Goal: Task Accomplishment & Management: Complete application form

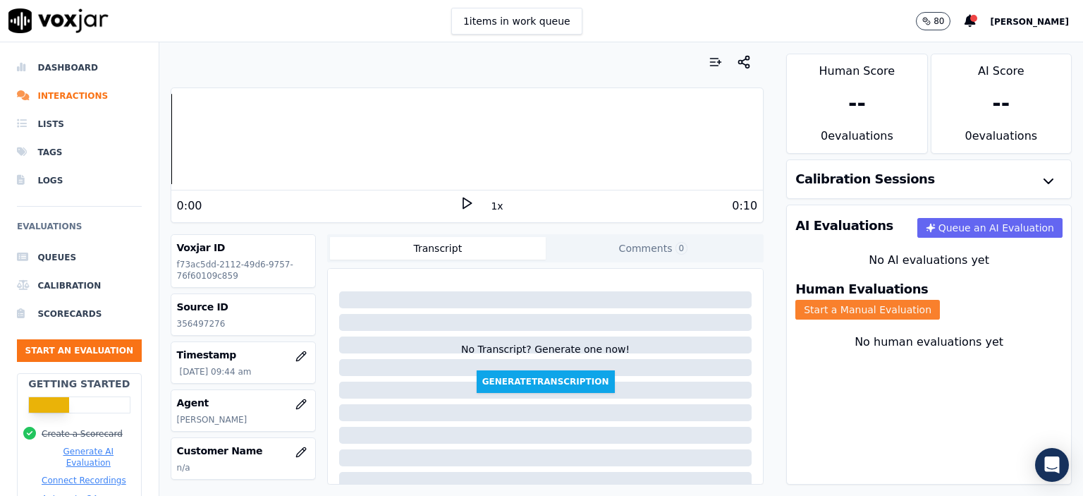
click at [939, 300] on button "Start a Manual Evaluation" at bounding box center [867, 310] width 145 height 20
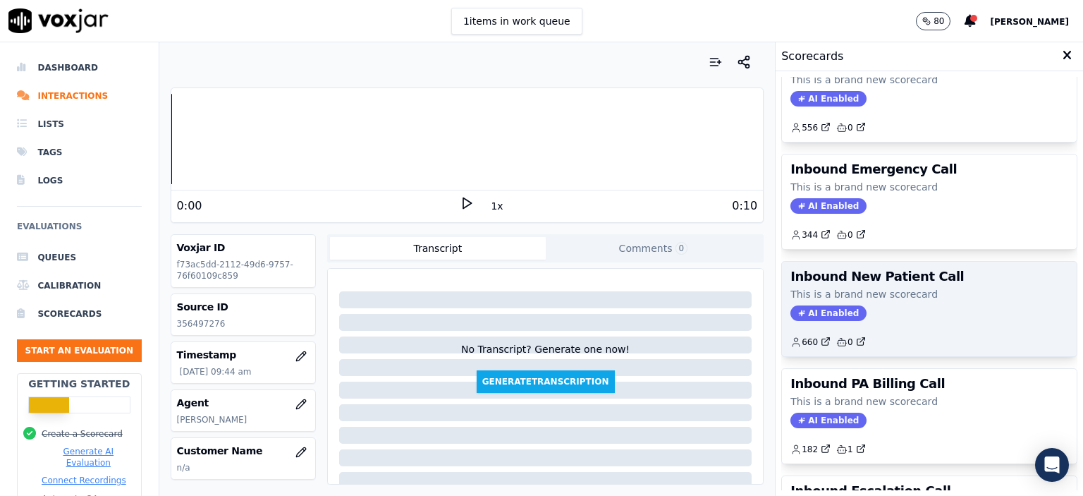
scroll to position [282, 0]
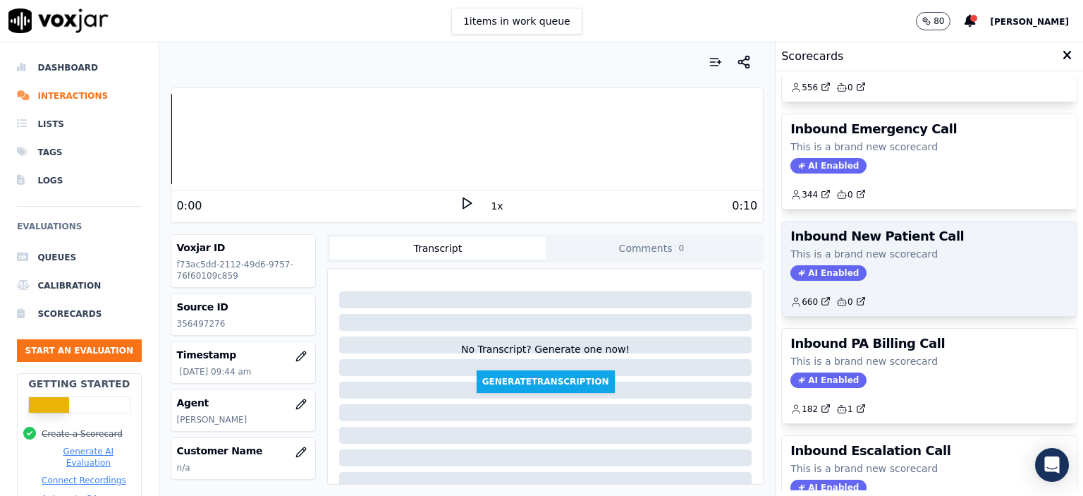
click at [914, 278] on div "Inbound New Patient Call This is a brand new scorecard AI Enabled 660 0" at bounding box center [929, 268] width 295 height 94
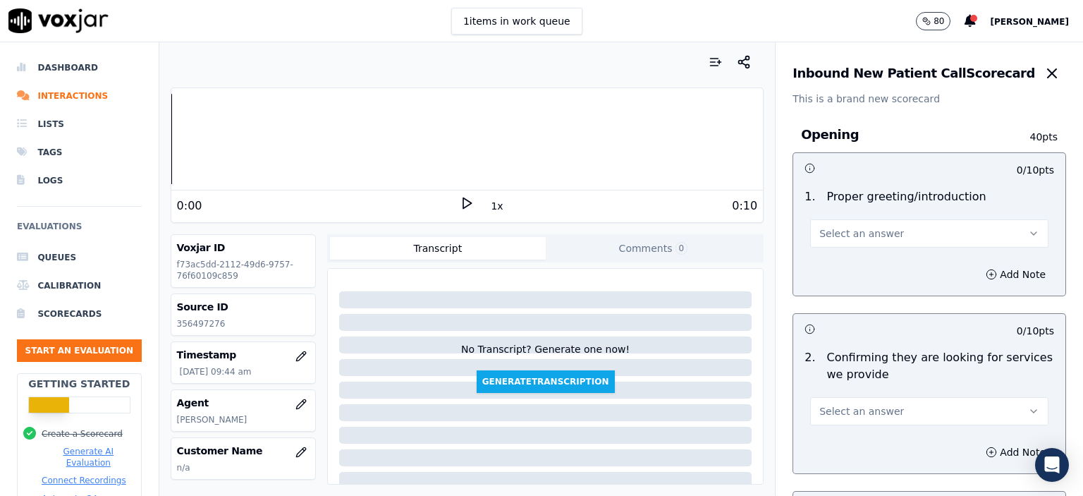
click at [183, 324] on p "356497276" at bounding box center [243, 323] width 133 height 11
copy p "356497276"
click at [933, 240] on button "Select an answer" at bounding box center [929, 233] width 238 height 28
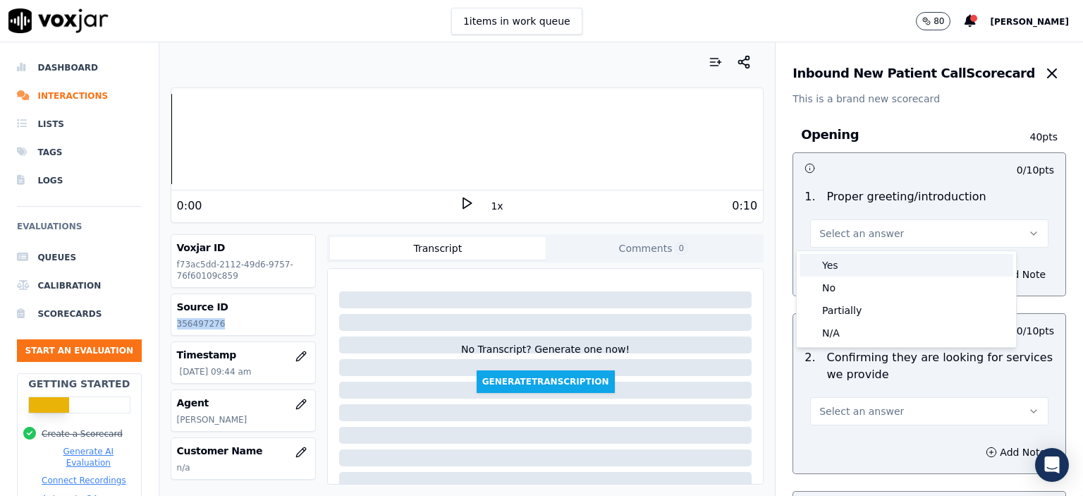
click at [914, 276] on div "Yes" at bounding box center [906, 265] width 214 height 23
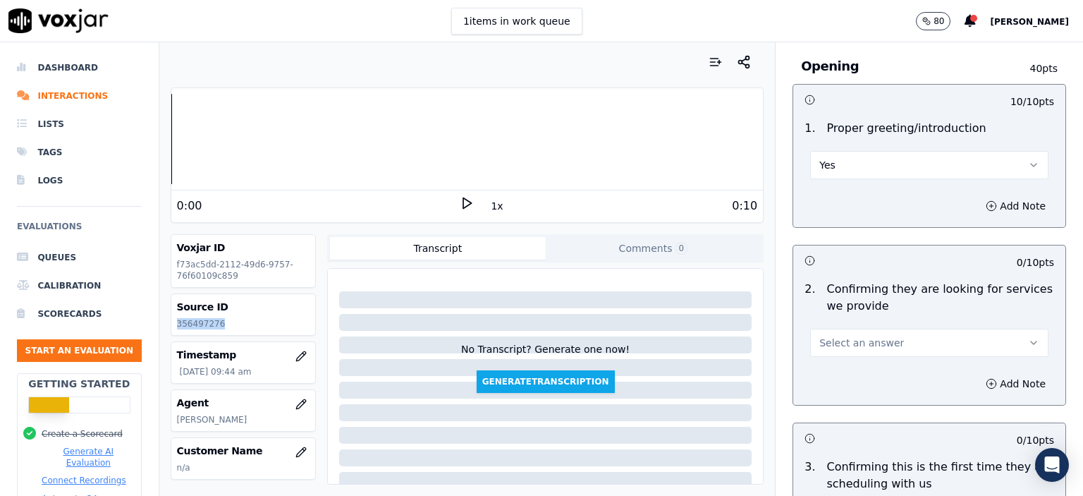
scroll to position [71, 0]
click at [859, 349] on button "Select an answer" at bounding box center [929, 340] width 238 height 28
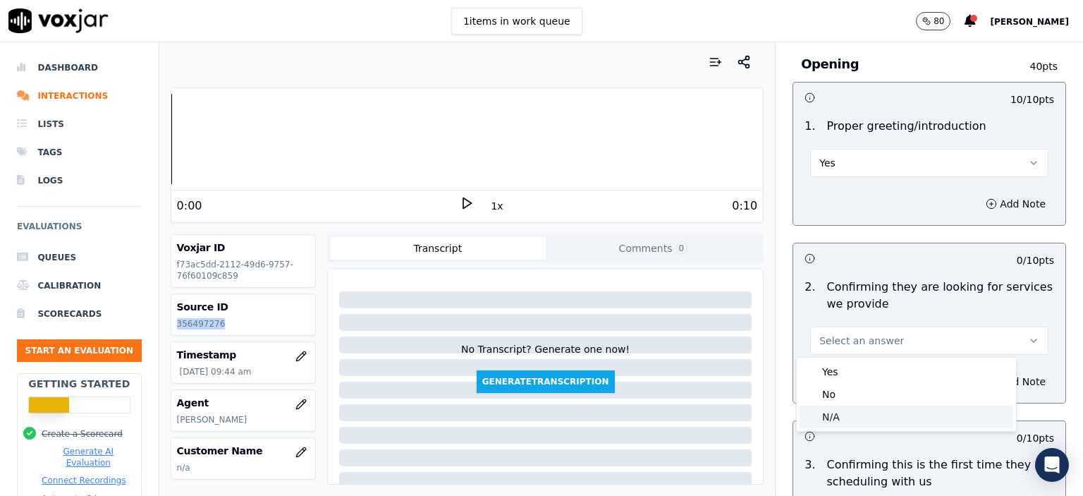
click at [837, 414] on div "N/A" at bounding box center [906, 416] width 214 height 23
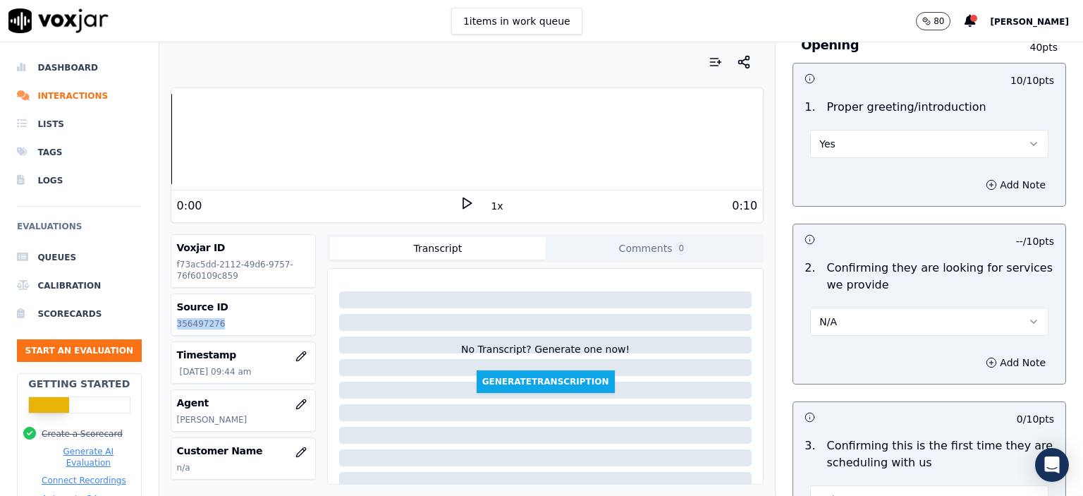
scroll to position [212, 0]
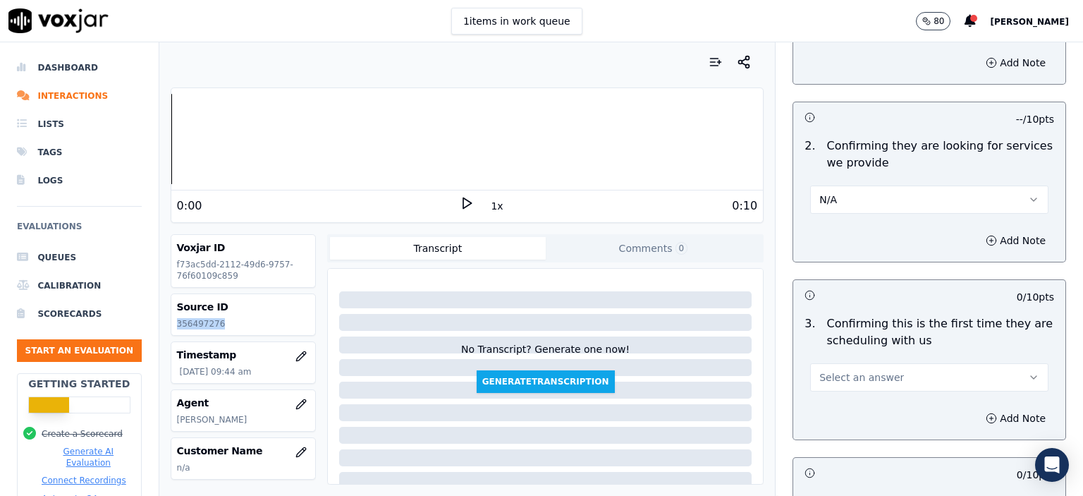
click at [854, 384] on button "Select an answer" at bounding box center [929, 377] width 238 height 28
click at [843, 414] on div "Yes" at bounding box center [906, 408] width 214 height 23
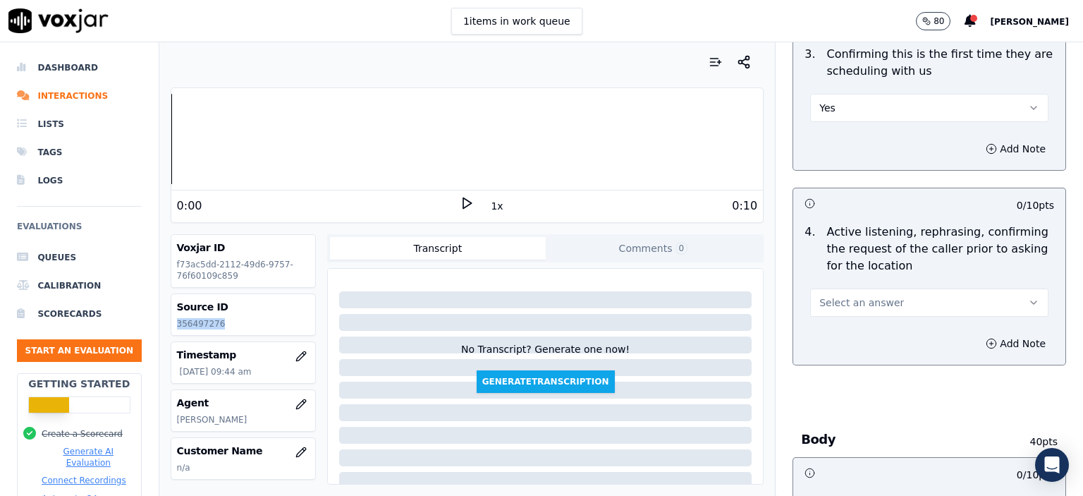
scroll to position [494, 0]
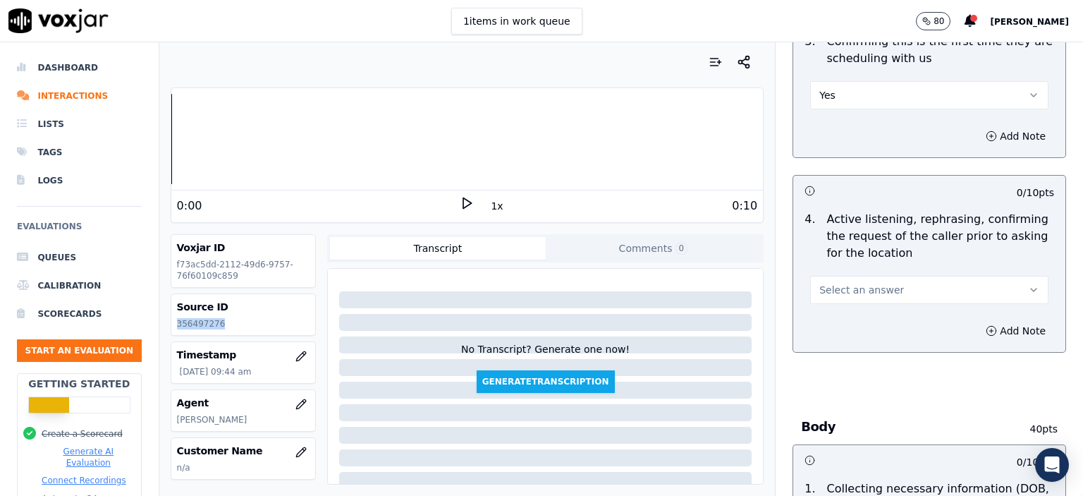
click at [888, 301] on button "Select an answer" at bounding box center [929, 290] width 238 height 28
click at [842, 326] on div "Yes" at bounding box center [906, 320] width 214 height 23
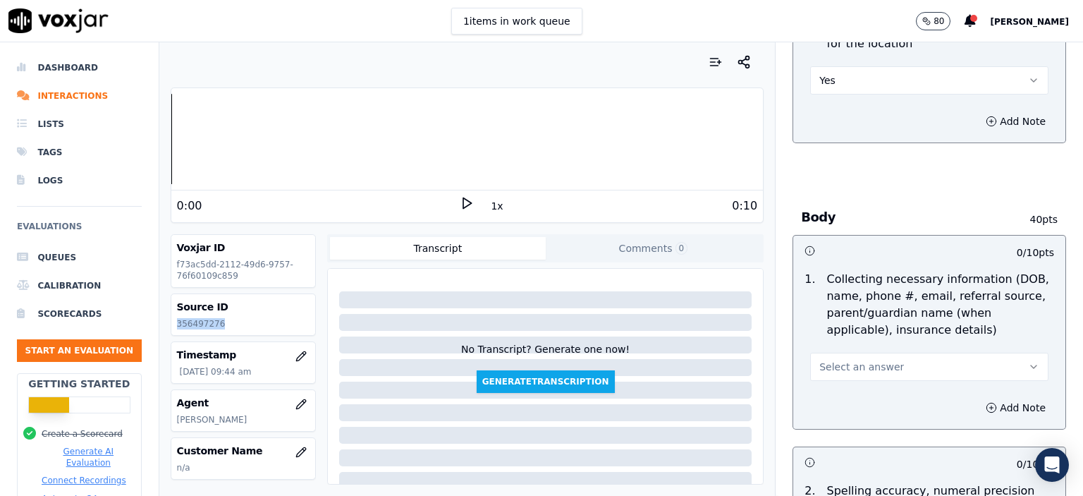
scroll to position [705, 0]
click at [888, 360] on button "Select an answer" at bounding box center [929, 364] width 238 height 28
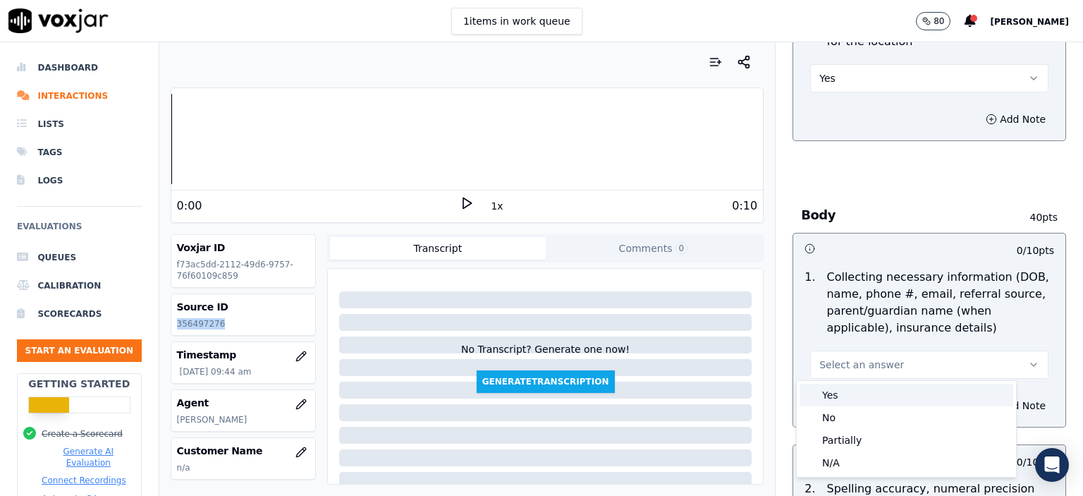
click at [883, 390] on div "Yes" at bounding box center [906, 395] width 214 height 23
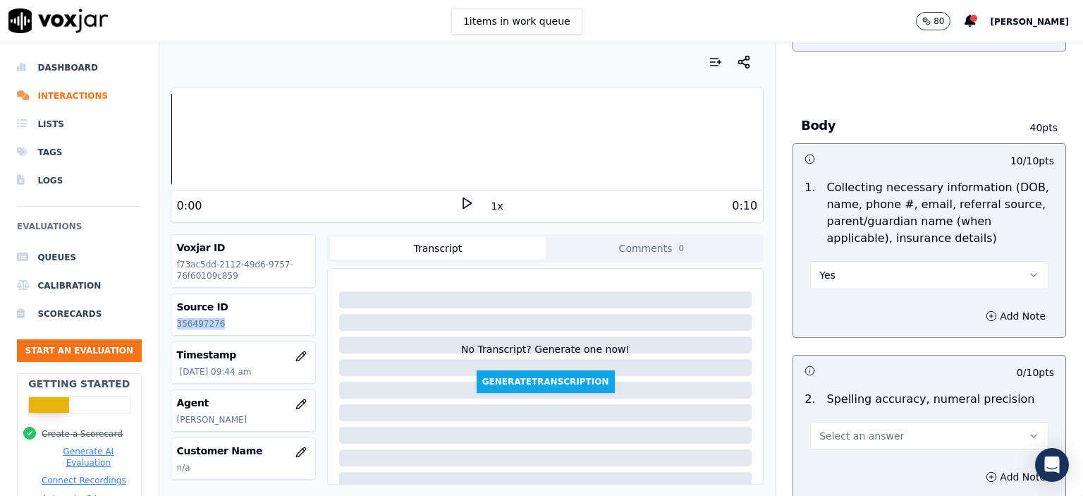
scroll to position [776, 0]
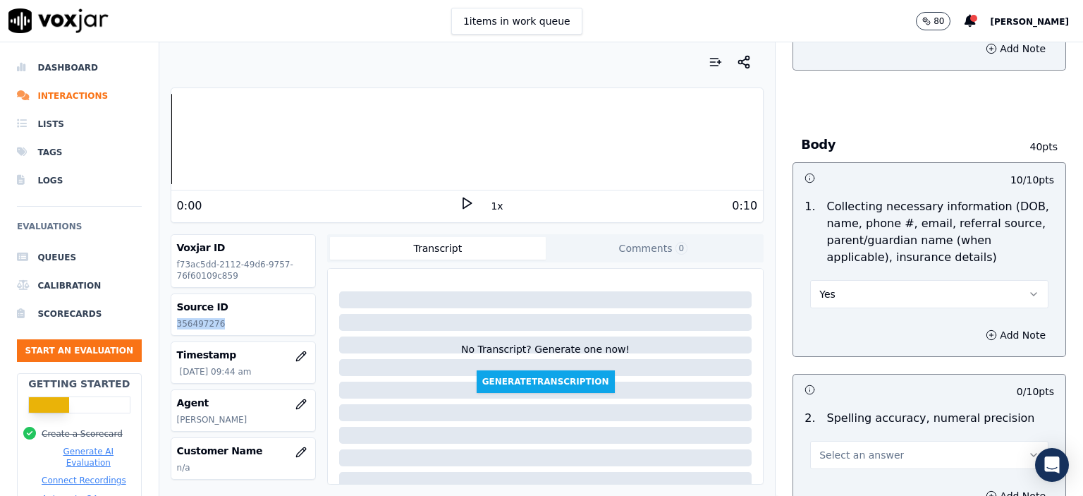
click at [851, 286] on button "Yes" at bounding box center [929, 294] width 238 height 28
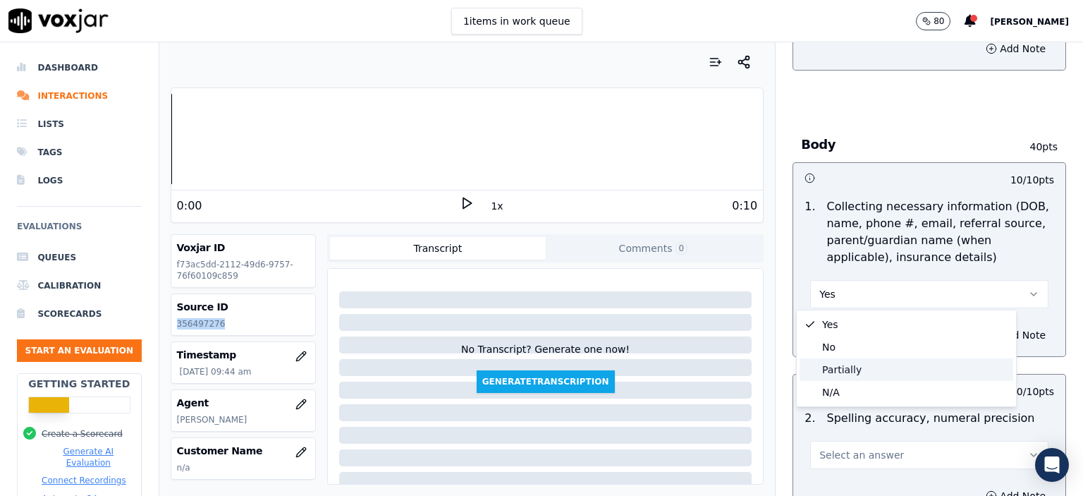
click at [854, 367] on div "Partially" at bounding box center [906, 369] width 214 height 23
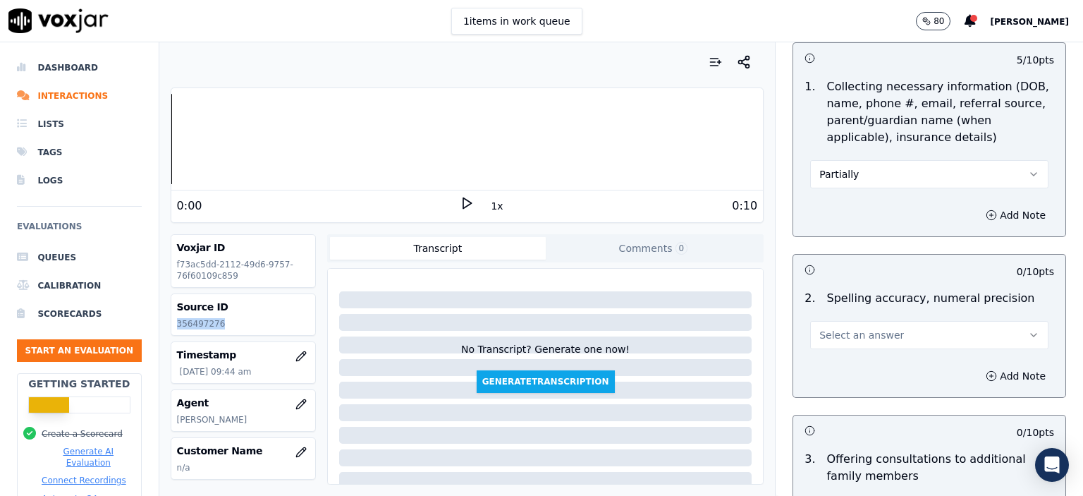
scroll to position [917, 0]
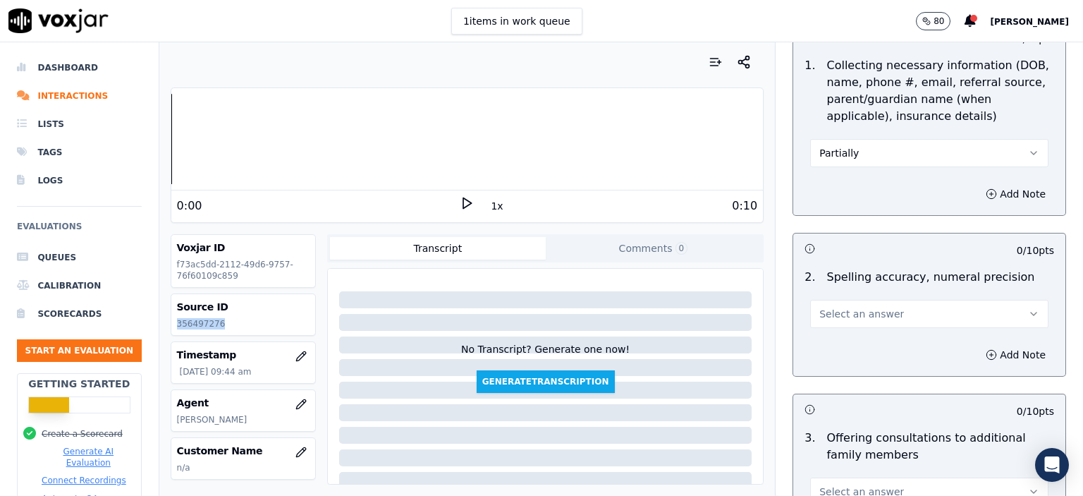
click at [845, 314] on span "Select an answer" at bounding box center [861, 314] width 85 height 14
click at [845, 338] on div "Yes" at bounding box center [906, 344] width 214 height 23
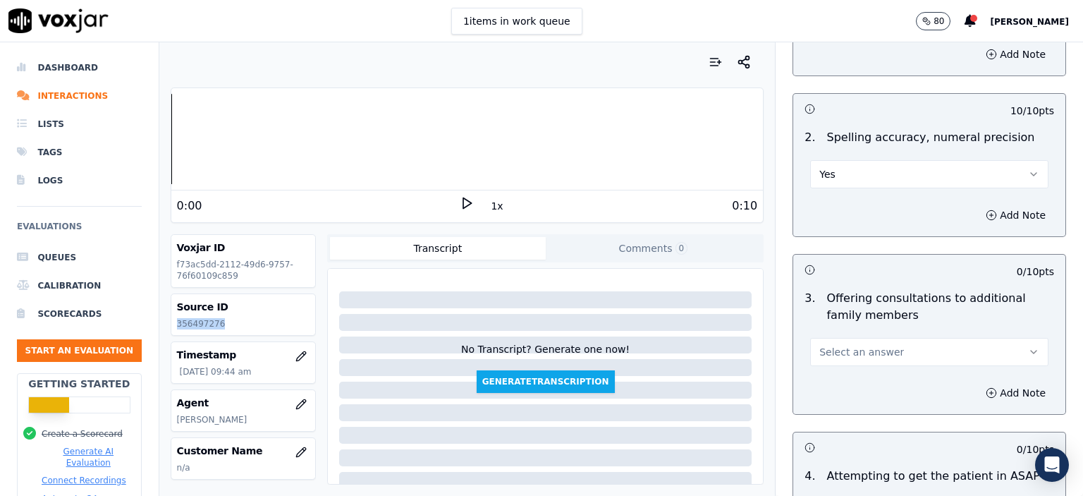
scroll to position [1058, 0]
click at [849, 333] on div "Select an answer" at bounding box center [929, 348] width 238 height 31
click at [851, 352] on span "Select an answer" at bounding box center [861, 350] width 85 height 14
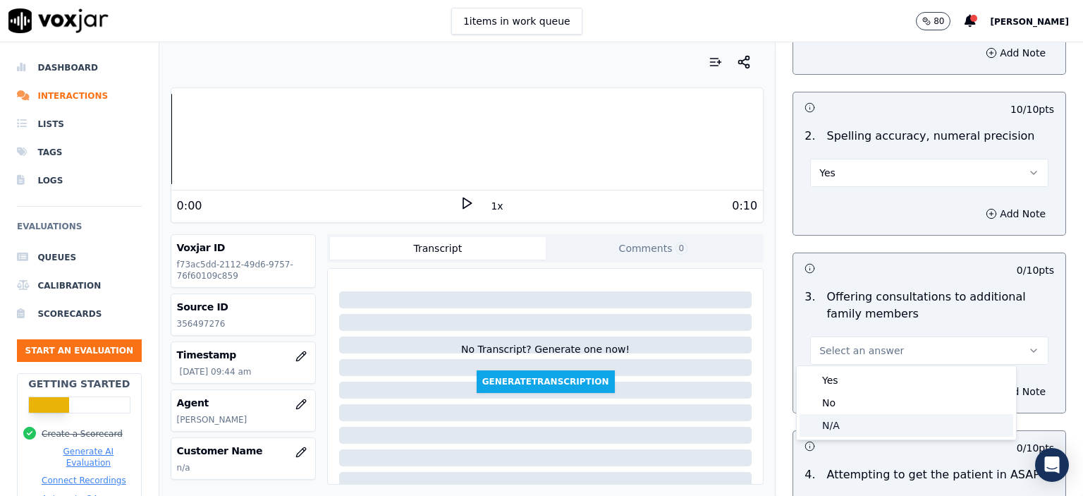
click at [852, 422] on div "N/A" at bounding box center [906, 425] width 214 height 23
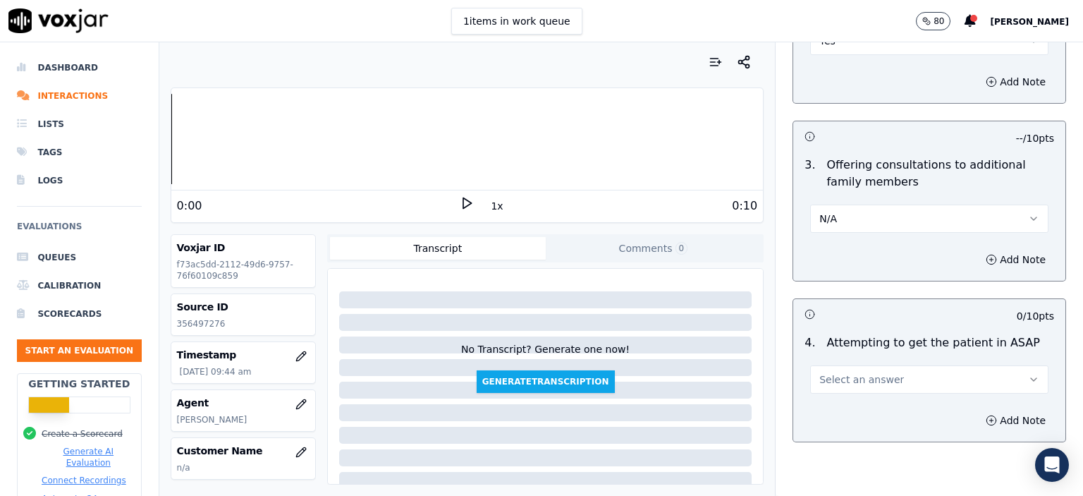
scroll to position [1199, 0]
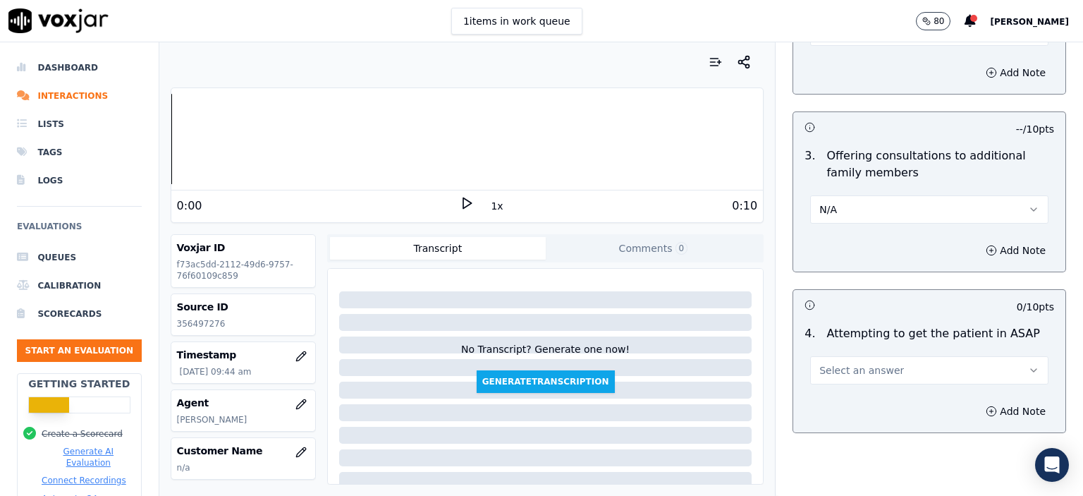
click at [860, 369] on span "Select an answer" at bounding box center [861, 370] width 85 height 14
click at [857, 403] on div "Yes" at bounding box center [906, 399] width 214 height 23
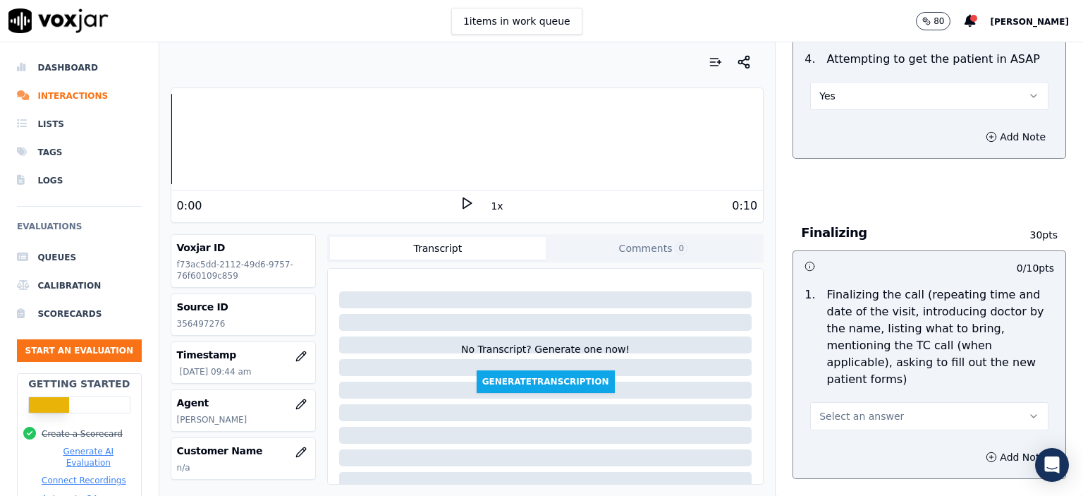
scroll to position [1481, 0]
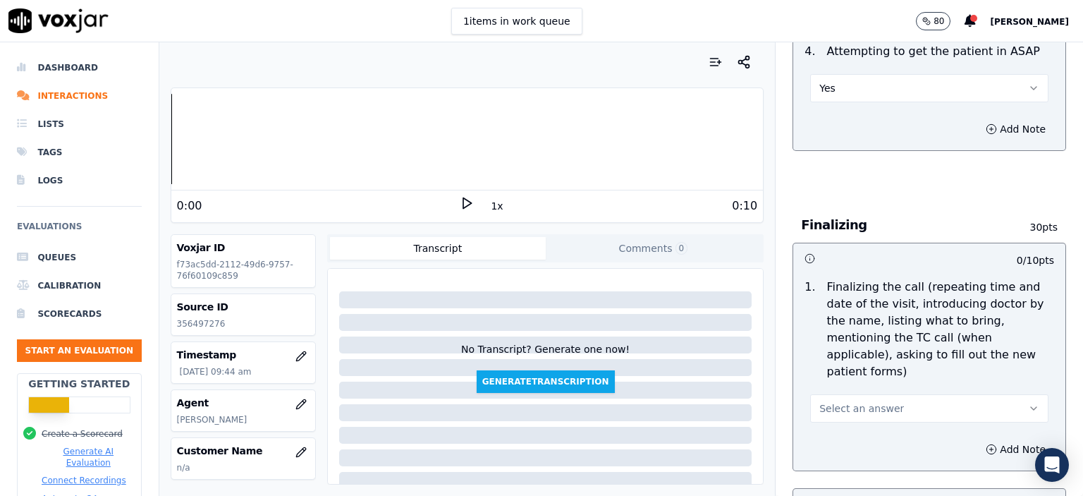
click at [863, 394] on button "Select an answer" at bounding box center [929, 408] width 238 height 28
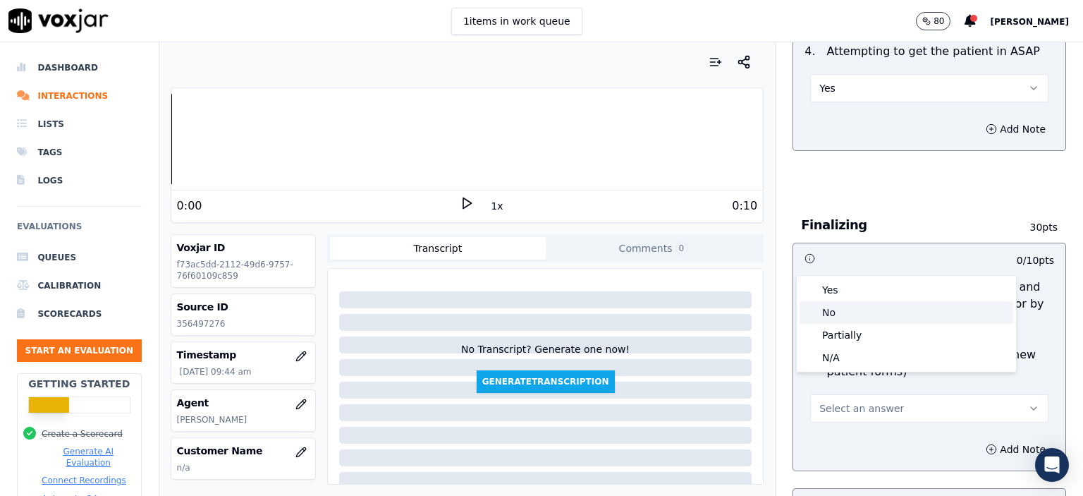
click at [863, 318] on div "No" at bounding box center [906, 312] width 214 height 23
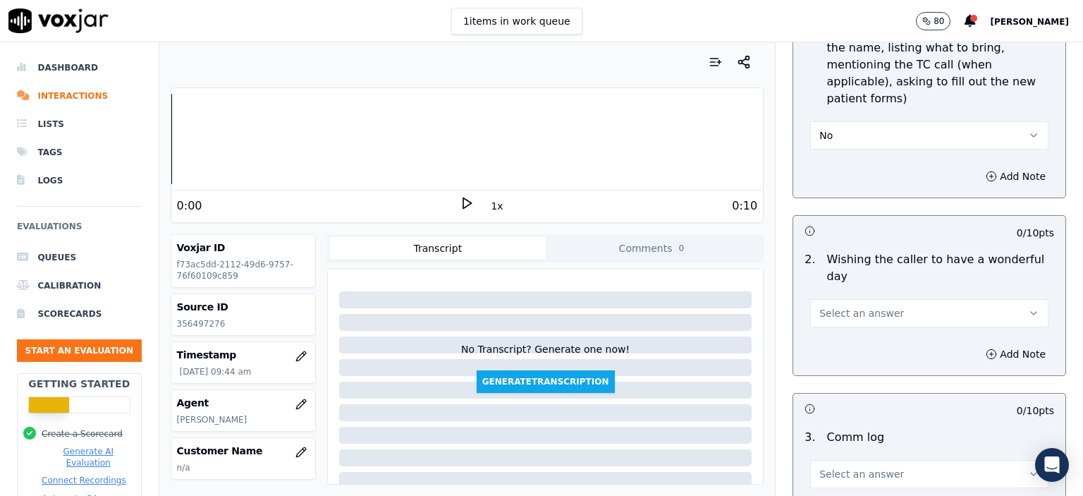
scroll to position [1763, 0]
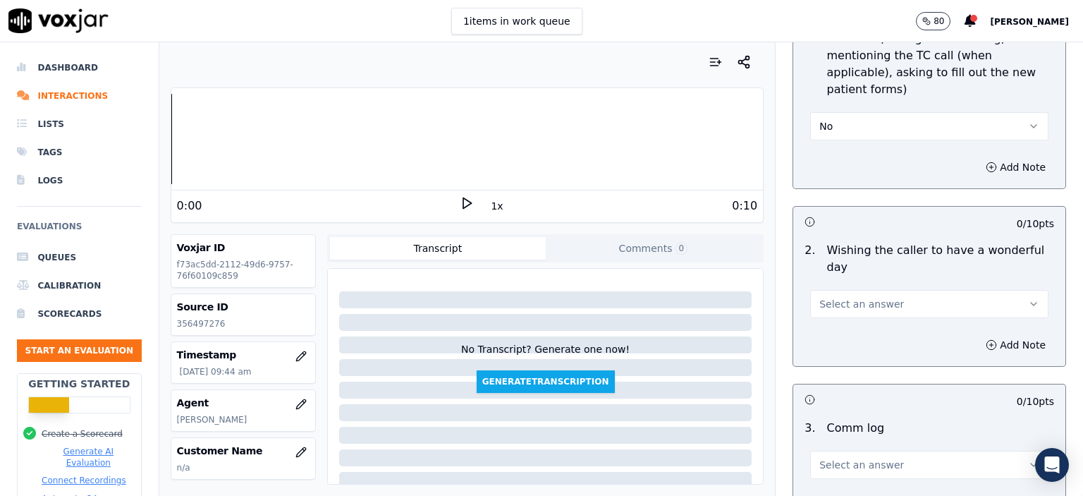
click at [854, 297] on span "Select an answer" at bounding box center [861, 304] width 85 height 14
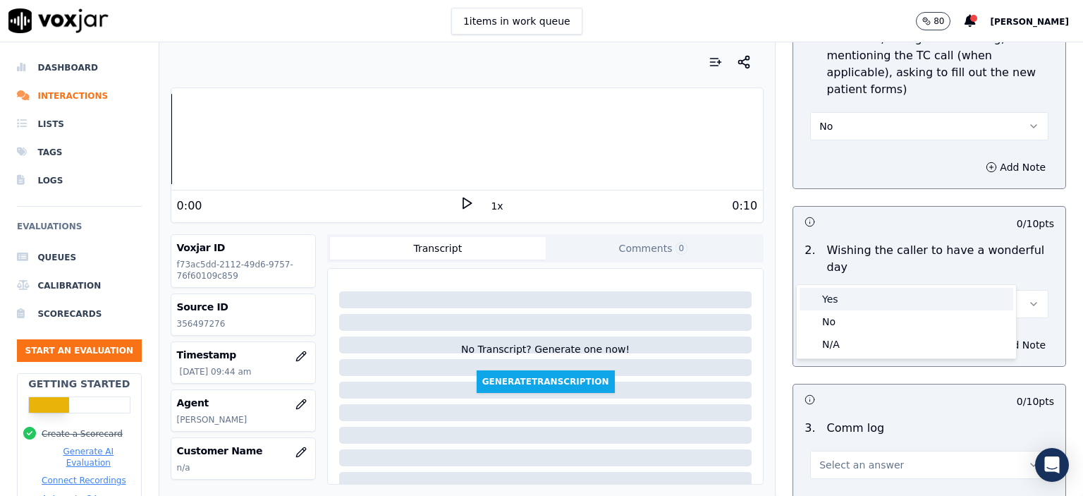
click at [858, 298] on div "Yes" at bounding box center [906, 299] width 214 height 23
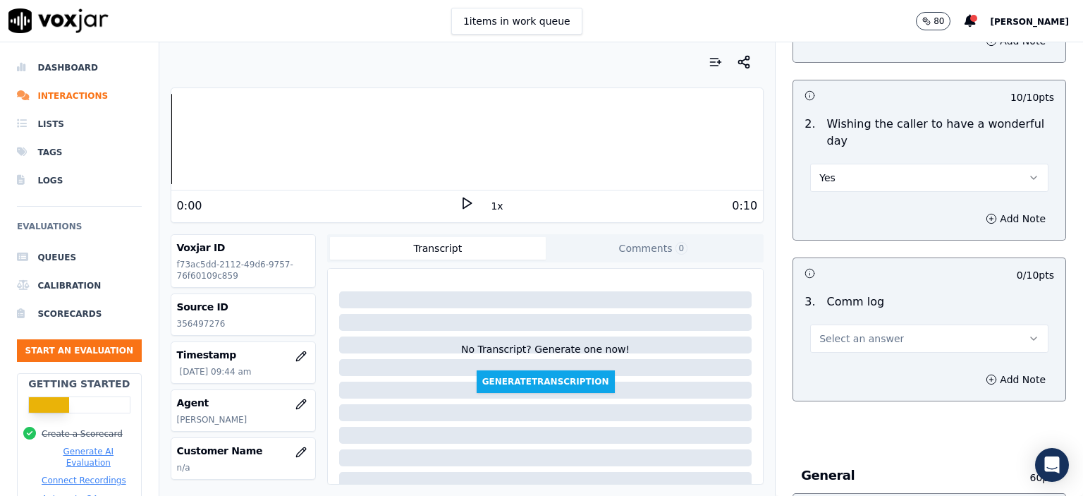
scroll to position [1904, 0]
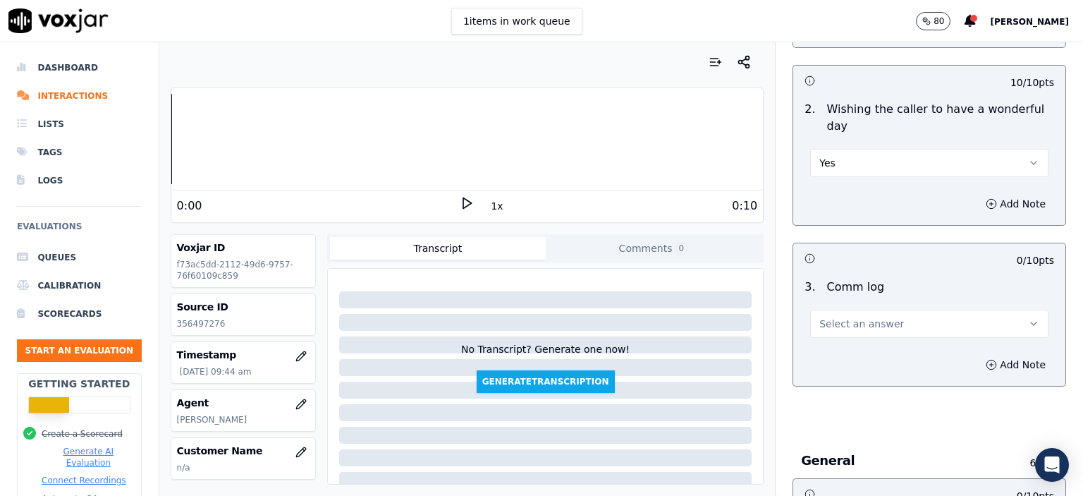
click at [857, 317] on span "Select an answer" at bounding box center [861, 324] width 85 height 14
click at [850, 348] on div "No" at bounding box center [906, 341] width 214 height 23
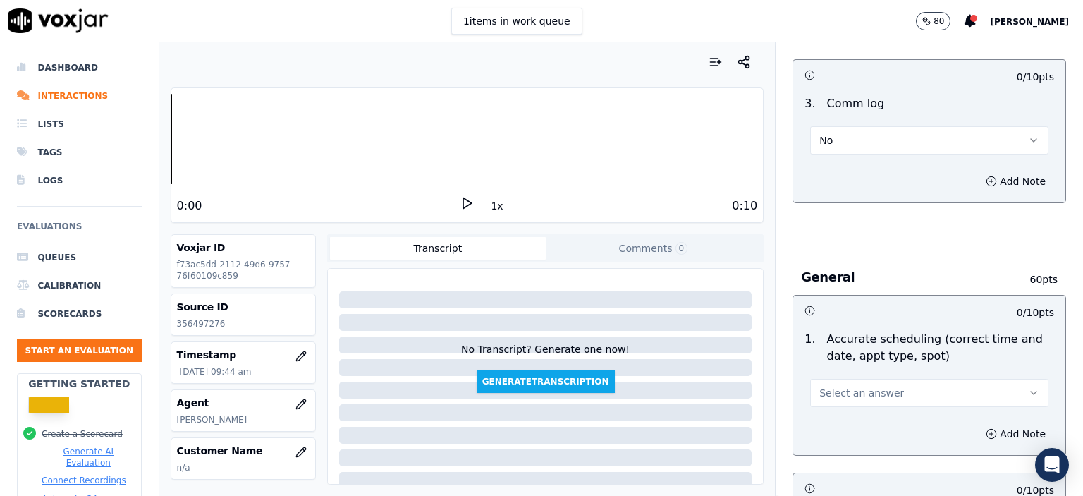
scroll to position [2115, 0]
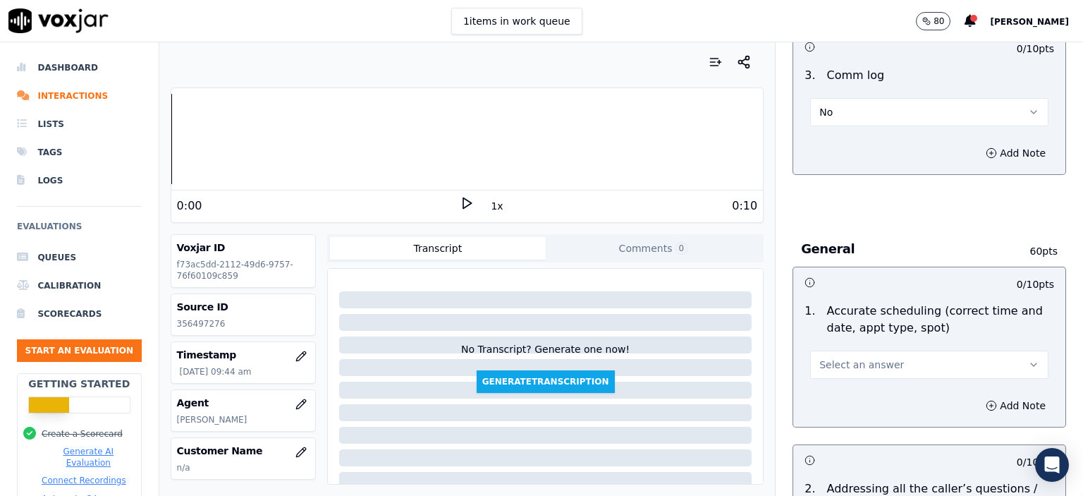
click at [862, 357] on span "Select an answer" at bounding box center [861, 364] width 85 height 14
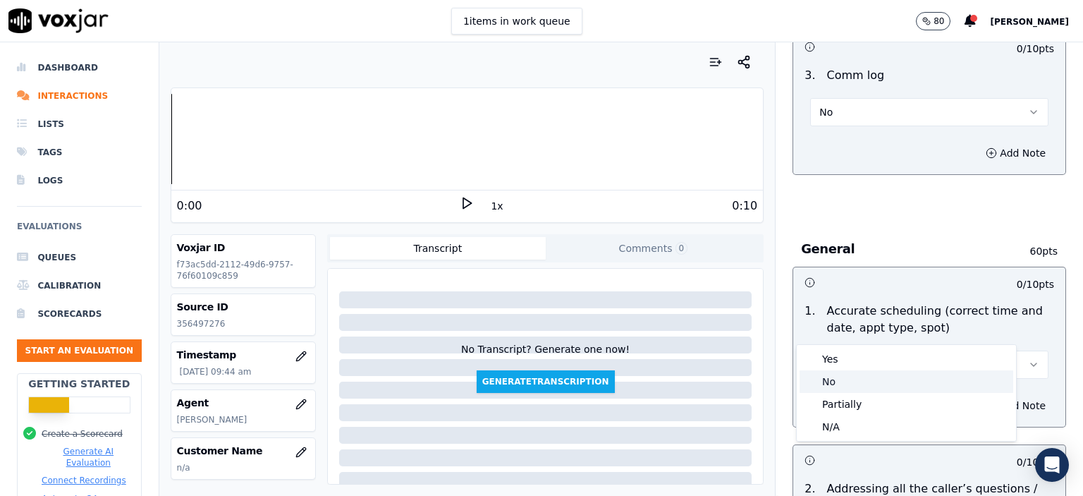
click at [860, 376] on div "No" at bounding box center [906, 381] width 214 height 23
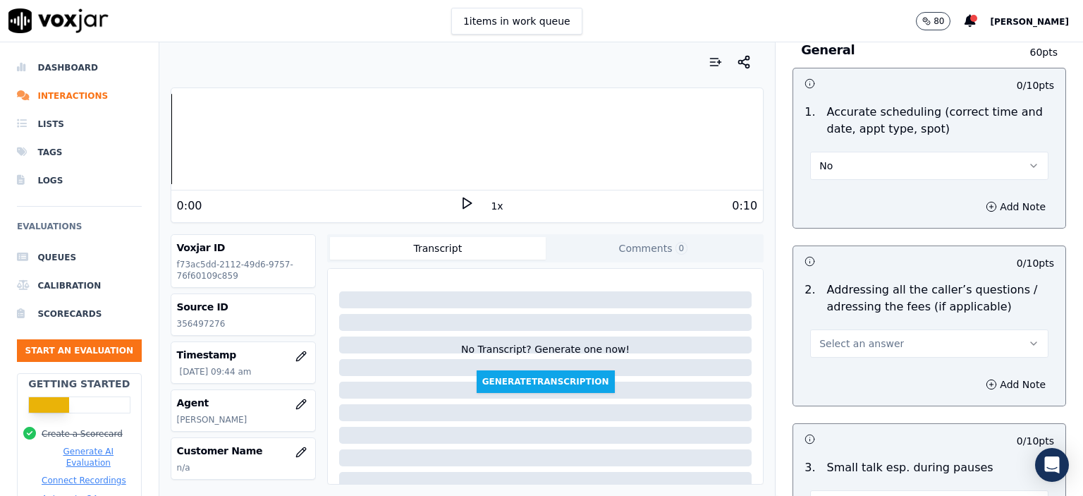
scroll to position [2327, 0]
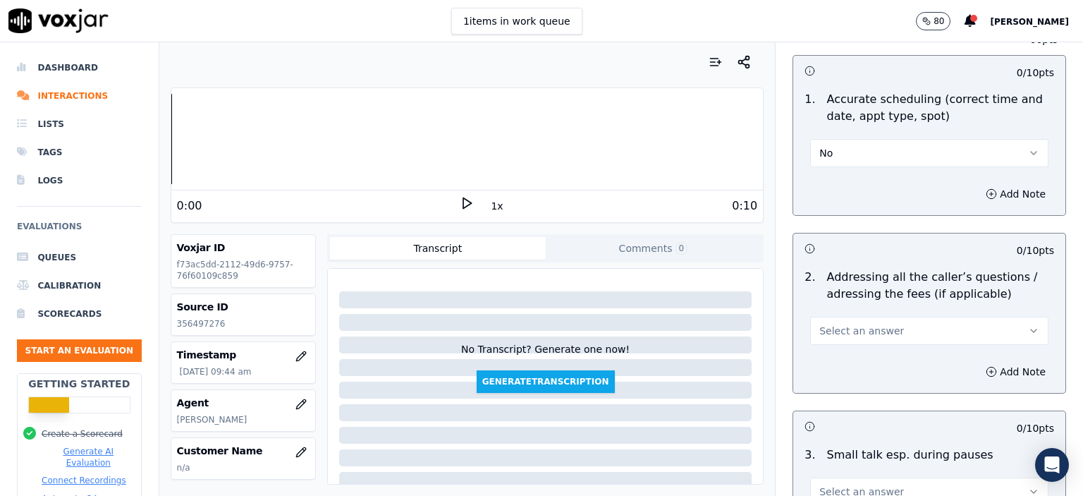
click at [843, 324] on span "Select an answer" at bounding box center [861, 331] width 85 height 14
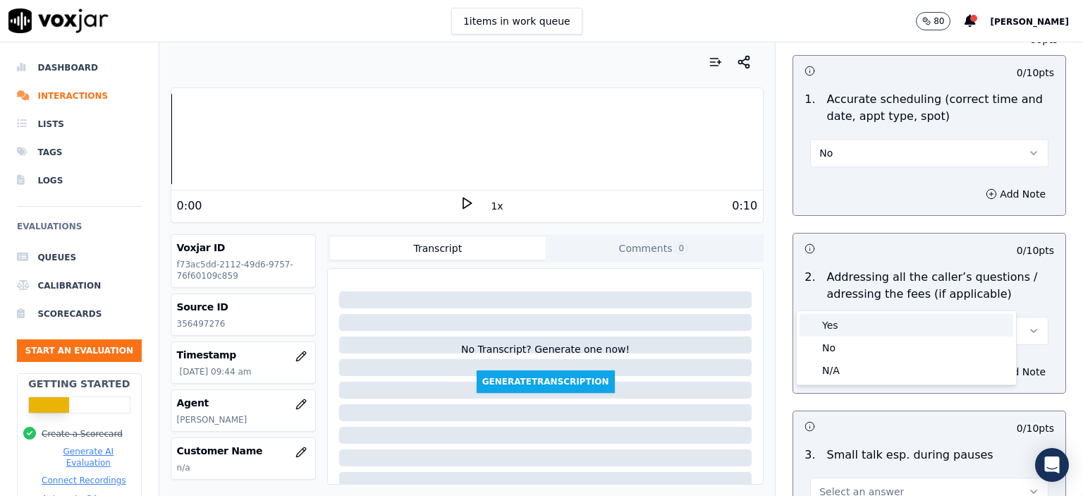
click at [847, 322] on div "Yes" at bounding box center [906, 325] width 214 height 23
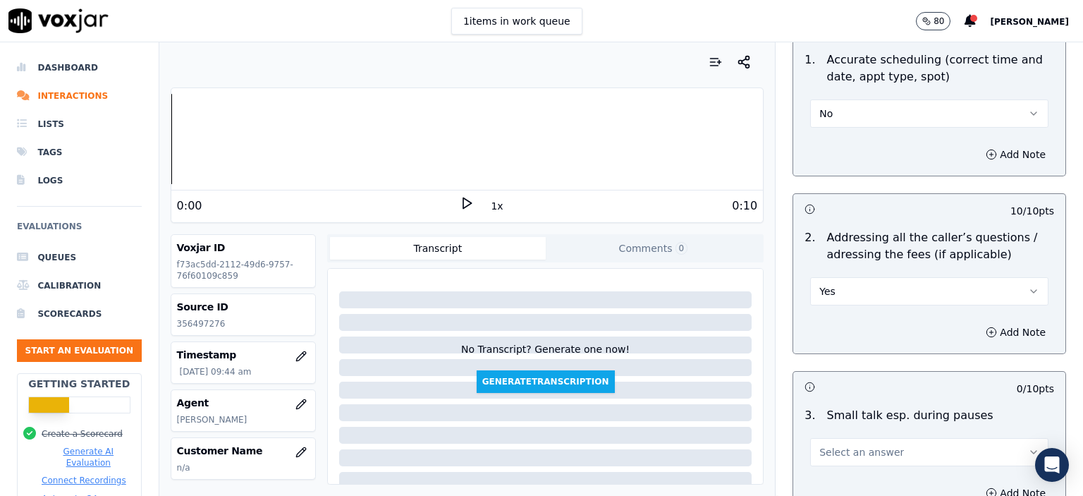
scroll to position [2468, 0]
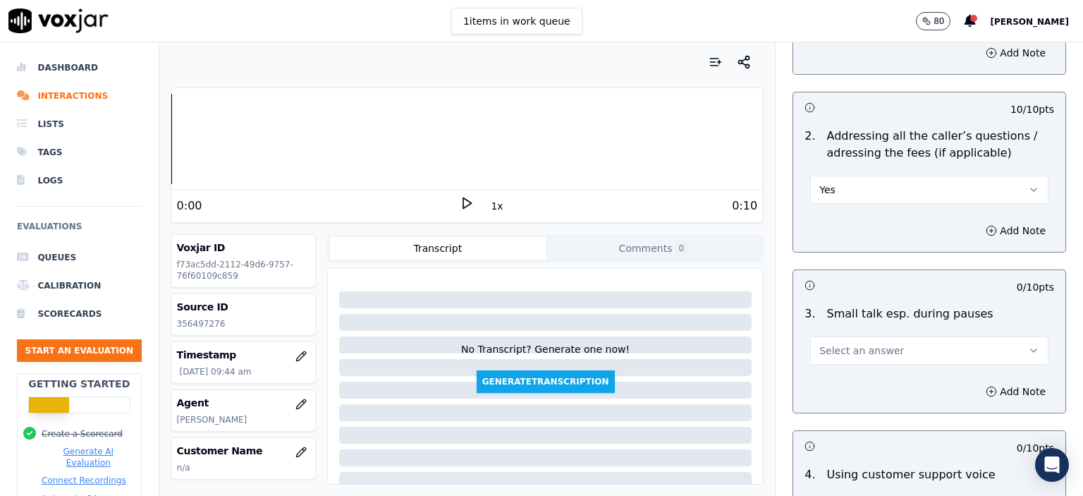
click at [871, 176] on button "Yes" at bounding box center [929, 190] width 238 height 28
click at [854, 336] on button "Select an answer" at bounding box center [929, 350] width 238 height 28
drag, startPoint x: 842, startPoint y: 360, endPoint x: 755, endPoint y: 6, distance: 365.2
click at [843, 360] on div "No" at bounding box center [906, 366] width 214 height 23
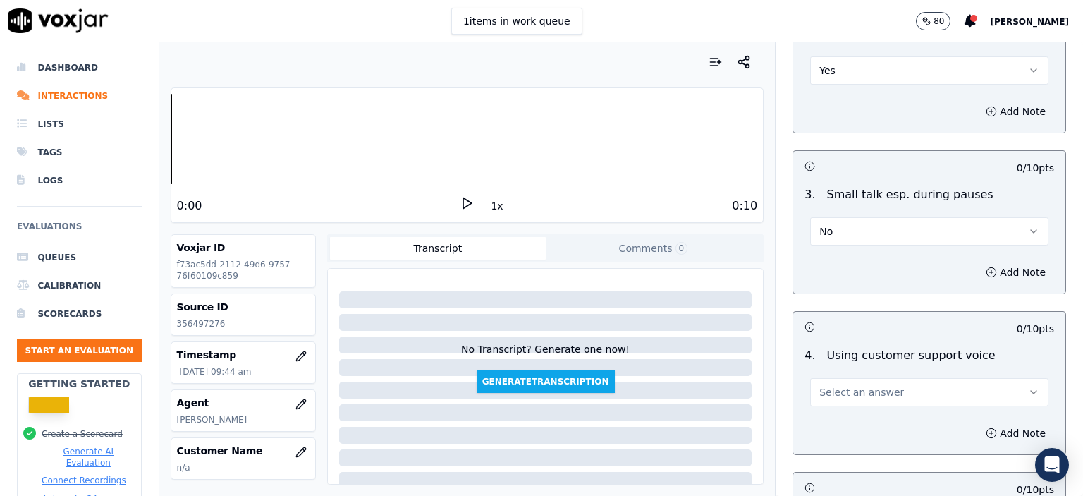
scroll to position [2609, 0]
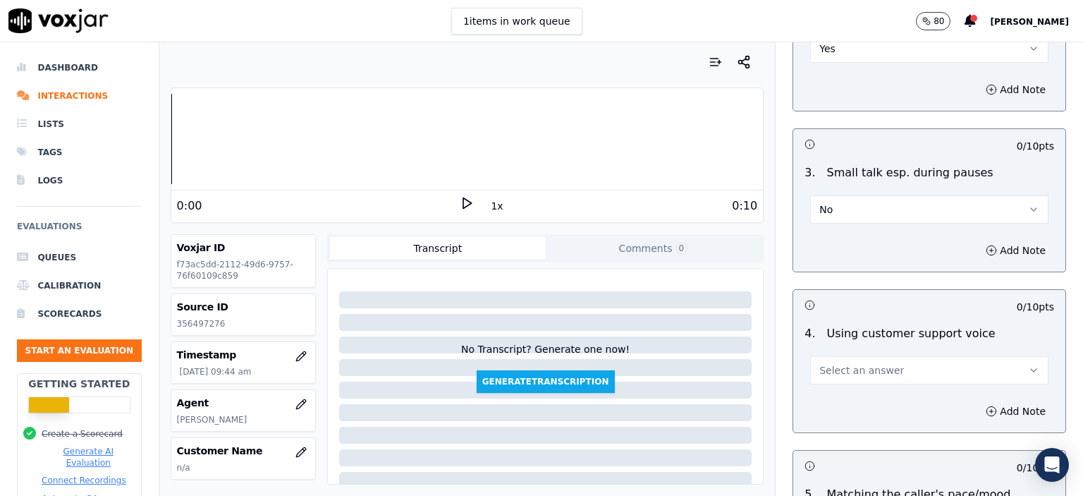
click at [854, 356] on button "Select an answer" at bounding box center [929, 370] width 238 height 28
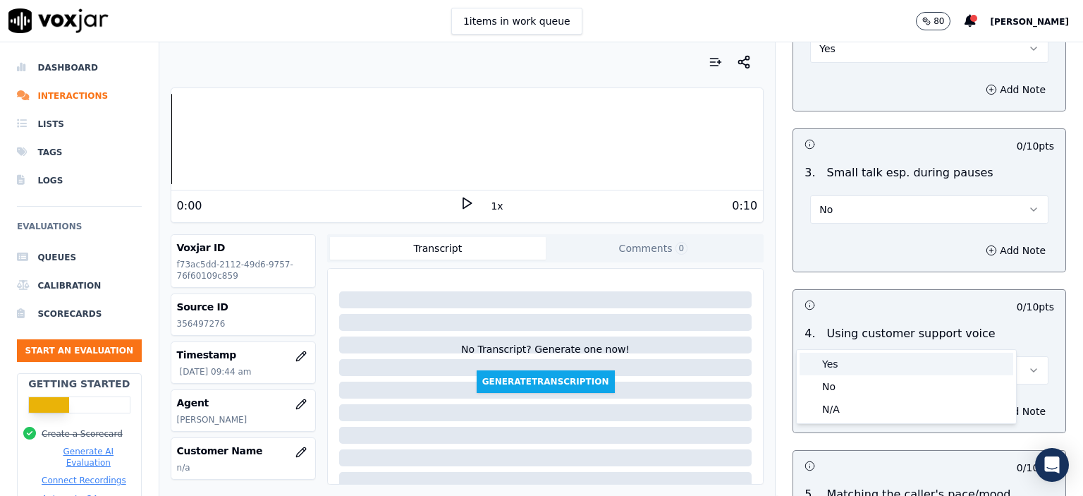
click at [853, 360] on div "Yes" at bounding box center [906, 364] width 214 height 23
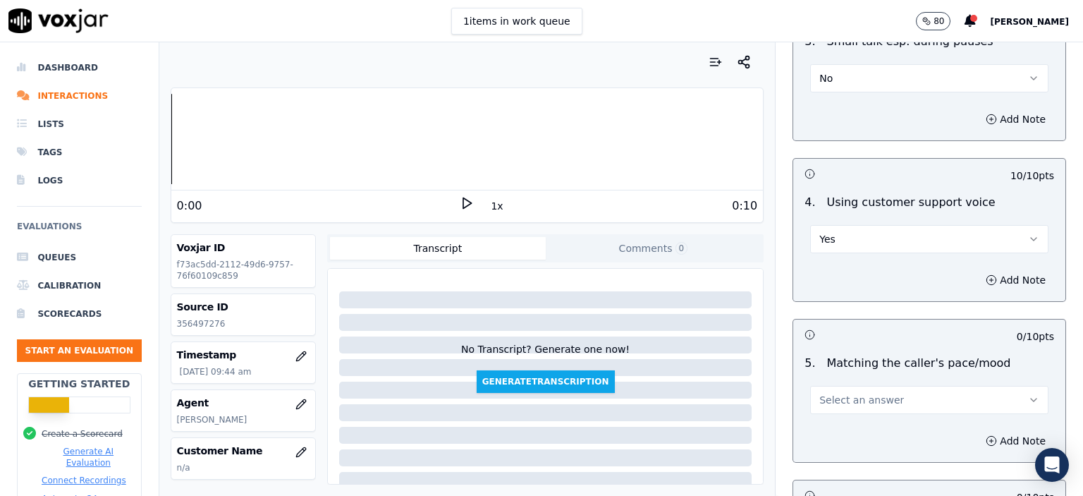
scroll to position [2750, 0]
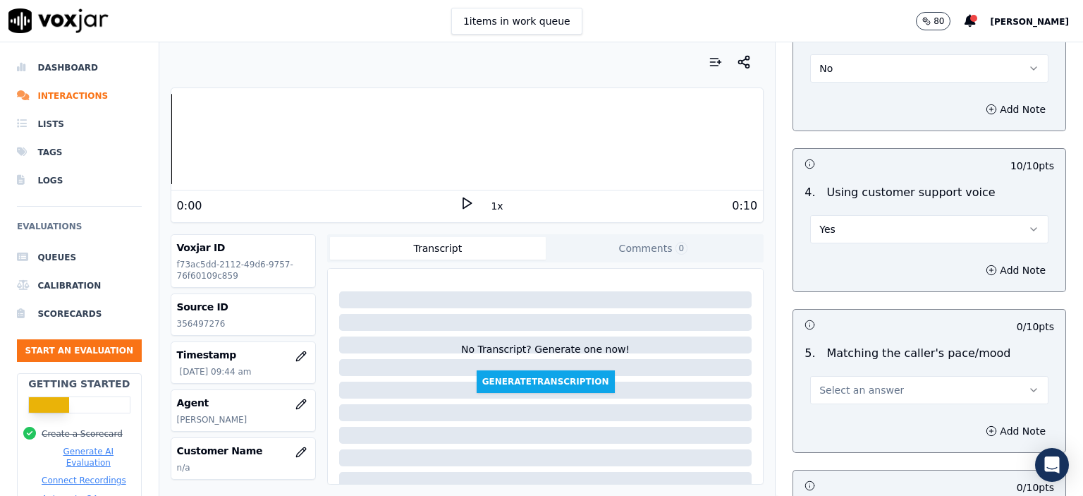
click at [854, 383] on span "Select an answer" at bounding box center [861, 390] width 85 height 14
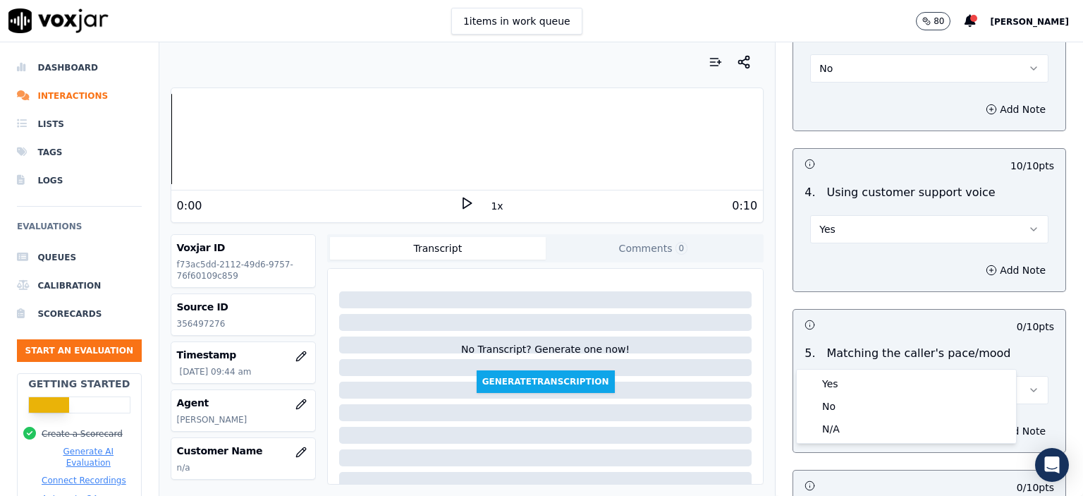
click at [856, 372] on div "Yes No N/A" at bounding box center [906, 405] width 219 height 73
click at [856, 375] on div "Yes" at bounding box center [906, 383] width 214 height 23
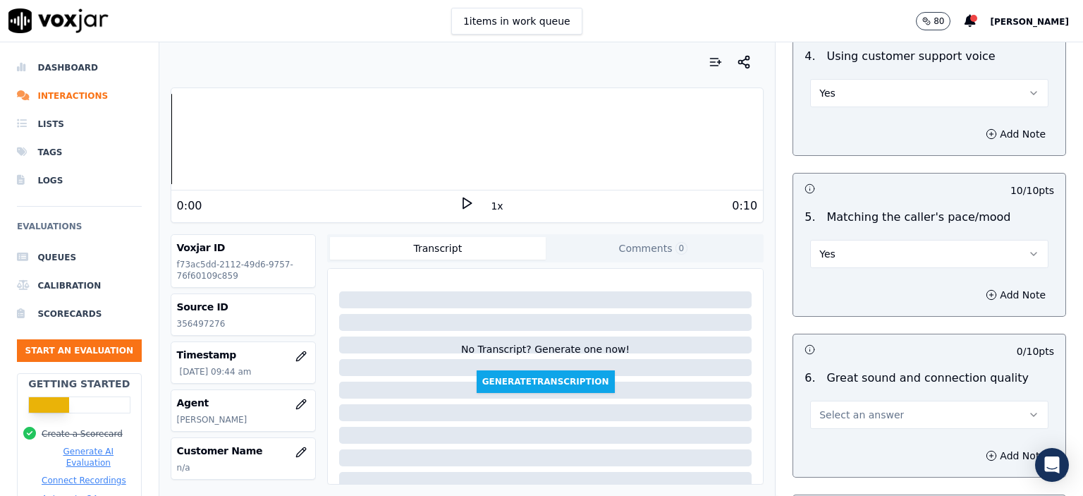
scroll to position [2891, 0]
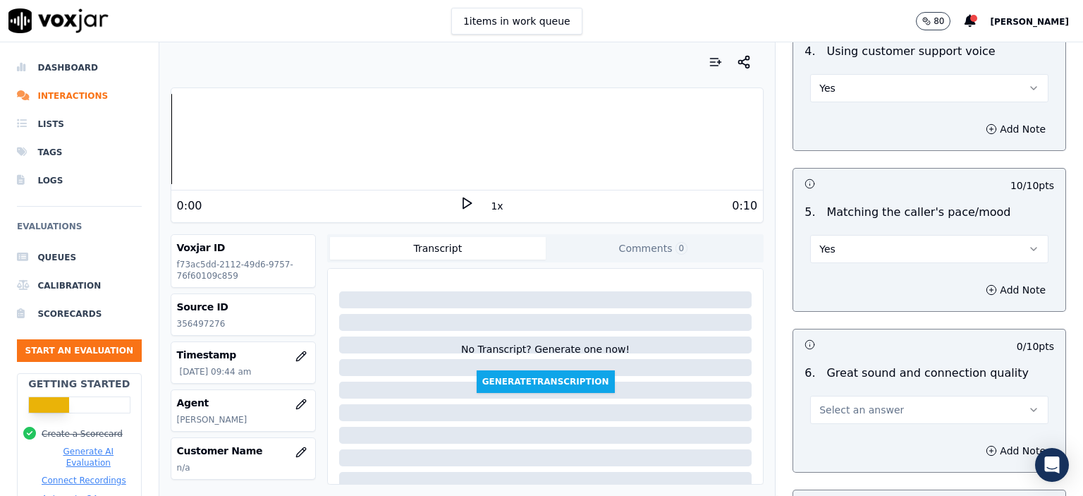
click at [854, 403] on span "Select an answer" at bounding box center [861, 410] width 85 height 14
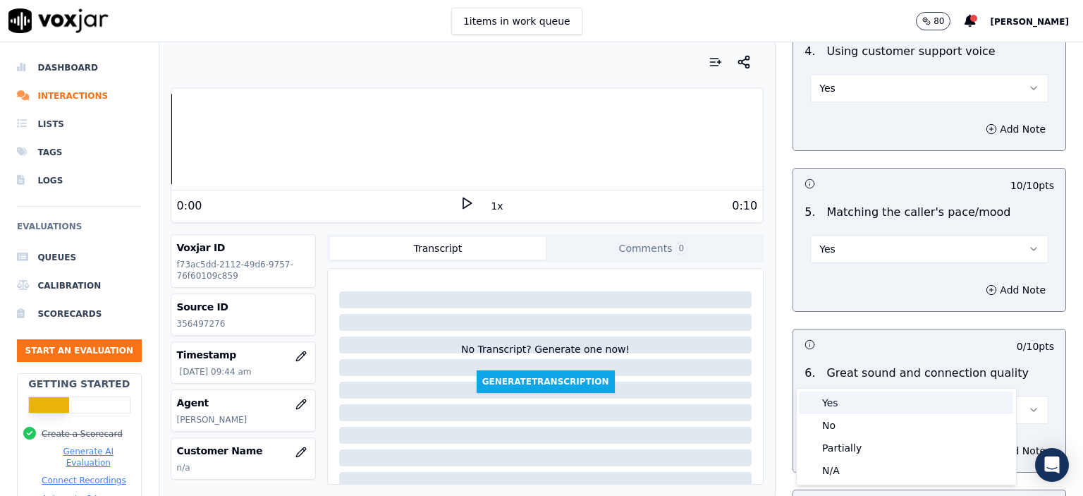
click at [852, 410] on div "Yes" at bounding box center [906, 402] width 214 height 23
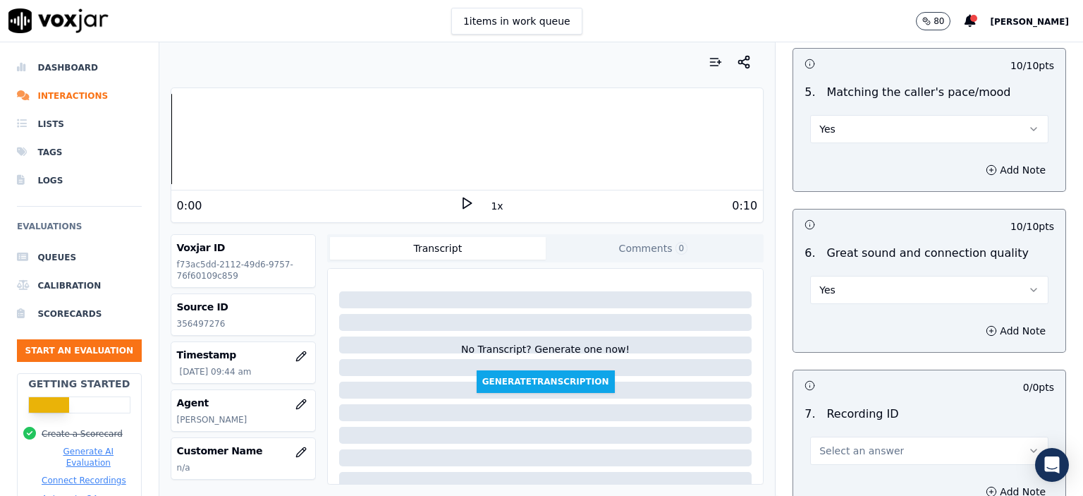
scroll to position [3032, 0]
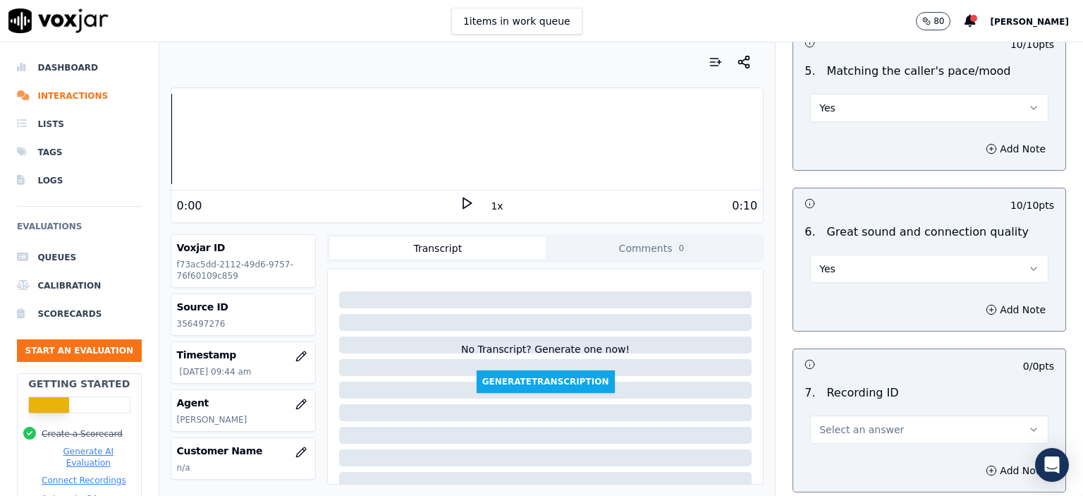
click at [855, 415] on button "Select an answer" at bounding box center [929, 429] width 238 height 28
click at [850, 424] on div "N/A" at bounding box center [906, 430] width 214 height 23
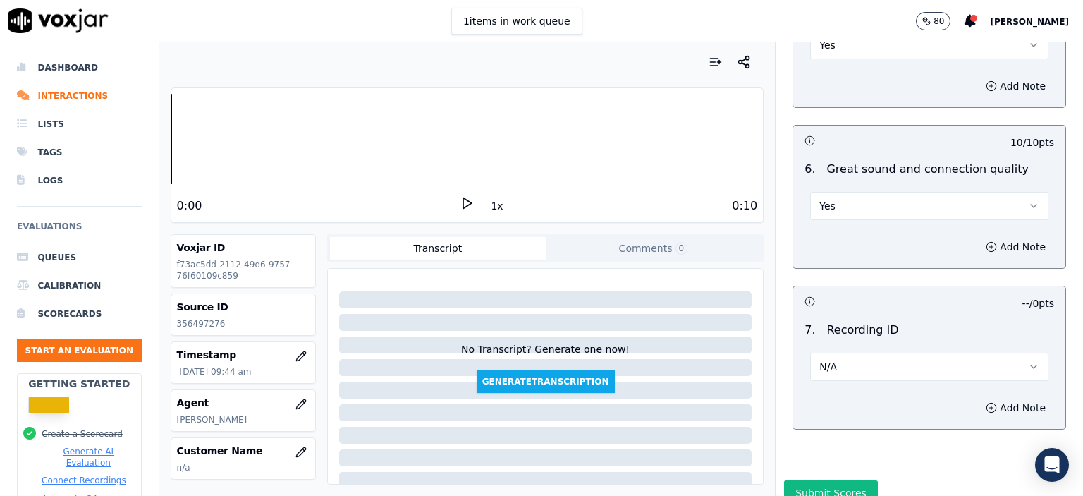
scroll to position [3105, 0]
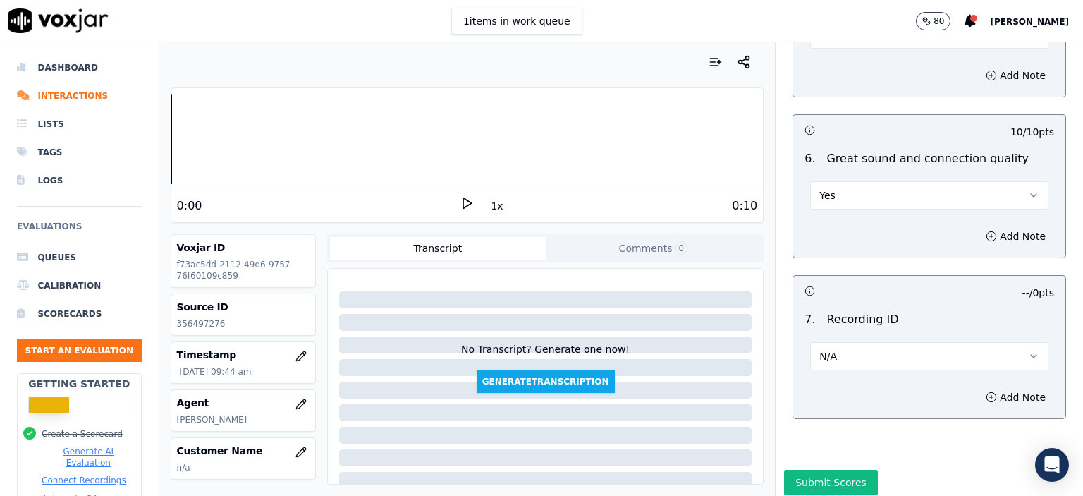
click at [195, 326] on p "356497276" at bounding box center [243, 323] width 133 height 11
copy p "356497276"
click at [977, 387] on button "Add Note" at bounding box center [1015, 397] width 77 height 20
click at [911, 412] on textarea at bounding box center [929, 446] width 250 height 69
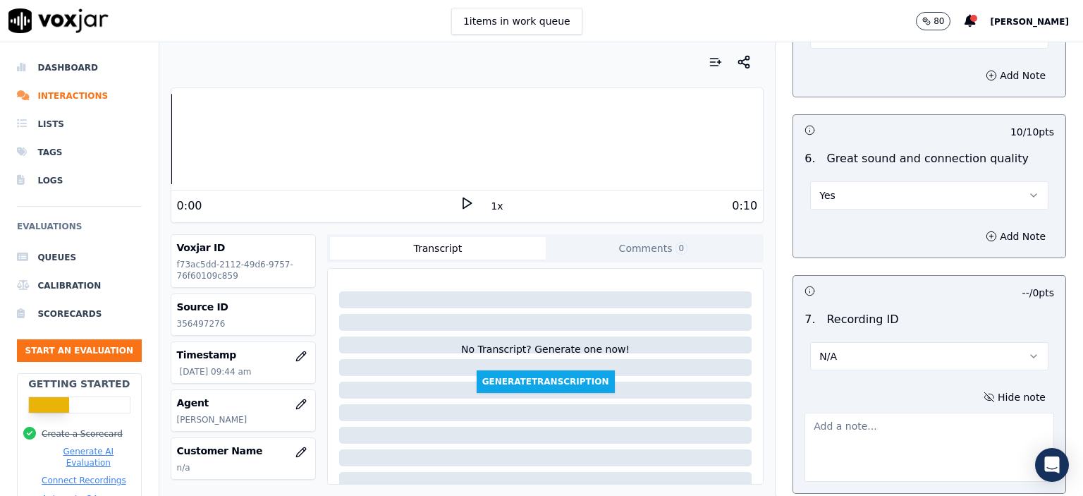
paste textarea "356497276"
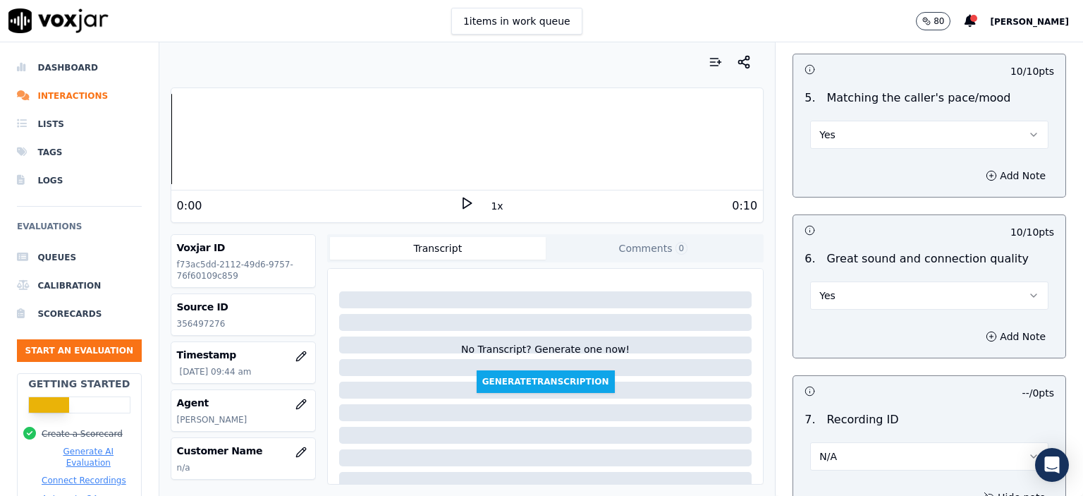
scroll to position [3180, 0]
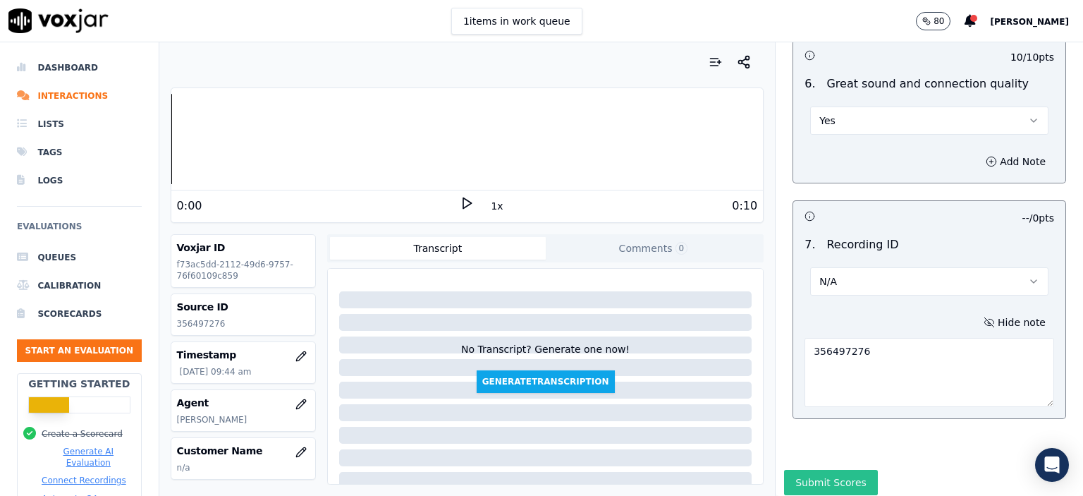
type textarea "356497276"
click at [799, 470] on button "Submit Scores" at bounding box center [831, 482] width 94 height 25
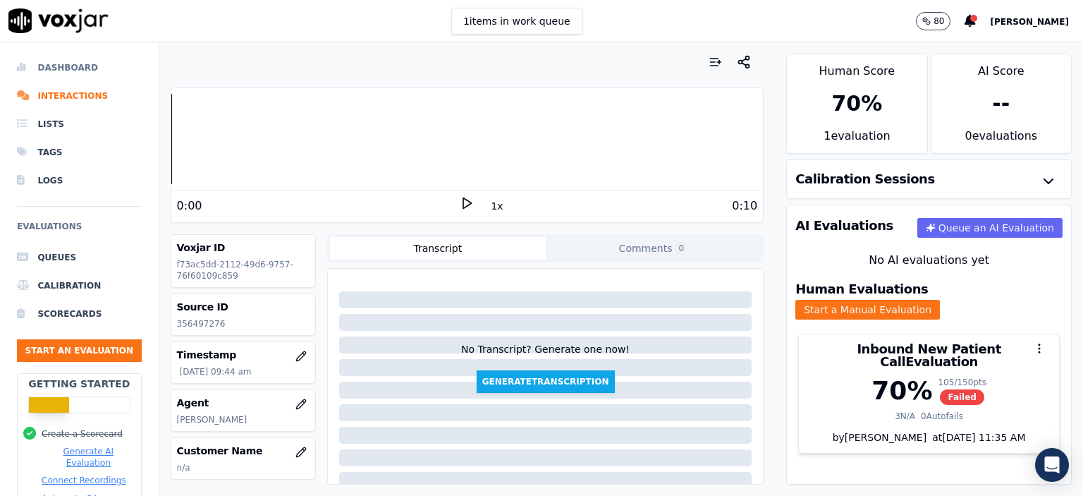
click at [63, 65] on li "Dashboard" at bounding box center [79, 68] width 125 height 28
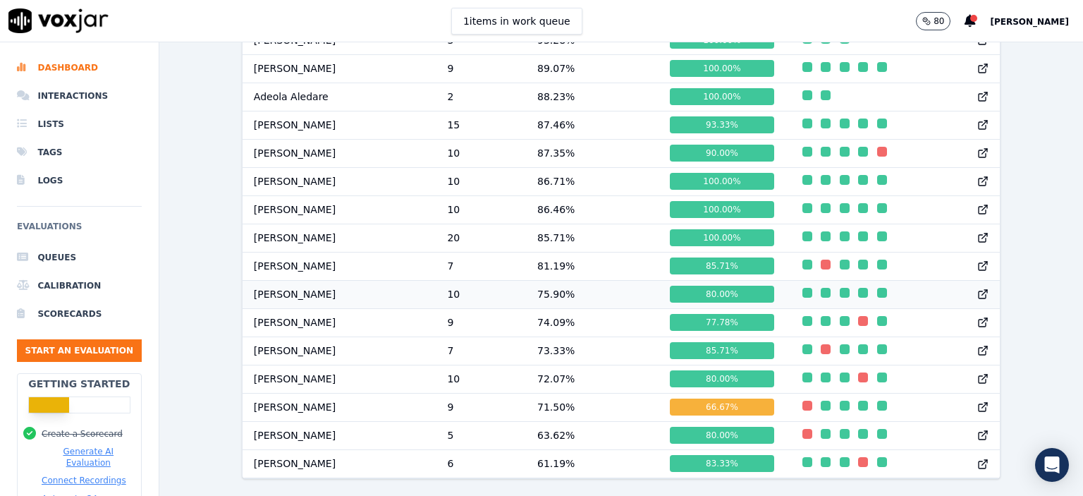
scroll to position [971, 0]
click at [96, 344] on button "Start an Evaluation" at bounding box center [79, 350] width 125 height 23
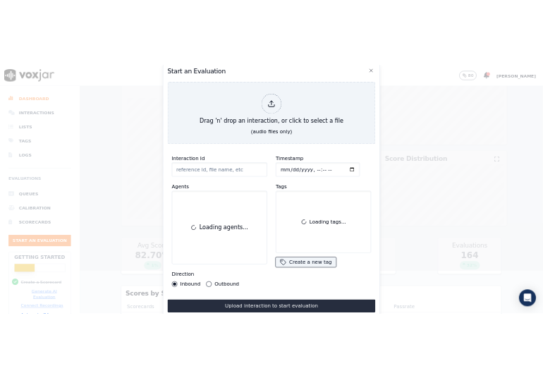
scroll to position [0, 0]
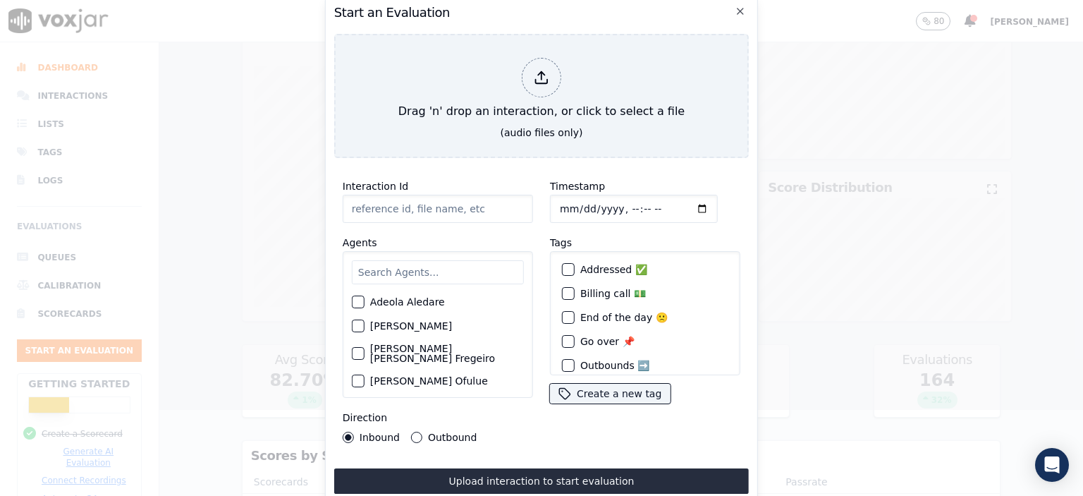
click at [417, 200] on input "Interaction Id" at bounding box center [438, 209] width 190 height 28
paste input "356501866"
type input "356501866"
click at [402, 267] on input "text" at bounding box center [438, 272] width 172 height 24
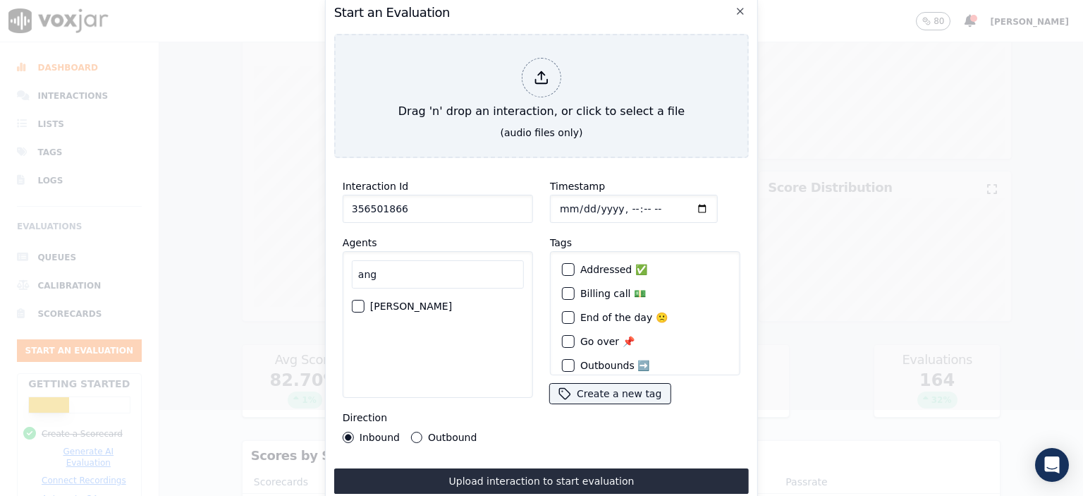
type input "ang"
click at [406, 302] on label "[PERSON_NAME]" at bounding box center [411, 306] width 82 height 10
click at [364, 302] on button "[PERSON_NAME]" at bounding box center [358, 306] width 13 height 13
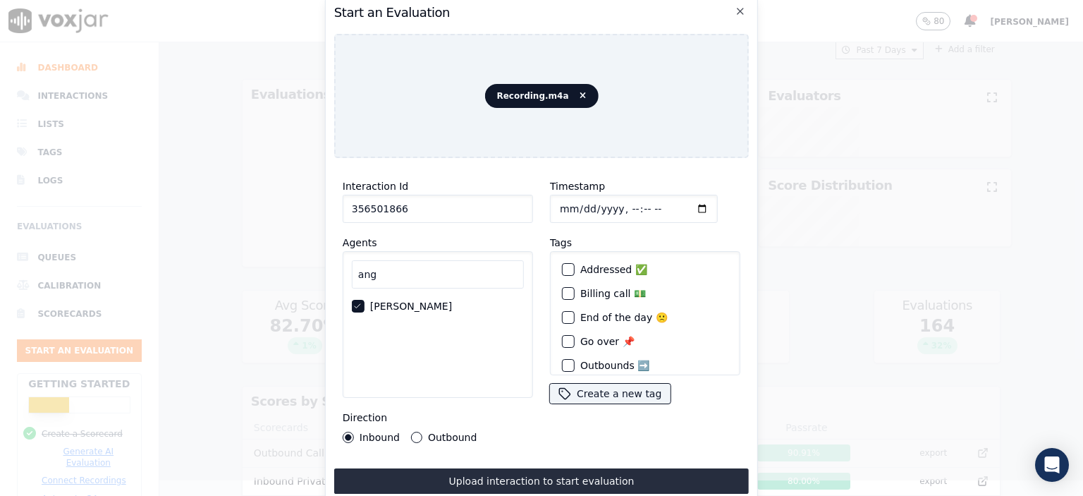
scroll to position [13, 0]
click at [613, 206] on input "Timestamp" at bounding box center [634, 209] width 168 height 28
type input "[DATE]T10:07"
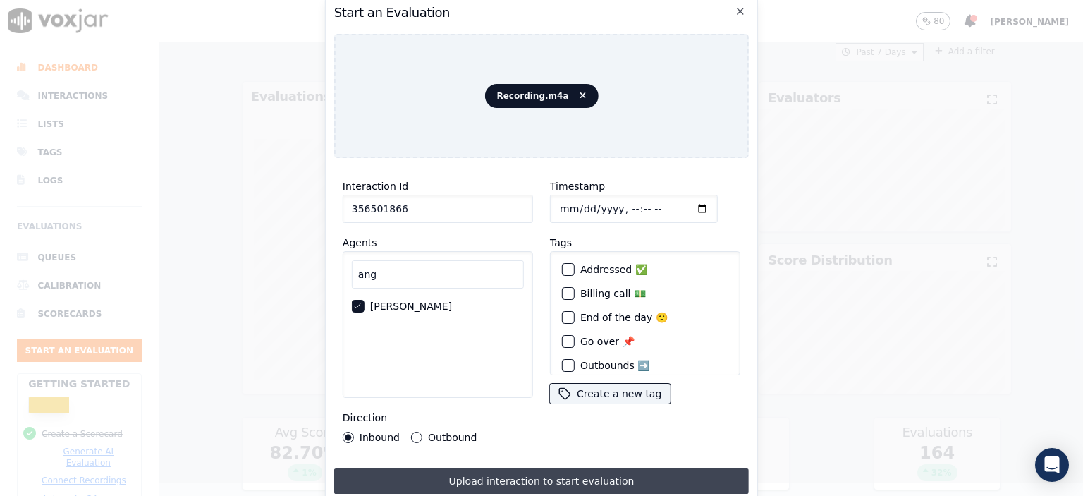
click at [508, 484] on button "Upload interaction to start evaluation" at bounding box center [541, 480] width 415 height 25
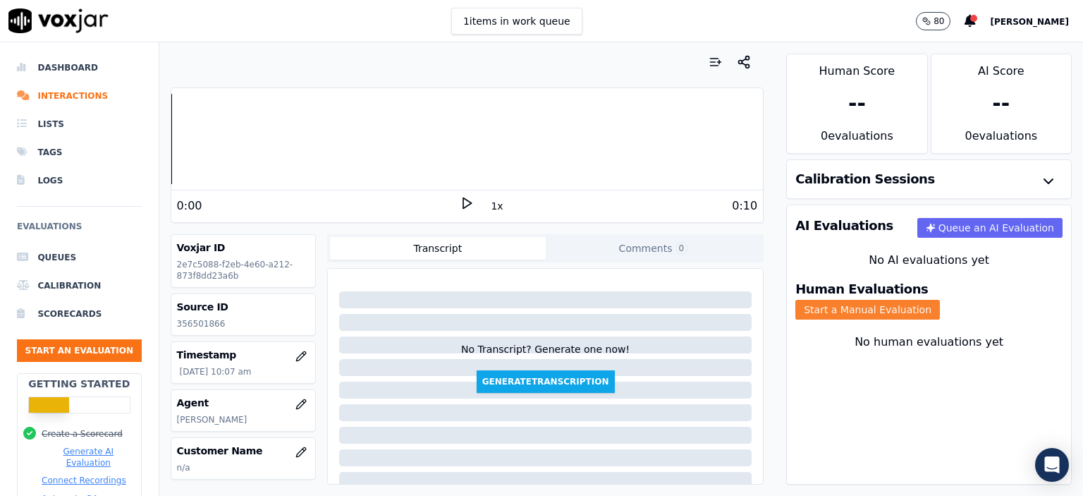
click at [933, 300] on button "Start a Manual Evaluation" at bounding box center [867, 310] width 145 height 20
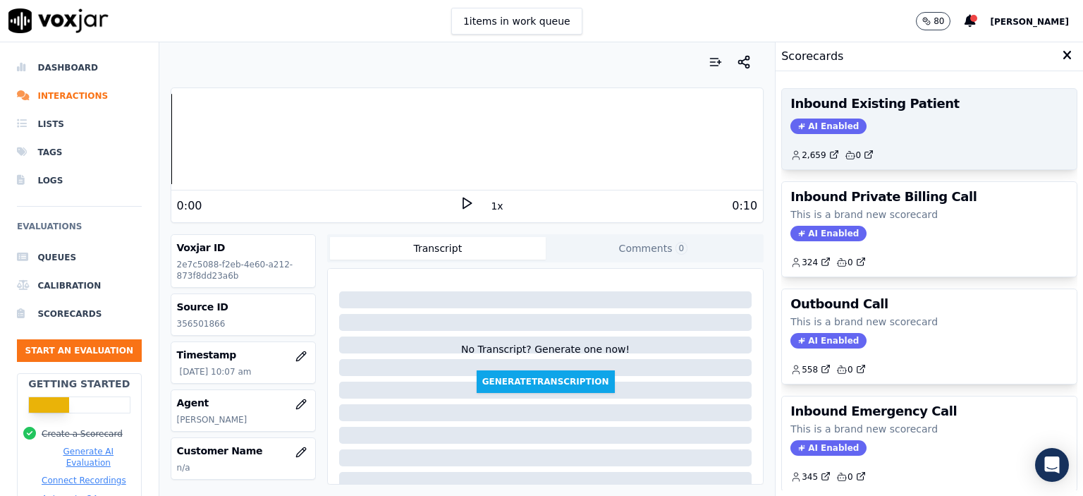
click at [883, 142] on div "2,659 0" at bounding box center [929, 149] width 278 height 23
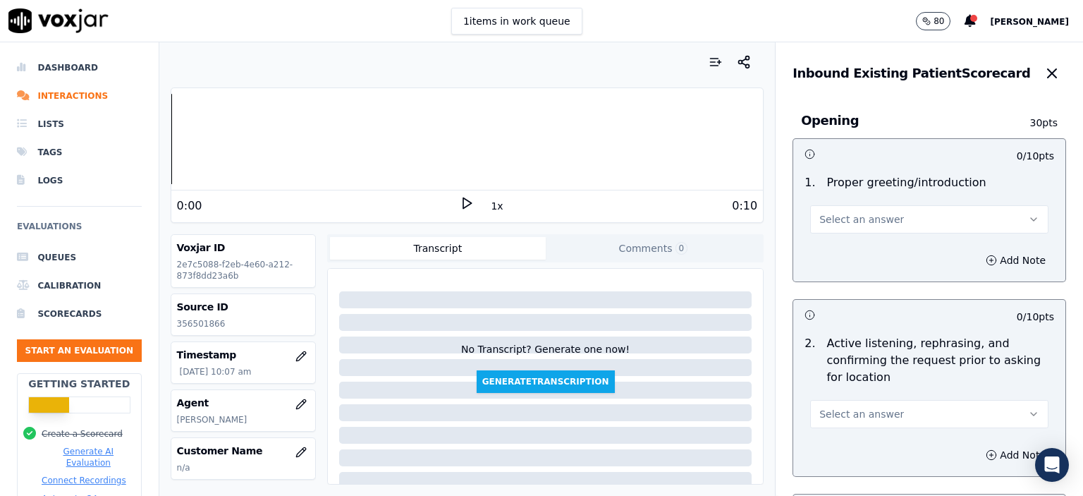
click at [862, 228] on button "Select an answer" at bounding box center [929, 219] width 238 height 28
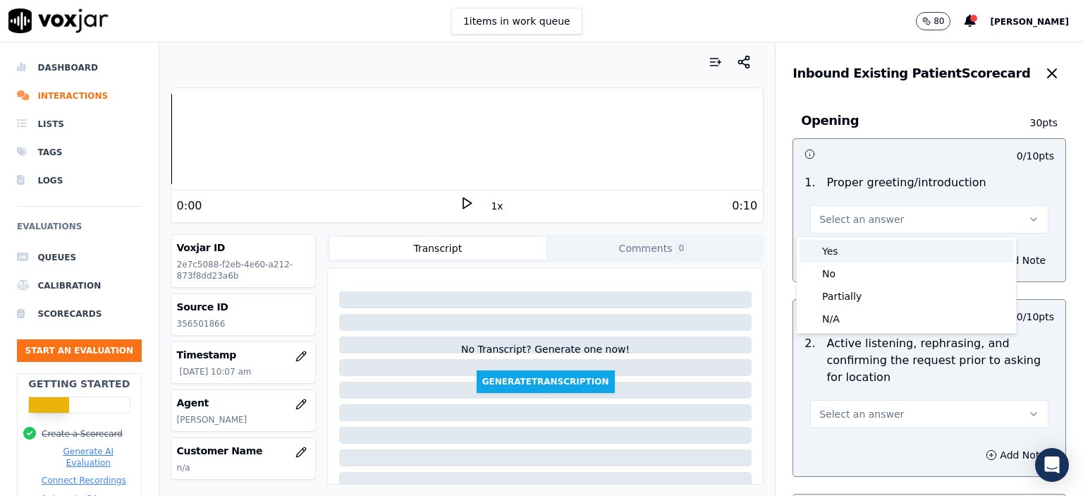
click at [858, 250] on div "Yes" at bounding box center [906, 251] width 214 height 23
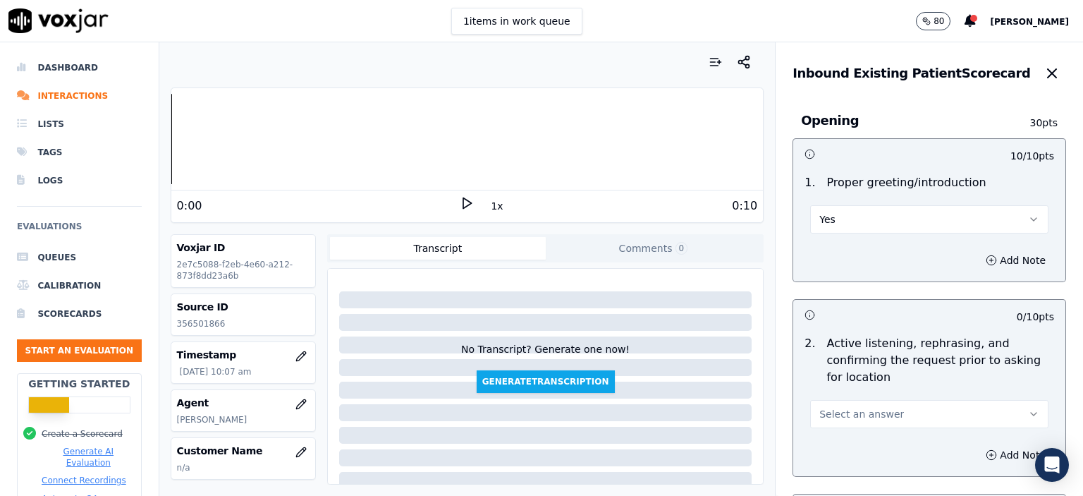
click at [891, 407] on button "Select an answer" at bounding box center [929, 414] width 238 height 28
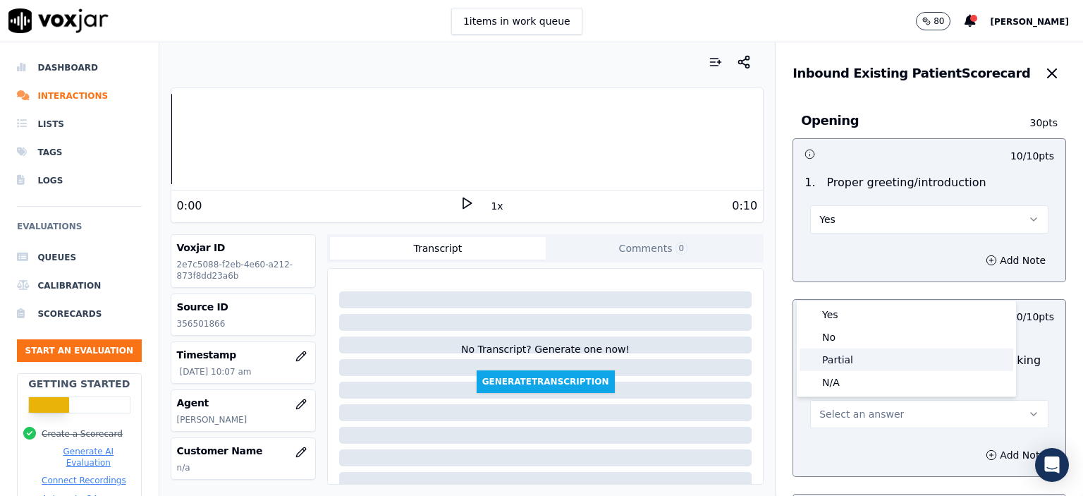
click at [876, 339] on div "No" at bounding box center [906, 337] width 214 height 23
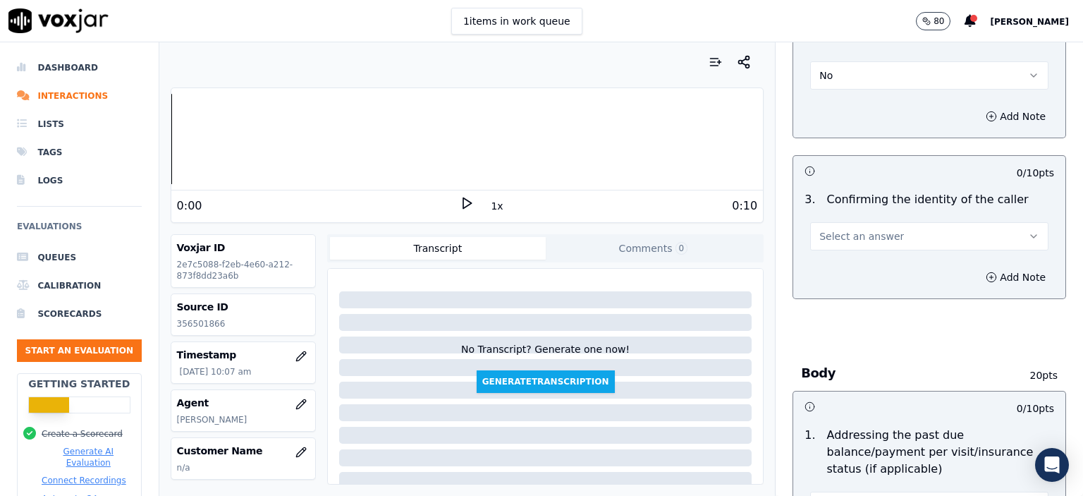
scroll to position [353, 0]
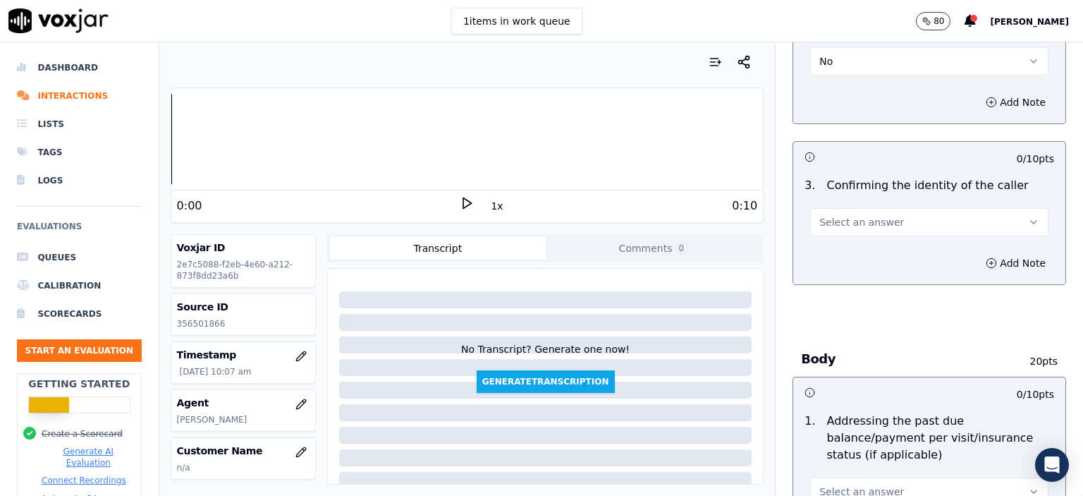
click at [895, 216] on button "Select an answer" at bounding box center [929, 222] width 238 height 28
click at [903, 274] on div "No" at bounding box center [906, 275] width 214 height 23
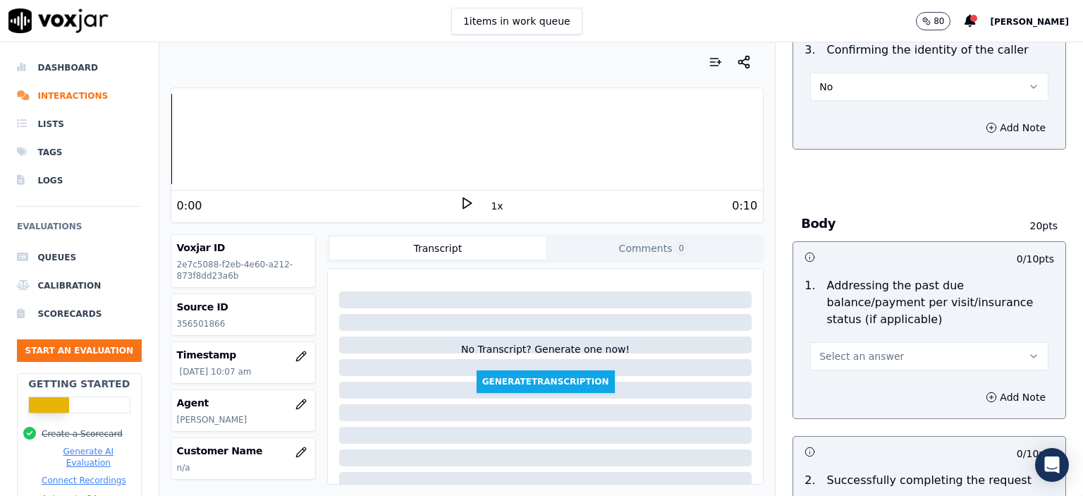
scroll to position [494, 0]
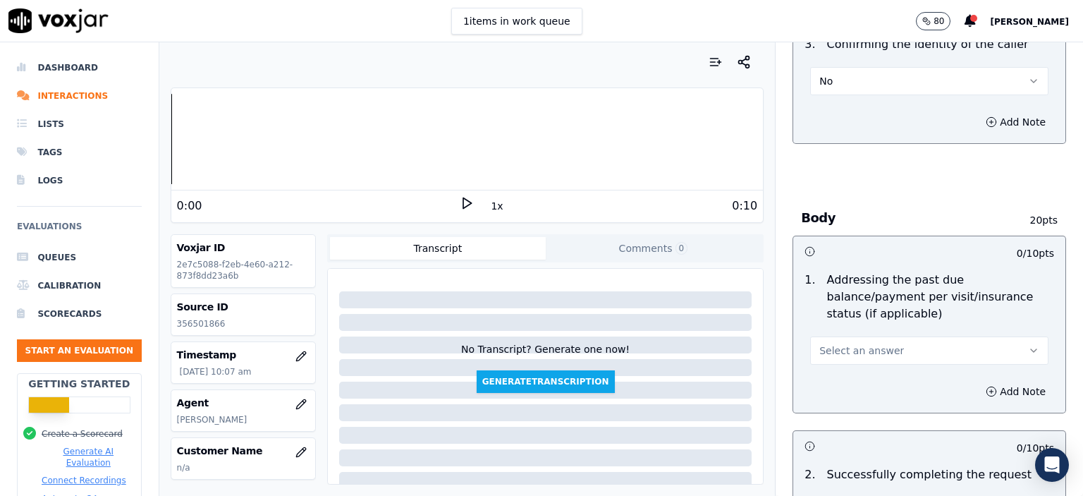
click at [871, 322] on div "Select an answer" at bounding box center [929, 343] width 261 height 42
click at [871, 343] on span "Select an answer" at bounding box center [861, 350] width 85 height 14
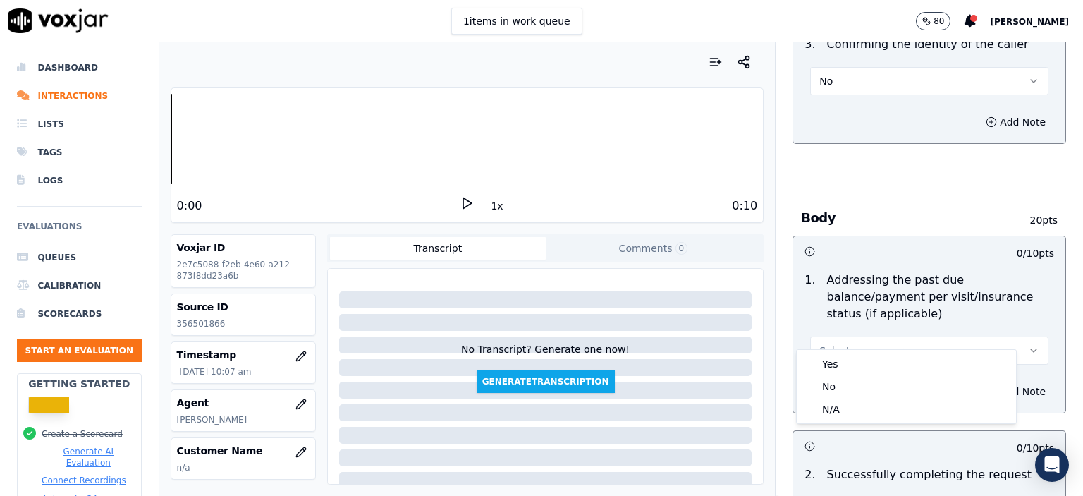
drag, startPoint x: 881, startPoint y: 422, endPoint x: 882, endPoint y: 410, distance: 12.0
click at [882, 410] on div "Yes No N/A" at bounding box center [906, 386] width 221 height 75
click at [882, 410] on div "N/A" at bounding box center [906, 409] width 214 height 23
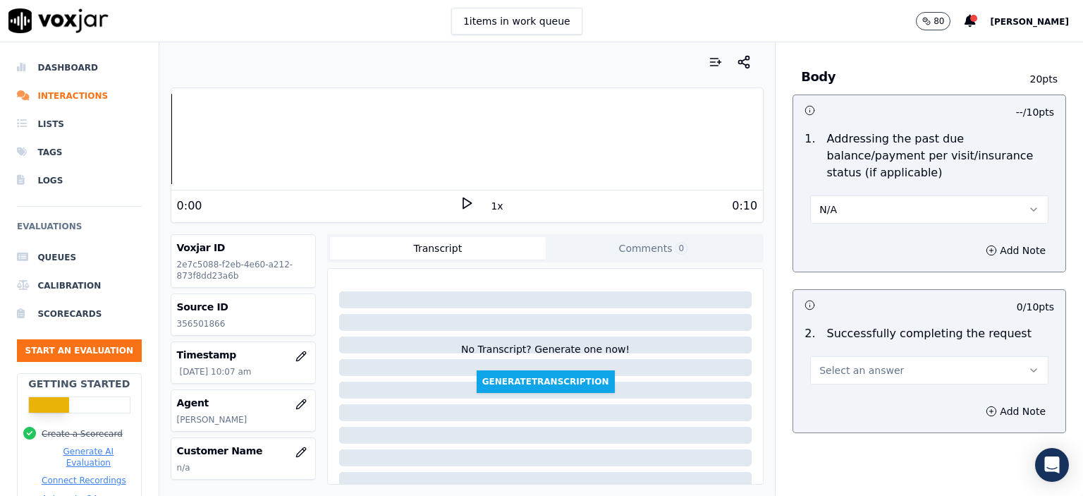
click at [889, 356] on button "Select an answer" at bounding box center [929, 370] width 238 height 28
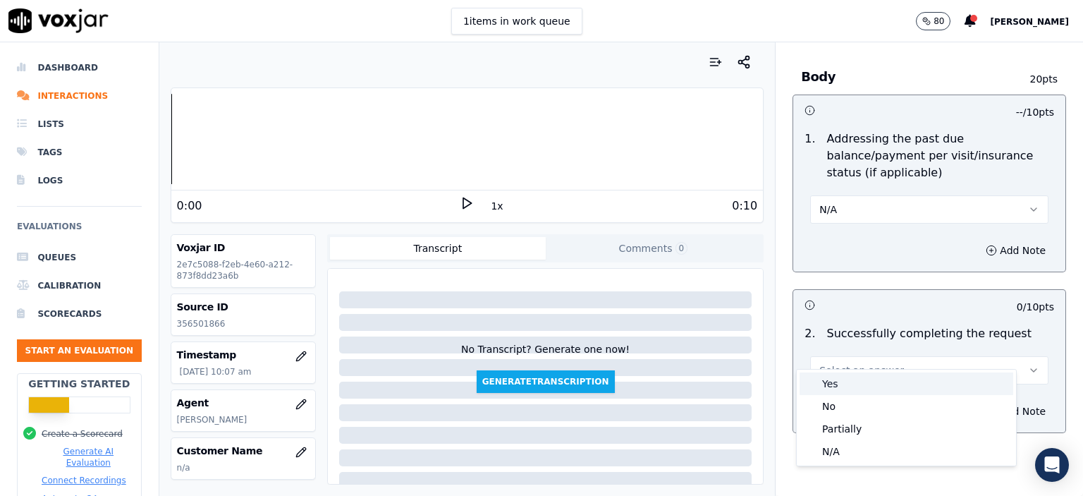
click at [887, 377] on div "Yes" at bounding box center [906, 383] width 214 height 23
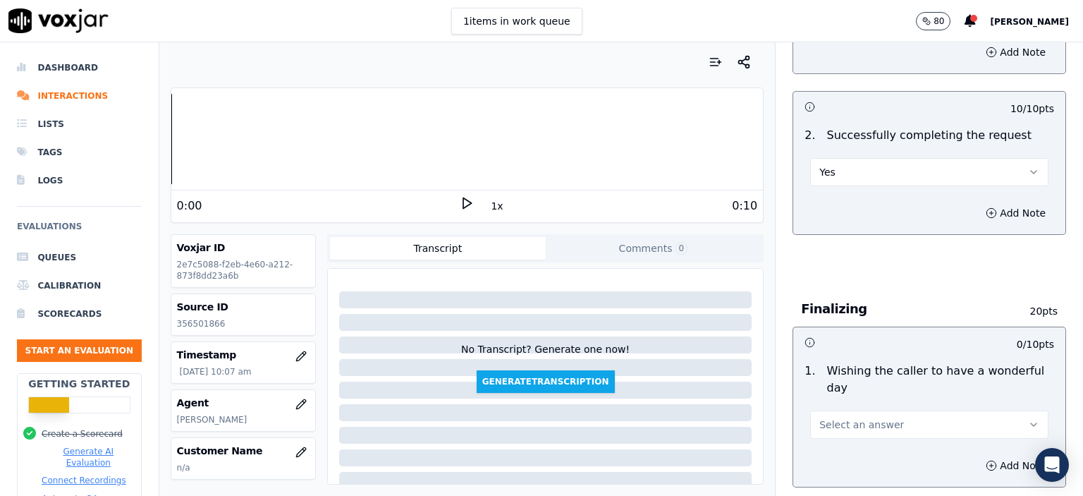
scroll to position [846, 0]
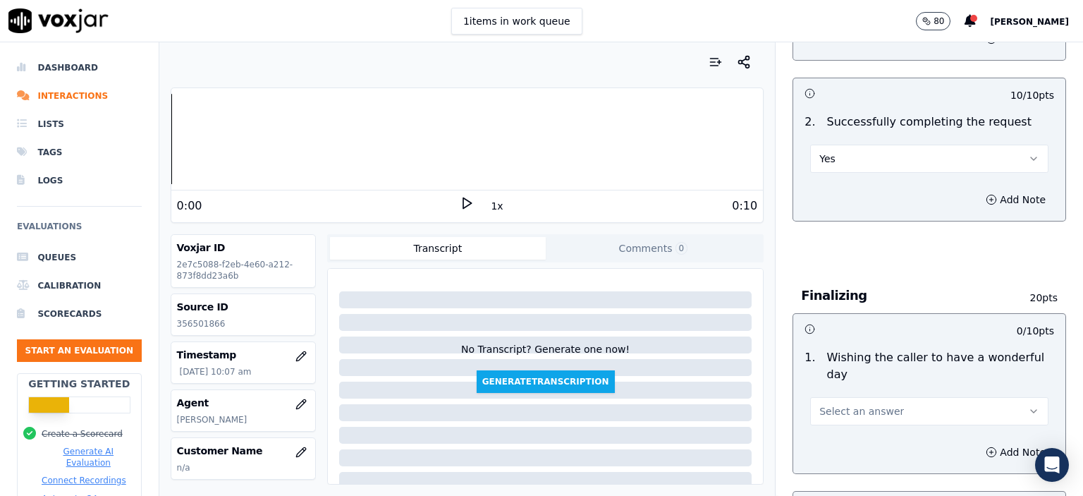
click at [887, 397] on button "Select an answer" at bounding box center [929, 411] width 238 height 28
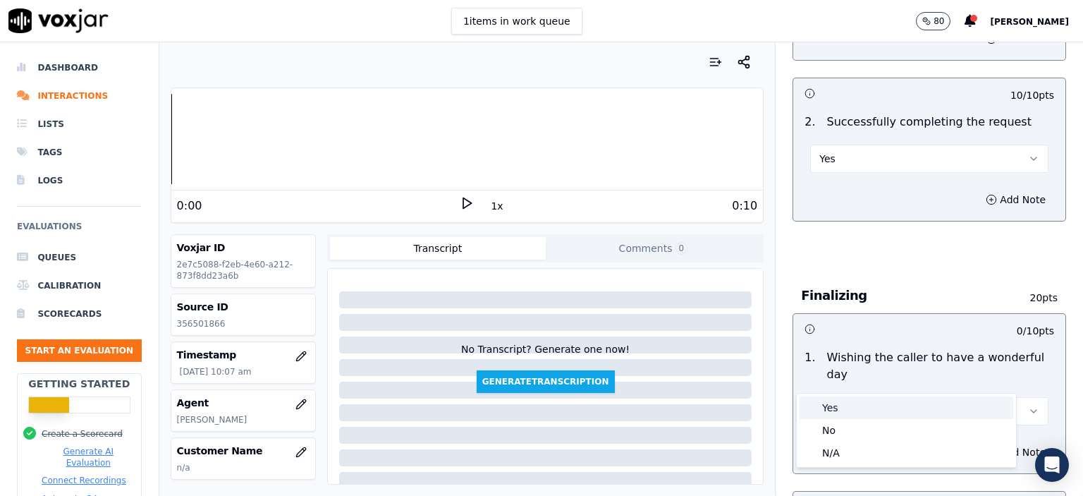
click at [878, 415] on div "Yes" at bounding box center [906, 407] width 214 height 23
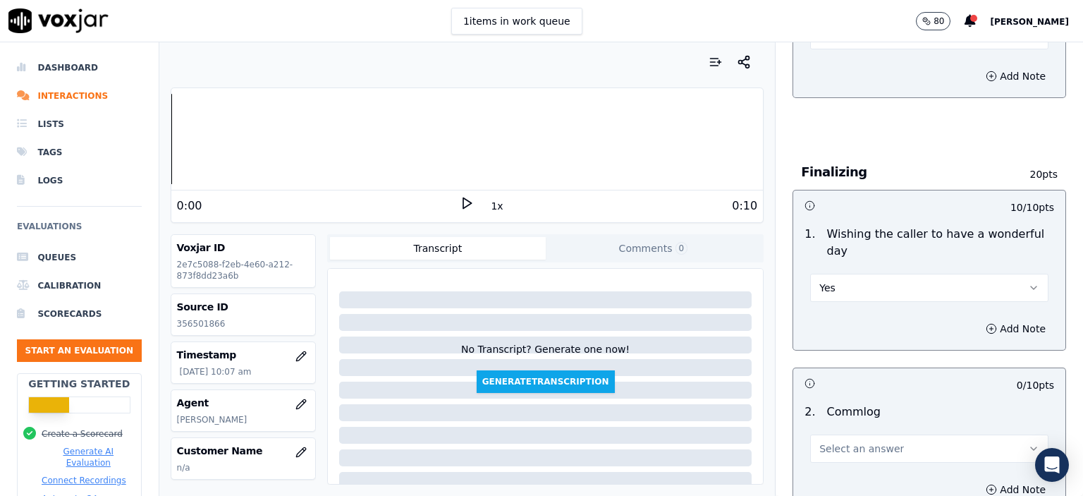
scroll to position [987, 0]
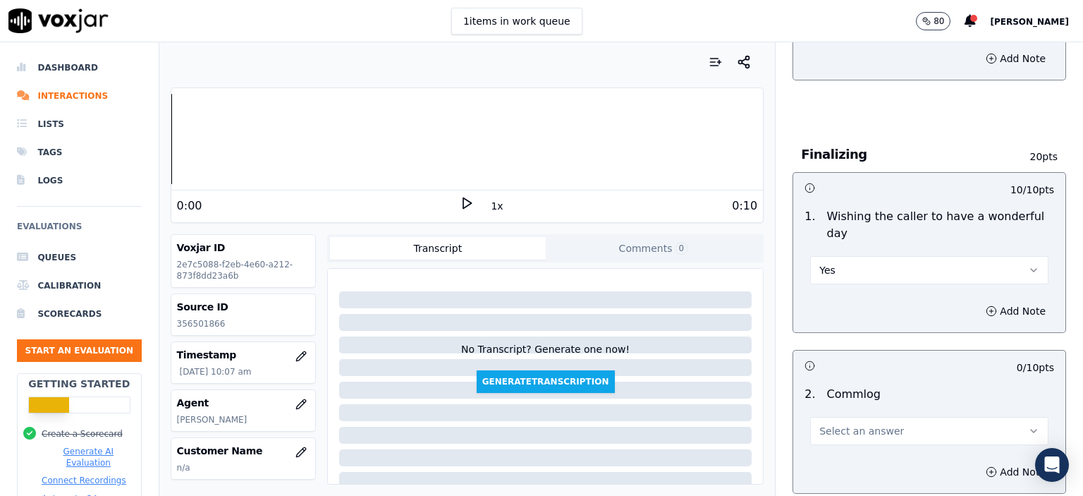
click at [893, 417] on button "Select an answer" at bounding box center [929, 431] width 238 height 28
click at [869, 442] on div "No" at bounding box center [906, 449] width 214 height 23
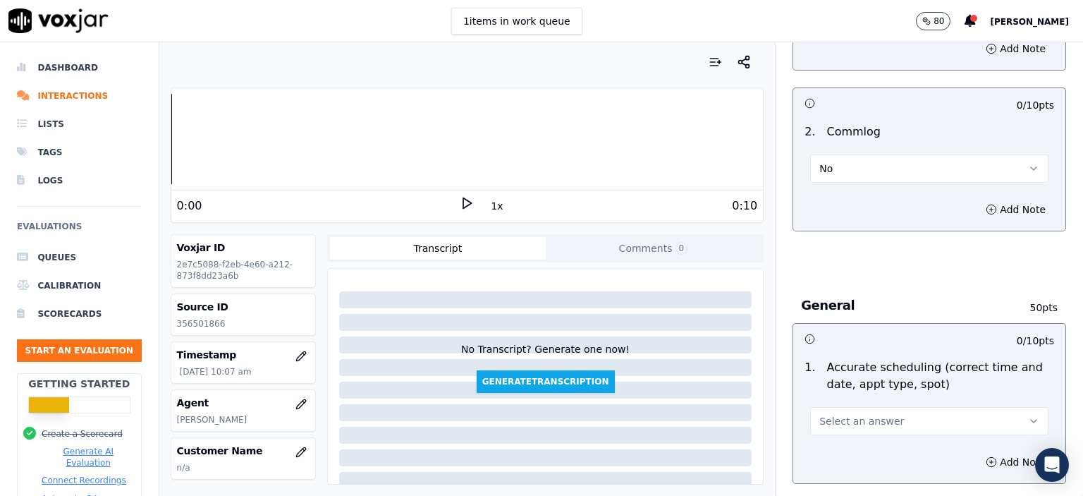
scroll to position [1269, 0]
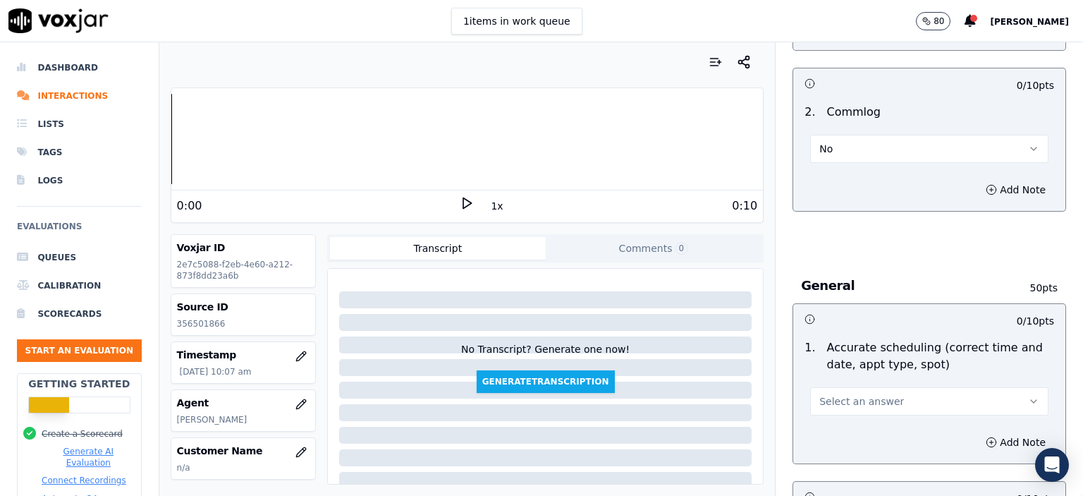
click at [924, 387] on button "Select an answer" at bounding box center [929, 401] width 238 height 28
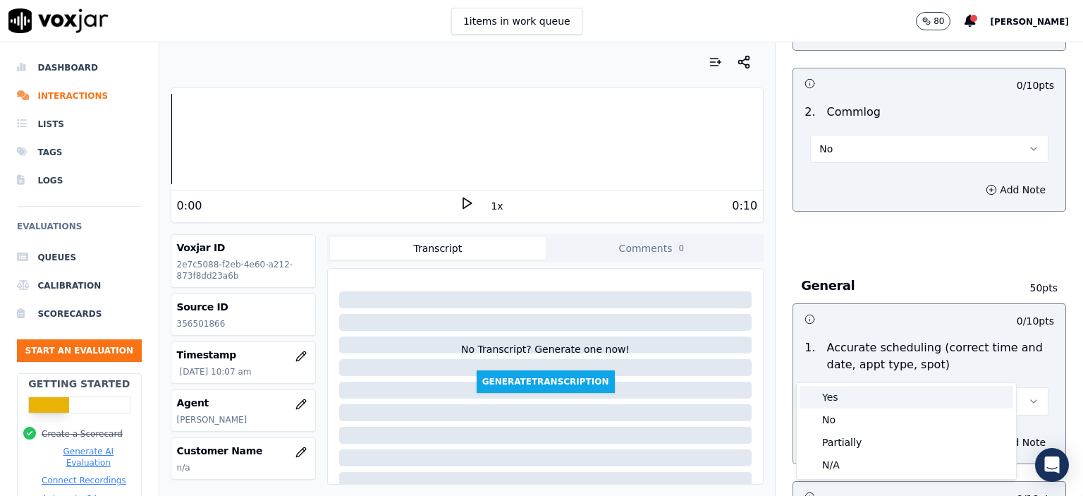
click at [912, 407] on div "Yes" at bounding box center [906, 397] width 214 height 23
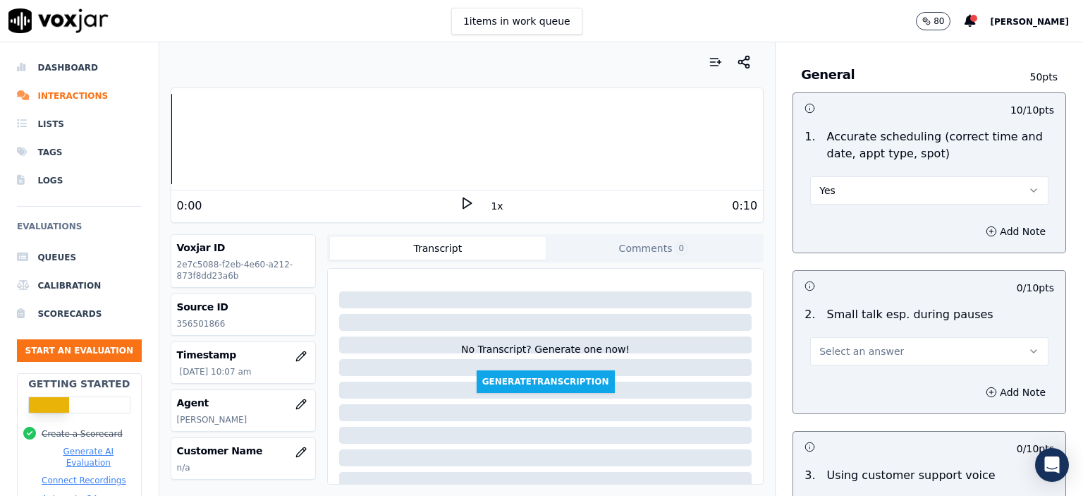
scroll to position [1481, 0]
click at [889, 336] on button "Select an answer" at bounding box center [929, 350] width 238 height 28
click at [885, 366] on div "No" at bounding box center [906, 368] width 214 height 23
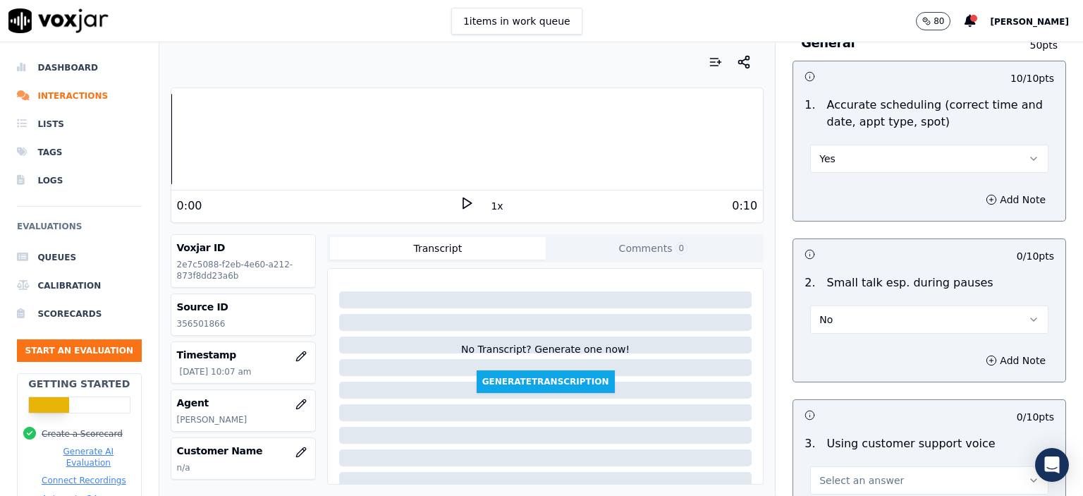
scroll to position [1551, 0]
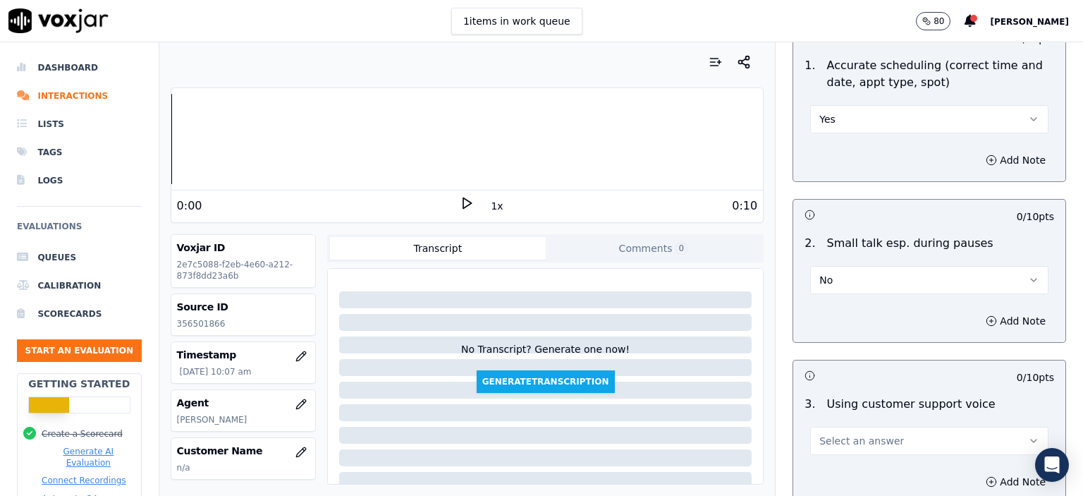
drag, startPoint x: 880, startPoint y: 391, endPoint x: 880, endPoint y: 402, distance: 11.3
click at [880, 427] on button "Select an answer" at bounding box center [929, 441] width 238 height 28
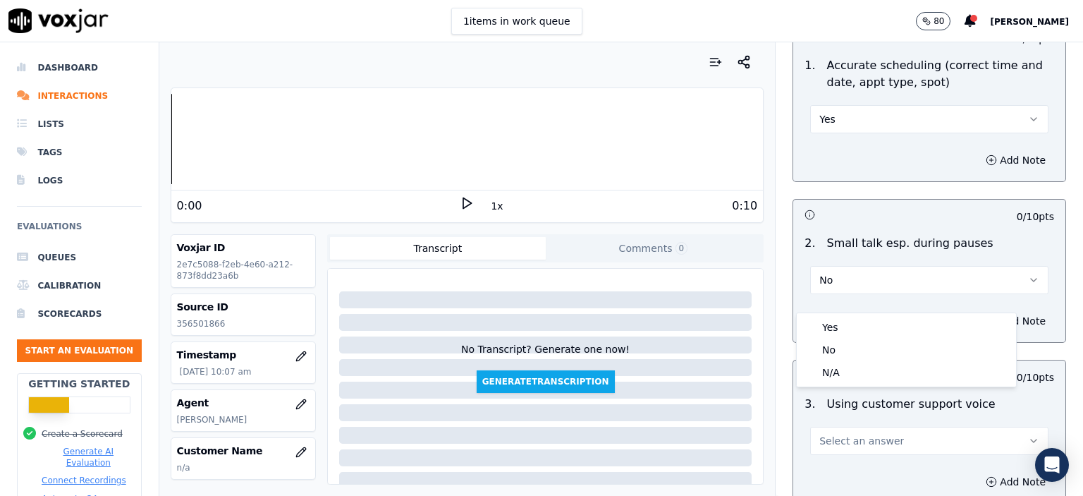
click at [861, 314] on div "Yes No N/A" at bounding box center [906, 349] width 219 height 73
click at [859, 327] on div "Yes" at bounding box center [906, 327] width 214 height 23
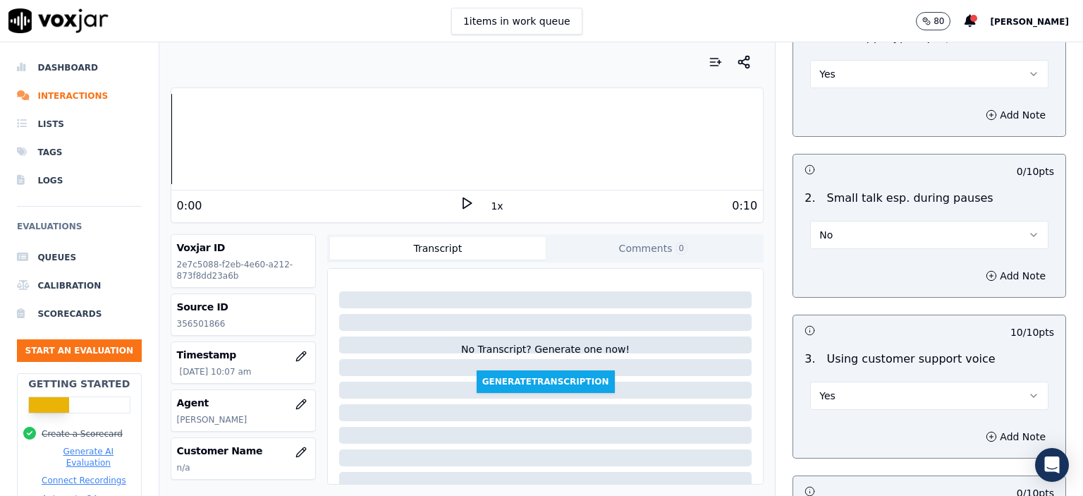
scroll to position [1763, 0]
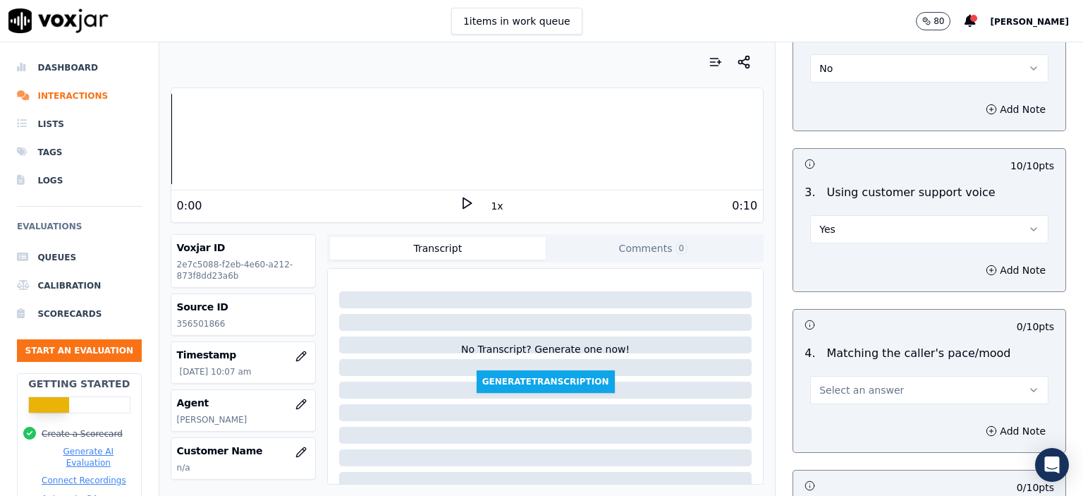
click at [863, 383] on span "Select an answer" at bounding box center [861, 390] width 85 height 14
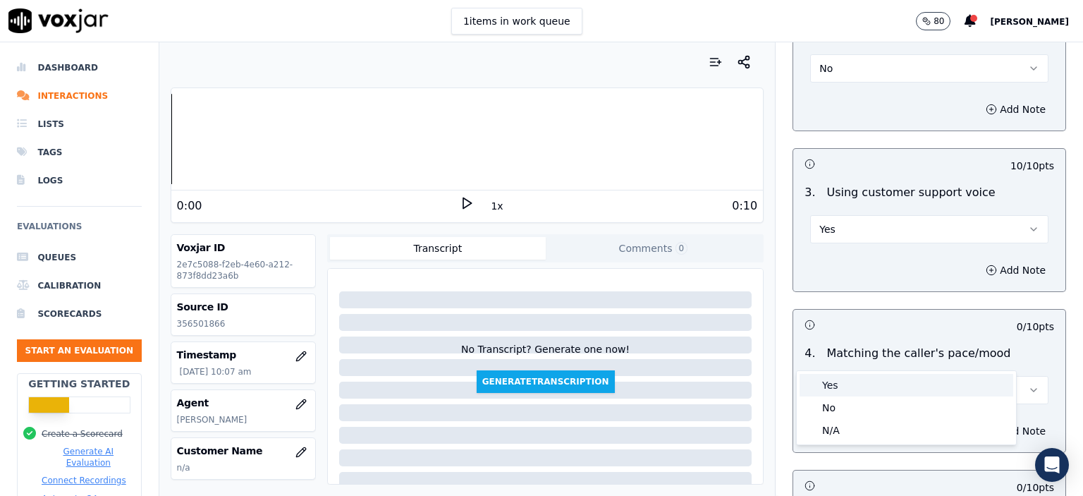
click at [861, 394] on div "Yes" at bounding box center [906, 385] width 214 height 23
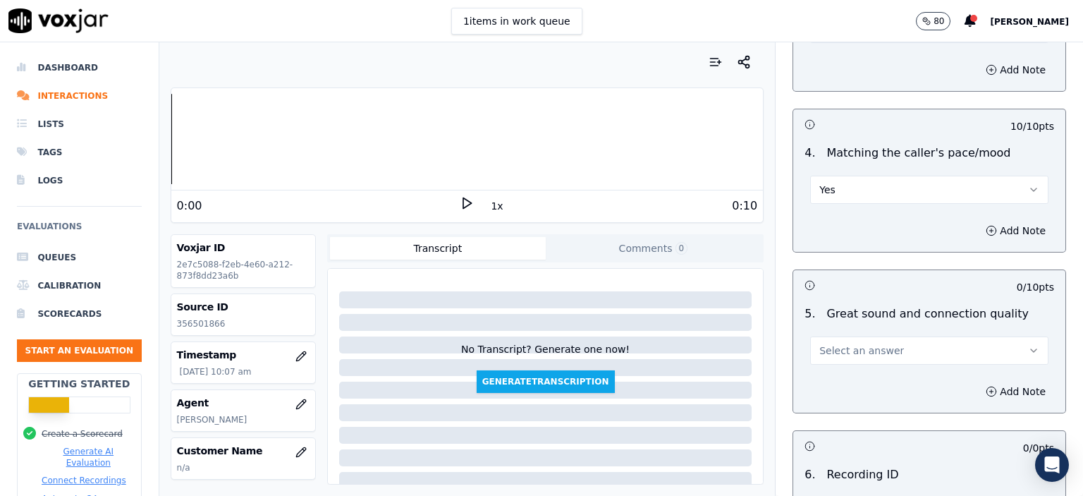
scroll to position [1974, 0]
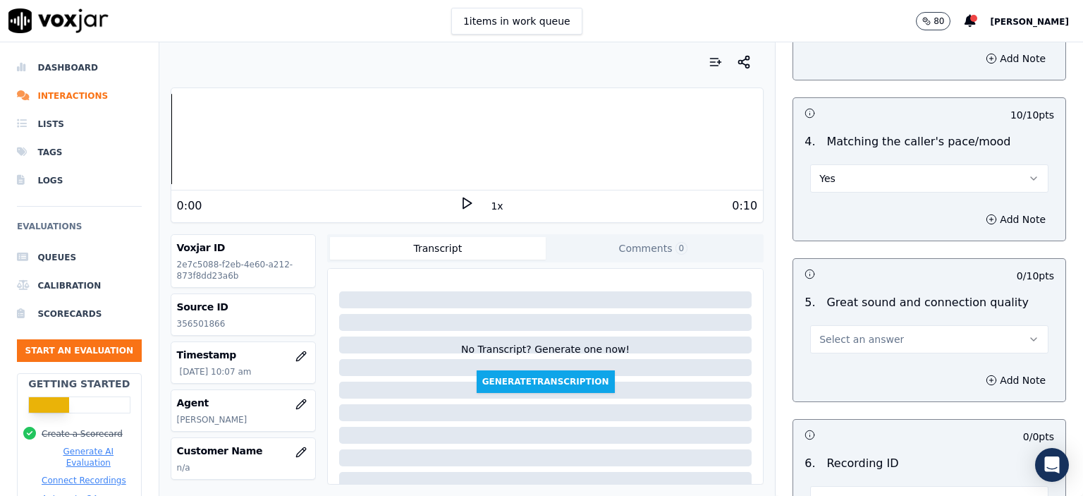
click at [863, 332] on span "Select an answer" at bounding box center [861, 339] width 85 height 14
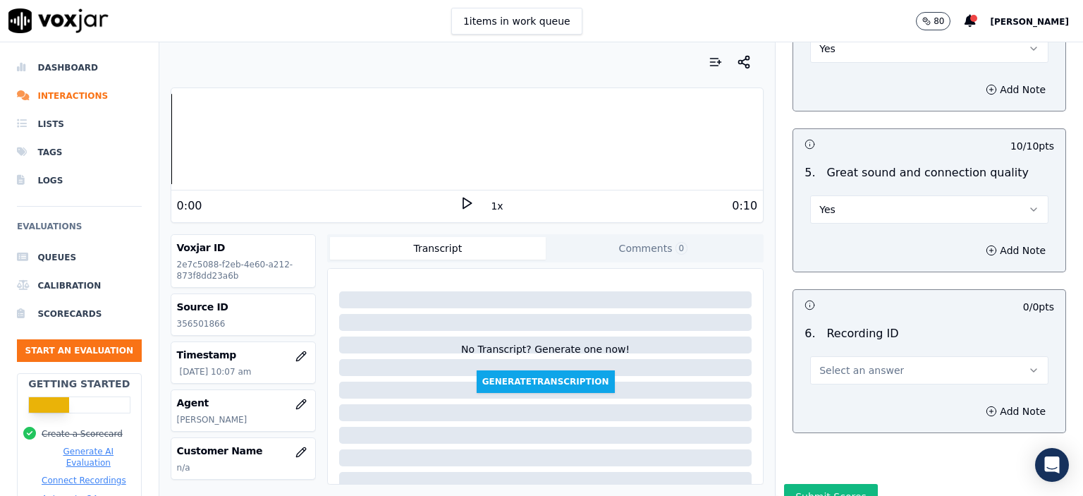
scroll to position [2120, 0]
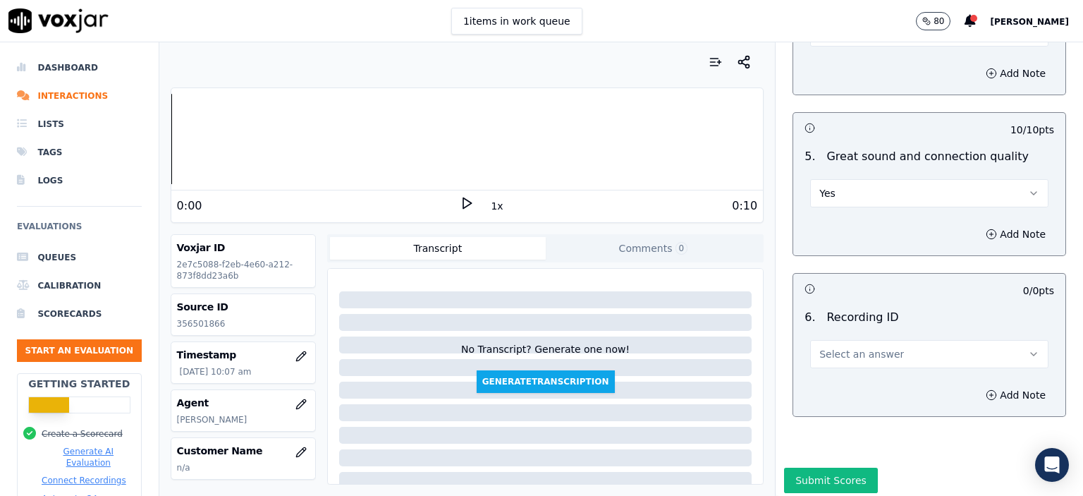
click at [864, 340] on button "Select an answer" at bounding box center [929, 354] width 238 height 28
click at [864, 345] on div "N/A" at bounding box center [906, 356] width 214 height 23
click at [189, 318] on p "356501866" at bounding box center [243, 323] width 133 height 11
copy p "356501866"
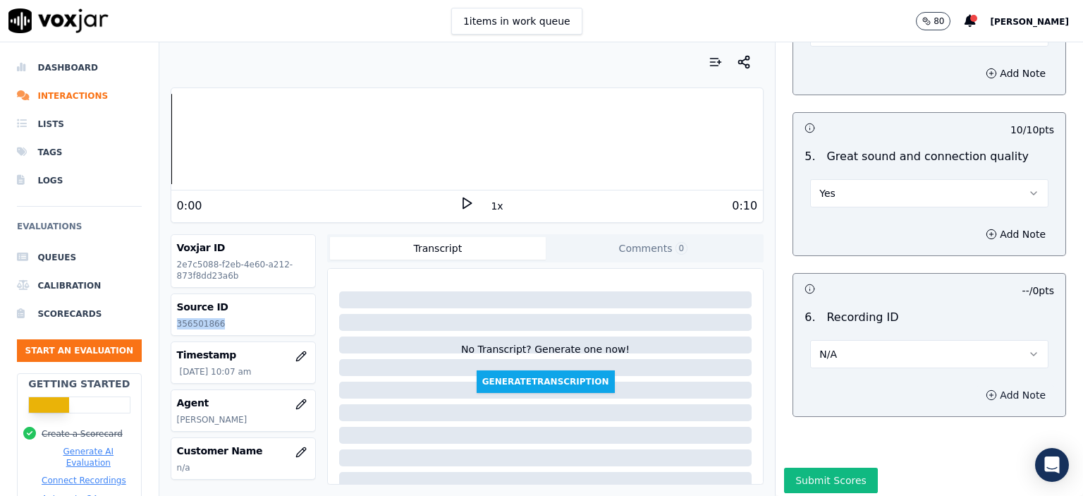
click at [1000, 385] on button "Add Note" at bounding box center [1015, 395] width 77 height 20
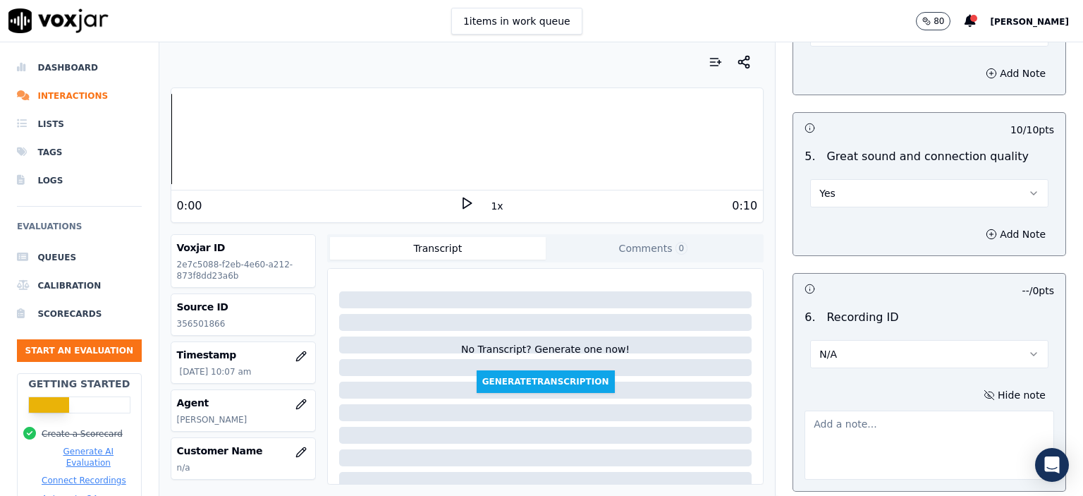
click at [857, 410] on textarea at bounding box center [929, 444] width 250 height 69
paste textarea "356501866"
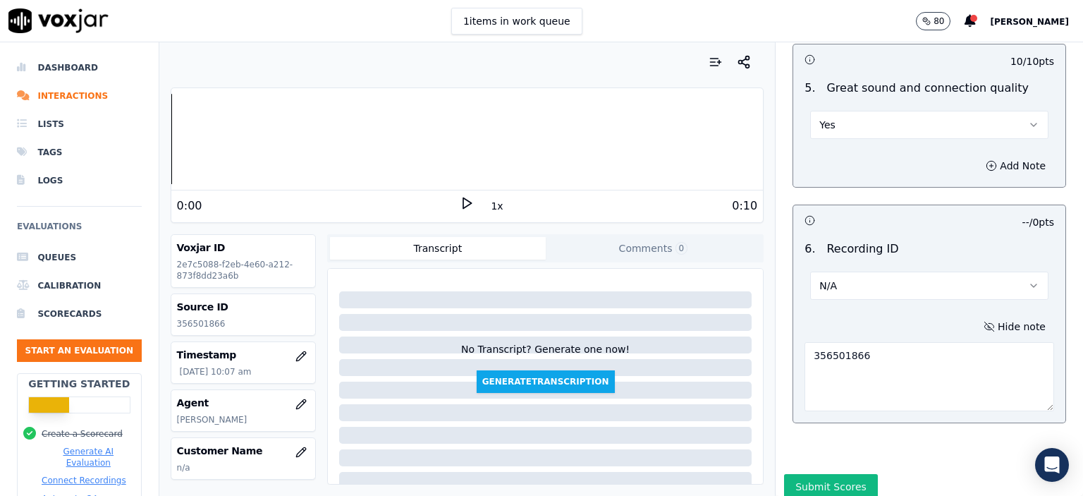
scroll to position [2190, 0]
type textarea "356501866"
click at [804, 472] on button "Submit Scores" at bounding box center [831, 484] width 94 height 25
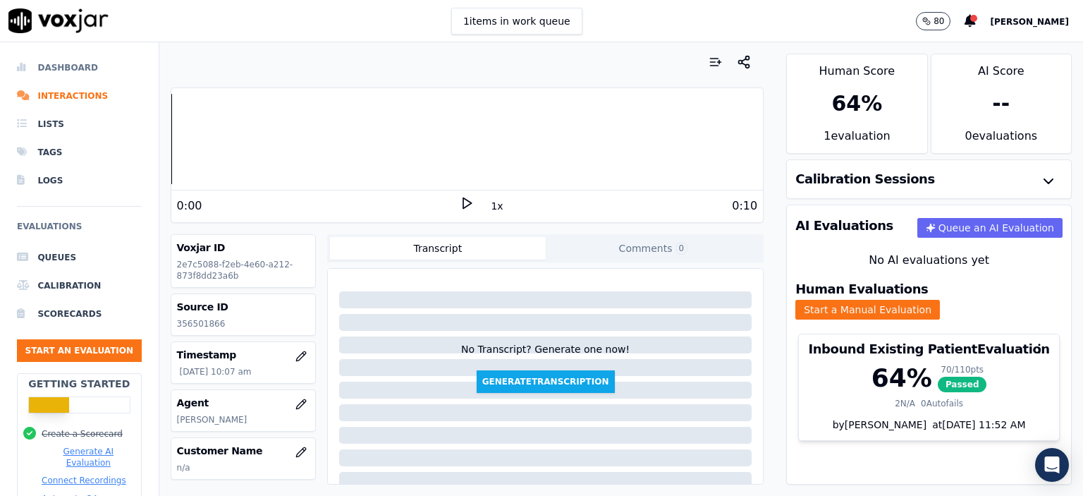
click at [65, 64] on li "Dashboard" at bounding box center [79, 68] width 125 height 28
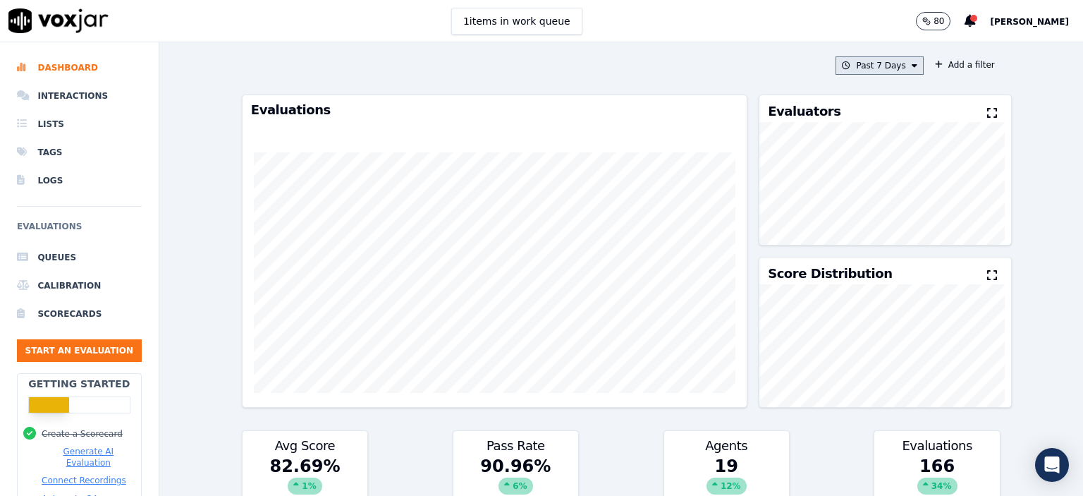
click at [874, 68] on button "Past 7 Days" at bounding box center [878, 65] width 87 height 18
click at [859, 93] on div "Custom" at bounding box center [875, 91] width 32 height 11
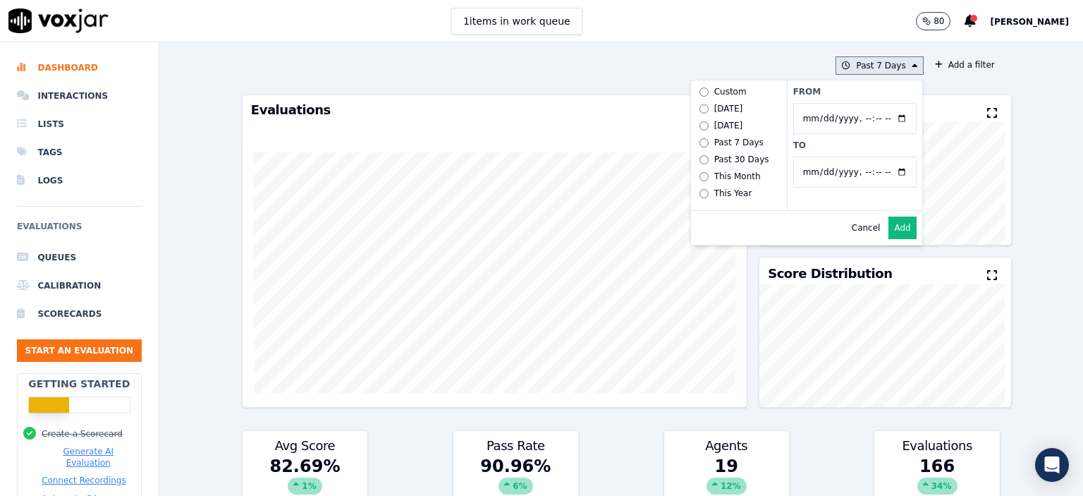
click at [885, 118] on input "From" at bounding box center [854, 118] width 123 height 31
type input "[DATE]T00:00"
click at [852, 91] on label "From" at bounding box center [854, 91] width 123 height 11
click at [852, 103] on input "From" at bounding box center [854, 118] width 123 height 31
click at [830, 173] on input "To" at bounding box center [854, 172] width 123 height 31
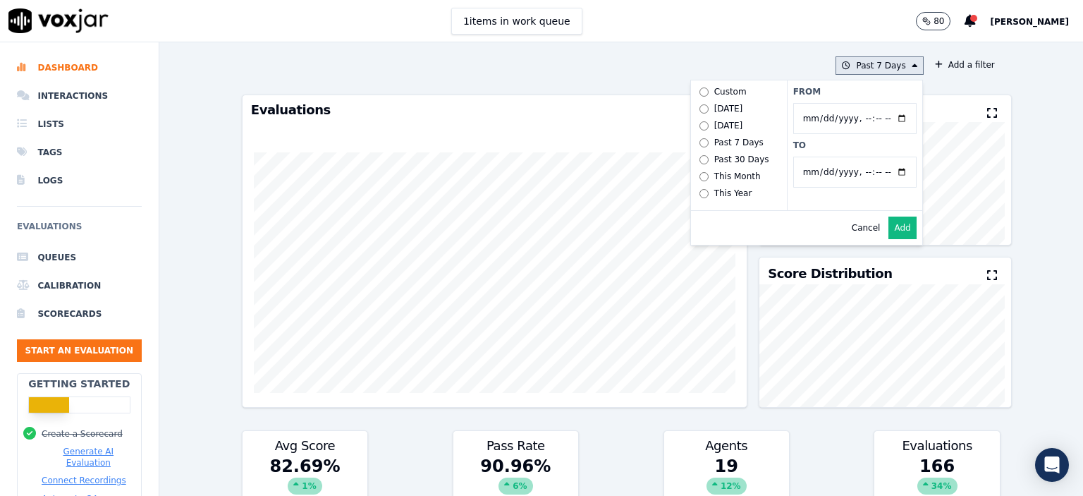
click at [882, 172] on input "To" at bounding box center [854, 172] width 123 height 31
type input "[DATE]T23:59"
click at [834, 96] on label "From" at bounding box center [854, 91] width 123 height 11
click at [834, 103] on input "From" at bounding box center [854, 118] width 123 height 31
click at [888, 239] on button "Add" at bounding box center [901, 227] width 27 height 23
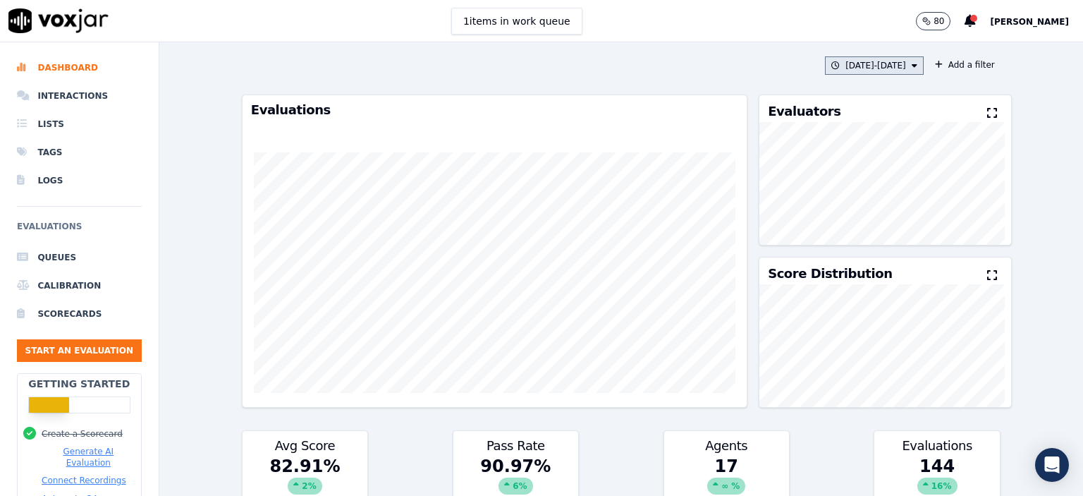
click at [843, 61] on button "[DATE] - [DATE]" at bounding box center [874, 65] width 99 height 18
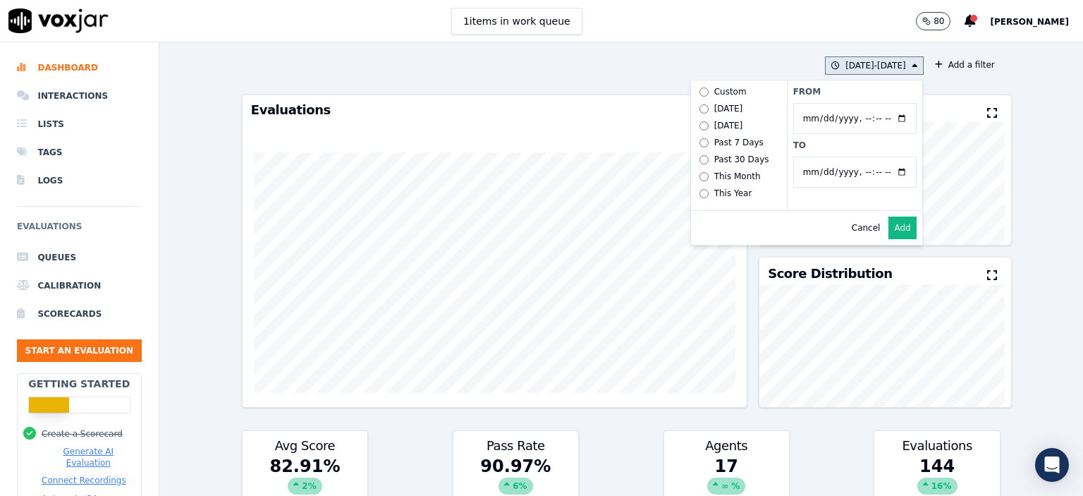
click at [694, 140] on label "Past 7 Days" at bounding box center [739, 142] width 90 height 17
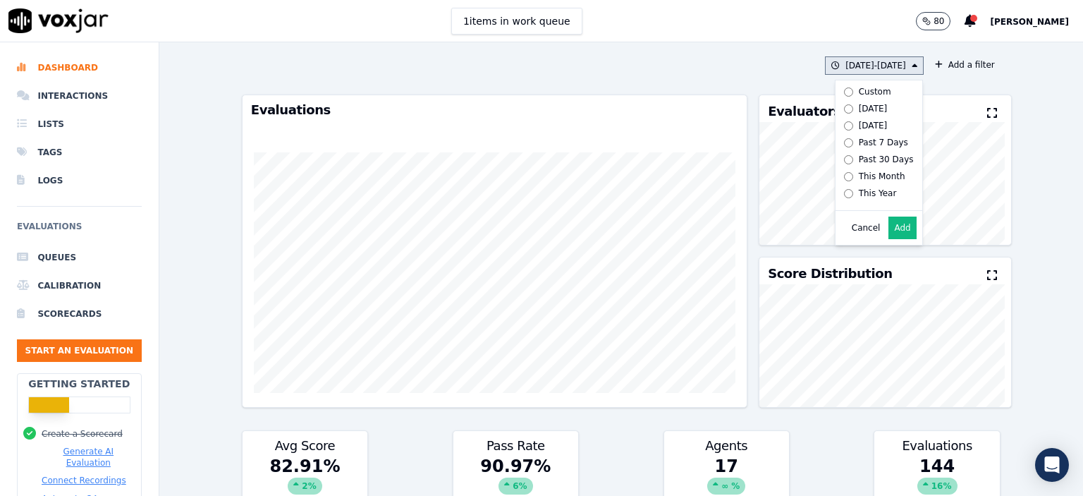
click at [894, 239] on button "Add" at bounding box center [901, 227] width 27 height 23
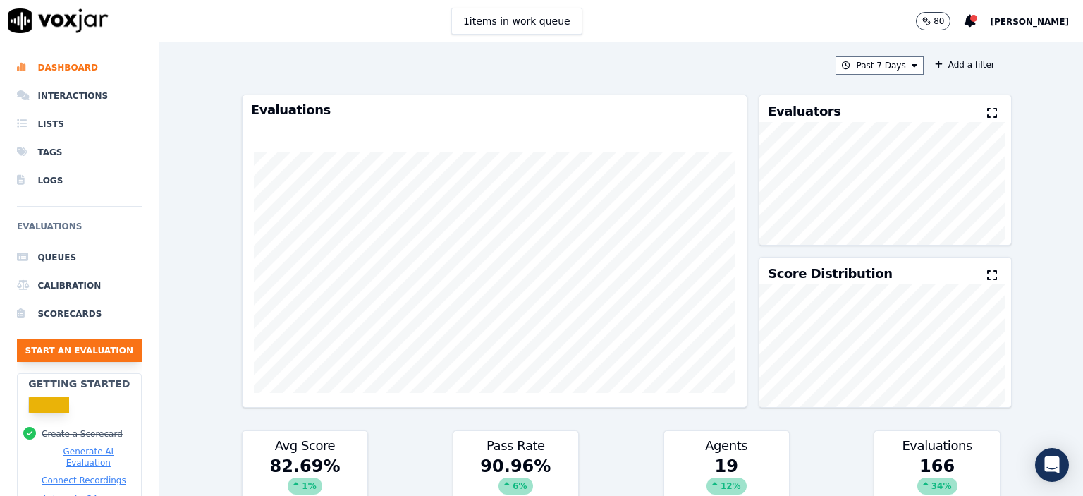
click at [85, 346] on button "Start an Evaluation" at bounding box center [79, 350] width 125 height 23
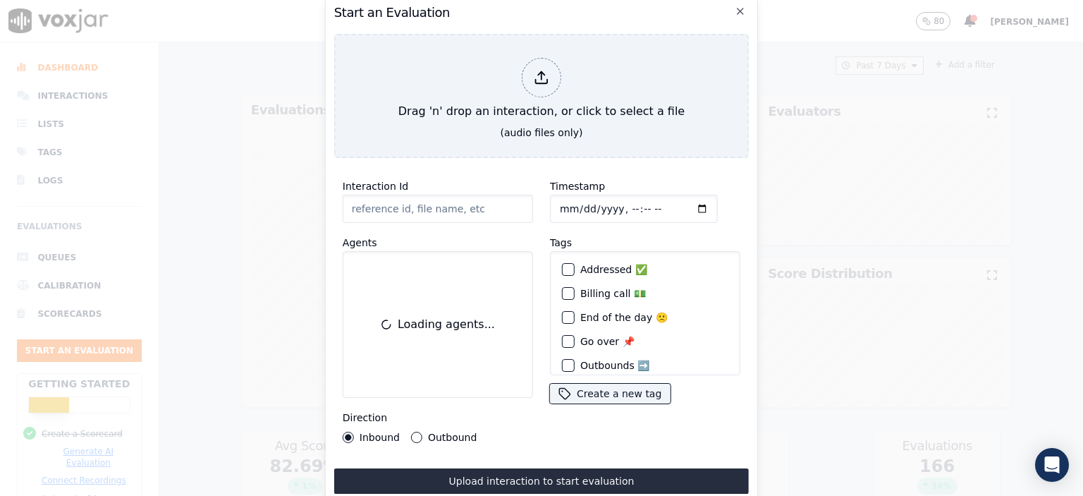
click at [382, 209] on input "Interaction Id" at bounding box center [438, 209] width 190 height 28
paste input "356476394"
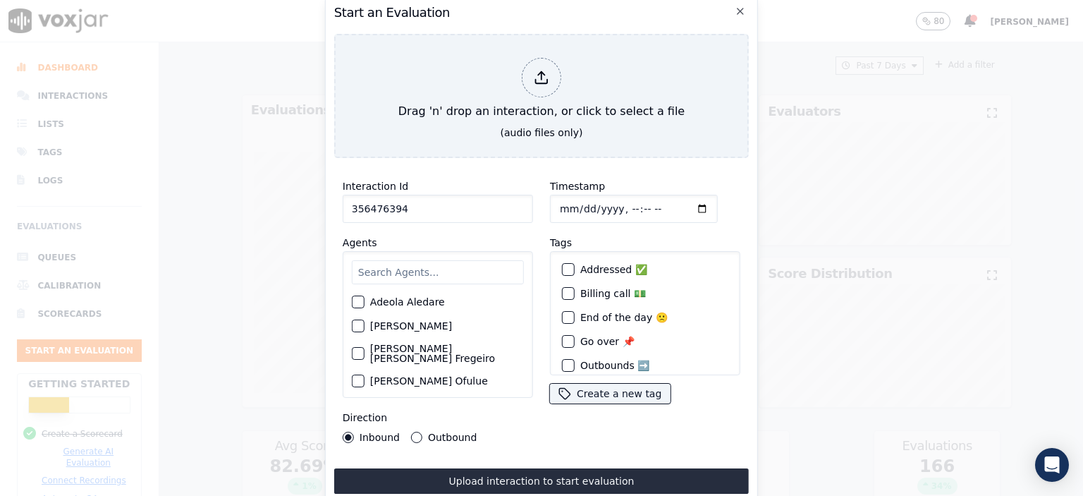
type input "356476394"
click at [615, 204] on input "Timestamp" at bounding box center [634, 209] width 168 height 28
type input "[DATE]T06:59"
click at [373, 269] on input "text" at bounding box center [438, 272] width 172 height 24
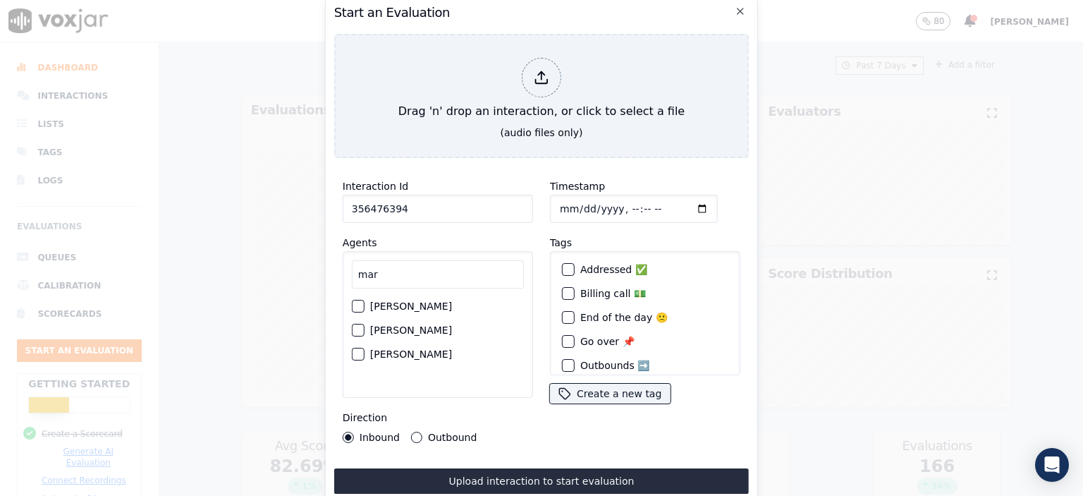
type input "mar"
click at [417, 301] on label "[PERSON_NAME]" at bounding box center [411, 306] width 82 height 10
click at [364, 300] on button "[PERSON_NAME]" at bounding box center [358, 306] width 13 height 13
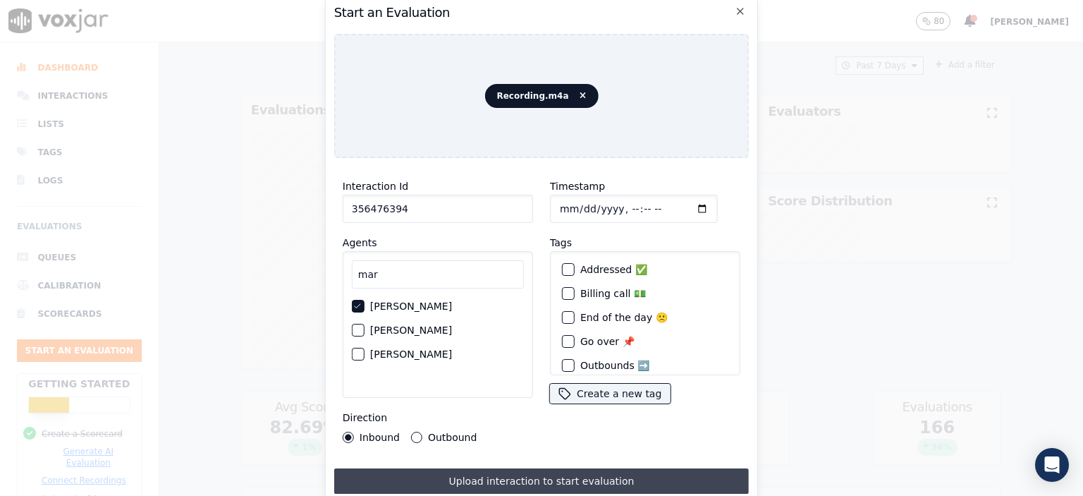
click at [554, 478] on button "Upload interaction to start evaluation" at bounding box center [541, 480] width 415 height 25
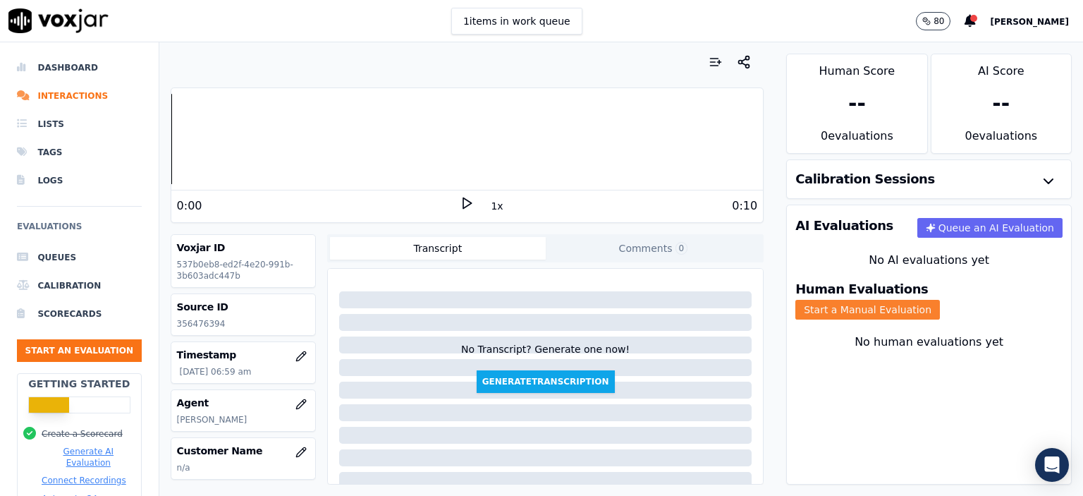
click at [940, 300] on button "Start a Manual Evaluation" at bounding box center [867, 310] width 145 height 20
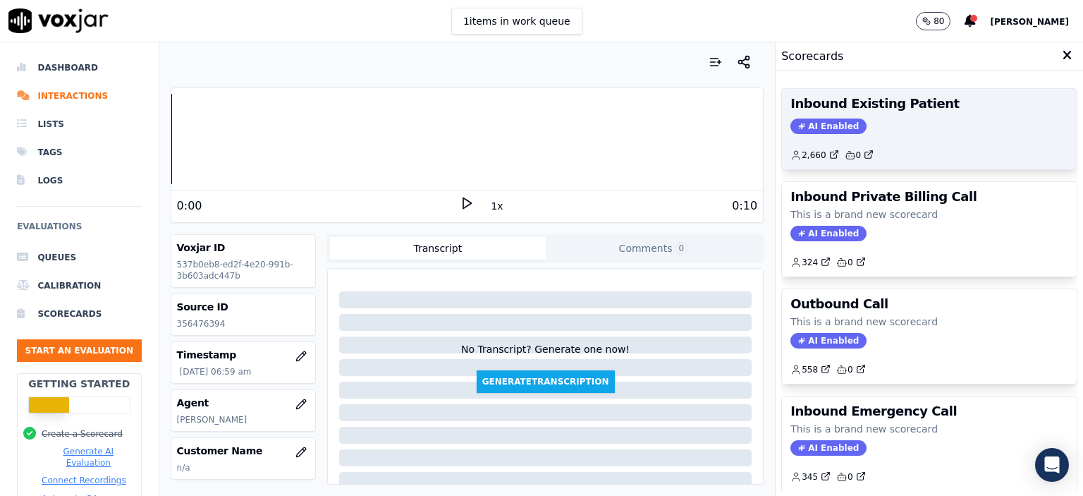
click at [871, 149] on div "2,660 0" at bounding box center [929, 149] width 278 height 23
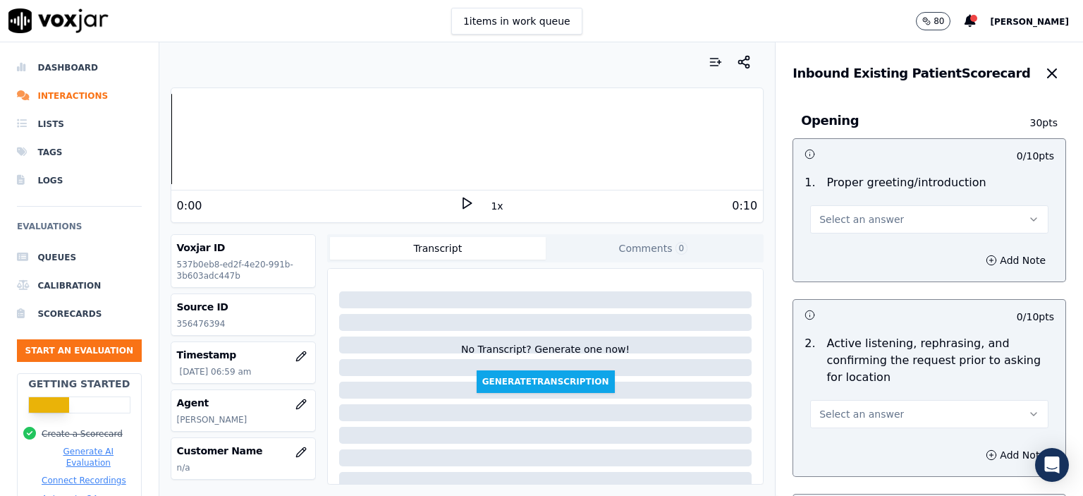
click at [864, 198] on div "Select an answer" at bounding box center [929, 212] width 261 height 42
click at [862, 212] on span "Select an answer" at bounding box center [861, 219] width 85 height 14
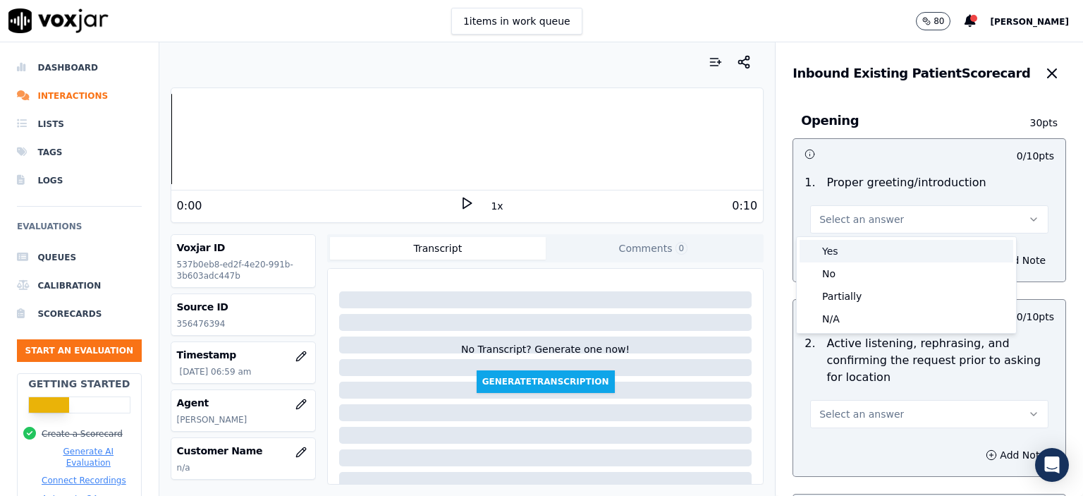
click at [863, 247] on div "Yes" at bounding box center [906, 251] width 214 height 23
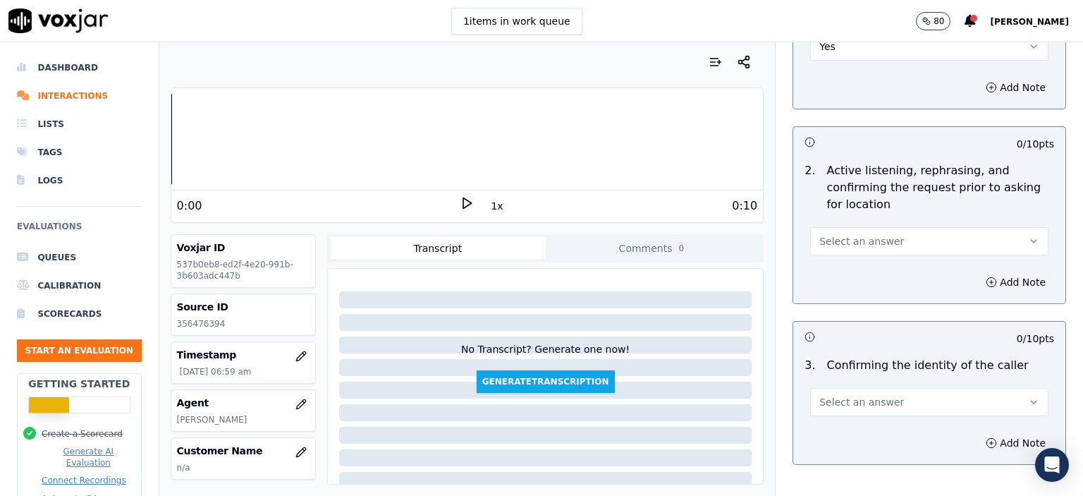
scroll to position [212, 0]
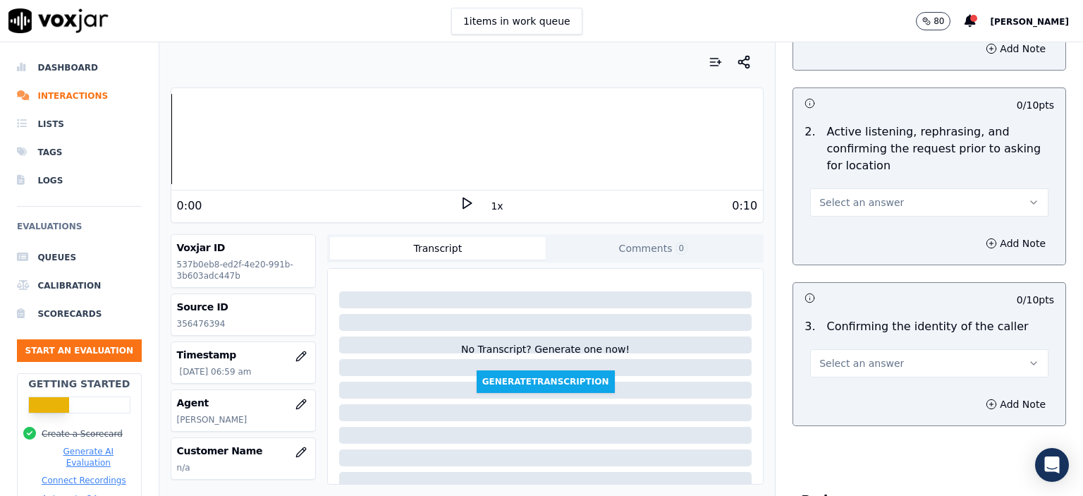
click at [893, 210] on button "Select an answer" at bounding box center [929, 202] width 238 height 28
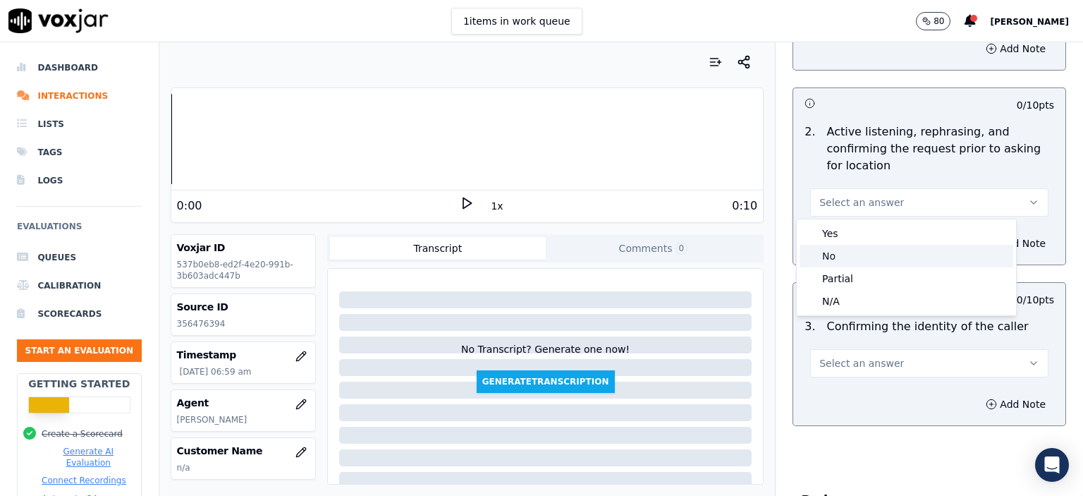
click at [862, 254] on div "No" at bounding box center [906, 256] width 214 height 23
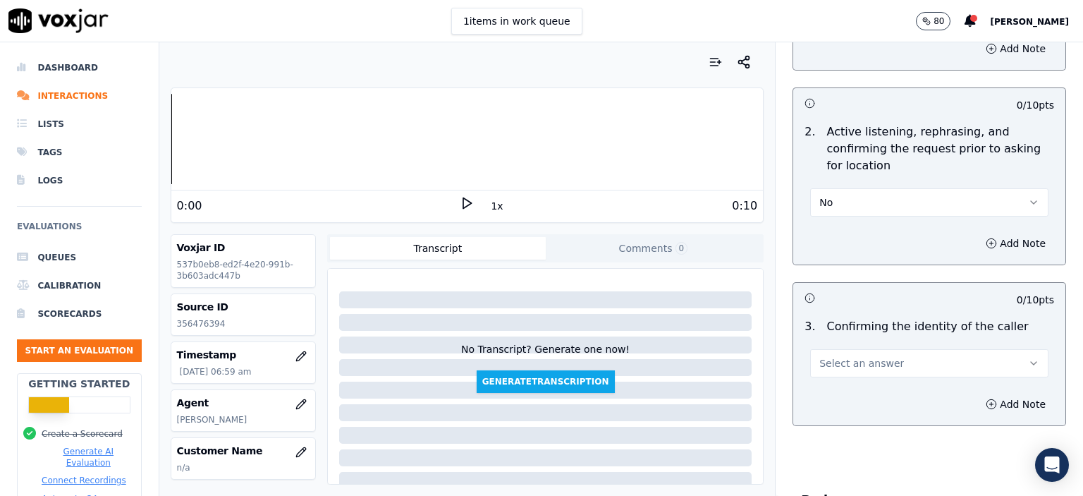
click at [884, 365] on button "Select an answer" at bounding box center [929, 363] width 238 height 28
click at [869, 423] on div "No" at bounding box center [906, 416] width 214 height 23
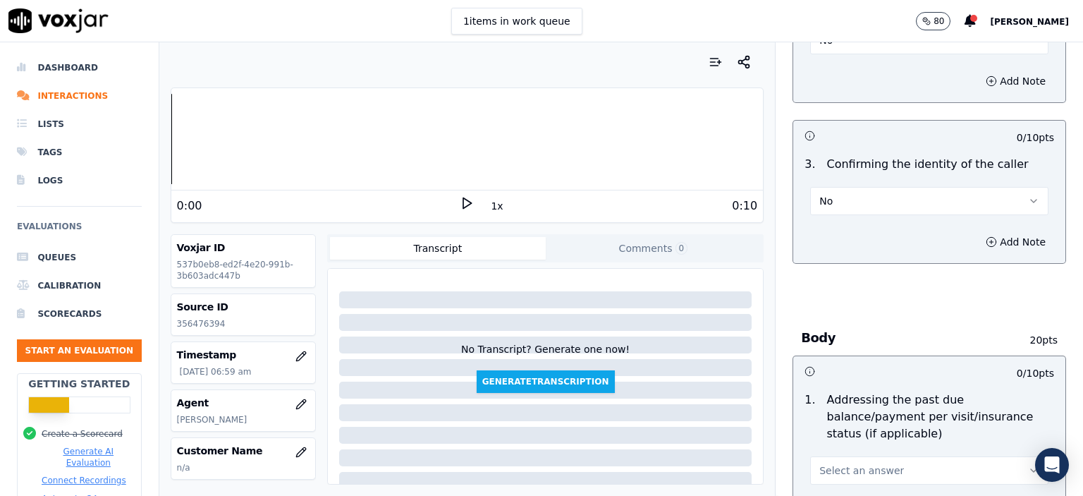
scroll to position [423, 0]
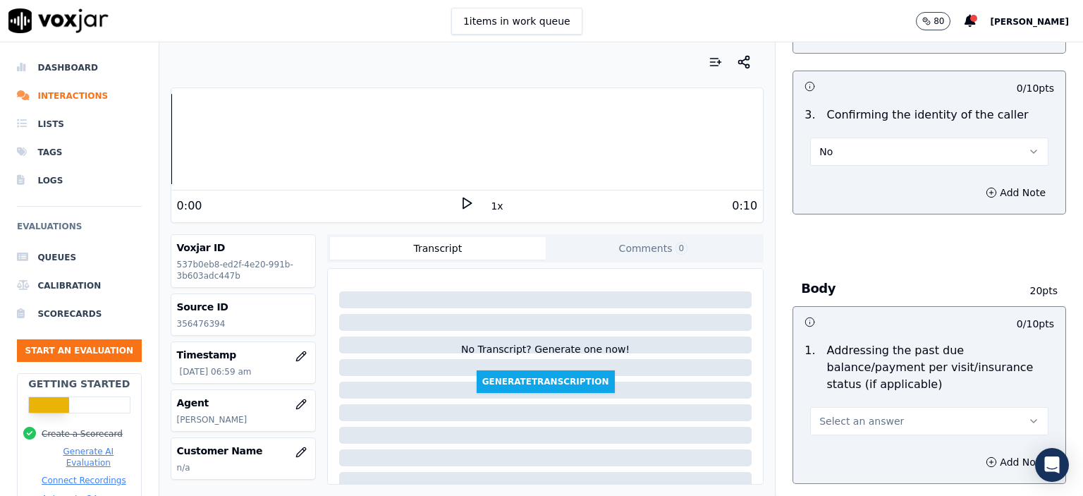
click at [878, 393] on div "Select an answer" at bounding box center [929, 414] width 261 height 42
click at [876, 414] on span "Select an answer" at bounding box center [861, 421] width 85 height 14
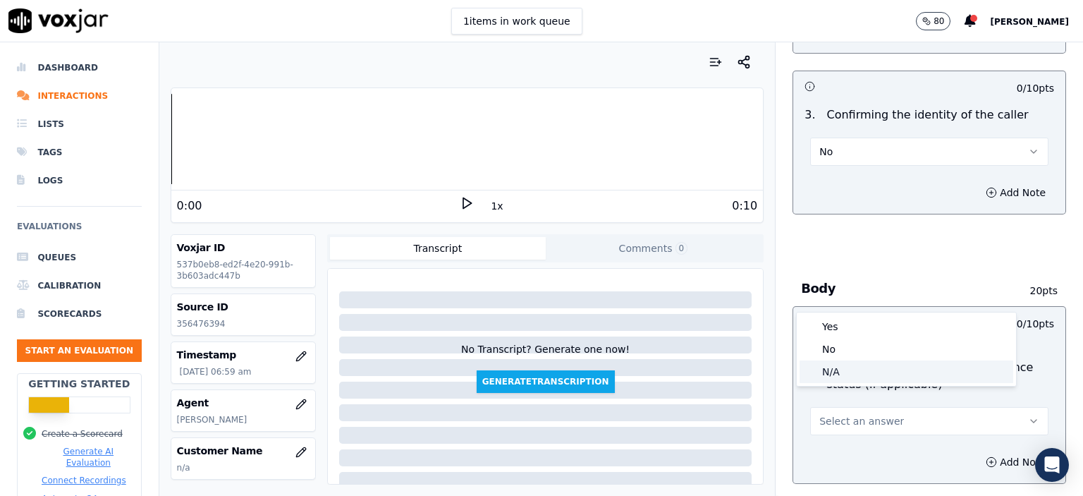
click at [874, 368] on div "N/A" at bounding box center [906, 371] width 214 height 23
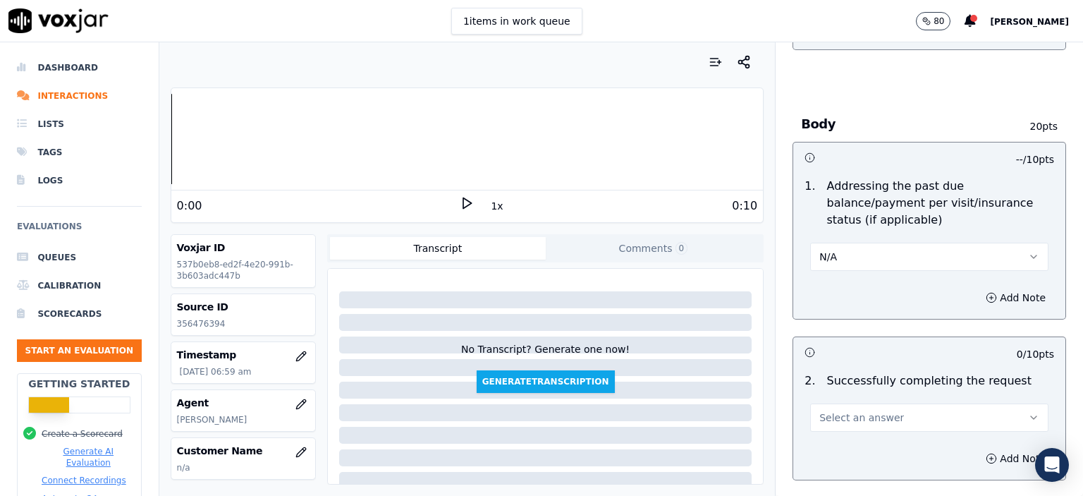
scroll to position [635, 0]
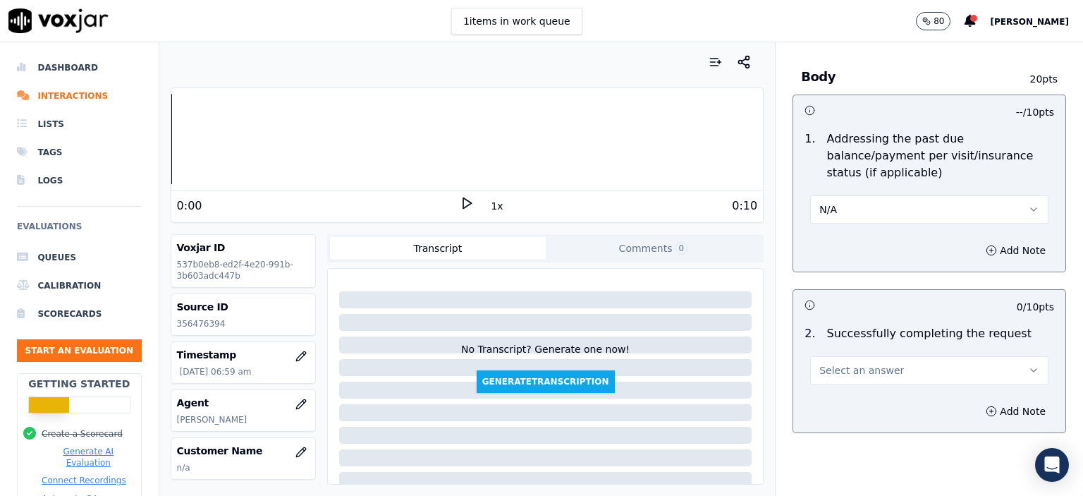
click at [866, 367] on div "2 . Successfully completing the request Select an answer" at bounding box center [929, 354] width 272 height 71
click at [866, 363] on span "Select an answer" at bounding box center [861, 370] width 85 height 14
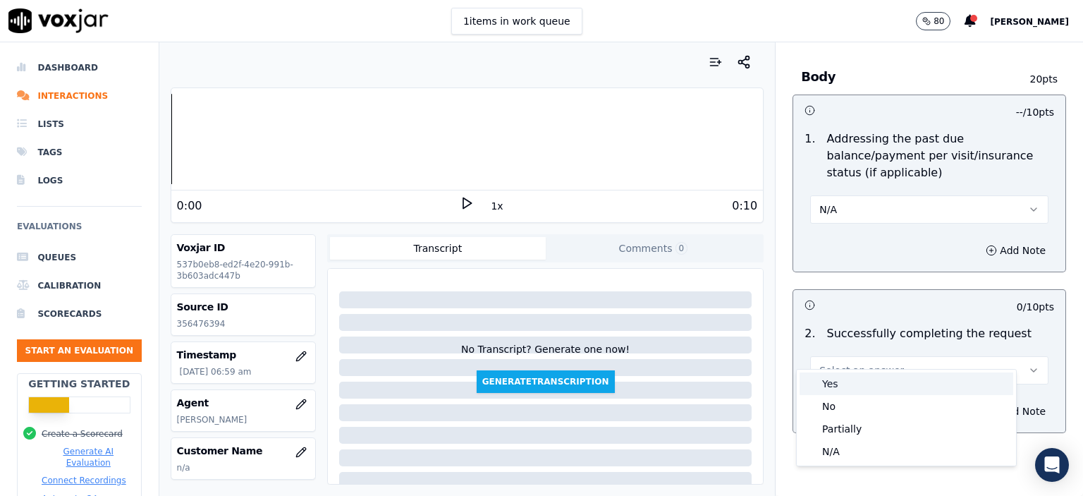
drag, startPoint x: 866, startPoint y: 364, endPoint x: 862, endPoint y: 384, distance: 19.5
click at [862, 383] on div "Yes" at bounding box center [906, 383] width 214 height 23
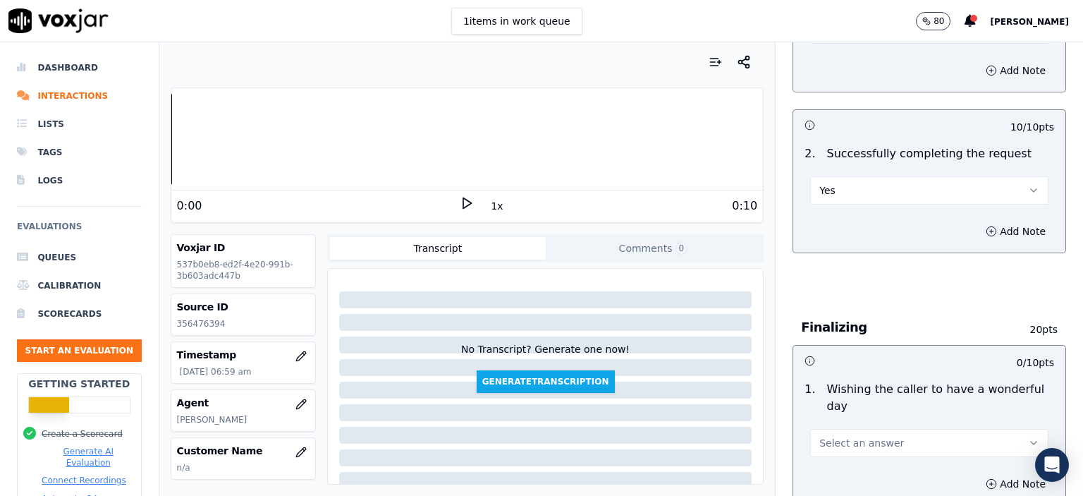
scroll to position [846, 0]
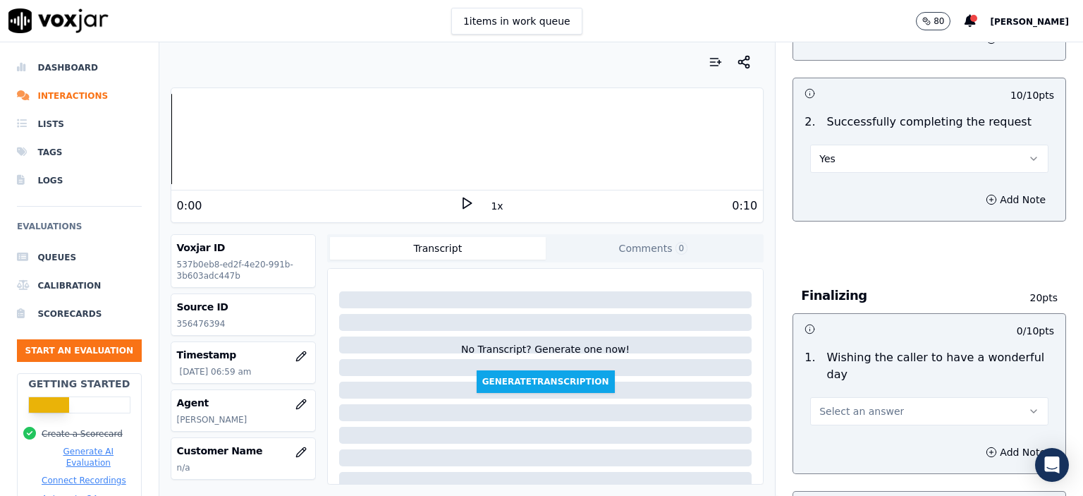
click at [857, 404] on span "Select an answer" at bounding box center [861, 411] width 85 height 14
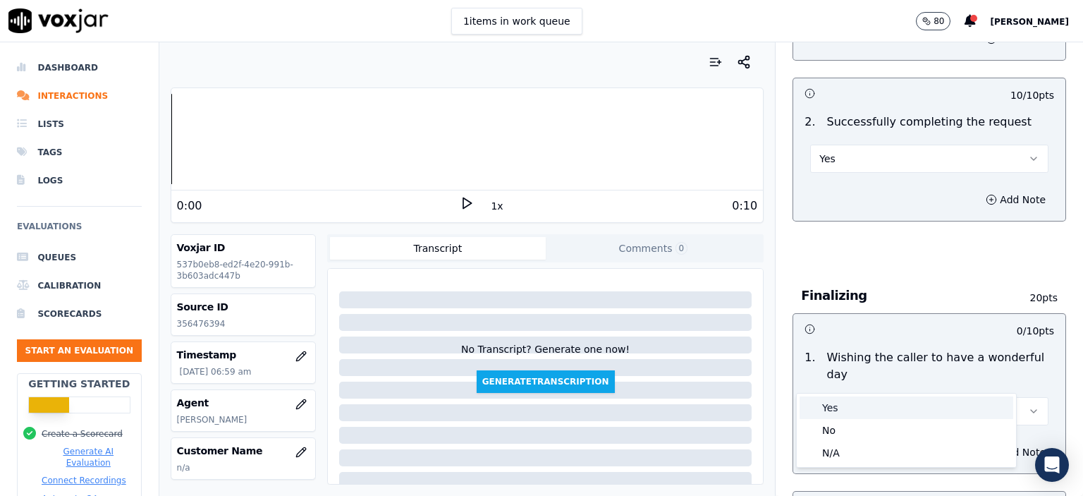
click at [854, 410] on div "Yes" at bounding box center [906, 407] width 214 height 23
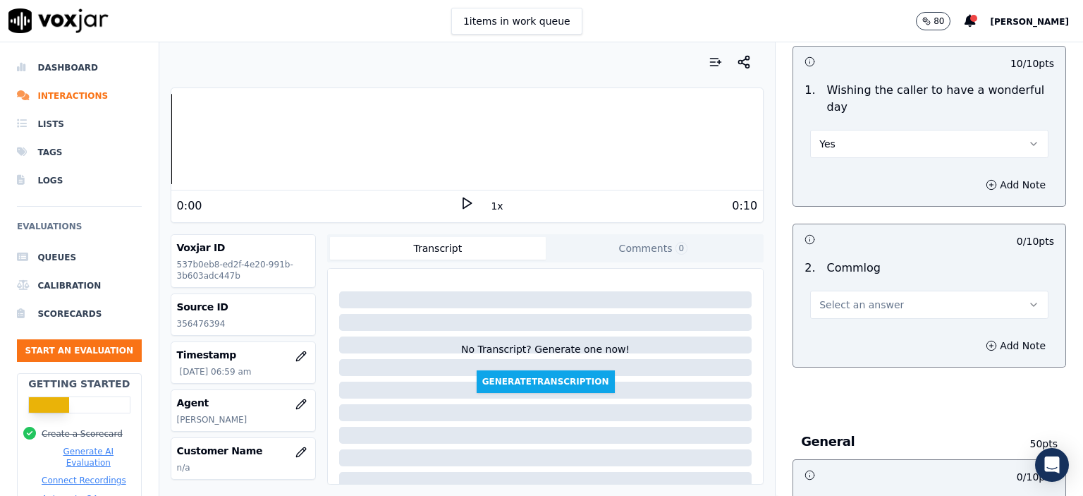
scroll to position [1128, 0]
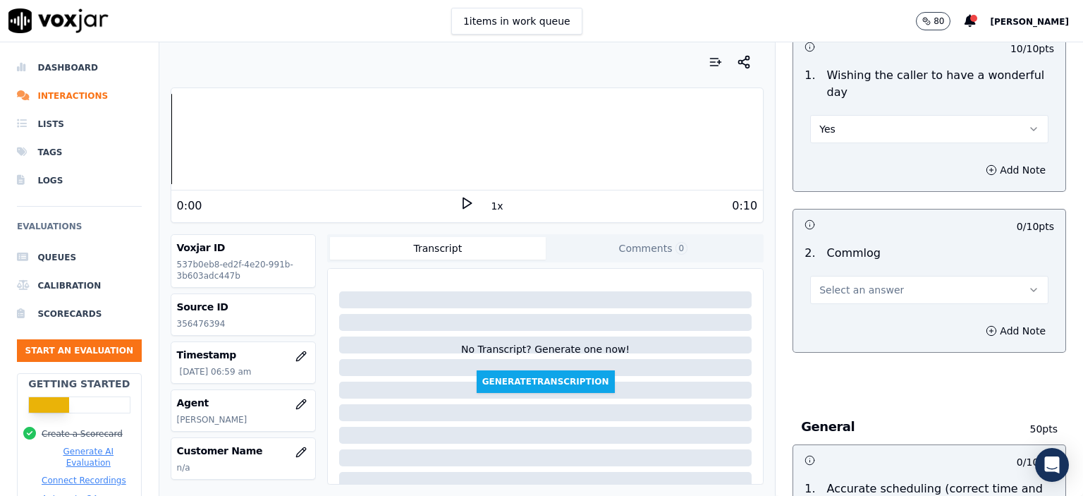
click at [860, 283] on span "Select an answer" at bounding box center [861, 290] width 85 height 14
click at [854, 309] on div "No" at bounding box center [906, 308] width 214 height 23
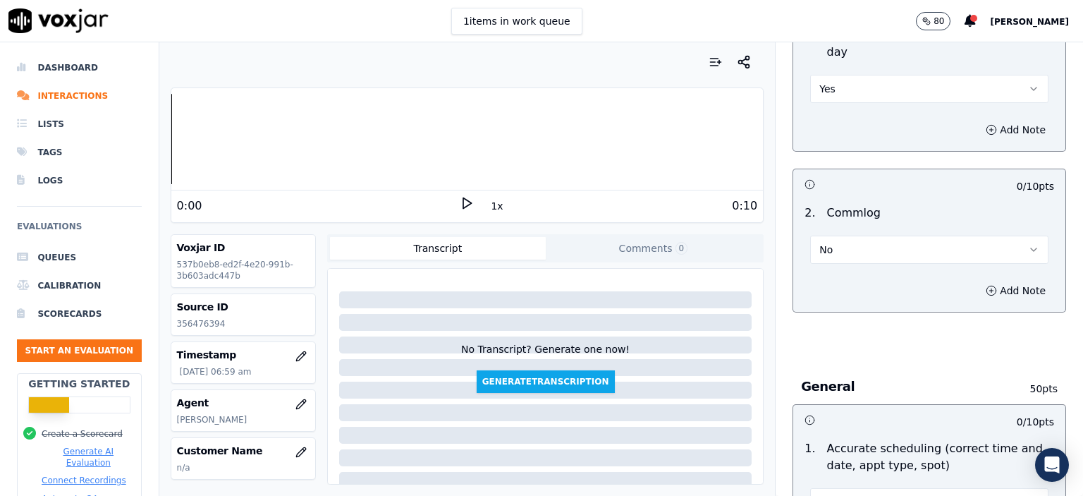
scroll to position [1269, 0]
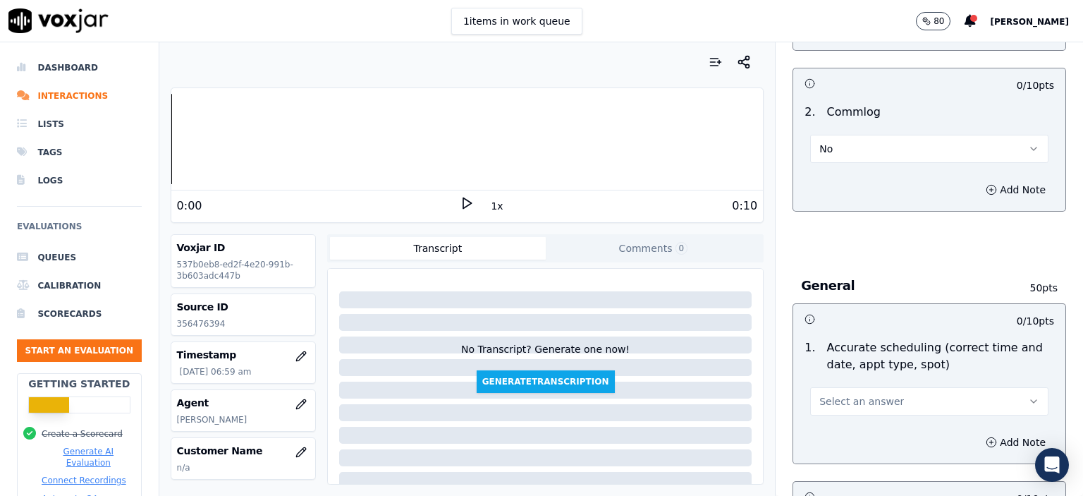
drag, startPoint x: 845, startPoint y: 361, endPoint x: 844, endPoint y: 380, distance: 19.0
click at [845, 394] on span "Select an answer" at bounding box center [861, 401] width 85 height 14
click at [833, 449] on div "Partially" at bounding box center [906, 442] width 214 height 23
click at [833, 482] on div "0 / 10 pts" at bounding box center [929, 497] width 272 height 30
click at [838, 387] on button "Partially" at bounding box center [929, 401] width 238 height 28
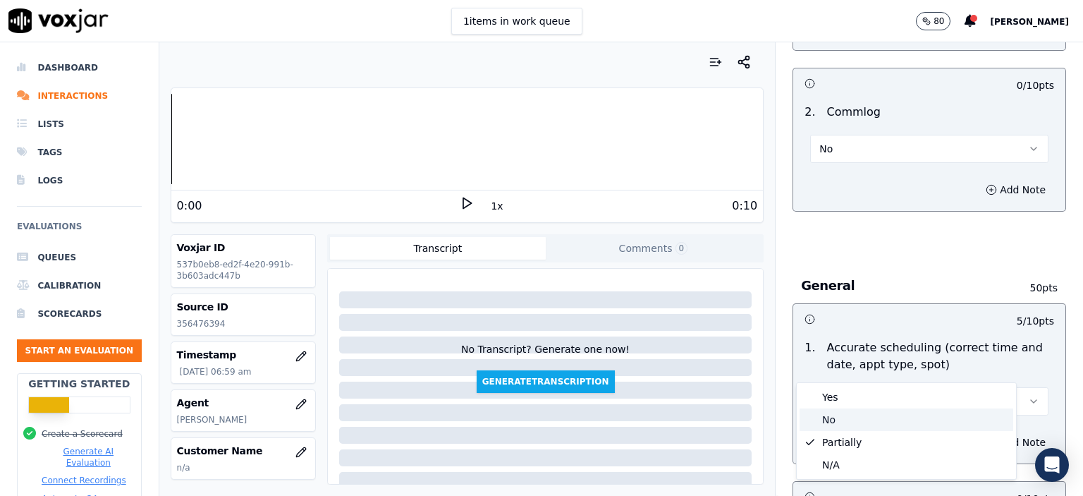
click at [843, 436] on div "Partially" at bounding box center [906, 442] width 214 height 23
click at [842, 387] on button "Partially" at bounding box center [929, 401] width 238 height 28
click at [843, 462] on div "N/A" at bounding box center [906, 464] width 214 height 23
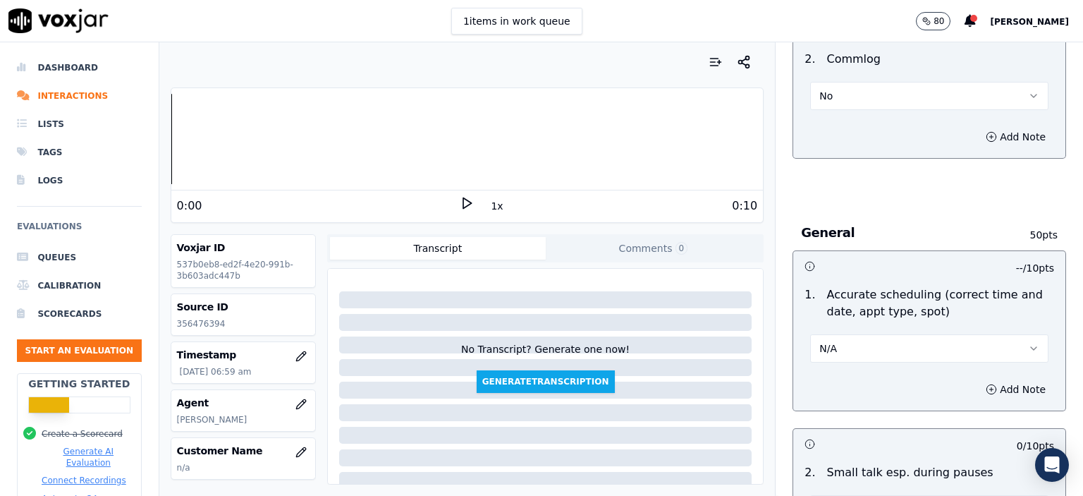
scroll to position [1481, 0]
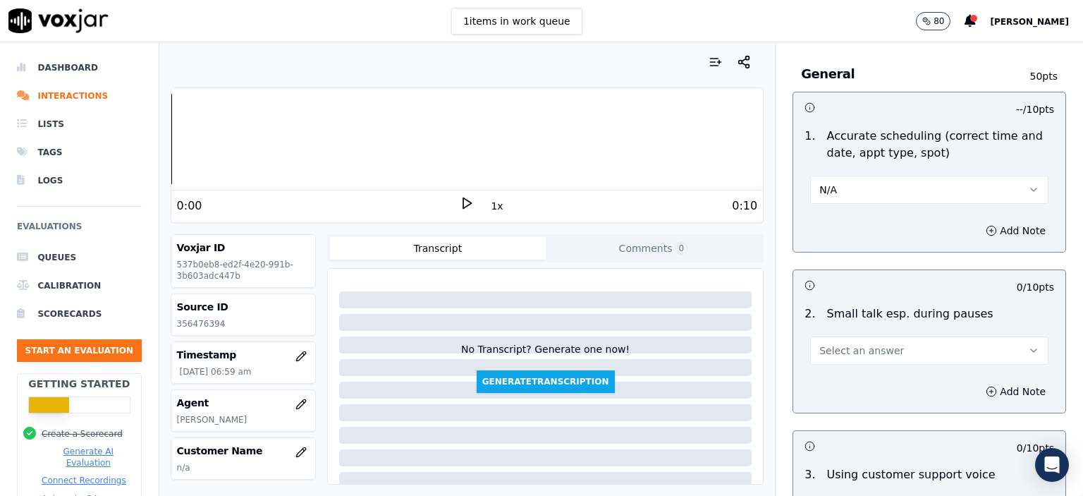
click at [833, 343] on span "Select an answer" at bounding box center [861, 350] width 85 height 14
click at [846, 383] on div "N/A" at bounding box center [906, 390] width 214 height 23
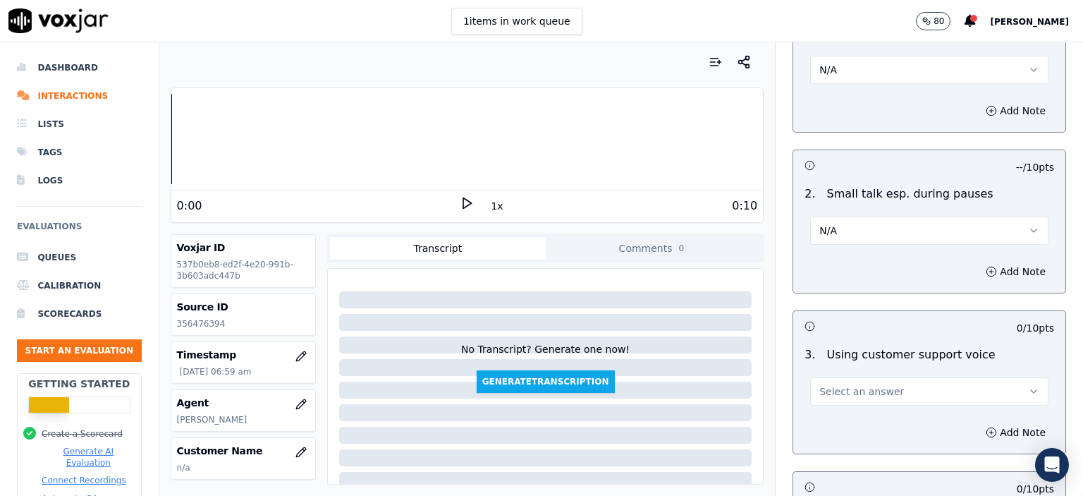
scroll to position [1622, 0]
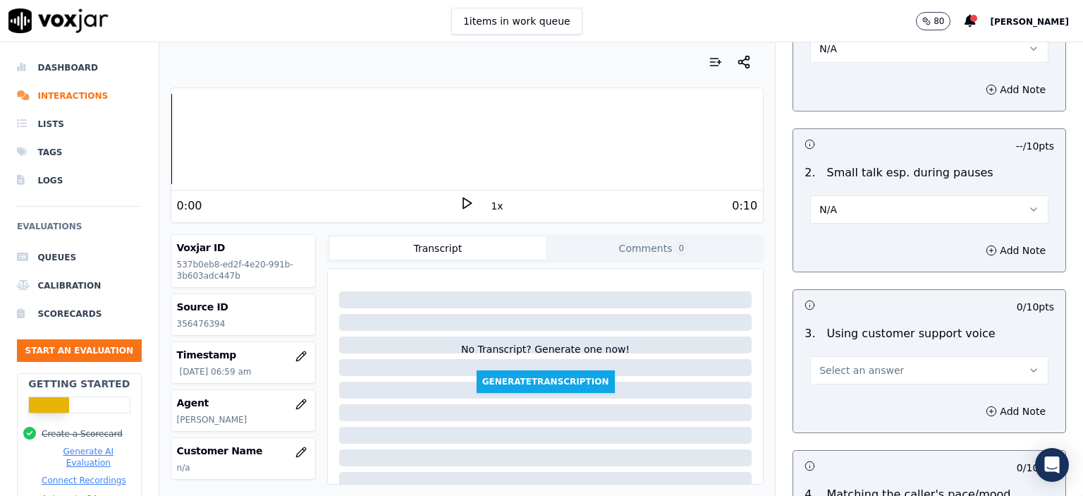
click at [840, 363] on span "Select an answer" at bounding box center [861, 370] width 85 height 14
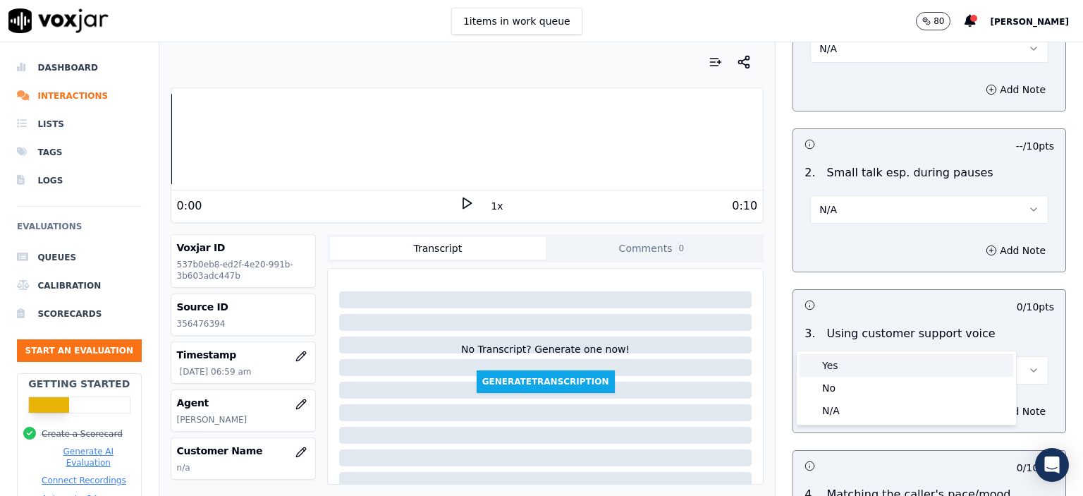
click at [850, 371] on div "Yes" at bounding box center [906, 365] width 214 height 23
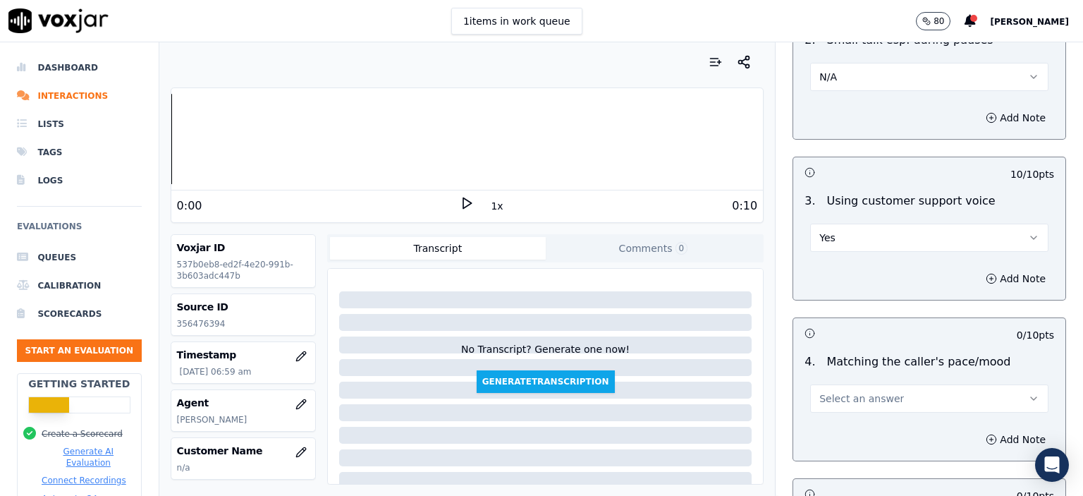
scroll to position [1763, 0]
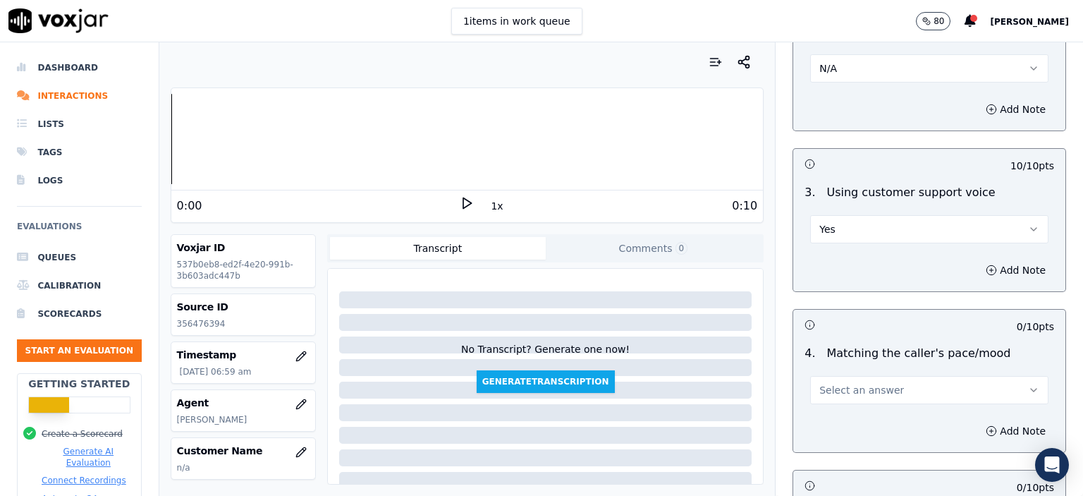
click at [841, 383] on span "Select an answer" at bounding box center [861, 390] width 85 height 14
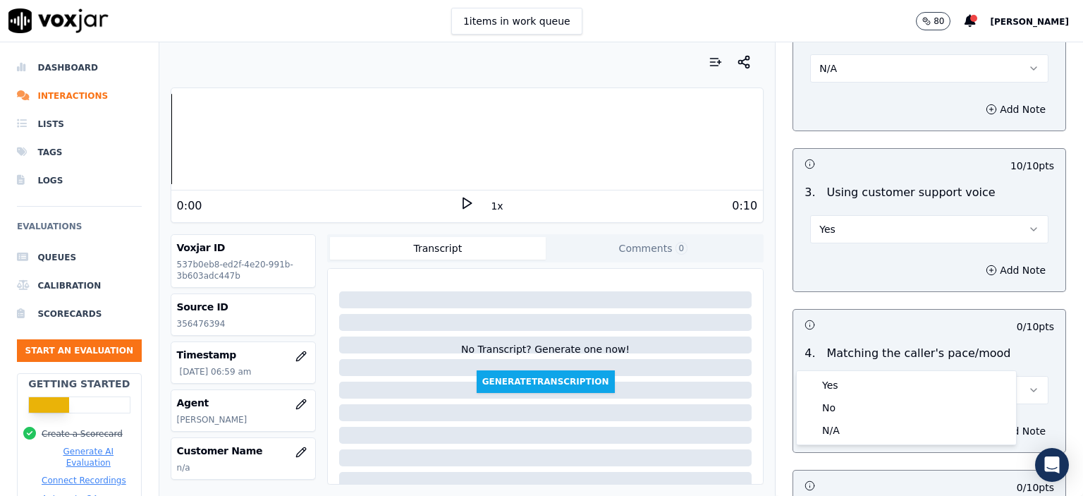
click at [838, 384] on div "Yes" at bounding box center [906, 385] width 214 height 23
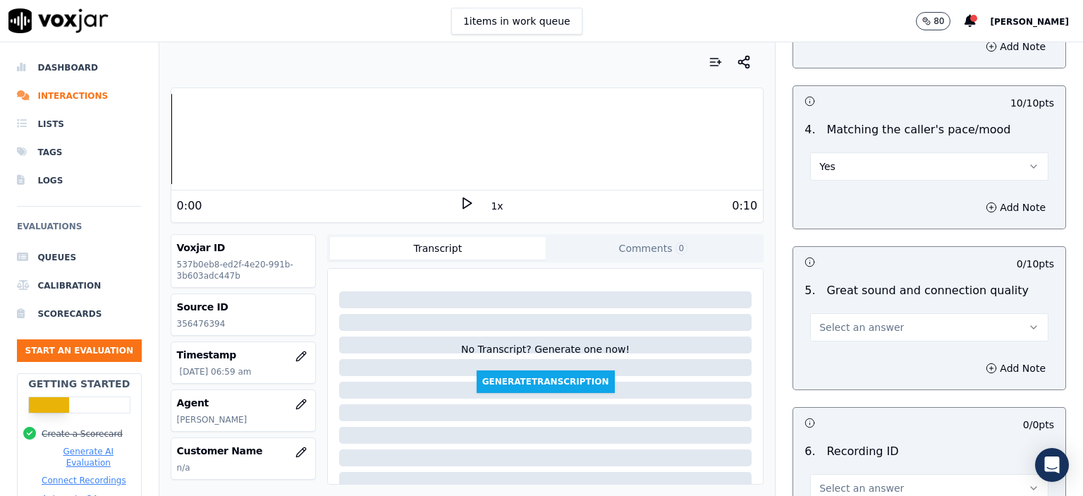
scroll to position [2045, 0]
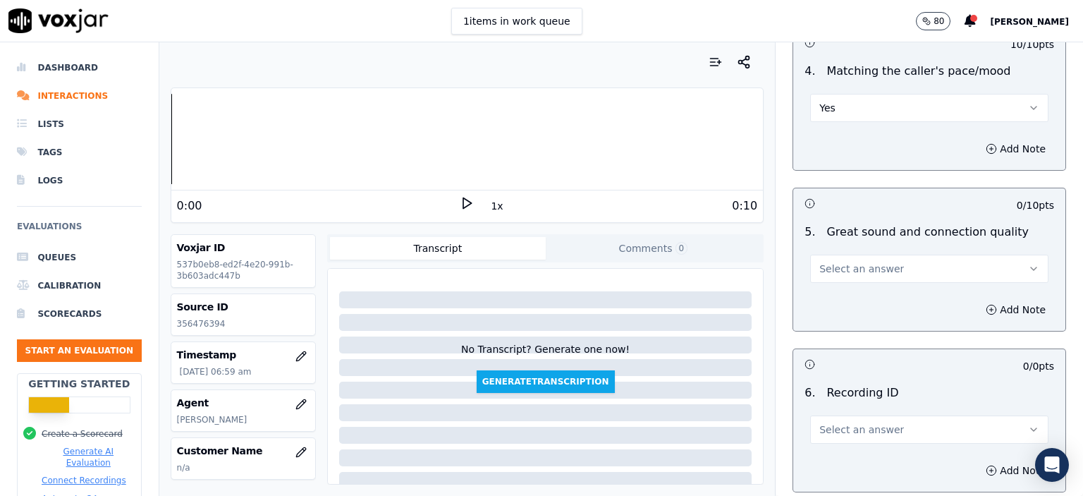
click at [854, 255] on button "Select an answer" at bounding box center [929, 269] width 238 height 28
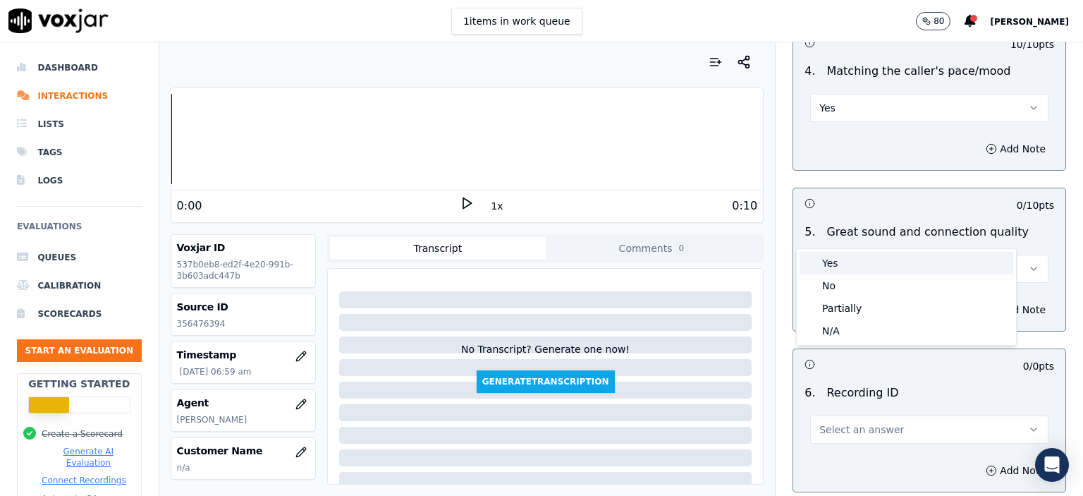
click at [857, 253] on div "Yes" at bounding box center [906, 263] width 214 height 23
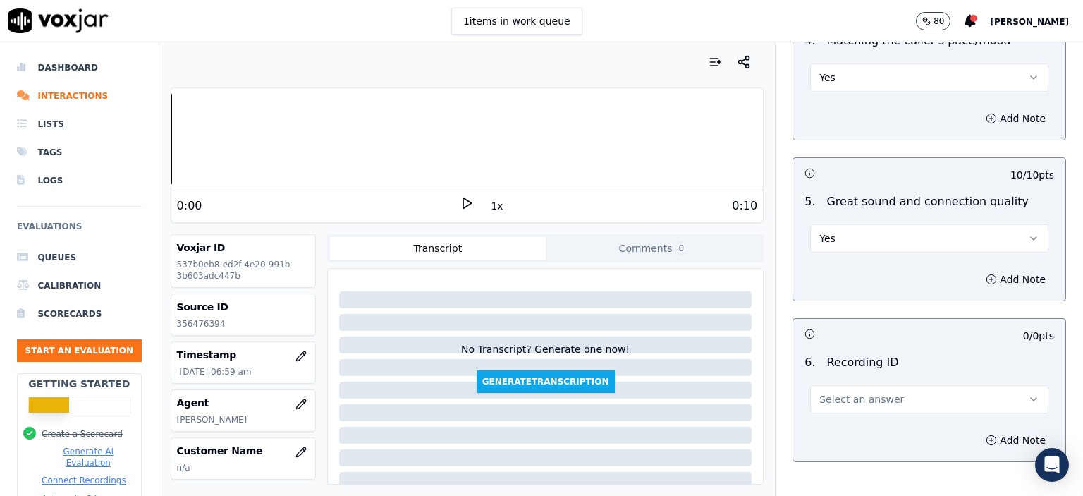
scroll to position [2115, 0]
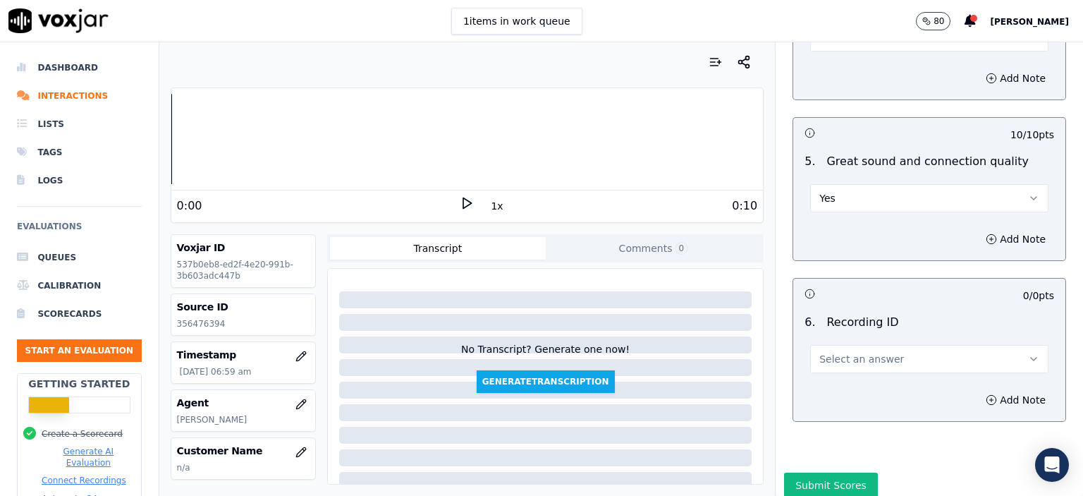
click at [827, 352] on span "Select an answer" at bounding box center [861, 359] width 85 height 14
click at [841, 365] on div "N/A" at bounding box center [906, 361] width 214 height 23
click at [993, 390] on button "Add Note" at bounding box center [1015, 400] width 77 height 20
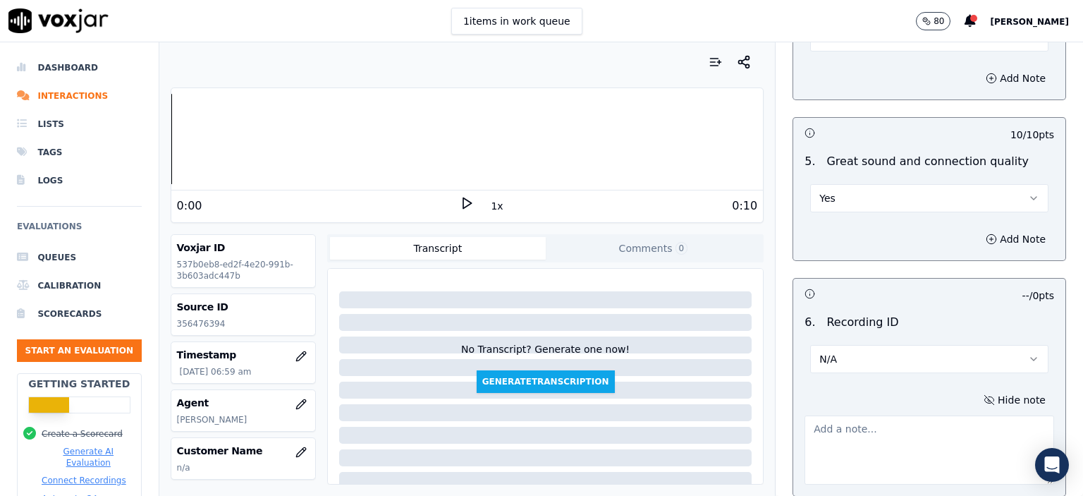
click at [183, 325] on p "356476394" at bounding box center [243, 323] width 133 height 11
copy p "356476394"
click at [874, 415] on textarea at bounding box center [929, 449] width 250 height 69
paste textarea "356476394"
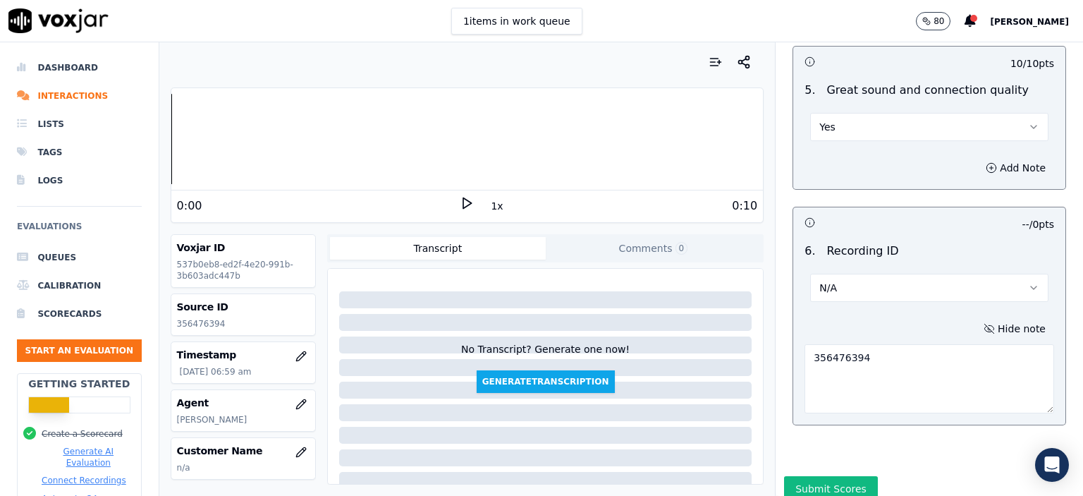
scroll to position [2194, 0]
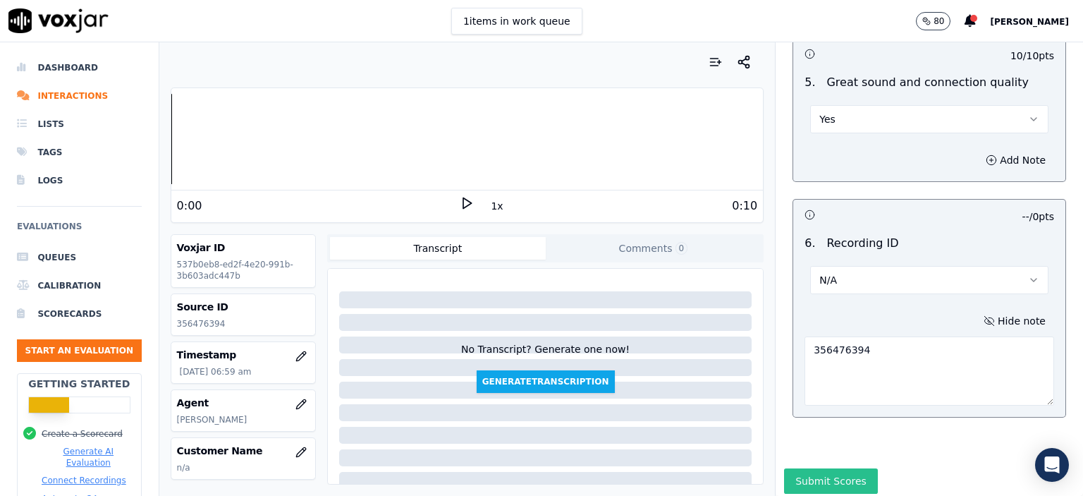
type textarea "356476394"
click at [803, 468] on button "Submit Scores" at bounding box center [831, 480] width 94 height 25
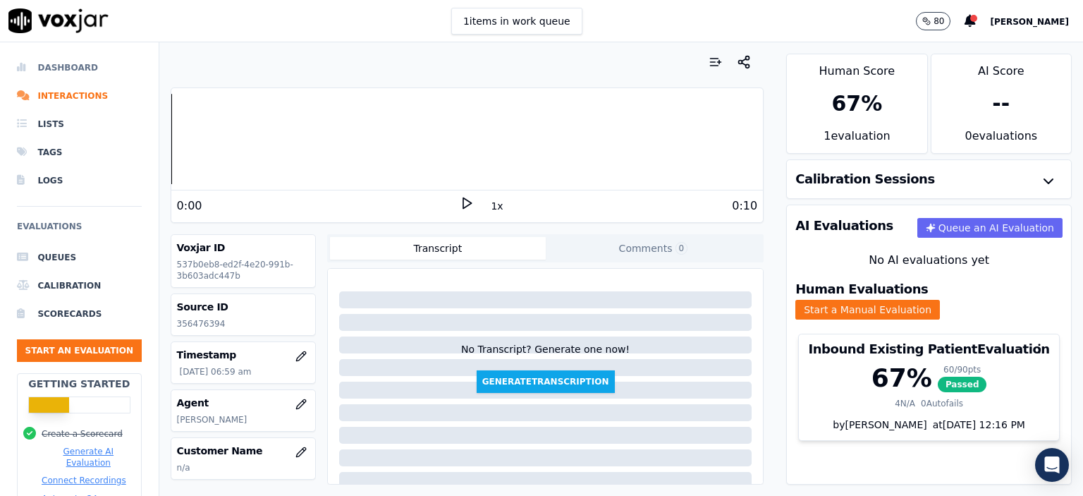
click at [59, 74] on li "Dashboard" at bounding box center [79, 68] width 125 height 28
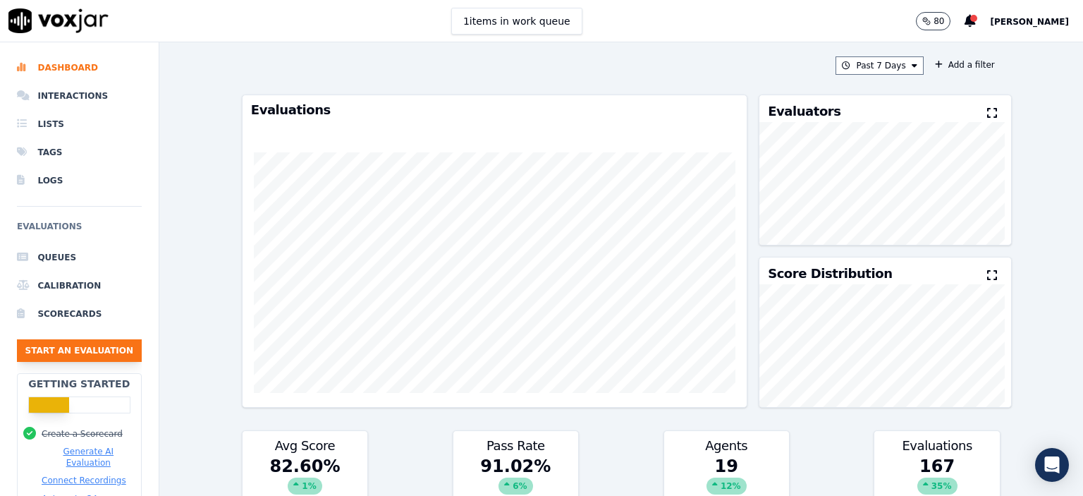
click at [68, 355] on button "Start an Evaluation" at bounding box center [79, 350] width 125 height 23
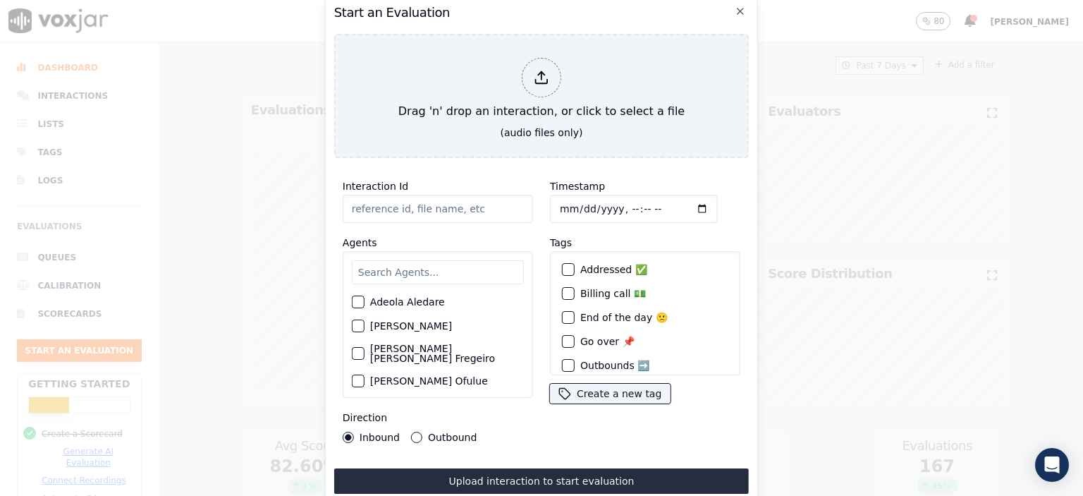
click at [407, 207] on input "Interaction Id" at bounding box center [438, 209] width 190 height 28
paste input "356478235"
type input "356478235"
click at [616, 205] on input "Timestamp" at bounding box center [634, 209] width 168 height 28
type input "[DATE]T07:34"
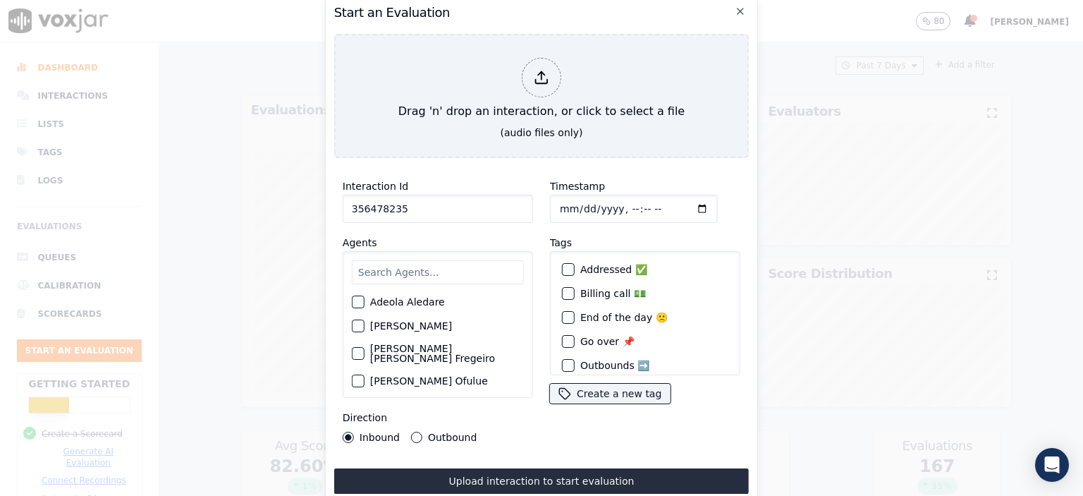
click at [443, 270] on input "text" at bounding box center [438, 272] width 172 height 24
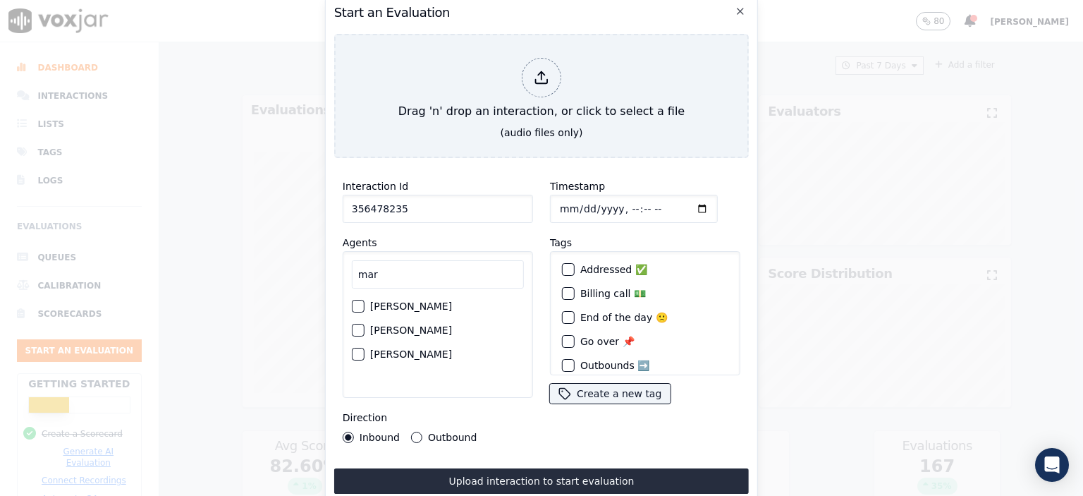
type input "mar"
click at [425, 303] on label "[PERSON_NAME]" at bounding box center [411, 306] width 82 height 10
click at [364, 303] on button "[PERSON_NAME]" at bounding box center [358, 306] width 13 height 13
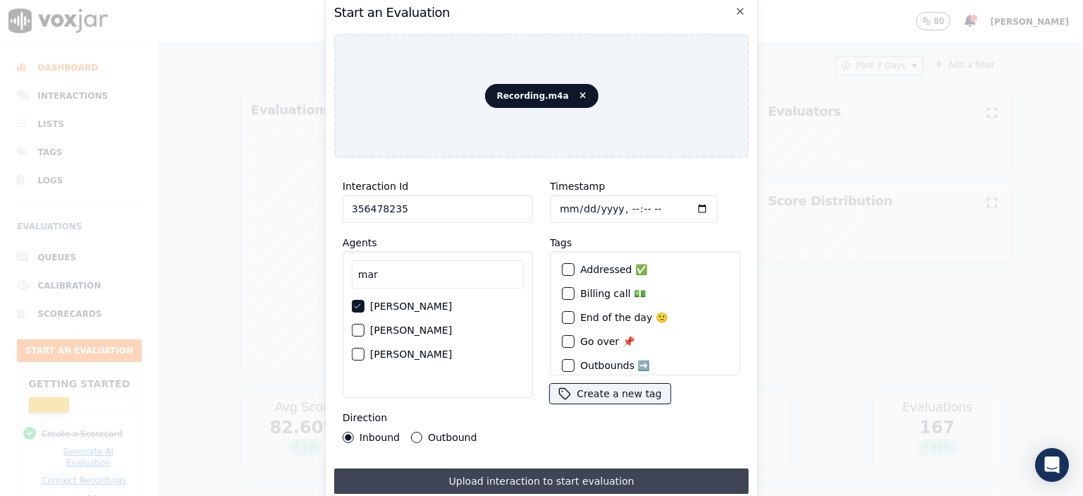
click at [596, 473] on button "Upload interaction to start evaluation" at bounding box center [541, 480] width 415 height 25
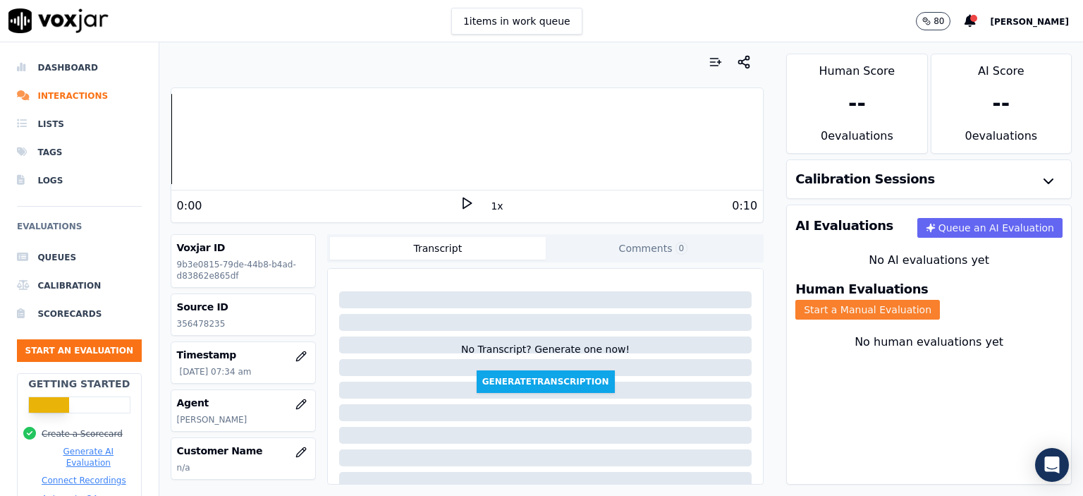
click at [940, 300] on button "Start a Manual Evaluation" at bounding box center [867, 310] width 145 height 20
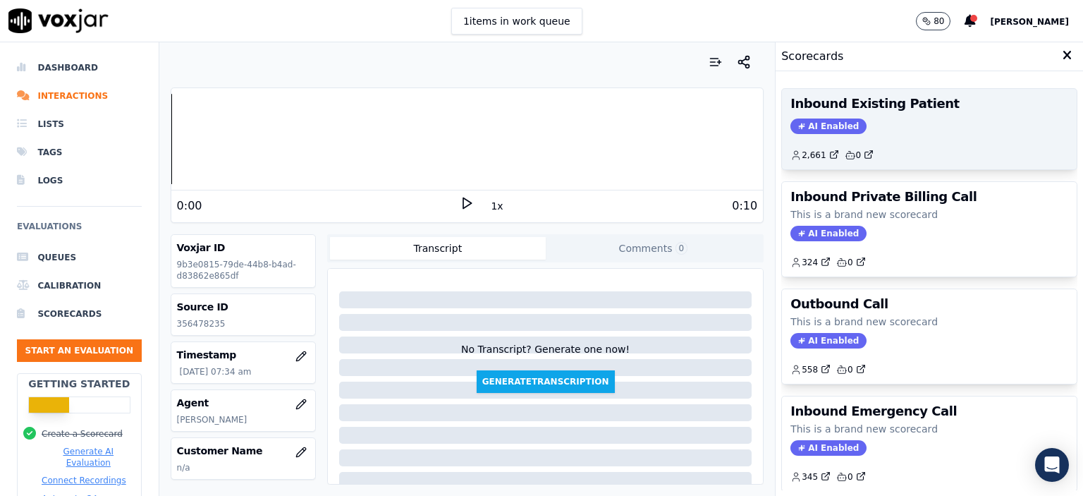
click at [902, 140] on div "2,661 0" at bounding box center [929, 149] width 278 height 23
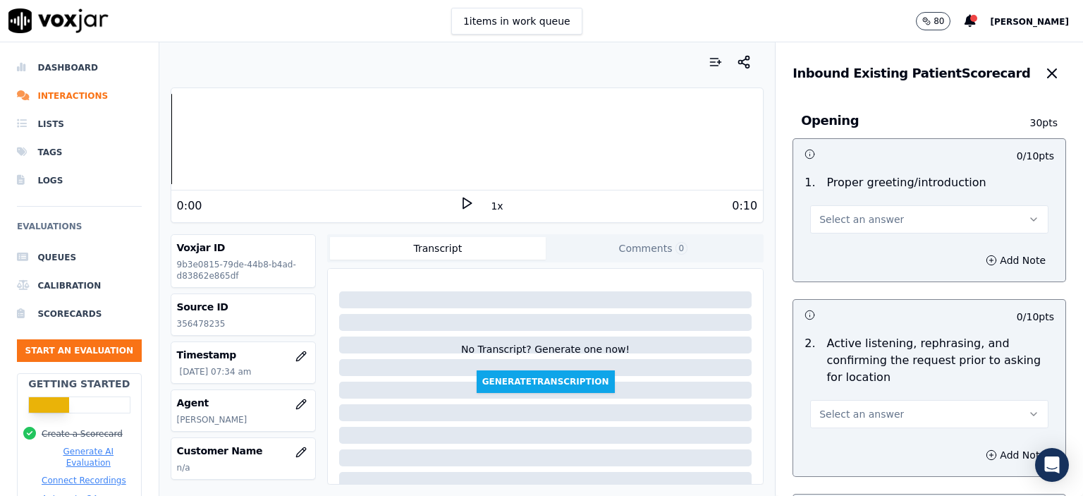
click at [892, 215] on button "Select an answer" at bounding box center [929, 219] width 238 height 28
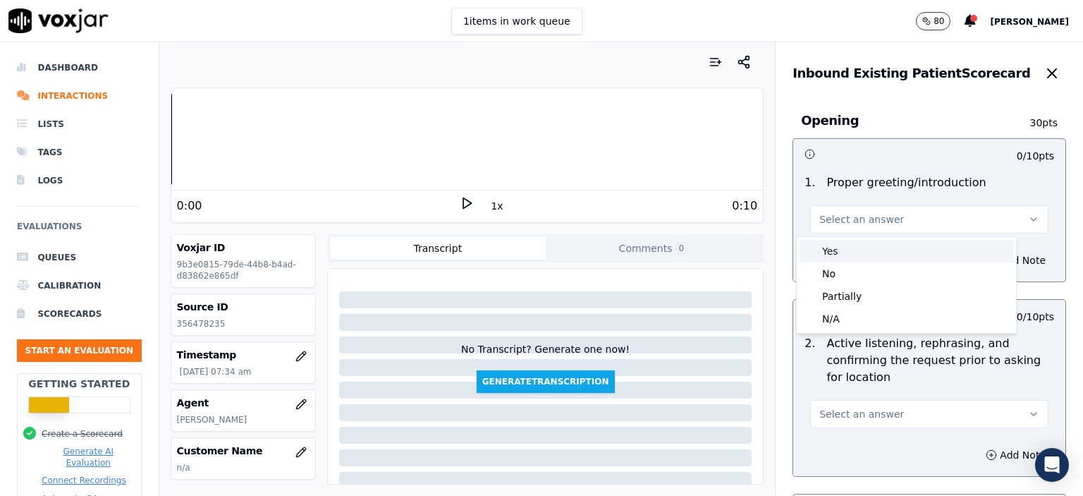
click at [888, 260] on div "Yes" at bounding box center [906, 251] width 214 height 23
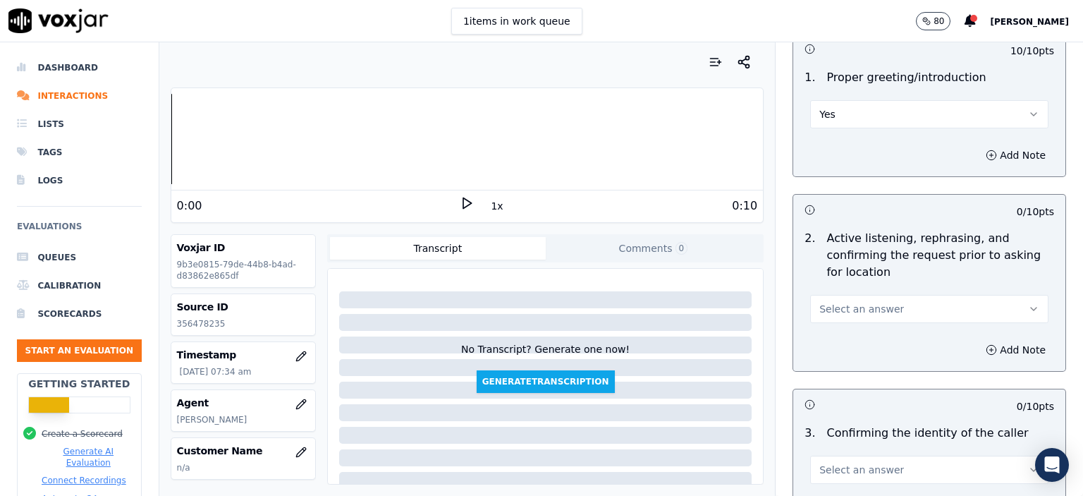
scroll to position [141, 0]
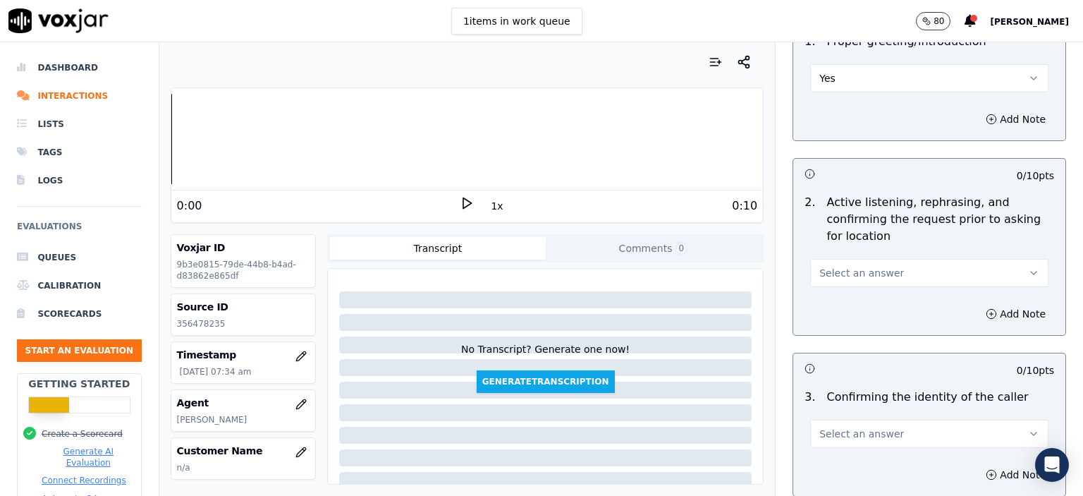
click at [856, 266] on span "Select an answer" at bounding box center [861, 273] width 85 height 14
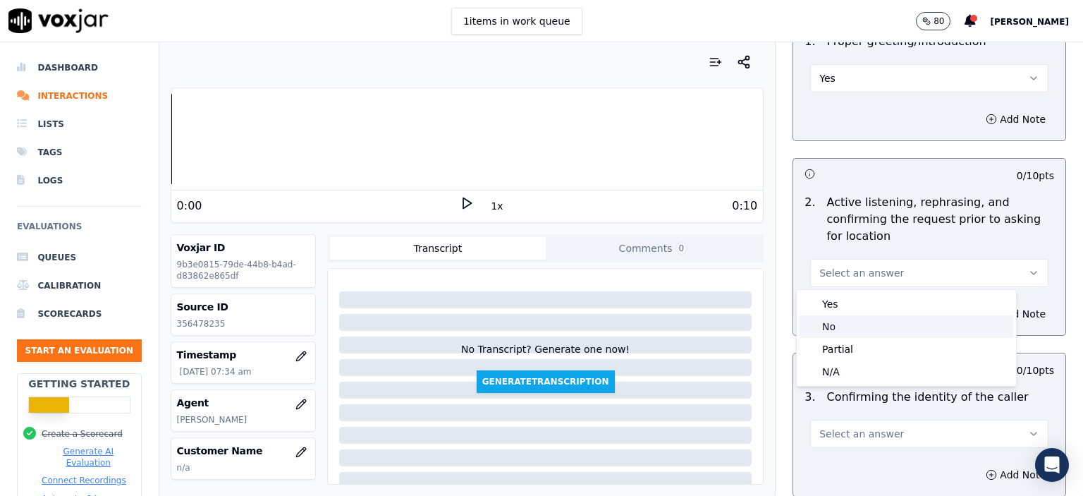
click at [864, 335] on div "No" at bounding box center [906, 326] width 214 height 23
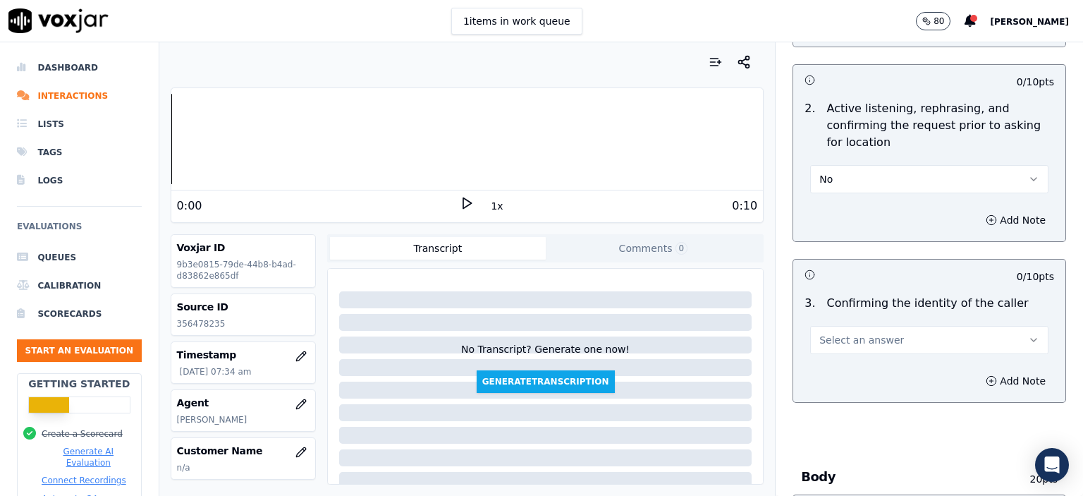
scroll to position [282, 0]
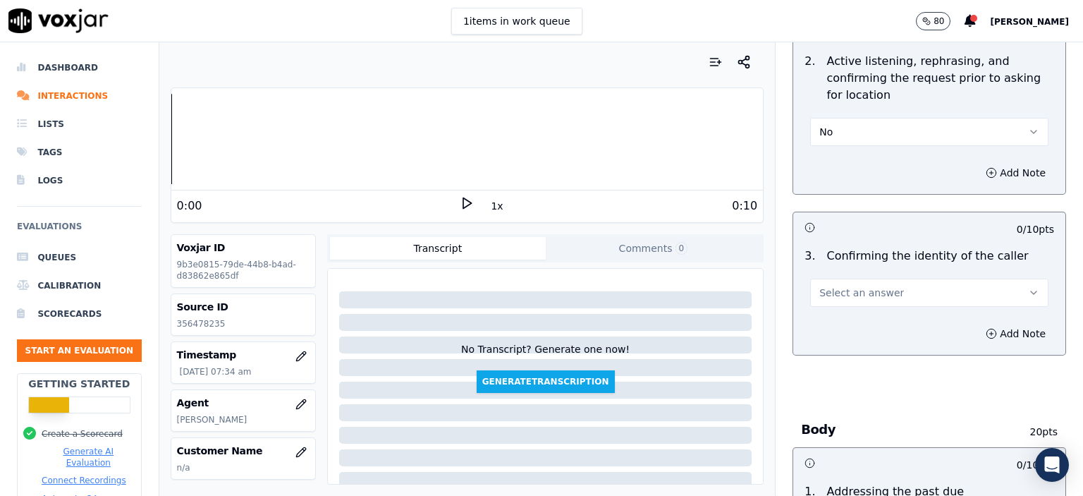
click at [895, 298] on button "Select an answer" at bounding box center [929, 292] width 238 height 28
click at [880, 343] on div "No" at bounding box center [906, 346] width 214 height 23
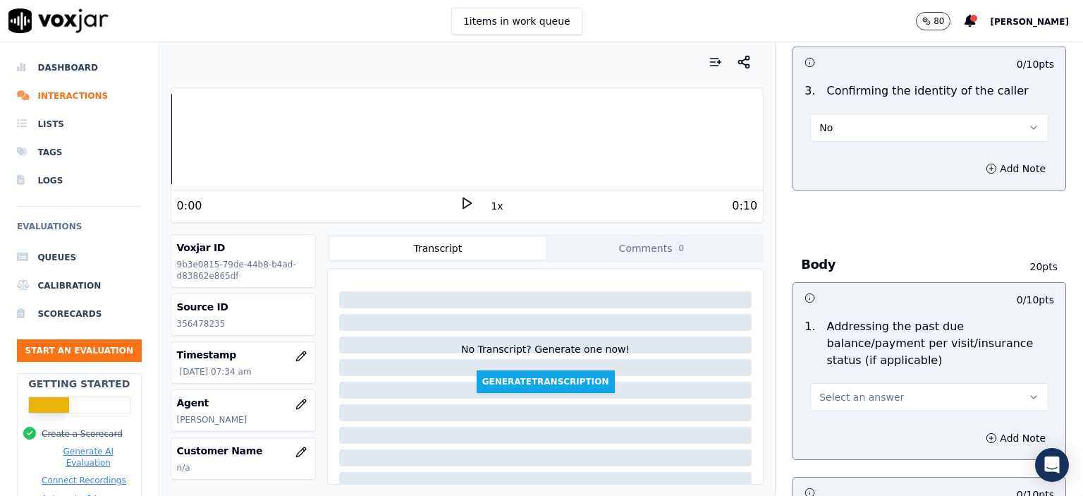
scroll to position [494, 0]
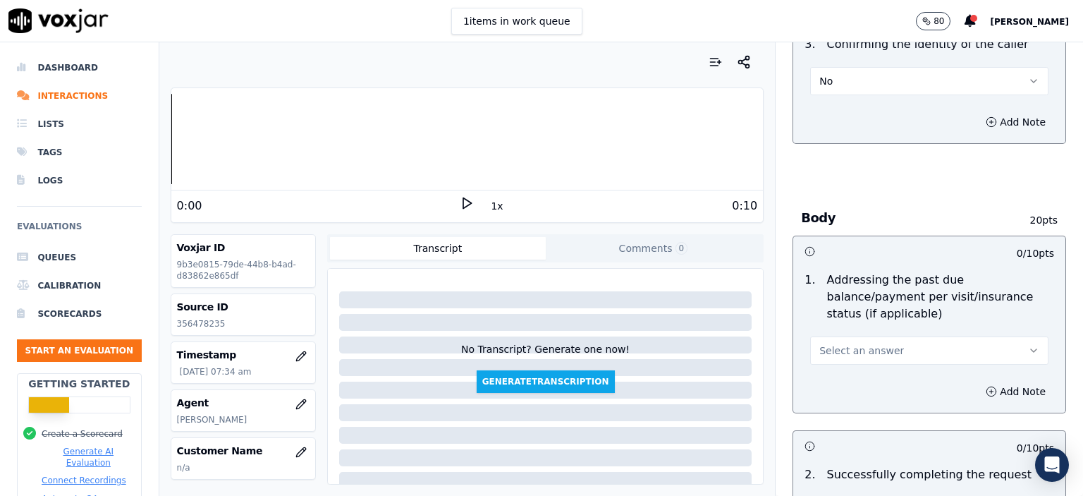
click at [881, 336] on button "Select an answer" at bounding box center [929, 350] width 238 height 28
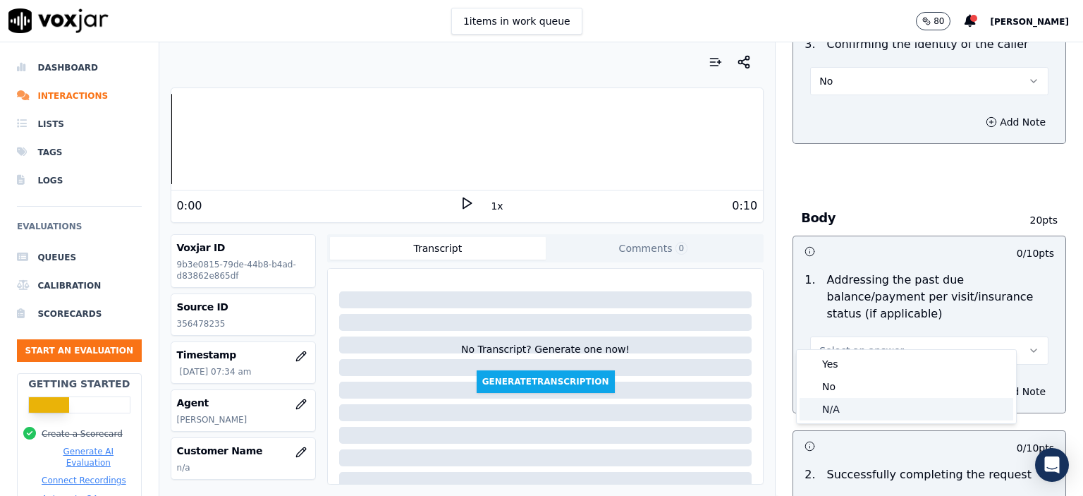
click at [866, 401] on div "N/A" at bounding box center [906, 409] width 214 height 23
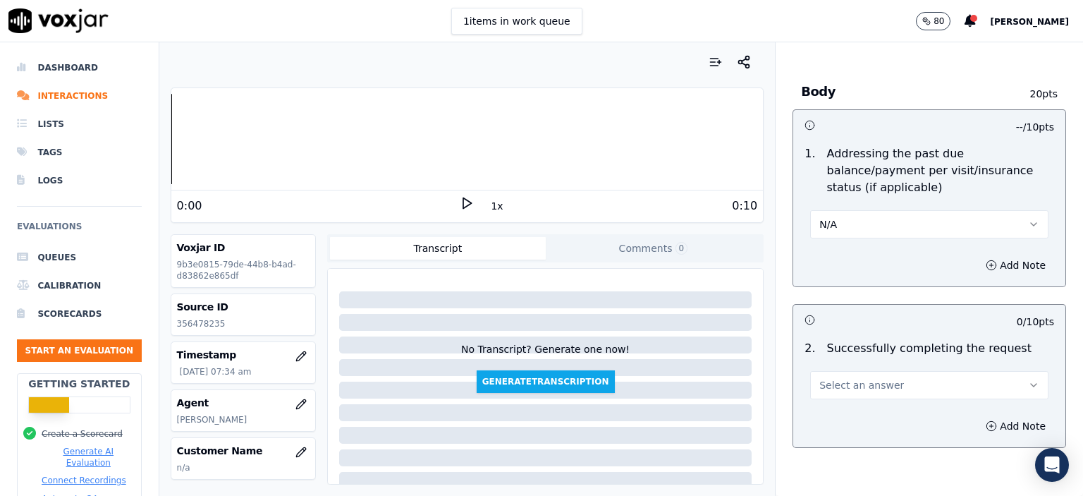
scroll to position [635, 0]
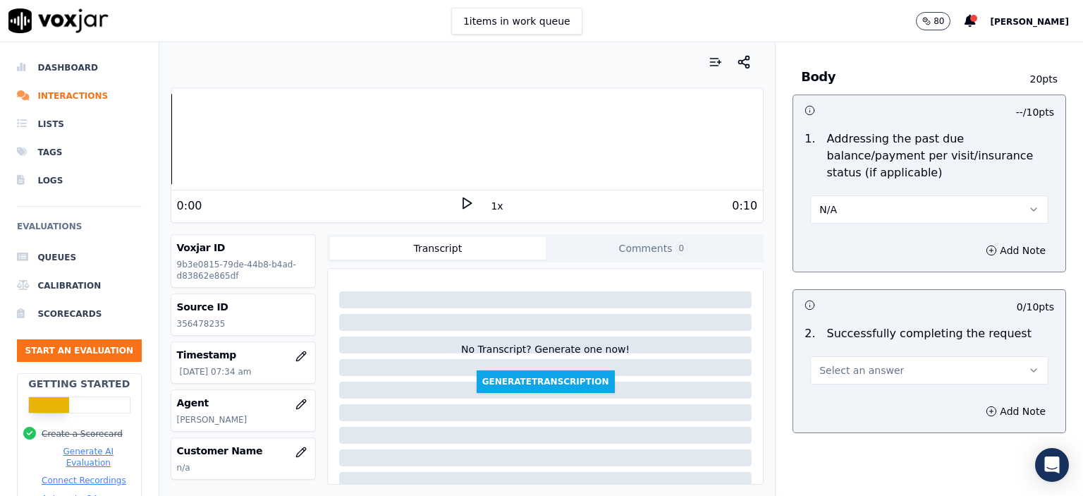
click at [865, 363] on span "Select an answer" at bounding box center [861, 370] width 85 height 14
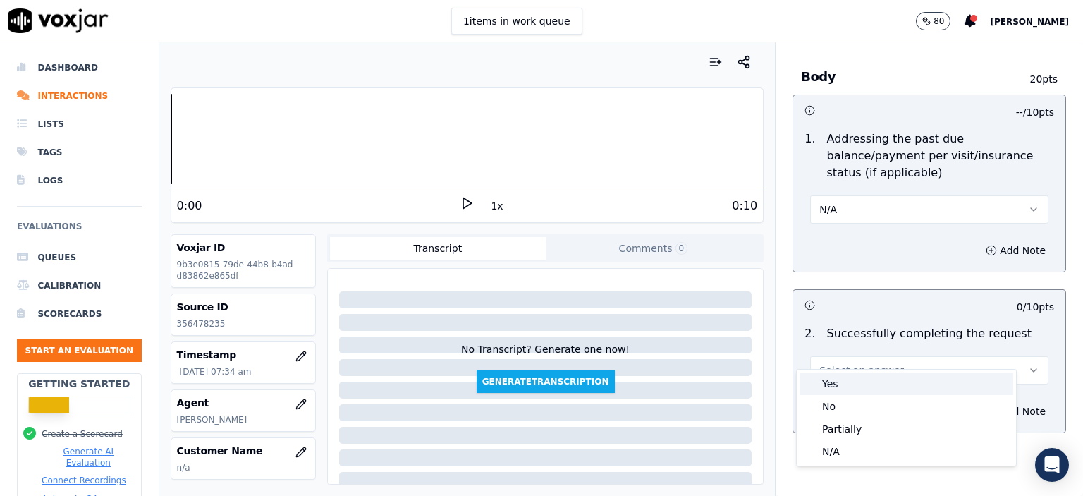
click at [857, 384] on div "Yes" at bounding box center [906, 383] width 214 height 23
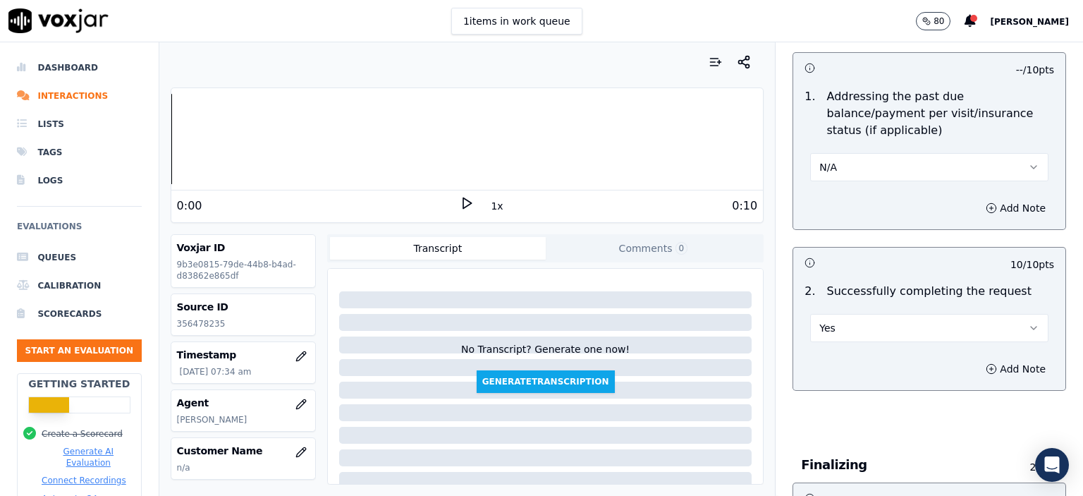
scroll to position [846, 0]
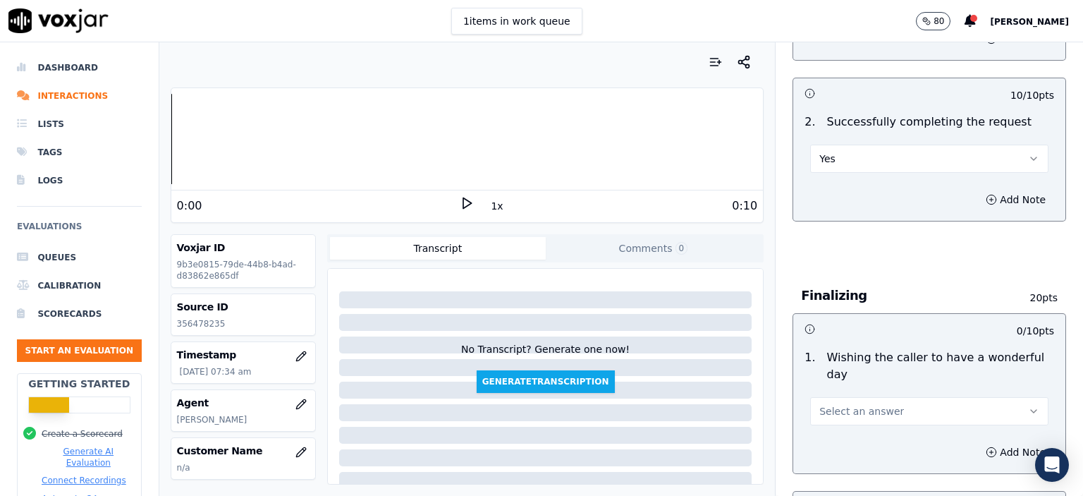
click at [857, 404] on span "Select an answer" at bounding box center [861, 411] width 85 height 14
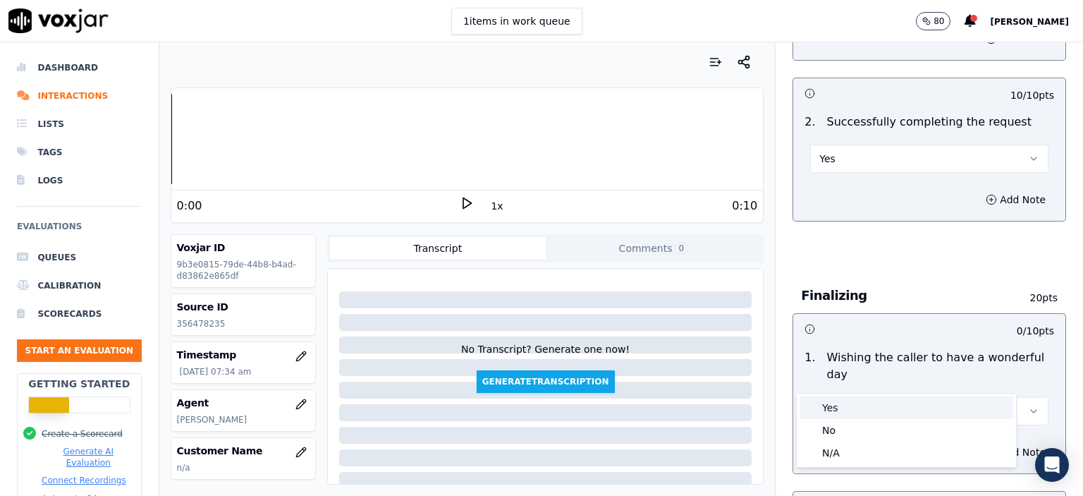
click at [855, 405] on div "Yes" at bounding box center [906, 407] width 214 height 23
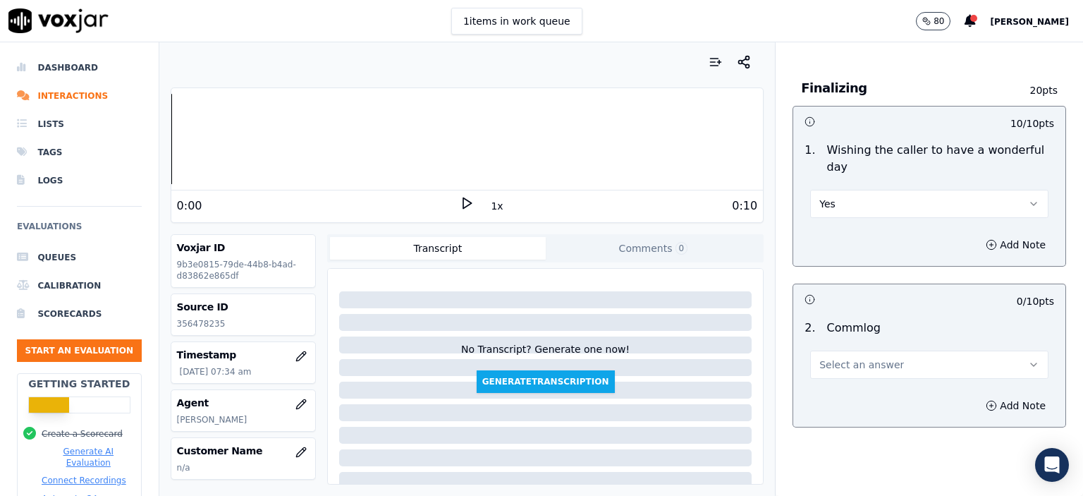
scroll to position [1058, 0]
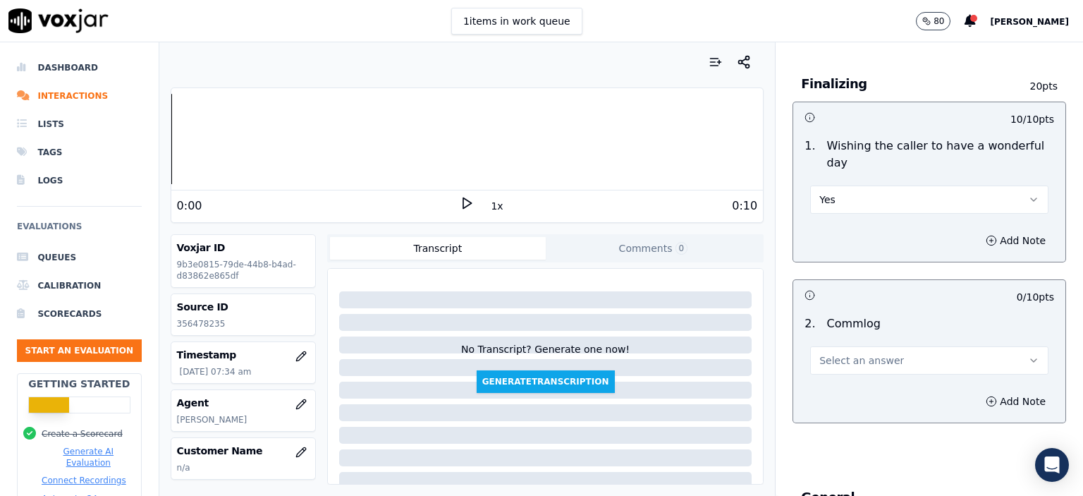
click at [849, 353] on span "Select an answer" at bounding box center [861, 360] width 85 height 14
click at [843, 380] on div "No" at bounding box center [906, 378] width 214 height 23
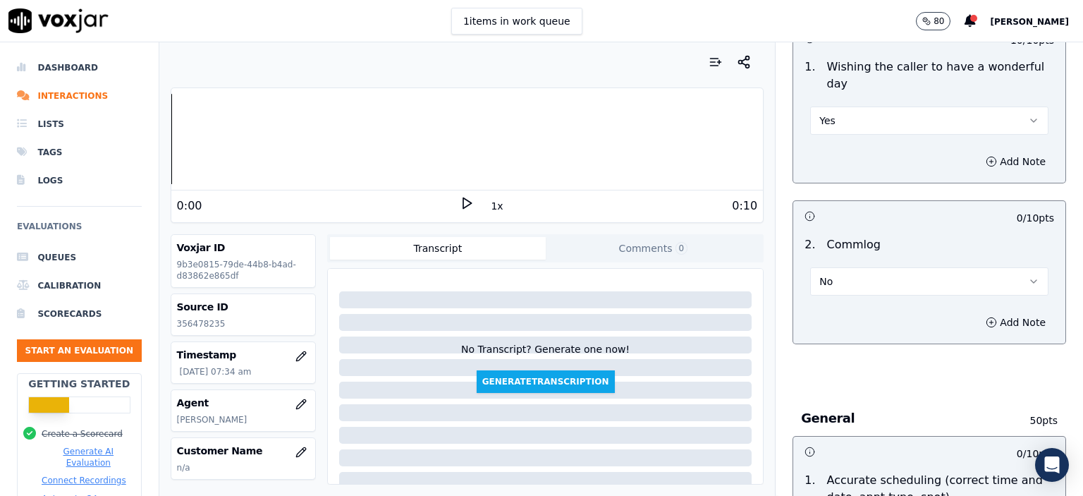
scroll to position [1269, 0]
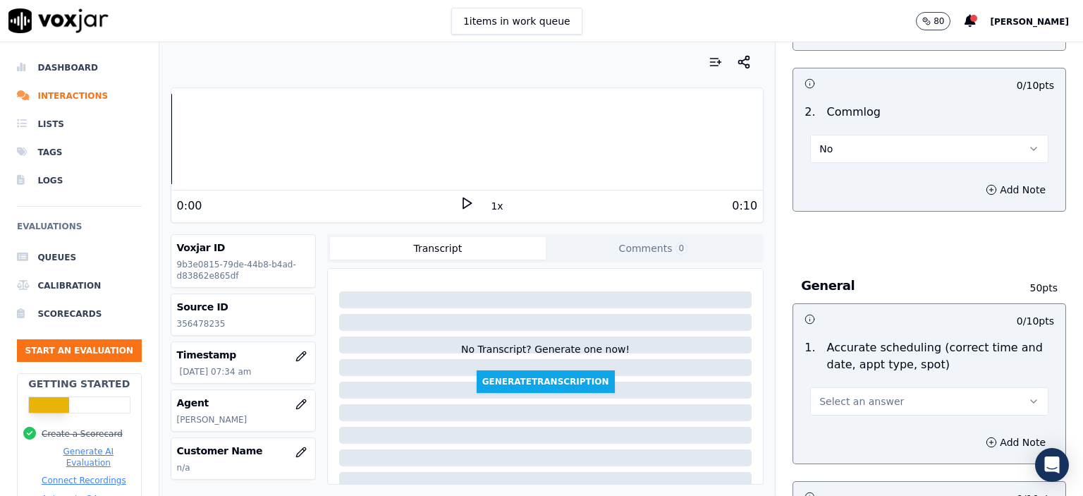
click at [836, 387] on button "Select an answer" at bounding box center [929, 401] width 238 height 28
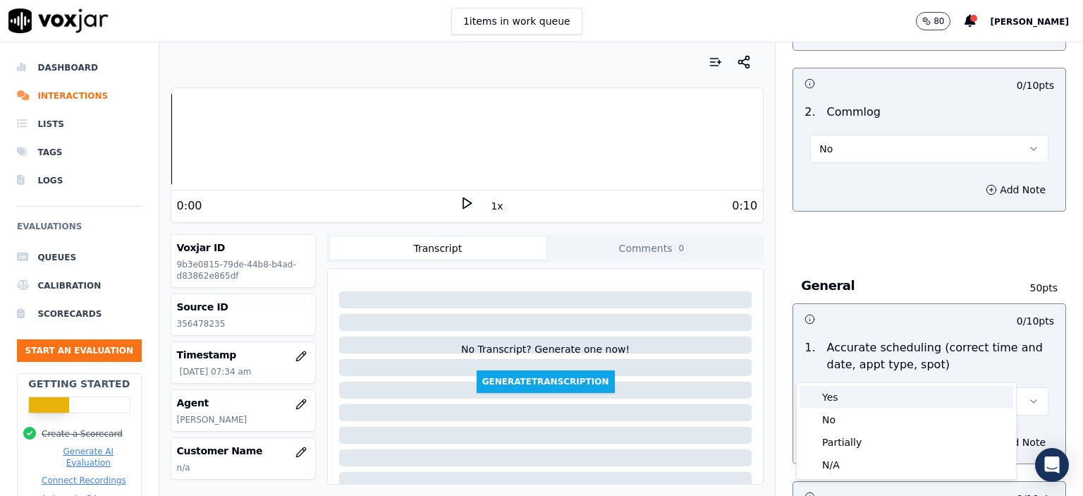
click at [849, 400] on div "Yes" at bounding box center [906, 397] width 214 height 23
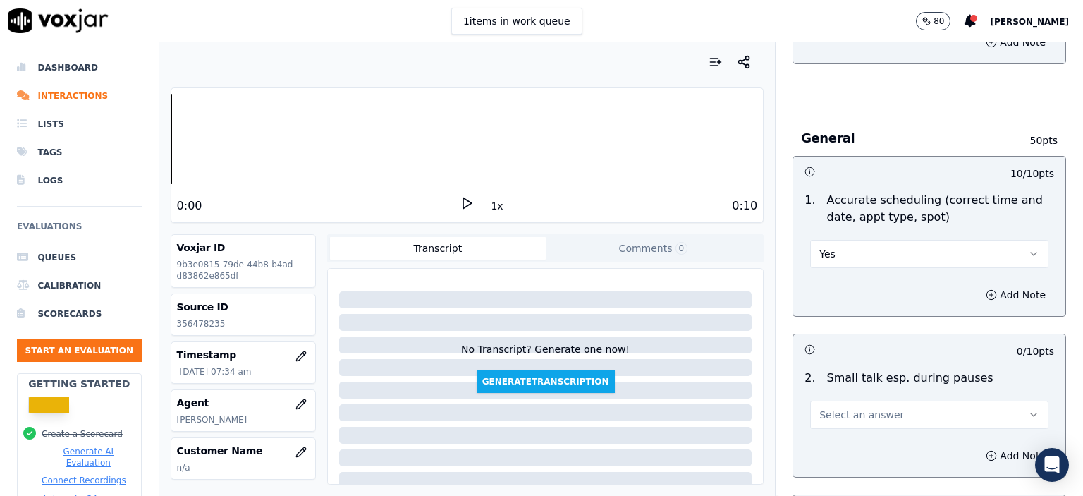
scroll to position [1481, 0]
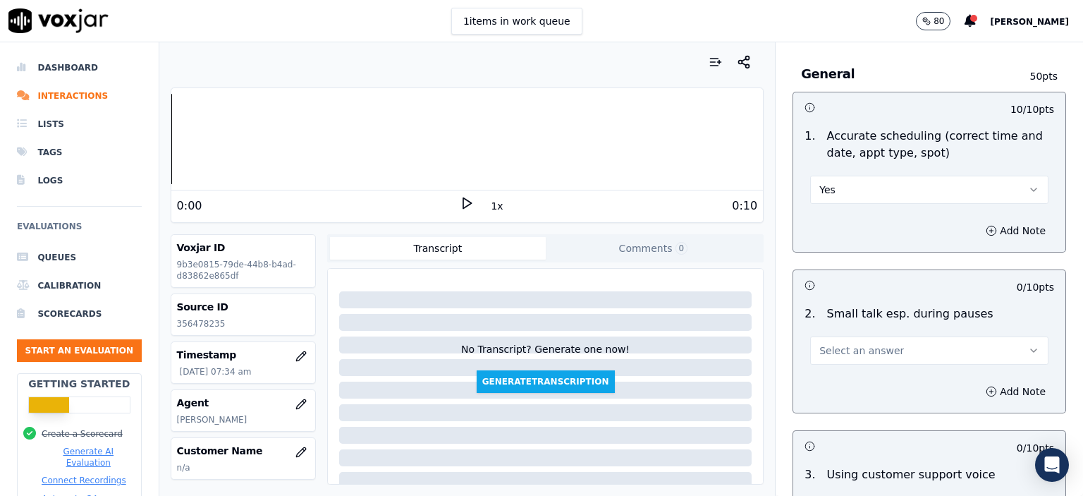
click at [851, 343] on span "Select an answer" at bounding box center [861, 350] width 85 height 14
click at [857, 386] on div "N/A" at bounding box center [906, 390] width 214 height 23
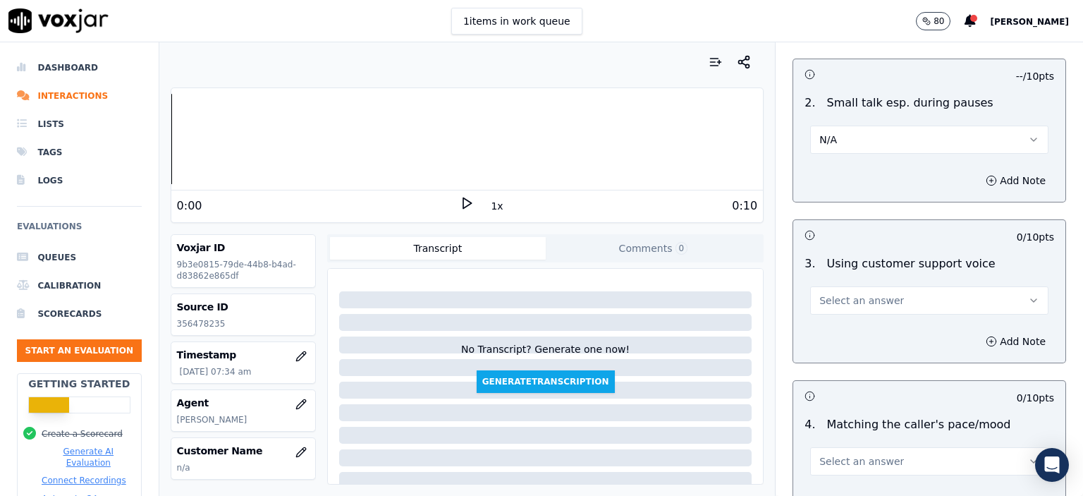
scroll to position [1692, 0]
click at [859, 286] on button "Select an answer" at bounding box center [929, 300] width 238 height 28
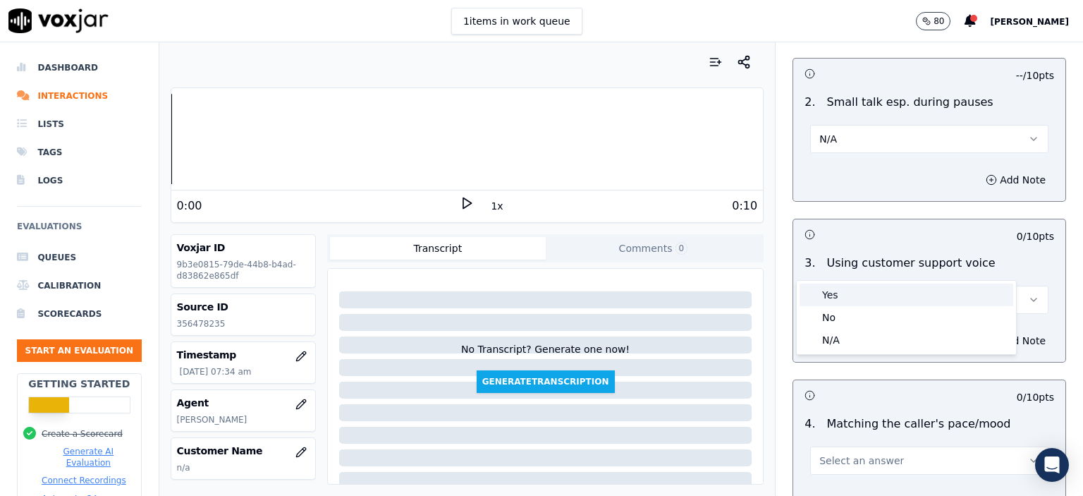
click at [849, 296] on div "Yes" at bounding box center [906, 294] width 214 height 23
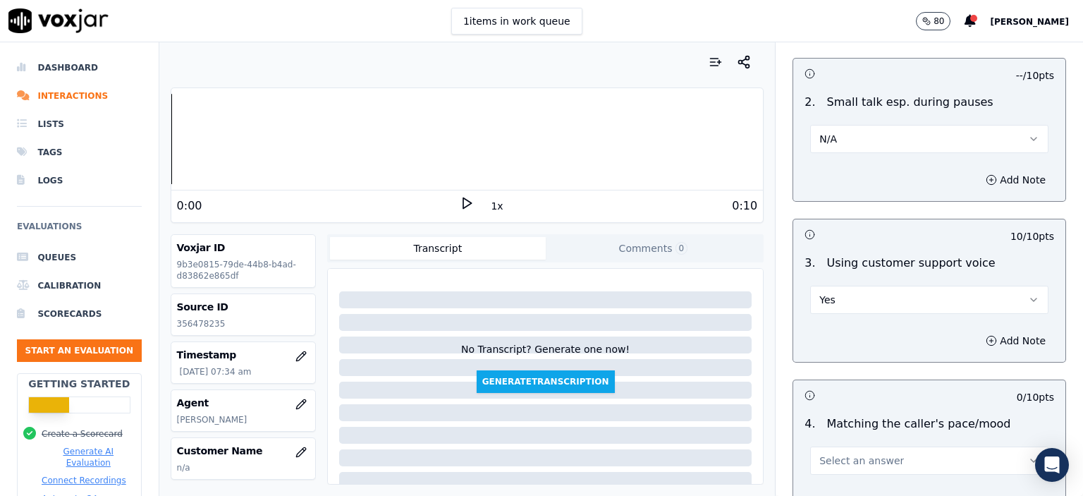
click at [863, 446] on button "Select an answer" at bounding box center [929, 460] width 238 height 28
click at [846, 356] on div "Yes" at bounding box center [906, 347] width 214 height 23
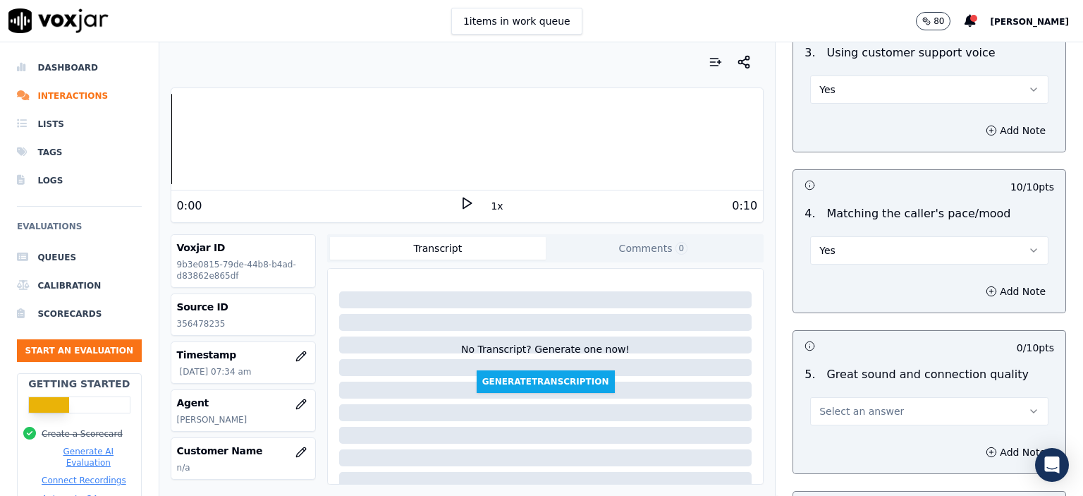
scroll to position [1904, 0]
click at [847, 396] on button "Select an answer" at bounding box center [929, 410] width 238 height 28
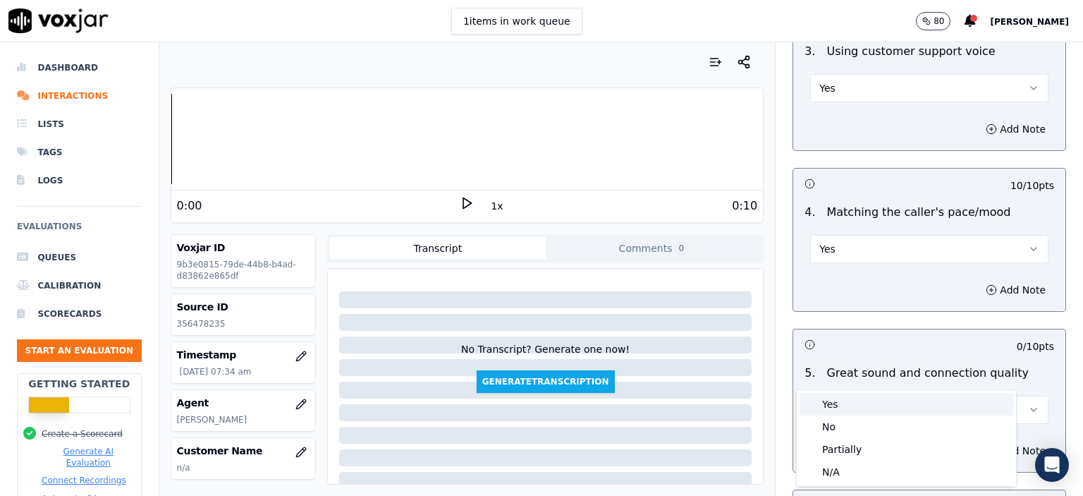
click at [851, 403] on div "Yes" at bounding box center [906, 404] width 214 height 23
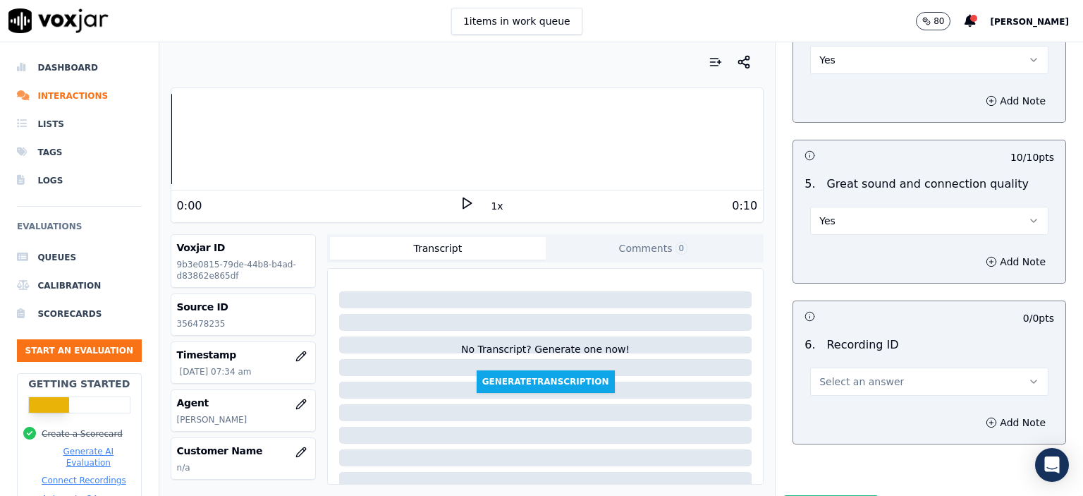
scroll to position [2115, 0]
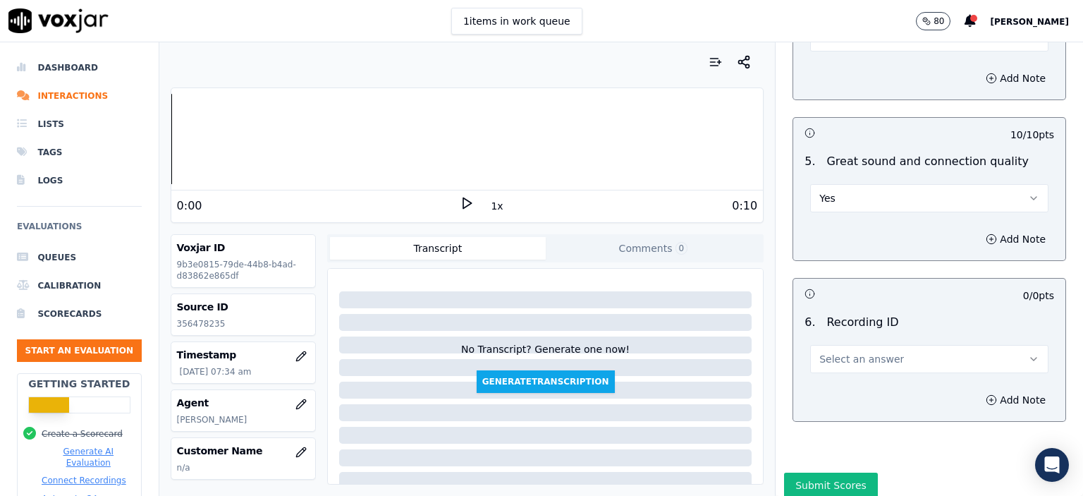
click at [845, 352] on span "Select an answer" at bounding box center [861, 359] width 85 height 14
click at [849, 373] on div "N/A" at bounding box center [906, 357] width 219 height 37
click at [927, 358] on div "N/A" at bounding box center [906, 361] width 214 height 23
click at [995, 390] on button "Add Note" at bounding box center [1015, 400] width 77 height 20
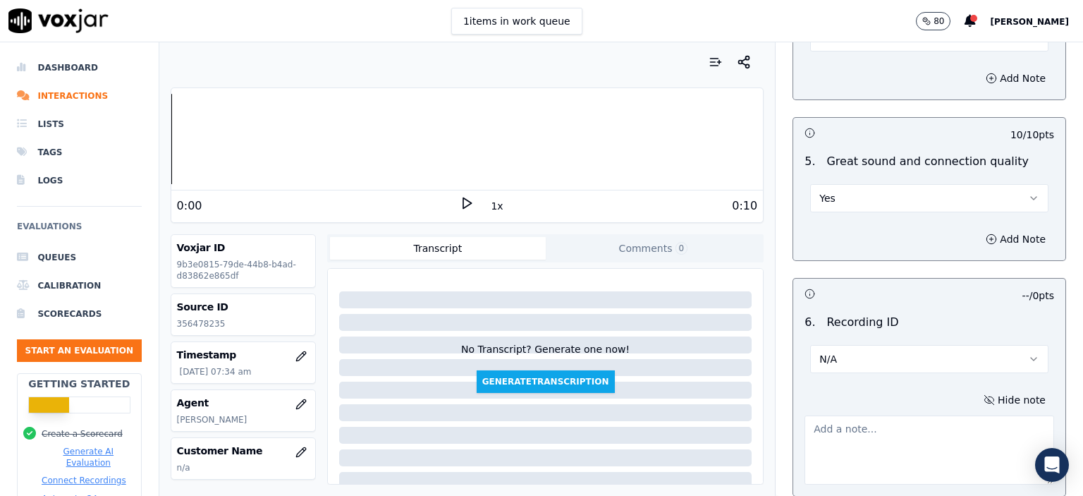
click at [205, 321] on p "356478235" at bounding box center [243, 323] width 133 height 11
copy p "356478235"
click at [831, 415] on textarea at bounding box center [929, 449] width 250 height 69
paste textarea "356478235"
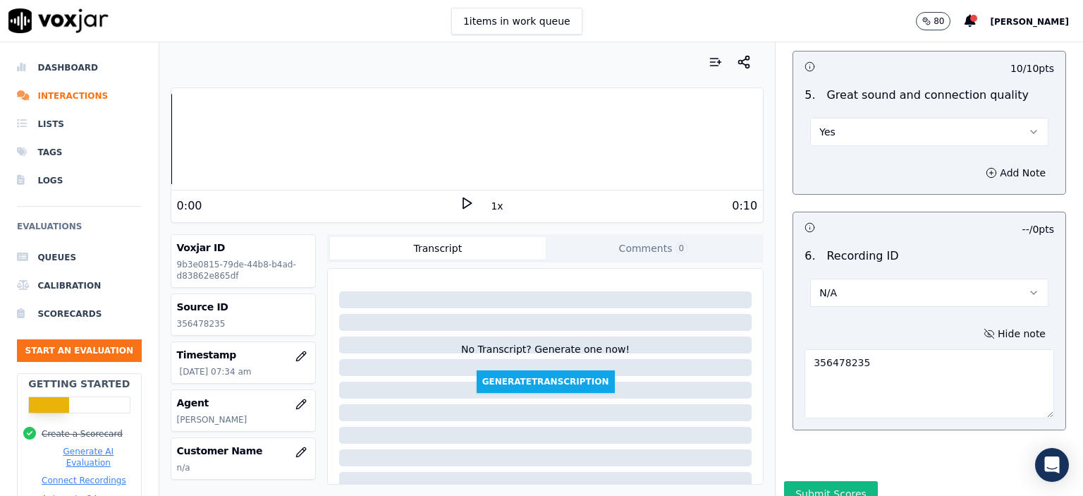
scroll to position [2194, 0]
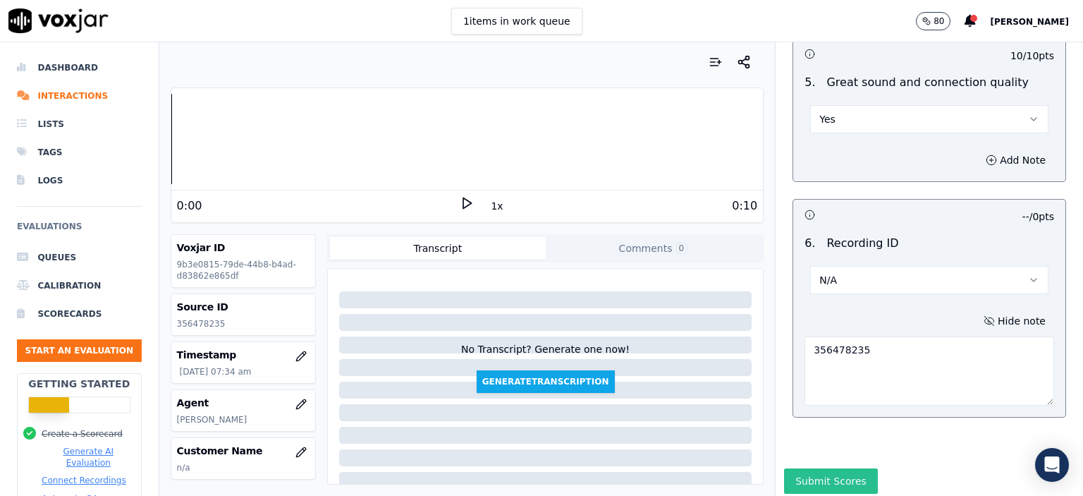
type textarea "356478235"
click at [807, 468] on button "Submit Scores" at bounding box center [831, 480] width 94 height 25
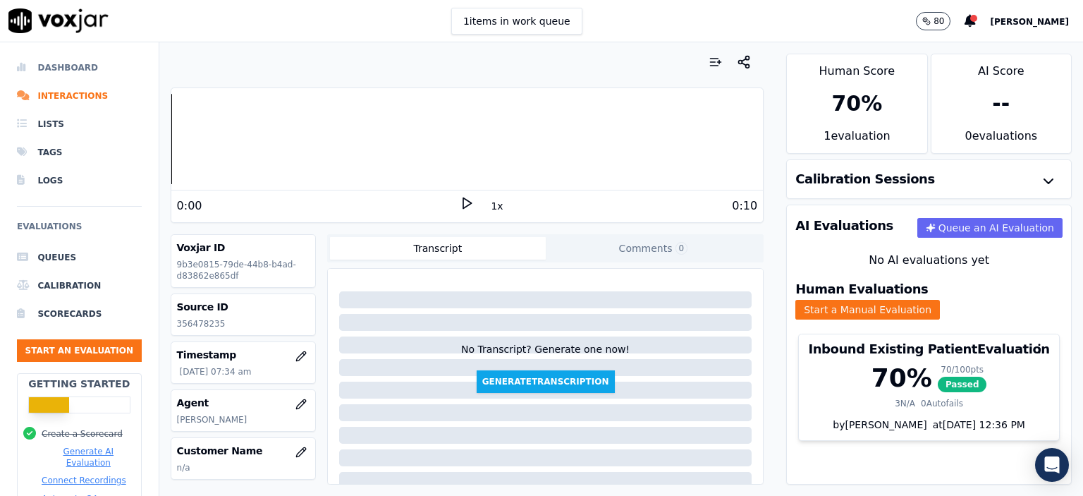
click at [58, 63] on li "Dashboard" at bounding box center [79, 68] width 125 height 28
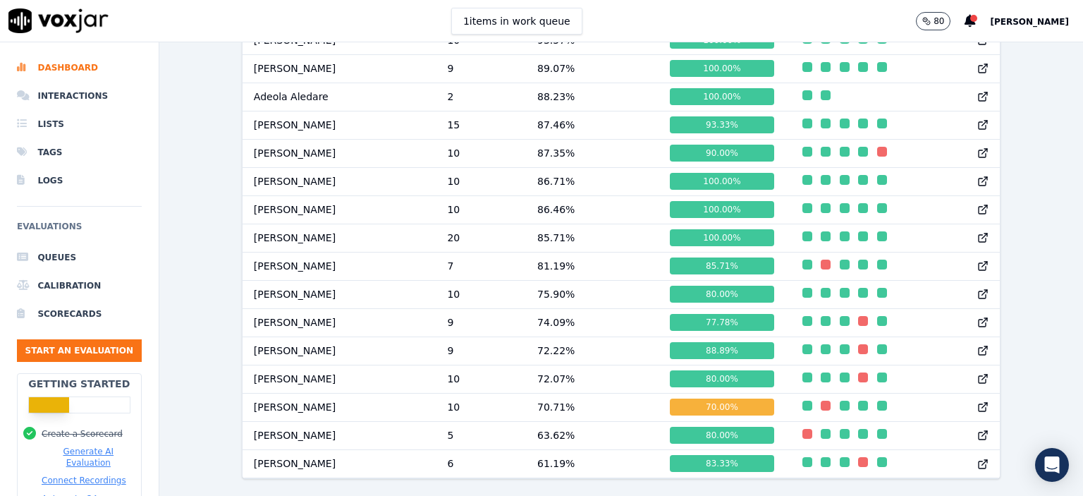
scroll to position [971, 0]
click at [110, 350] on button "Start an Evaluation" at bounding box center [79, 350] width 125 height 23
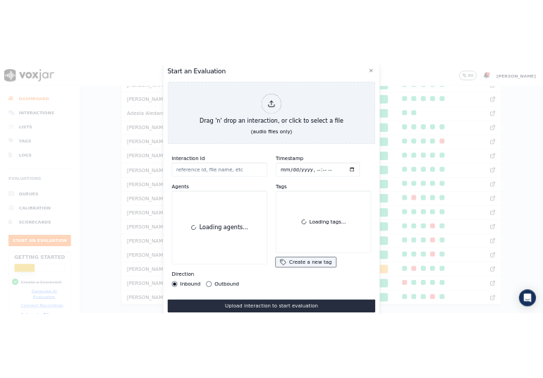
scroll to position [86, 0]
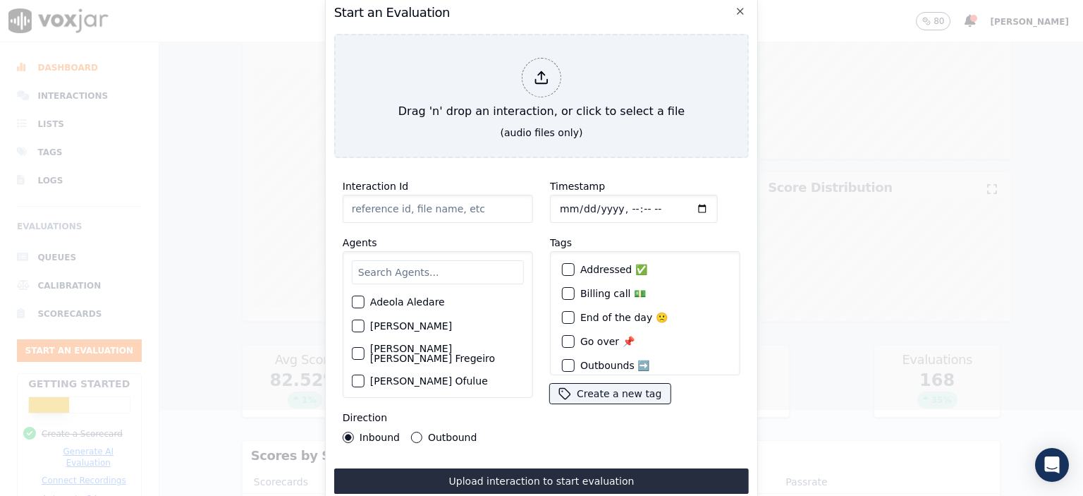
click at [379, 205] on input "Interaction Id" at bounding box center [438, 209] width 190 height 28
paste input "356508777"
type input "356508777"
click at [618, 207] on input "Timestamp" at bounding box center [634, 209] width 168 height 28
click at [651, 205] on input "Timestamp" at bounding box center [634, 209] width 168 height 28
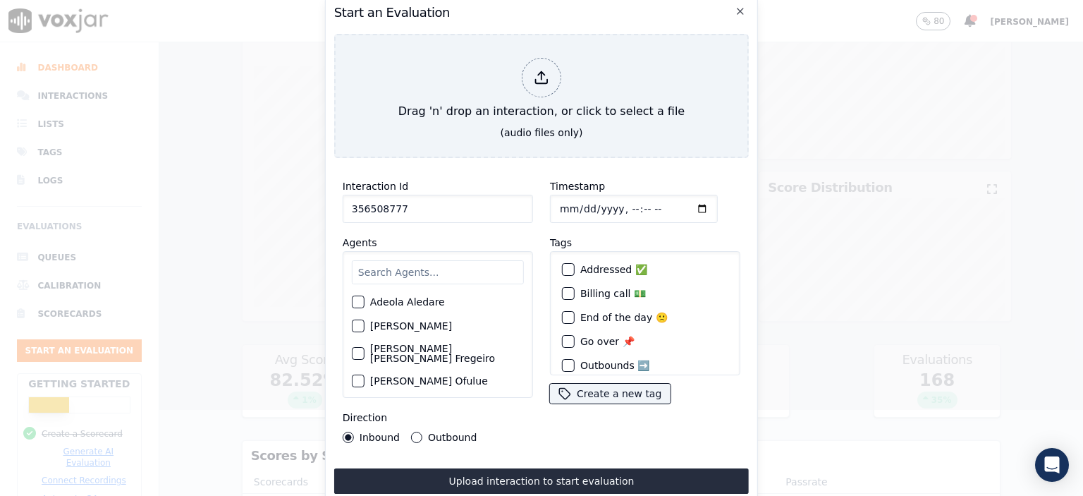
type input "[DATE]T10:43"
click at [386, 260] on input "text" at bounding box center [438, 272] width 172 height 24
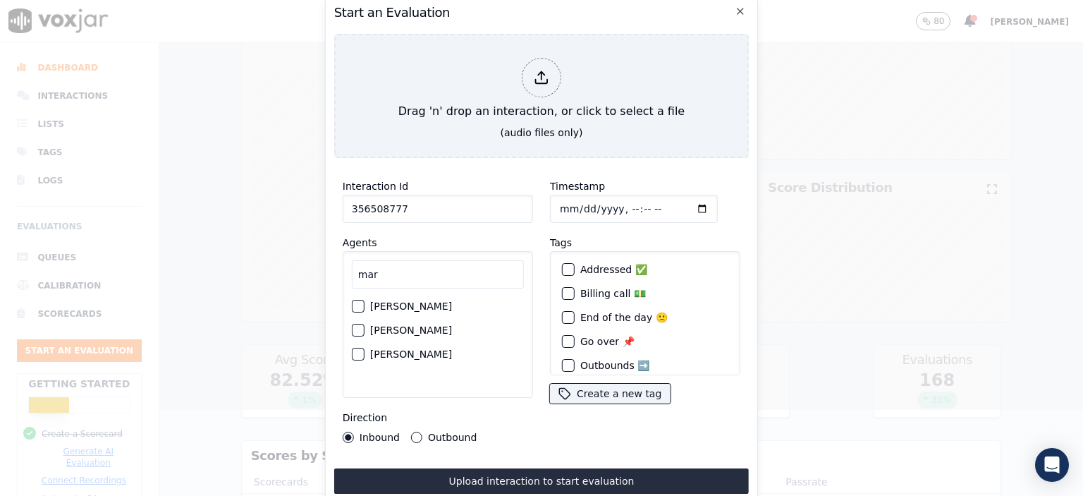
type input "mar"
click at [390, 301] on label "[PERSON_NAME]" at bounding box center [411, 306] width 82 height 10
click at [364, 300] on button "[PERSON_NAME]" at bounding box center [358, 306] width 13 height 13
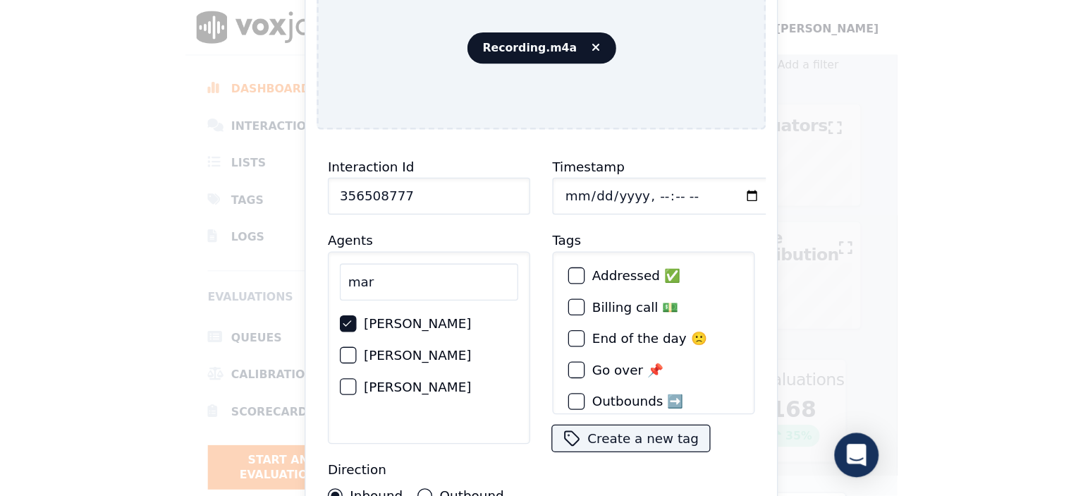
scroll to position [13, 0]
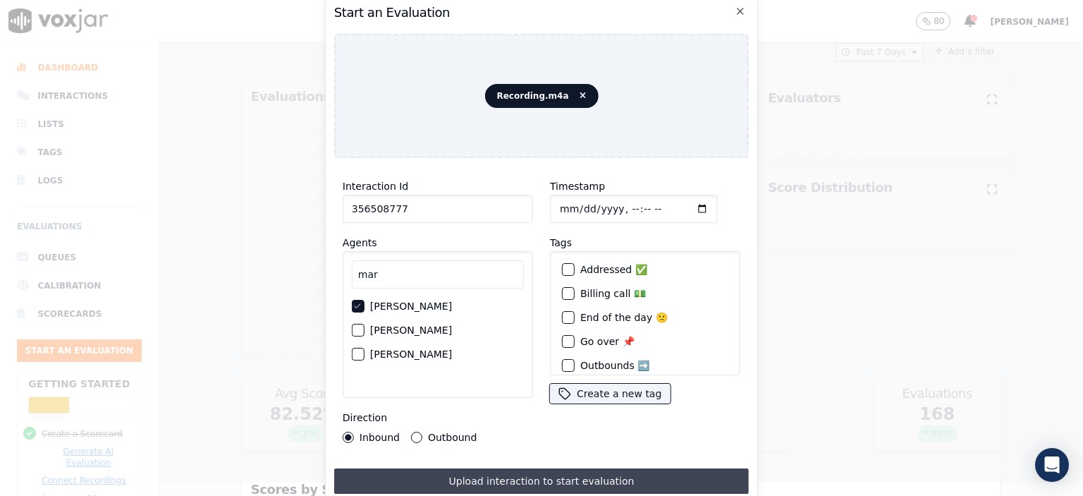
click at [546, 479] on button "Upload interaction to start evaluation" at bounding box center [541, 480] width 415 height 25
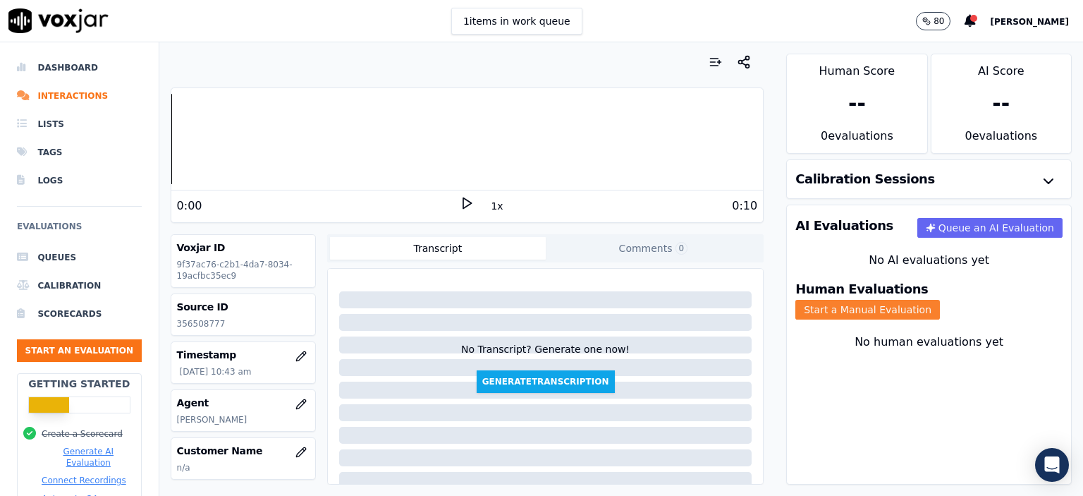
click at [940, 300] on button "Start a Manual Evaluation" at bounding box center [867, 310] width 145 height 20
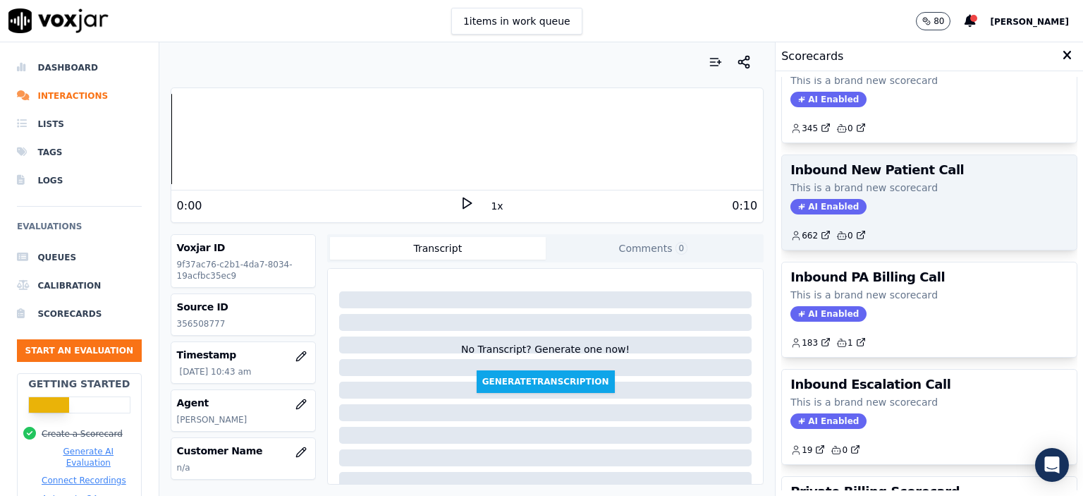
scroll to position [423, 0]
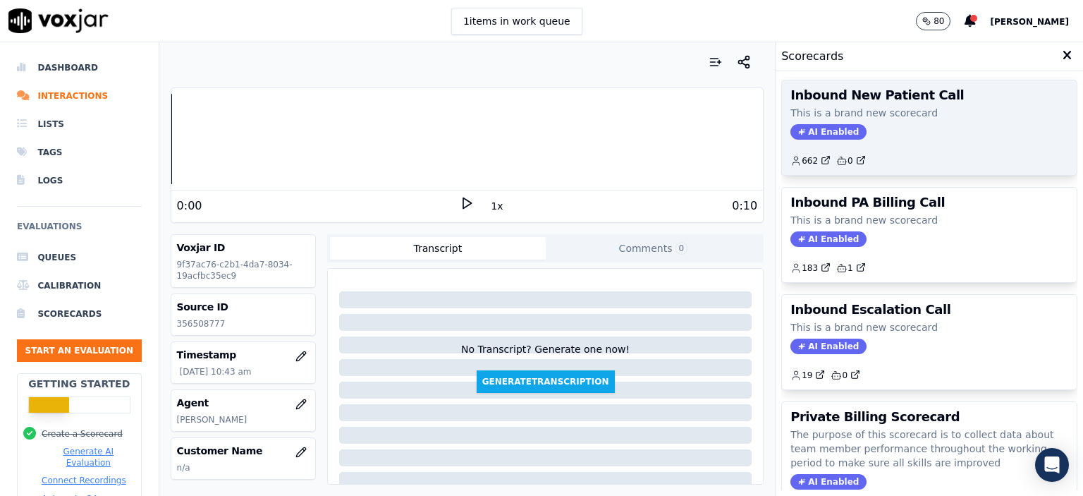
click at [892, 126] on div "AI Enabled" at bounding box center [929, 132] width 278 height 16
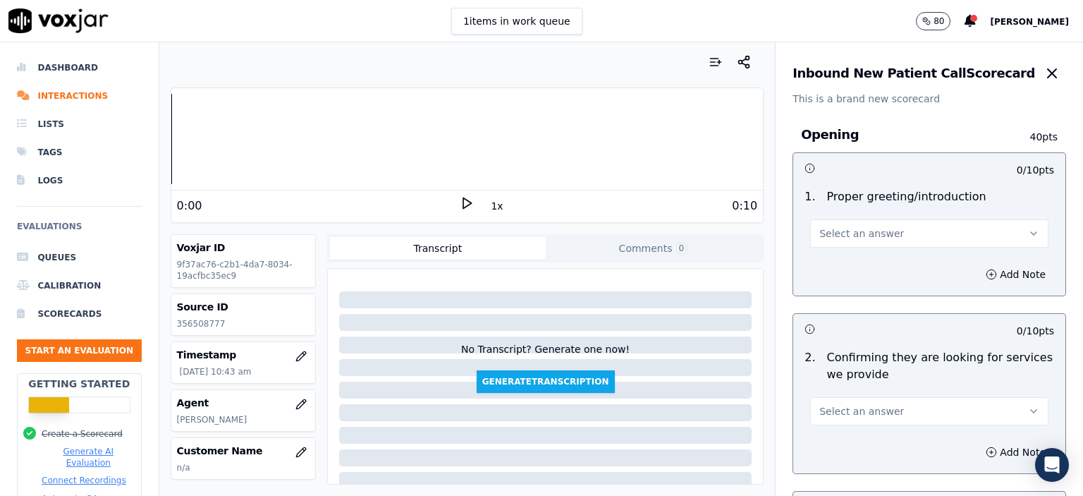
click at [865, 236] on span "Select an answer" at bounding box center [861, 233] width 85 height 14
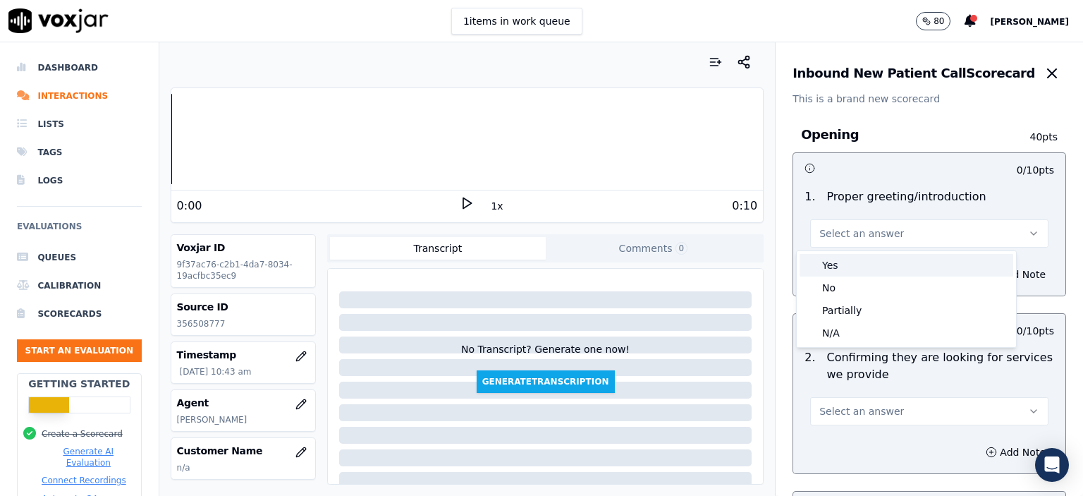
click at [857, 259] on div "Yes" at bounding box center [906, 265] width 214 height 23
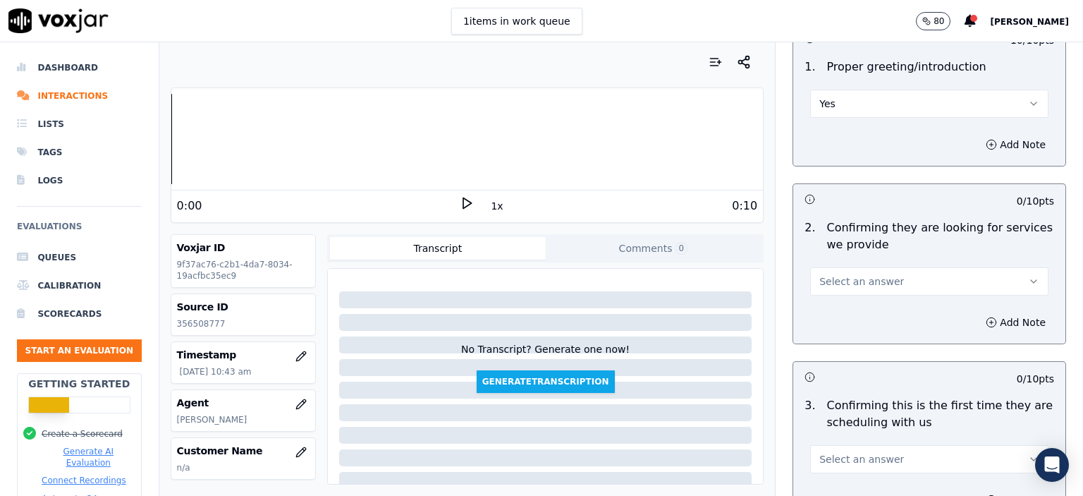
scroll to position [141, 0]
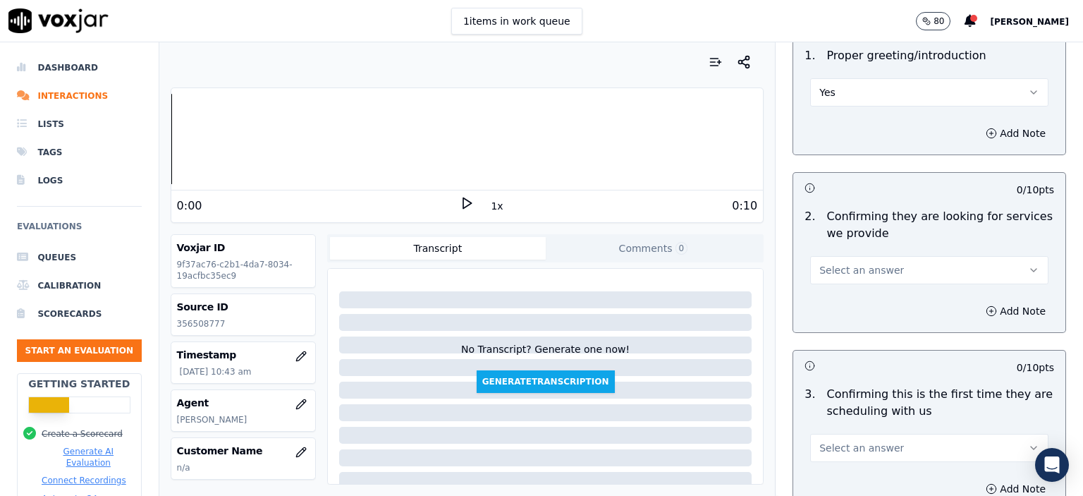
click at [878, 266] on button "Select an answer" at bounding box center [929, 270] width 238 height 28
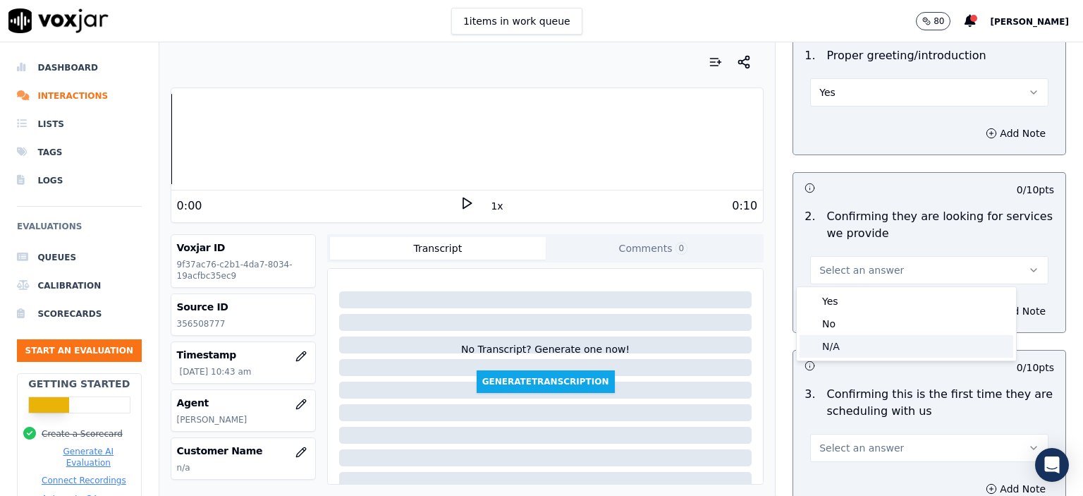
click at [871, 339] on div "N/A" at bounding box center [906, 346] width 214 height 23
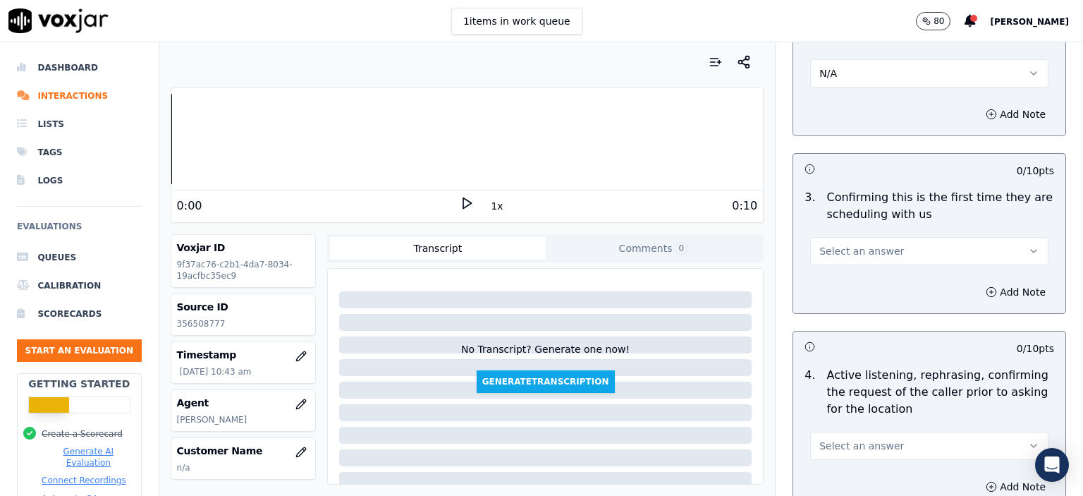
scroll to position [353, 0]
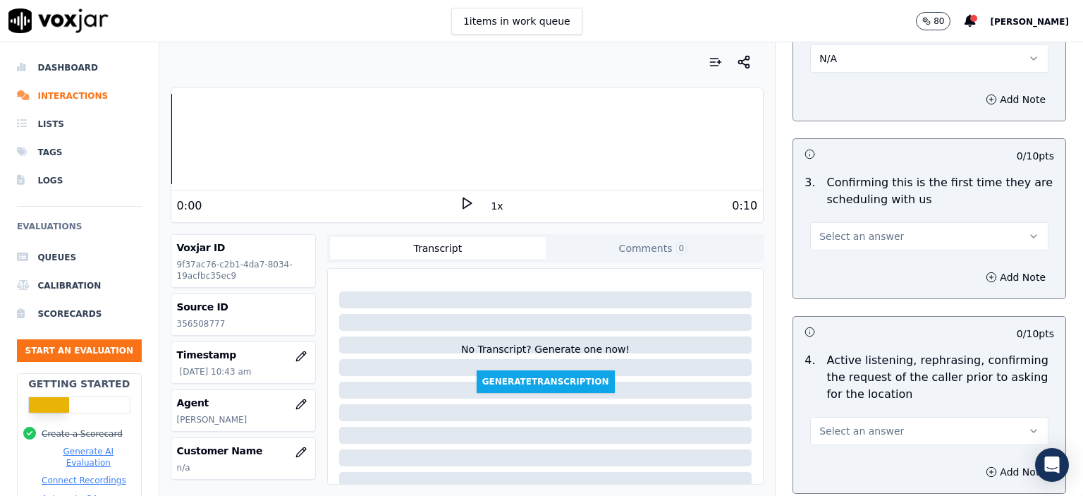
click at [918, 239] on button "Select an answer" at bounding box center [929, 236] width 238 height 28
click at [900, 283] on div "No" at bounding box center [906, 289] width 214 height 23
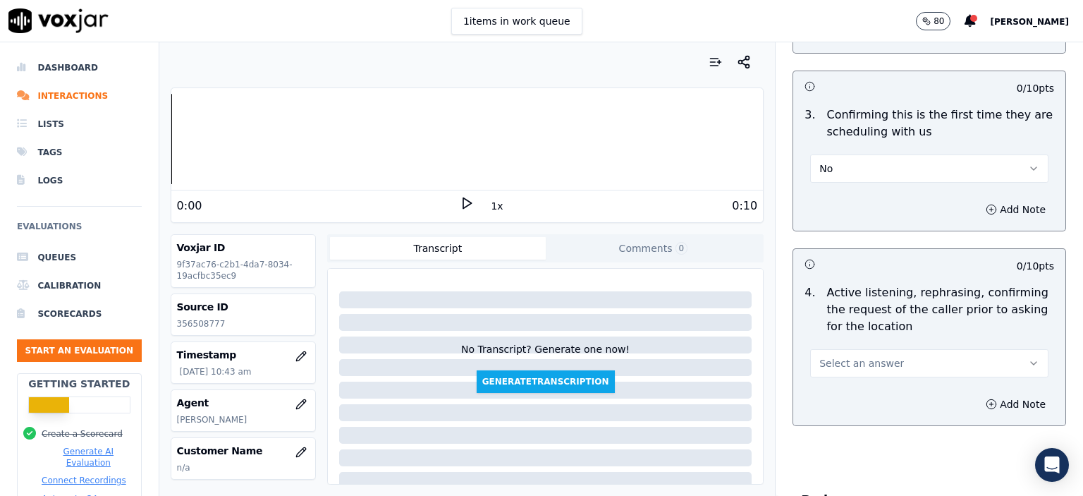
scroll to position [423, 0]
click at [942, 352] on button "Select an answer" at bounding box center [929, 360] width 238 height 28
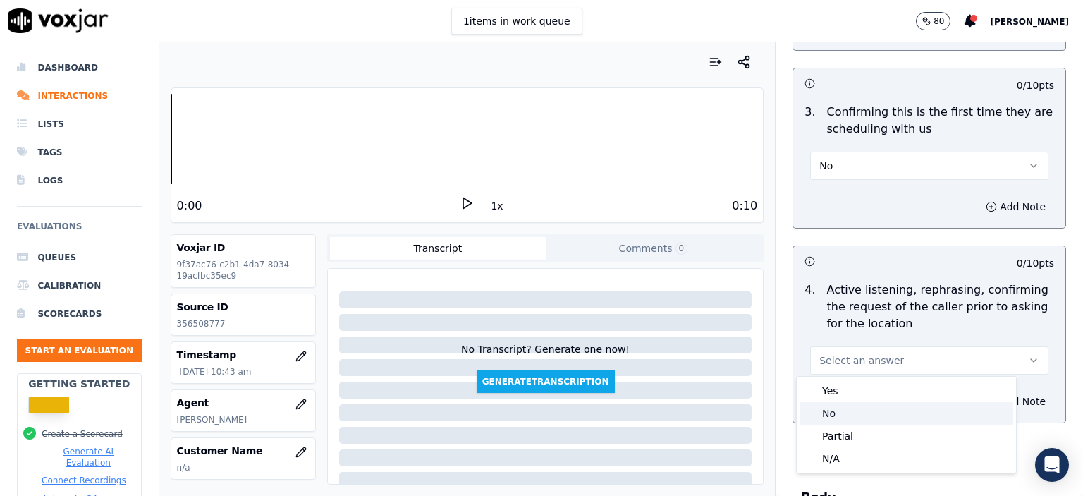
click at [883, 419] on div "No" at bounding box center [906, 413] width 214 height 23
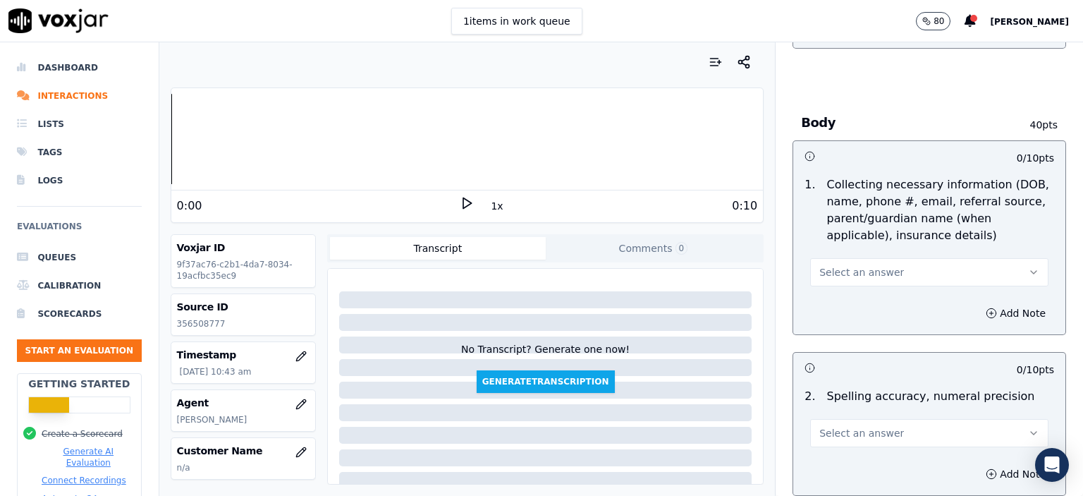
scroll to position [846, 0]
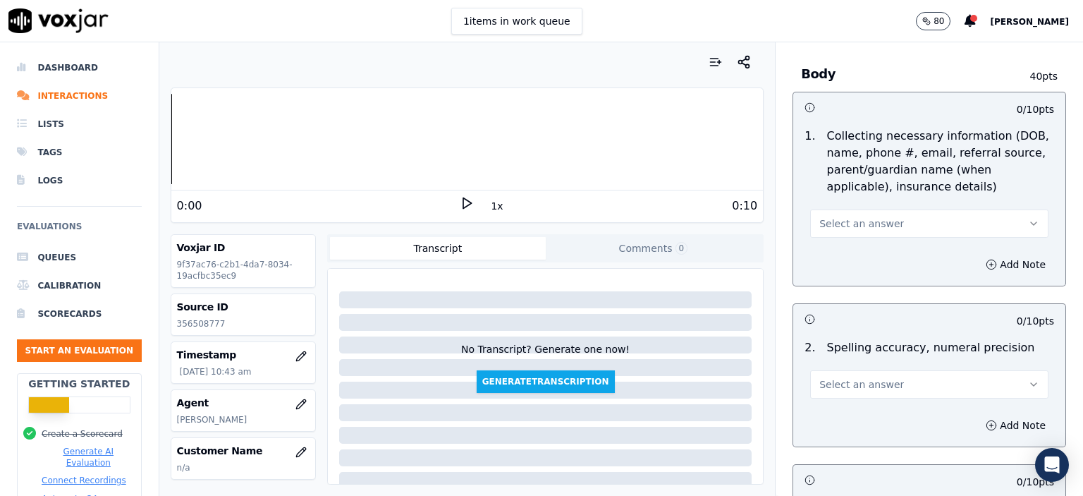
click at [914, 216] on button "Select an answer" at bounding box center [929, 223] width 238 height 28
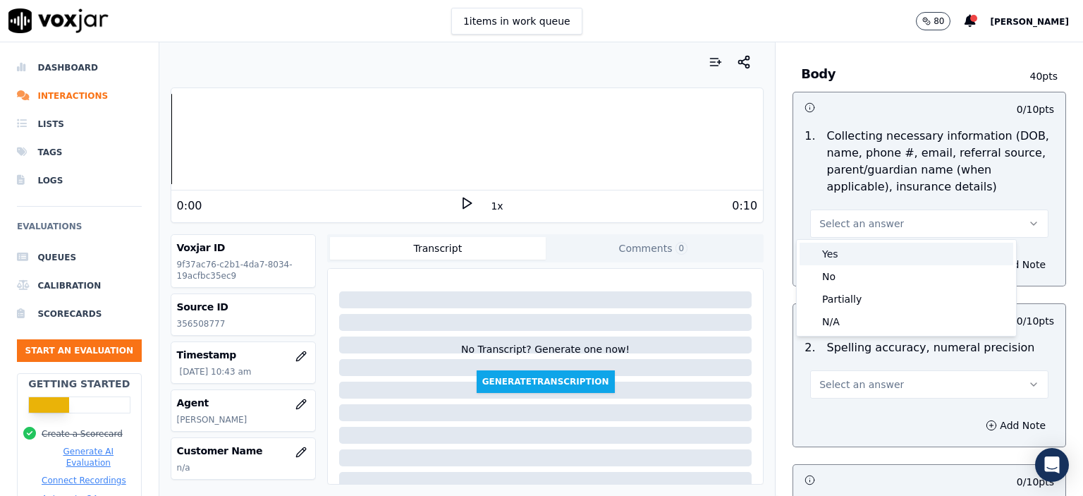
click at [902, 253] on div "Yes" at bounding box center [906, 254] width 214 height 23
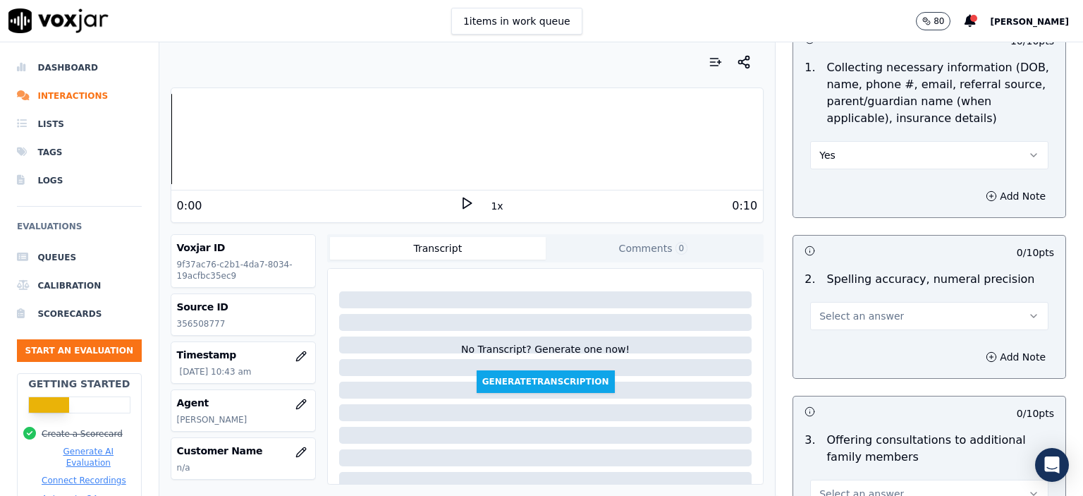
scroll to position [917, 0]
click at [864, 314] on span "Select an answer" at bounding box center [861, 314] width 85 height 14
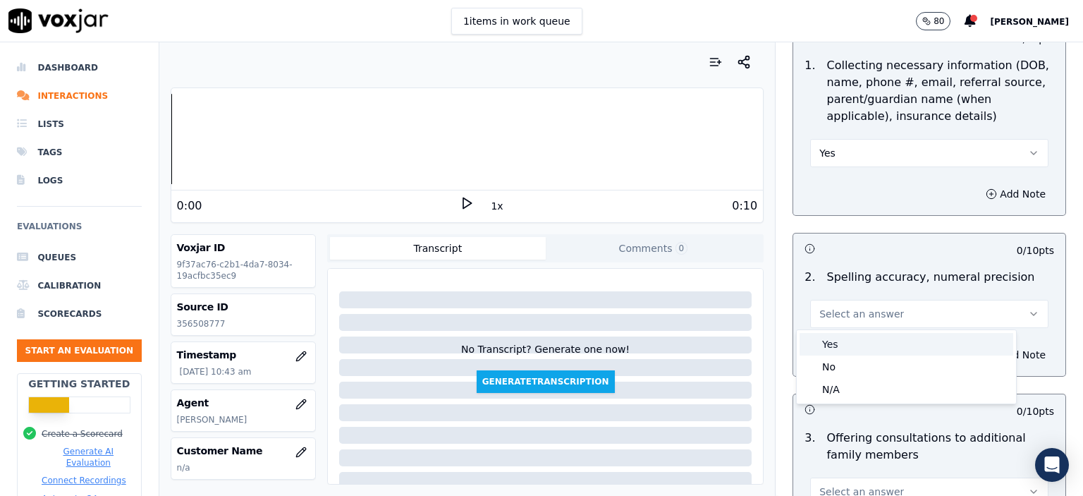
click at [864, 339] on div "Yes" at bounding box center [906, 344] width 214 height 23
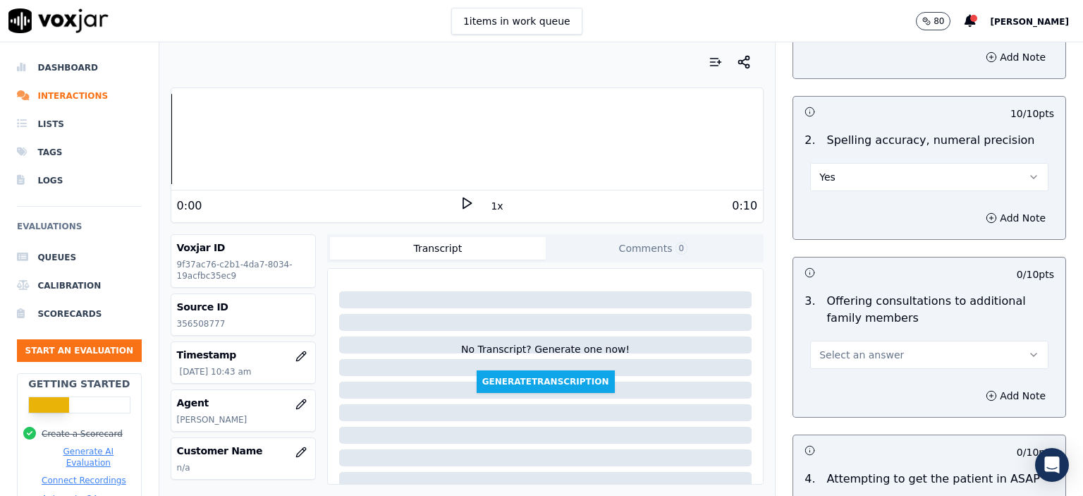
scroll to position [1058, 0]
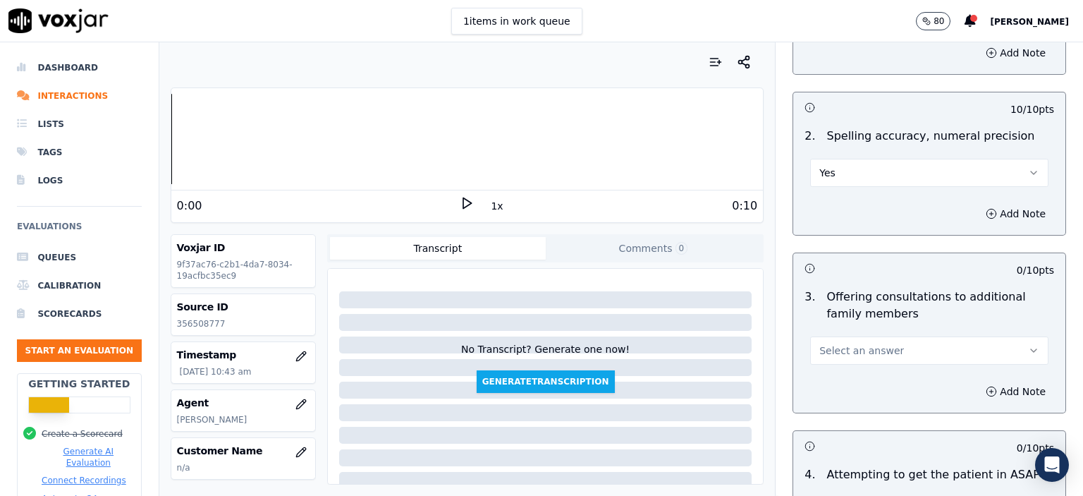
click at [850, 343] on span "Select an answer" at bounding box center [861, 350] width 85 height 14
click at [847, 400] on div "No" at bounding box center [906, 402] width 214 height 23
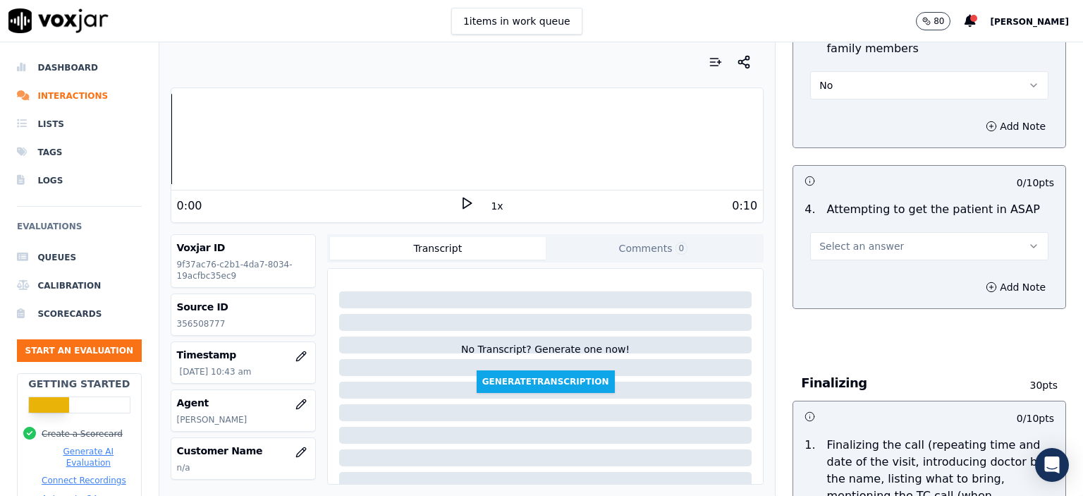
scroll to position [1340, 0]
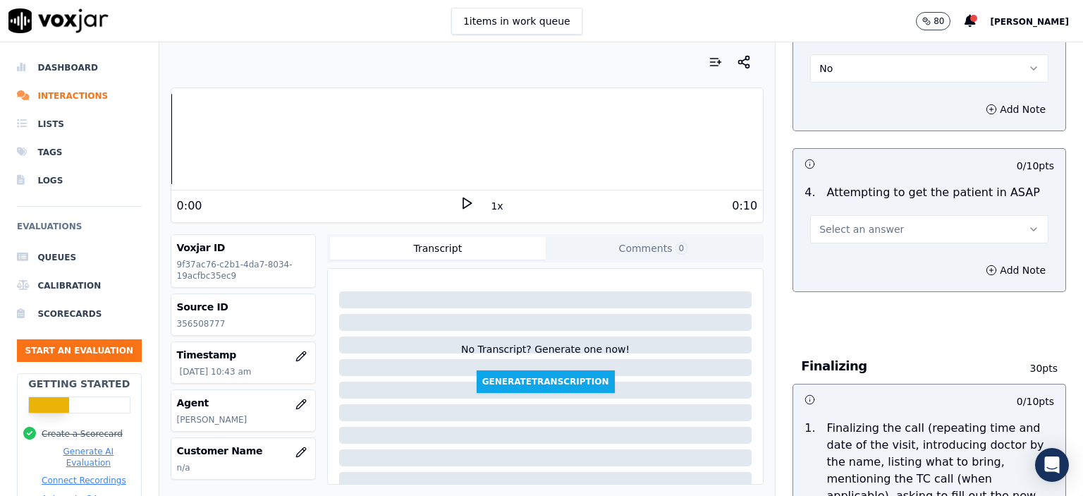
click at [877, 221] on button "Select an answer" at bounding box center [929, 229] width 238 height 28
click at [871, 256] on div "Yes" at bounding box center [906, 258] width 214 height 23
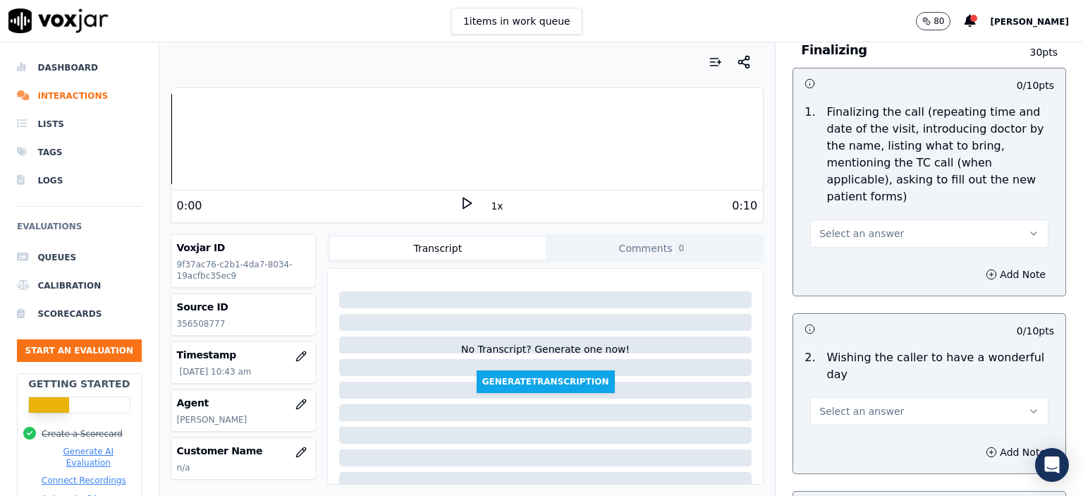
scroll to position [1692, 0]
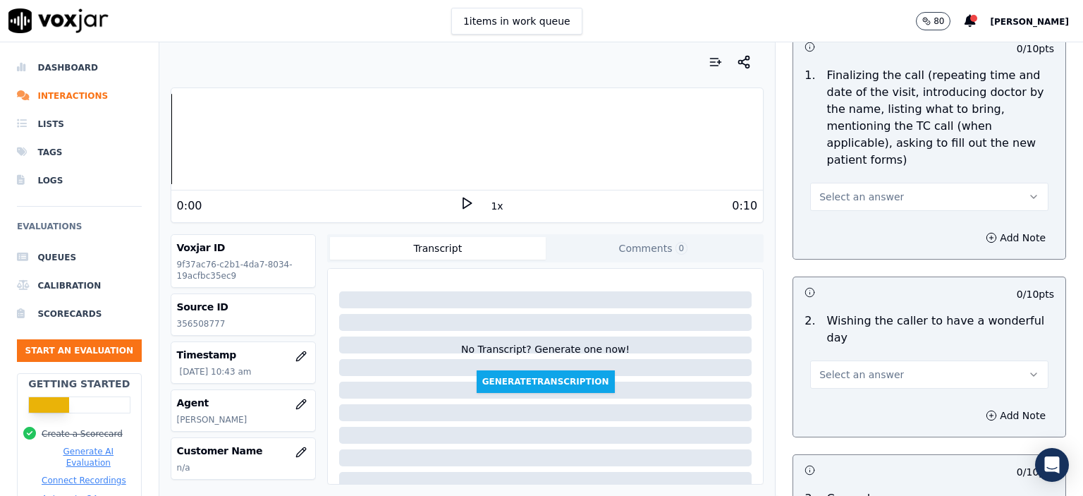
click at [869, 190] on span "Select an answer" at bounding box center [861, 197] width 85 height 14
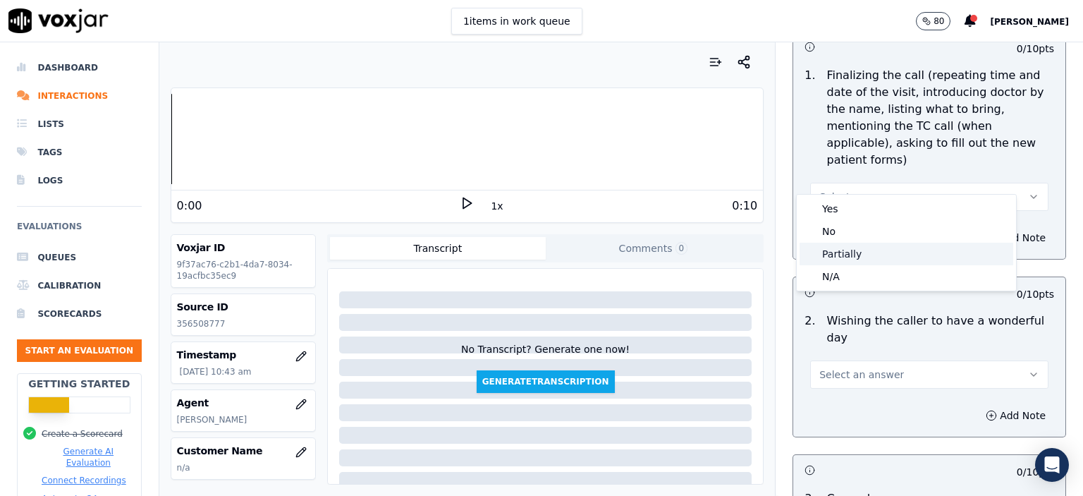
click at [866, 259] on div "Partially" at bounding box center [906, 254] width 214 height 23
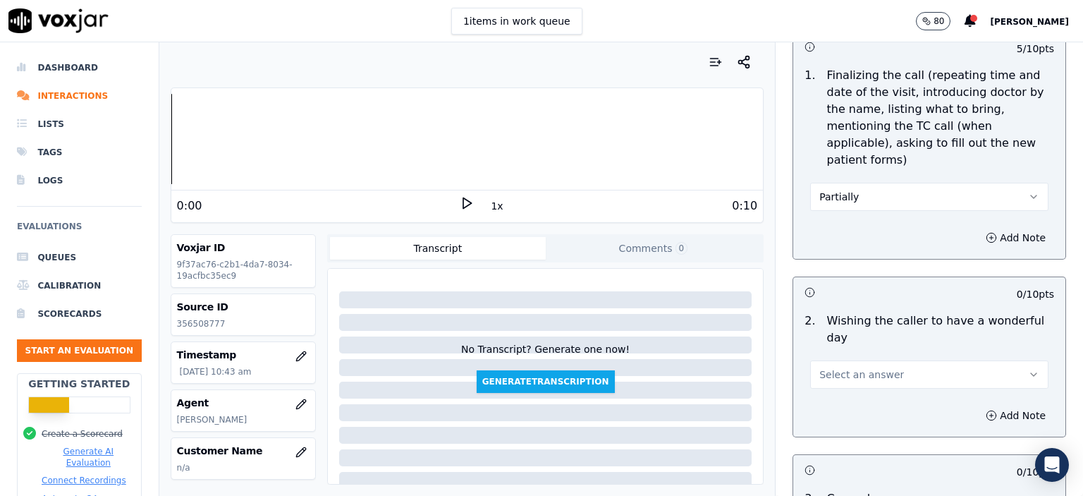
click at [869, 360] on button "Select an answer" at bounding box center [929, 374] width 238 height 28
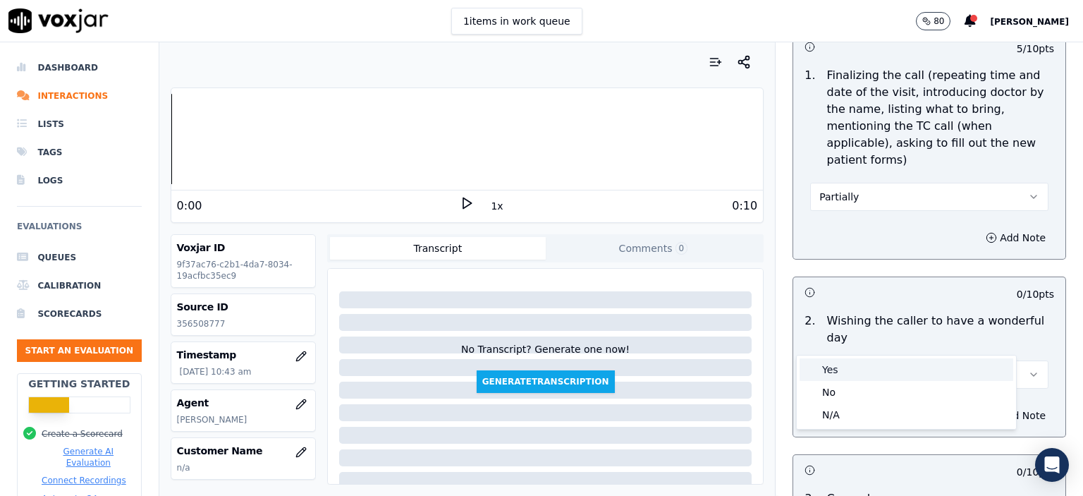
click at [879, 363] on div "Yes" at bounding box center [906, 369] width 214 height 23
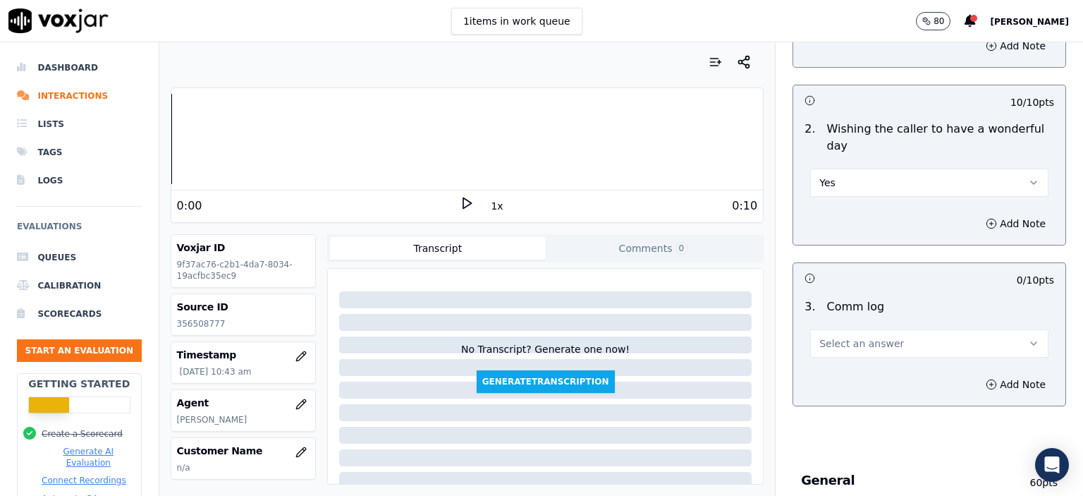
scroll to position [1904, 0]
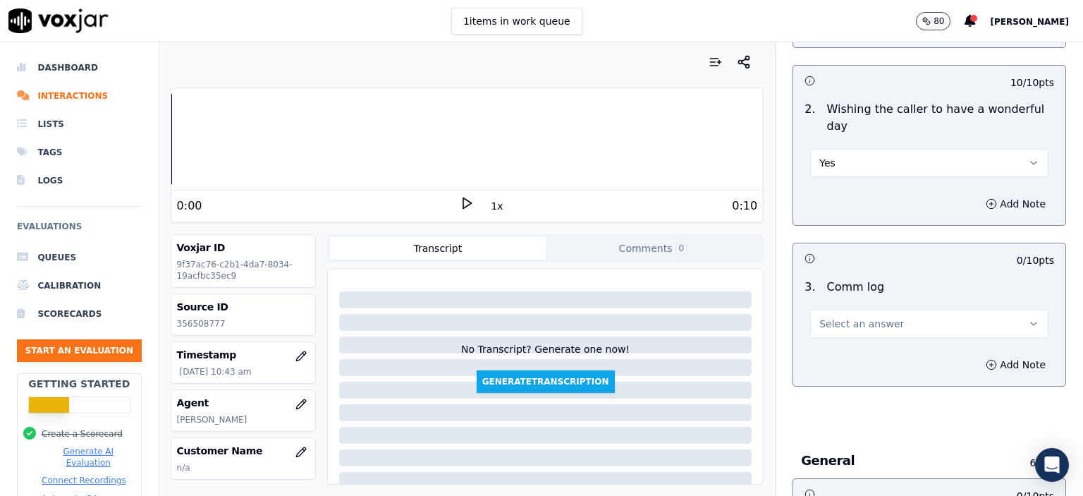
click at [869, 317] on span "Select an answer" at bounding box center [861, 324] width 85 height 14
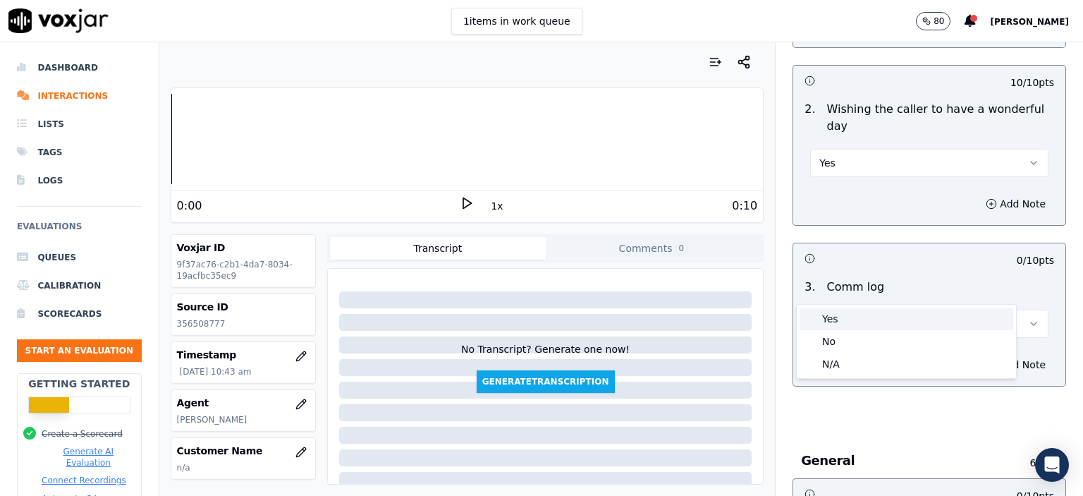
click at [862, 319] on div "Yes" at bounding box center [906, 318] width 214 height 23
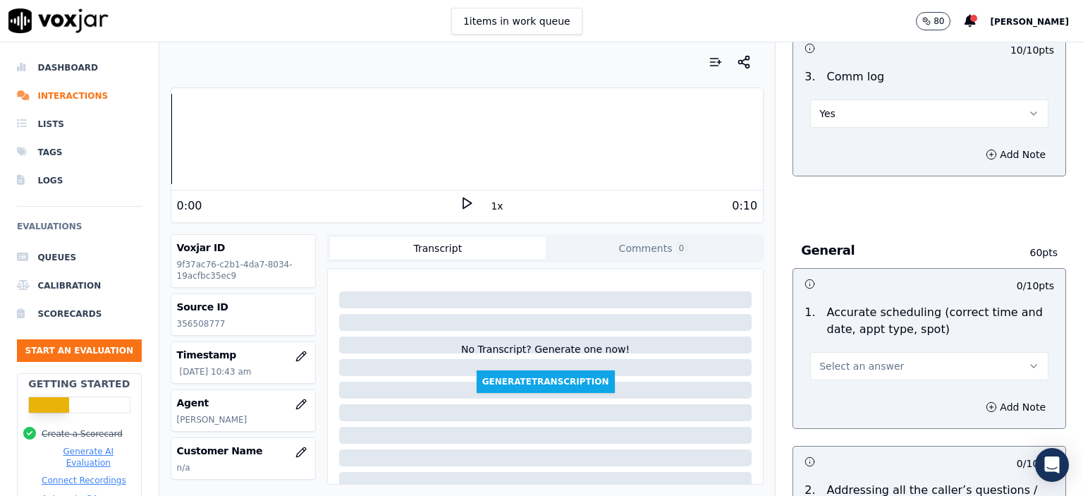
scroll to position [2115, 0]
click at [857, 350] on button "Select an answer" at bounding box center [929, 364] width 238 height 28
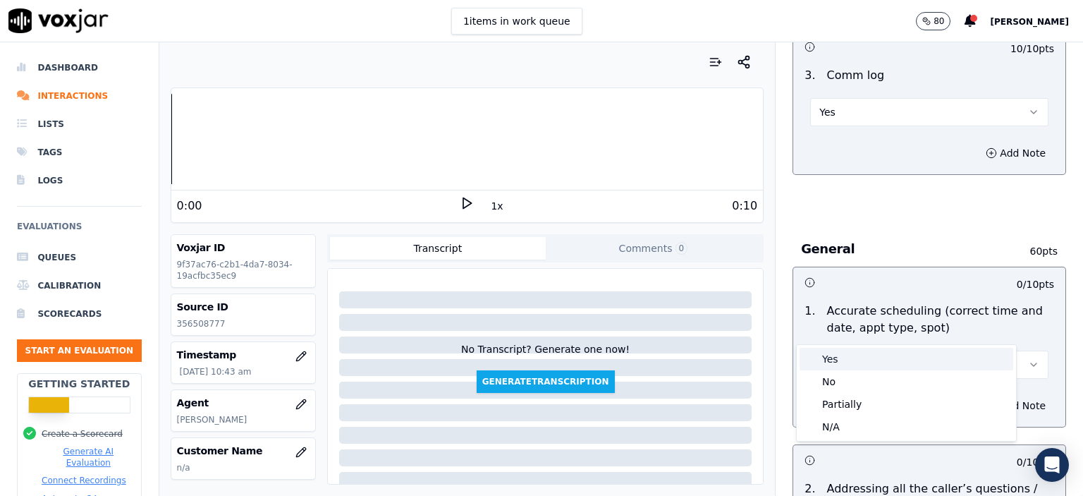
click at [857, 362] on div "Yes" at bounding box center [906, 359] width 214 height 23
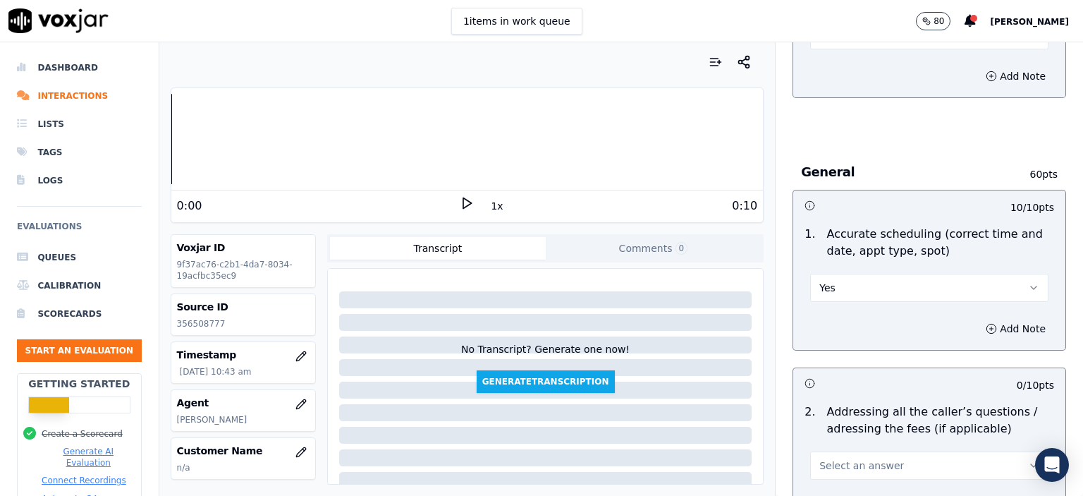
scroll to position [2327, 0]
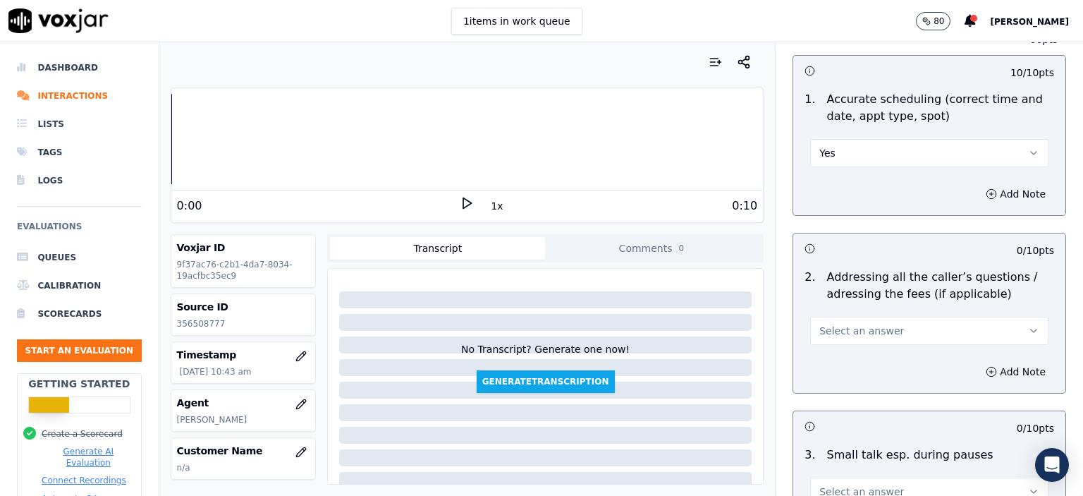
click at [854, 324] on span "Select an answer" at bounding box center [861, 331] width 85 height 14
click at [860, 315] on div "Yes" at bounding box center [906, 325] width 214 height 23
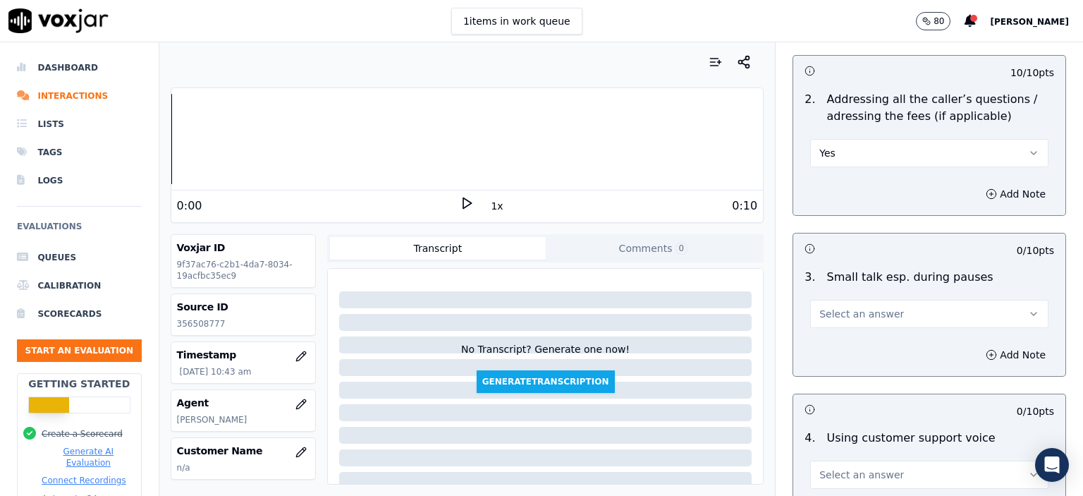
scroll to position [2538, 0]
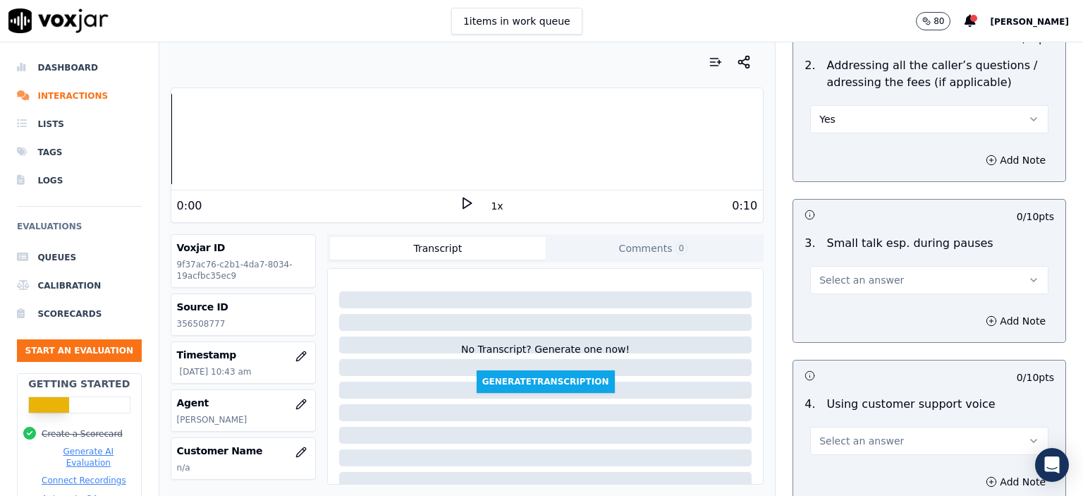
click at [852, 266] on button "Select an answer" at bounding box center [929, 280] width 238 height 28
click at [854, 312] on div "N/A" at bounding box center [906, 318] width 214 height 23
click at [908, 427] on button "Select an answer" at bounding box center [929, 441] width 238 height 28
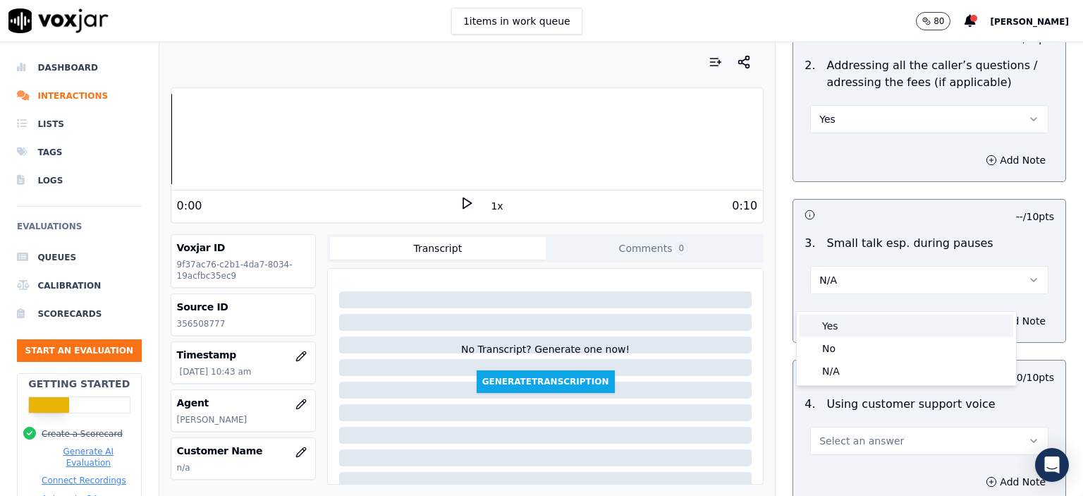
click at [891, 335] on div "Yes" at bounding box center [906, 325] width 214 height 23
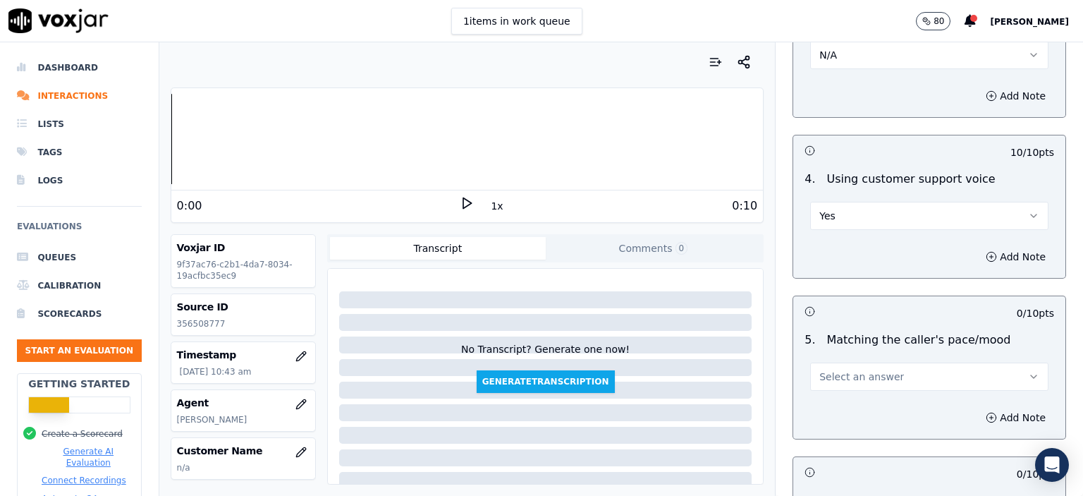
scroll to position [2820, 0]
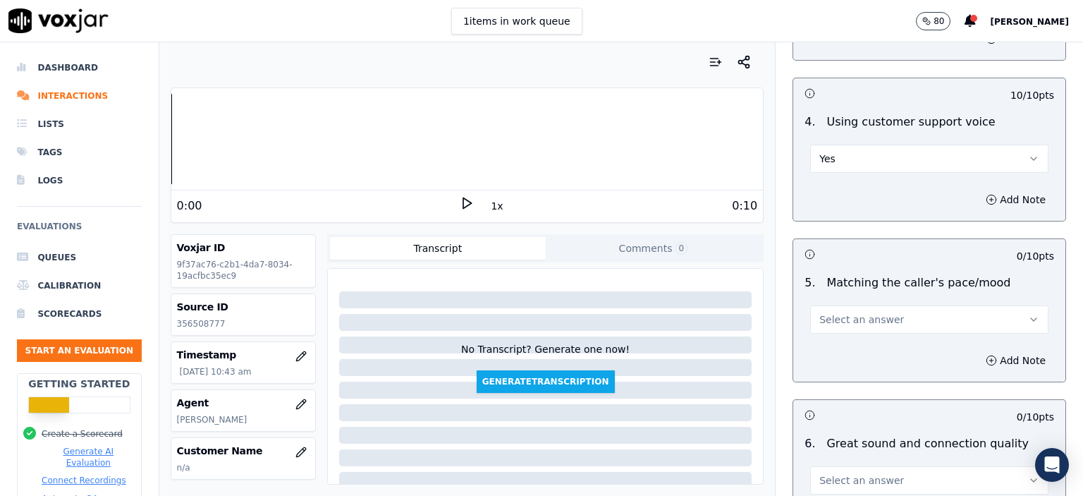
click at [862, 305] on button "Select an answer" at bounding box center [929, 319] width 238 height 28
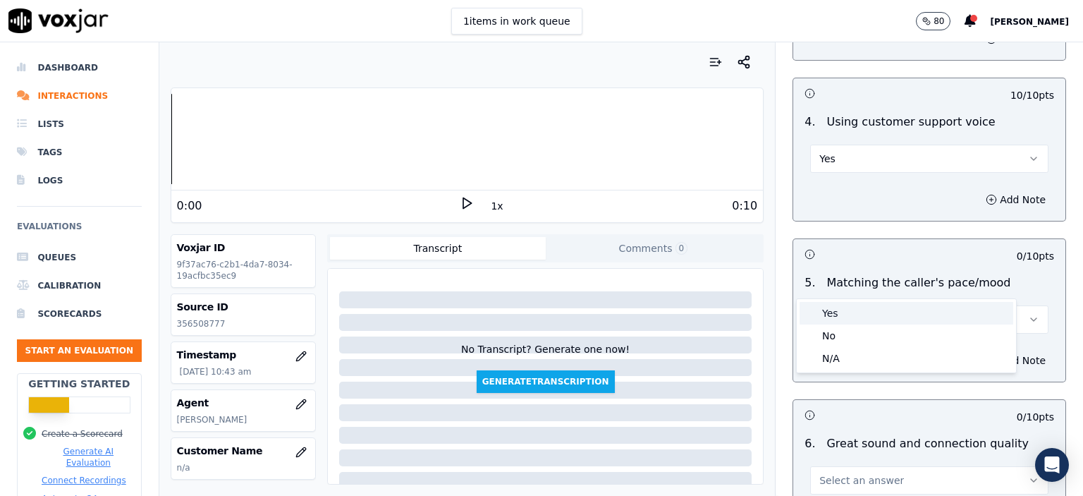
click at [857, 324] on div "No" at bounding box center [906, 335] width 214 height 23
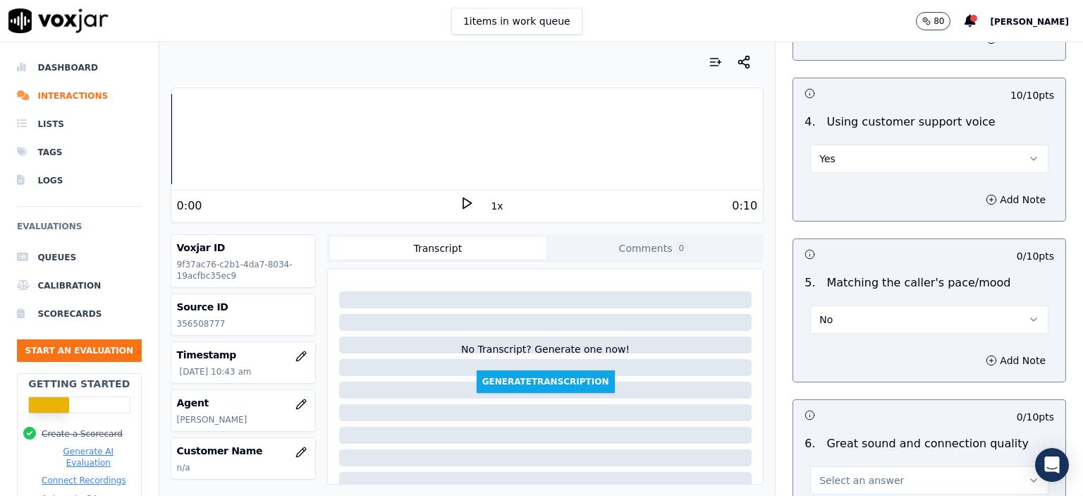
click at [843, 305] on button "No" at bounding box center [929, 319] width 238 height 28
click at [845, 315] on div "Yes" at bounding box center [906, 313] width 214 height 23
click at [895, 466] on button "Select an answer" at bounding box center [929, 480] width 238 height 28
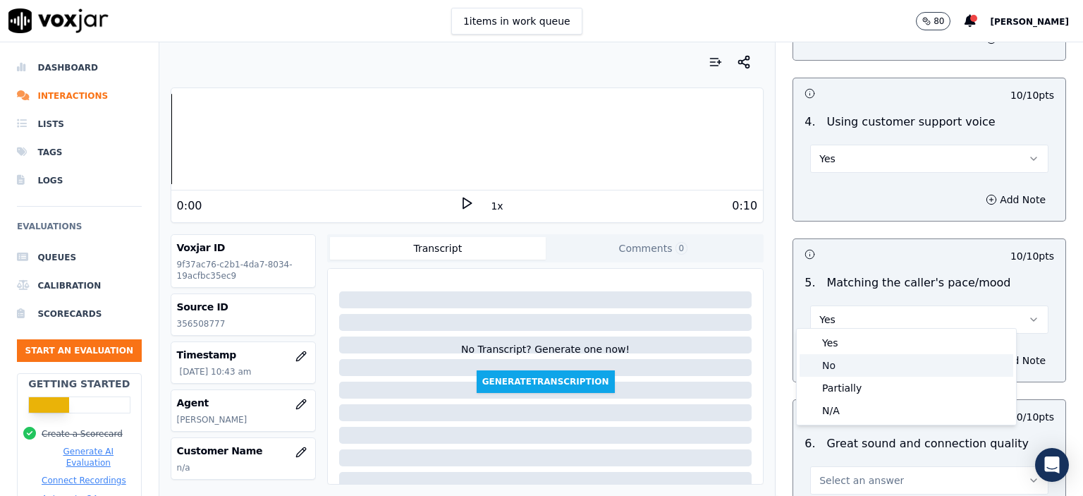
click at [875, 391] on div "Partially" at bounding box center [906, 387] width 214 height 23
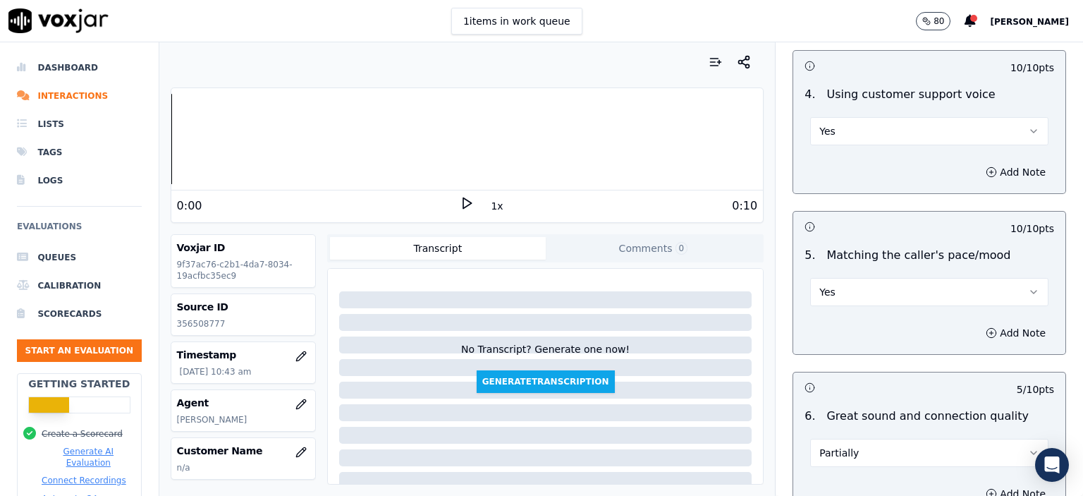
scroll to position [3032, 0]
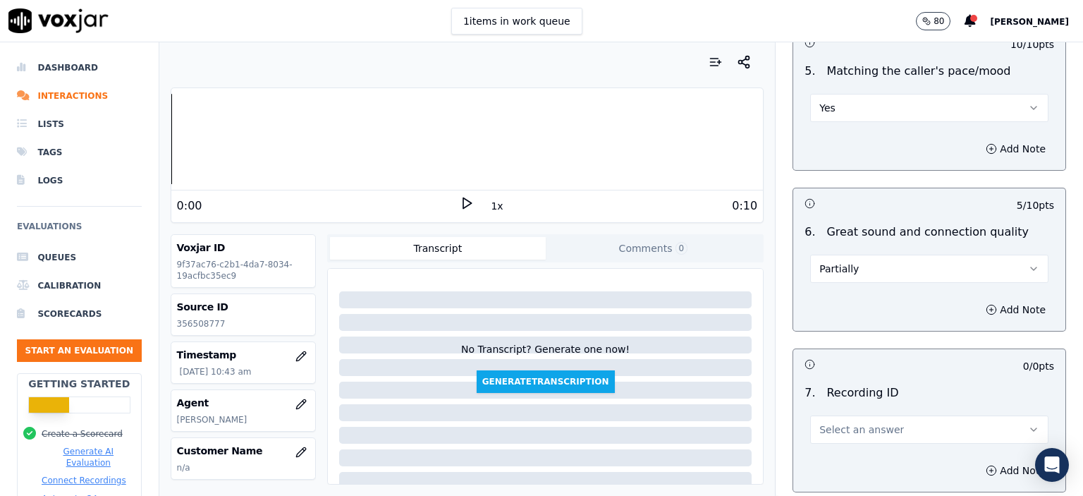
click at [869, 422] on span "Select an answer" at bounding box center [861, 429] width 85 height 14
click at [869, 423] on div "N/A" at bounding box center [906, 430] width 214 height 23
click at [979, 460] on button "Add Note" at bounding box center [1015, 470] width 77 height 20
click at [198, 326] on p "356508777" at bounding box center [243, 323] width 133 height 11
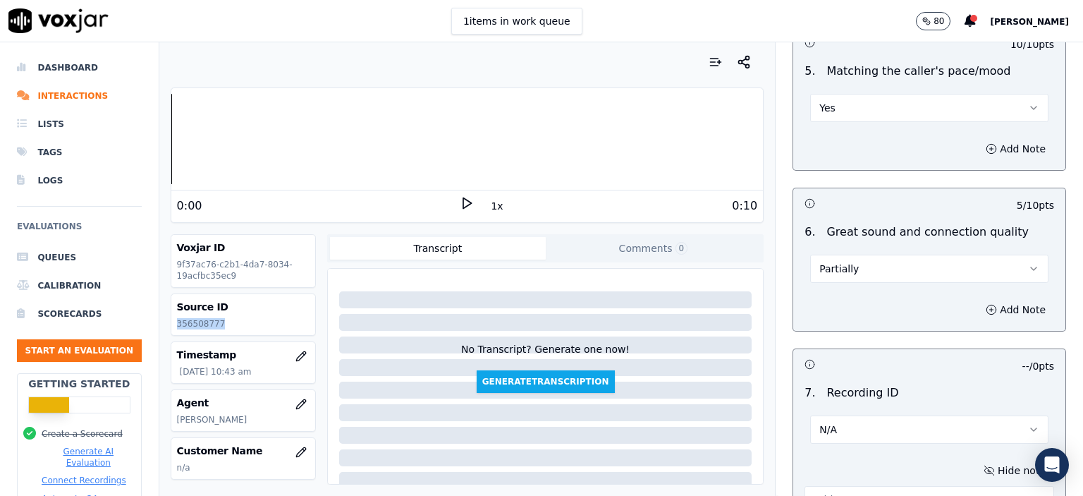
copy p "356508777"
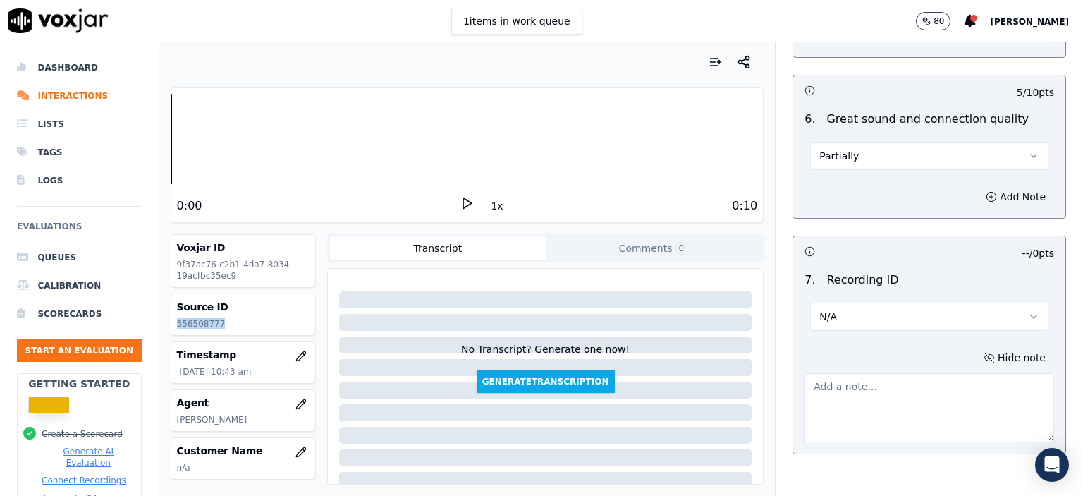
scroll to position [3173, 0]
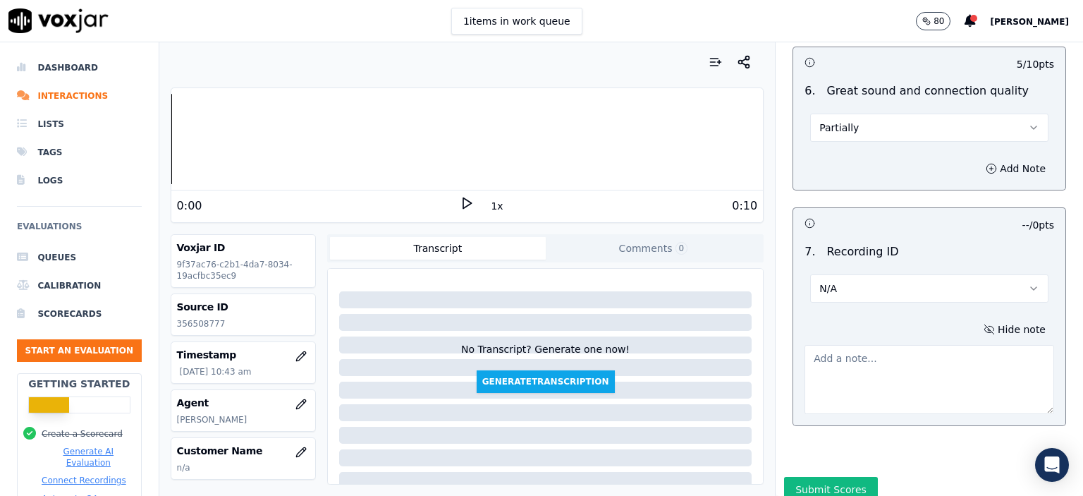
click at [847, 361] on textarea at bounding box center [929, 379] width 250 height 69
paste textarea "356508777"
type textarea "356508777"
click at [821, 477] on button "Submit Scores" at bounding box center [831, 489] width 94 height 25
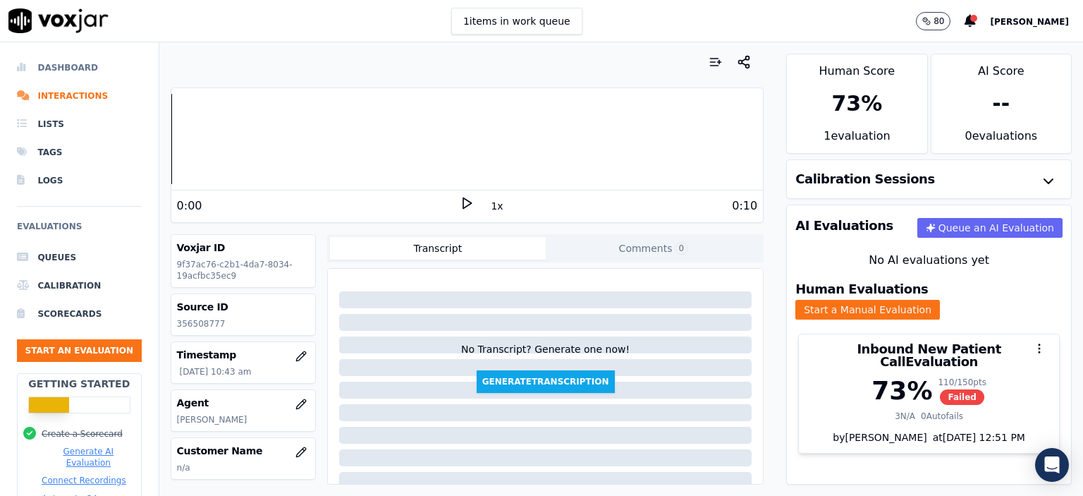
click at [82, 63] on li "Dashboard" at bounding box center [79, 68] width 125 height 28
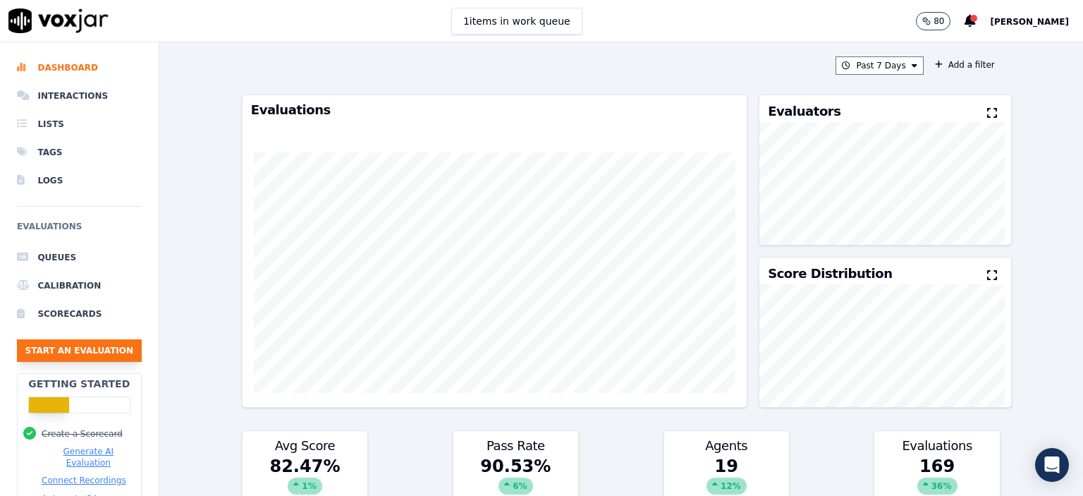
click at [110, 350] on button "Start an Evaluation" at bounding box center [79, 350] width 125 height 23
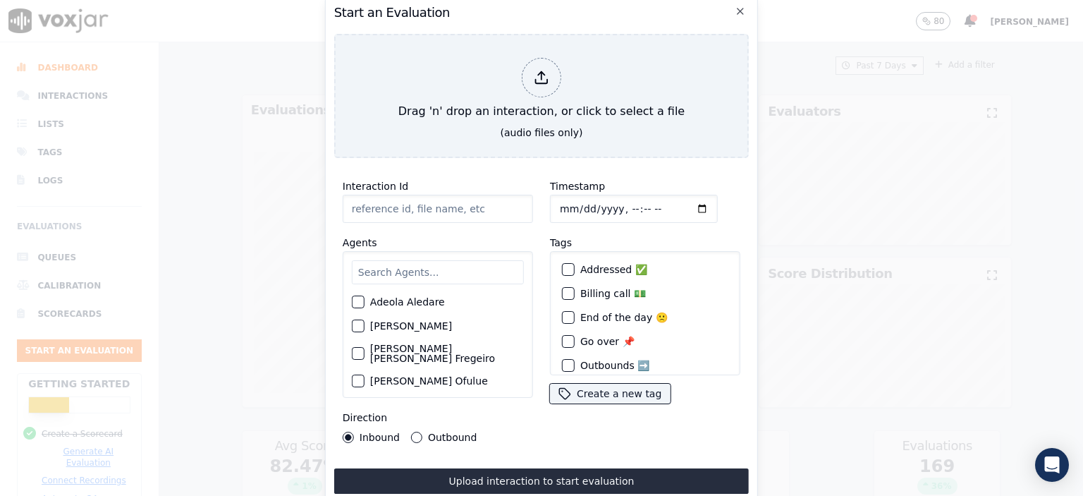
click at [417, 195] on input "Interaction Id" at bounding box center [438, 209] width 190 height 28
paste input "356513641"
type input "356513641"
click at [615, 205] on input "Timestamp" at bounding box center [634, 209] width 168 height 28
type input "[DATE]T11:14"
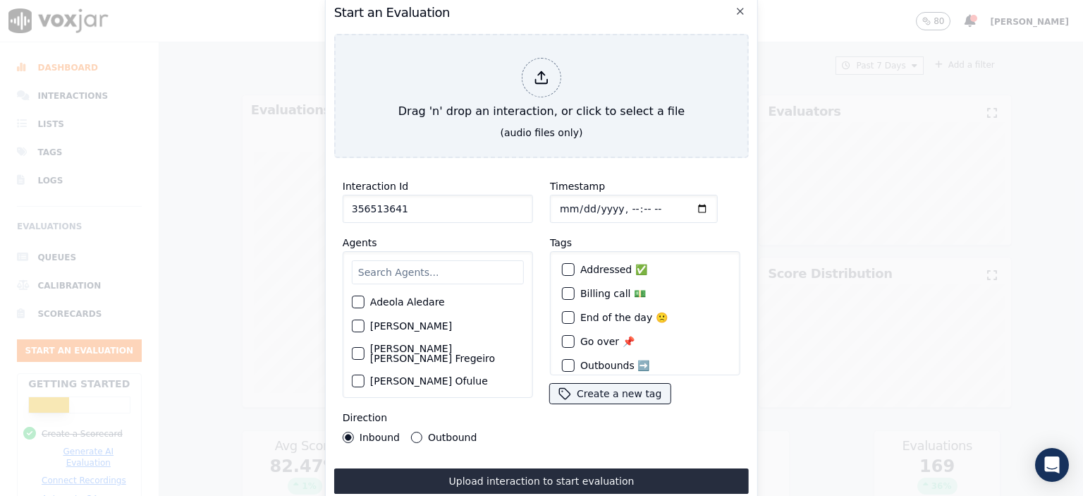
click at [475, 274] on input "text" at bounding box center [438, 272] width 172 height 24
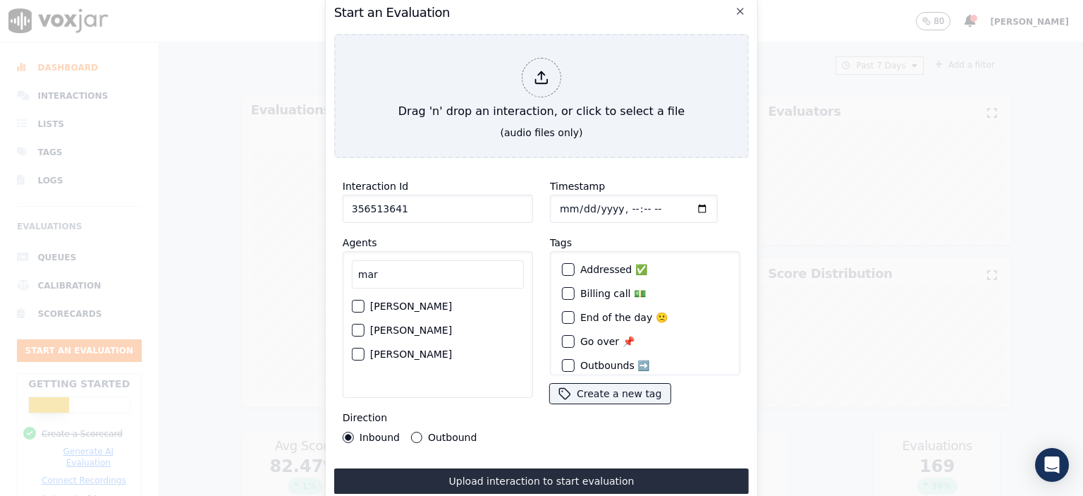
type input "mar"
click at [446, 302] on div "[PERSON_NAME]" at bounding box center [438, 306] width 172 height 24
click at [432, 301] on label "[PERSON_NAME]" at bounding box center [411, 306] width 82 height 10
click at [364, 300] on button "[PERSON_NAME]" at bounding box center [358, 306] width 13 height 13
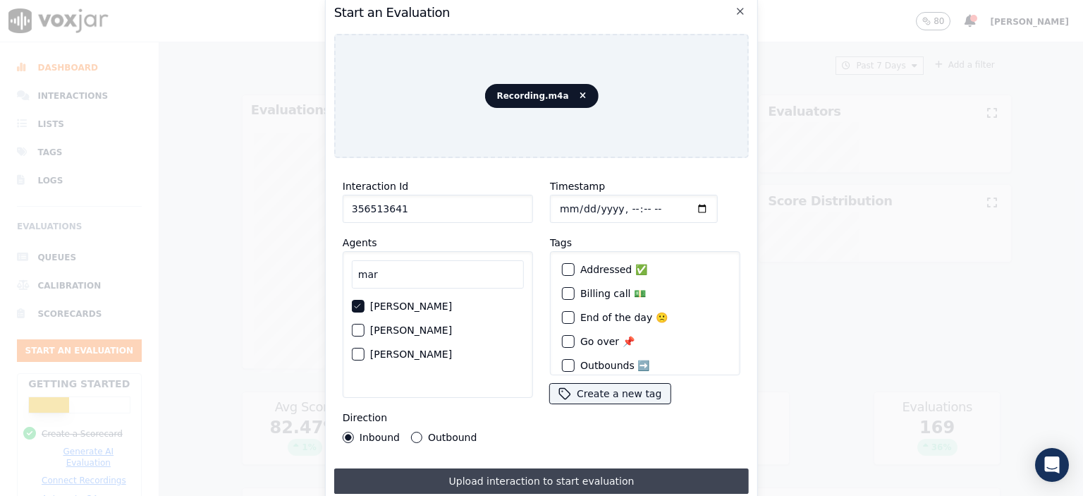
click at [599, 470] on button "Upload interaction to start evaluation" at bounding box center [541, 480] width 415 height 25
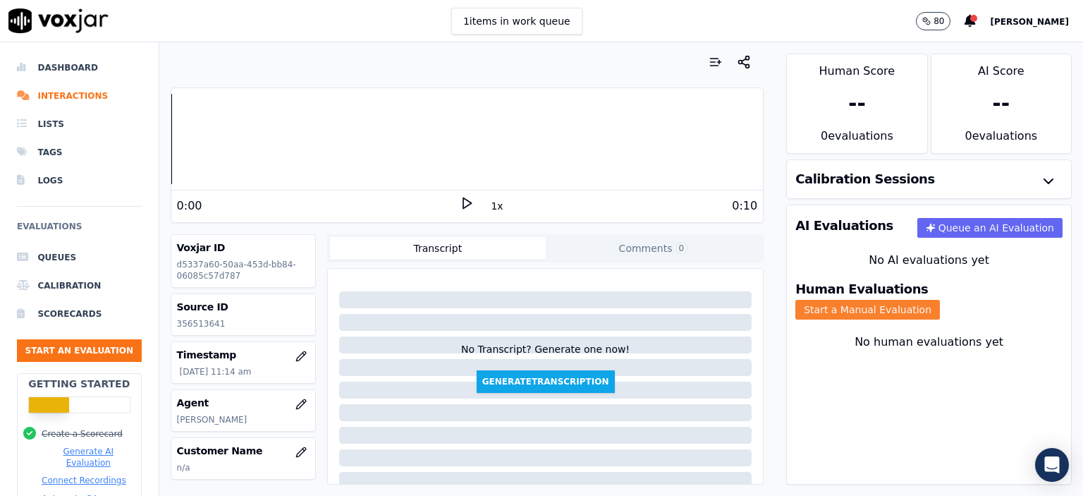
click at [940, 300] on button "Start a Manual Evaluation" at bounding box center [867, 310] width 145 height 20
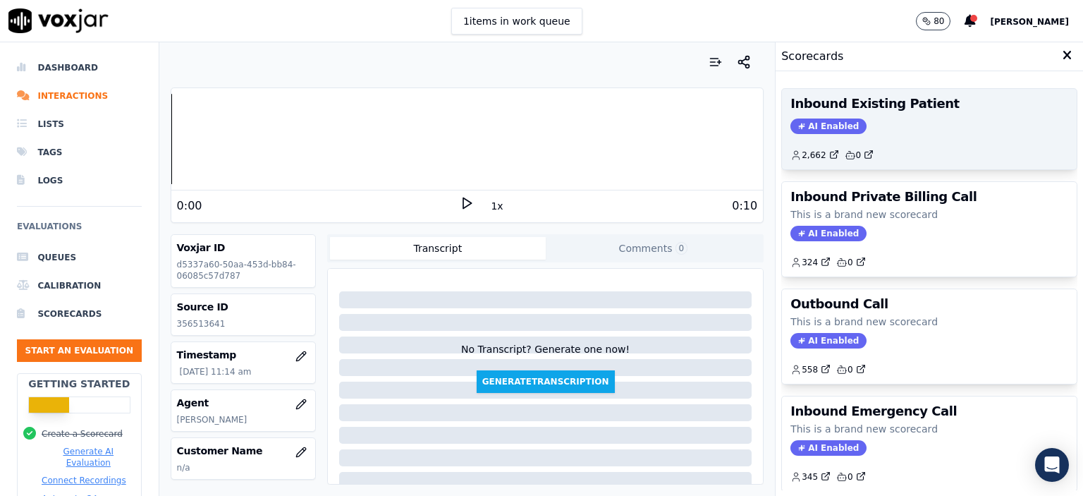
click at [912, 114] on div "Inbound Existing Patient AI Enabled 2,662 0" at bounding box center [929, 129] width 295 height 80
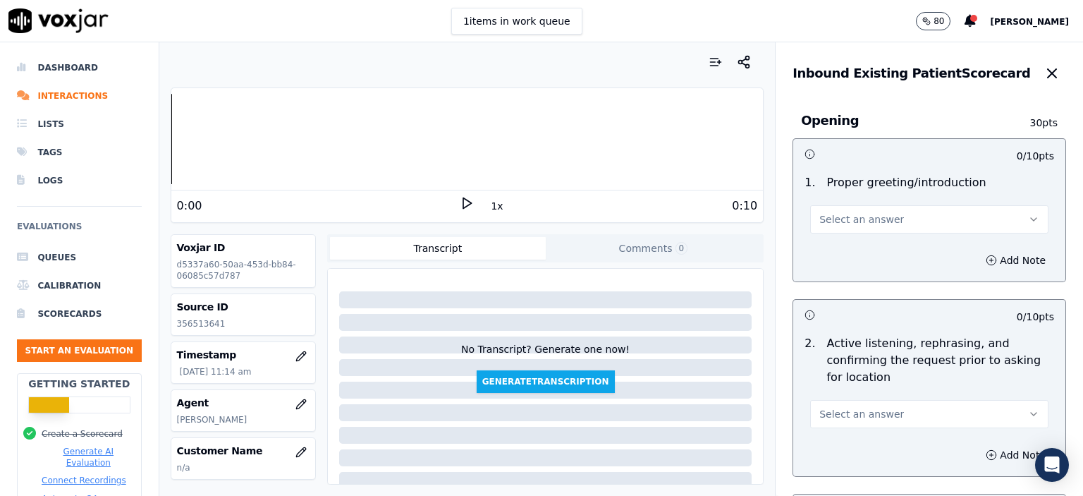
click at [888, 220] on button "Select an answer" at bounding box center [929, 219] width 238 height 28
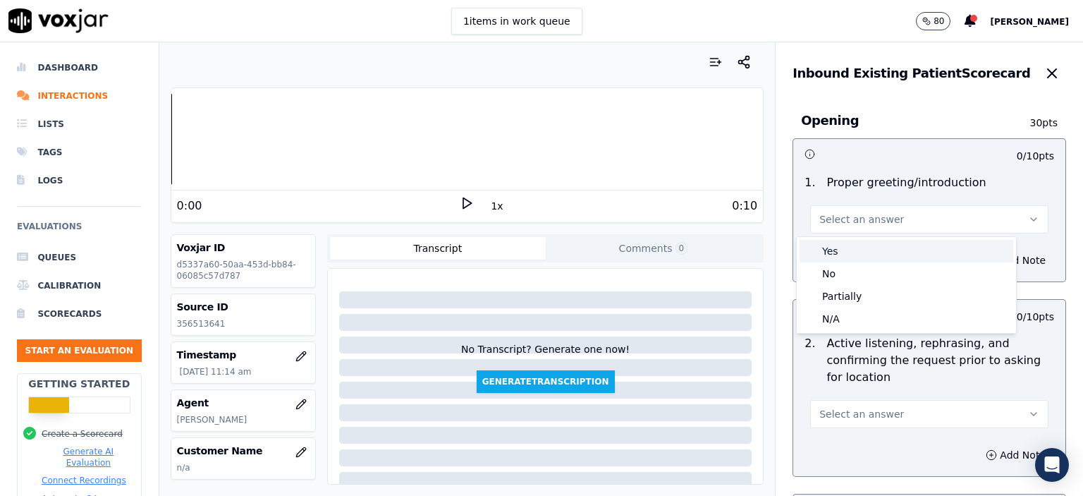
click at [885, 257] on div "Yes" at bounding box center [906, 251] width 214 height 23
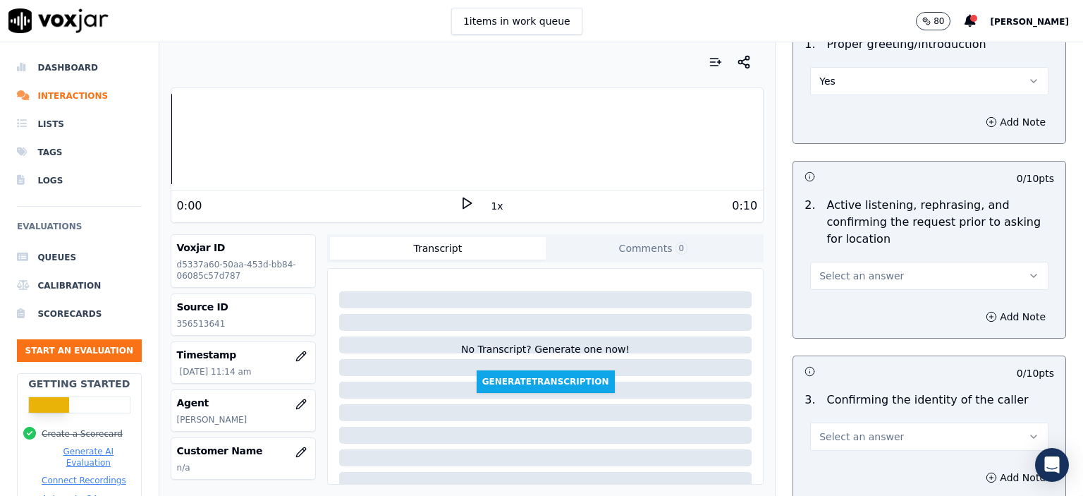
scroll to position [141, 0]
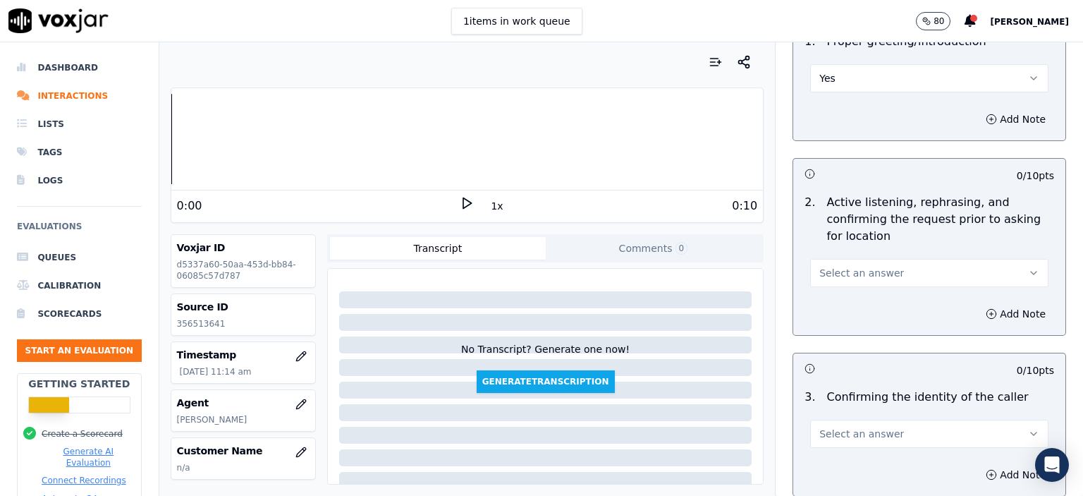
click at [865, 273] on span "Select an answer" at bounding box center [861, 273] width 85 height 14
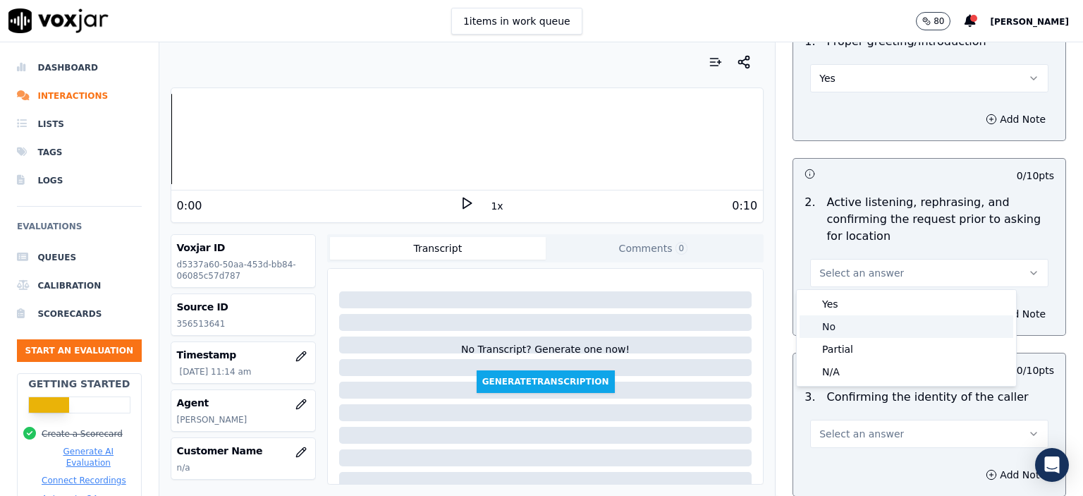
click at [868, 324] on div "No" at bounding box center [906, 326] width 214 height 23
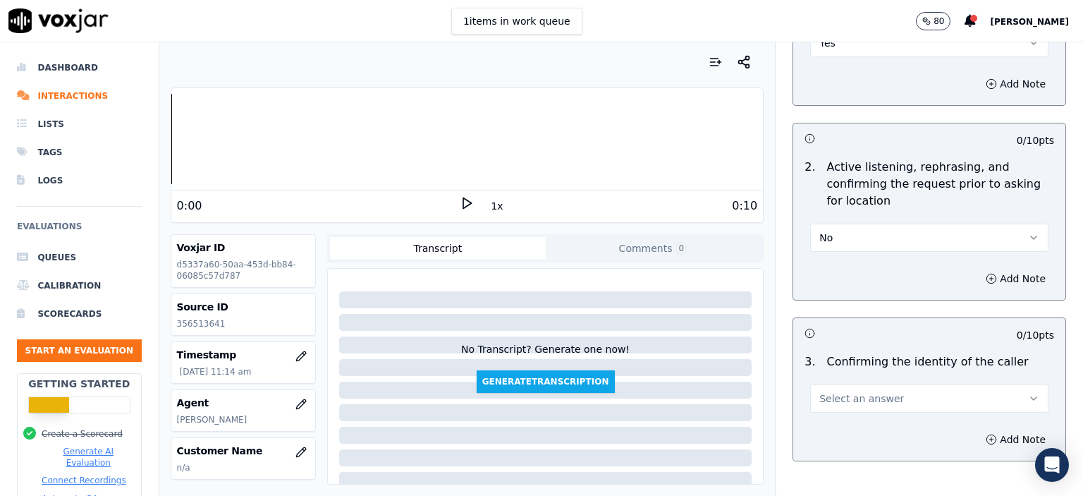
scroll to position [212, 0]
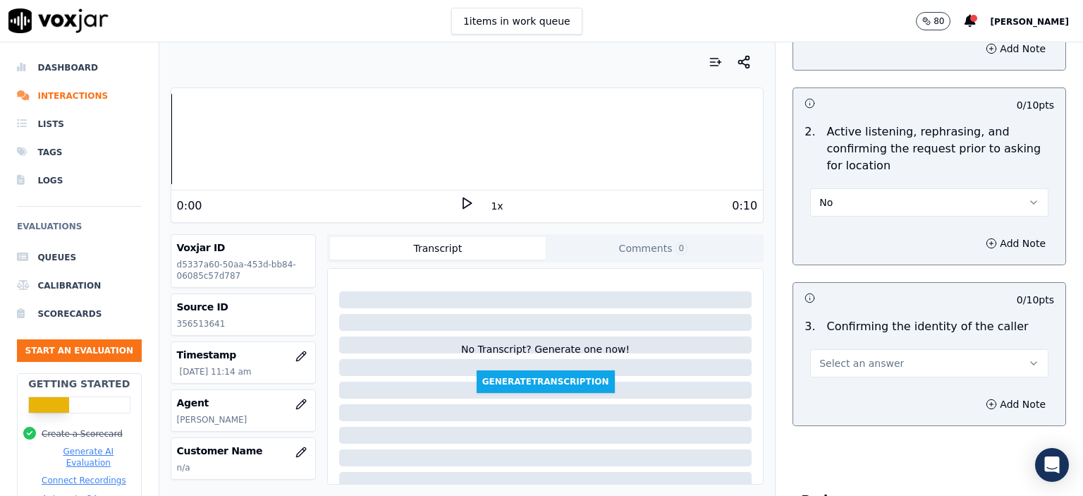
click at [857, 360] on span "Select an answer" at bounding box center [861, 363] width 85 height 14
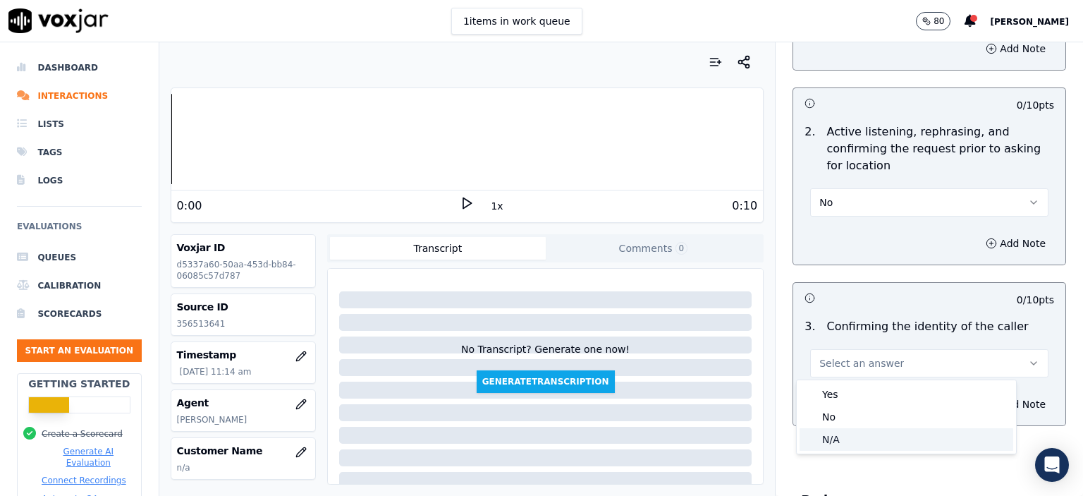
click at [842, 443] on div "N/A" at bounding box center [906, 439] width 214 height 23
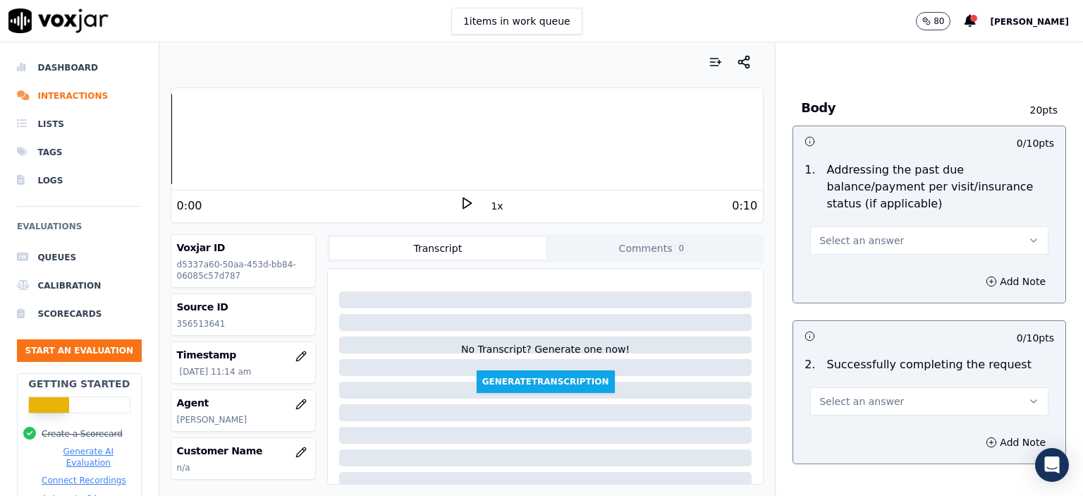
scroll to position [564, 0]
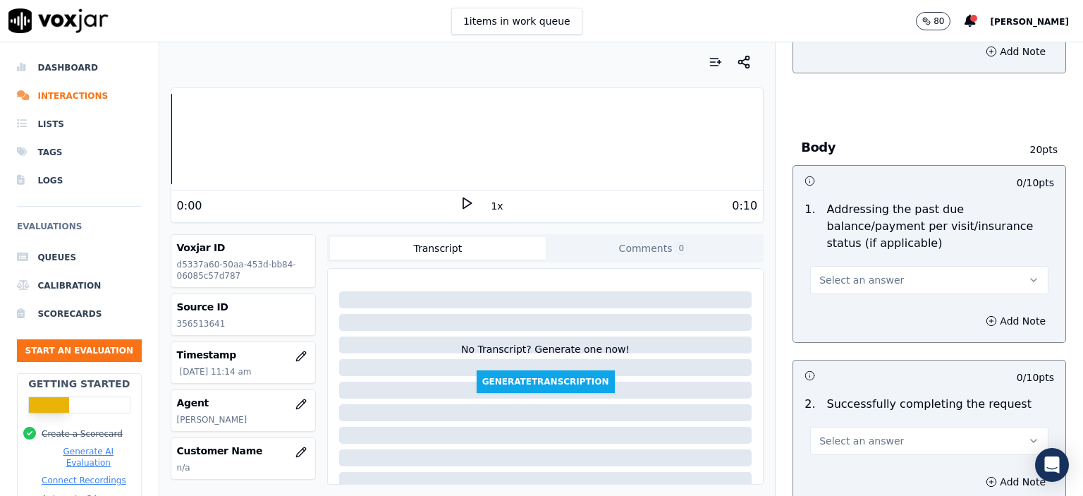
click at [860, 273] on span "Select an answer" at bounding box center [861, 280] width 85 height 14
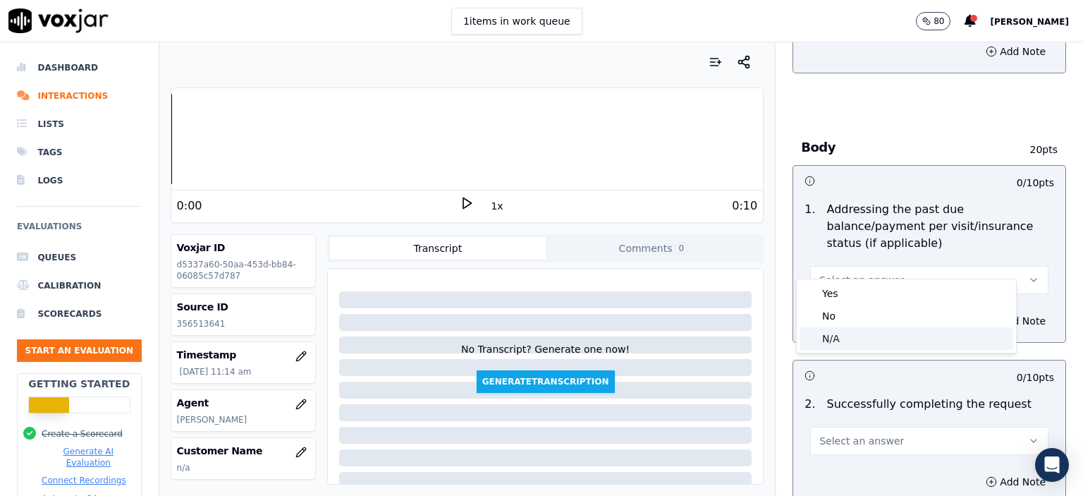
click at [856, 336] on div "N/A" at bounding box center [906, 338] width 214 height 23
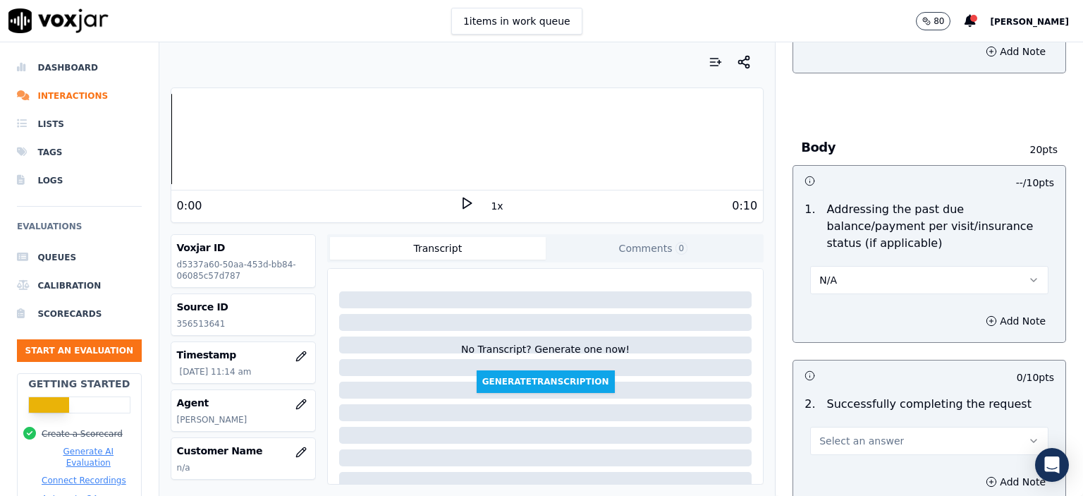
click at [888, 427] on button "Select an answer" at bounding box center [929, 441] width 238 height 28
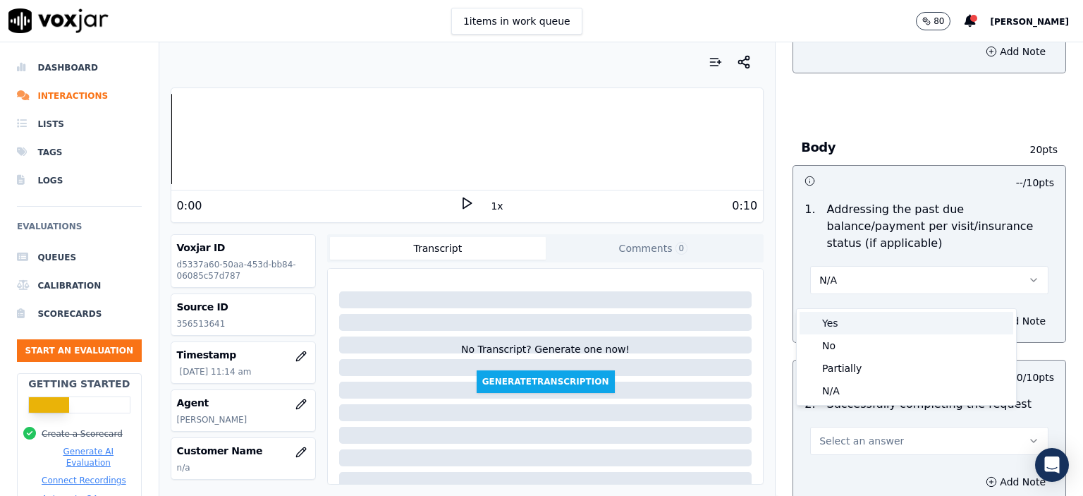
click at [880, 324] on div "Yes" at bounding box center [906, 323] width 214 height 23
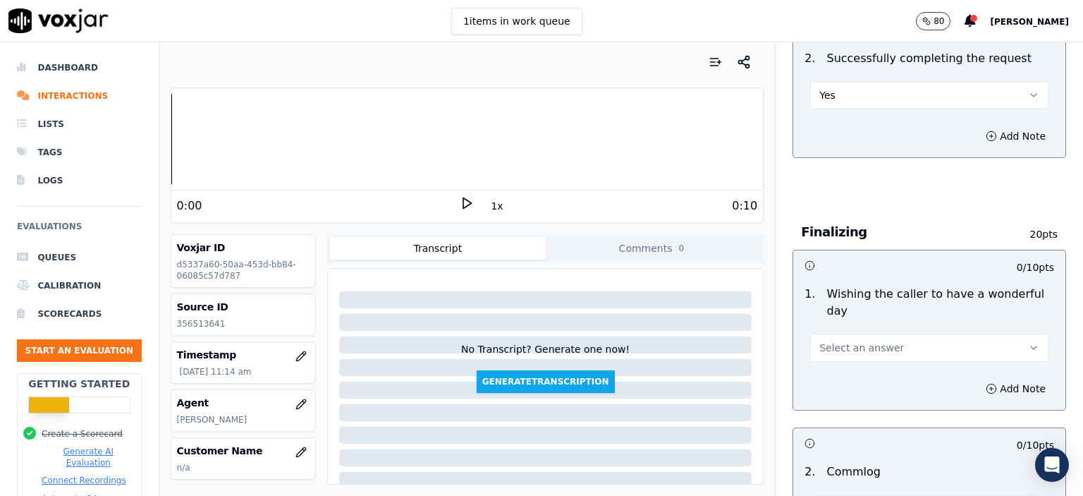
scroll to position [917, 0]
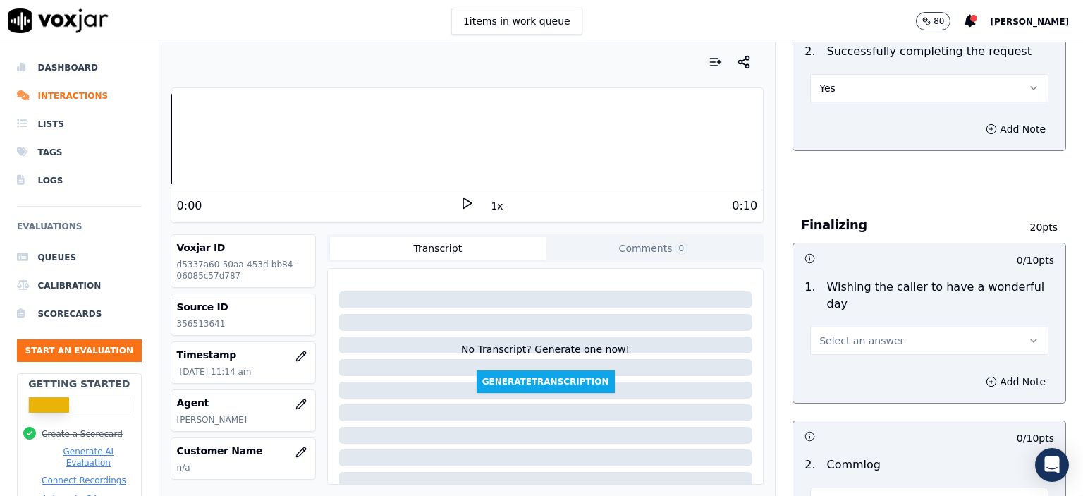
click at [874, 326] on button "Select an answer" at bounding box center [929, 340] width 238 height 28
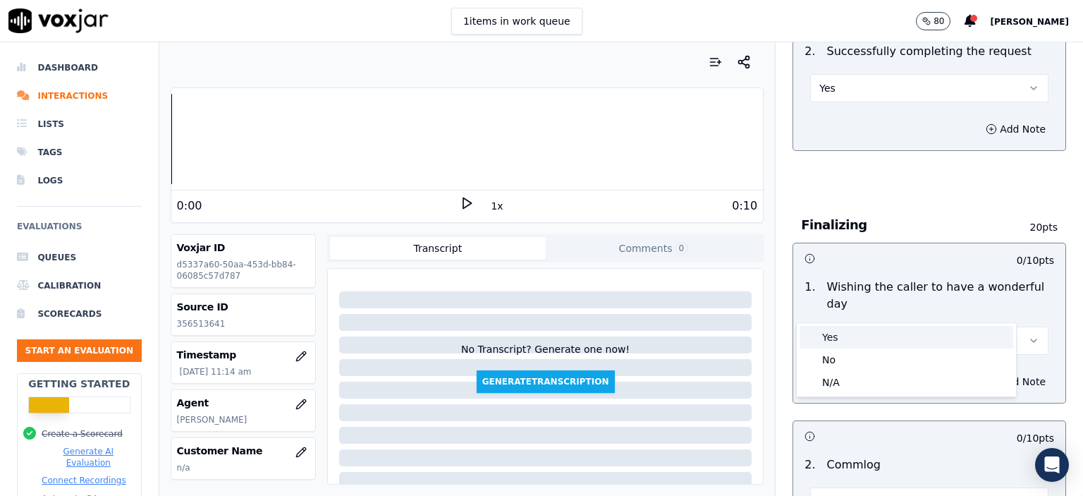
click at [878, 326] on div "Yes" at bounding box center [906, 337] width 214 height 23
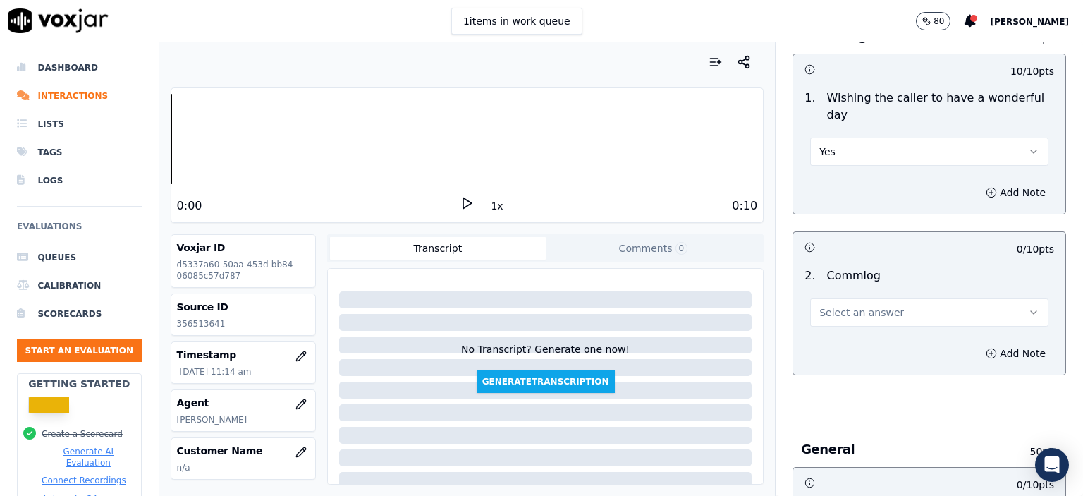
scroll to position [1128, 0]
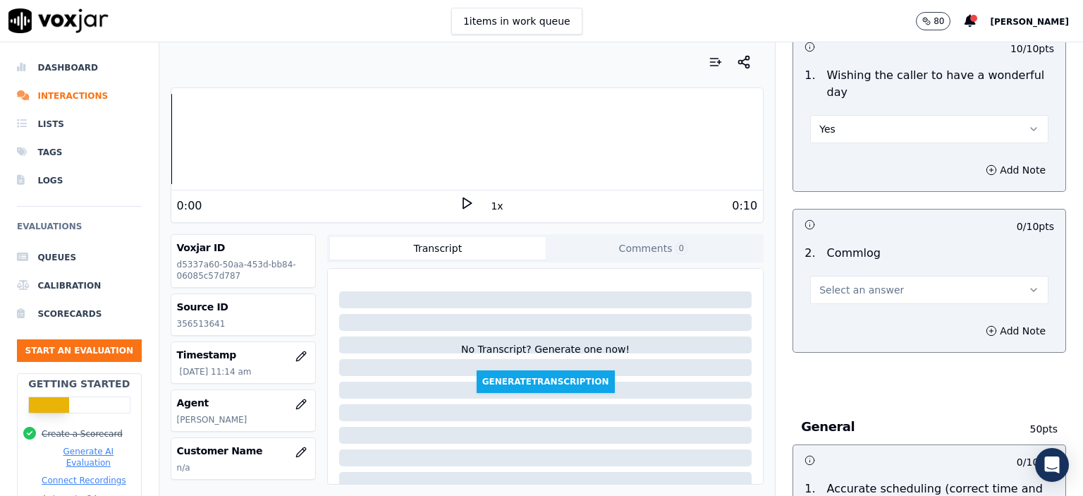
click at [843, 283] on span "Select an answer" at bounding box center [861, 290] width 85 height 14
click at [838, 304] on div "No" at bounding box center [906, 308] width 214 height 23
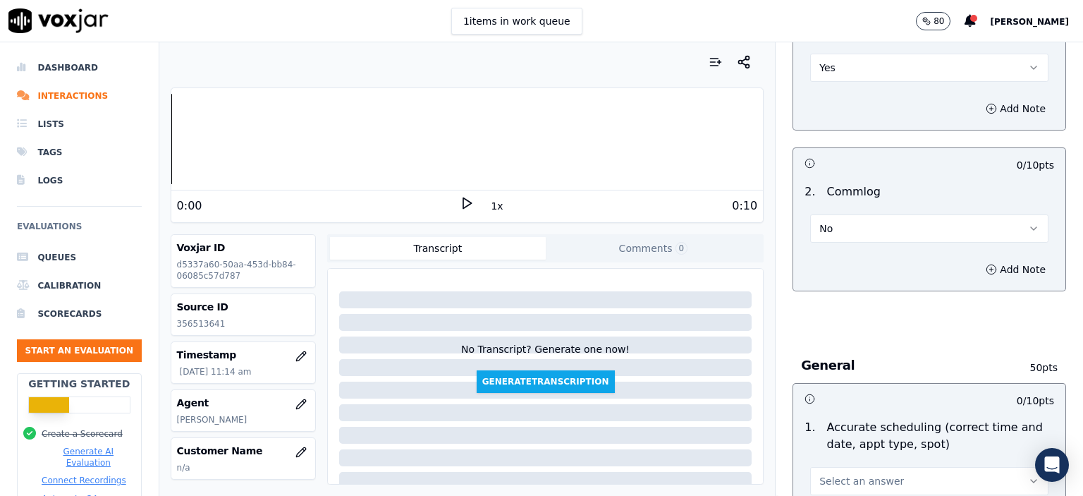
scroll to position [1340, 0]
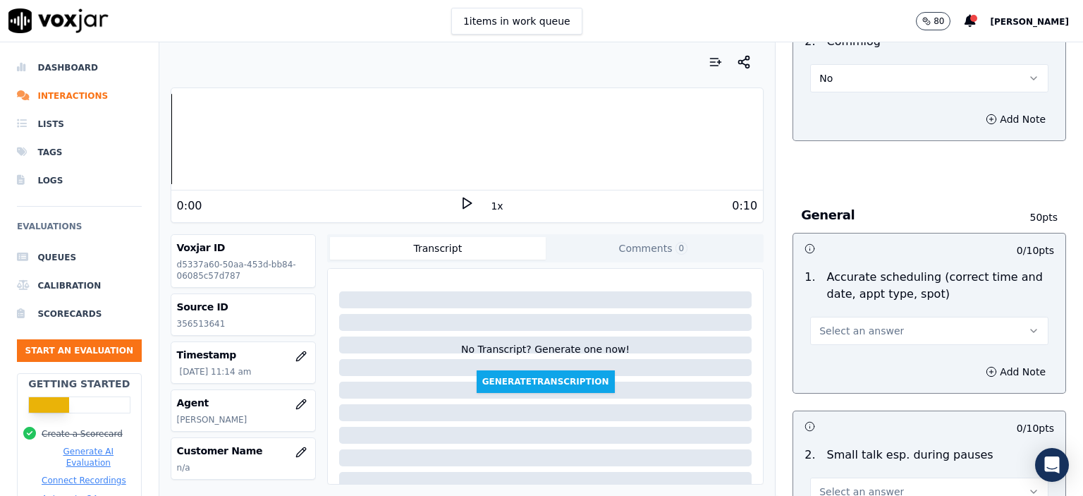
click at [842, 324] on span "Select an answer" at bounding box center [861, 331] width 85 height 14
drag, startPoint x: 851, startPoint y: 317, endPoint x: 847, endPoint y: 367, distance: 49.5
click at [847, 367] on div "Yes No Partially N/A" at bounding box center [906, 360] width 219 height 96
click at [847, 367] on div "Partially" at bounding box center [906, 371] width 214 height 23
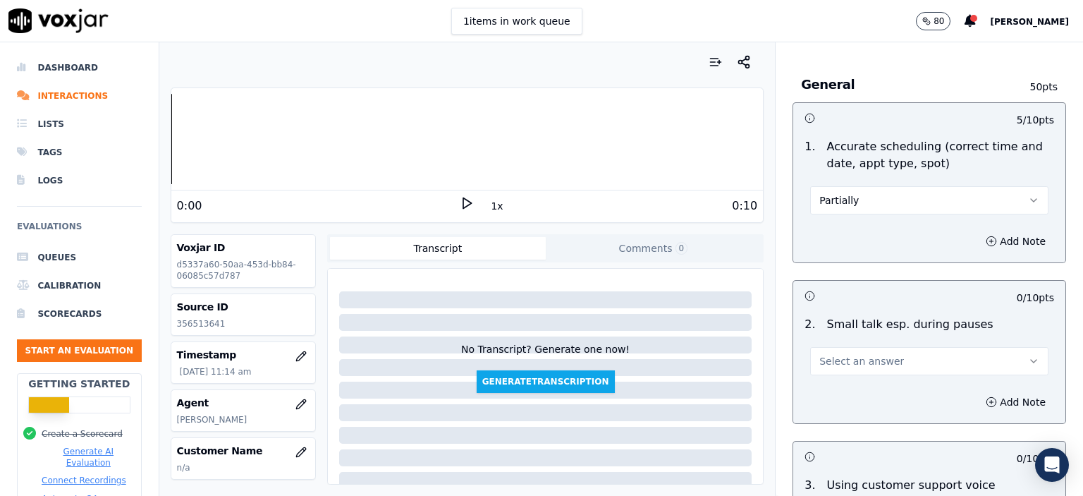
scroll to position [1551, 0]
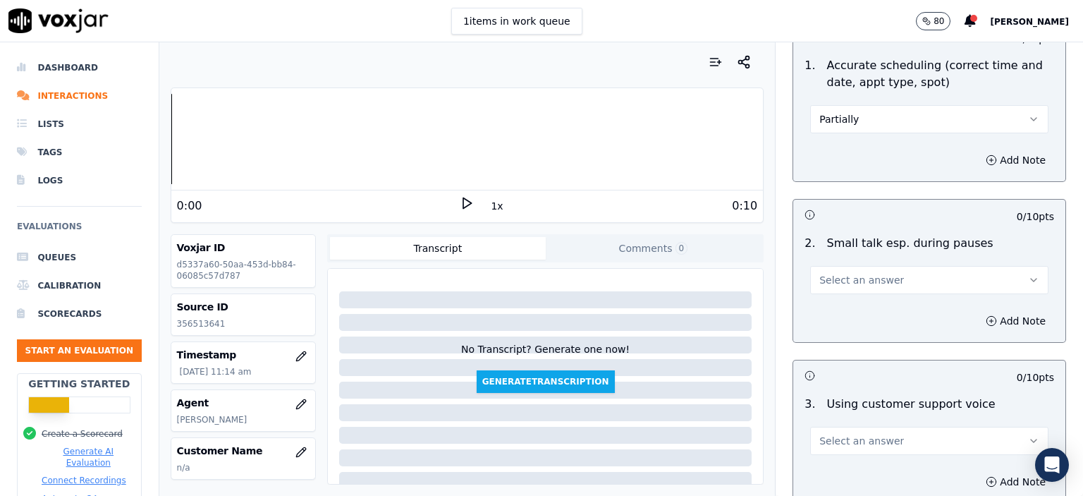
click at [852, 273] on span "Select an answer" at bounding box center [861, 280] width 85 height 14
click at [877, 314] on div "N/A" at bounding box center [906, 320] width 214 height 23
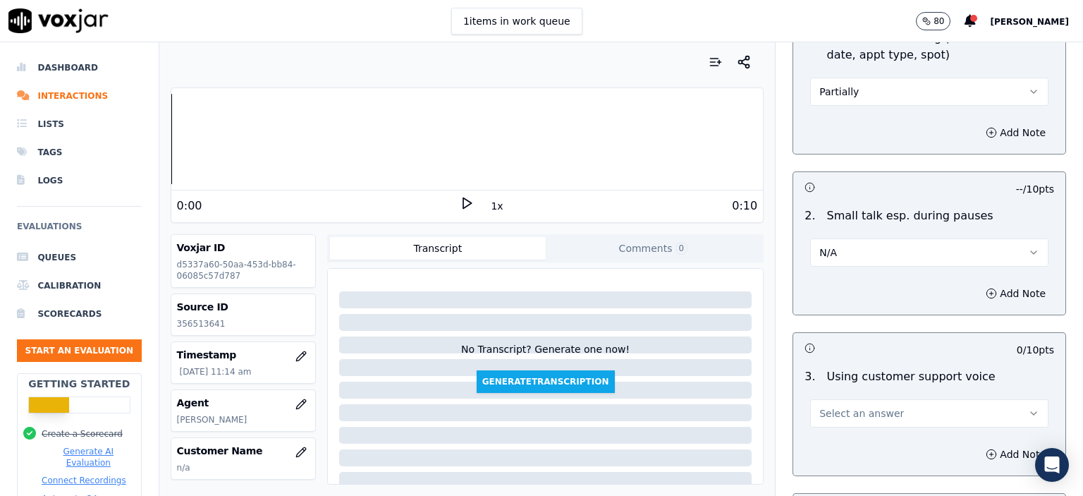
scroll to position [1622, 0]
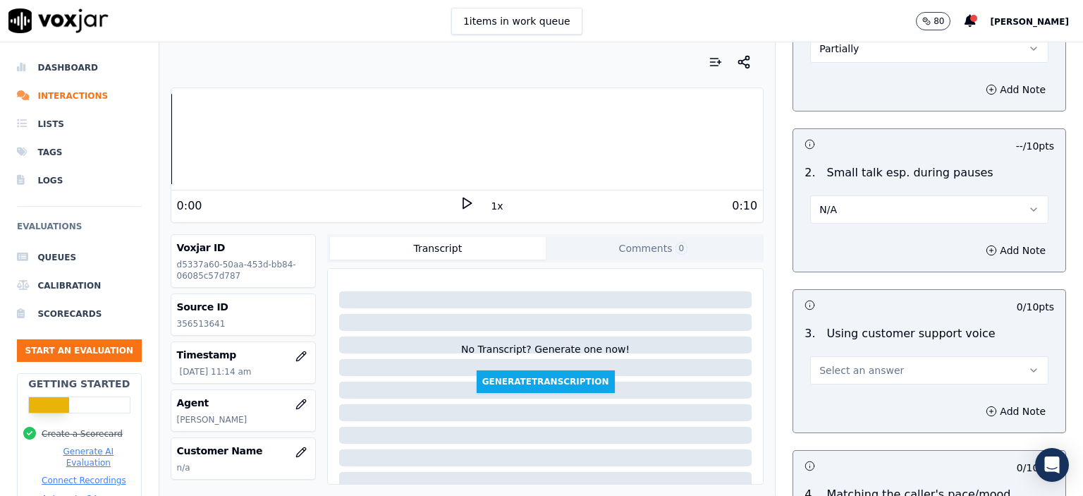
click at [869, 363] on span "Select an answer" at bounding box center [861, 370] width 85 height 14
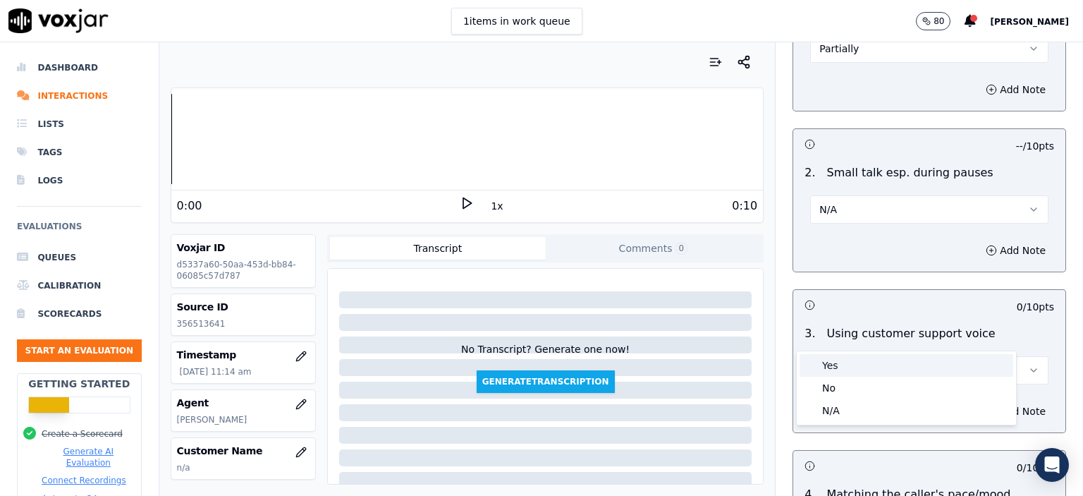
click at [868, 355] on div "Yes" at bounding box center [906, 365] width 214 height 23
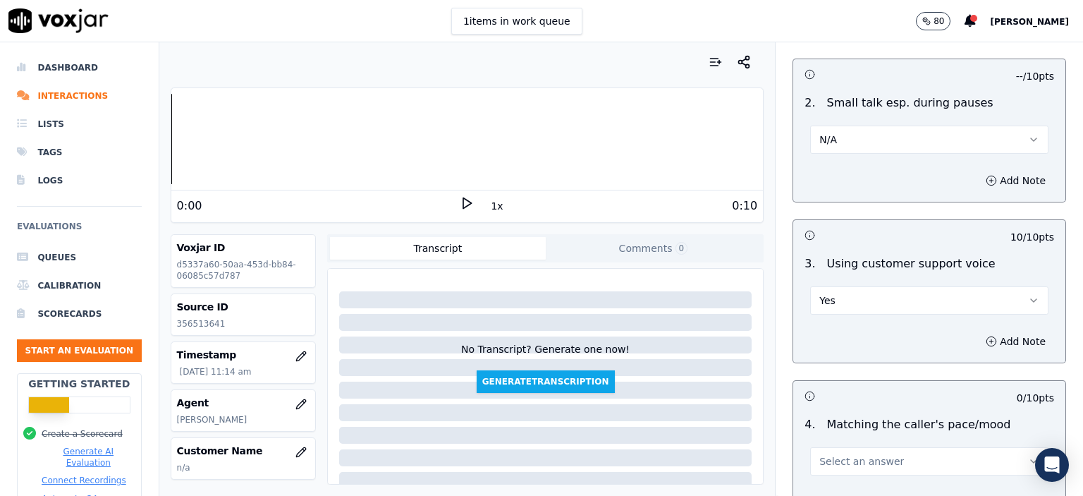
scroll to position [1692, 0]
click at [835, 94] on p "Small talk esp. during pauses" at bounding box center [909, 102] width 166 height 17
click at [836, 125] on button "N/A" at bounding box center [929, 139] width 238 height 28
click at [840, 161] on div "No" at bounding box center [906, 156] width 214 height 23
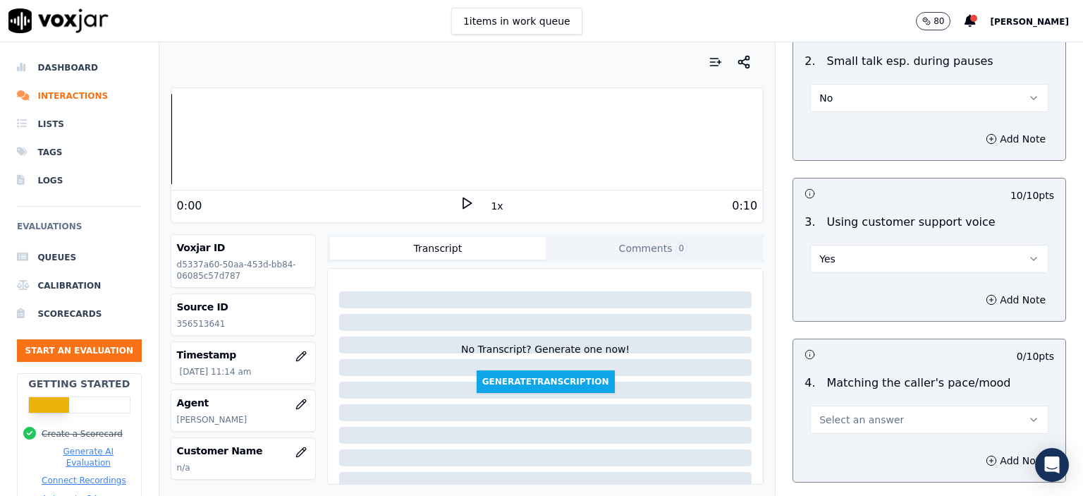
scroll to position [1904, 0]
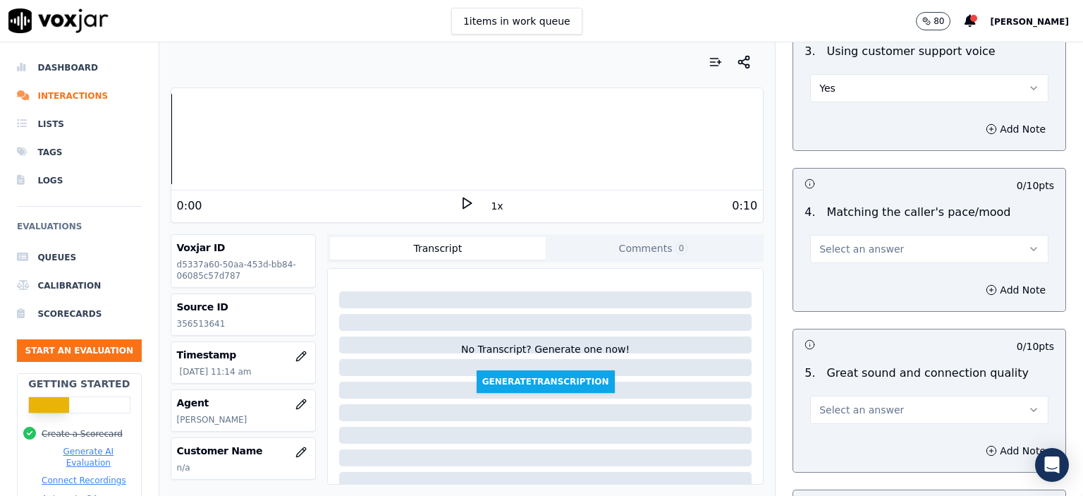
click at [936, 74] on button "Yes" at bounding box center [929, 88] width 238 height 28
click at [900, 133] on div "N/A" at bounding box center [906, 128] width 214 height 23
click at [940, 396] on button "Select an answer" at bounding box center [929, 410] width 238 height 28
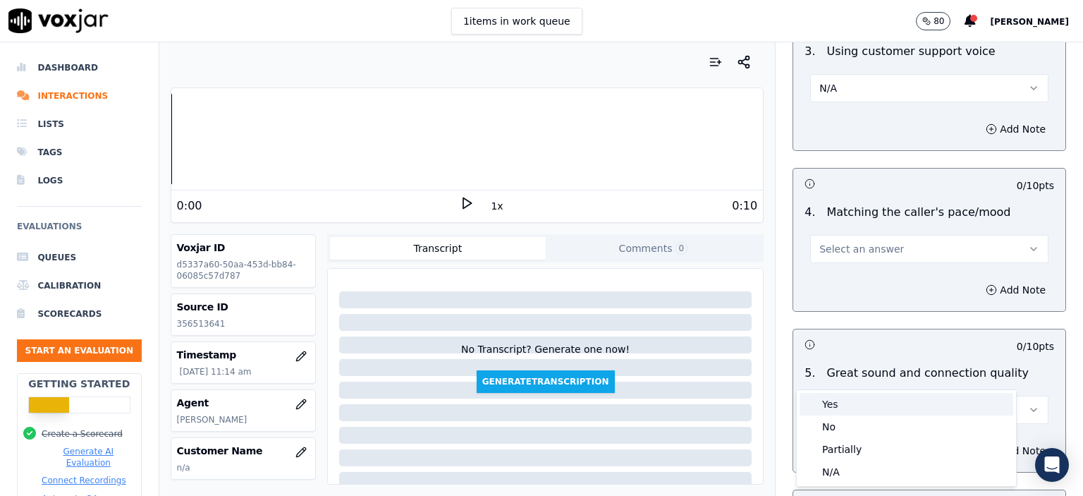
click at [936, 394] on div "Yes" at bounding box center [906, 404] width 214 height 23
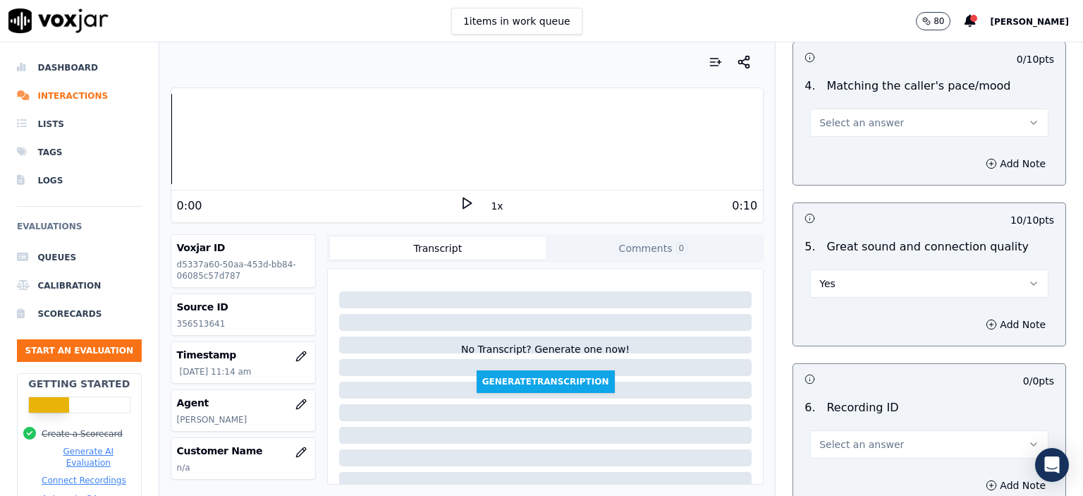
scroll to position [2045, 0]
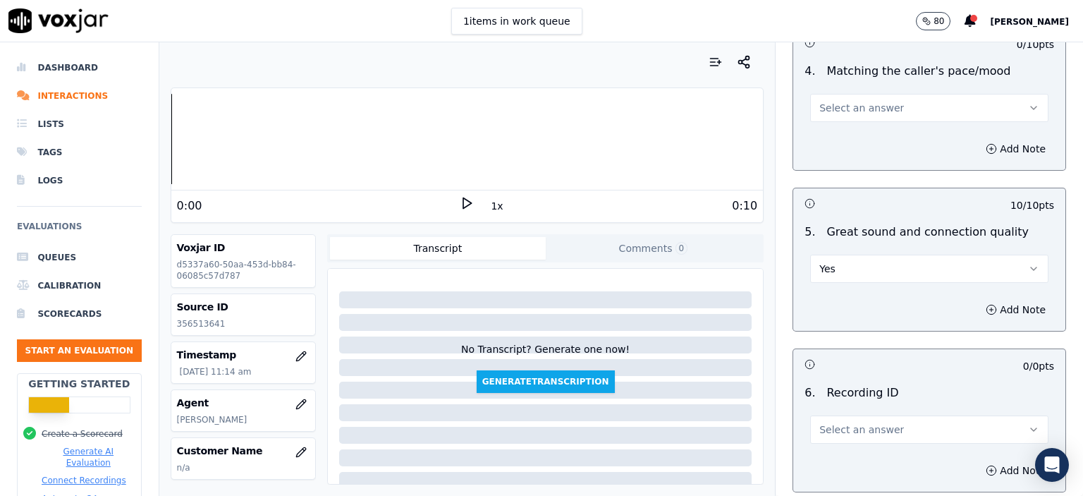
click at [908, 415] on button "Select an answer" at bounding box center [929, 429] width 238 height 28
click at [888, 427] on div "N/A" at bounding box center [906, 432] width 214 height 23
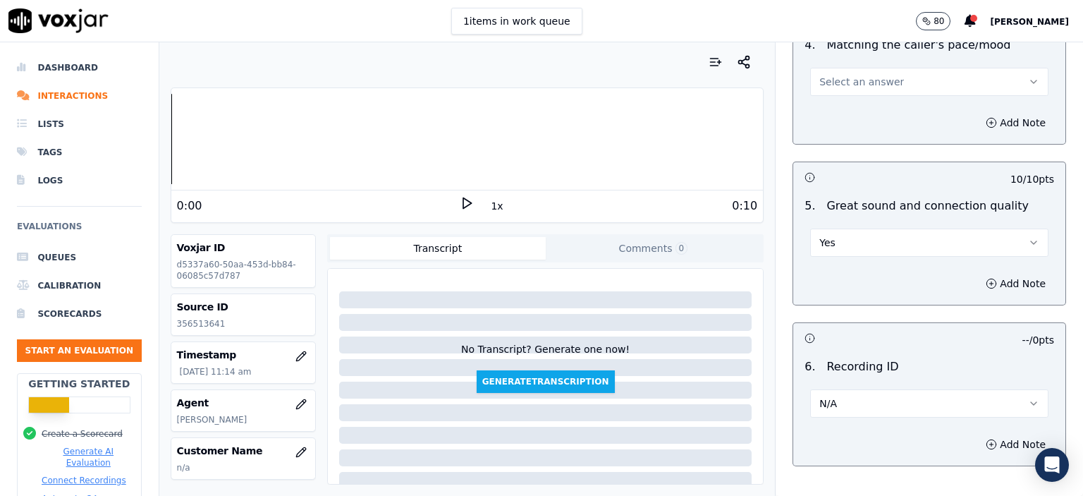
scroll to position [2120, 0]
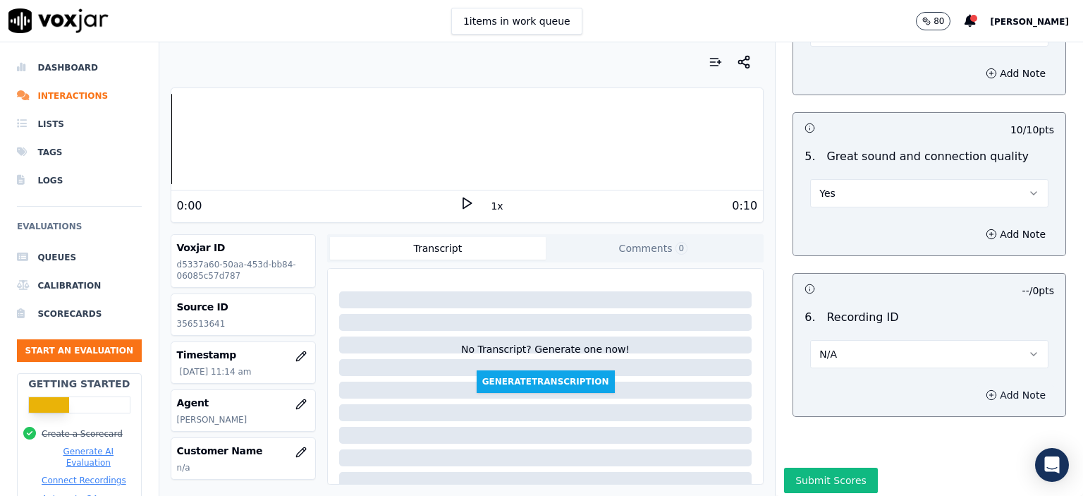
click at [984, 385] on button "Add Note" at bounding box center [1015, 395] width 77 height 20
click at [184, 315] on div "Source ID 356513641" at bounding box center [243, 314] width 144 height 41
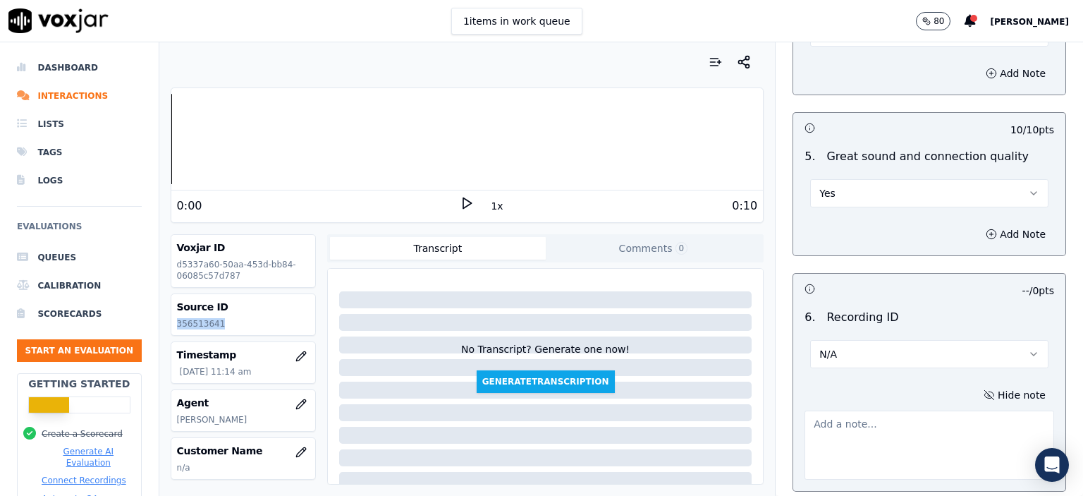
click at [184, 316] on div "Source ID 356513641" at bounding box center [243, 314] width 144 height 41
copy p "356513641"
click at [993, 410] on textarea at bounding box center [929, 444] width 250 height 69
paste textarea "356513641"
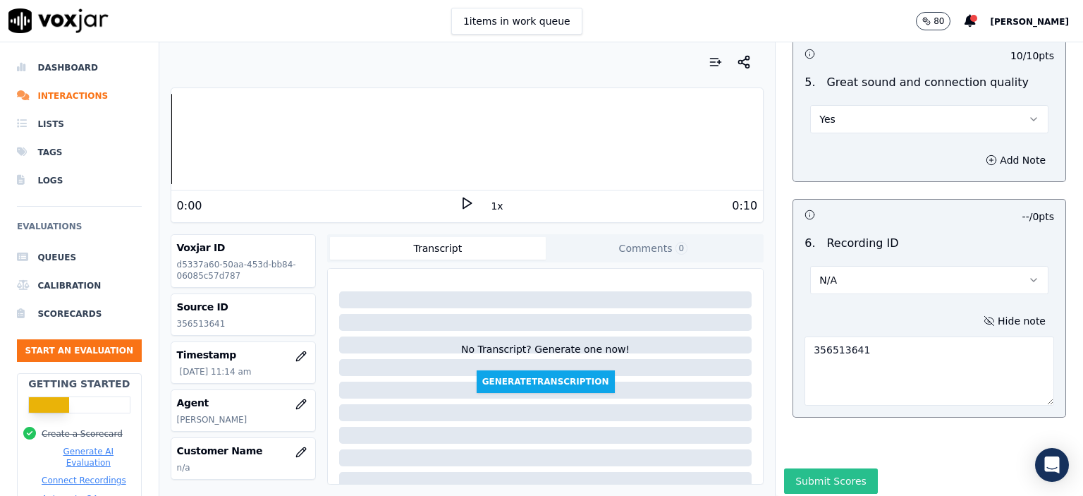
type textarea "356513641"
click at [832, 468] on button "Submit Scores" at bounding box center [831, 480] width 94 height 25
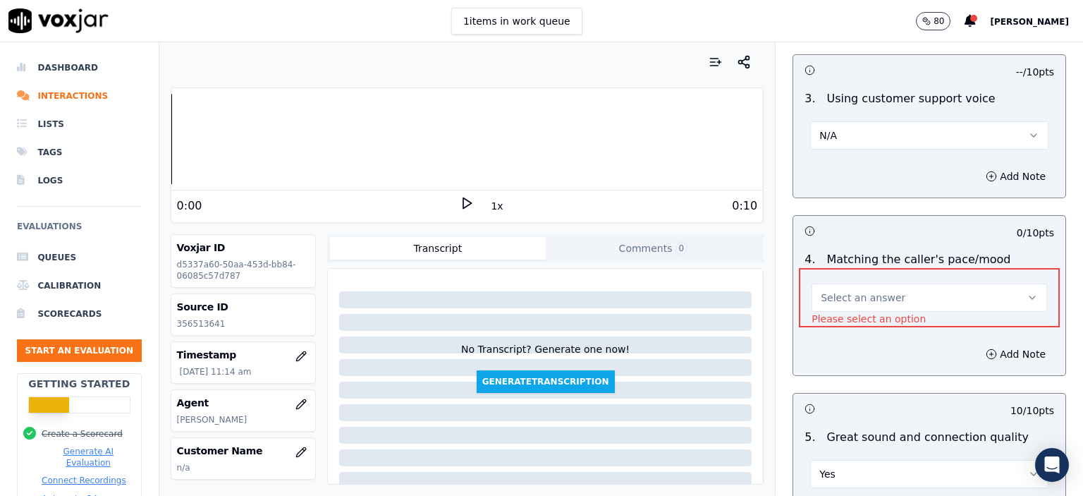
scroll to position [1858, 0]
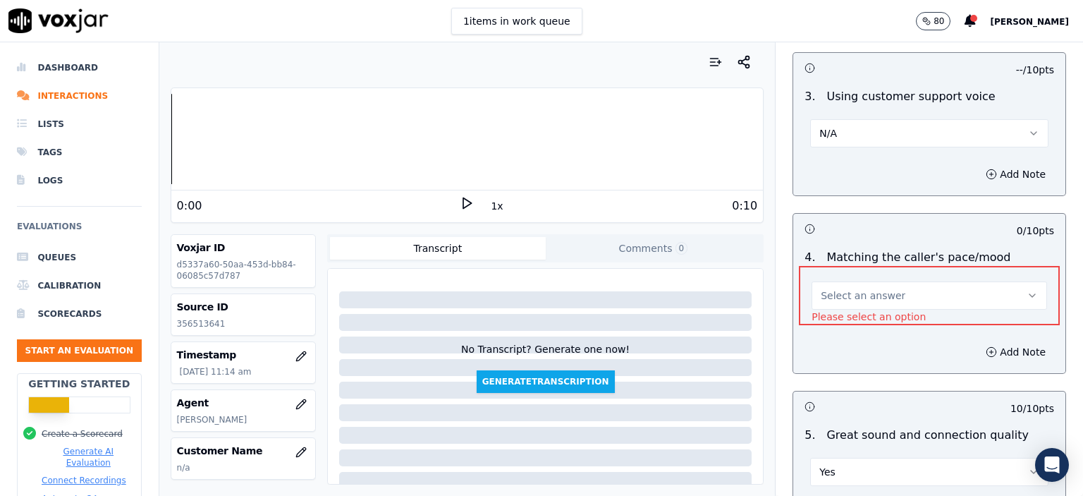
click at [893, 278] on div "Select an answer" at bounding box center [928, 293] width 235 height 31
click at [901, 281] on button "Select an answer" at bounding box center [928, 295] width 235 height 28
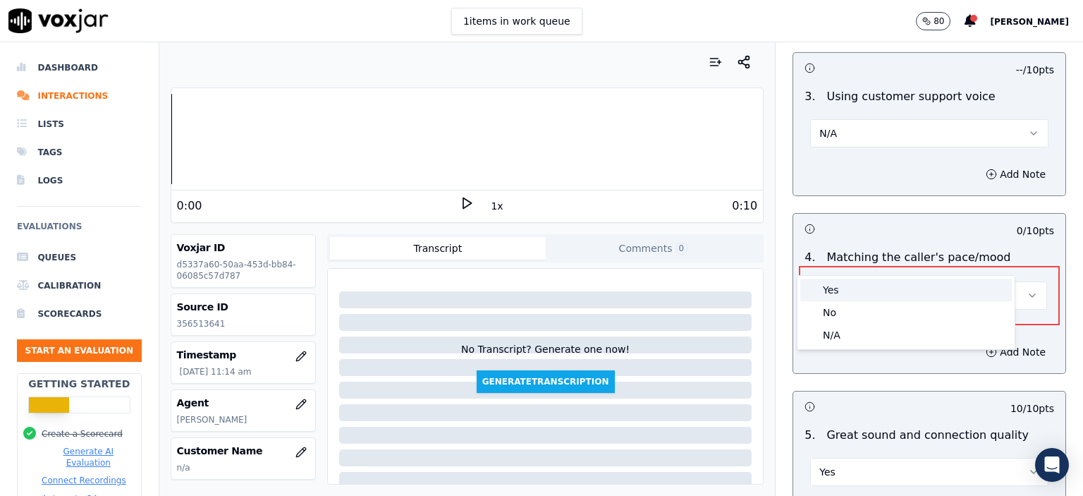
click at [888, 290] on div "Yes" at bounding box center [906, 289] width 212 height 23
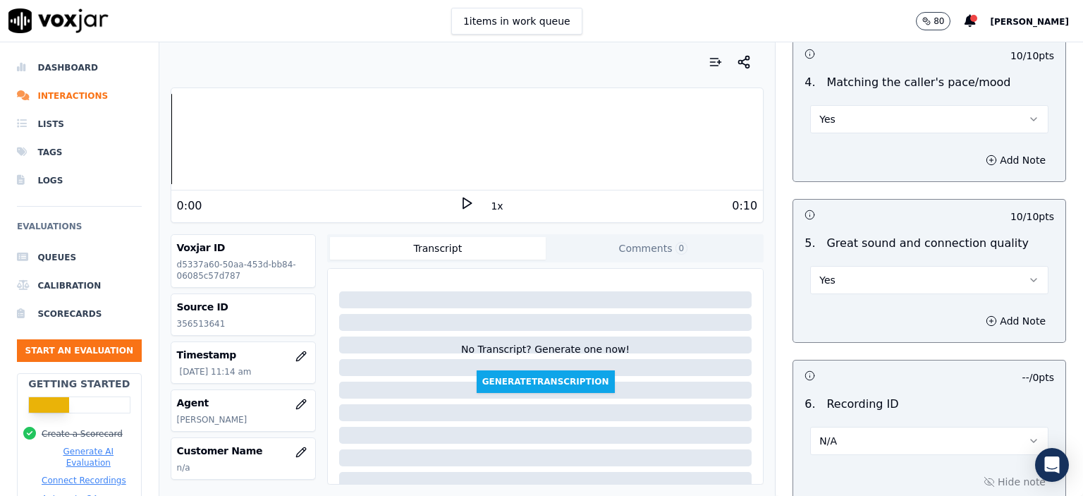
scroll to position [2194, 0]
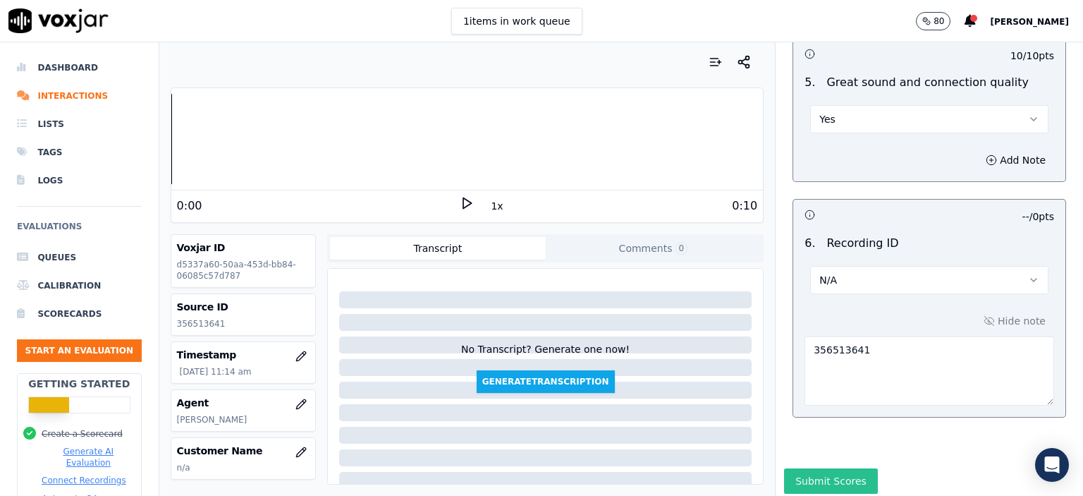
click at [826, 468] on button "Submit Scores" at bounding box center [831, 480] width 94 height 25
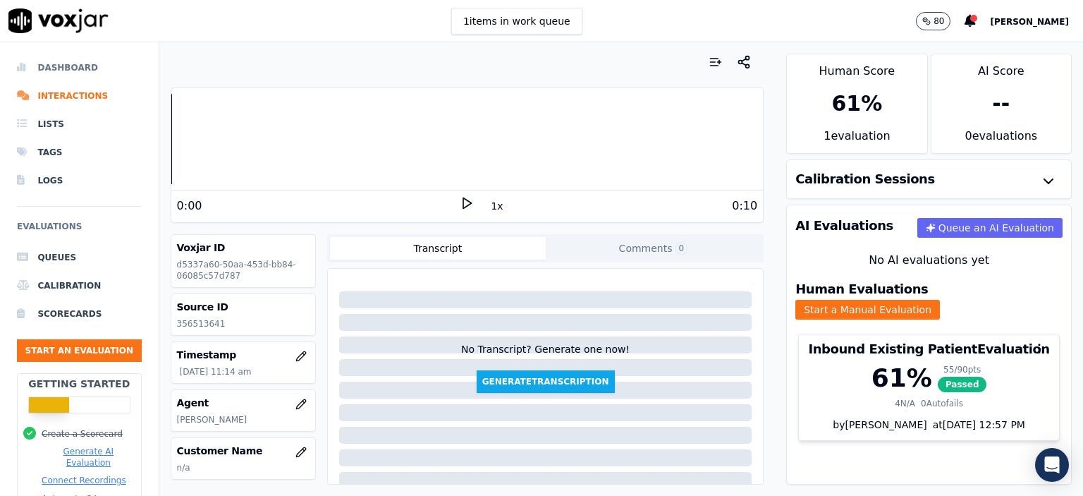
click at [65, 69] on li "Dashboard" at bounding box center [79, 68] width 125 height 28
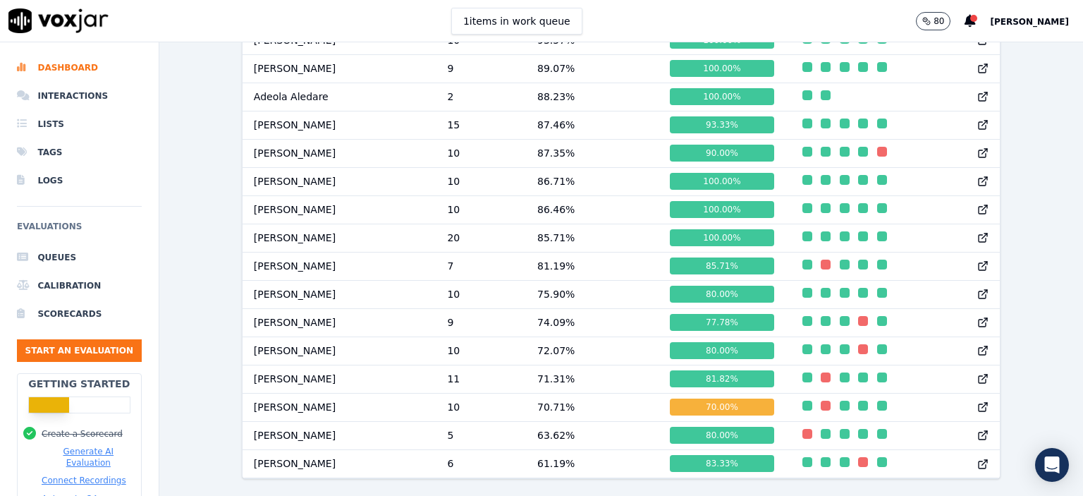
scroll to position [971, 0]
click at [99, 344] on button "Start an Evaluation" at bounding box center [79, 350] width 125 height 23
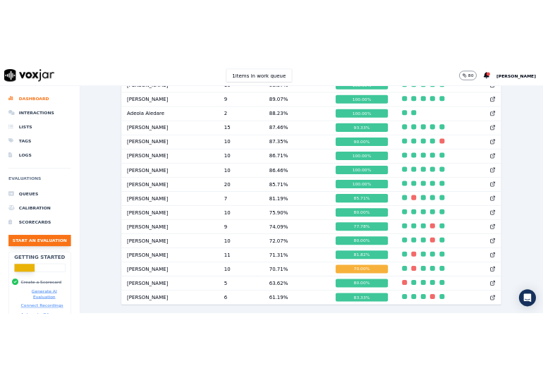
scroll to position [86, 0]
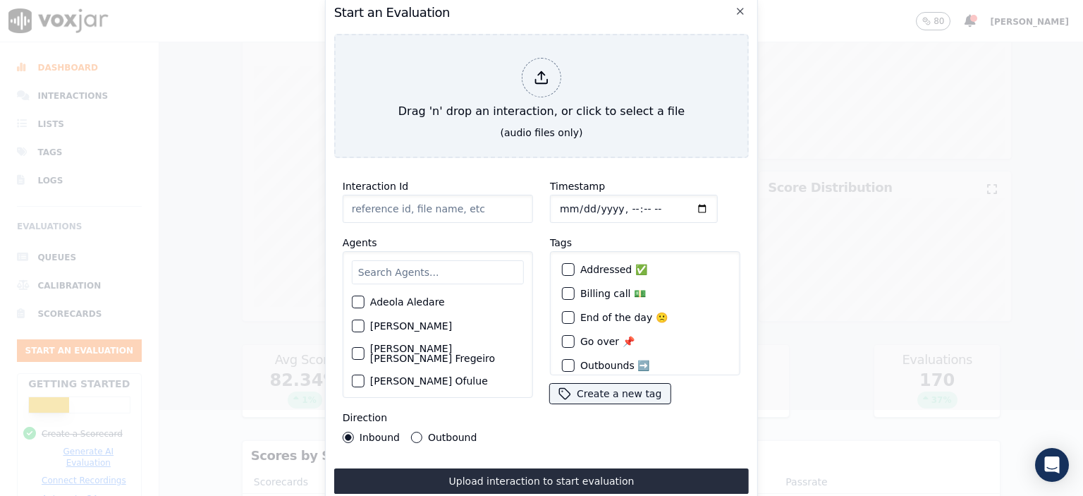
click at [439, 202] on input "Interaction Id" at bounding box center [438, 209] width 190 height 28
paste input "356518838"
type input "356518838"
click at [613, 204] on input "Timestamp" at bounding box center [634, 209] width 168 height 28
type input "[DATE]T11:39"
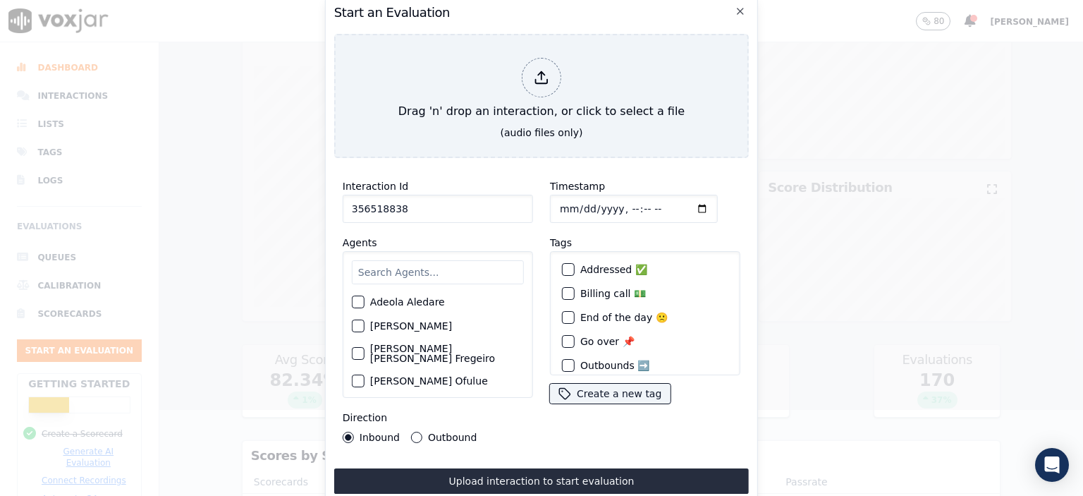
click at [450, 269] on input "text" at bounding box center [438, 272] width 172 height 24
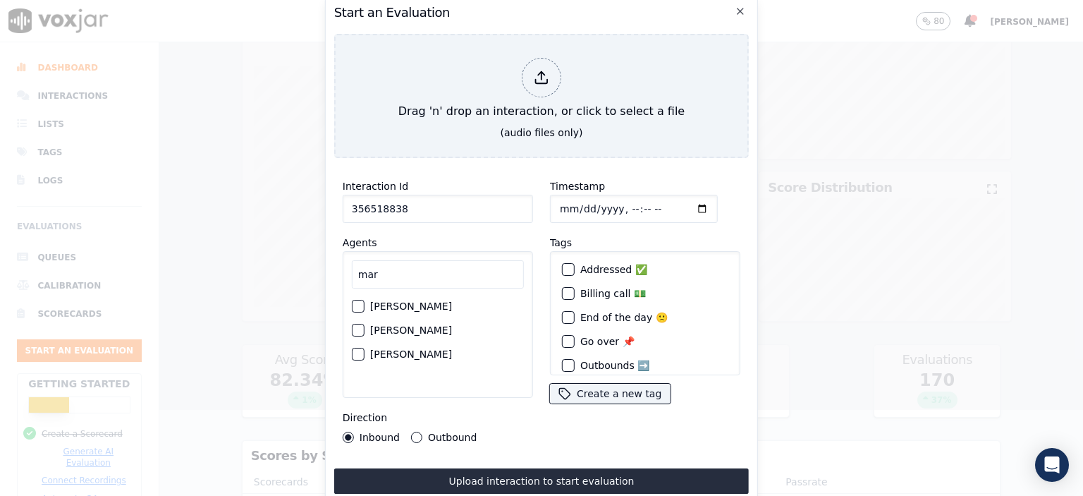
type input "mar"
click at [429, 301] on label "[PERSON_NAME]" at bounding box center [411, 306] width 82 height 10
click at [364, 301] on button "[PERSON_NAME]" at bounding box center [358, 306] width 13 height 13
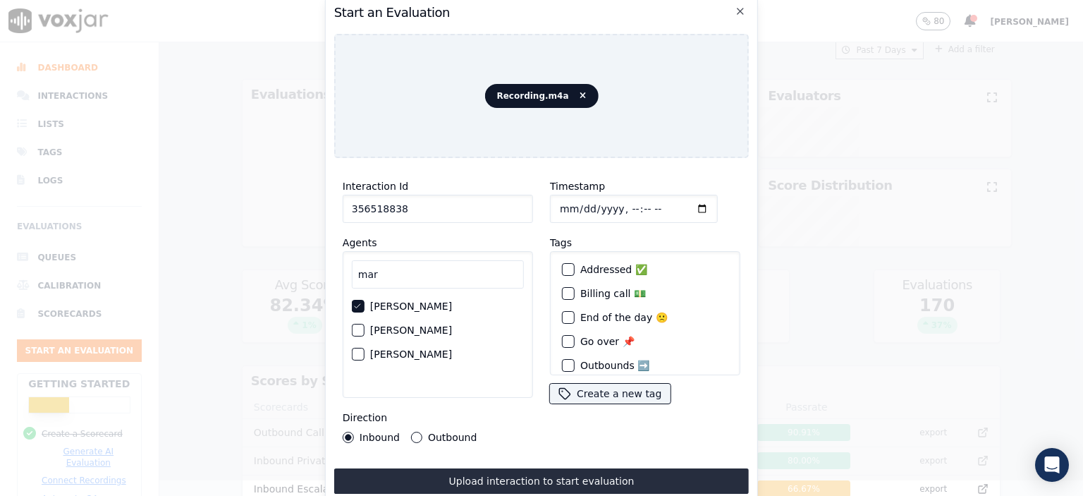
scroll to position [13, 0]
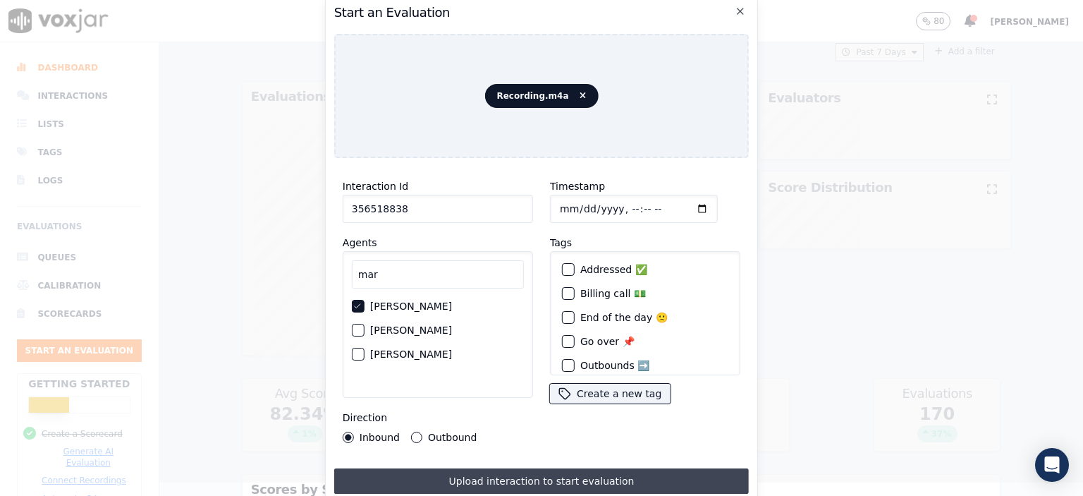
click at [528, 481] on button "Upload interaction to start evaluation" at bounding box center [541, 480] width 415 height 25
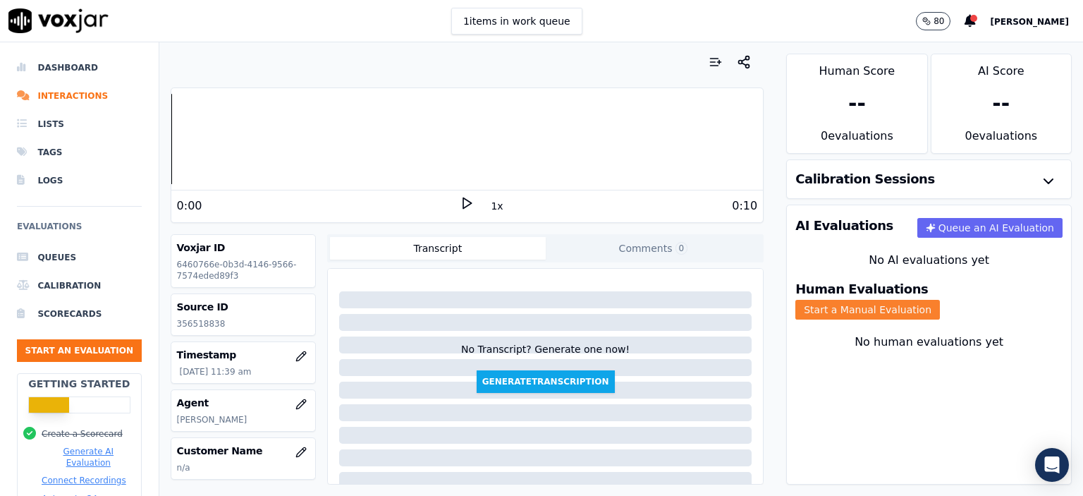
click at [921, 300] on button "Start a Manual Evaluation" at bounding box center [867, 310] width 145 height 20
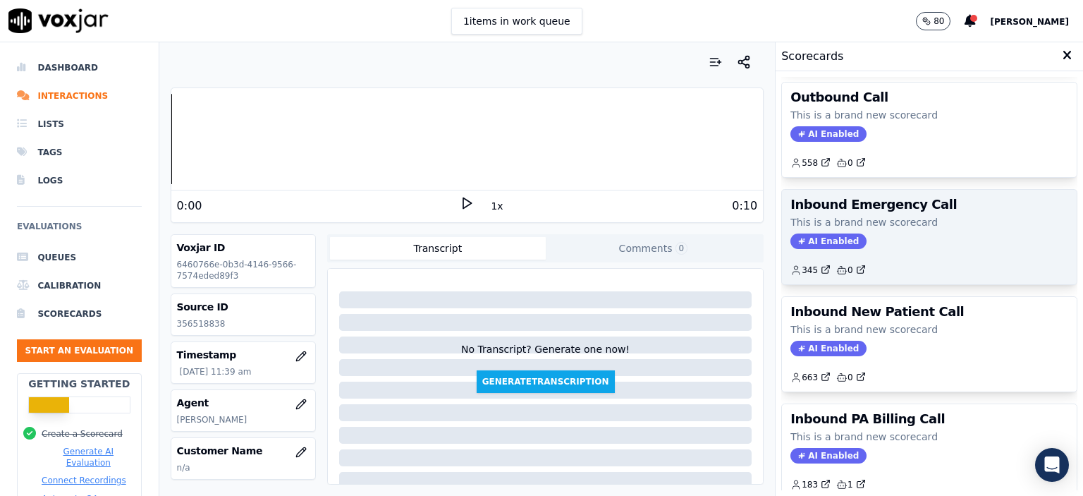
scroll to position [212, 0]
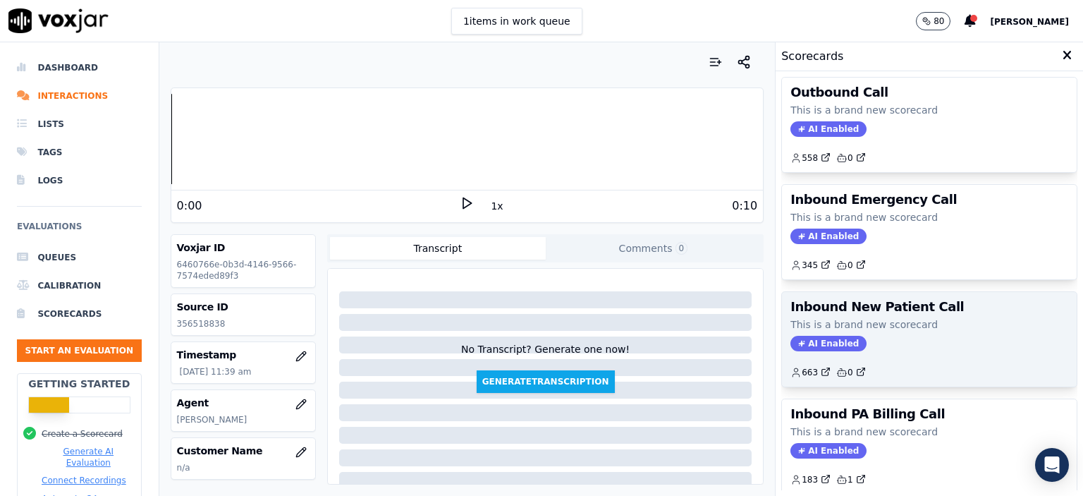
click at [911, 355] on div "663 0" at bounding box center [929, 366] width 278 height 23
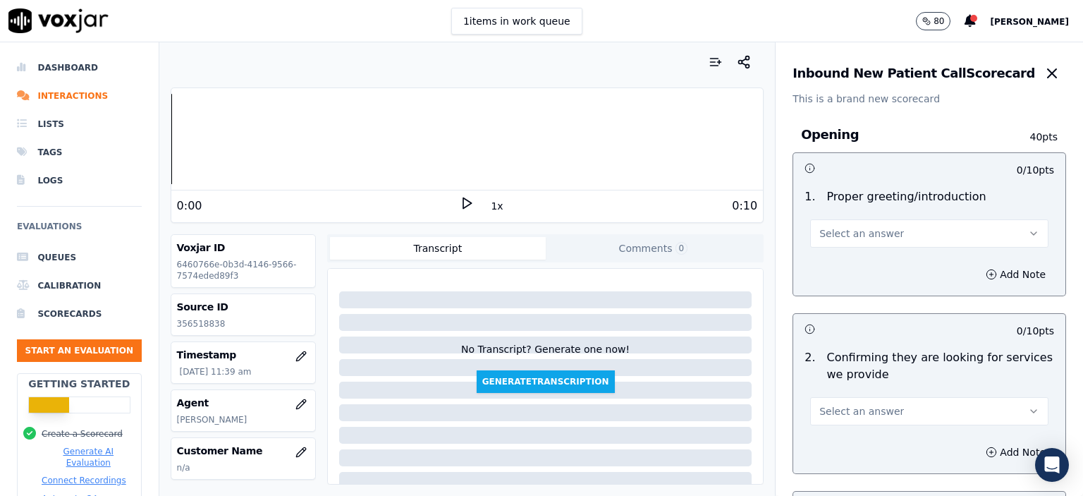
click at [890, 231] on button "Select an answer" at bounding box center [929, 233] width 238 height 28
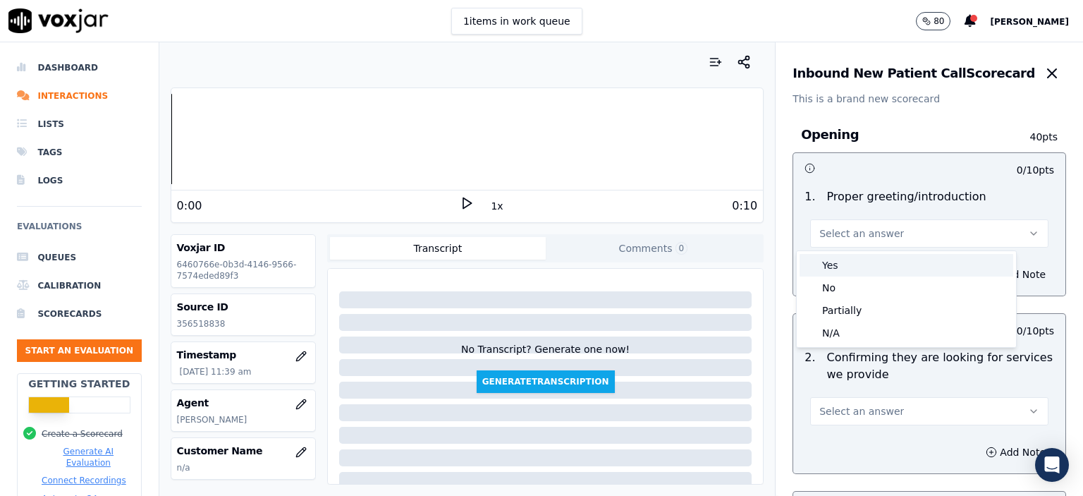
click at [886, 271] on div "Yes" at bounding box center [906, 265] width 214 height 23
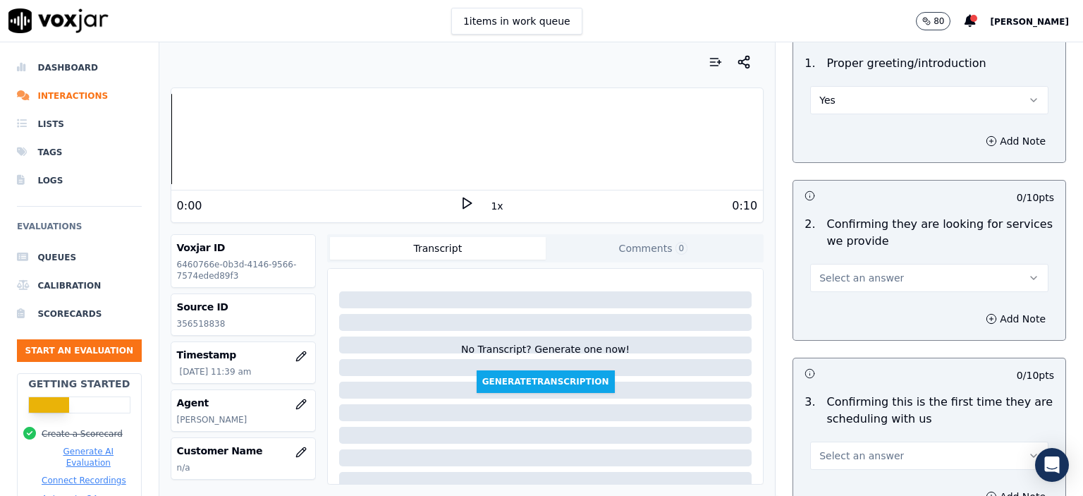
scroll to position [141, 0]
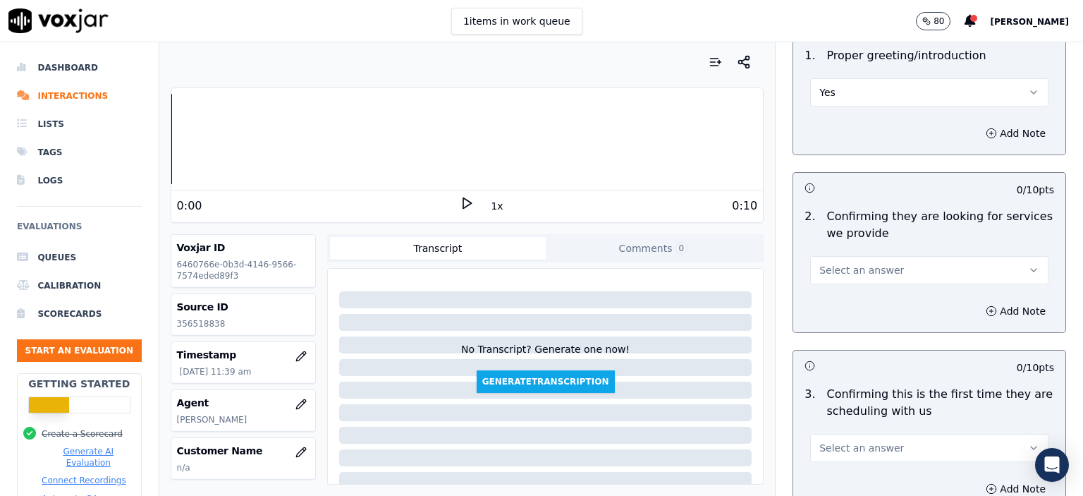
click at [877, 276] on button "Select an answer" at bounding box center [929, 270] width 238 height 28
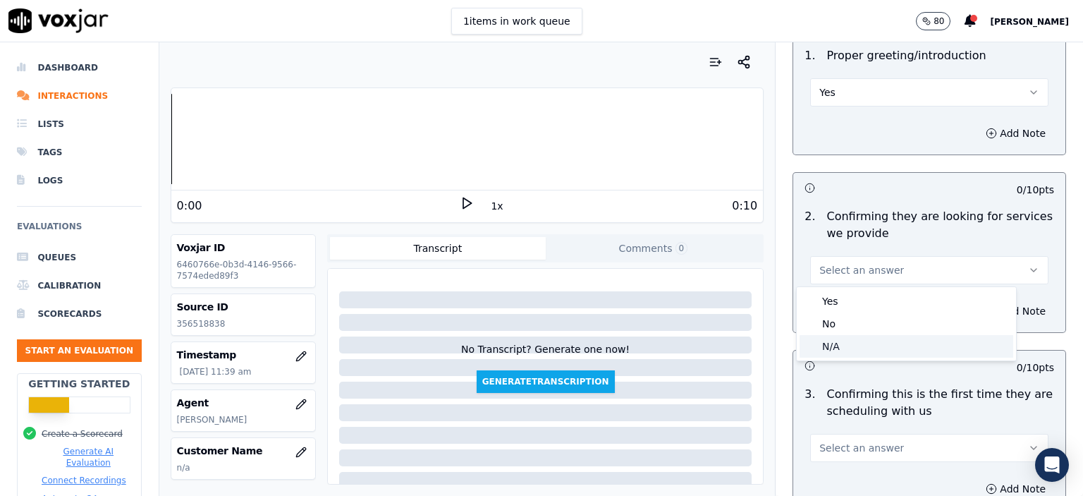
click at [881, 348] on div "N/A" at bounding box center [906, 346] width 214 height 23
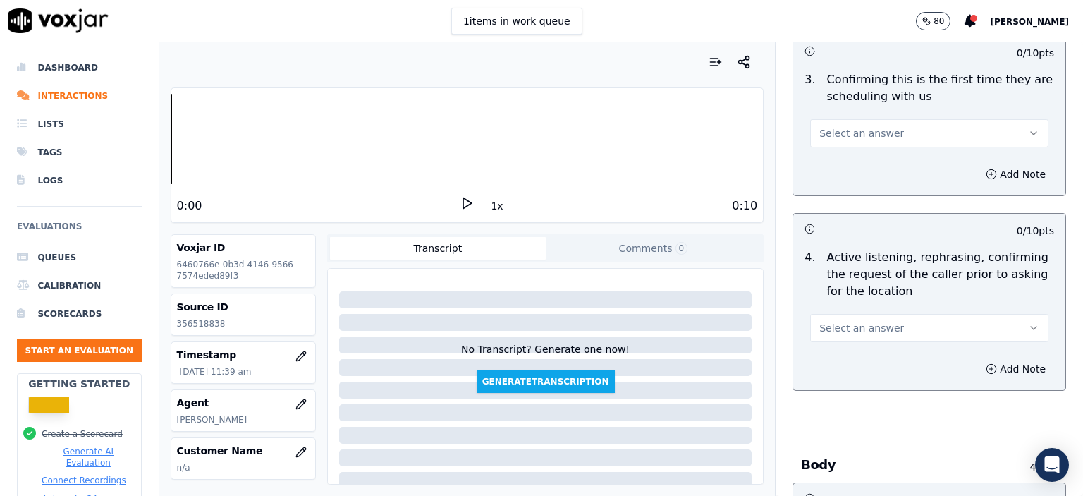
scroll to position [494, 0]
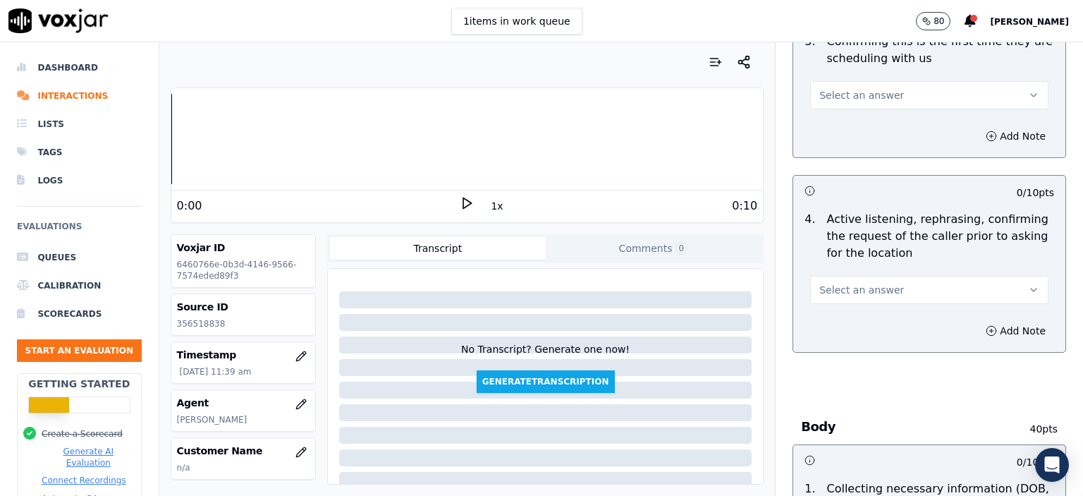
drag, startPoint x: 857, startPoint y: 286, endPoint x: 863, endPoint y: 301, distance: 15.8
click at [857, 287] on span "Select an answer" at bounding box center [861, 290] width 85 height 14
click at [866, 337] on div "No" at bounding box center [906, 342] width 214 height 23
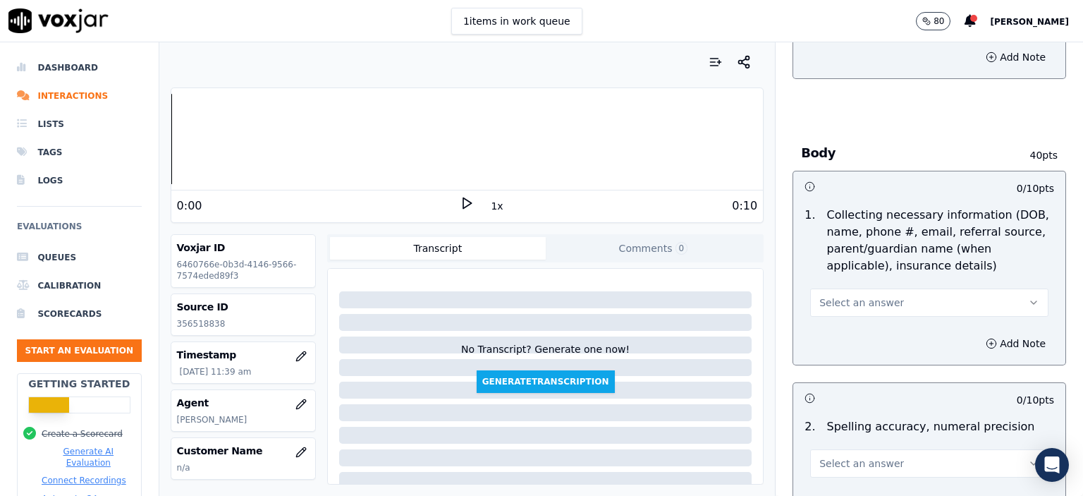
scroll to position [776, 0]
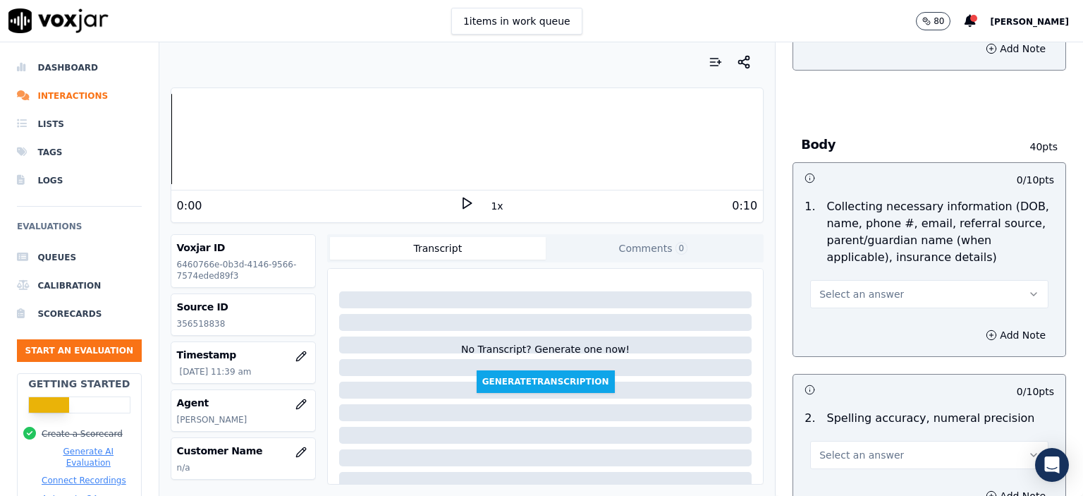
click at [921, 297] on button "Select an answer" at bounding box center [929, 294] width 238 height 28
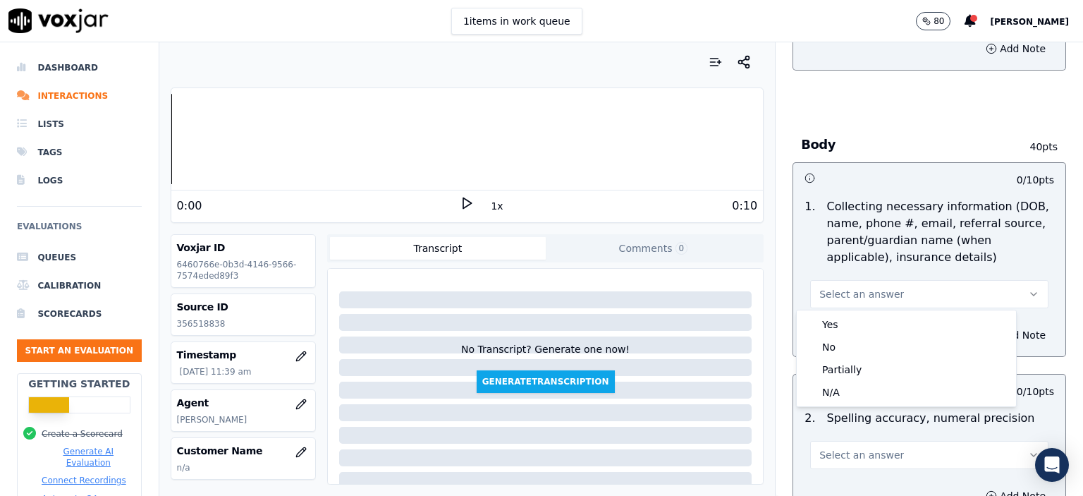
click at [916, 323] on div "Yes" at bounding box center [906, 324] width 214 height 23
click at [916, 323] on div "Add Note" at bounding box center [929, 335] width 272 height 42
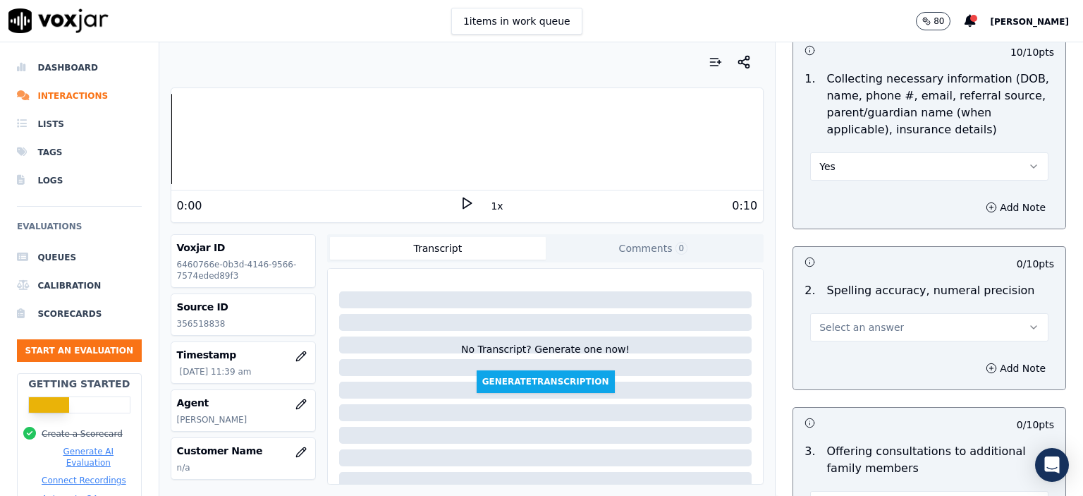
scroll to position [917, 0]
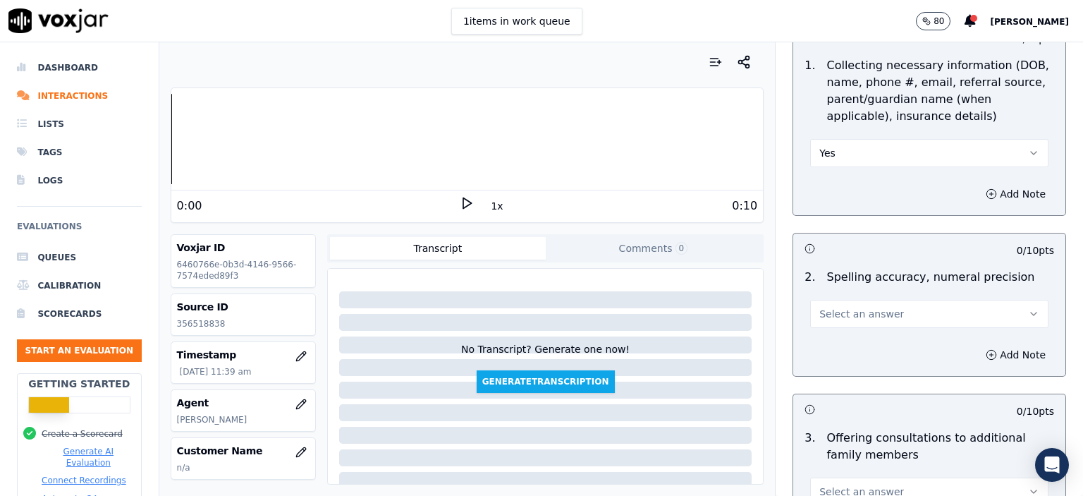
click at [847, 314] on span "Select an answer" at bounding box center [861, 314] width 85 height 14
click at [853, 337] on div "Yes" at bounding box center [906, 344] width 214 height 23
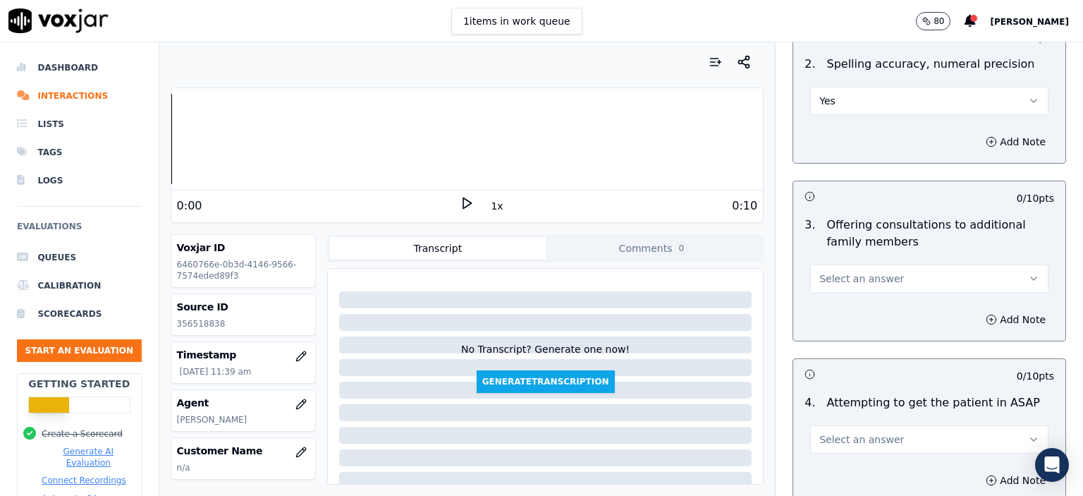
scroll to position [1128, 0]
click at [900, 283] on button "Select an answer" at bounding box center [929, 280] width 238 height 28
click at [881, 331] on div "No" at bounding box center [906, 332] width 214 height 23
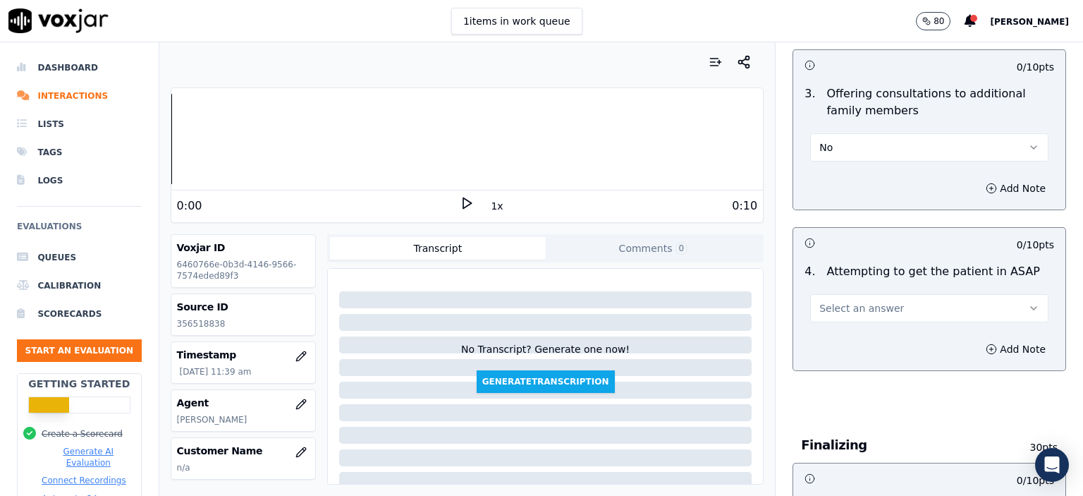
scroll to position [1269, 0]
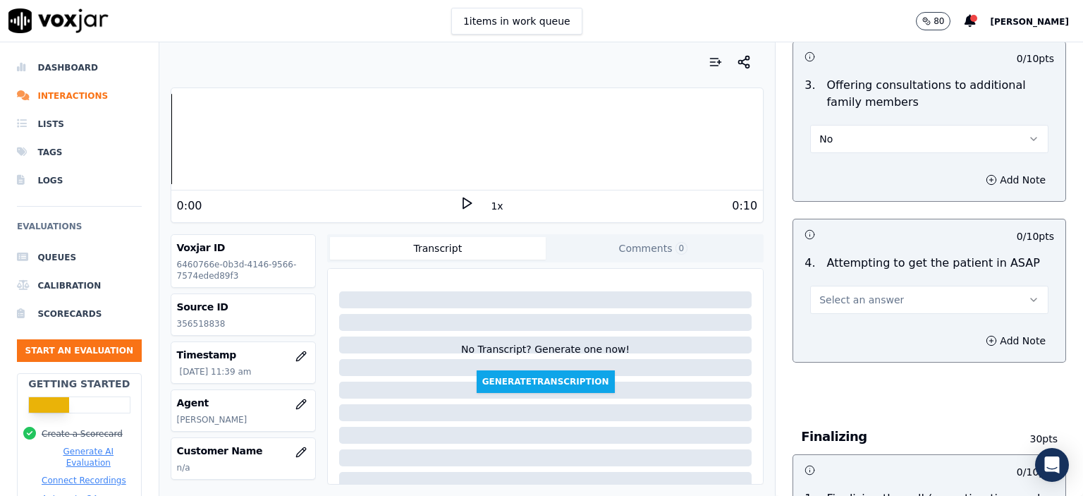
click at [892, 291] on button "Select an answer" at bounding box center [929, 300] width 238 height 28
click at [885, 328] on div "Yes" at bounding box center [906, 329] width 214 height 23
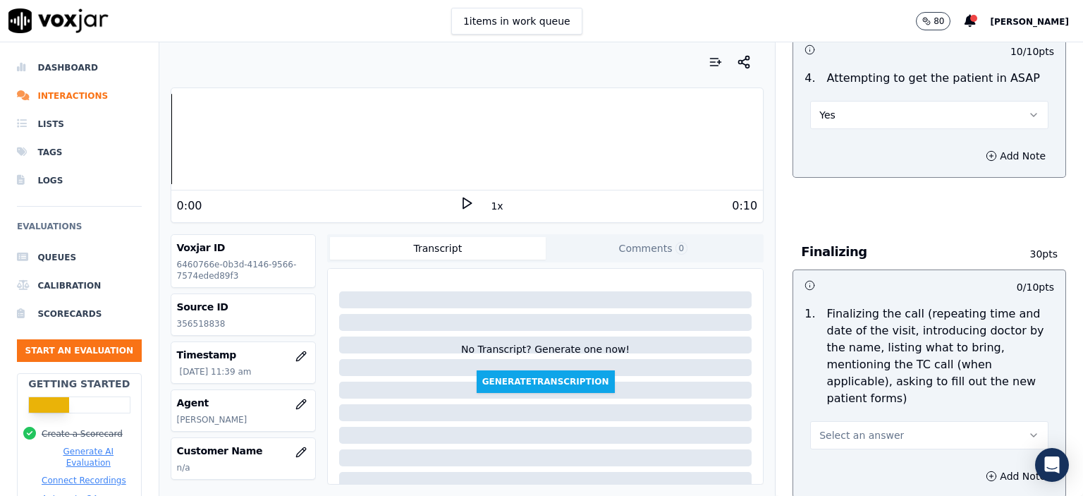
scroll to position [1622, 0]
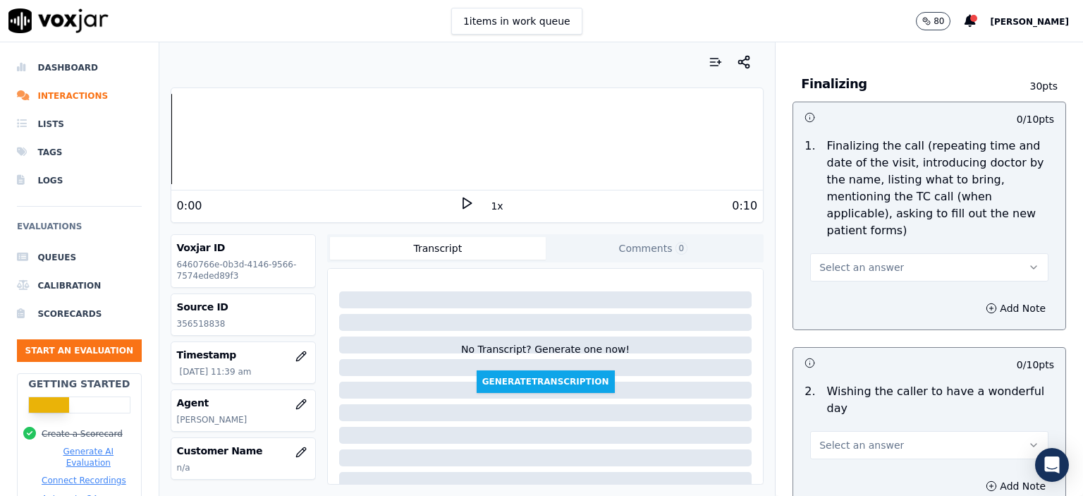
click at [897, 255] on button "Select an answer" at bounding box center [929, 267] width 238 height 28
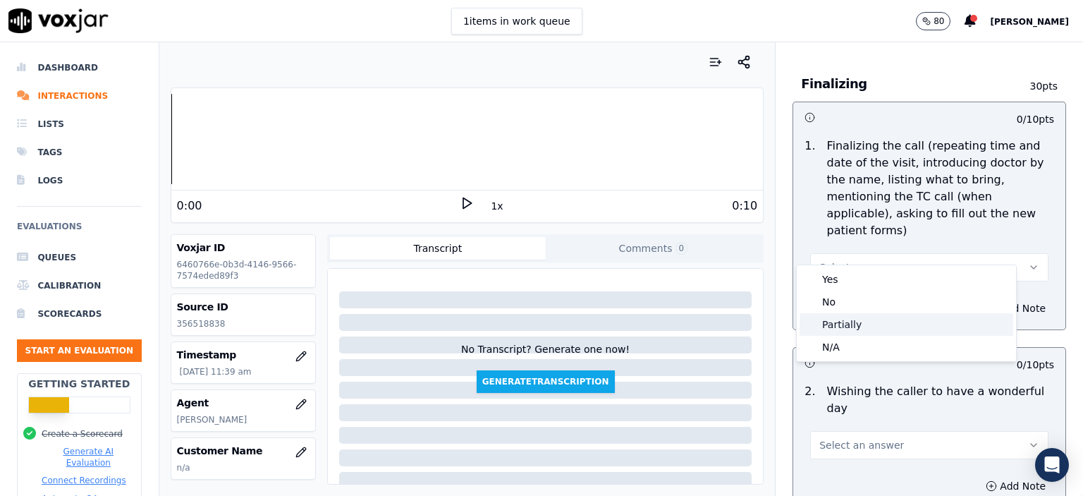
click at [925, 317] on div "Partially" at bounding box center [906, 324] width 214 height 23
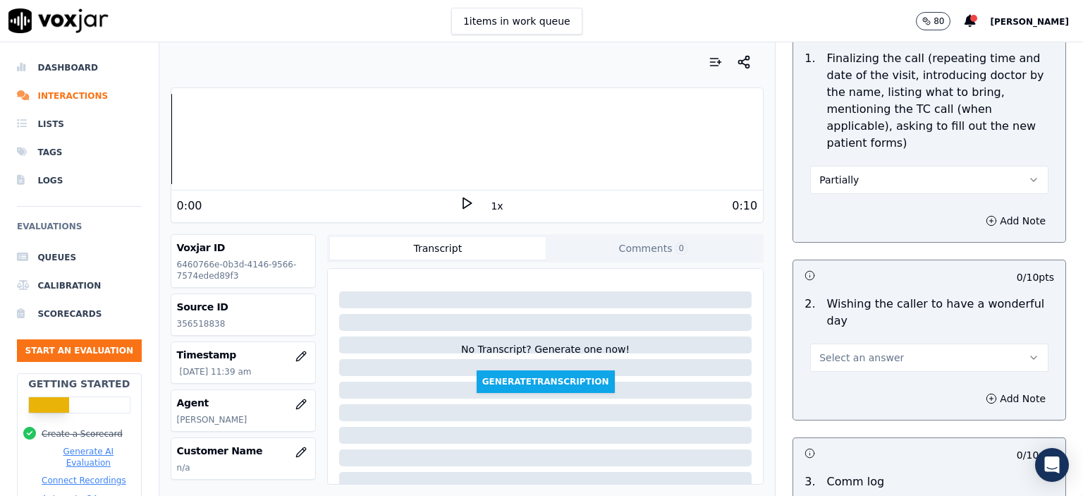
scroll to position [1763, 0]
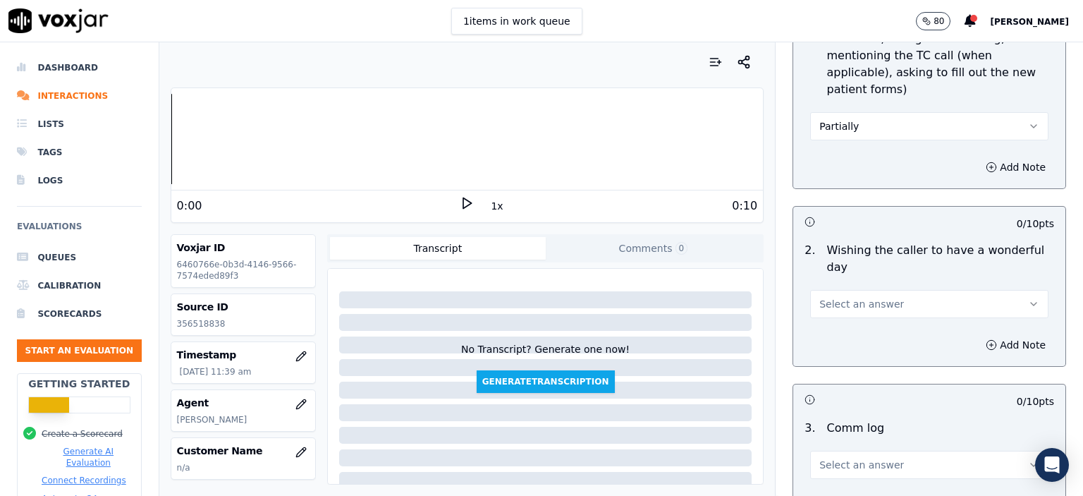
click at [883, 283] on div "2 . Wishing the caller to have a wonderful day Select an answer" at bounding box center [929, 279] width 272 height 87
click at [881, 290] on button "Select an answer" at bounding box center [929, 304] width 238 height 28
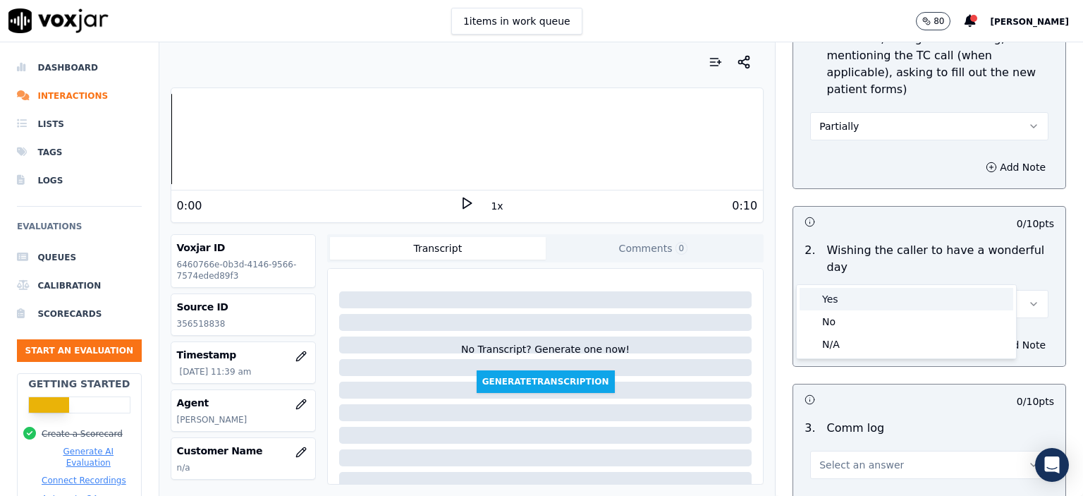
click at [893, 301] on div "Yes" at bounding box center [906, 299] width 214 height 23
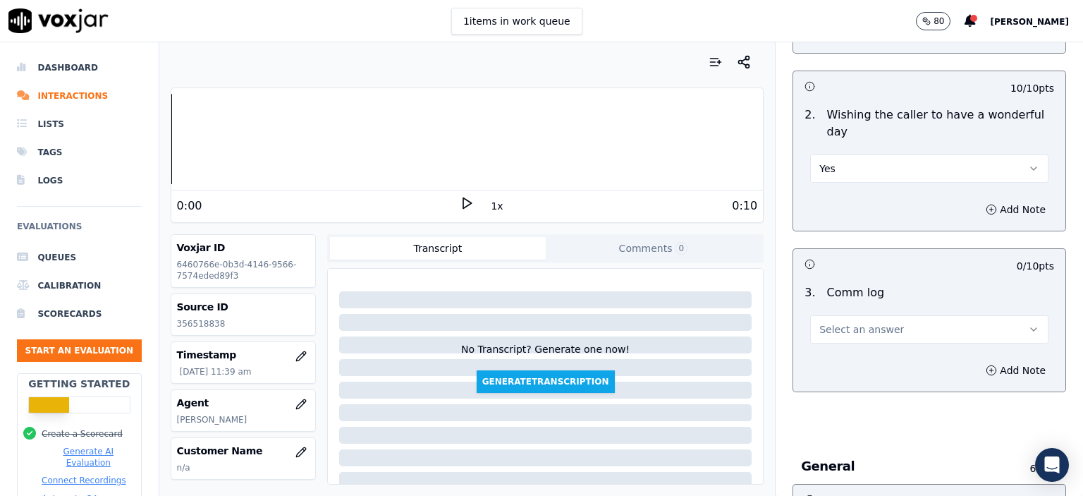
scroll to position [1904, 0]
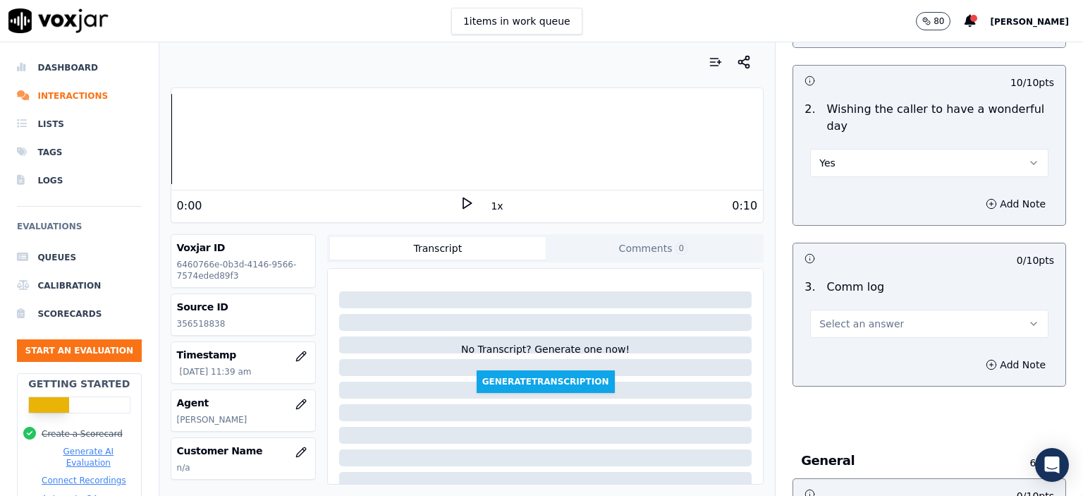
click at [863, 309] on button "Select an answer" at bounding box center [929, 323] width 238 height 28
click at [869, 341] on div "No" at bounding box center [906, 341] width 214 height 23
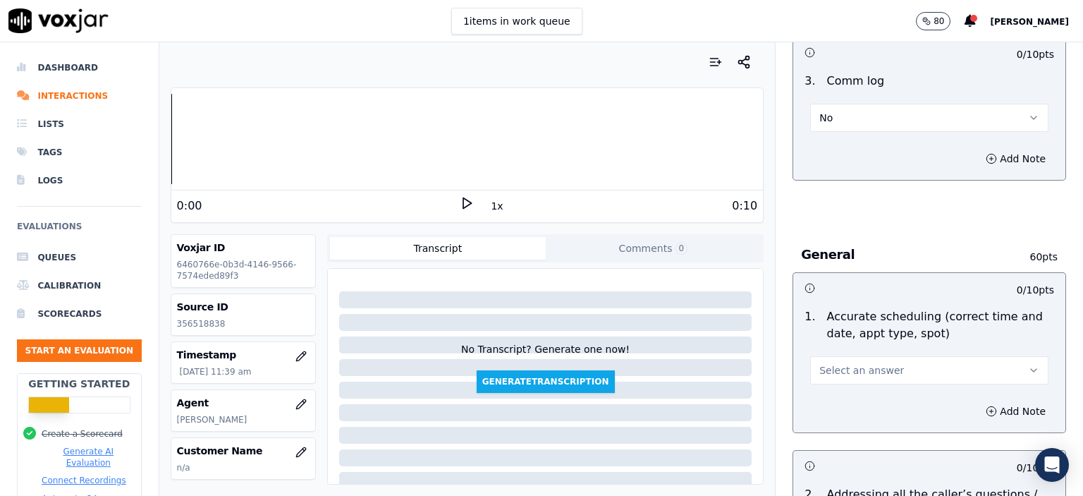
scroll to position [2115, 0]
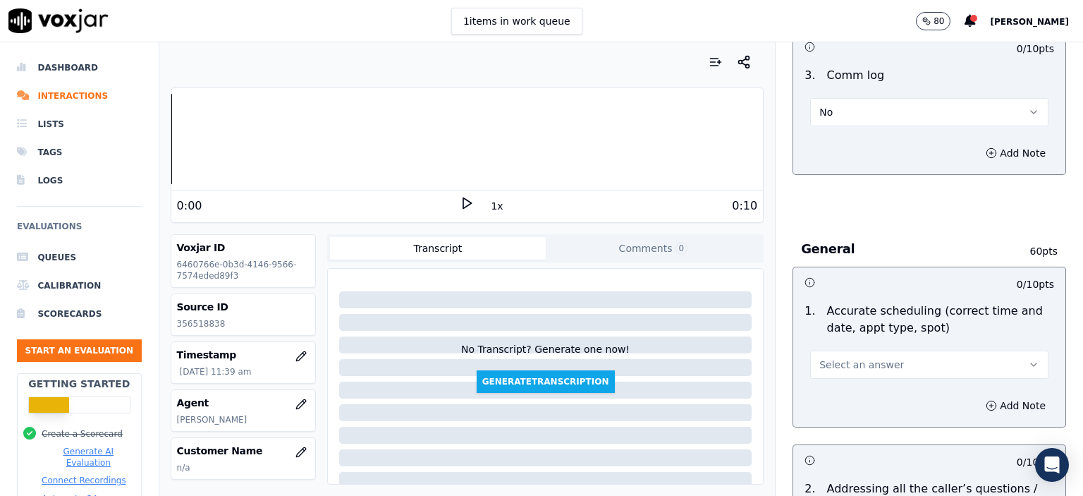
click at [866, 357] on span "Select an answer" at bounding box center [861, 364] width 85 height 14
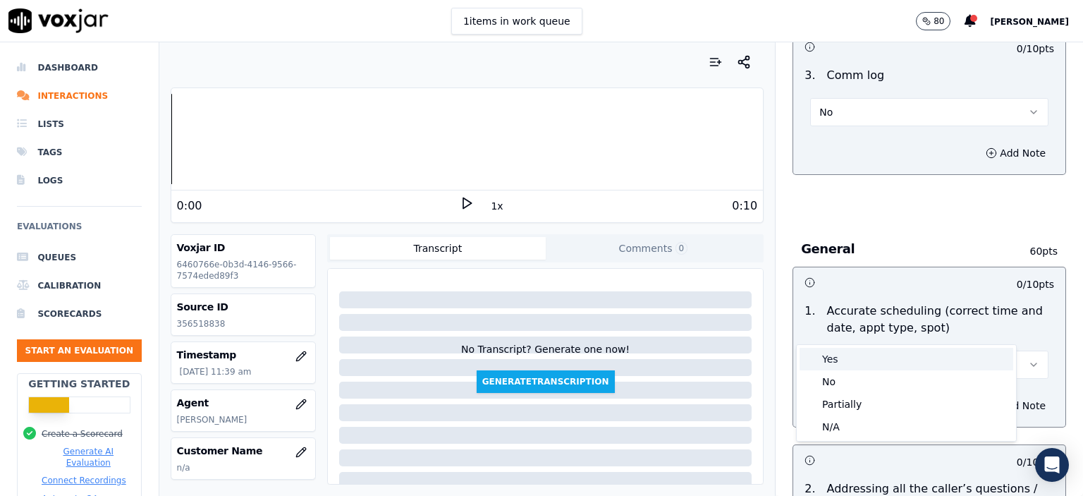
click at [864, 353] on div "Yes" at bounding box center [906, 359] width 214 height 23
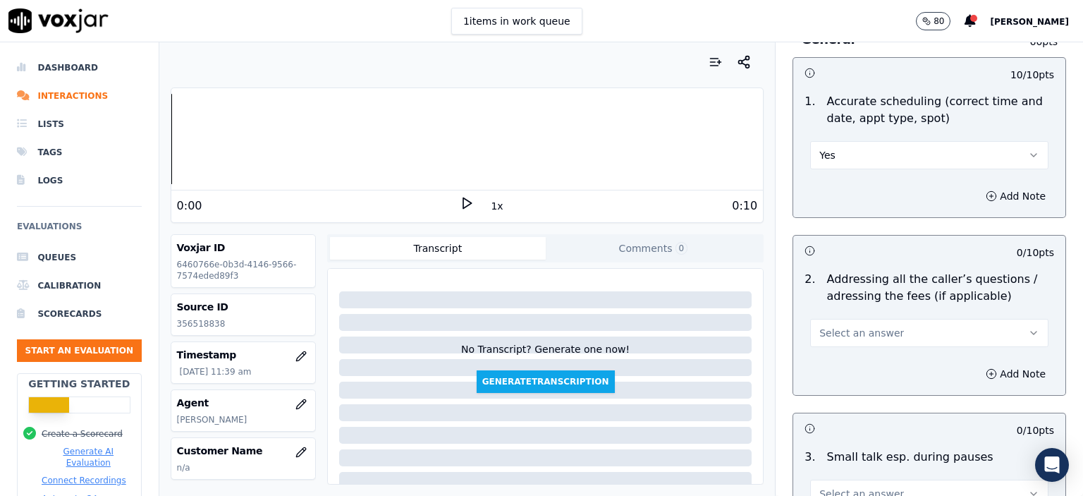
scroll to position [2327, 0]
click at [859, 324] on span "Select an answer" at bounding box center [861, 331] width 85 height 14
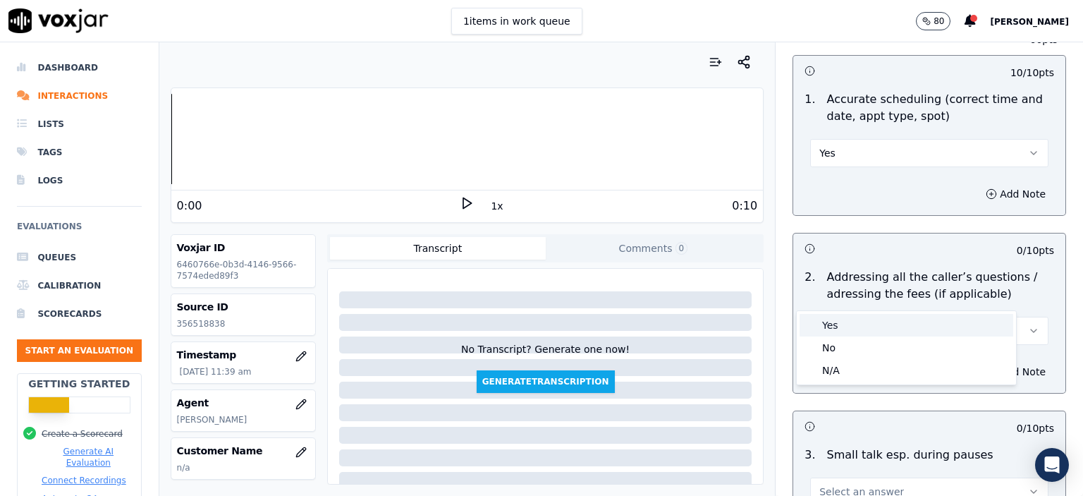
click at [863, 329] on div "Yes" at bounding box center [906, 325] width 214 height 23
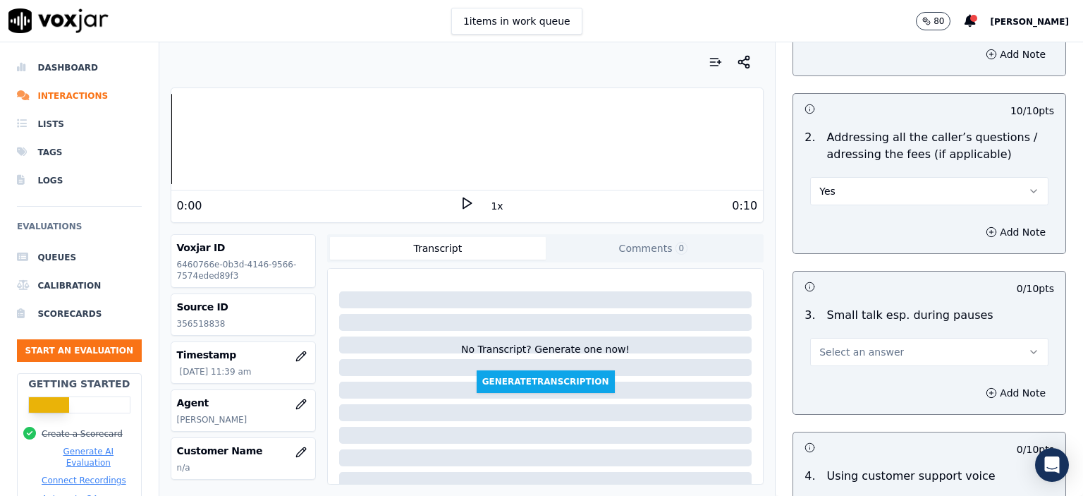
scroll to position [2468, 0]
click at [863, 343] on span "Select an answer" at bounding box center [861, 350] width 85 height 14
click at [863, 388] on div "N/A" at bounding box center [906, 389] width 214 height 23
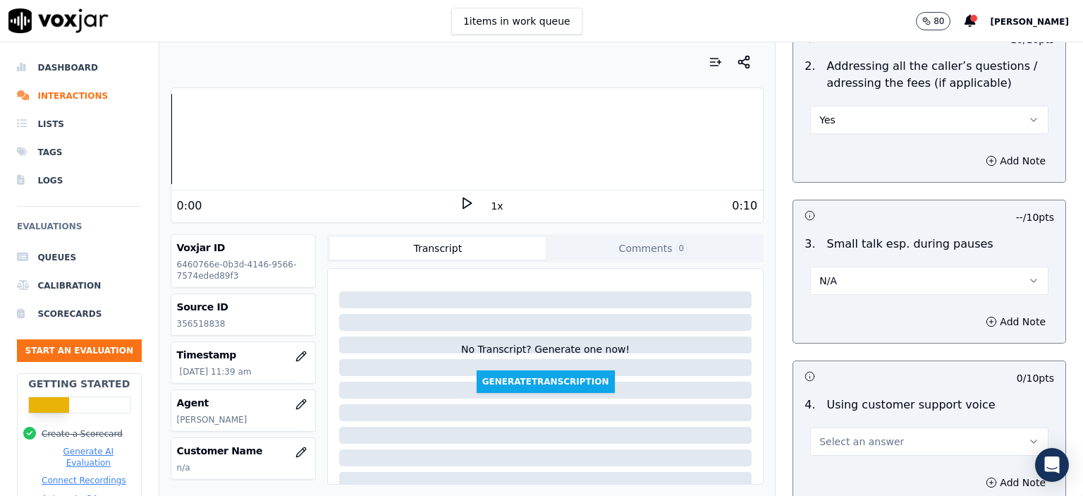
scroll to position [2538, 0]
click at [857, 434] on span "Select an answer" at bounding box center [861, 441] width 85 height 14
click at [847, 332] on div "Yes" at bounding box center [906, 325] width 214 height 23
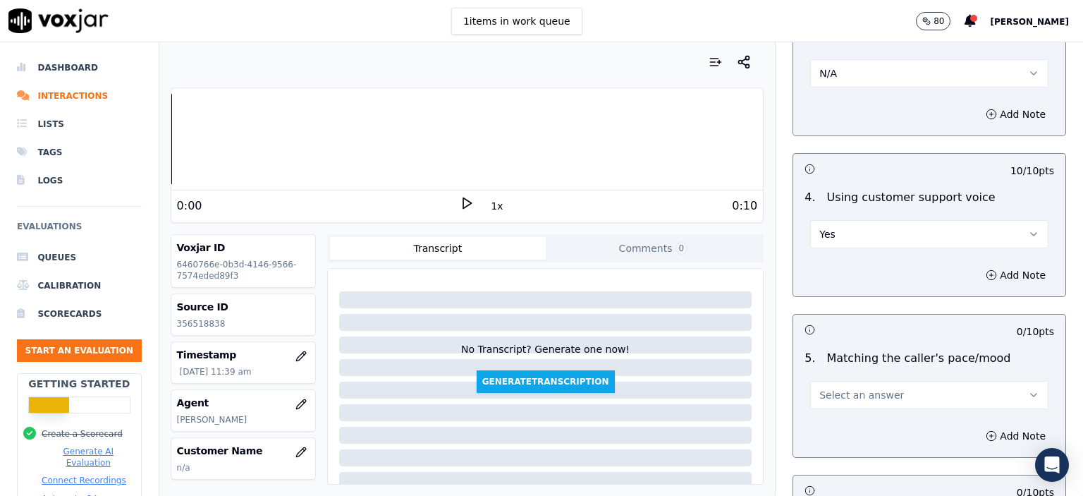
scroll to position [2750, 0]
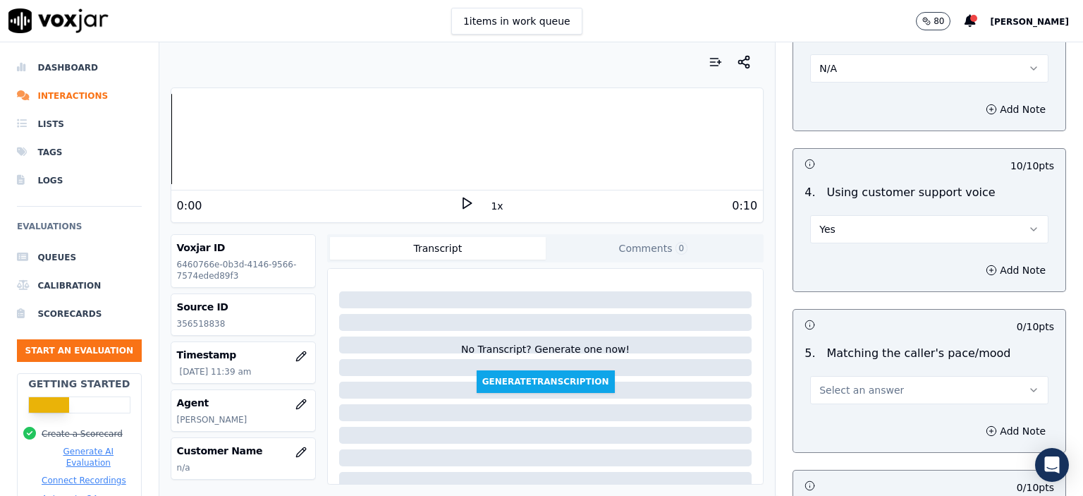
click at [864, 376] on button "Select an answer" at bounding box center [929, 390] width 238 height 28
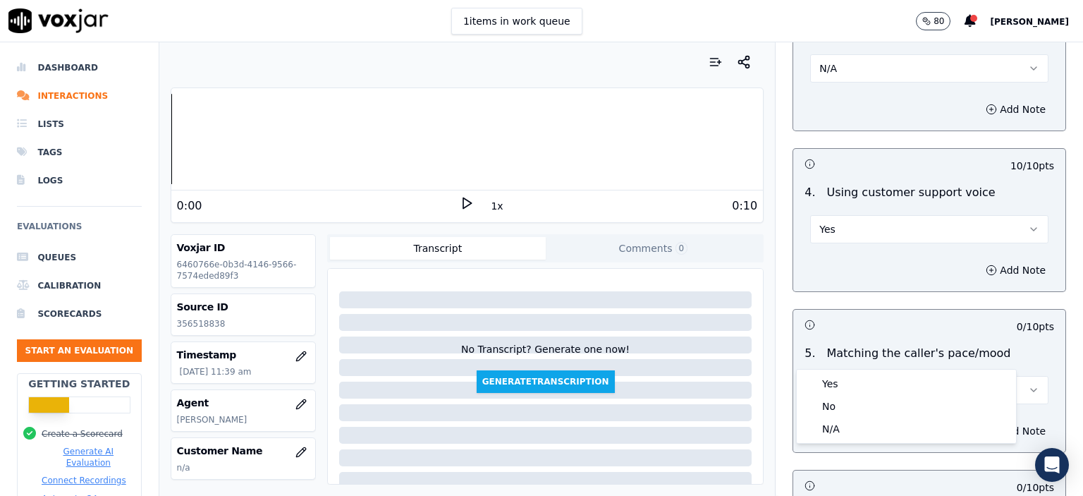
click at [868, 383] on span "Select an answer" at bounding box center [861, 390] width 85 height 14
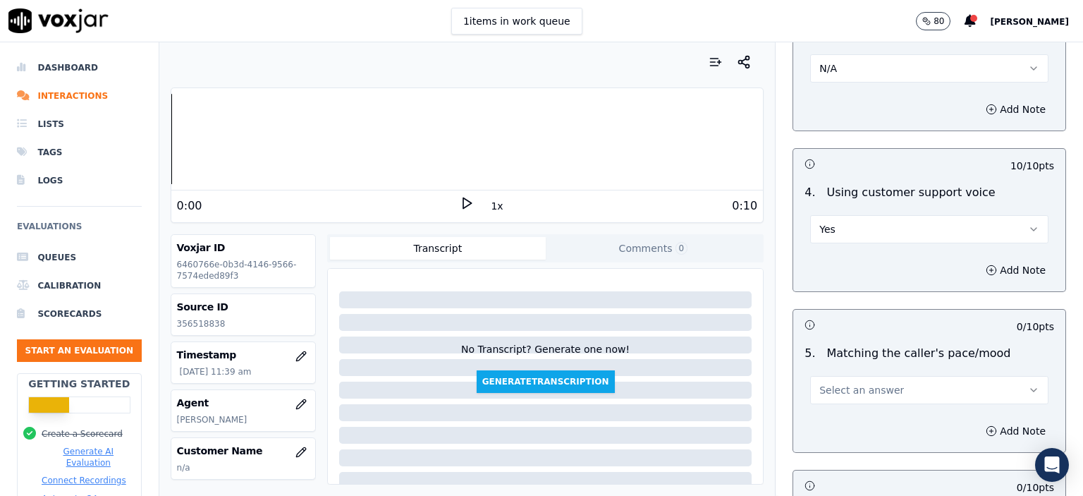
click at [868, 383] on span "Select an answer" at bounding box center [861, 390] width 85 height 14
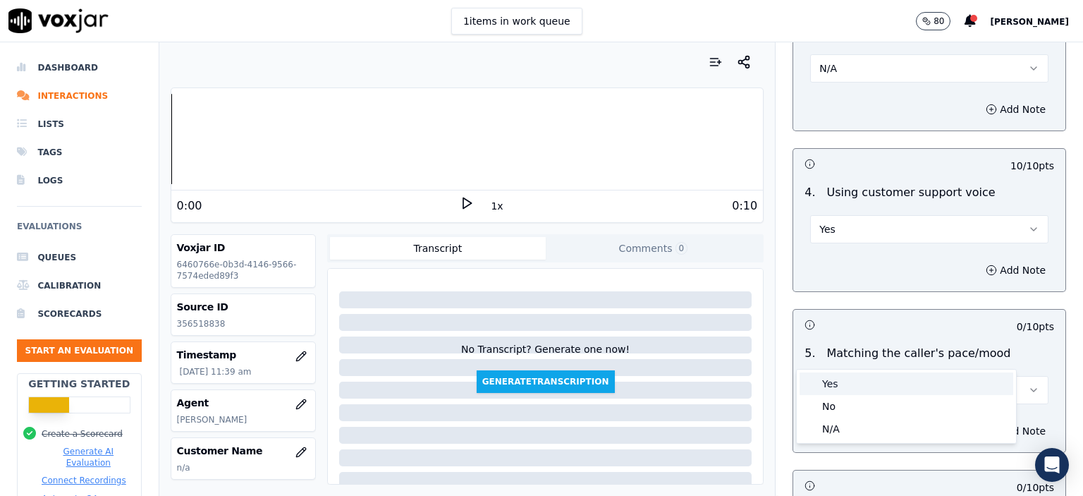
click at [864, 388] on div "Yes" at bounding box center [906, 383] width 214 height 23
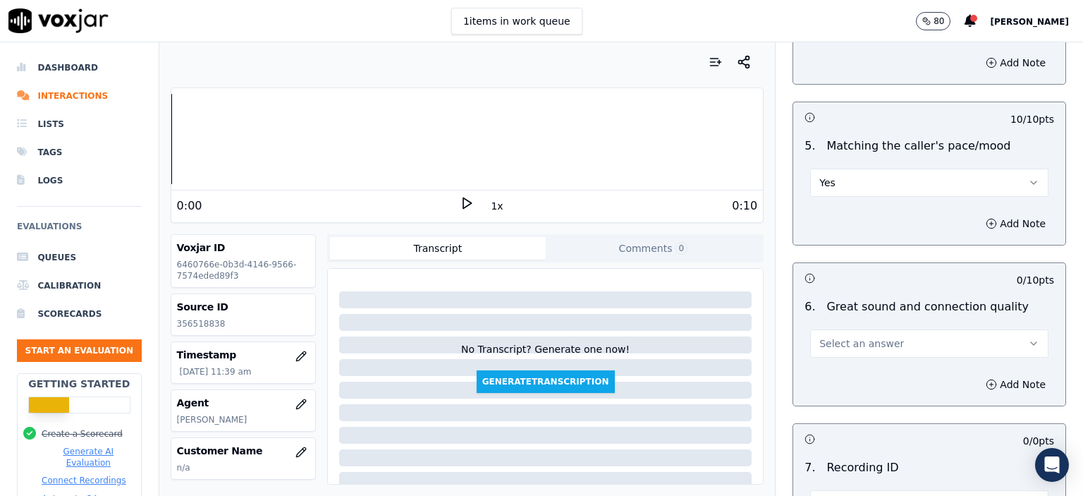
scroll to position [2961, 0]
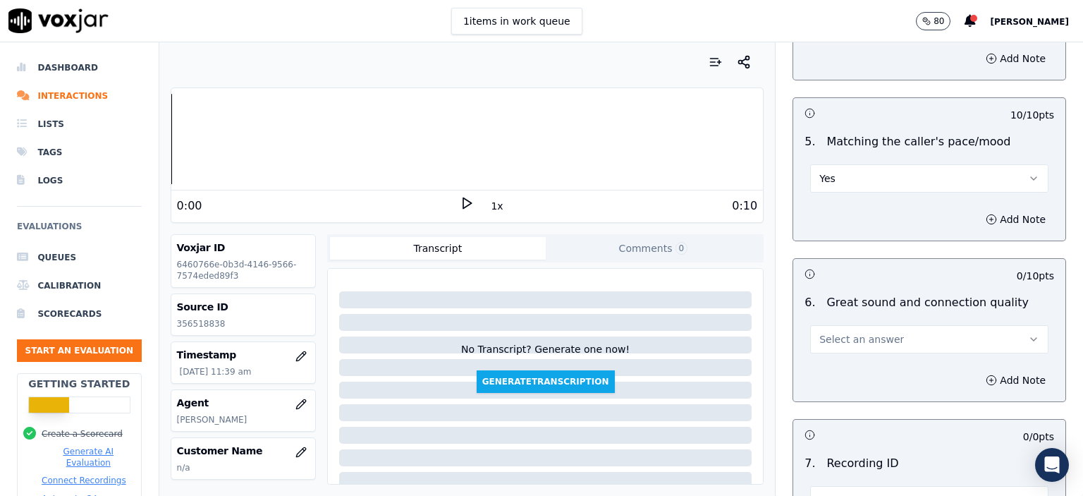
click at [866, 325] on button "Select an answer" at bounding box center [929, 339] width 238 height 28
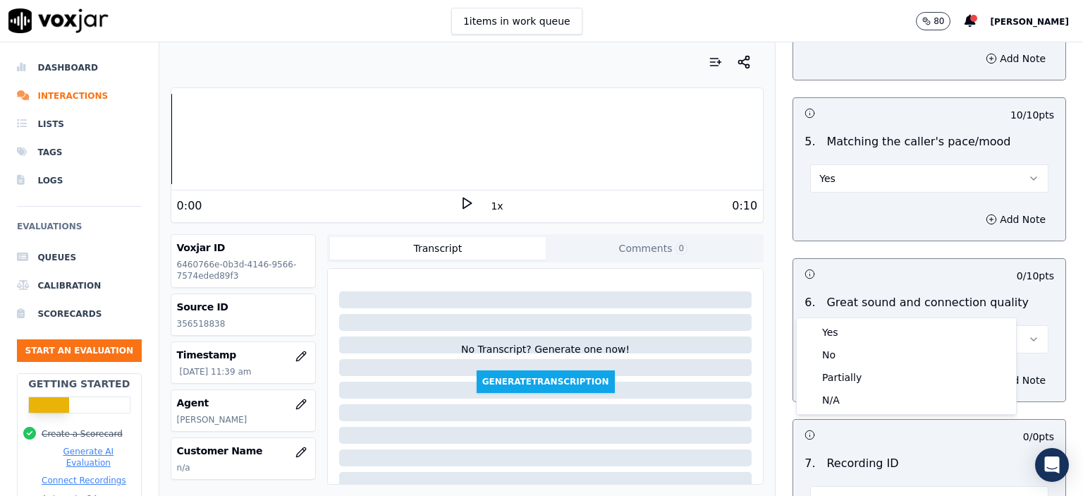
click at [869, 322] on div "Yes" at bounding box center [906, 332] width 214 height 23
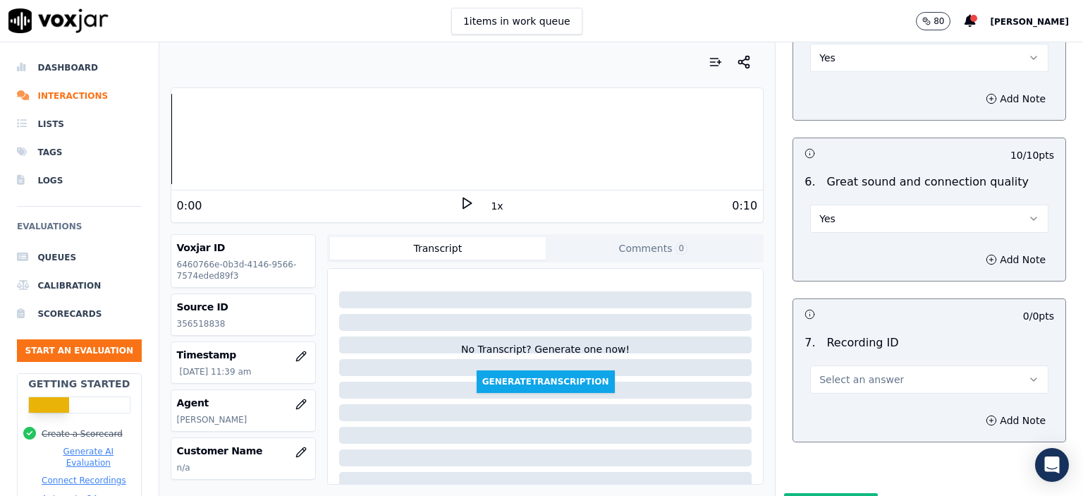
scroll to position [3102, 0]
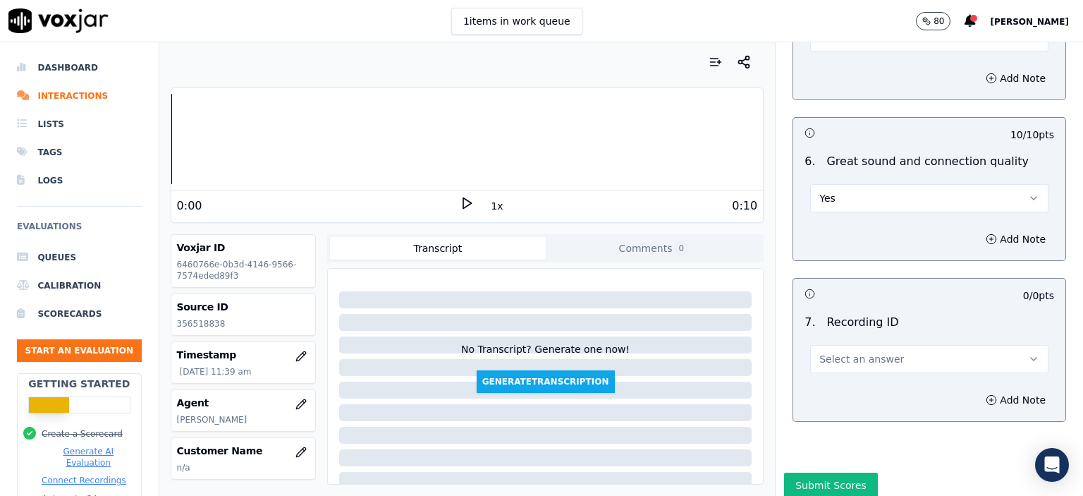
click at [858, 345] on button "Select an answer" at bounding box center [929, 359] width 238 height 28
click at [874, 349] on div "N/A" at bounding box center [906, 360] width 214 height 23
click at [991, 390] on button "Add Note" at bounding box center [1015, 400] width 77 height 20
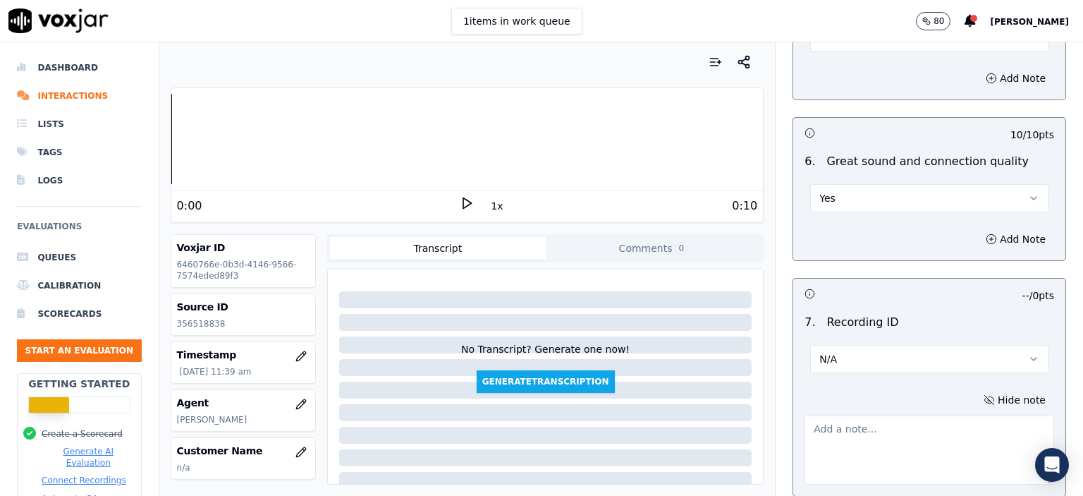
click at [209, 320] on p "356518838" at bounding box center [243, 323] width 133 height 11
copy p "356518838"
paste textarea "356518838"
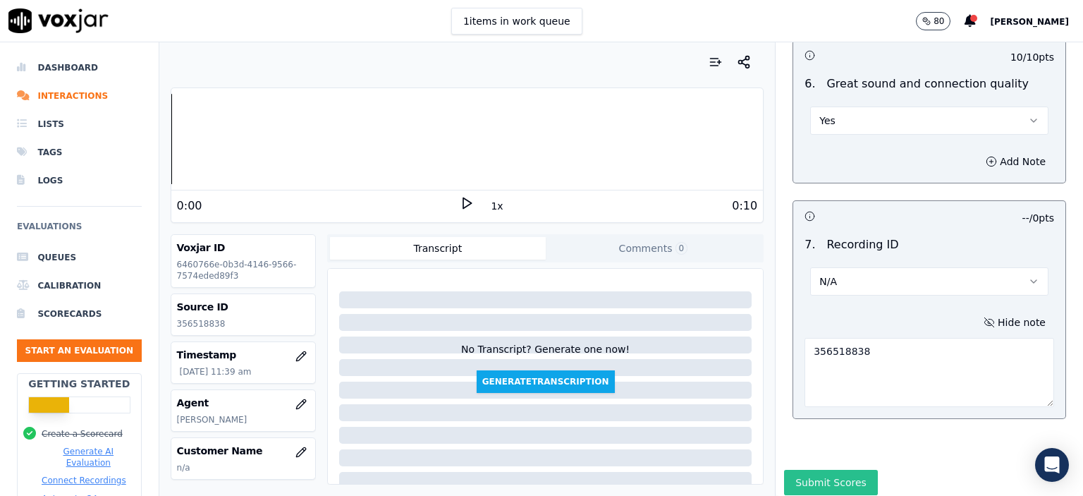
type textarea "356518838"
click at [828, 470] on button "Submit Scores" at bounding box center [831, 482] width 94 height 25
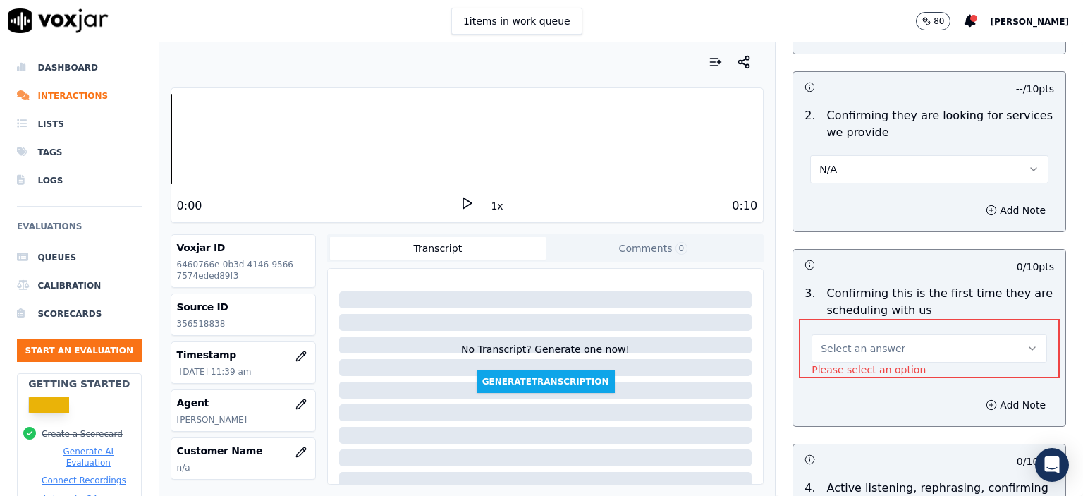
scroll to position [235, 0]
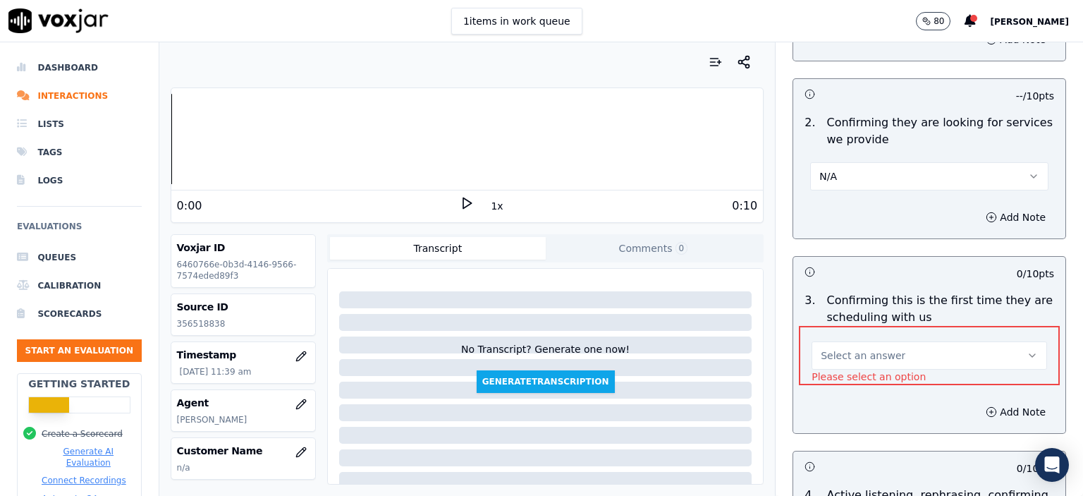
click at [853, 355] on span "Select an answer" at bounding box center [863, 355] width 85 height 14
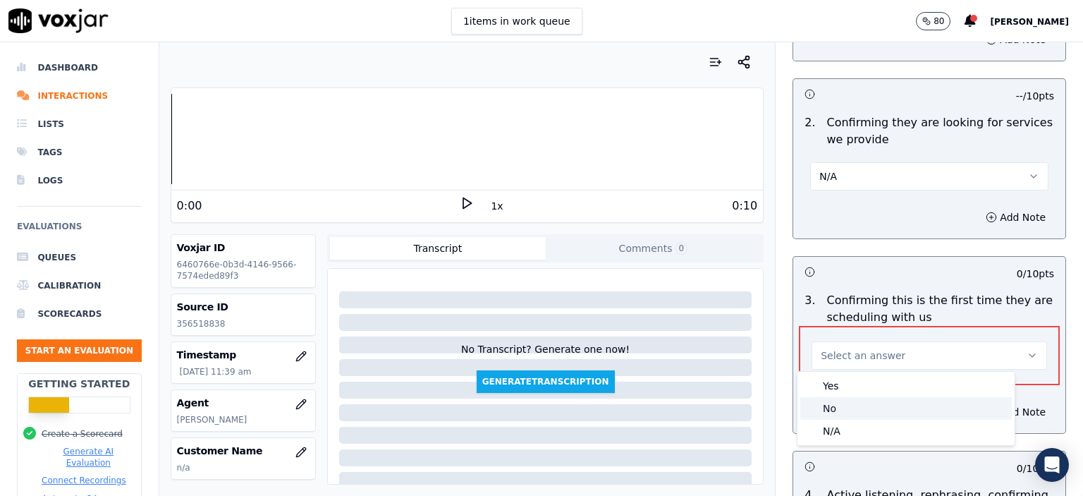
click at [874, 398] on div "No" at bounding box center [906, 408] width 212 height 23
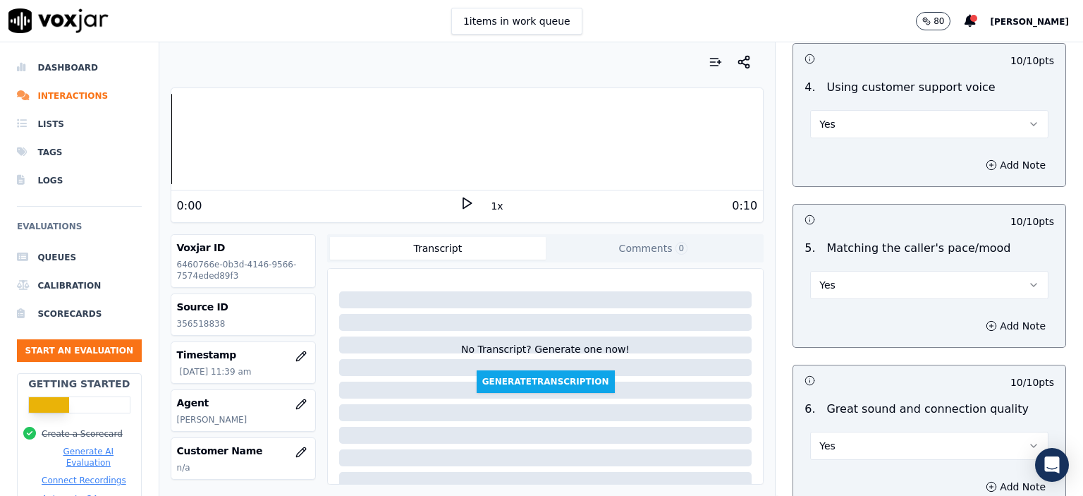
scroll to position [3180, 0]
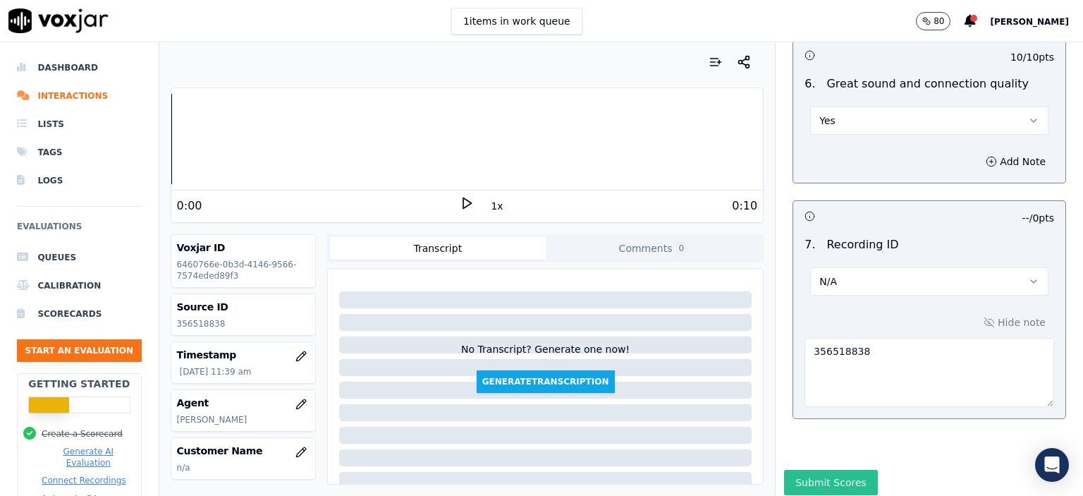
click at [814, 470] on button "Submit Scores" at bounding box center [831, 482] width 94 height 25
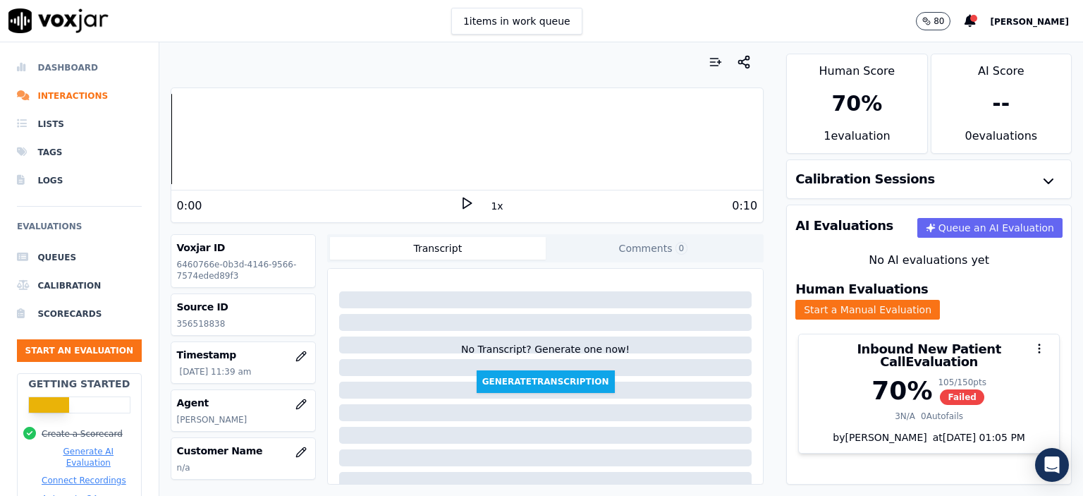
click at [77, 66] on li "Dashboard" at bounding box center [79, 68] width 125 height 28
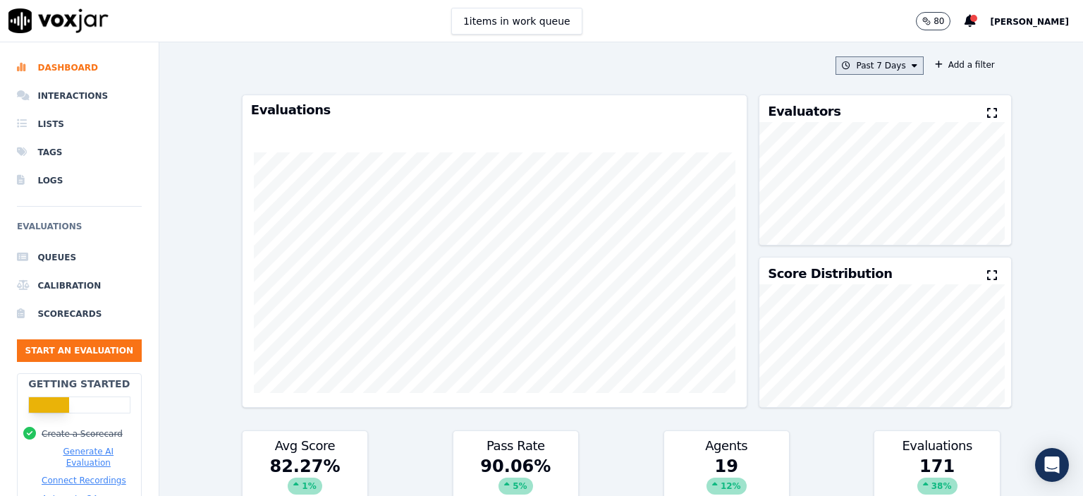
click at [888, 68] on button "Past 7 Days" at bounding box center [878, 65] width 87 height 18
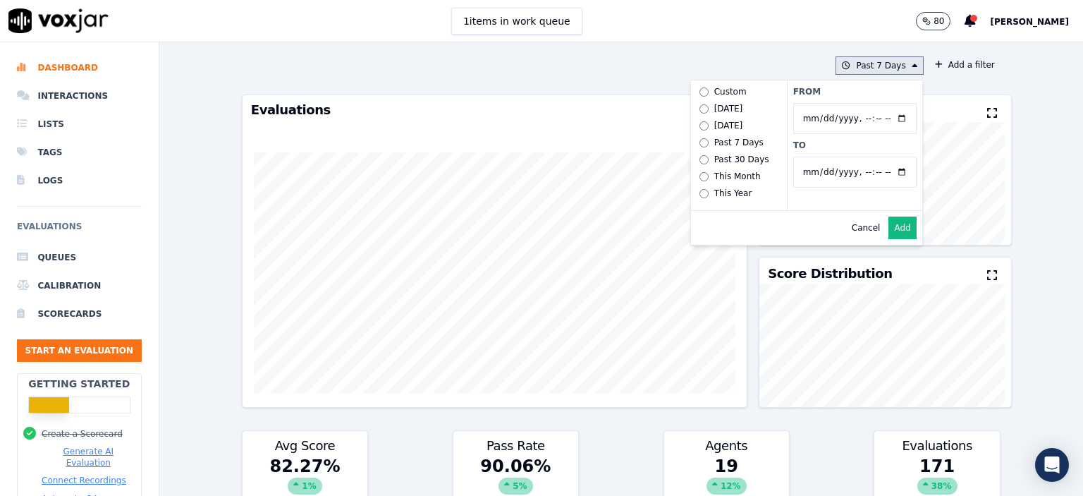
click at [816, 121] on input "From" at bounding box center [854, 118] width 123 height 31
click at [805, 119] on input "From" at bounding box center [854, 118] width 123 height 31
click at [884, 119] on input "From" at bounding box center [854, 118] width 123 height 31
type input "[DATE]T00:00"
click at [823, 89] on label "From" at bounding box center [854, 91] width 123 height 11
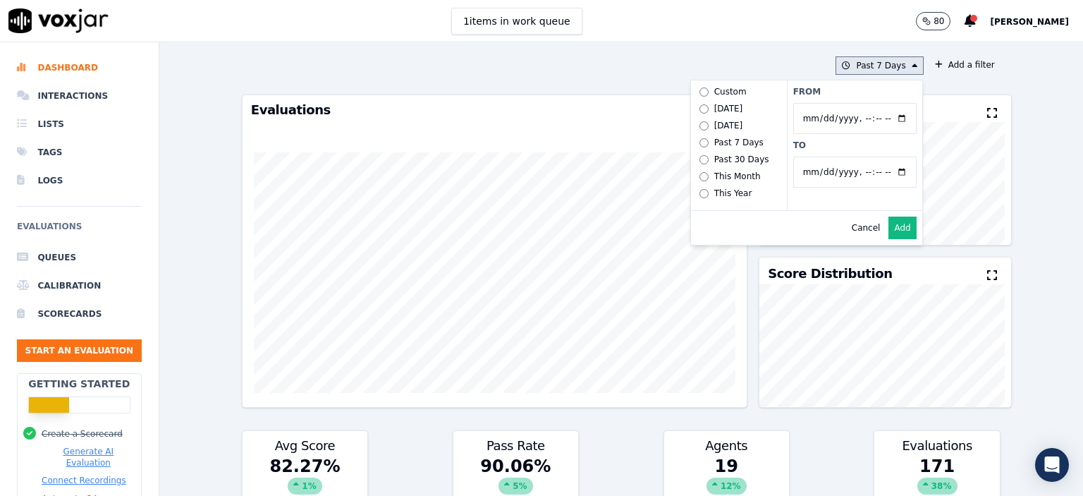
click at [823, 103] on input "From" at bounding box center [854, 118] width 123 height 31
click at [888, 236] on button "Add" at bounding box center [901, 227] width 27 height 23
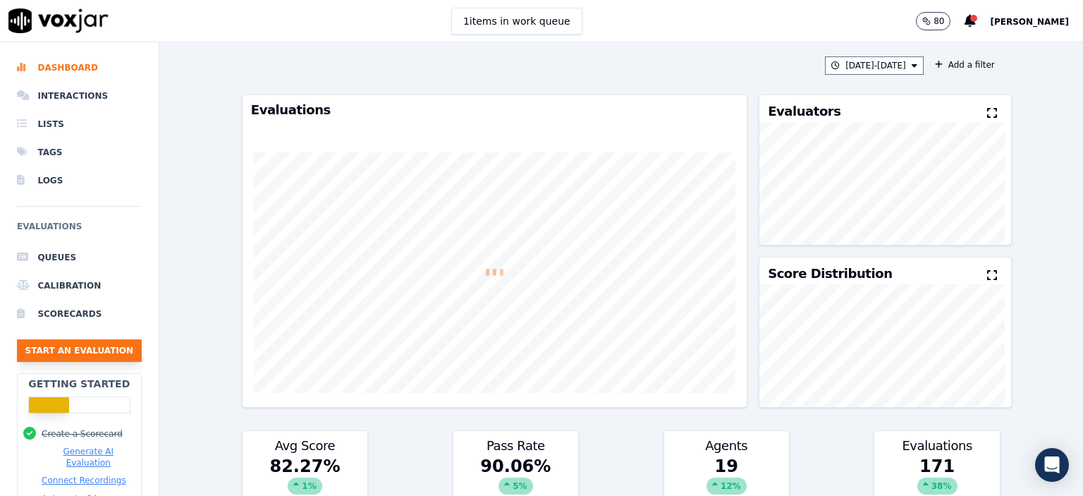
click at [78, 353] on button "Start an Evaluation" at bounding box center [79, 350] width 125 height 23
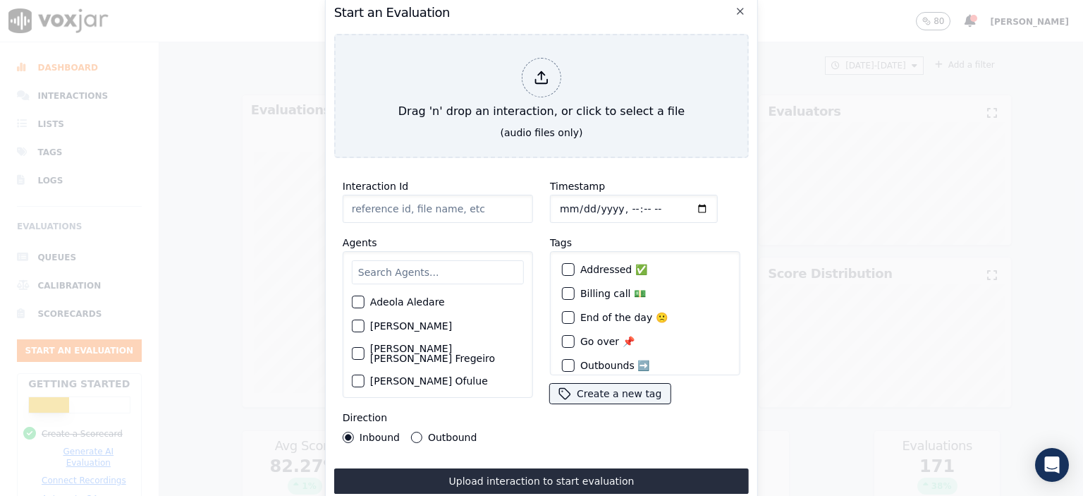
click at [374, 207] on input "Interaction Id" at bounding box center [438, 209] width 190 height 28
paste input "356525393"
type input "356525393"
click at [618, 206] on input "Timestamp" at bounding box center [634, 209] width 168 height 28
type input "[DATE]T12:15"
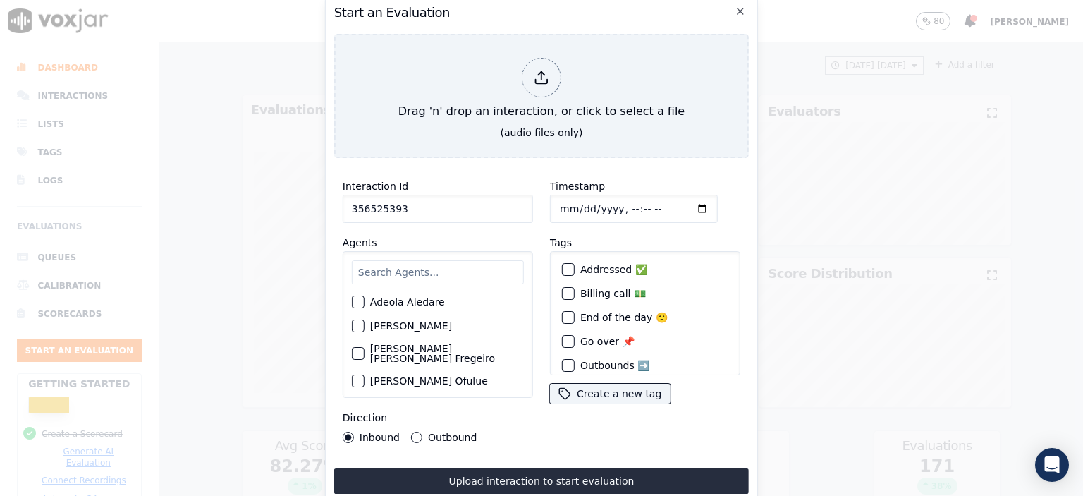
click at [393, 274] on input "text" at bounding box center [438, 272] width 172 height 24
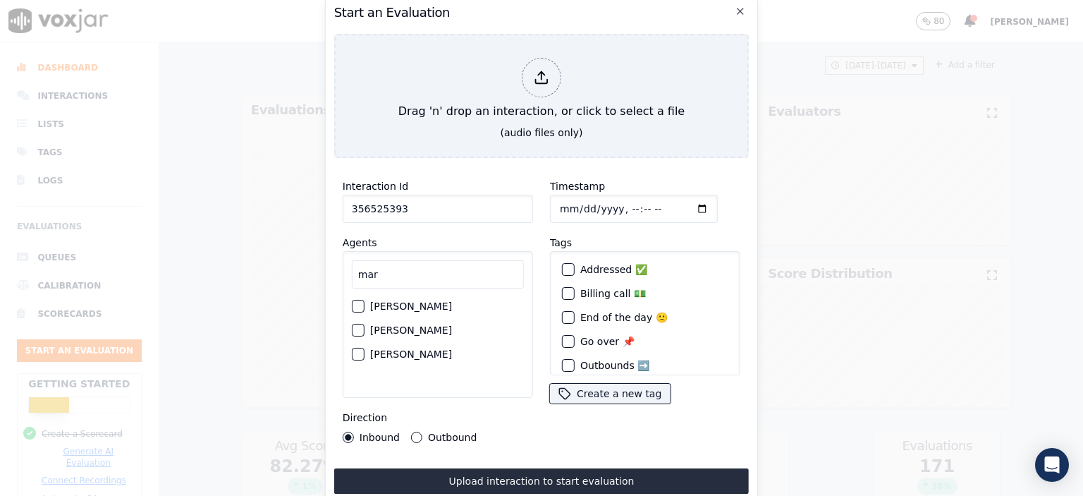
type input "mar"
drag, startPoint x: 386, startPoint y: 297, endPoint x: 408, endPoint y: 281, distance: 27.4
click at [386, 301] on label "[PERSON_NAME]" at bounding box center [411, 306] width 82 height 10
click at [364, 300] on button "[PERSON_NAME]" at bounding box center [358, 306] width 13 height 13
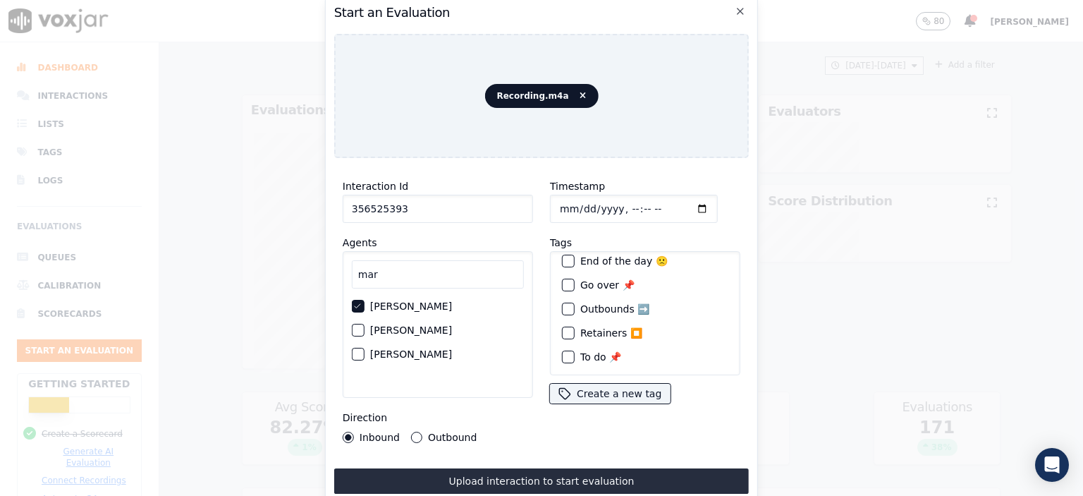
scroll to position [65, 0]
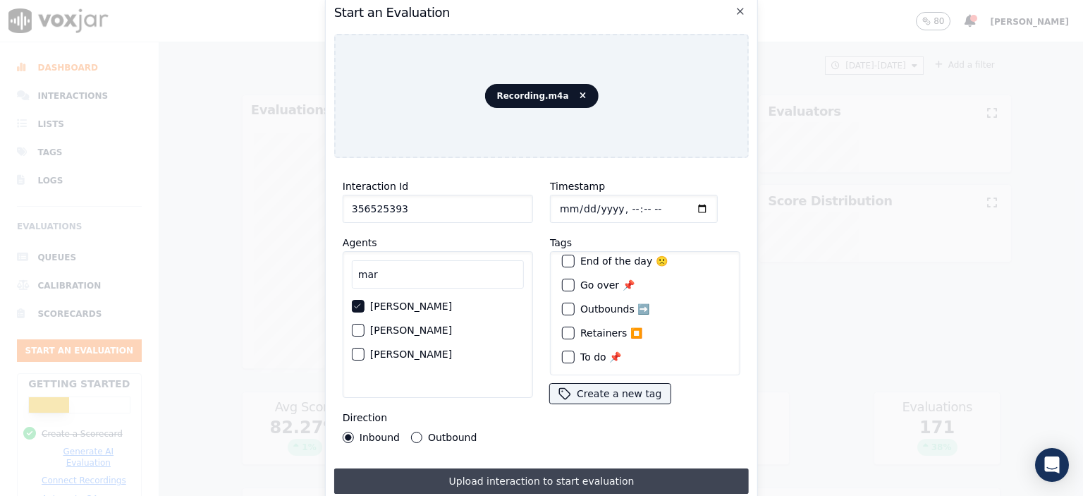
click at [556, 477] on button "Upload interaction to start evaluation" at bounding box center [541, 480] width 415 height 25
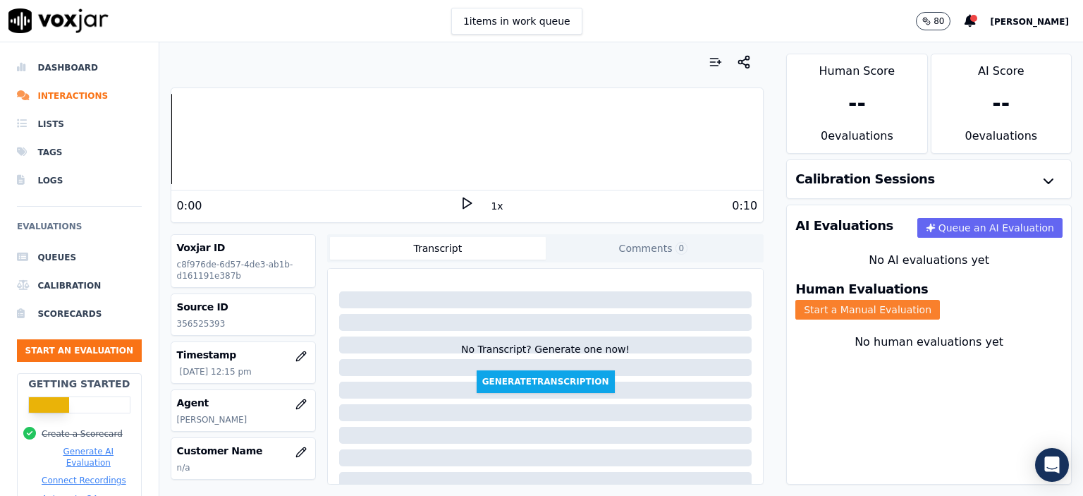
click at [940, 300] on button "Start a Manual Evaluation" at bounding box center [867, 310] width 145 height 20
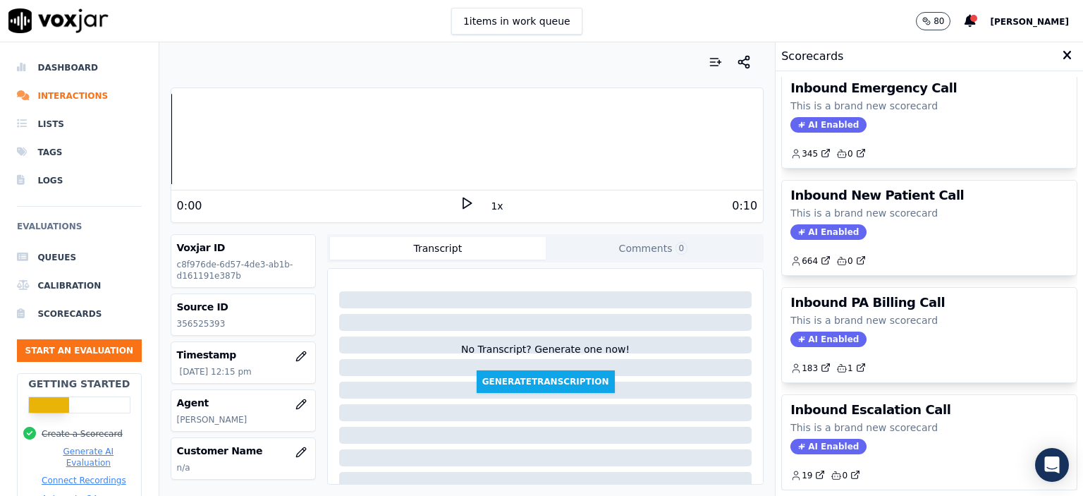
scroll to position [353, 0]
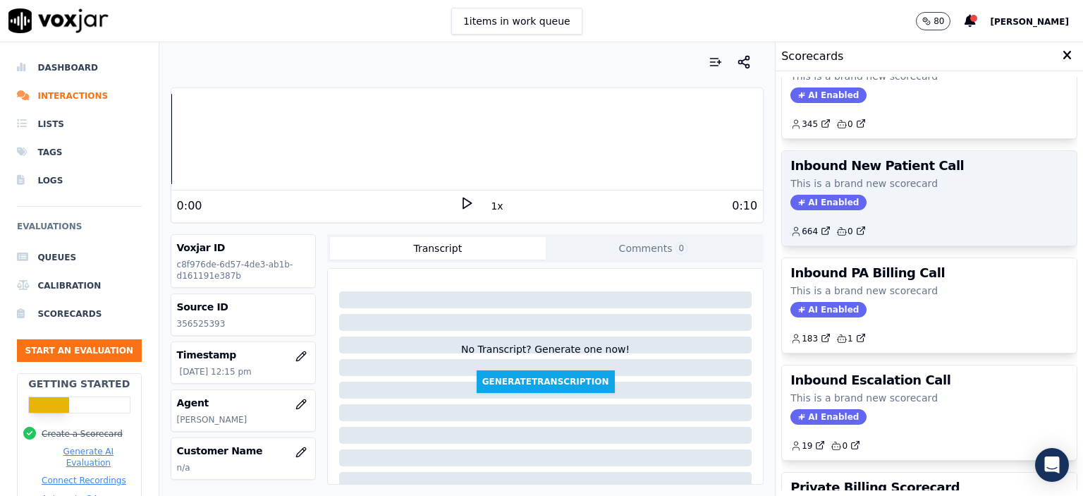
click at [891, 214] on div "664 0" at bounding box center [929, 225] width 278 height 23
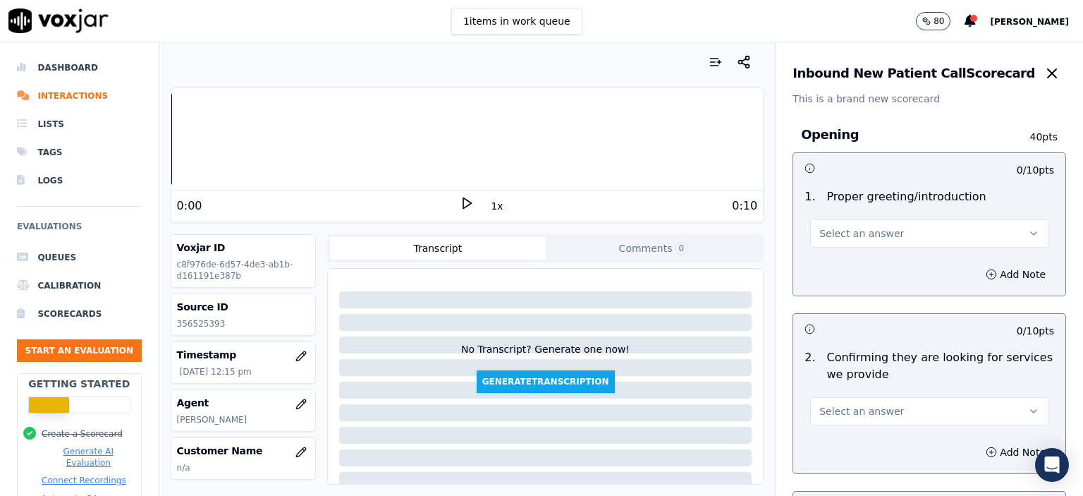
click at [883, 228] on button "Select an answer" at bounding box center [929, 233] width 238 height 28
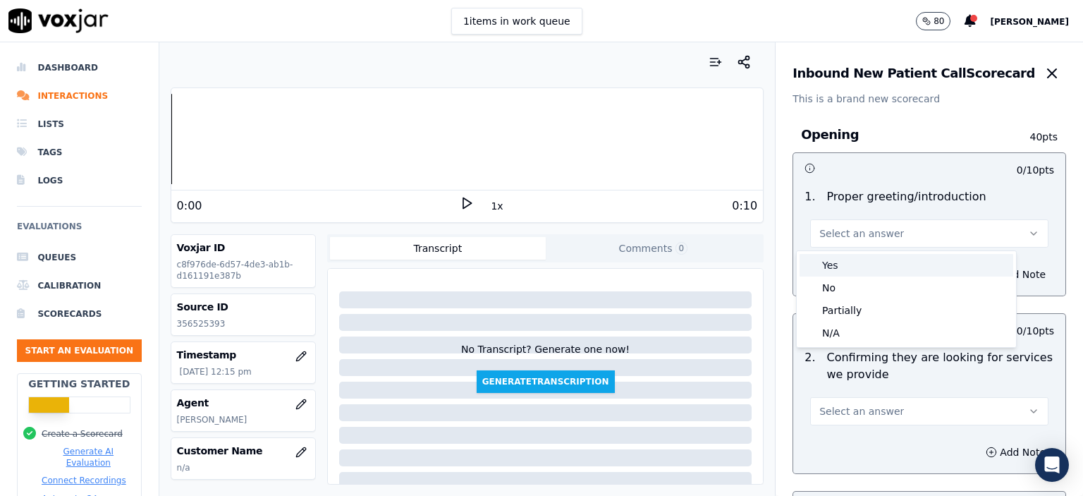
click at [876, 256] on div "Yes" at bounding box center [906, 265] width 214 height 23
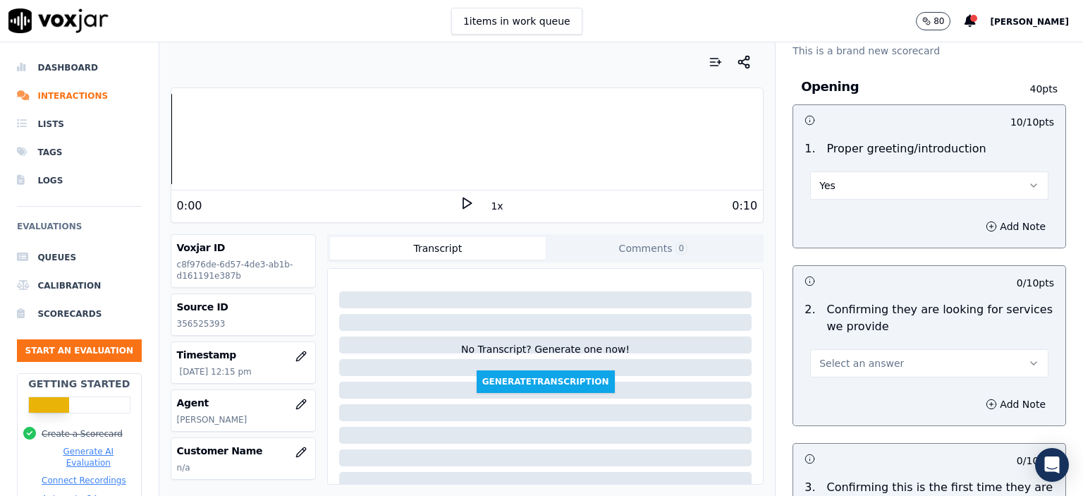
scroll to position [141, 0]
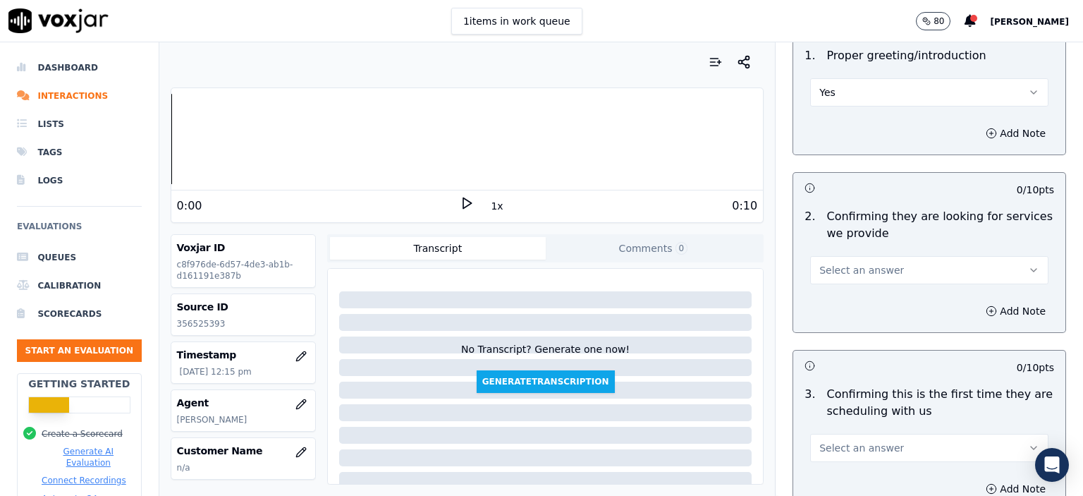
click at [879, 274] on button "Select an answer" at bounding box center [929, 270] width 238 height 28
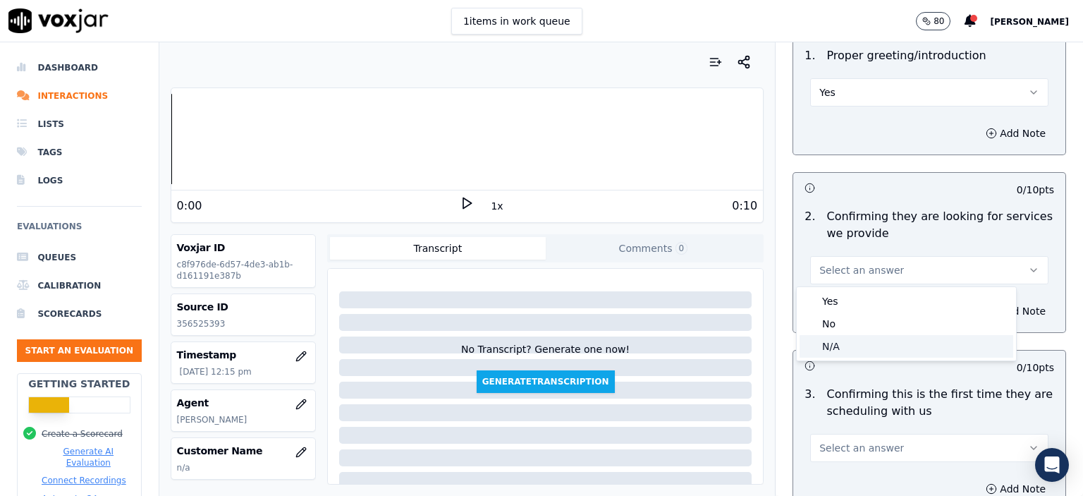
click at [866, 343] on div "N/A" at bounding box center [906, 346] width 214 height 23
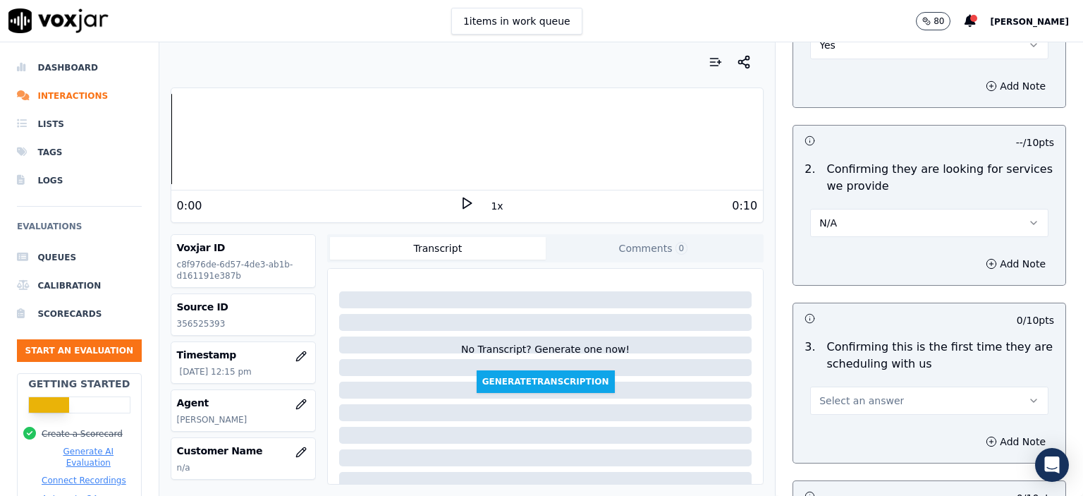
scroll to position [282, 0]
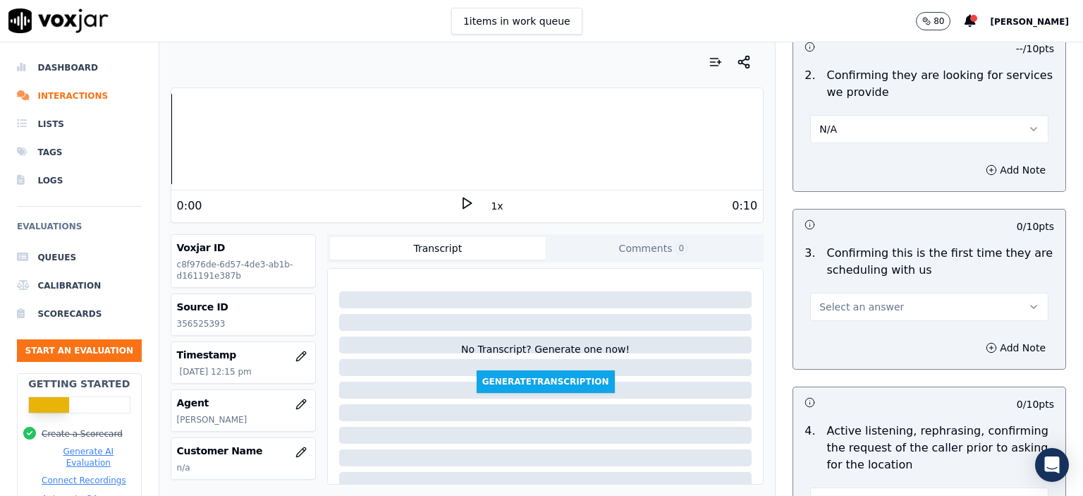
click at [877, 309] on button "Select an answer" at bounding box center [929, 307] width 238 height 28
click at [867, 340] on div "Yes" at bounding box center [906, 337] width 214 height 23
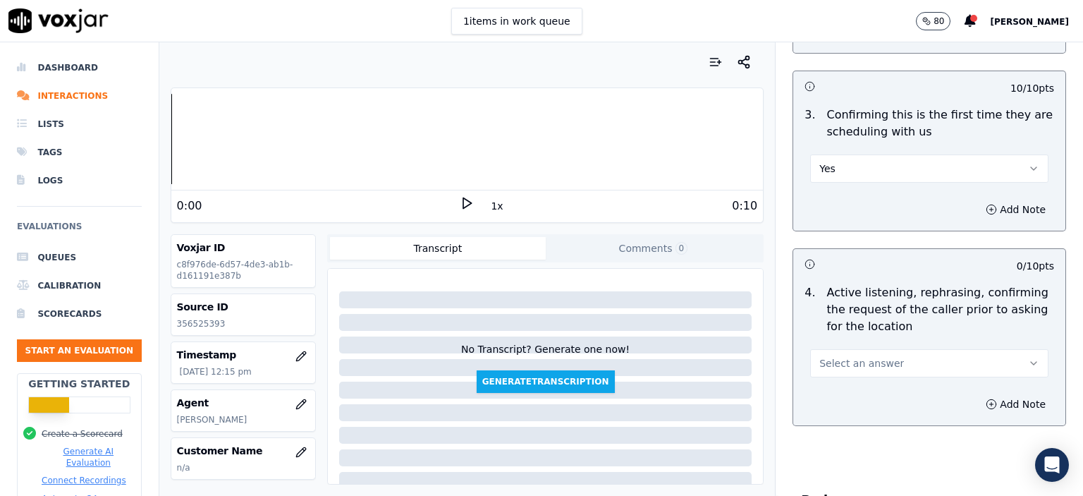
scroll to position [423, 0]
click at [866, 351] on button "Select an answer" at bounding box center [929, 360] width 238 height 28
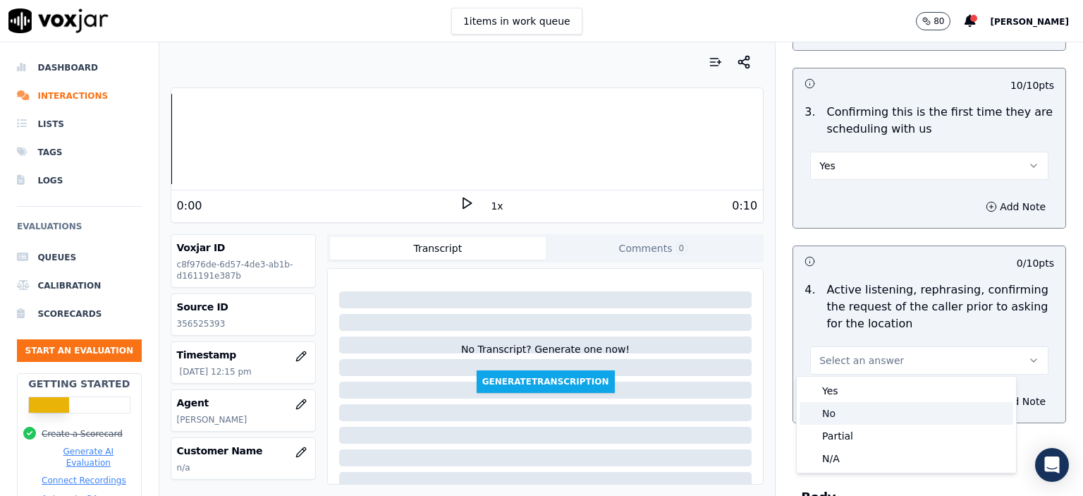
click at [856, 415] on div "No" at bounding box center [906, 413] width 214 height 23
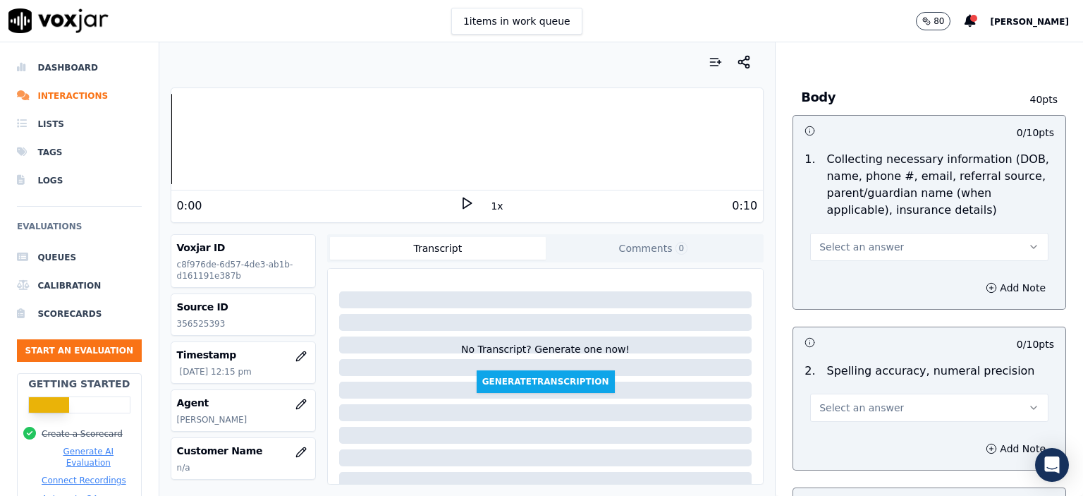
scroll to position [846, 0]
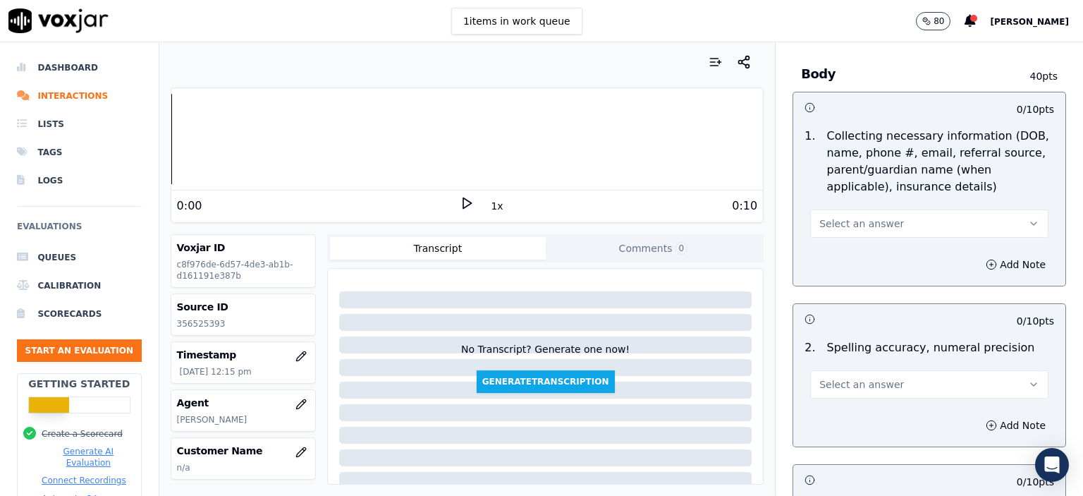
click at [842, 229] on button "Select an answer" at bounding box center [929, 223] width 238 height 28
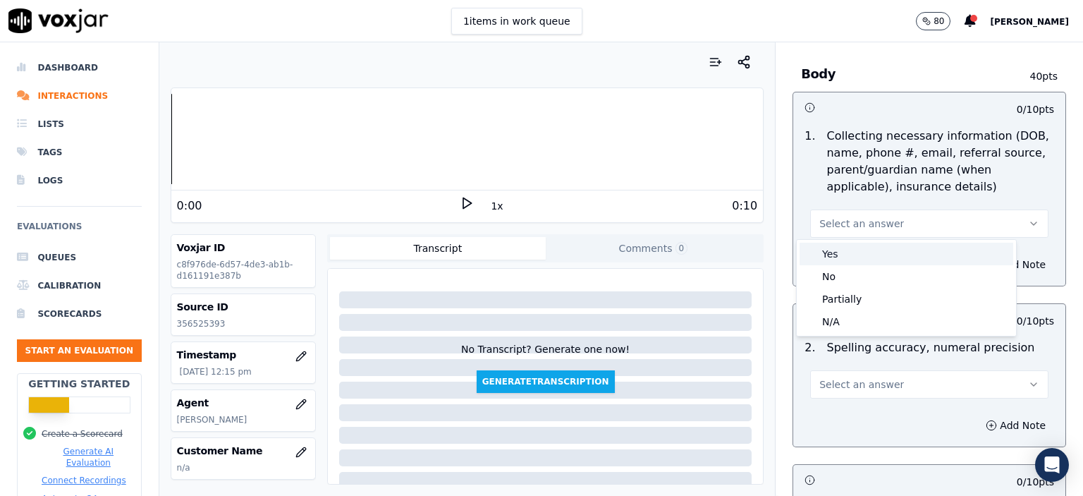
click at [843, 250] on div "Yes" at bounding box center [906, 254] width 214 height 23
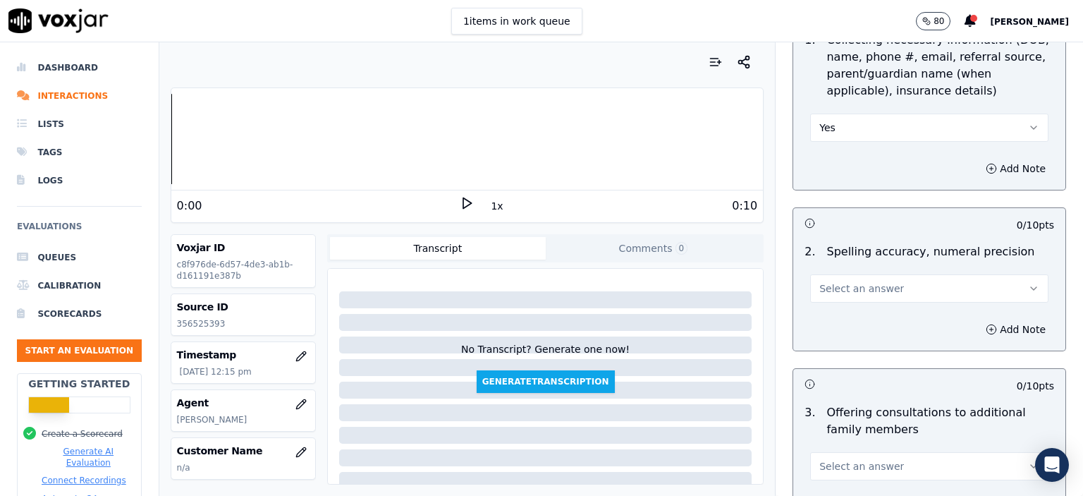
scroll to position [987, 0]
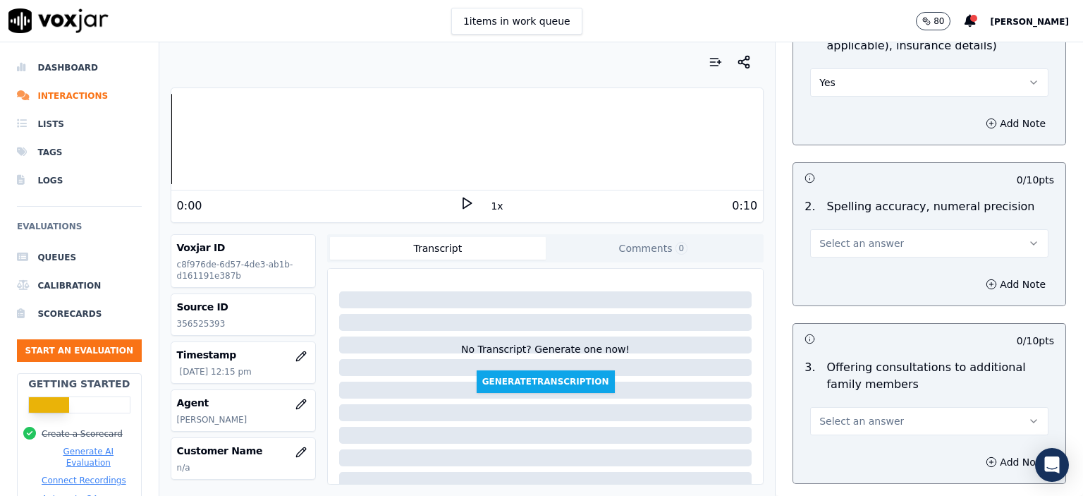
click at [902, 242] on button "Select an answer" at bounding box center [929, 243] width 238 height 28
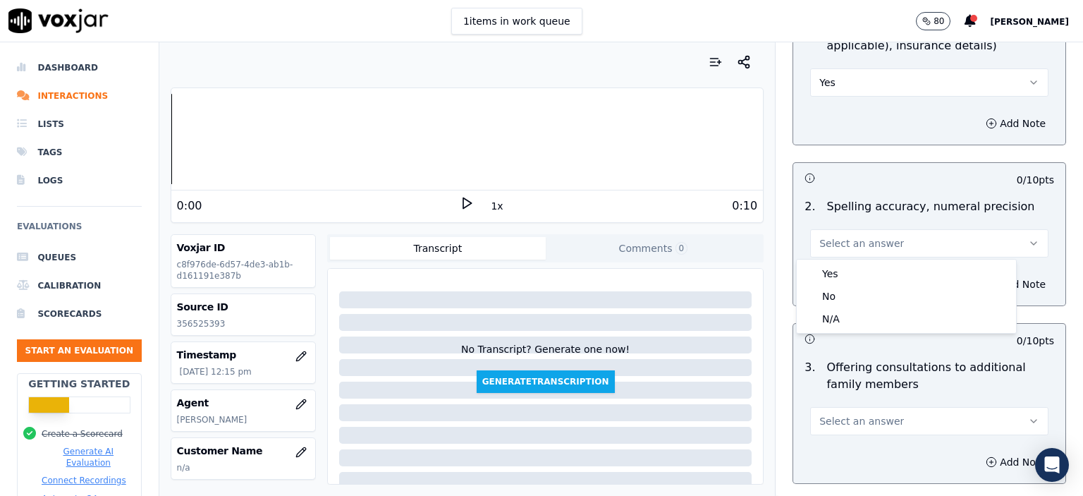
click at [897, 264] on div "Yes" at bounding box center [906, 273] width 214 height 23
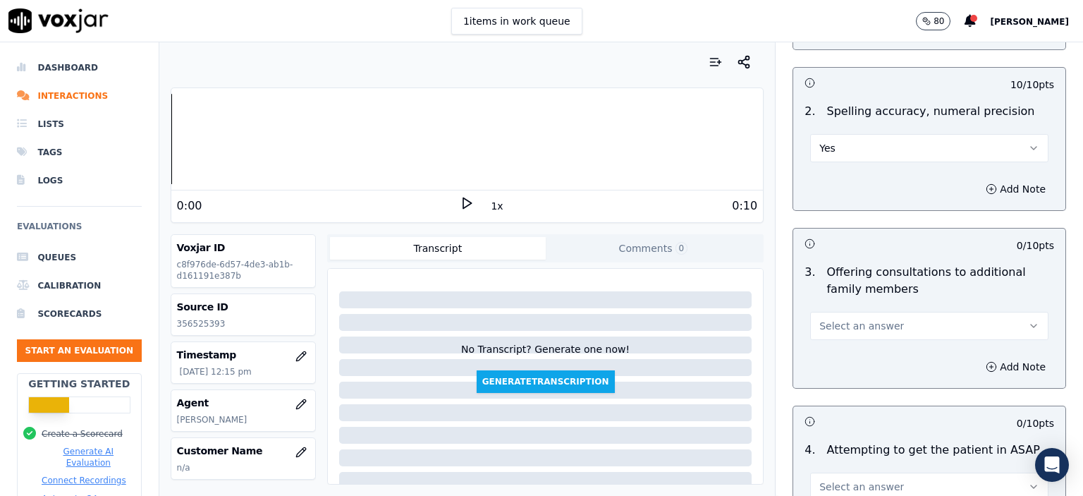
scroll to position [1128, 0]
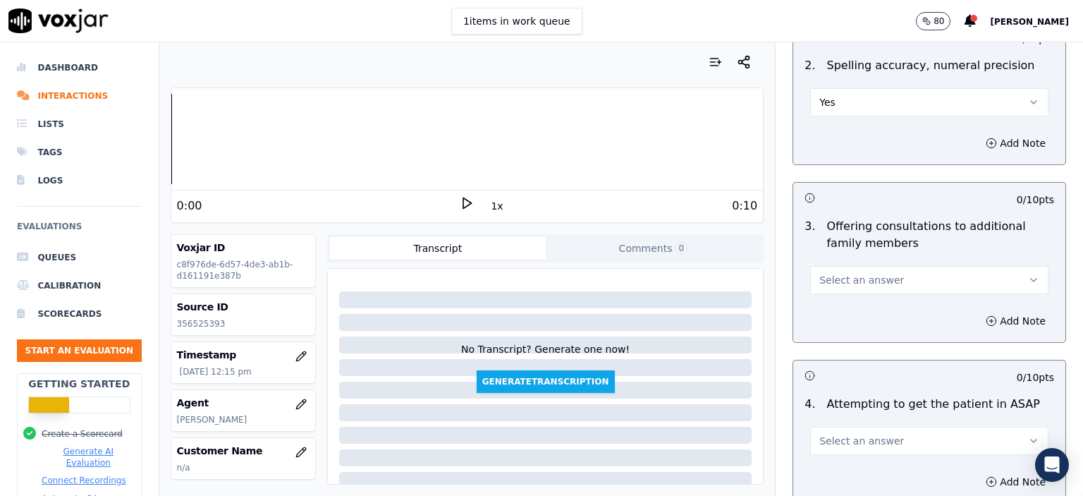
click at [900, 283] on button "Select an answer" at bounding box center [929, 280] width 238 height 28
click at [863, 334] on div "No" at bounding box center [906, 332] width 214 height 23
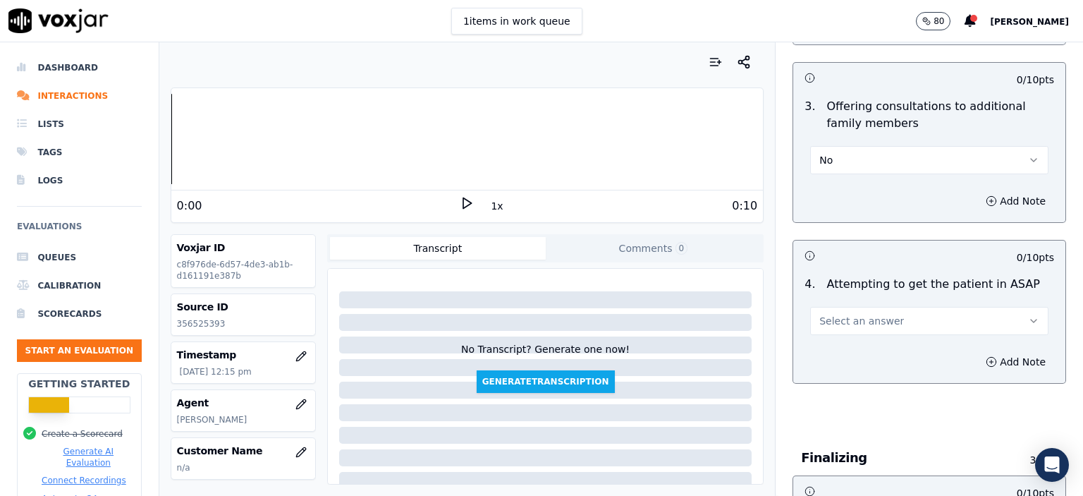
scroll to position [1269, 0]
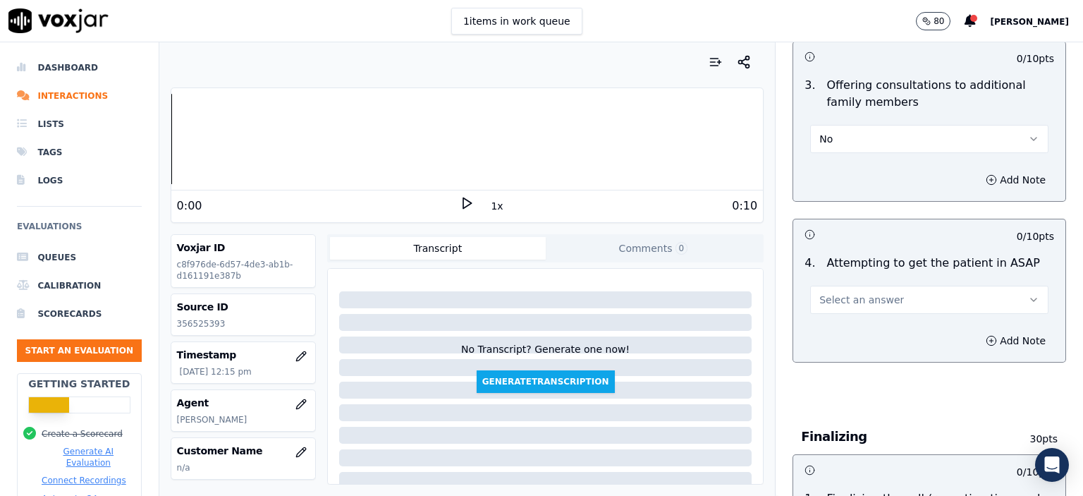
click at [820, 297] on span "Select an answer" at bounding box center [861, 300] width 85 height 14
click at [845, 331] on div "Yes" at bounding box center [906, 329] width 214 height 23
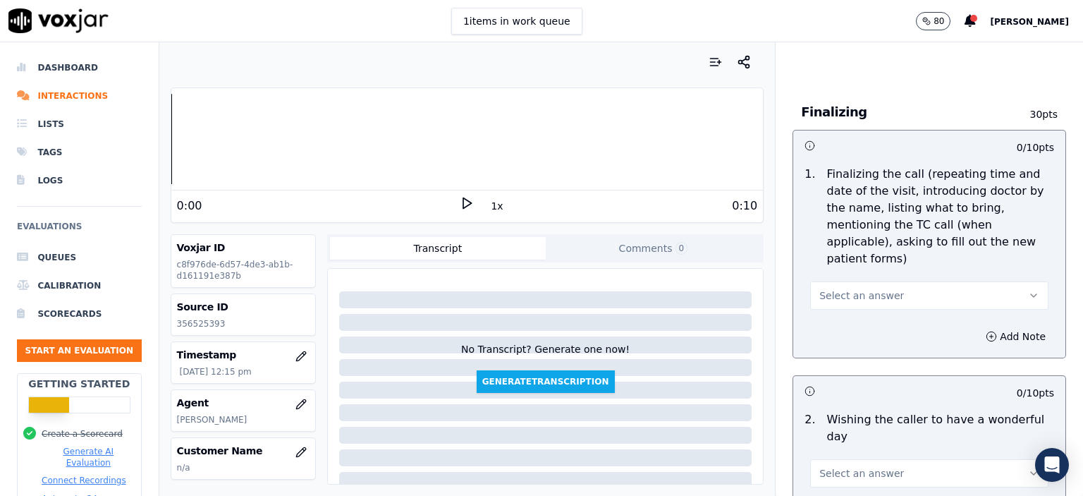
scroll to position [1622, 0]
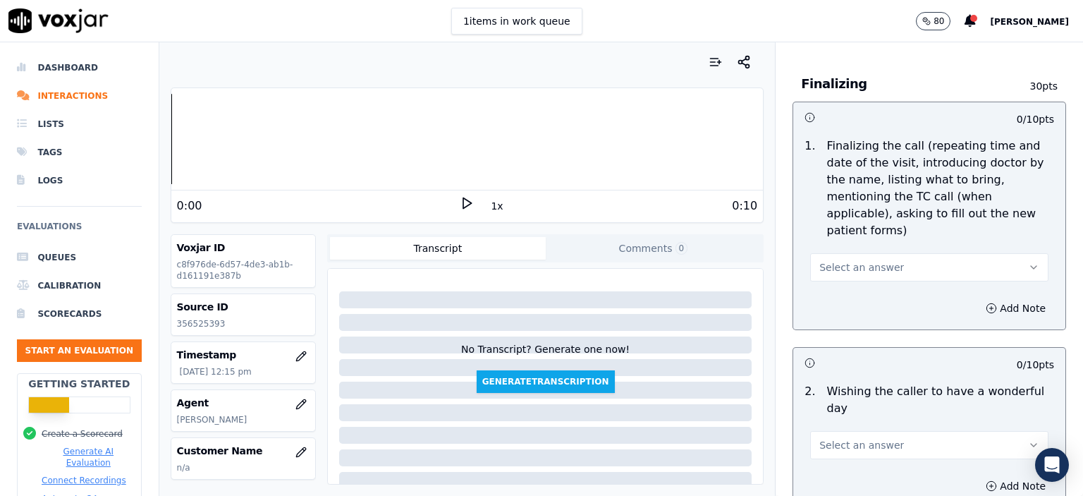
click at [895, 253] on button "Select an answer" at bounding box center [929, 267] width 238 height 28
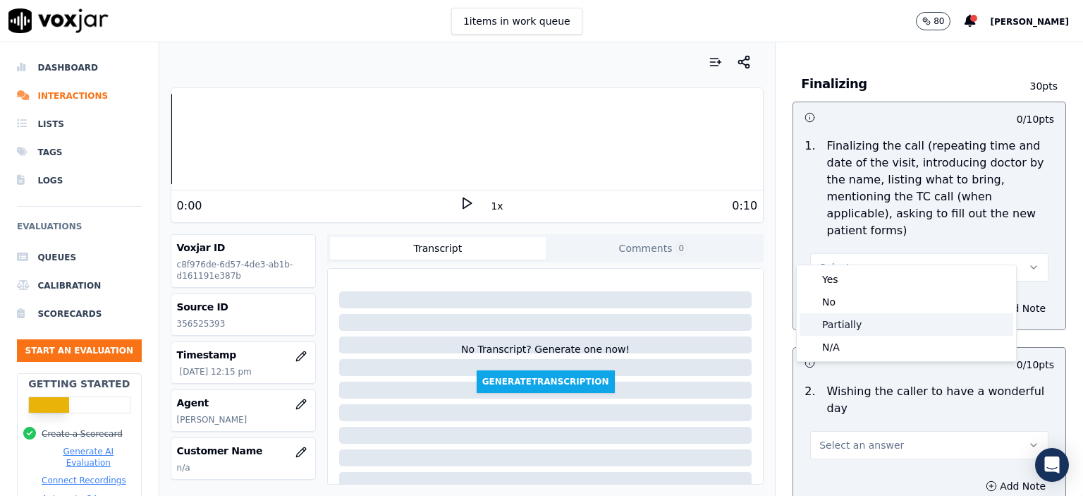
click at [878, 320] on div "Partially" at bounding box center [906, 324] width 214 height 23
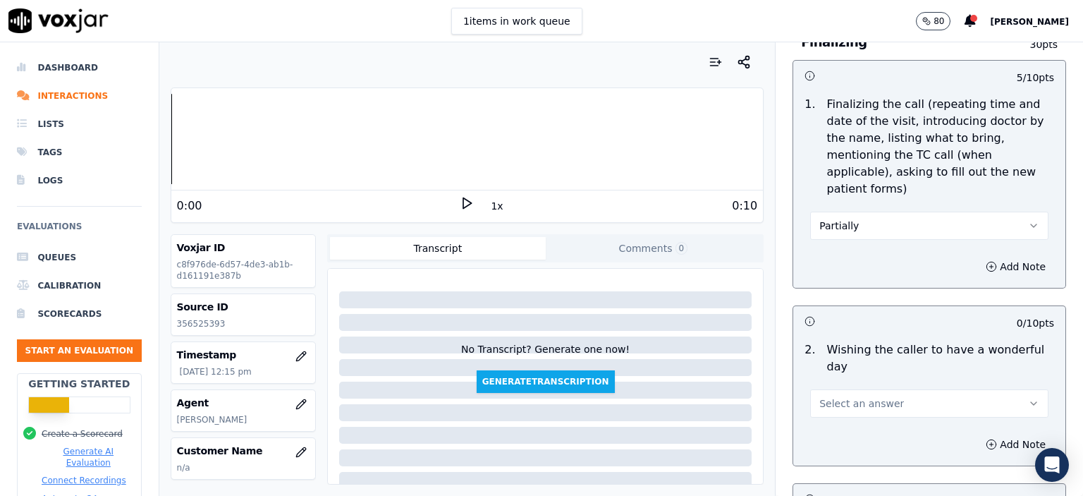
scroll to position [1833, 0]
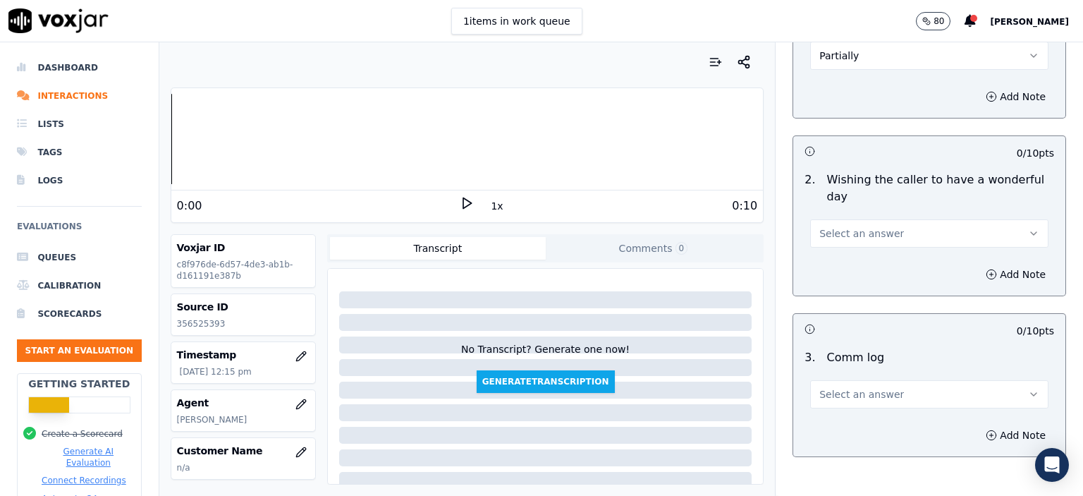
click at [842, 226] on span "Select an answer" at bounding box center [861, 233] width 85 height 14
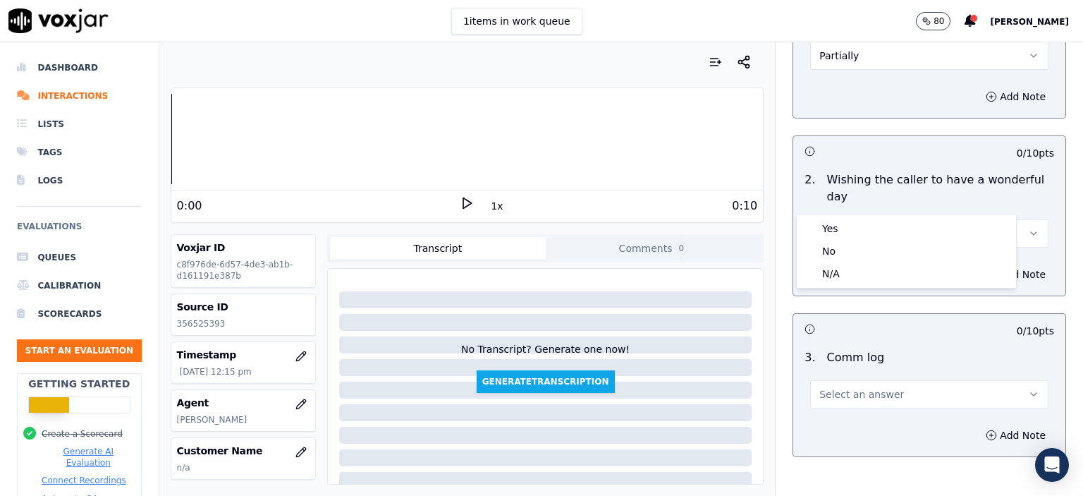
click at [838, 222] on div "Yes" at bounding box center [906, 228] width 214 height 23
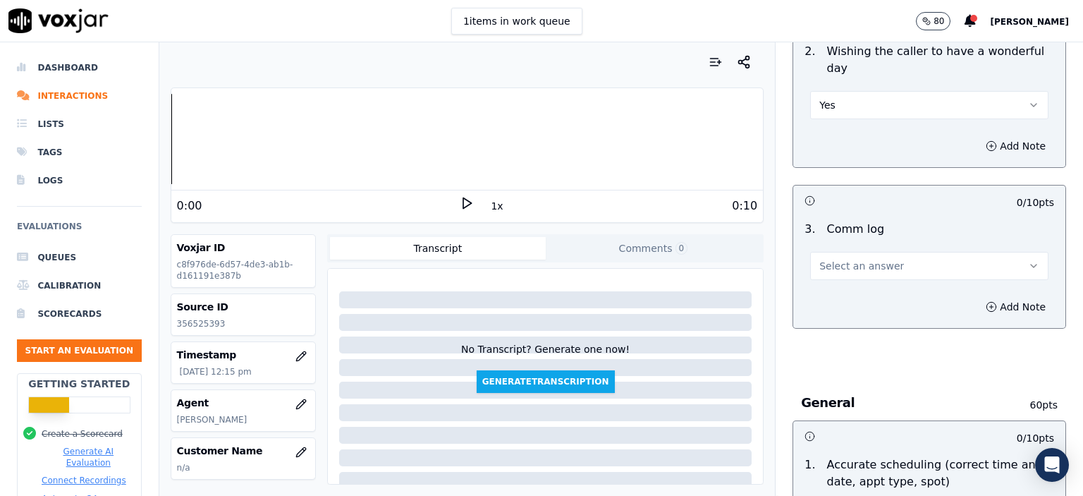
scroll to position [1974, 0]
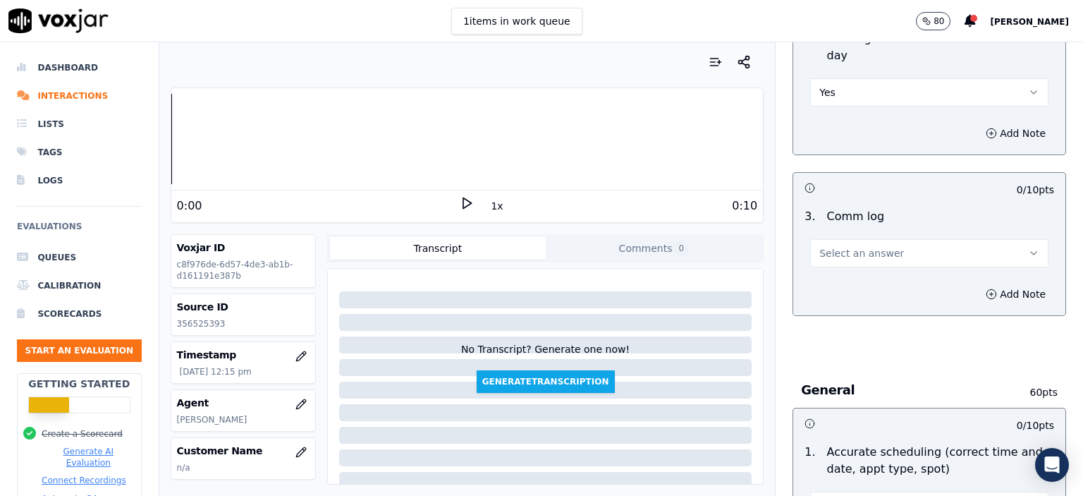
click at [835, 239] on button "Select an answer" at bounding box center [929, 253] width 238 height 28
click at [837, 280] on div "No" at bounding box center [906, 270] width 214 height 23
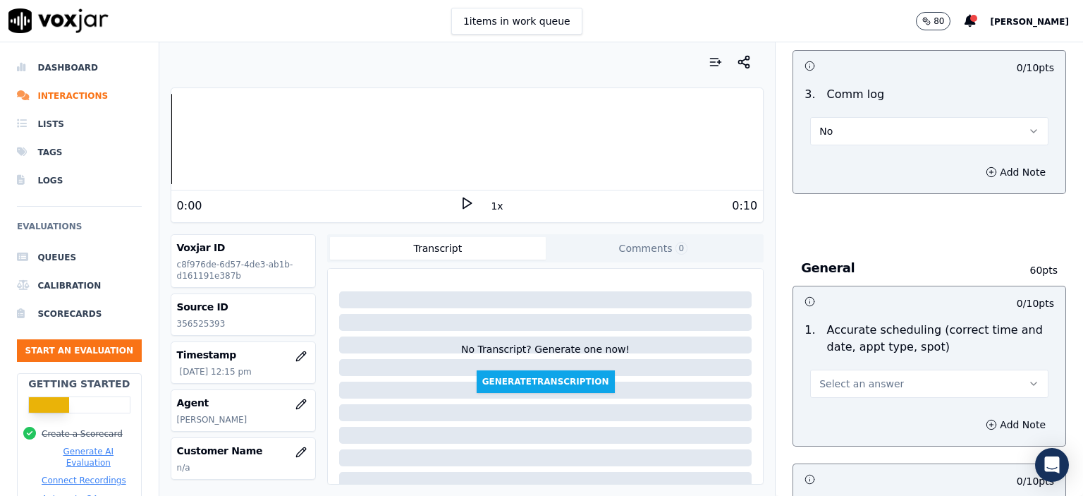
scroll to position [2115, 0]
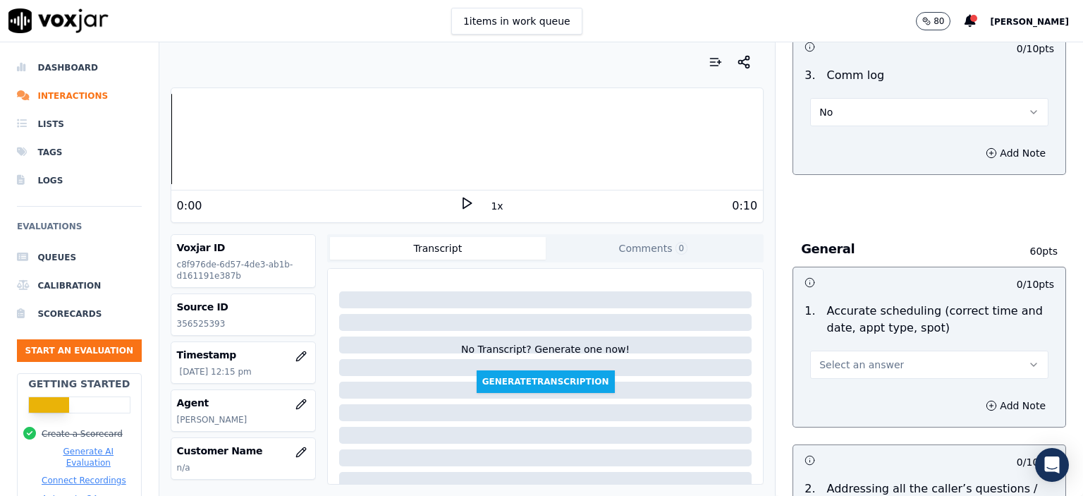
click at [840, 350] on button "Select an answer" at bounding box center [929, 364] width 238 height 28
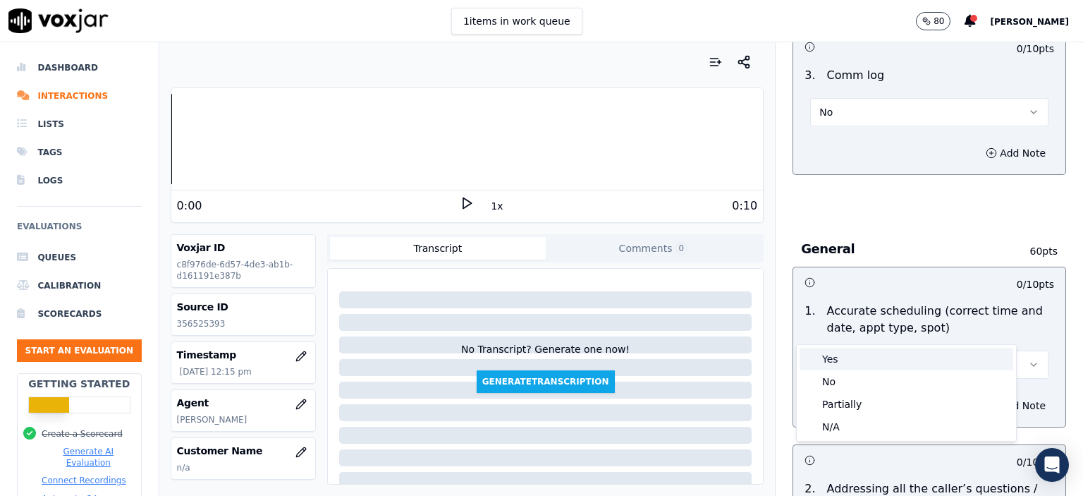
click at [843, 363] on div "Yes" at bounding box center [906, 359] width 214 height 23
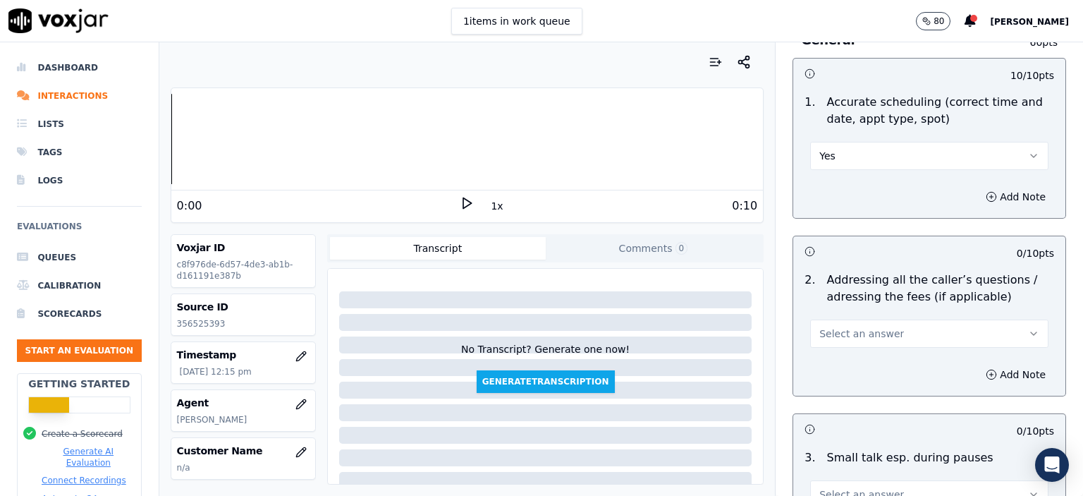
scroll to position [2327, 0]
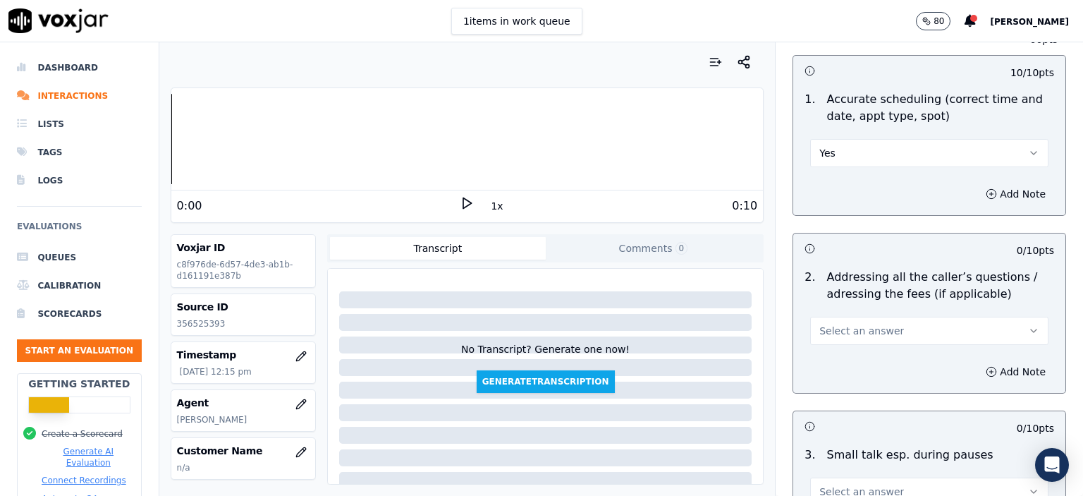
click at [849, 324] on span "Select an answer" at bounding box center [861, 331] width 85 height 14
click at [843, 380] on div "N/A" at bounding box center [906, 370] width 214 height 23
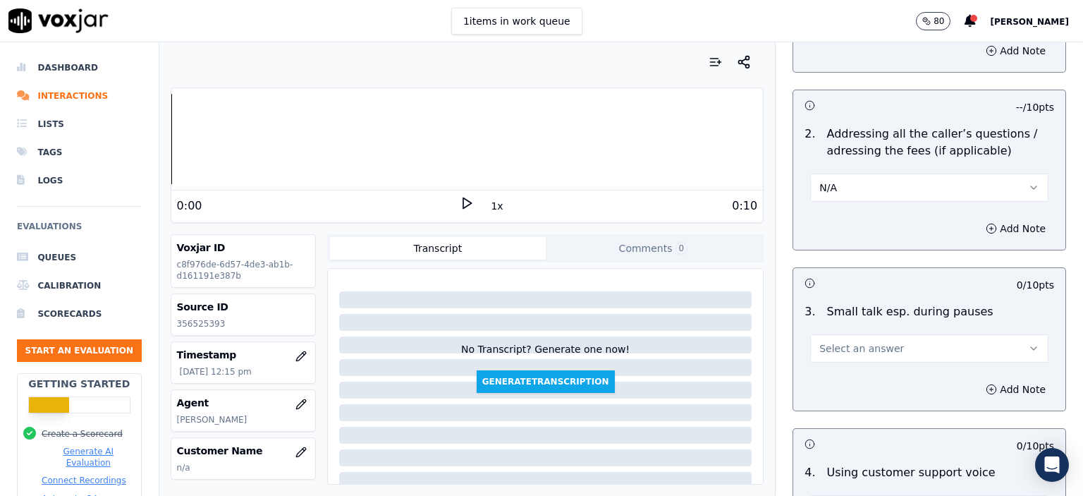
scroll to position [2468, 0]
click at [849, 336] on button "Select an answer" at bounding box center [929, 350] width 238 height 28
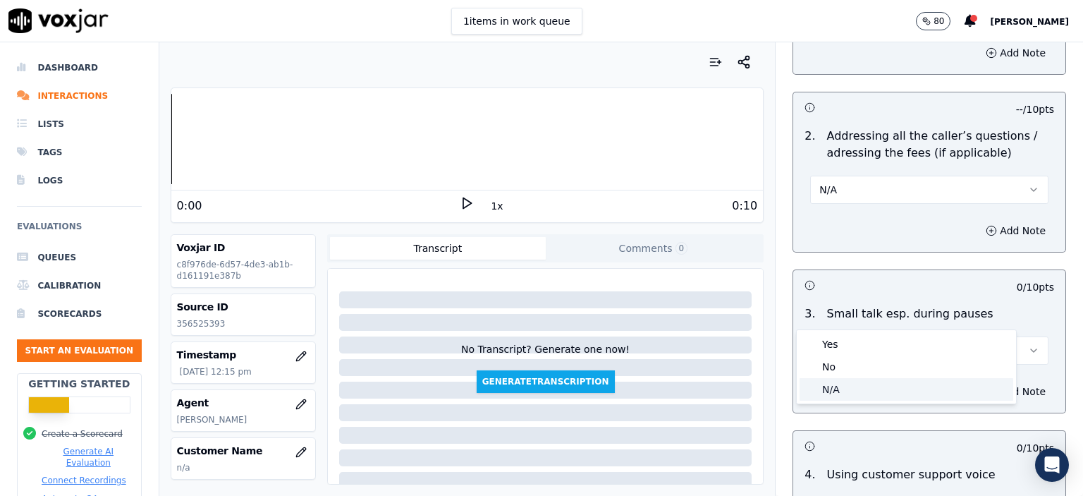
click at [844, 394] on div "N/A" at bounding box center [906, 389] width 214 height 23
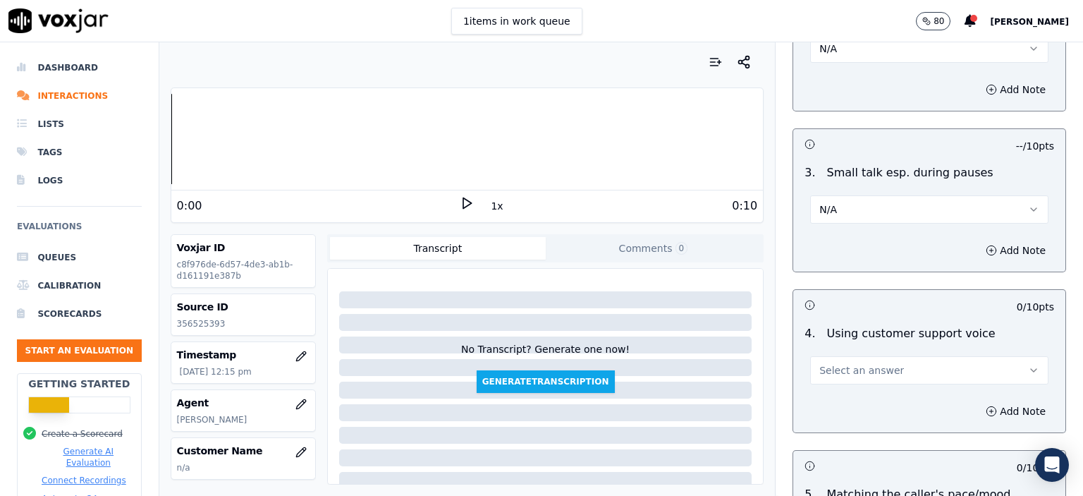
click at [852, 363] on span "Select an answer" at bounding box center [861, 370] width 85 height 14
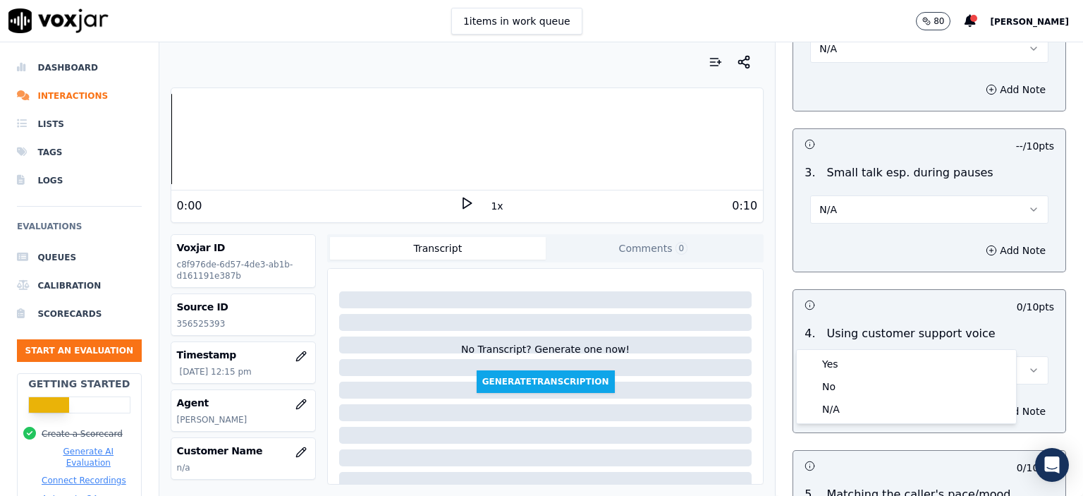
click at [852, 363] on div "Yes" at bounding box center [906, 364] width 214 height 23
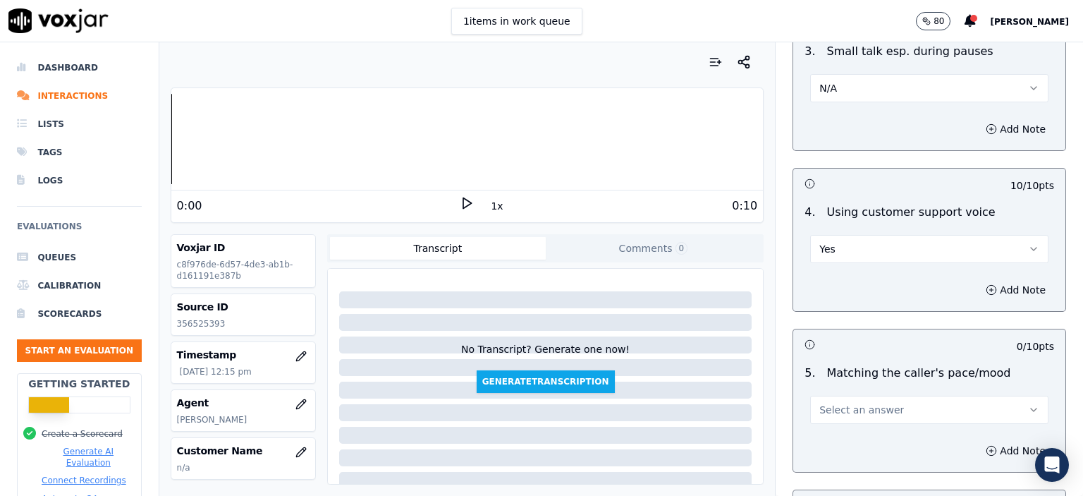
scroll to position [2750, 0]
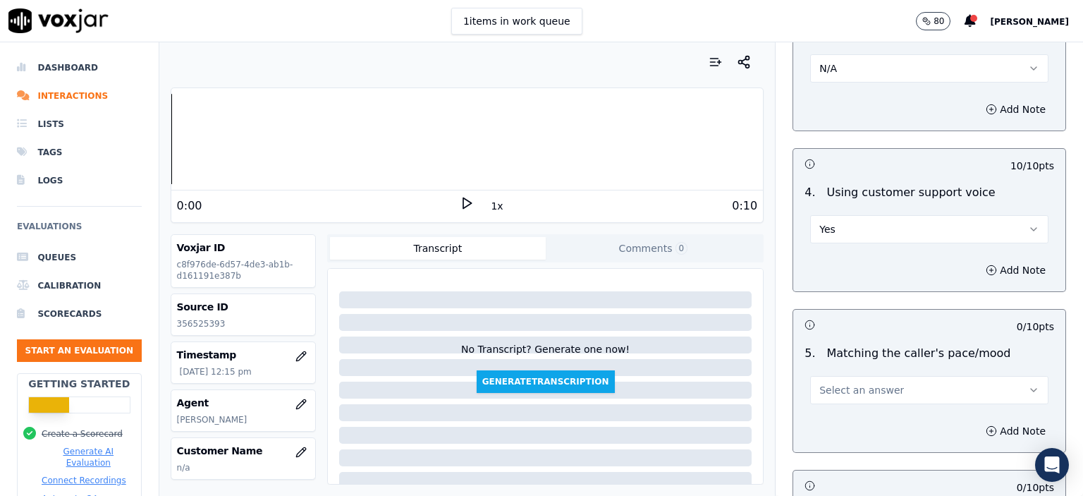
click at [852, 383] on span "Select an answer" at bounding box center [861, 390] width 85 height 14
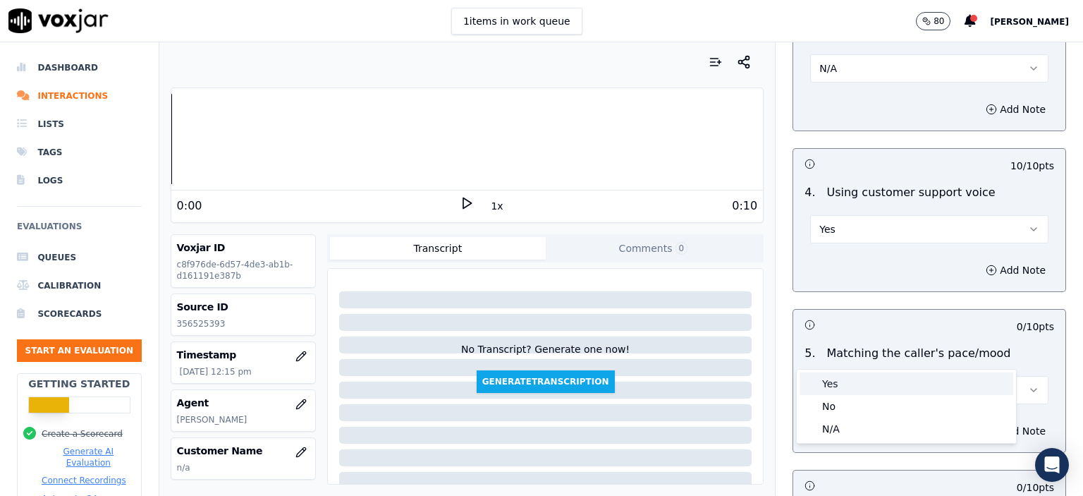
click at [852, 380] on div "Yes" at bounding box center [906, 383] width 214 height 23
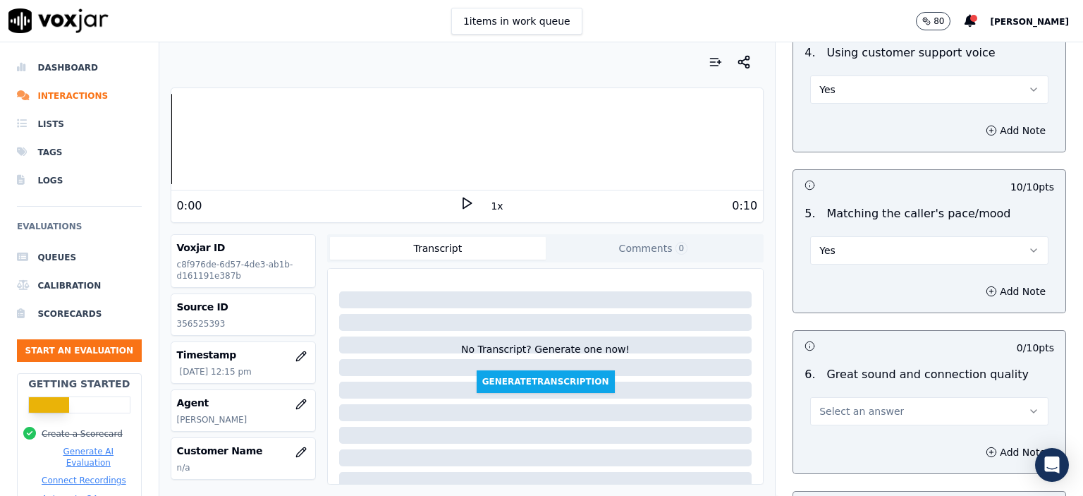
scroll to position [2891, 0]
click at [855, 403] on span "Select an answer" at bounding box center [861, 410] width 85 height 14
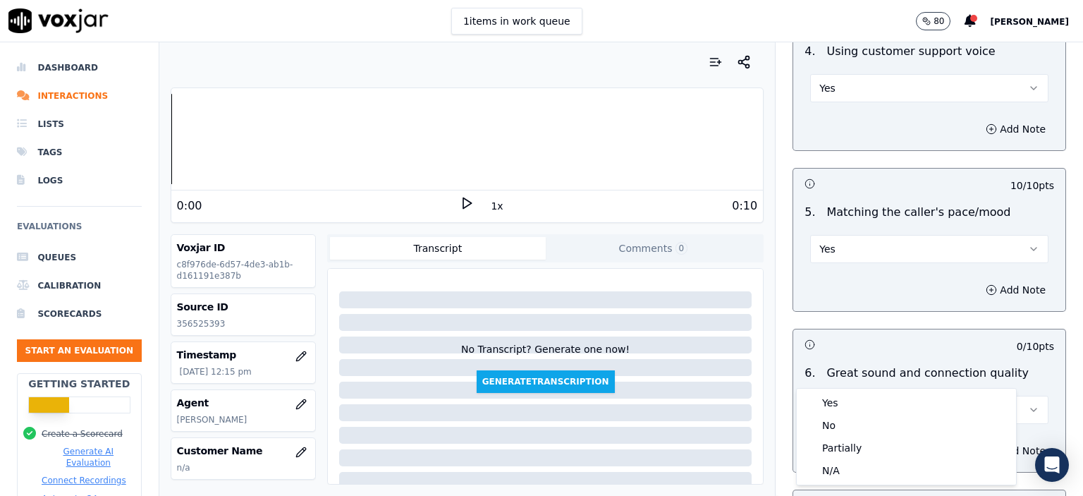
click at [854, 388] on div "Yes No Partially N/A" at bounding box center [906, 436] width 219 height 96
click at [852, 396] on div "Yes" at bounding box center [906, 402] width 214 height 23
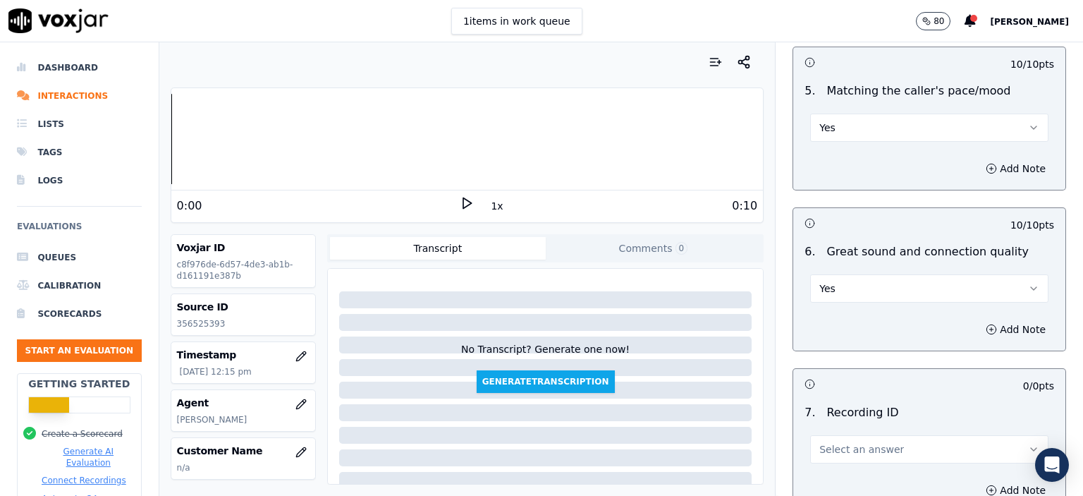
scroll to position [3032, 0]
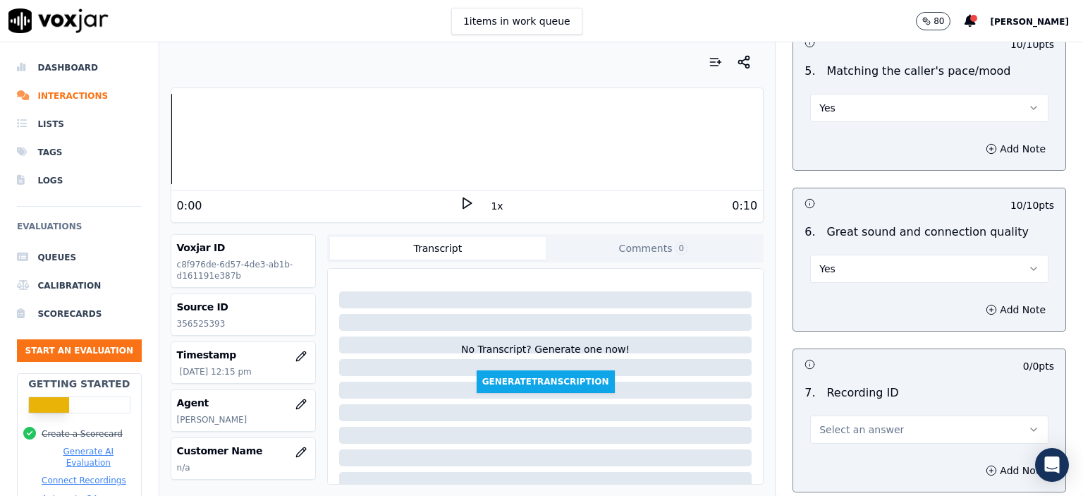
click at [852, 422] on span "Select an answer" at bounding box center [861, 429] width 85 height 14
click at [852, 417] on div at bounding box center [906, 415] width 214 height 8
click at [854, 422] on span "Select an answer" at bounding box center [861, 429] width 85 height 14
click at [854, 429] on div "N/A" at bounding box center [906, 430] width 214 height 23
click at [982, 460] on button "Add Note" at bounding box center [1015, 470] width 77 height 20
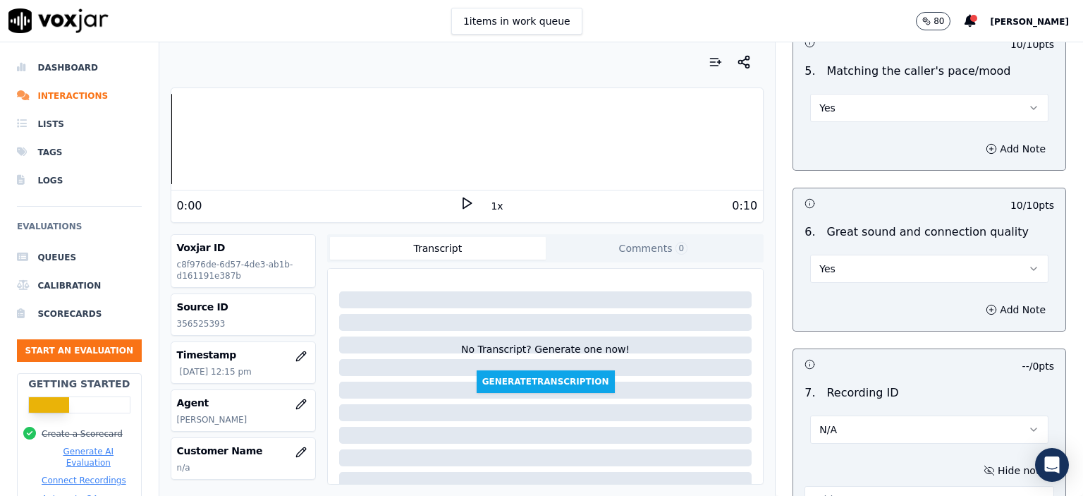
click at [195, 324] on p "356525393" at bounding box center [243, 323] width 133 height 11
copy p "356525393"
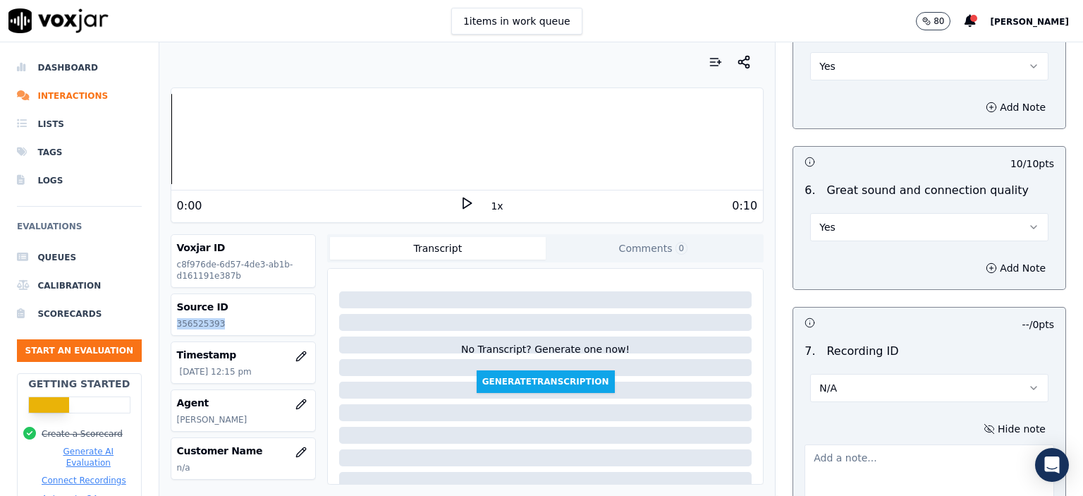
scroll to position [3173, 0]
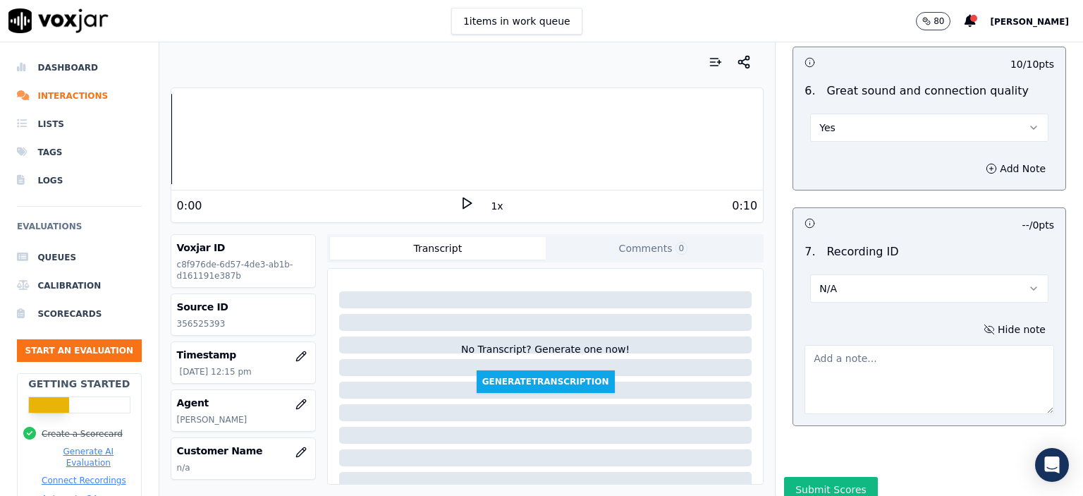
click at [898, 363] on textarea at bounding box center [929, 379] width 250 height 69
paste textarea "356525393"
type textarea "356525393"
click at [808, 477] on button "Submit Scores" at bounding box center [831, 489] width 94 height 25
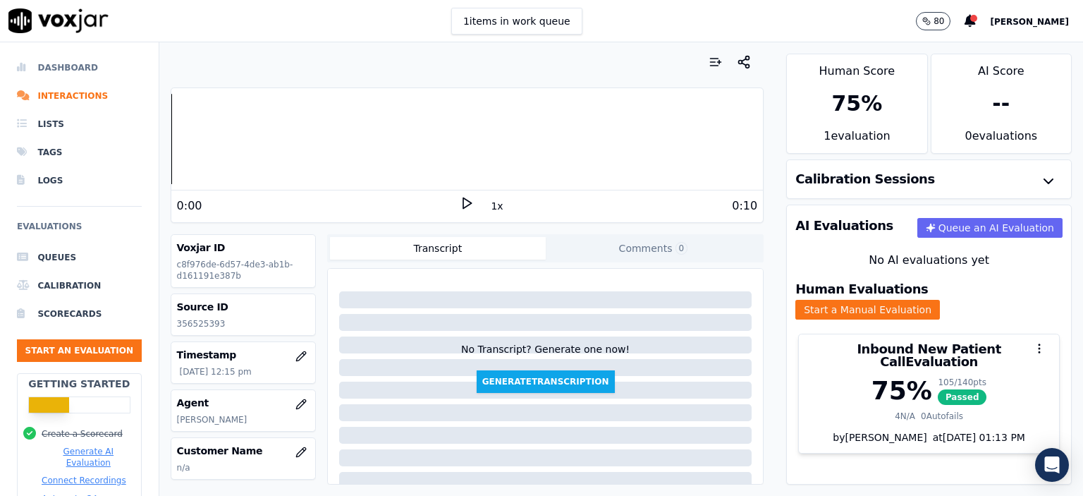
click at [79, 63] on li "Dashboard" at bounding box center [79, 68] width 125 height 28
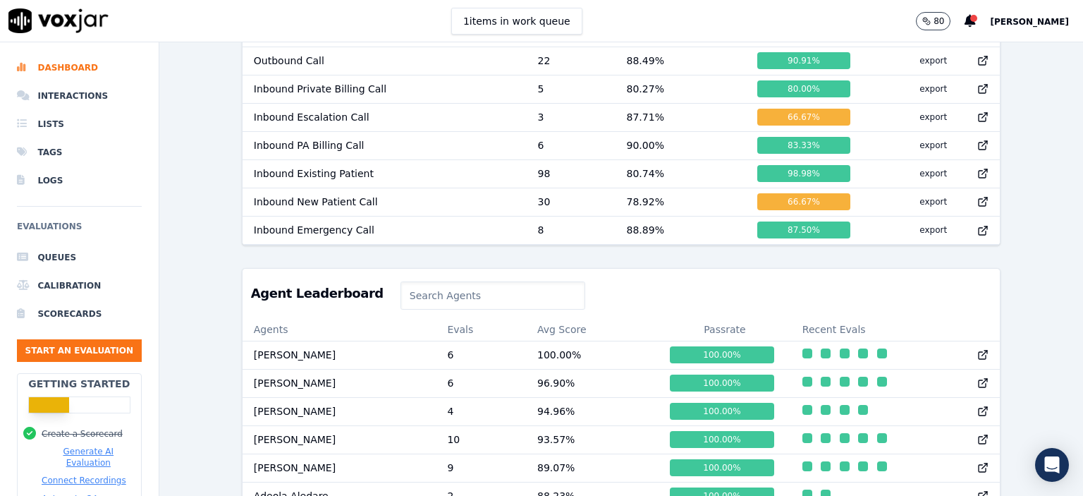
scroll to position [971, 0]
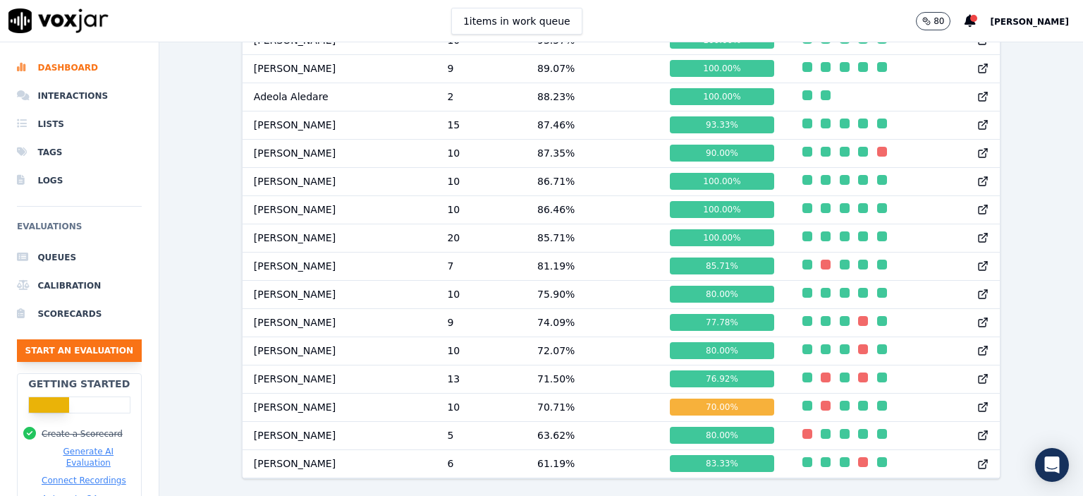
click at [67, 355] on button "Start an Evaluation" at bounding box center [79, 350] width 125 height 23
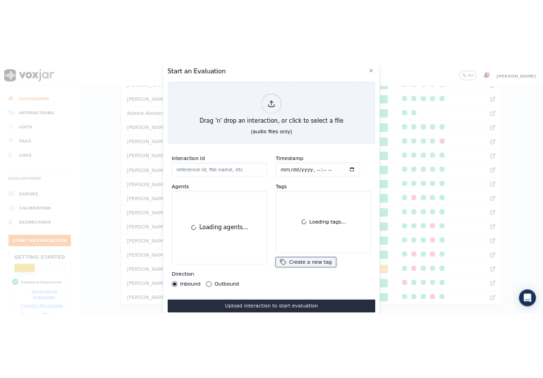
scroll to position [86, 0]
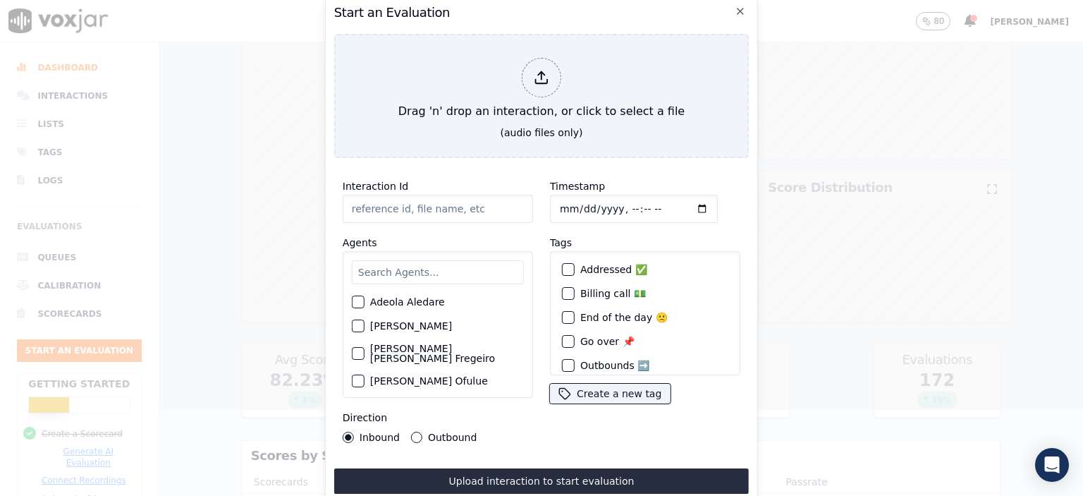
click at [400, 195] on input "Interaction Id" at bounding box center [438, 209] width 190 height 28
paste input "356527966"
type input "356527966"
click at [614, 202] on input "Timestamp" at bounding box center [634, 209] width 168 height 28
type input "[DATE]T12:33"
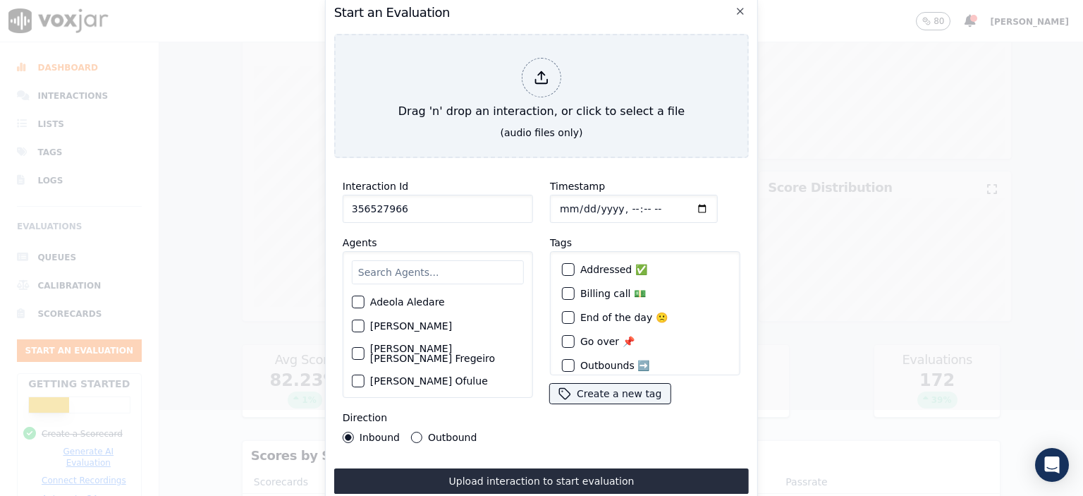
click at [405, 264] on input "text" at bounding box center [438, 272] width 172 height 24
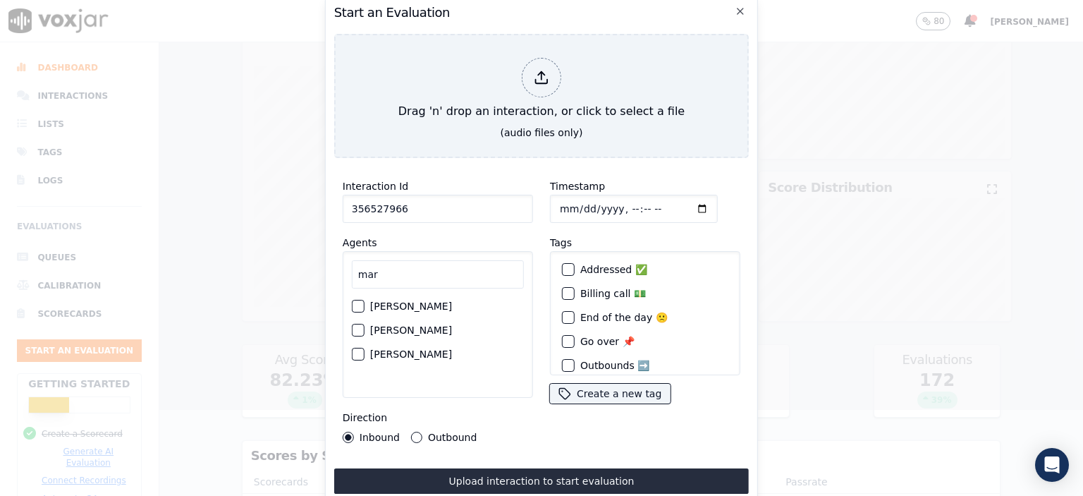
type input "mar"
click at [392, 301] on label "[PERSON_NAME]" at bounding box center [411, 306] width 82 height 10
click at [364, 300] on button "[PERSON_NAME]" at bounding box center [358, 306] width 13 height 13
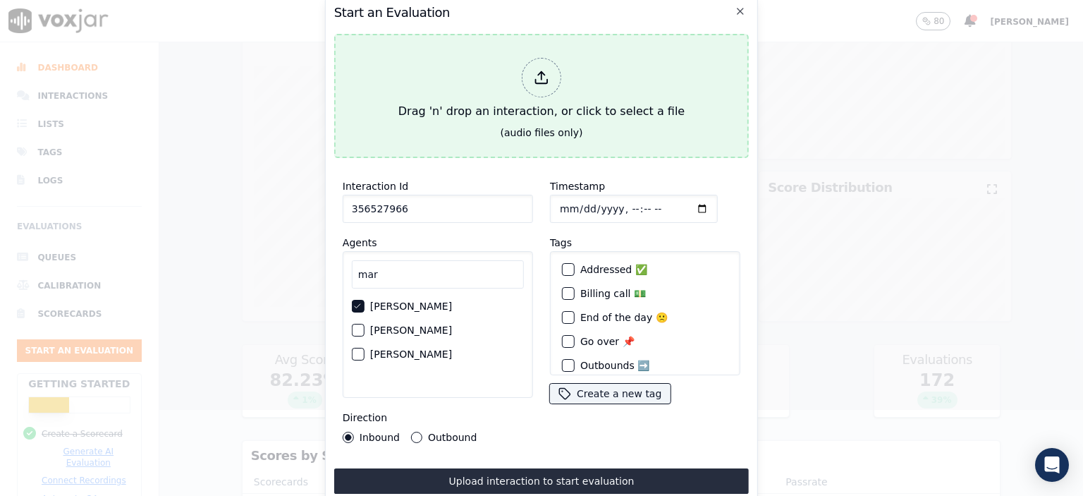
click at [518, 115] on div "Drag 'n' drop an interaction, or click to select a file" at bounding box center [542, 88] width 298 height 73
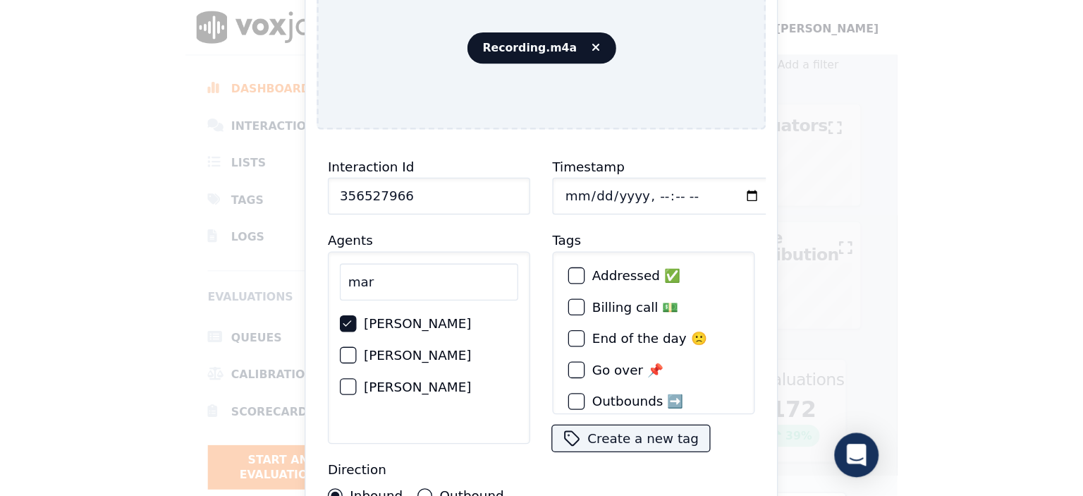
scroll to position [13, 0]
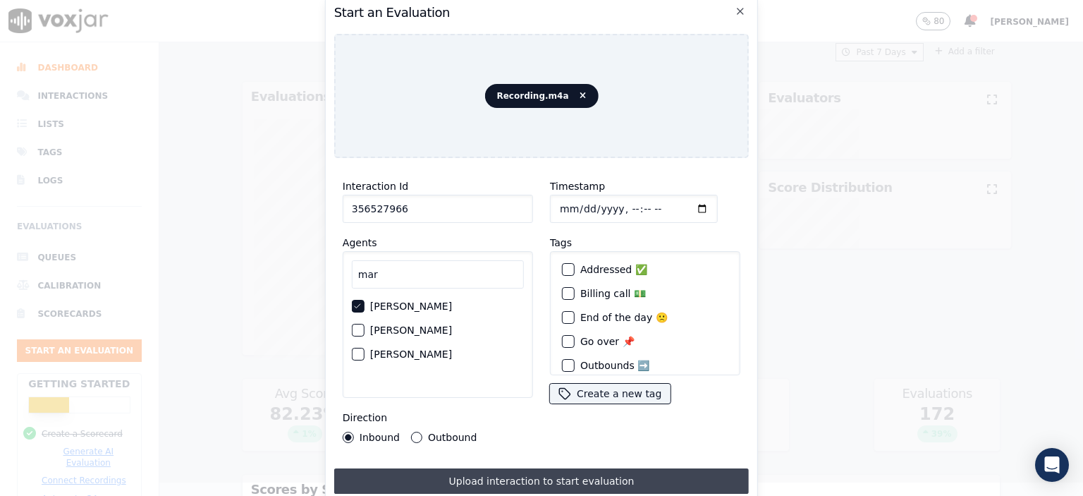
click at [598, 475] on button "Upload interaction to start evaluation" at bounding box center [541, 480] width 415 height 25
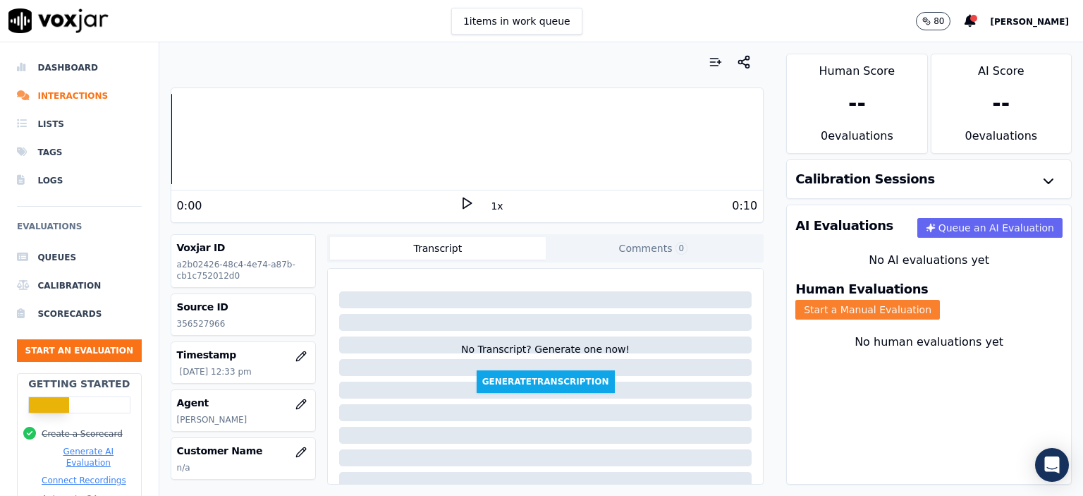
click at [940, 300] on button "Start a Manual Evaluation" at bounding box center [867, 310] width 145 height 20
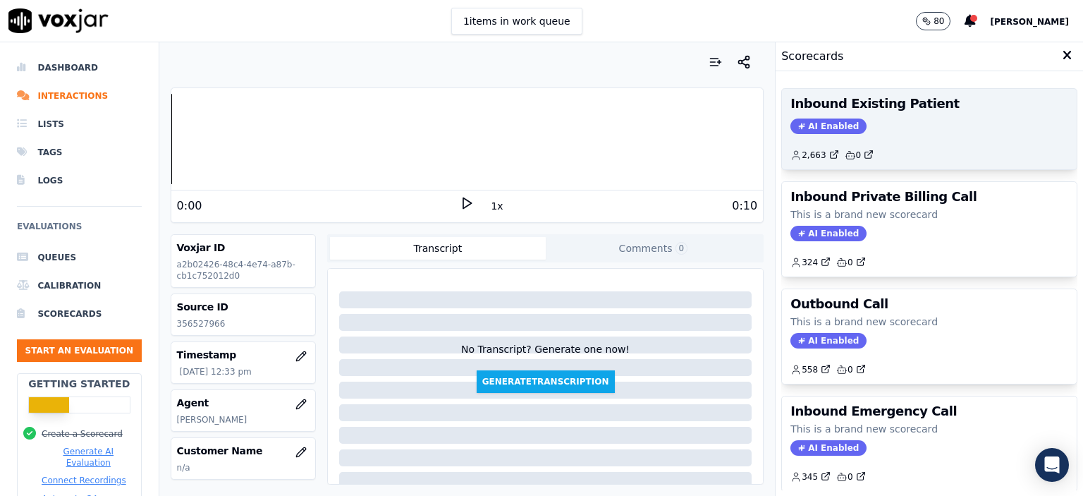
click at [886, 120] on div "AI Enabled" at bounding box center [929, 126] width 278 height 16
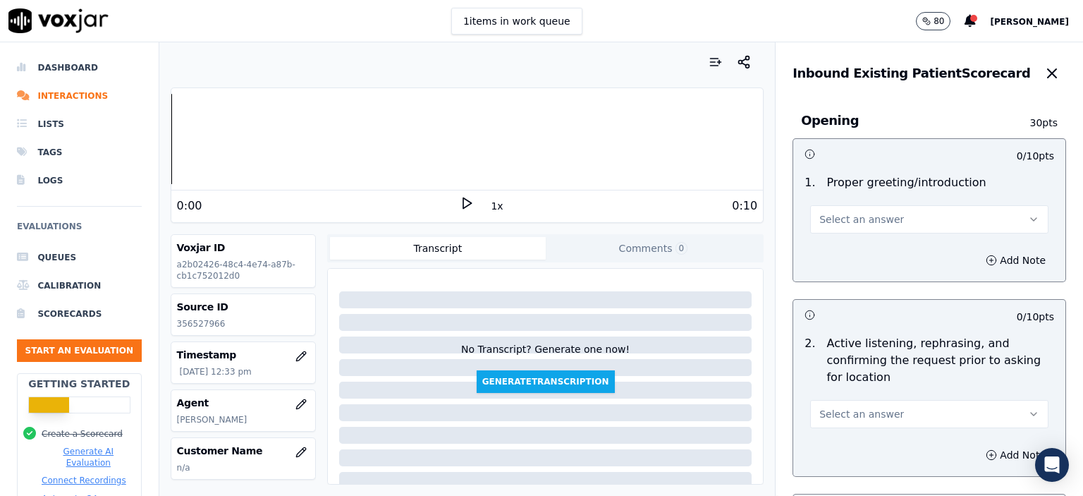
click at [887, 212] on button "Select an answer" at bounding box center [929, 219] width 238 height 28
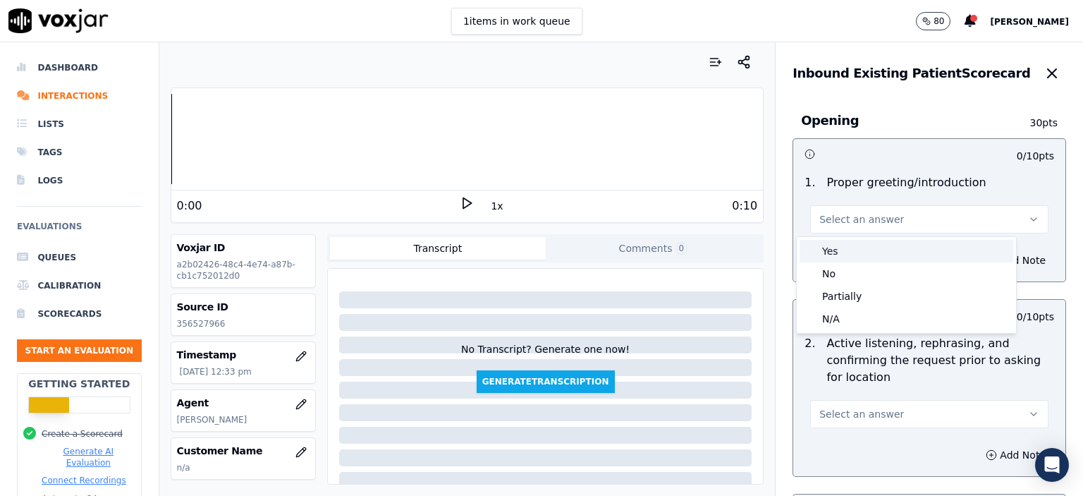
click at [883, 253] on div "Yes" at bounding box center [906, 251] width 214 height 23
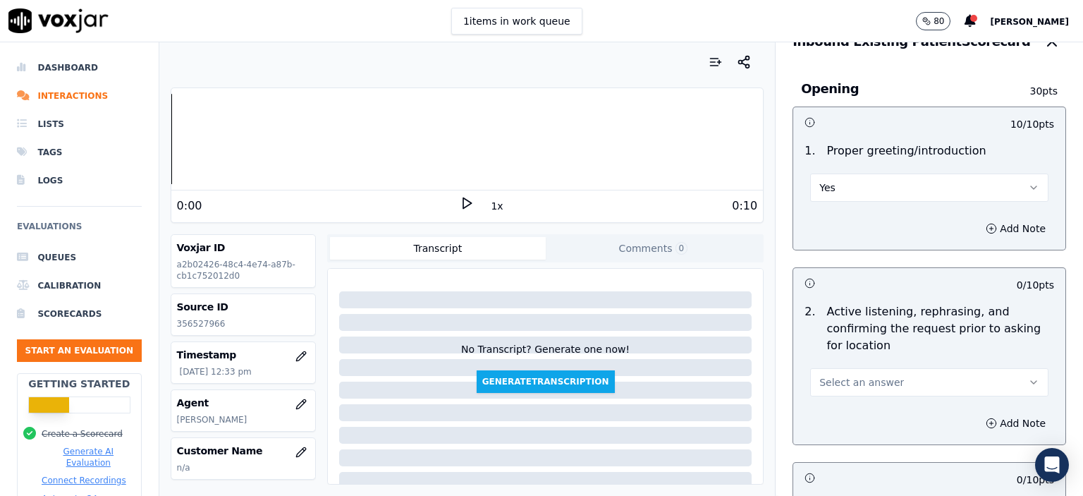
scroll to position [141, 0]
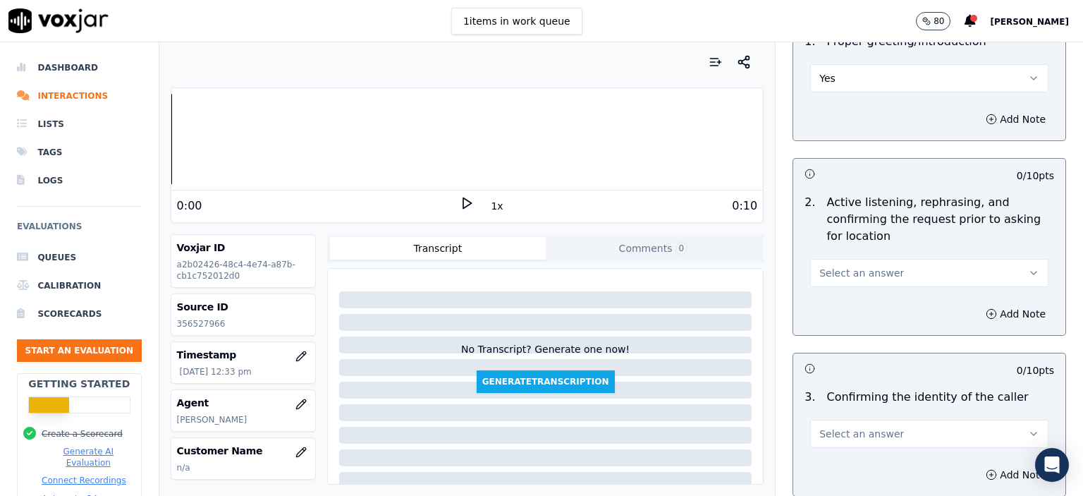
click at [852, 273] on span "Select an answer" at bounding box center [861, 273] width 85 height 14
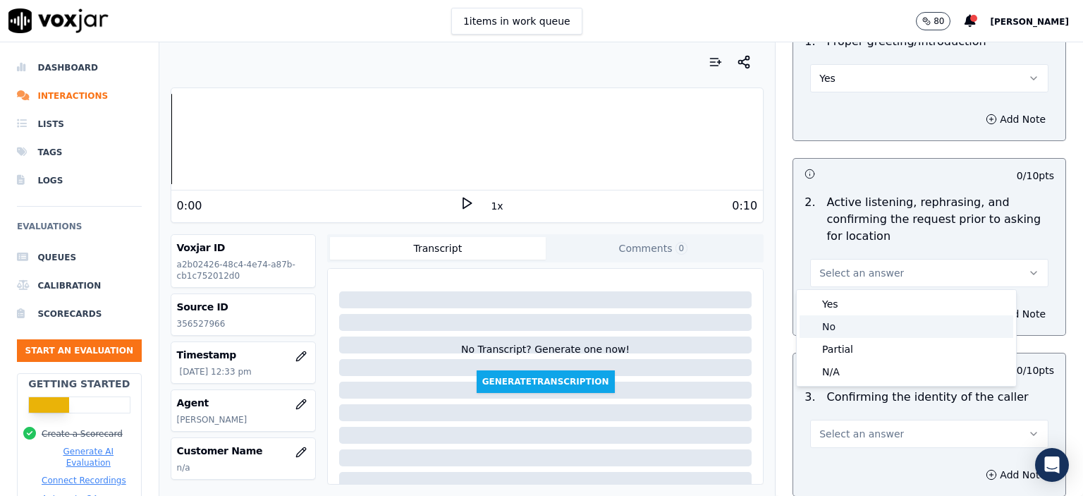
click at [857, 325] on div "No" at bounding box center [906, 326] width 214 height 23
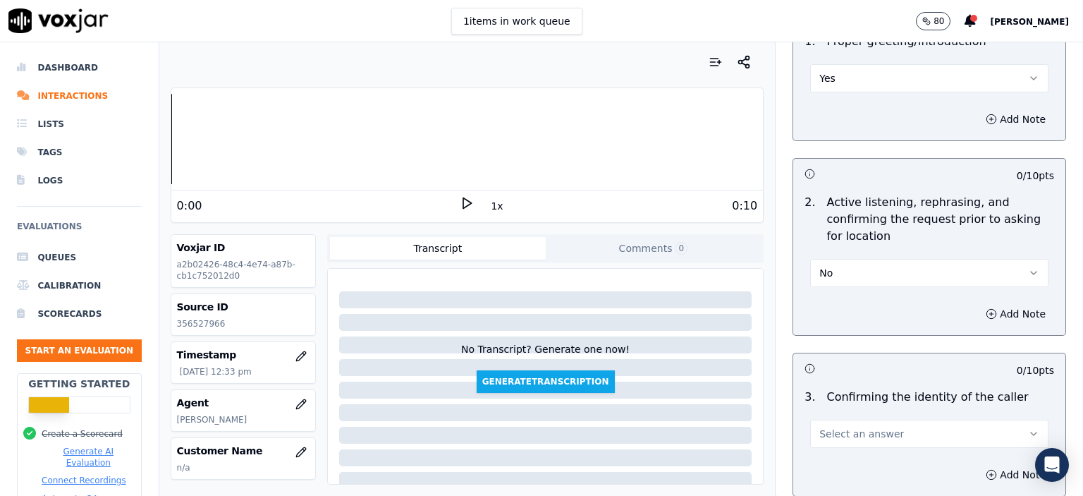
click at [894, 425] on button "Select an answer" at bounding box center [929, 433] width 238 height 28
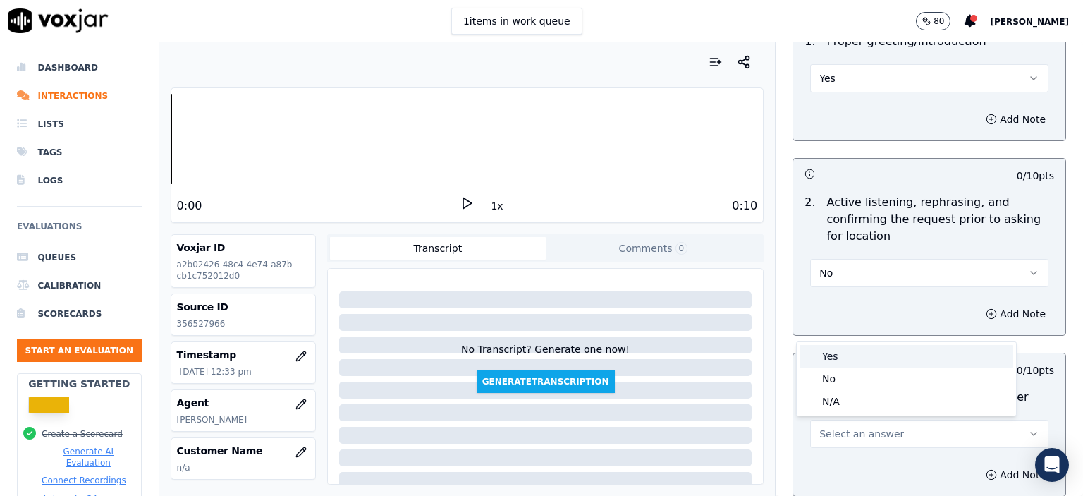
click at [874, 359] on div "Yes" at bounding box center [906, 356] width 214 height 23
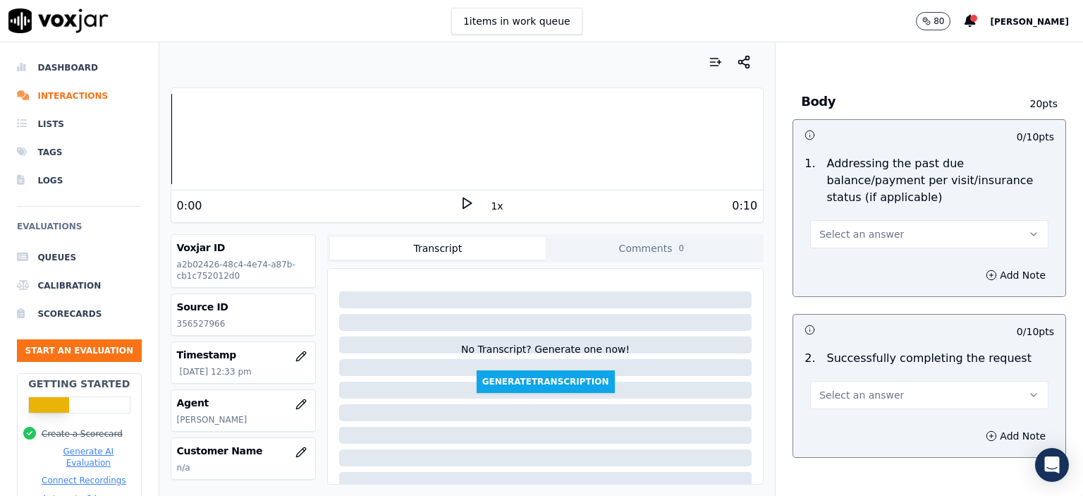
scroll to position [635, 0]
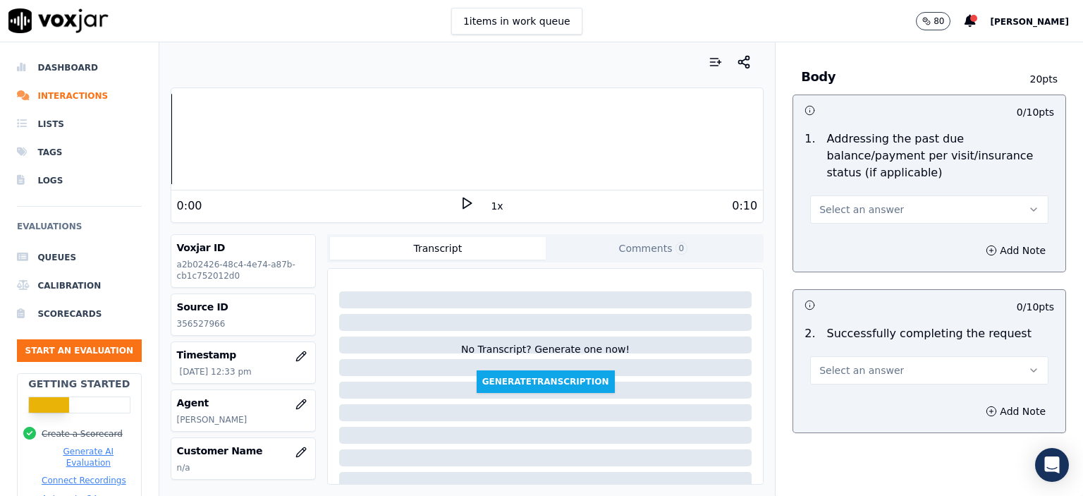
drag, startPoint x: 869, startPoint y: 183, endPoint x: 870, endPoint y: 200, distance: 16.3
click at [869, 195] on button "Select an answer" at bounding box center [929, 209] width 238 height 28
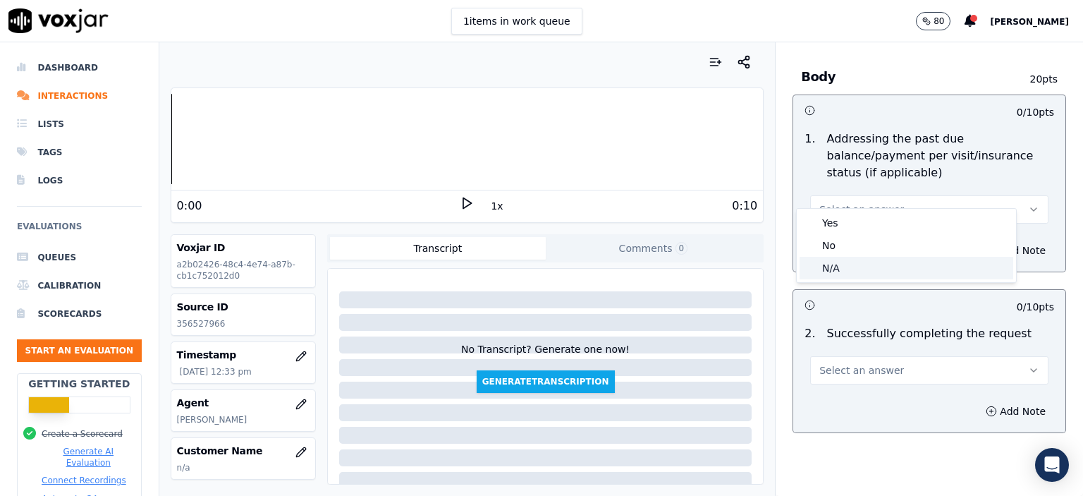
click at [871, 267] on div "N/A" at bounding box center [906, 268] width 214 height 23
click at [856, 363] on span "Select an answer" at bounding box center [861, 370] width 85 height 14
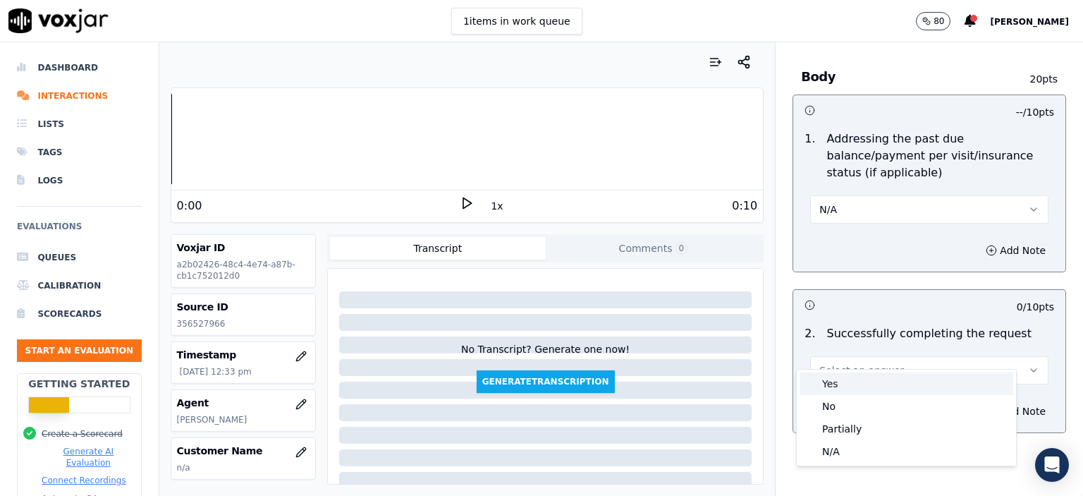
click at [933, 377] on div "Yes" at bounding box center [906, 383] width 214 height 23
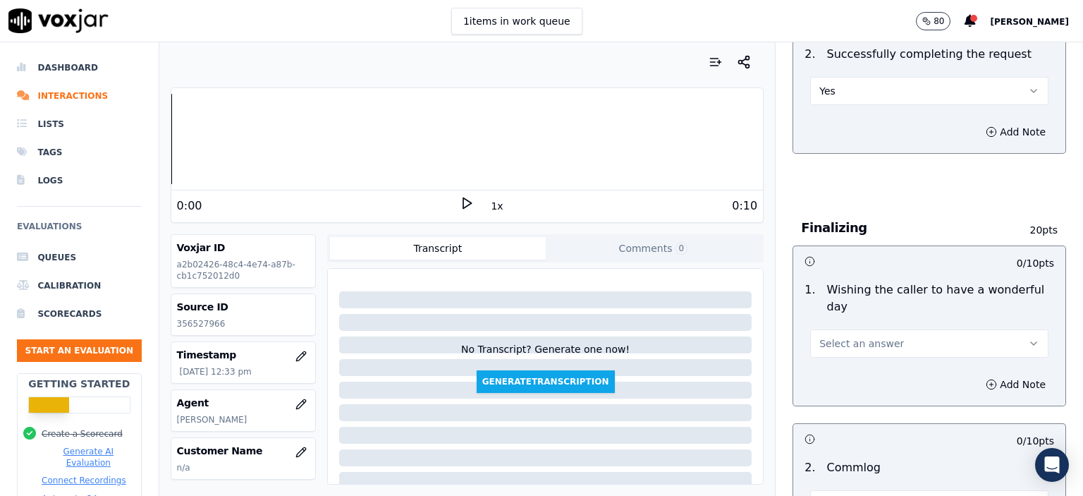
scroll to position [917, 0]
click at [911, 326] on button "Select an answer" at bounding box center [929, 340] width 238 height 28
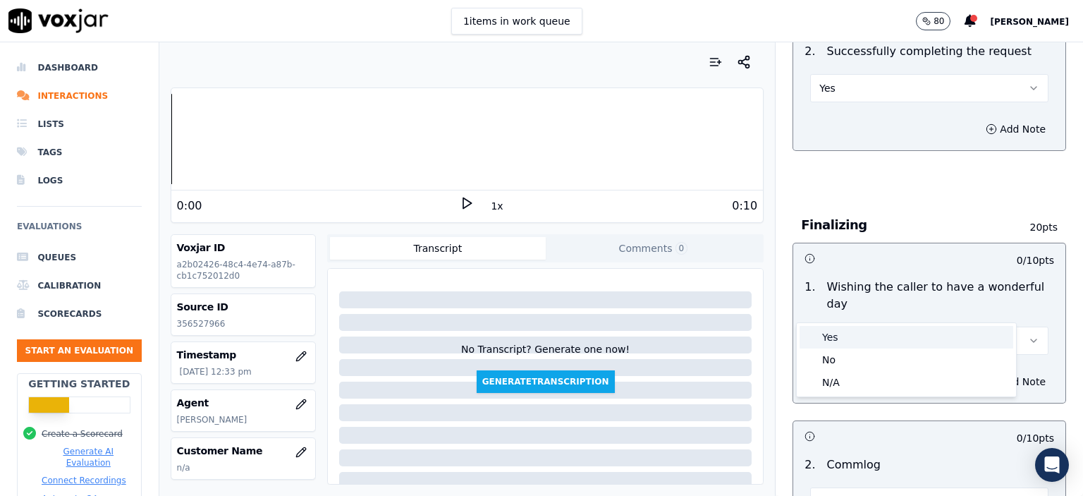
click at [903, 340] on div "Yes" at bounding box center [906, 337] width 214 height 23
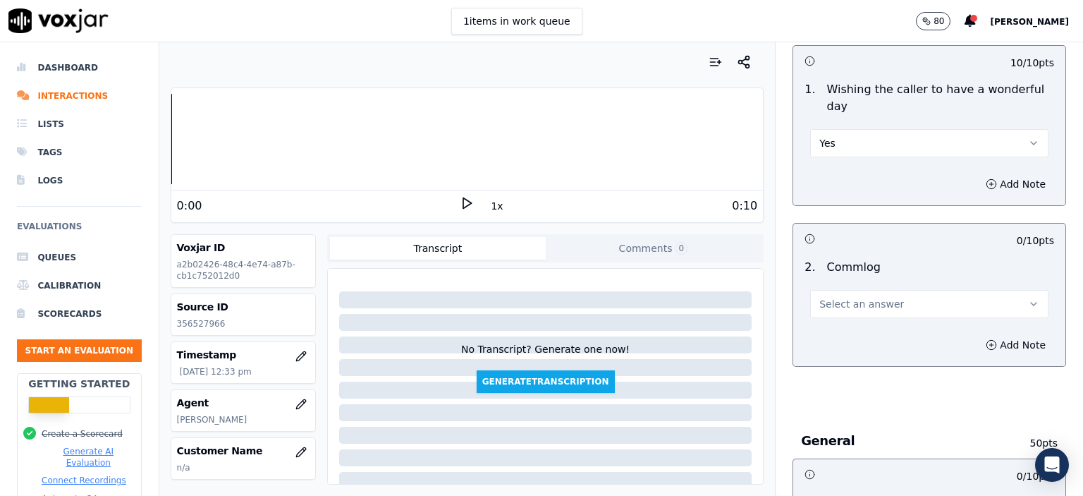
scroll to position [1128, 0]
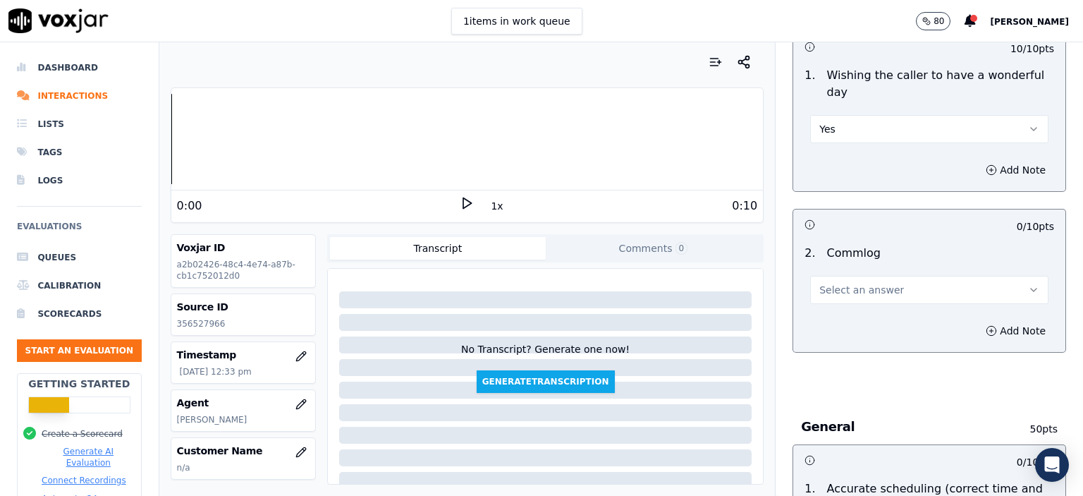
click at [880, 276] on button "Select an answer" at bounding box center [929, 290] width 238 height 28
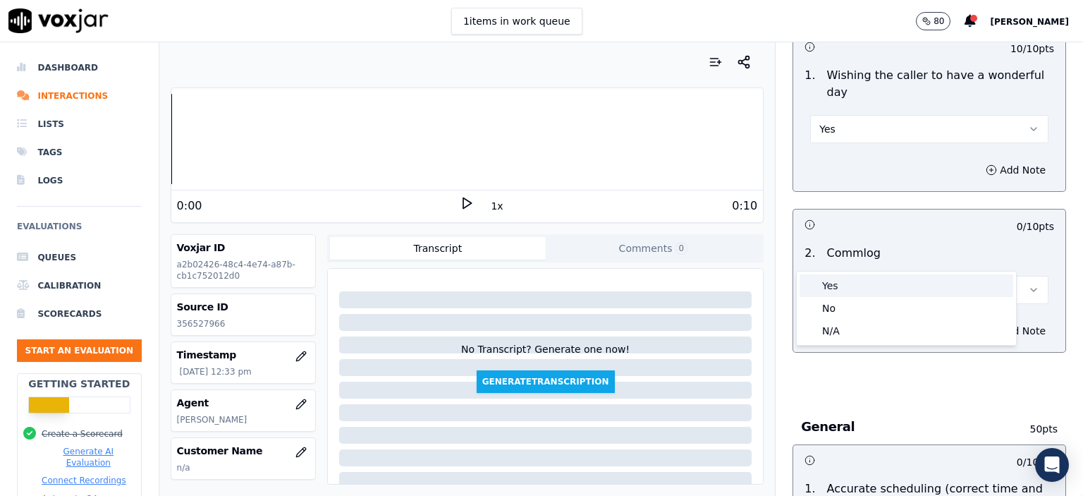
click at [878, 291] on div "Yes" at bounding box center [906, 285] width 214 height 23
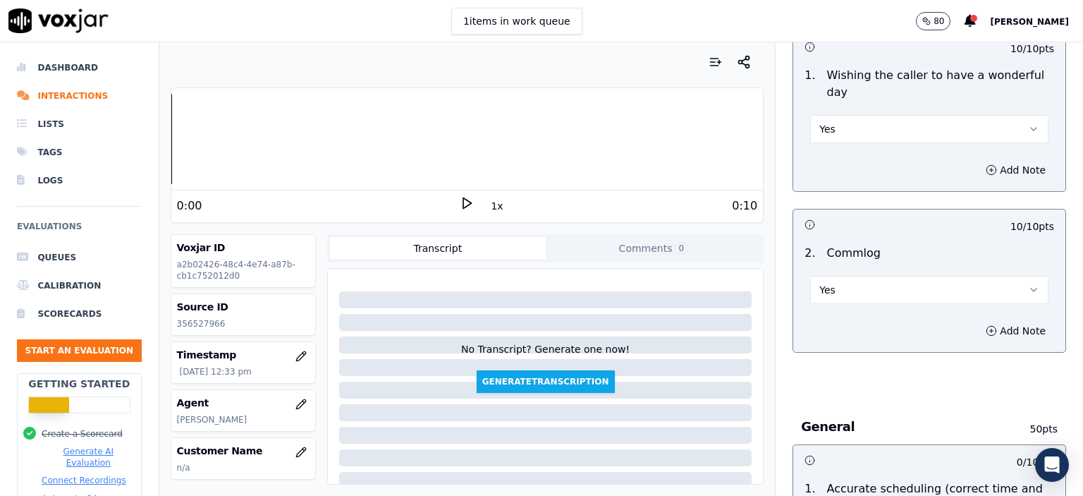
click at [835, 276] on button "Yes" at bounding box center [929, 290] width 238 height 28
click at [835, 309] on div "No" at bounding box center [906, 308] width 214 height 23
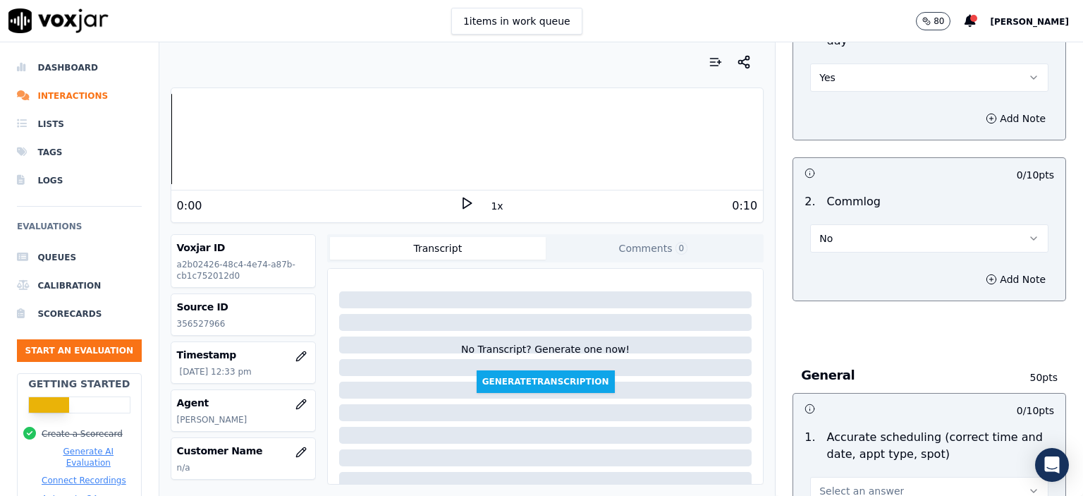
scroll to position [1340, 0]
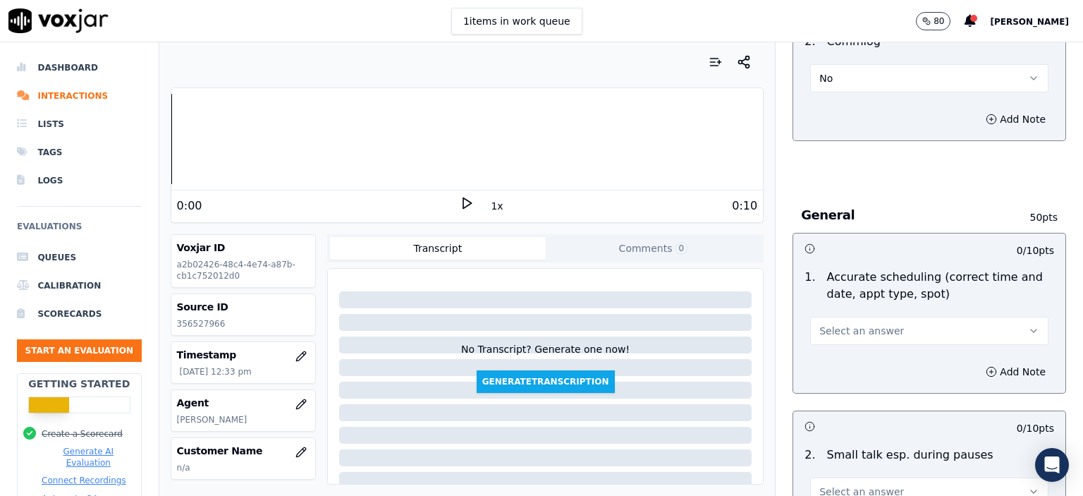
click at [881, 317] on button "Select an answer" at bounding box center [929, 331] width 238 height 28
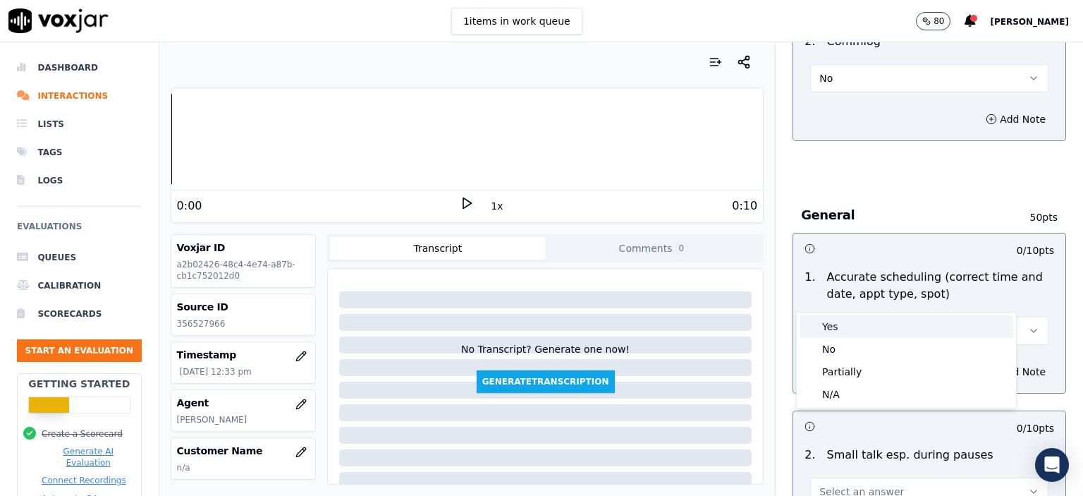
click at [877, 329] on div "Yes" at bounding box center [906, 326] width 214 height 23
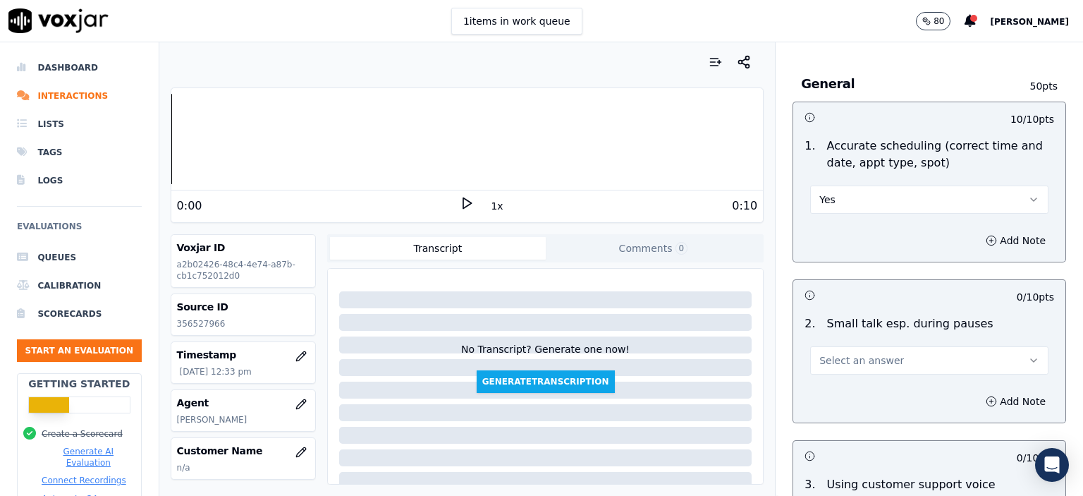
scroll to position [1481, 0]
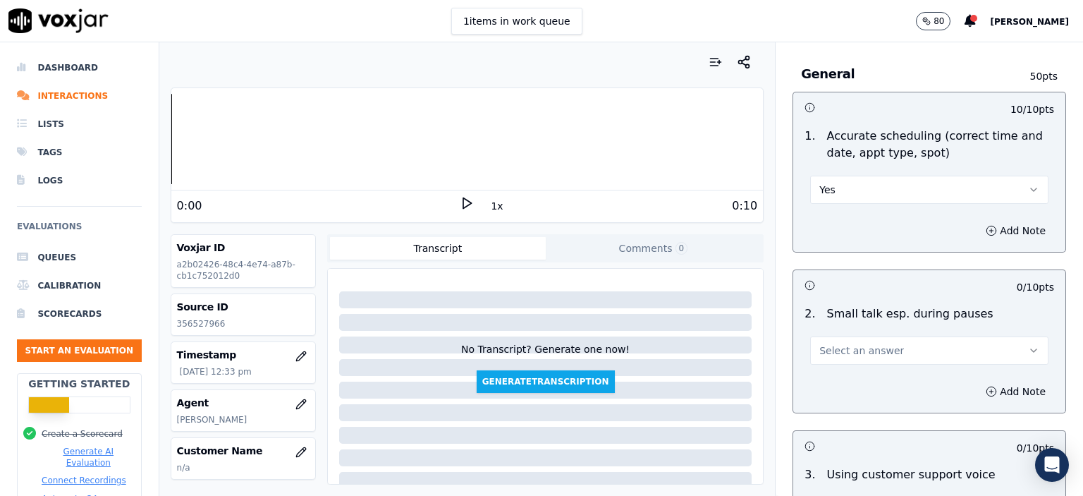
click at [883, 336] on button "Select an answer" at bounding box center [929, 350] width 238 height 28
click at [860, 389] on div "N/A" at bounding box center [906, 390] width 214 height 23
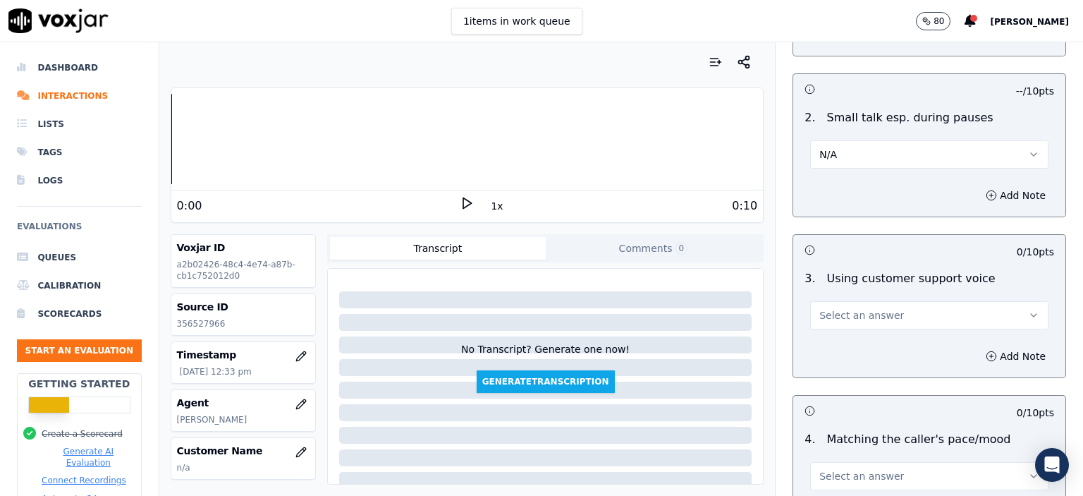
scroll to position [1692, 0]
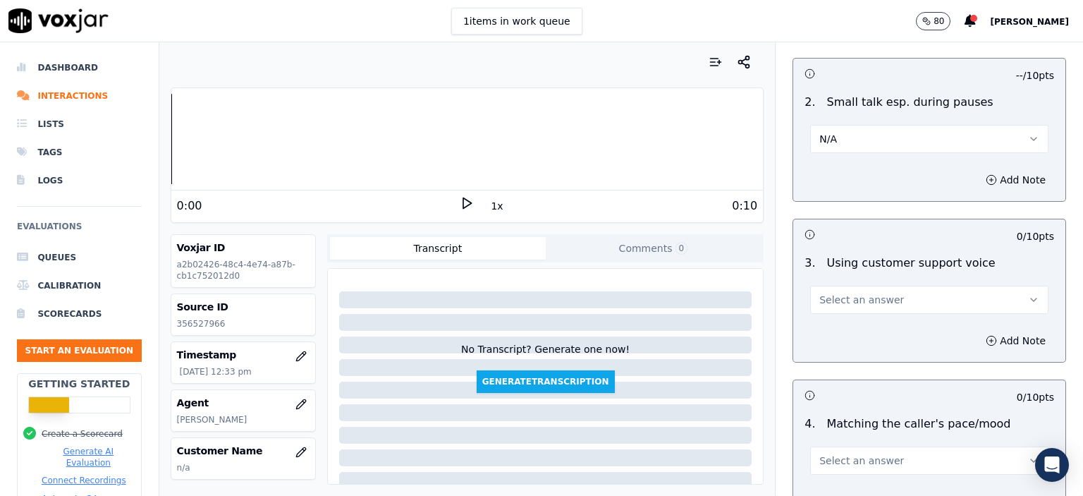
click at [871, 293] on span "Select an answer" at bounding box center [861, 300] width 85 height 14
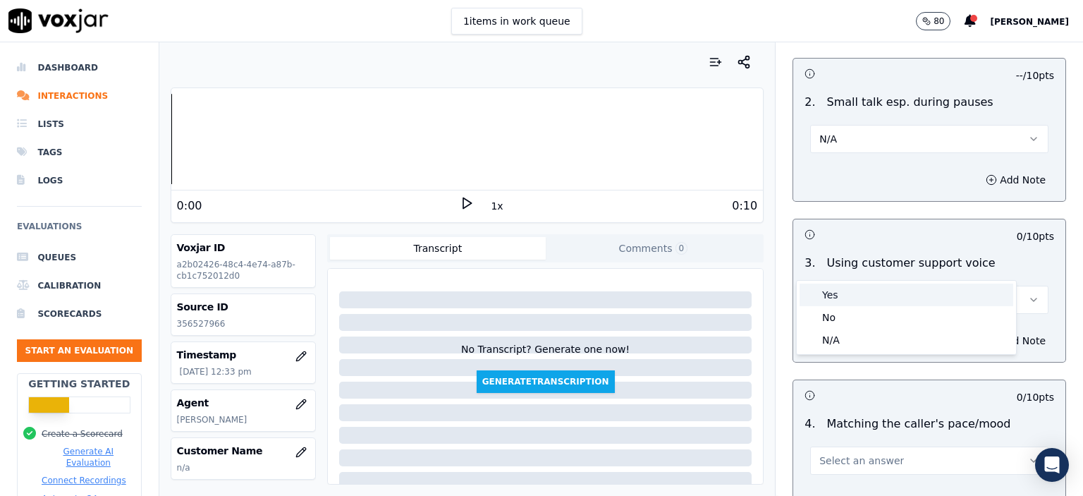
click at [866, 294] on div "Yes" at bounding box center [906, 294] width 214 height 23
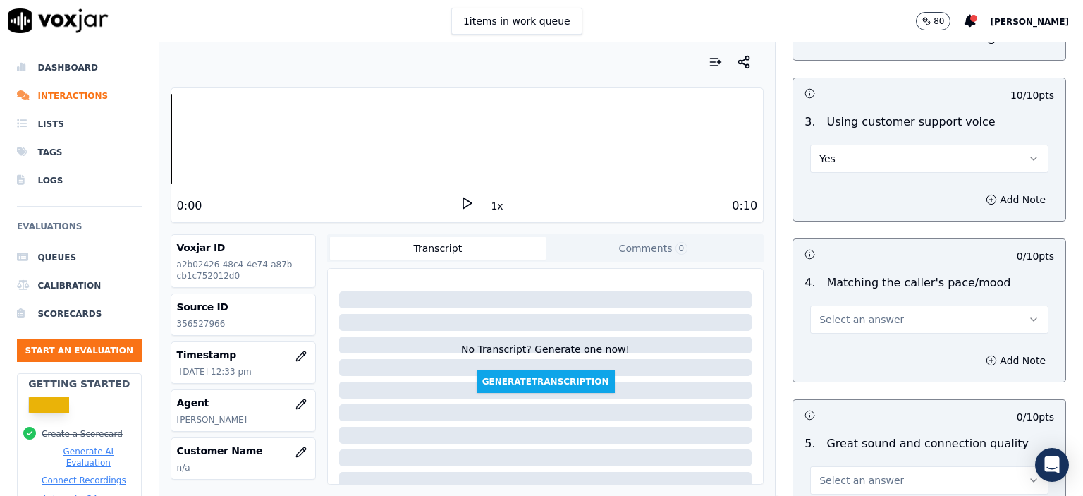
click at [861, 312] on span "Select an answer" at bounding box center [861, 319] width 85 height 14
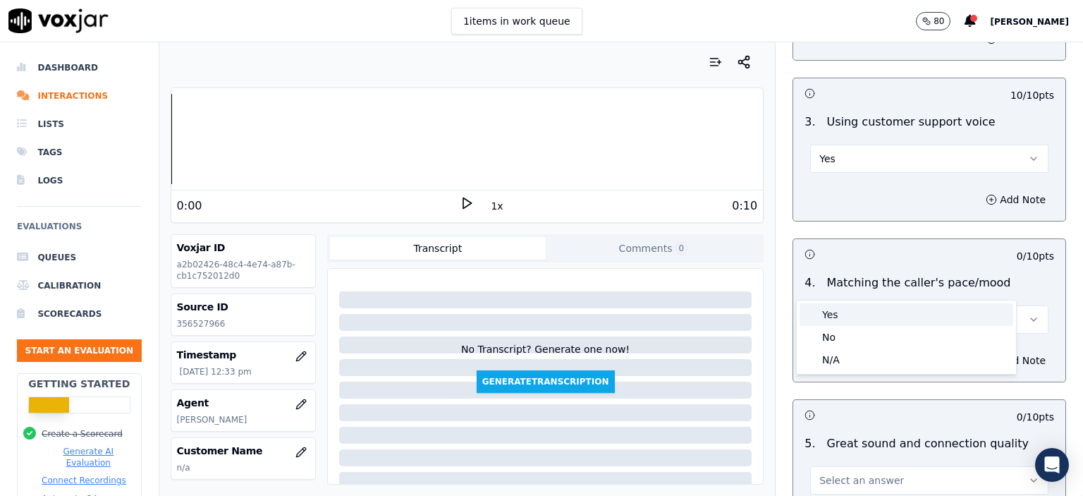
click at [863, 321] on div "Yes" at bounding box center [906, 314] width 214 height 23
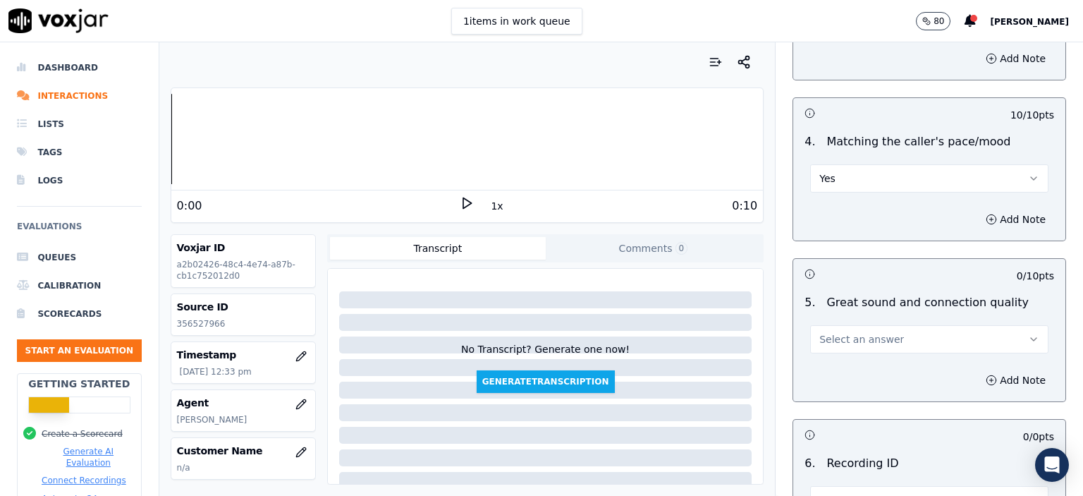
click at [867, 332] on span "Select an answer" at bounding box center [861, 339] width 85 height 14
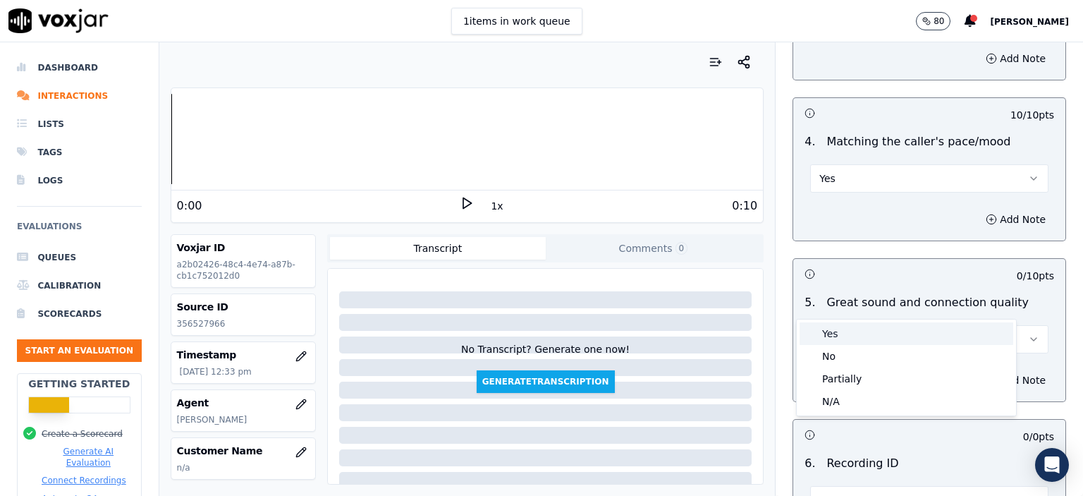
click at [866, 339] on div "Yes" at bounding box center [906, 333] width 214 height 23
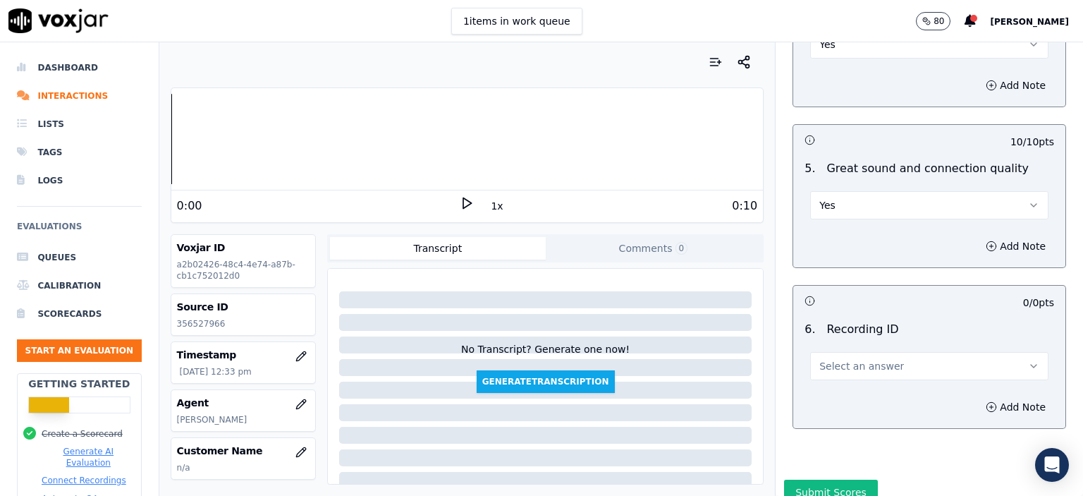
scroll to position [2120, 0]
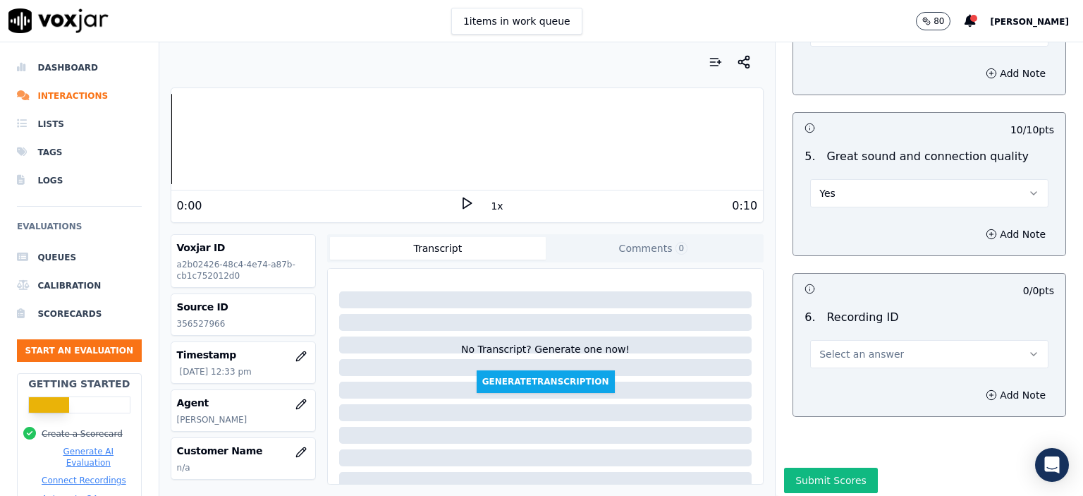
click at [859, 347] on span "Select an answer" at bounding box center [861, 354] width 85 height 14
click at [854, 367] on div "N/A" at bounding box center [906, 356] width 214 height 23
click at [992, 385] on button "Add Note" at bounding box center [1015, 395] width 77 height 20
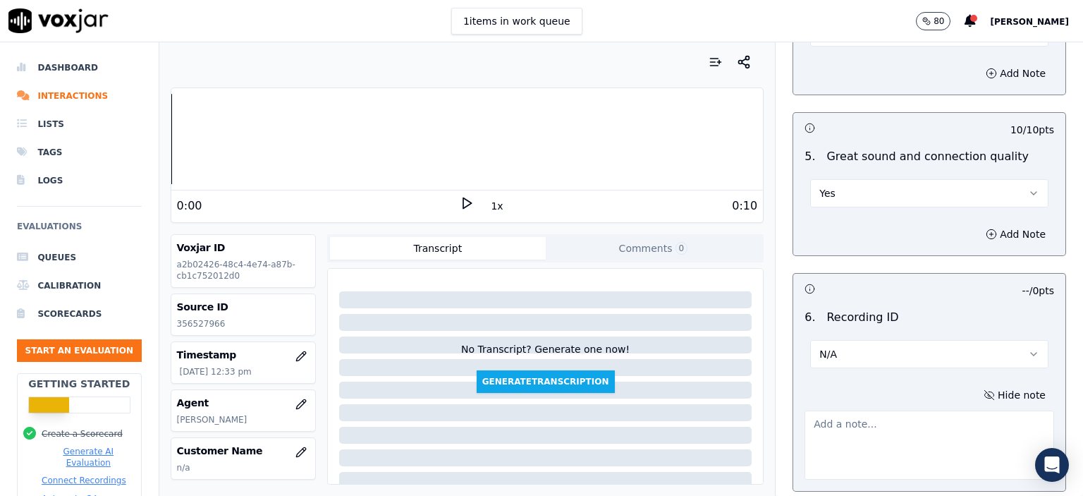
click at [213, 321] on p "356527966" at bounding box center [243, 323] width 133 height 11
click at [212, 321] on p "356527966" at bounding box center [243, 323] width 133 height 11
copy p "356527966"
click at [815, 410] on textarea at bounding box center [929, 444] width 250 height 69
paste textarea "356527966"
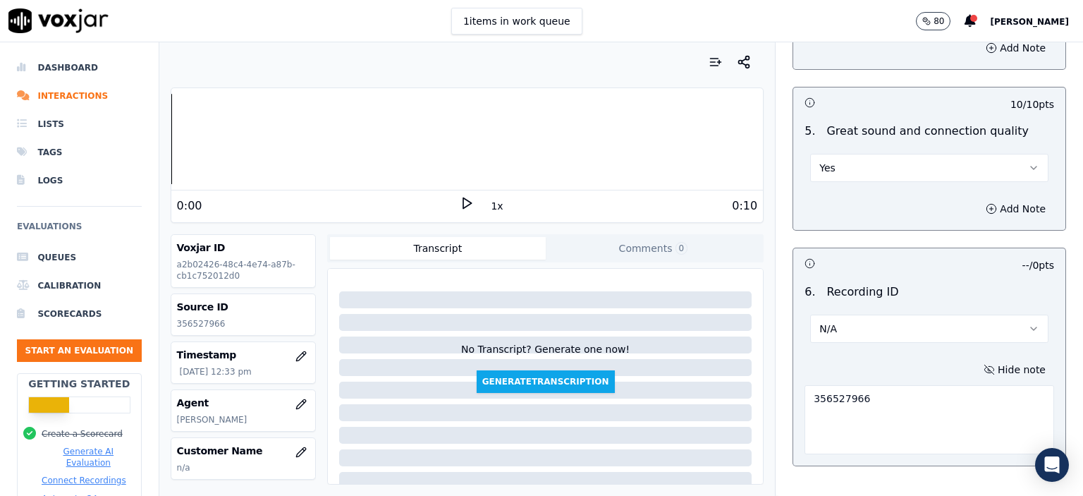
scroll to position [2194, 0]
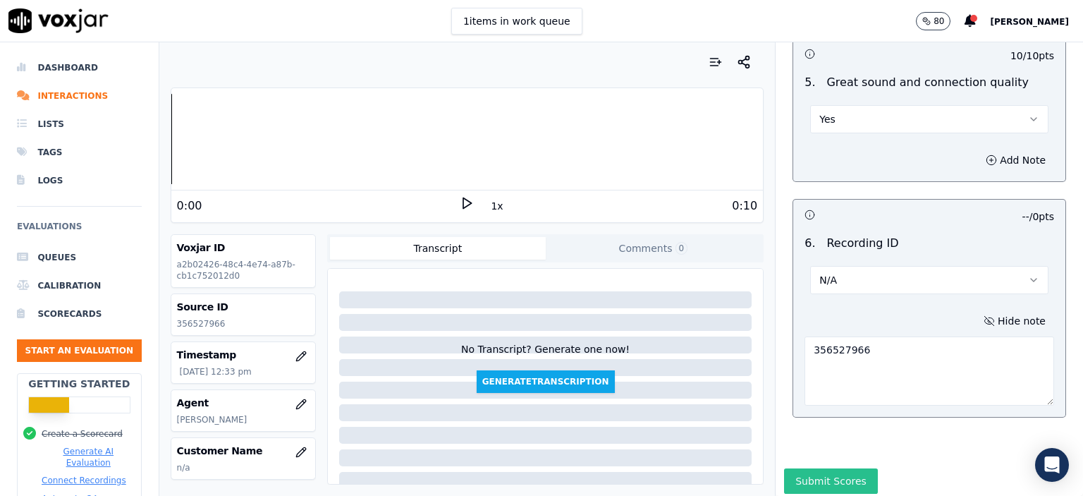
type textarea "356527966"
click at [811, 468] on button "Submit Scores" at bounding box center [831, 480] width 94 height 25
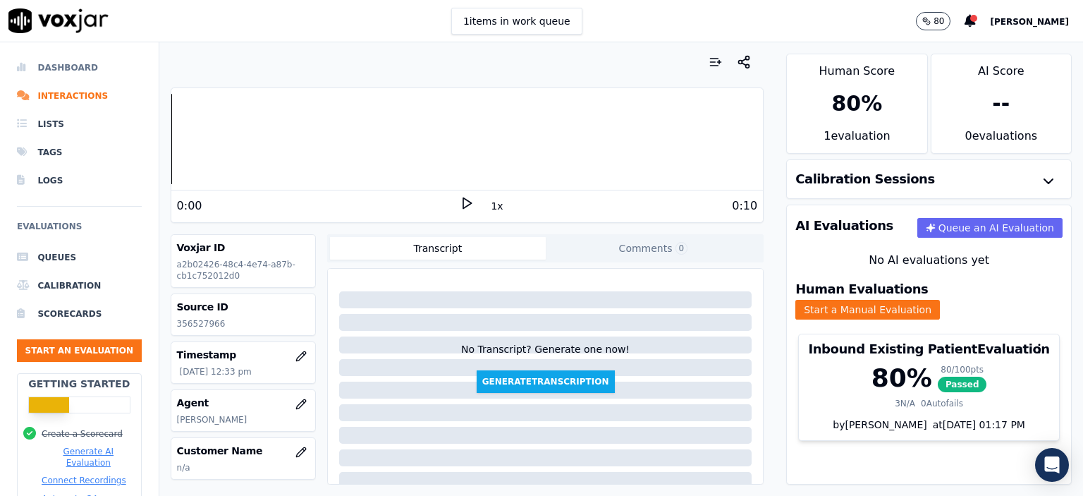
click at [52, 72] on li "Dashboard" at bounding box center [79, 68] width 125 height 28
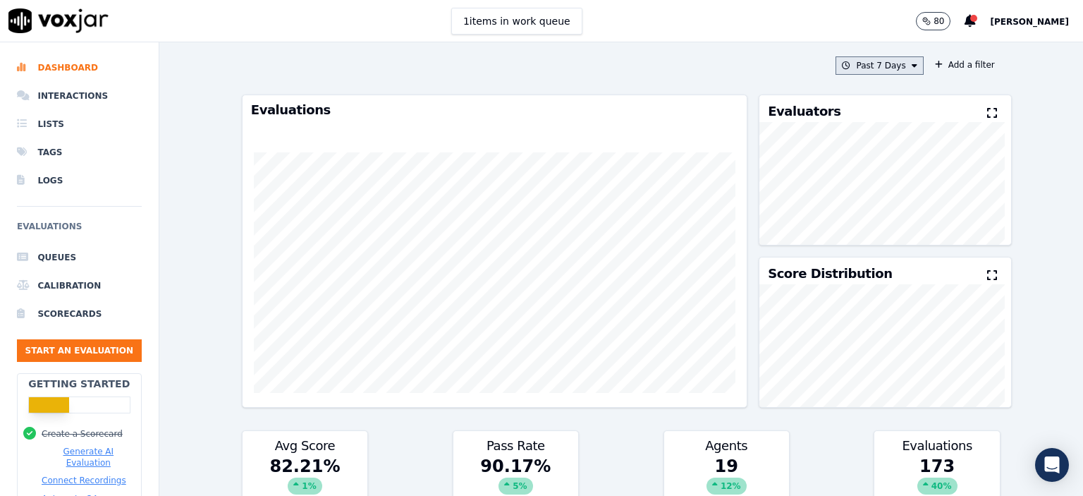
click at [875, 70] on button "Past 7 Days" at bounding box center [878, 65] width 87 height 18
click at [859, 109] on div "[DATE]" at bounding box center [873, 108] width 29 height 11
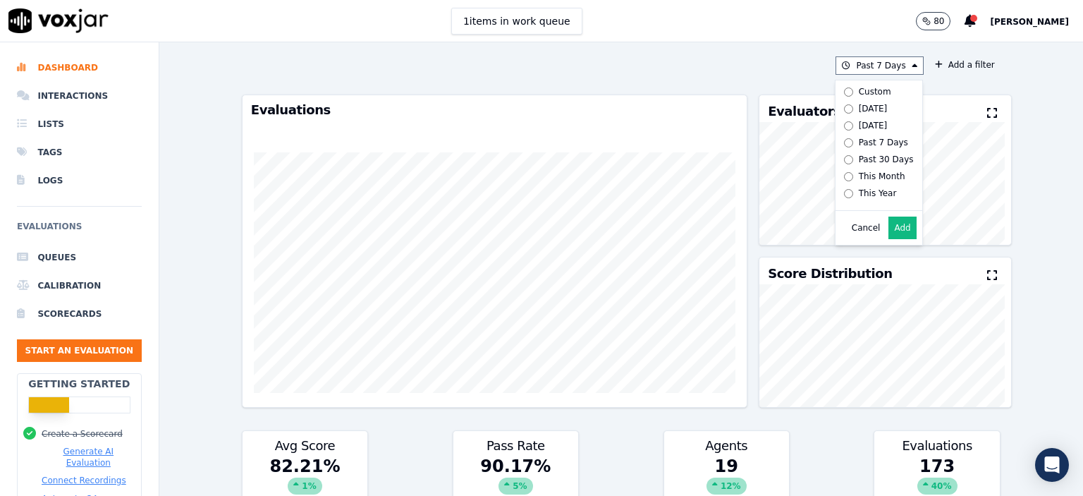
click at [741, 57] on div "Past 7 Days Custom [DATE] [DATE] Past 7 Days Past 30 Days This Month This Year …" at bounding box center [621, 65] width 759 height 18
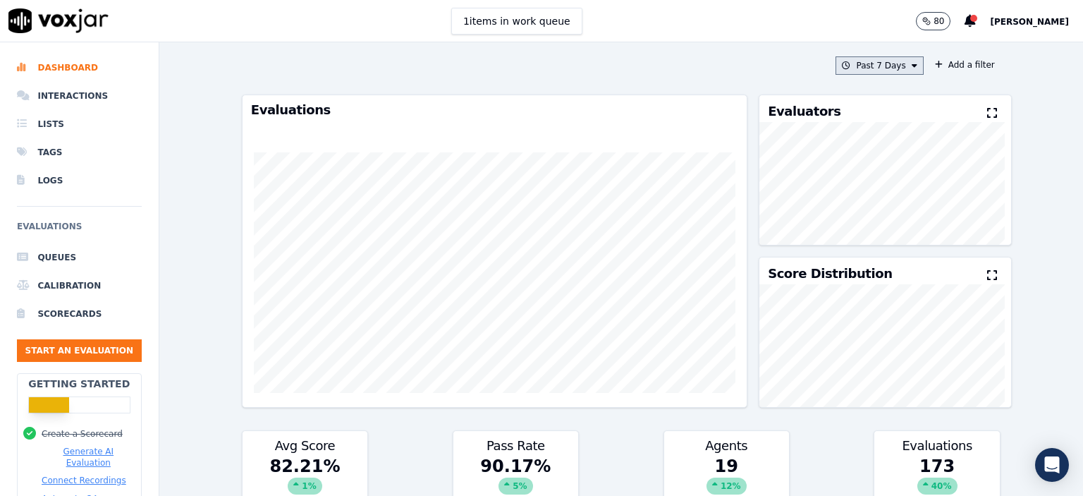
click at [852, 63] on button "Past 7 Days" at bounding box center [878, 65] width 87 height 18
click at [859, 109] on div "[DATE]" at bounding box center [873, 108] width 29 height 11
click at [888, 238] on button "Add" at bounding box center [901, 227] width 27 height 23
click at [893, 59] on button "[DATE]" at bounding box center [890, 65] width 67 height 18
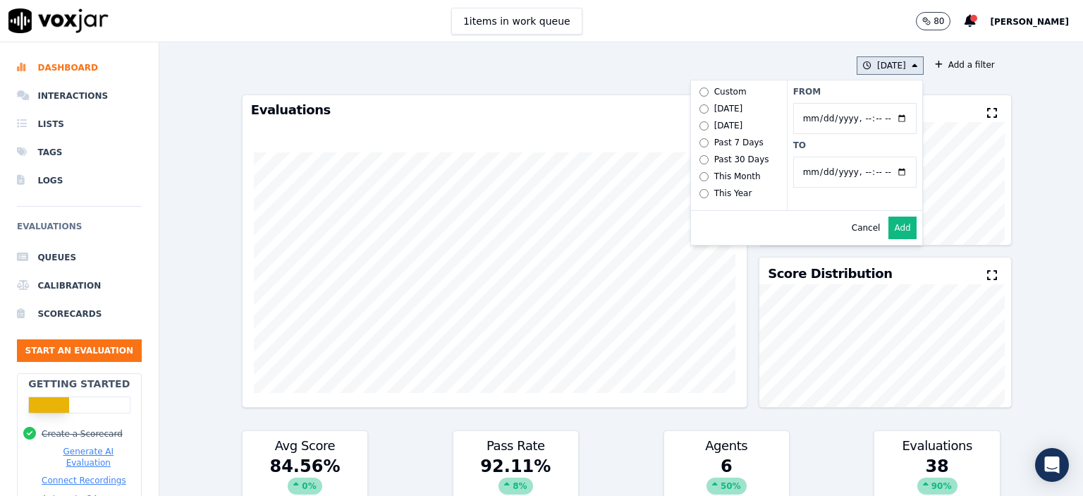
click at [886, 117] on input "From" at bounding box center [854, 118] width 123 height 31
type input "[DATE]T00:00"
click at [845, 87] on label "From" at bounding box center [854, 91] width 123 height 11
click at [845, 103] on input "From" at bounding box center [854, 118] width 123 height 31
click at [843, 168] on input "To" at bounding box center [854, 172] width 123 height 31
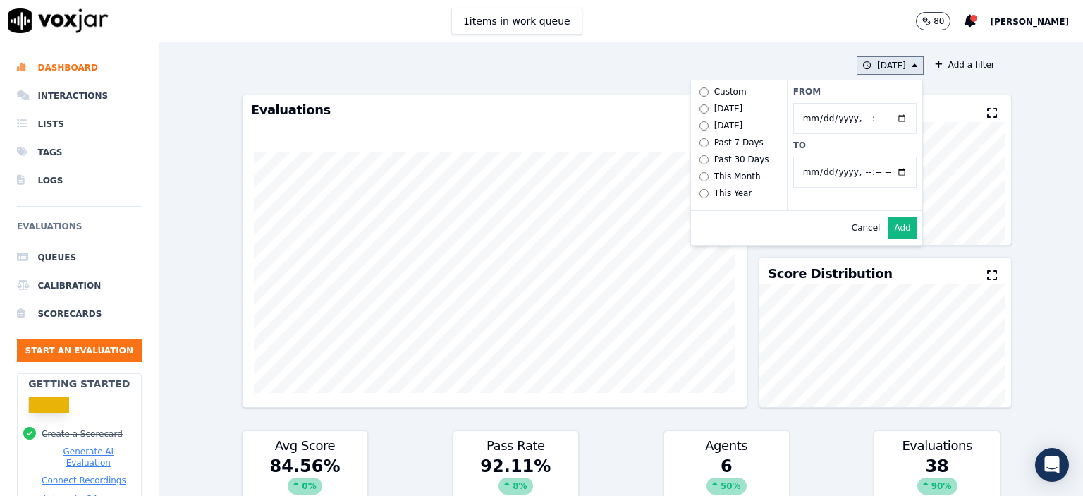
click at [885, 175] on input "To" at bounding box center [854, 172] width 123 height 31
type input "[DATE]T23:59"
click at [826, 130] on input "From" at bounding box center [854, 118] width 123 height 31
click at [889, 239] on button "Add" at bounding box center [901, 227] width 27 height 23
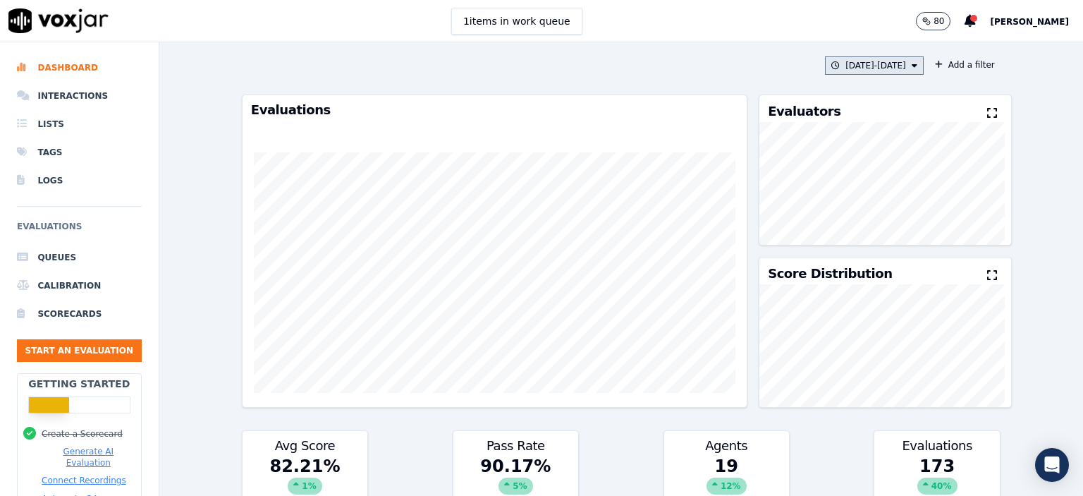
click at [833, 63] on button "[DATE] - [DATE]" at bounding box center [874, 65] width 99 height 18
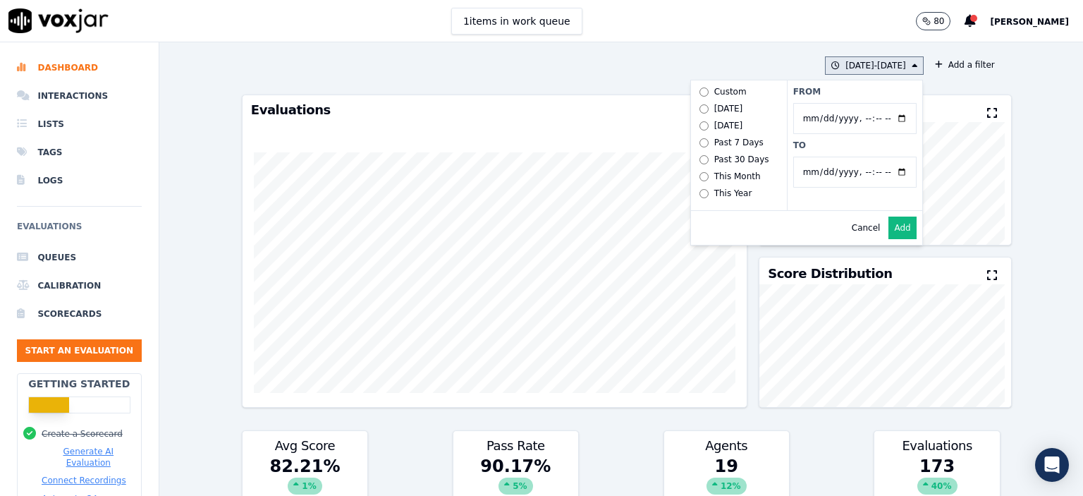
click at [714, 106] on div "[DATE]" at bounding box center [728, 108] width 29 height 11
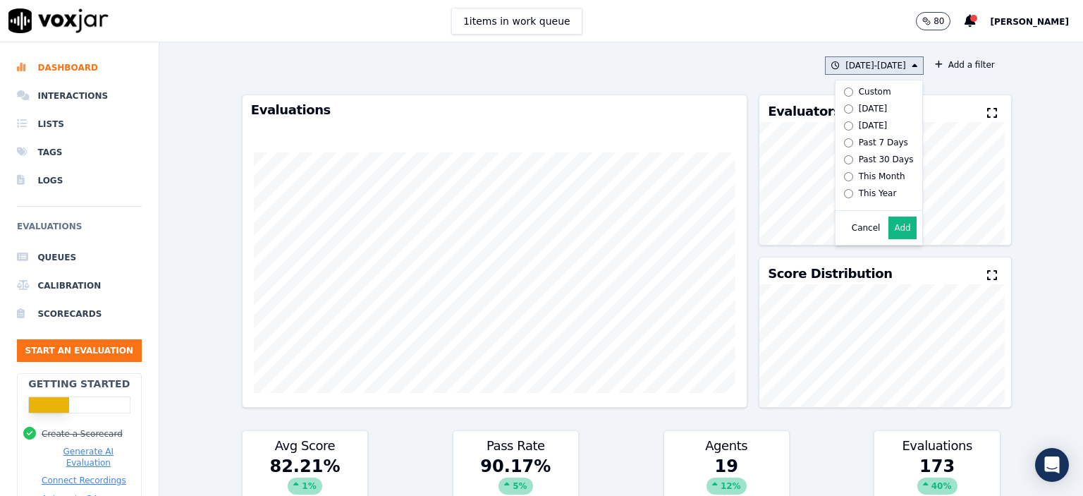
click at [891, 239] on button "Add" at bounding box center [901, 227] width 27 height 23
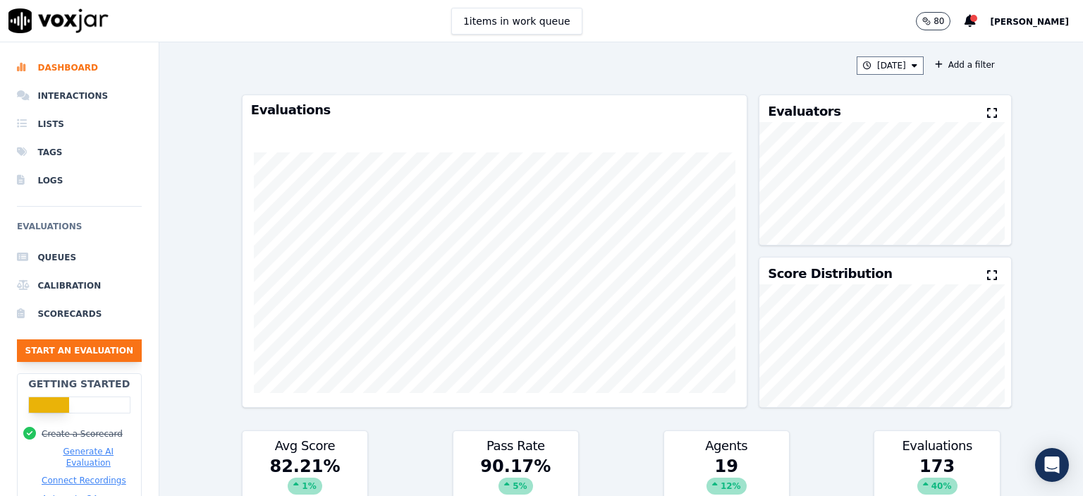
click at [72, 350] on button "Start an Evaluation" at bounding box center [79, 350] width 125 height 23
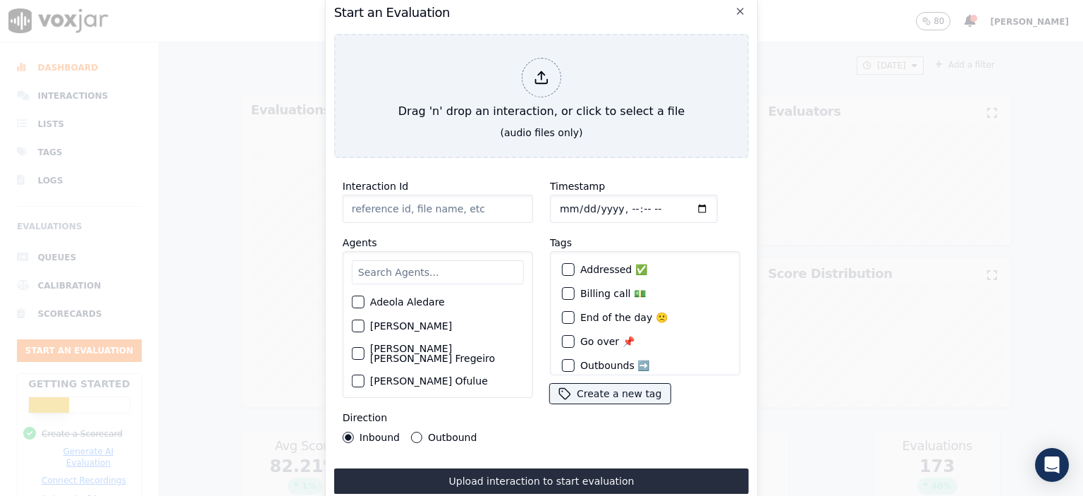
click at [419, 208] on input "Interaction Id" at bounding box center [438, 209] width 190 height 28
paste input "356534184"
type input "356534184"
click at [395, 265] on input "text" at bounding box center [438, 272] width 172 height 24
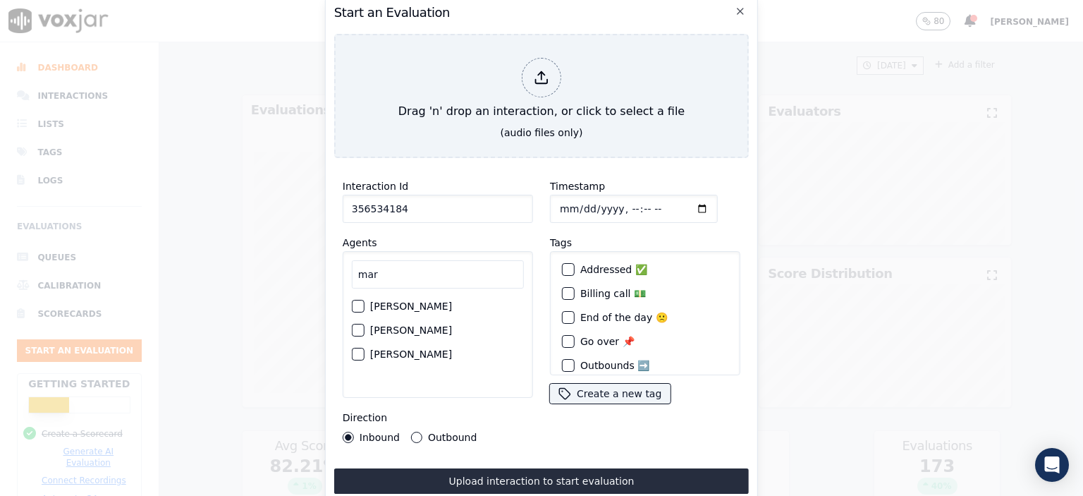
type input "mar"
click at [384, 301] on label "[PERSON_NAME]" at bounding box center [411, 306] width 82 height 10
click at [364, 300] on button "[PERSON_NAME]" at bounding box center [358, 306] width 13 height 13
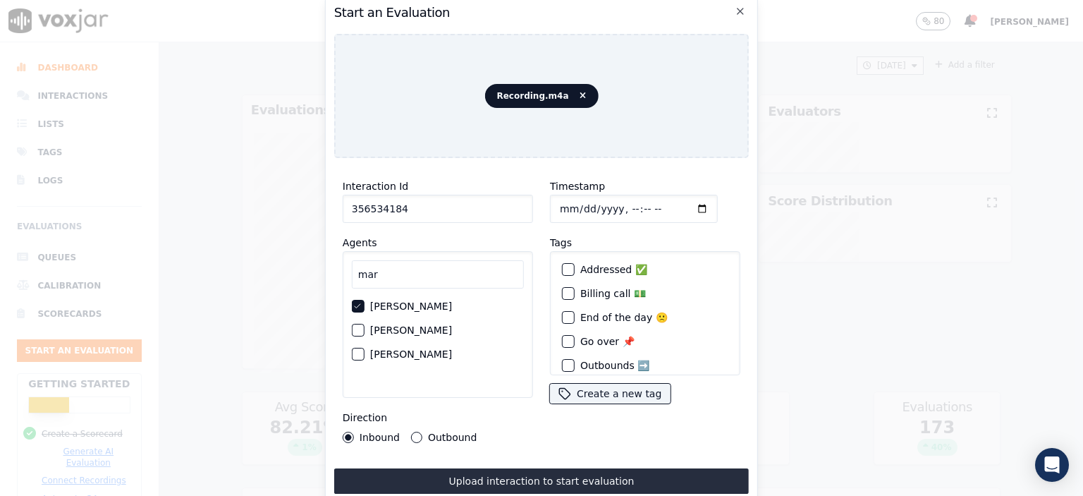
click at [615, 200] on input "Timestamp" at bounding box center [634, 209] width 168 height 28
click at [632, 205] on input "Timestamp" at bounding box center [634, 209] width 168 height 28
type input "[DATE]T13:12"
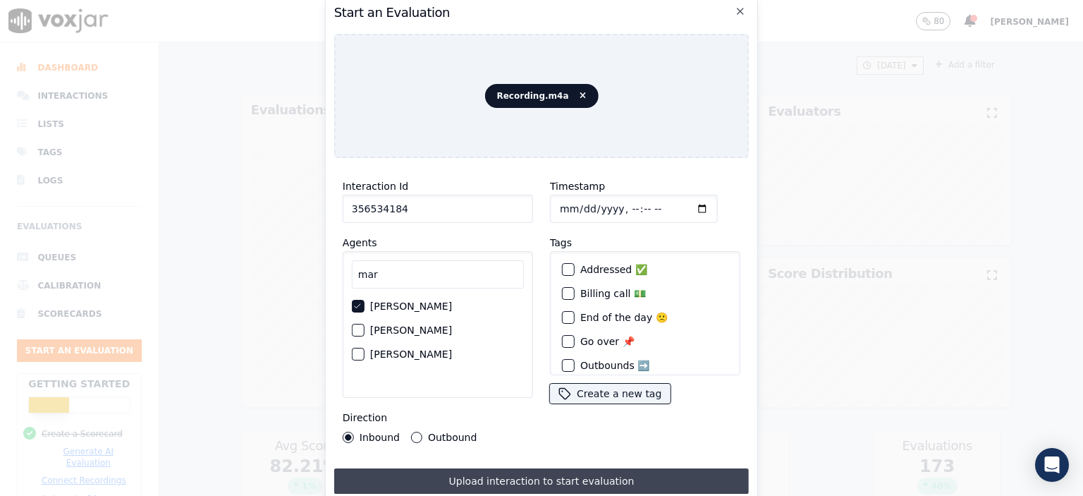
click at [586, 475] on button "Upload interaction to start evaluation" at bounding box center [541, 480] width 415 height 25
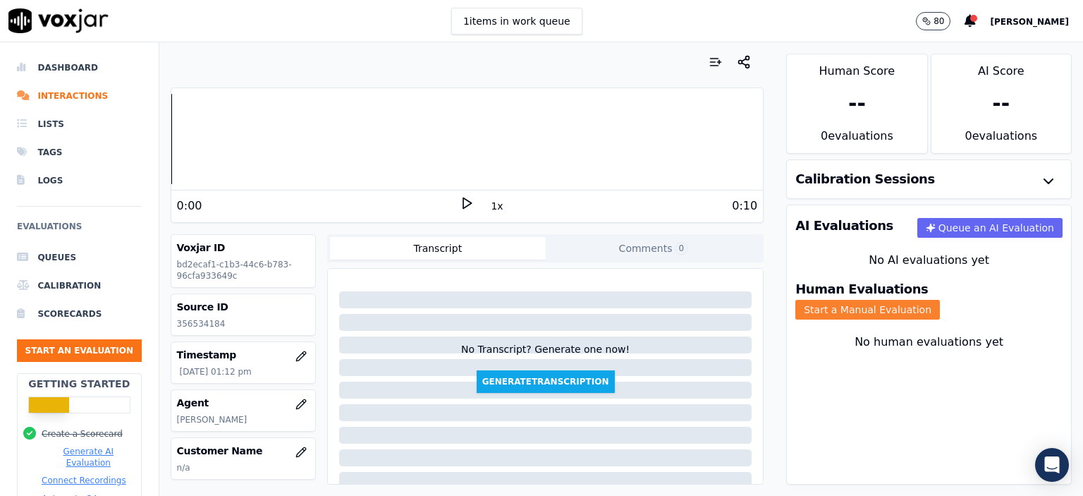
click at [940, 300] on button "Start a Manual Evaluation" at bounding box center [867, 310] width 145 height 20
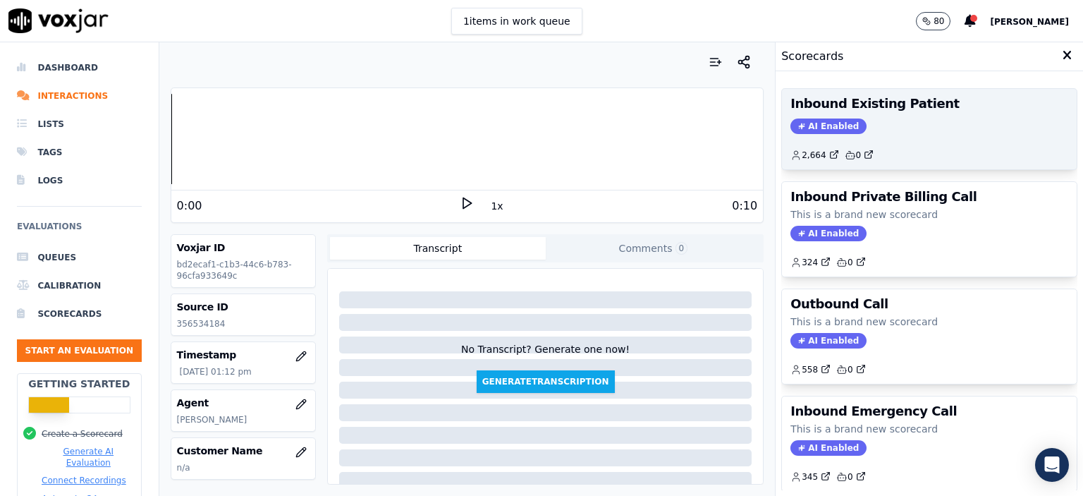
click at [867, 135] on div "Inbound Existing Patient AI Enabled 2,664 0" at bounding box center [929, 129] width 295 height 80
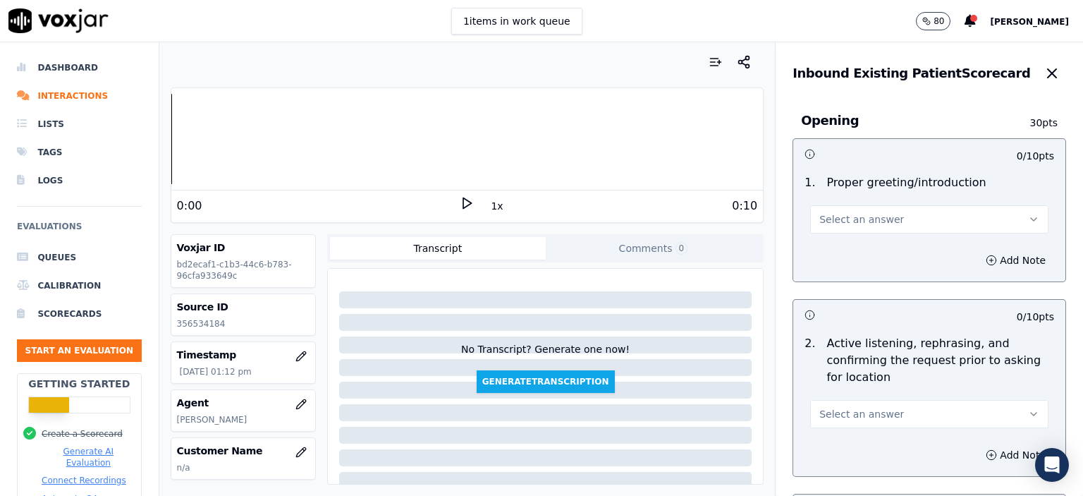
click at [880, 218] on button "Select an answer" at bounding box center [929, 219] width 238 height 28
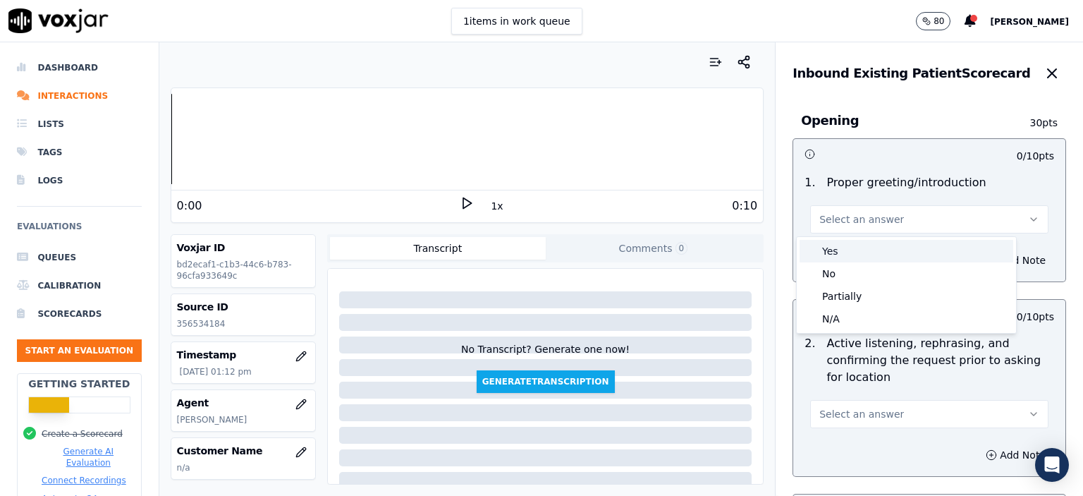
click at [880, 258] on div "Yes" at bounding box center [906, 251] width 214 height 23
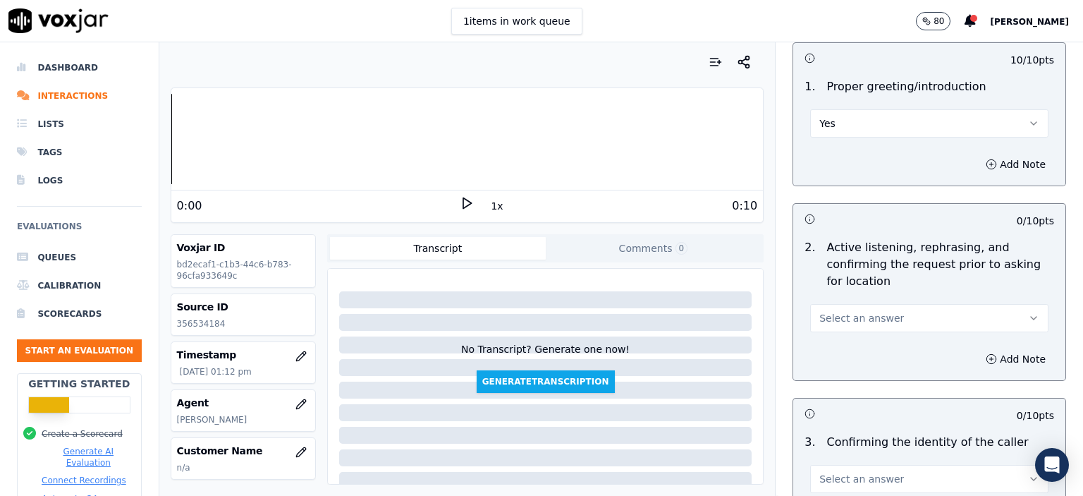
scroll to position [141, 0]
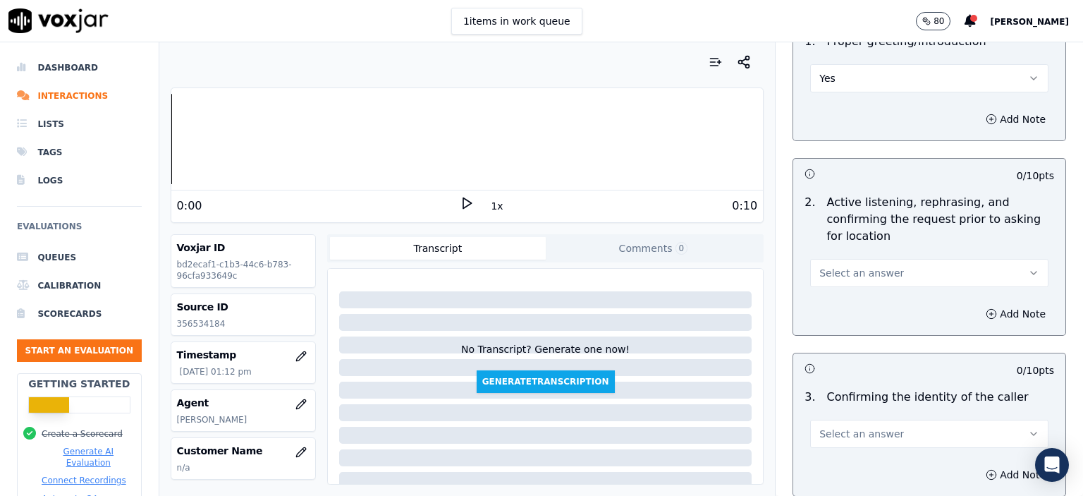
click at [888, 274] on button "Select an answer" at bounding box center [929, 273] width 238 height 28
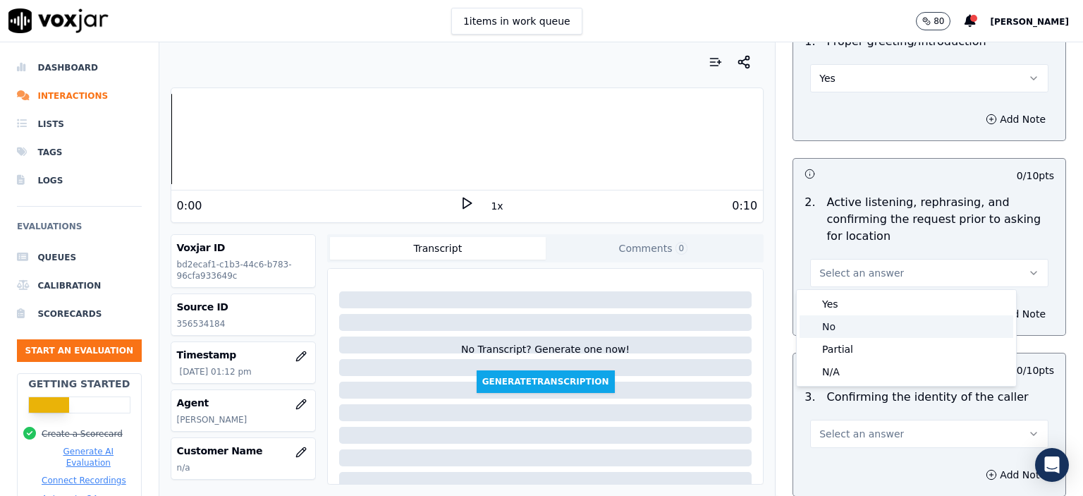
click at [887, 337] on div "No" at bounding box center [906, 326] width 214 height 23
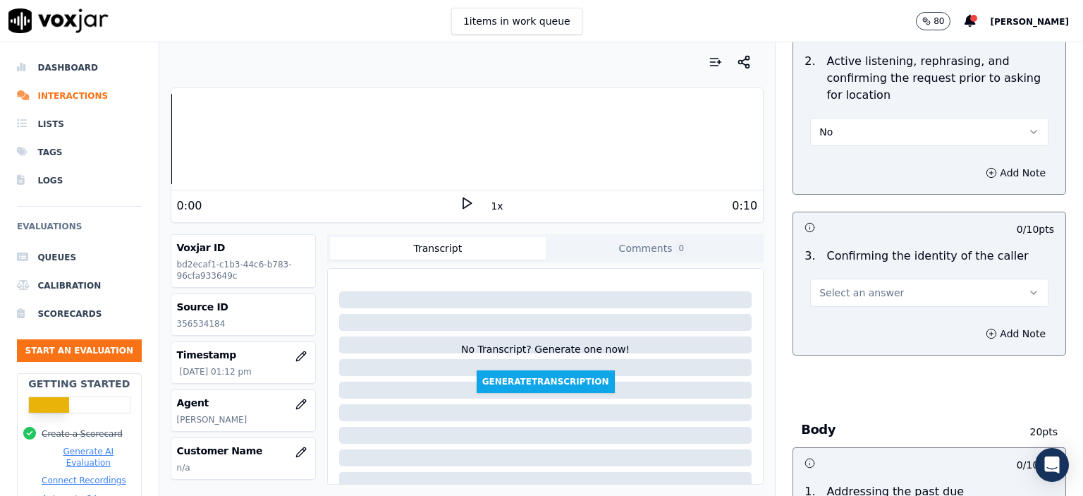
click at [857, 290] on span "Select an answer" at bounding box center [861, 293] width 85 height 14
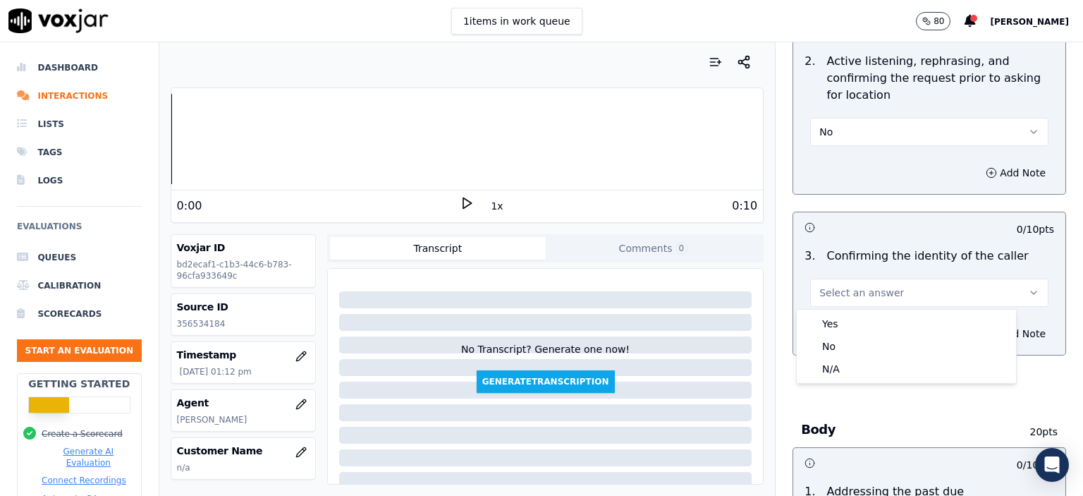
click at [854, 320] on div "Yes" at bounding box center [906, 323] width 214 height 23
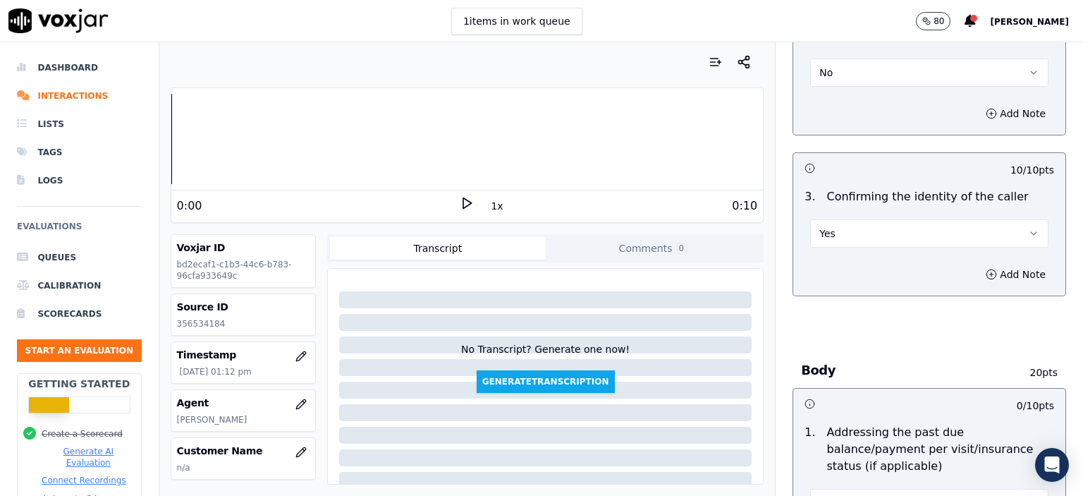
scroll to position [494, 0]
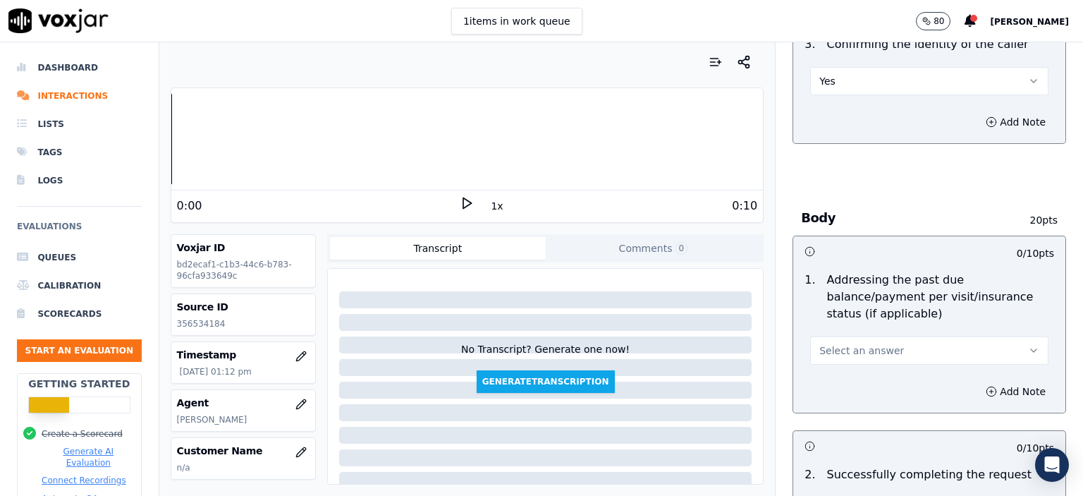
click at [852, 343] on span "Select an answer" at bounding box center [861, 350] width 85 height 14
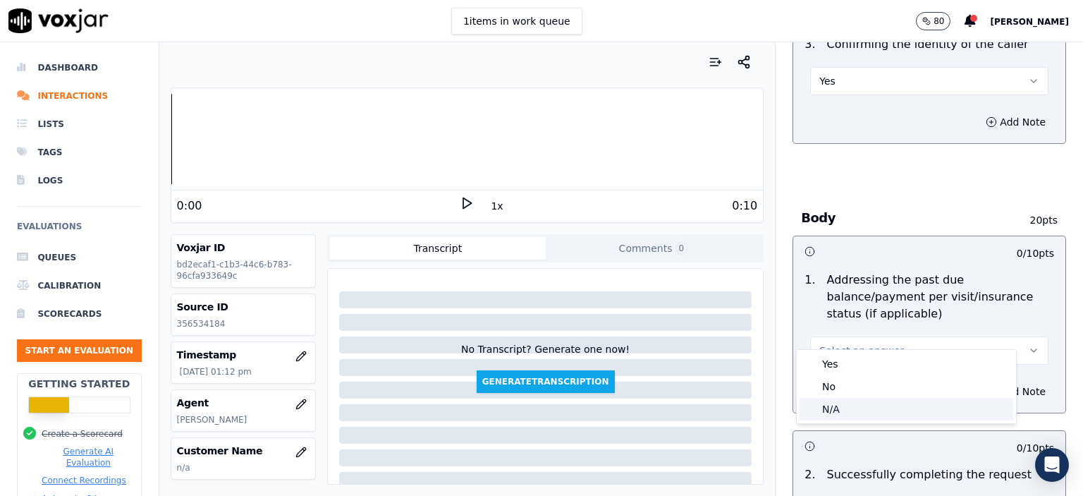
click at [863, 408] on div "N/A" at bounding box center [906, 409] width 214 height 23
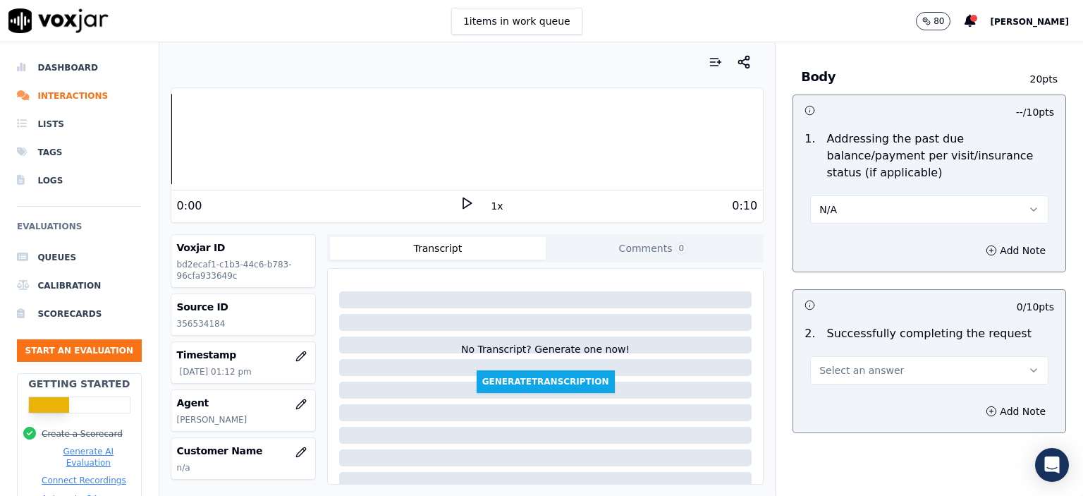
click at [862, 363] on span "Select an answer" at bounding box center [861, 370] width 85 height 14
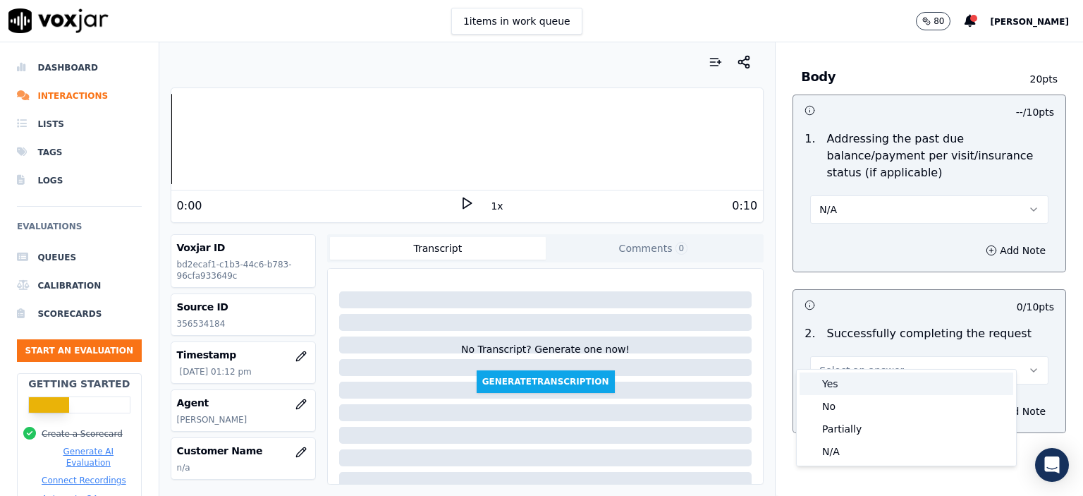
click at [862, 380] on div "Yes" at bounding box center [906, 383] width 214 height 23
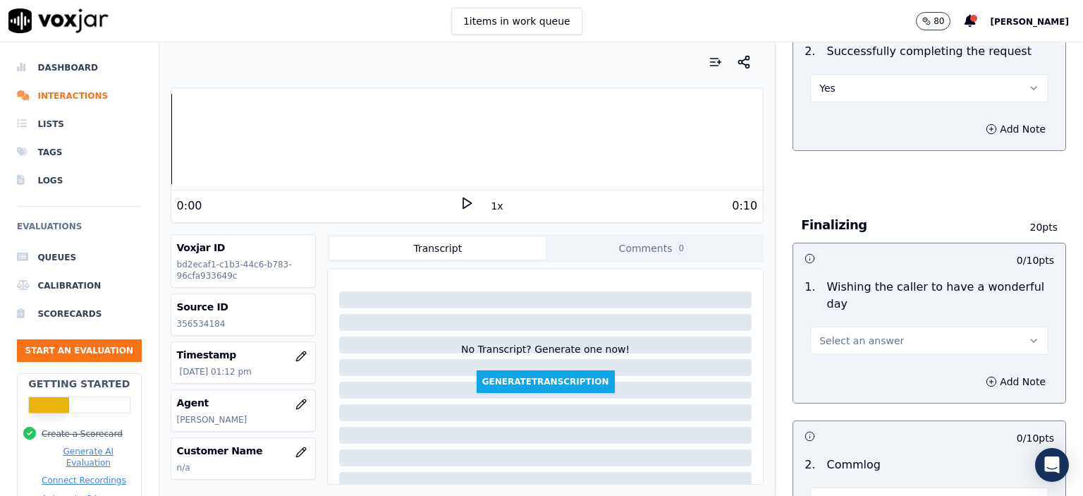
click at [866, 333] on span "Select an answer" at bounding box center [861, 340] width 85 height 14
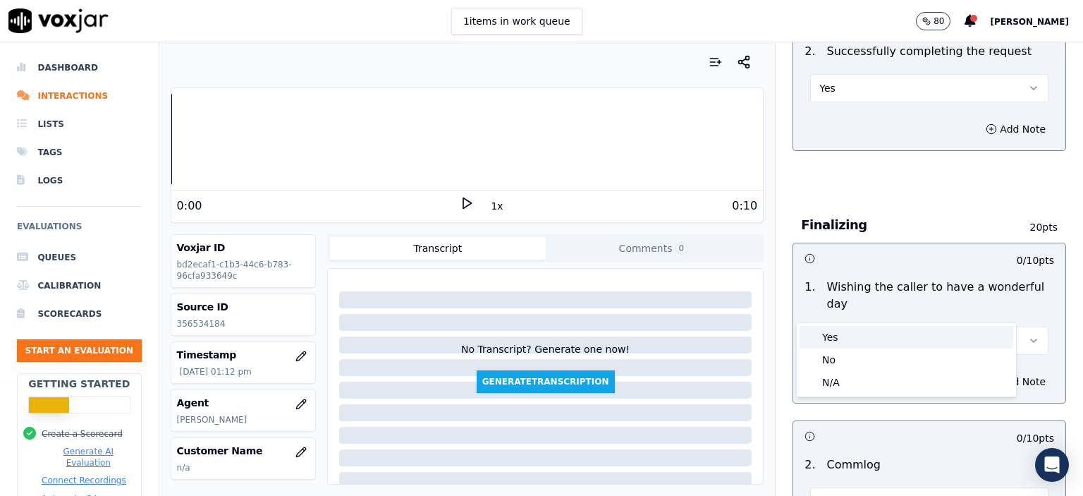
click at [862, 335] on div "Yes" at bounding box center [906, 337] width 214 height 23
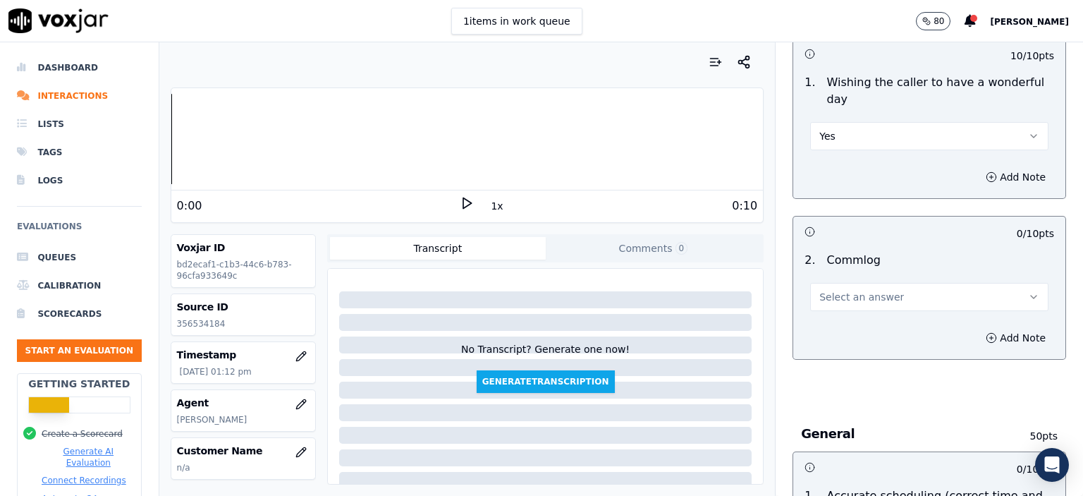
scroll to position [1128, 0]
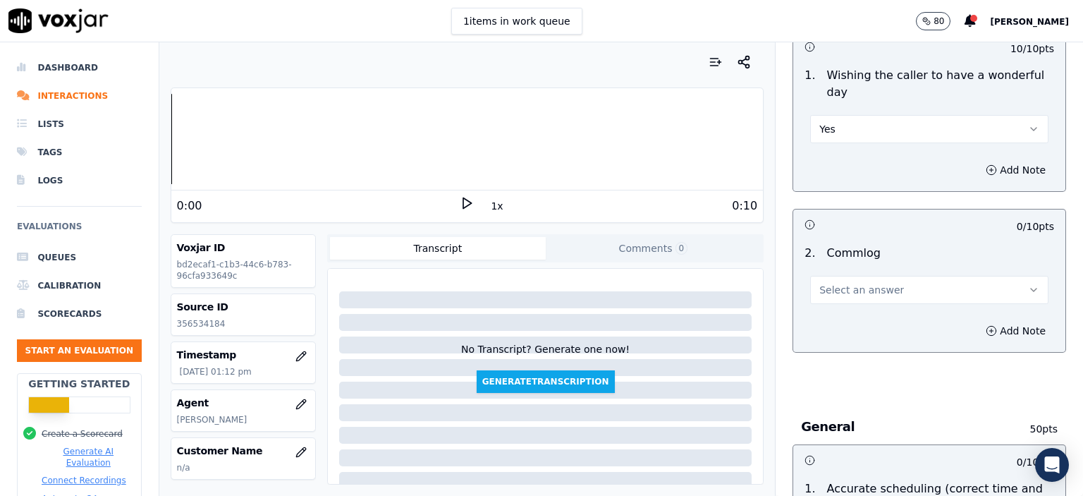
click at [861, 283] on span "Select an answer" at bounding box center [861, 290] width 85 height 14
click at [861, 312] on div "No" at bounding box center [906, 308] width 214 height 23
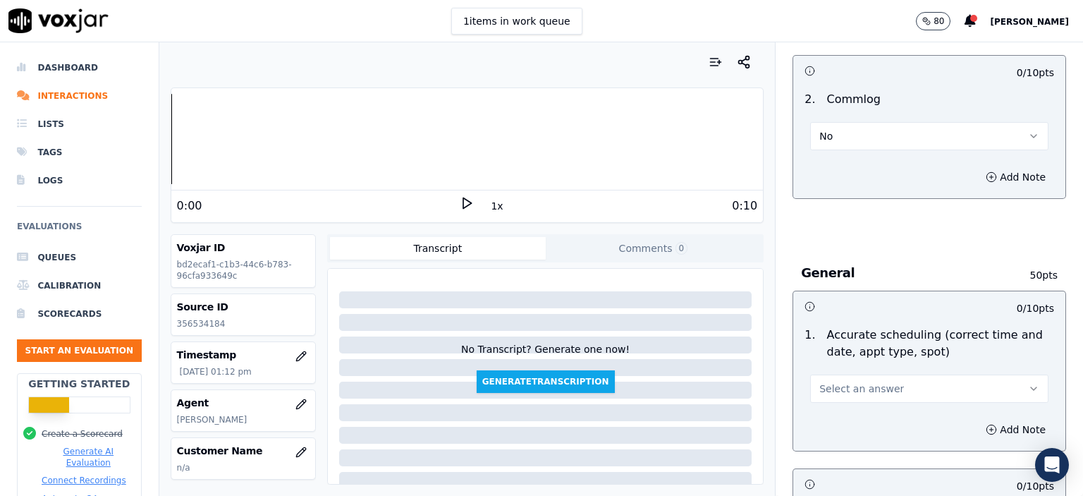
scroll to position [1340, 0]
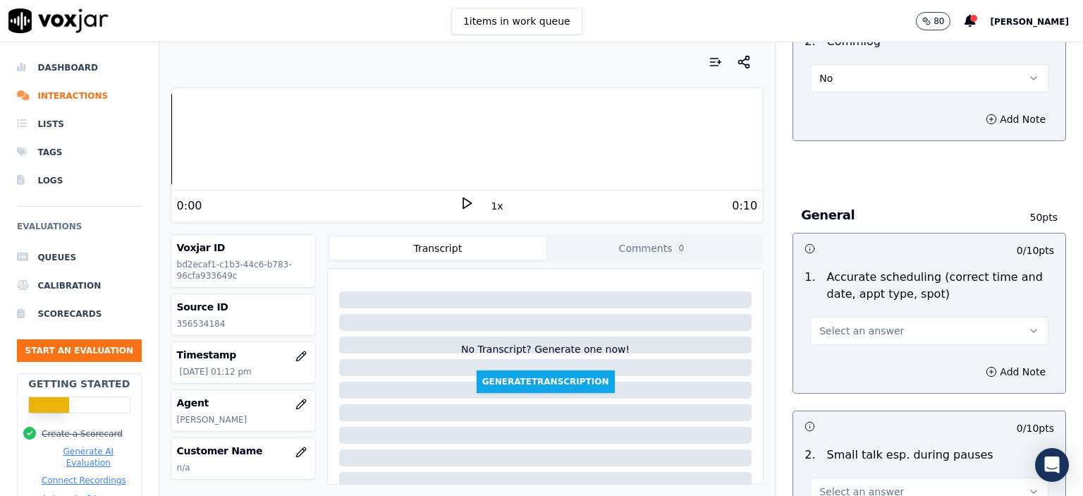
click at [857, 324] on span "Select an answer" at bounding box center [861, 331] width 85 height 14
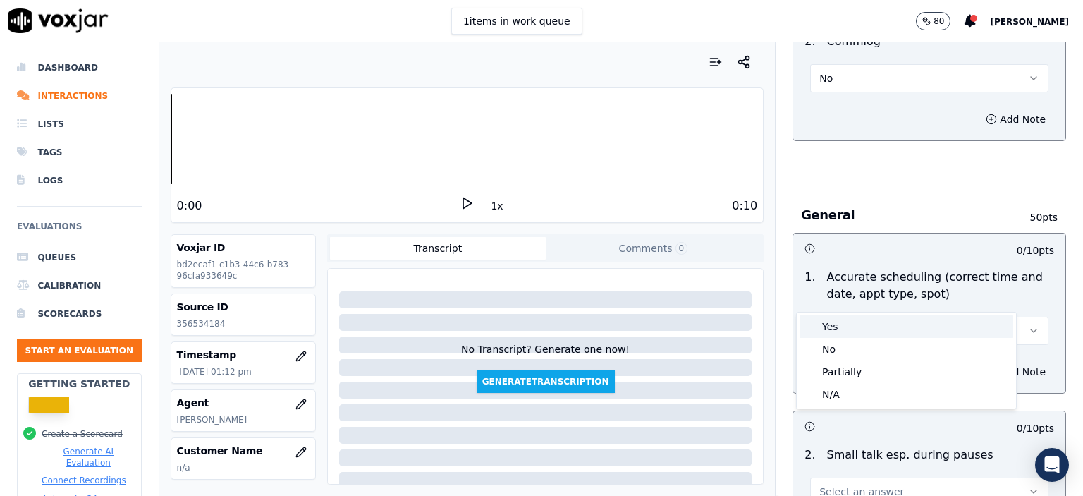
click at [855, 325] on div "Yes" at bounding box center [906, 326] width 214 height 23
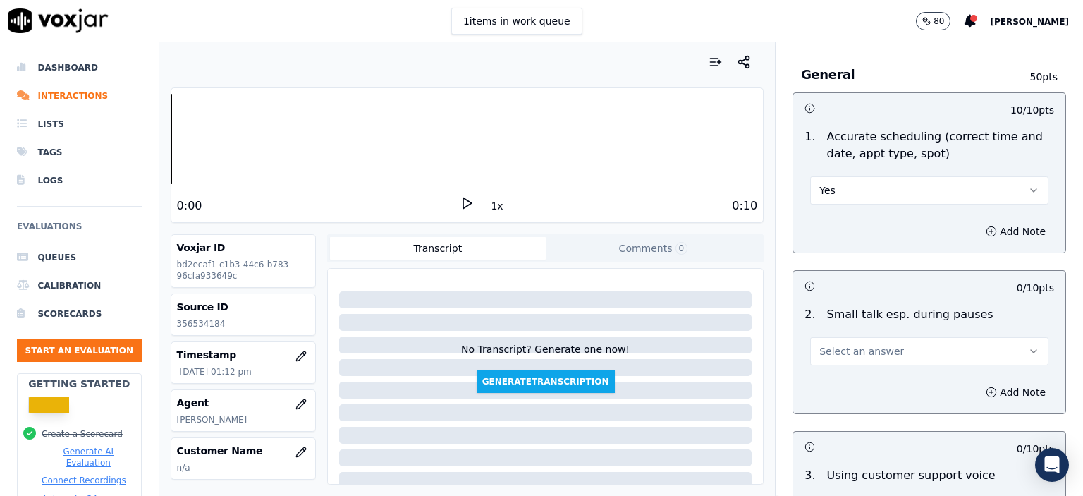
scroll to position [1481, 0]
click at [840, 176] on button "Yes" at bounding box center [929, 190] width 238 height 28
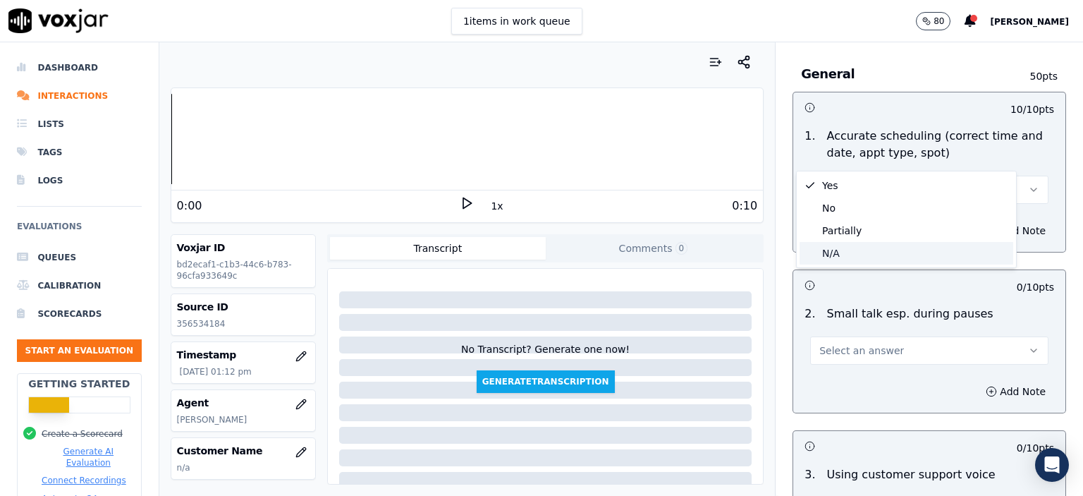
click at [857, 259] on div "N/A" at bounding box center [906, 253] width 214 height 23
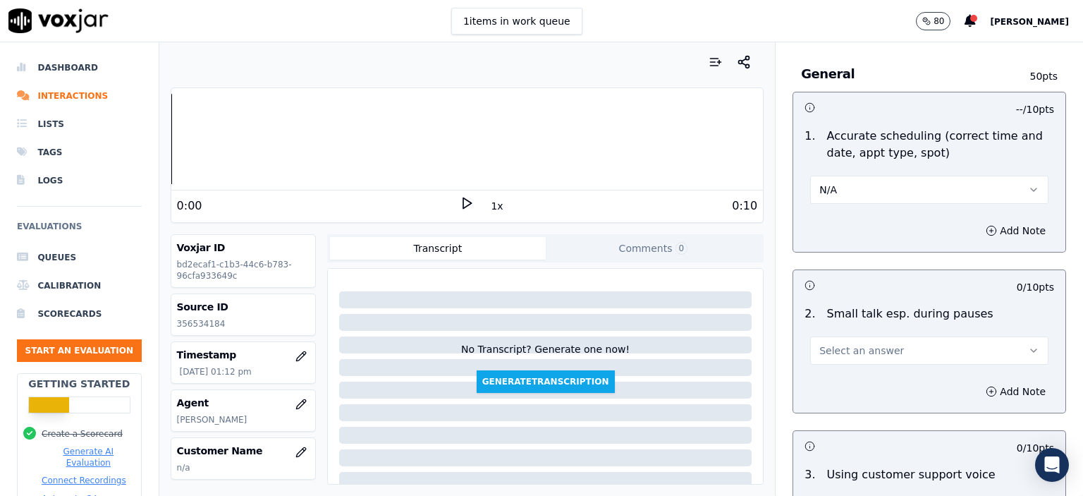
drag, startPoint x: 860, startPoint y: 307, endPoint x: 864, endPoint y: 327, distance: 20.9
click at [860, 343] on span "Select an answer" at bounding box center [861, 350] width 85 height 14
click at [871, 384] on div "N/A" at bounding box center [906, 390] width 214 height 23
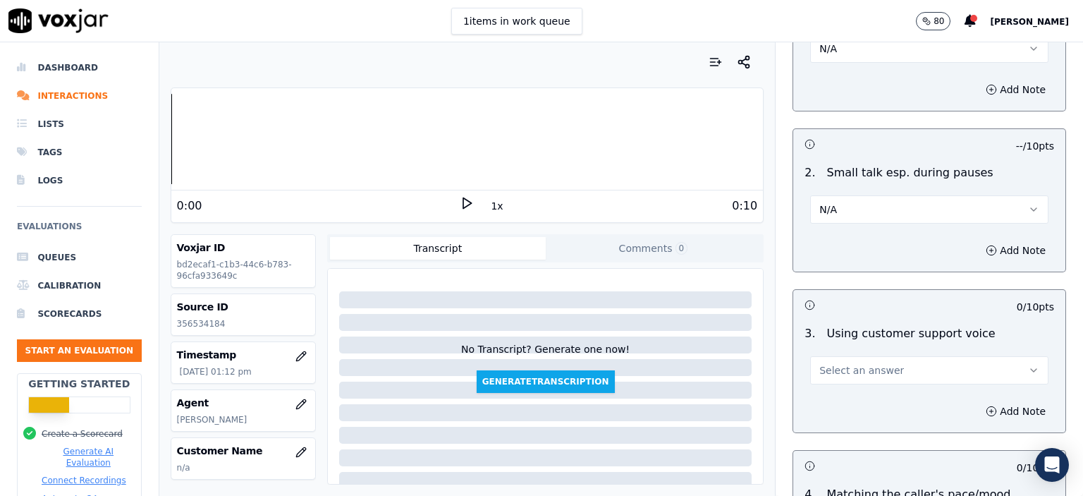
click at [874, 356] on button "Select an answer" at bounding box center [929, 370] width 238 height 28
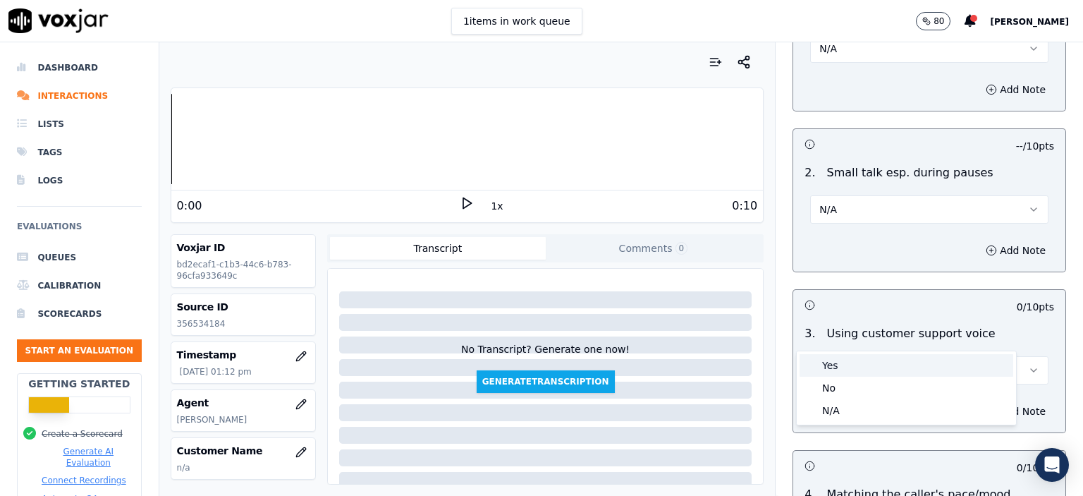
click at [876, 366] on div "Yes" at bounding box center [906, 365] width 214 height 23
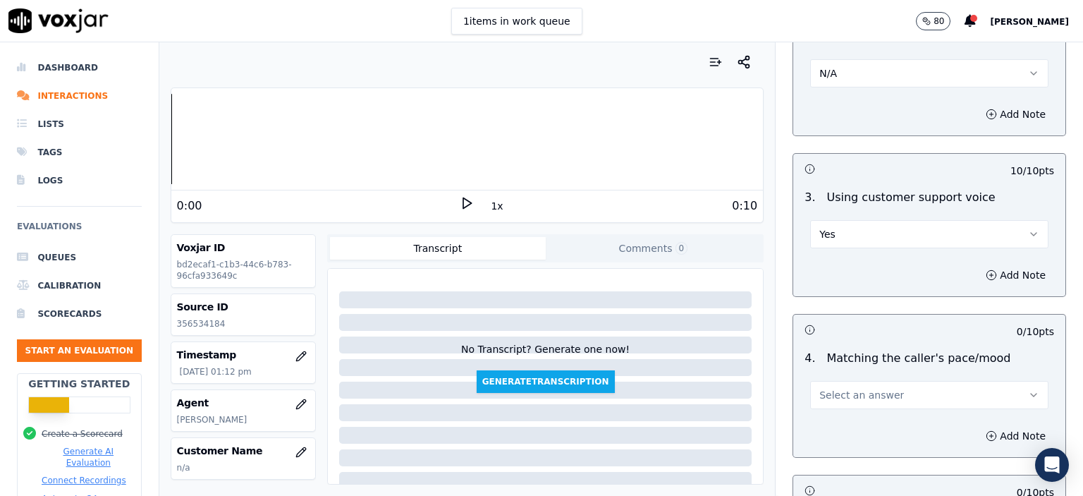
scroll to position [1763, 0]
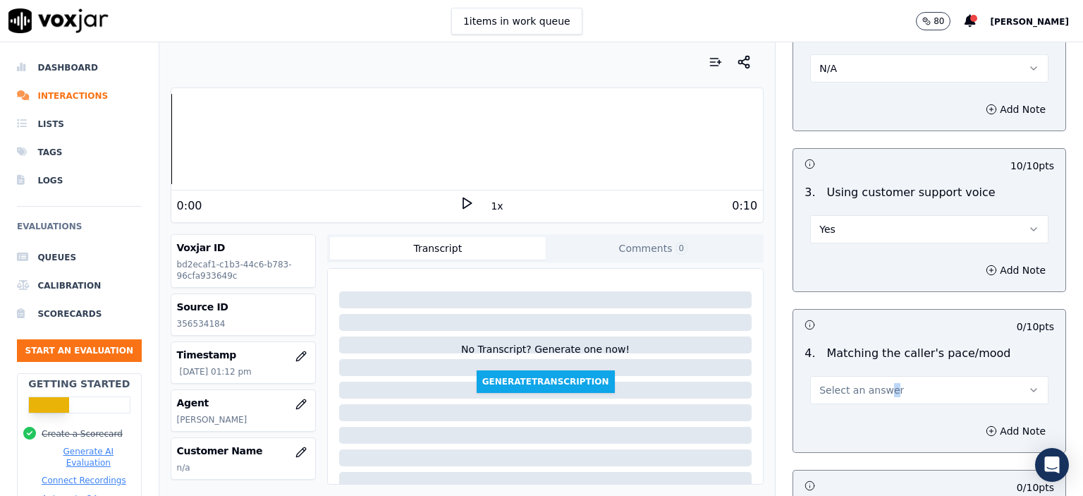
drag, startPoint x: 871, startPoint y: 333, endPoint x: 874, endPoint y: 353, distance: 19.9
click at [871, 362] on div "Select an answer" at bounding box center [929, 383] width 261 height 42
click at [874, 383] on span "Select an answer" at bounding box center [861, 390] width 85 height 14
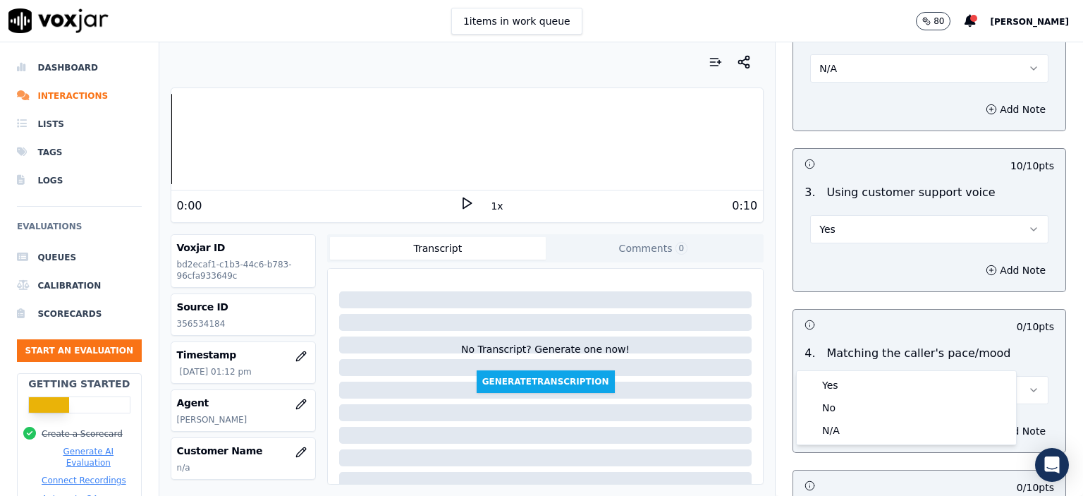
click at [850, 381] on div "Yes" at bounding box center [906, 385] width 214 height 23
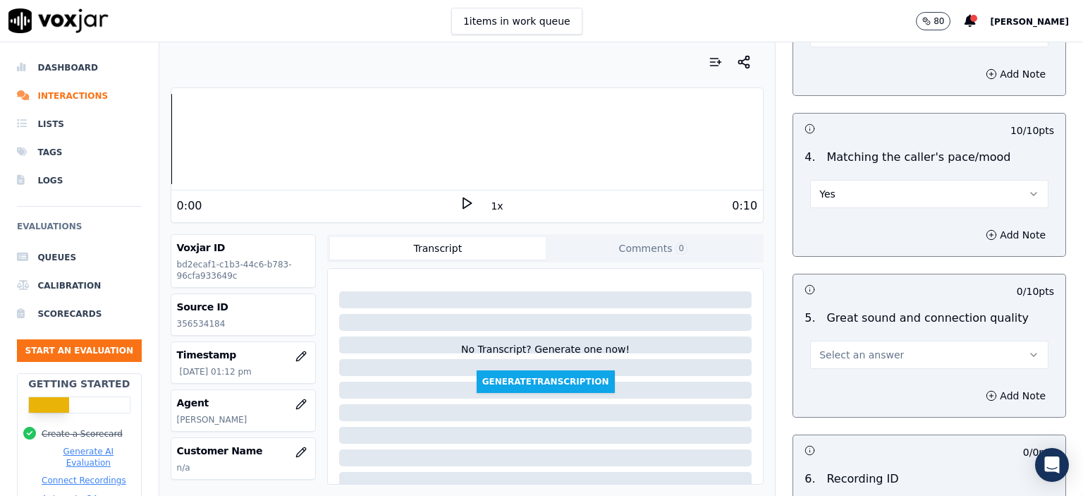
scroll to position [1974, 0]
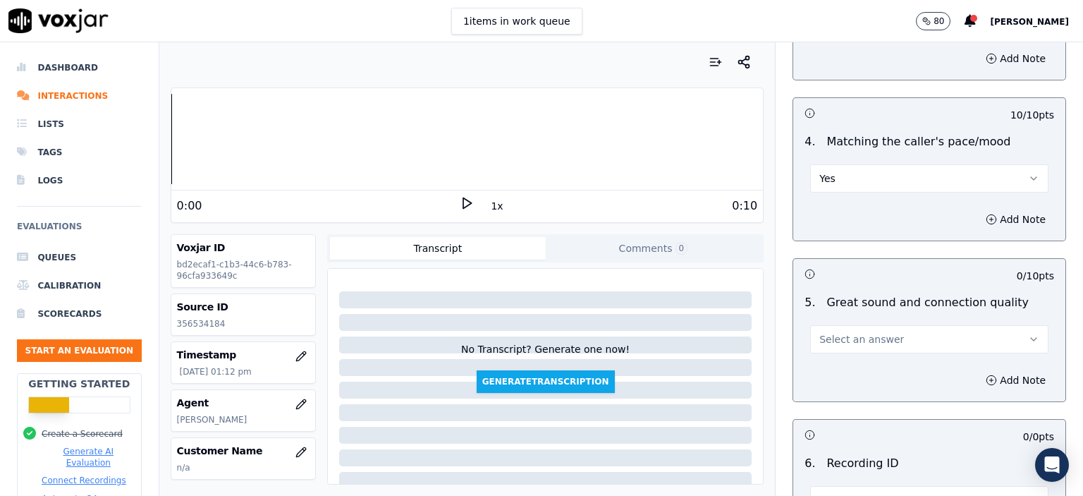
click at [850, 332] on span "Select an answer" at bounding box center [861, 339] width 85 height 14
click at [850, 375] on div "Partially" at bounding box center [906, 378] width 214 height 23
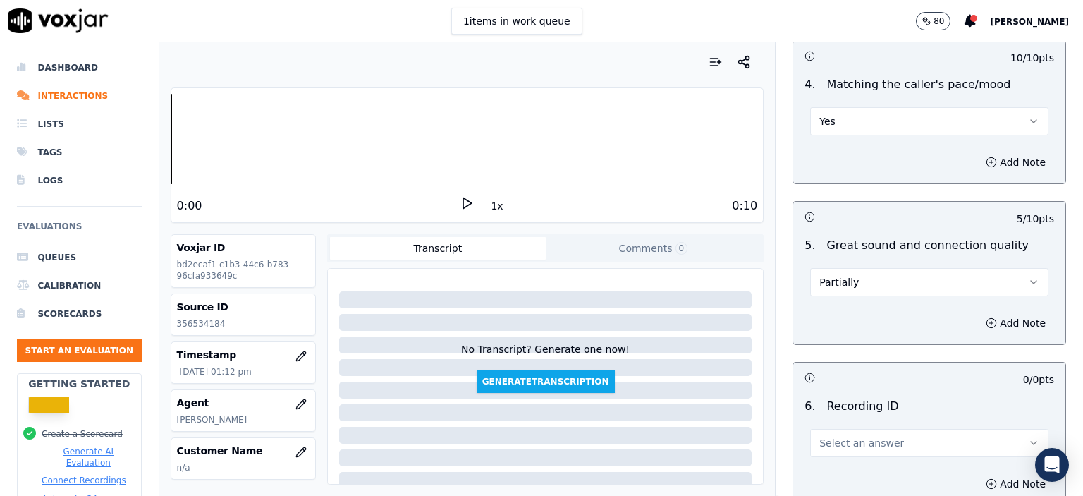
scroll to position [2115, 0]
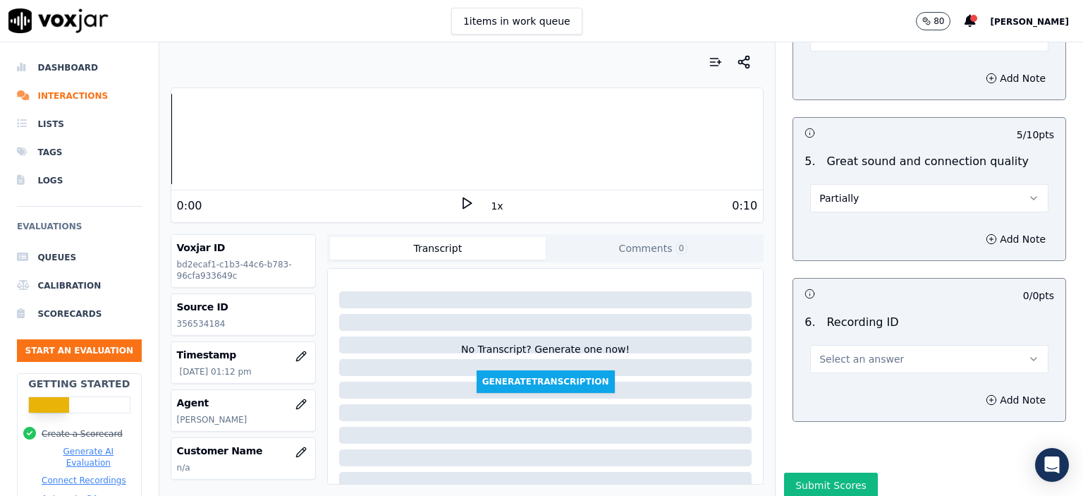
click at [854, 352] on span "Select an answer" at bounding box center [861, 359] width 85 height 14
click at [857, 368] on div "N/A" at bounding box center [906, 361] width 214 height 23
click at [982, 390] on button "Add Note" at bounding box center [1015, 400] width 77 height 20
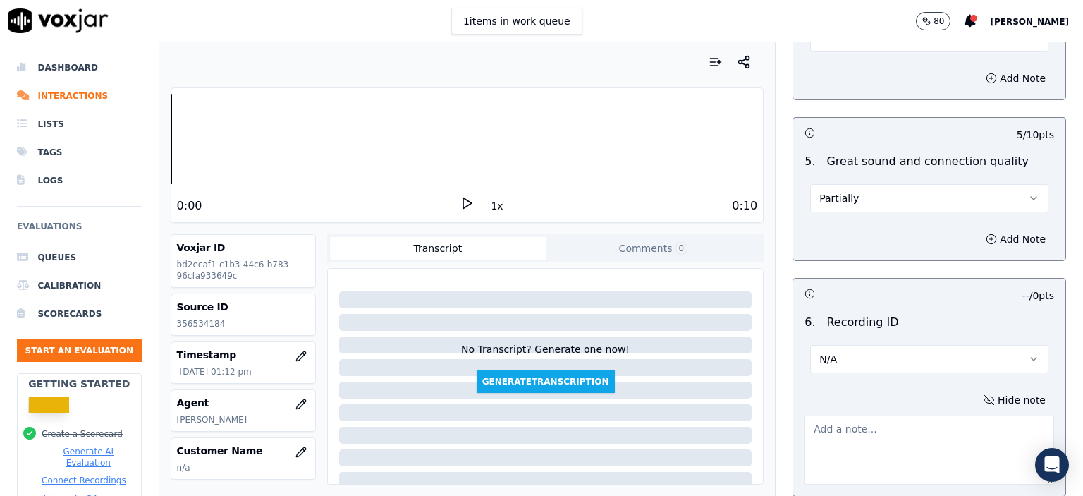
click at [190, 320] on p "356534184" at bounding box center [243, 323] width 133 height 11
click at [915, 427] on textarea at bounding box center [929, 449] width 250 height 69
paste textarea "356534184"
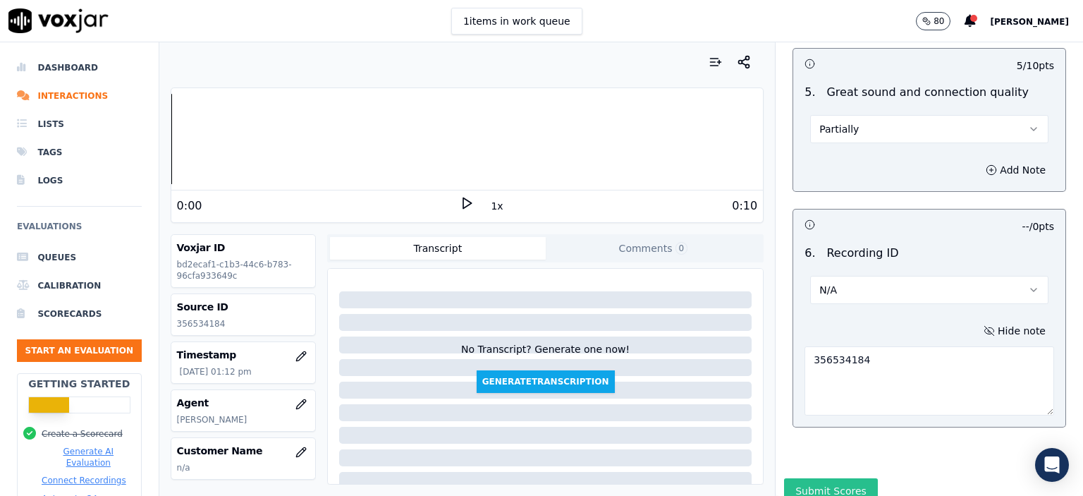
scroll to position [2194, 0]
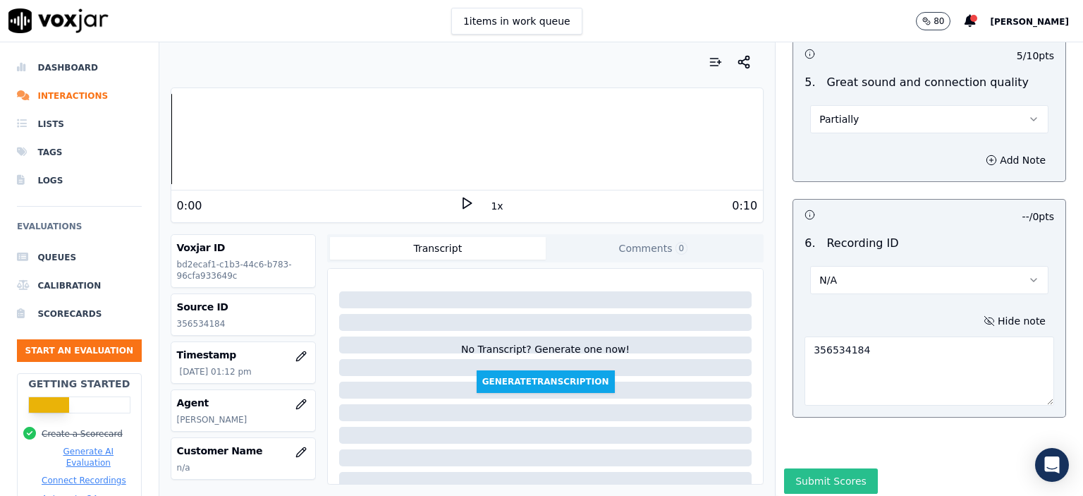
type textarea "356534184"
click at [838, 468] on button "Submit Scores" at bounding box center [831, 480] width 94 height 25
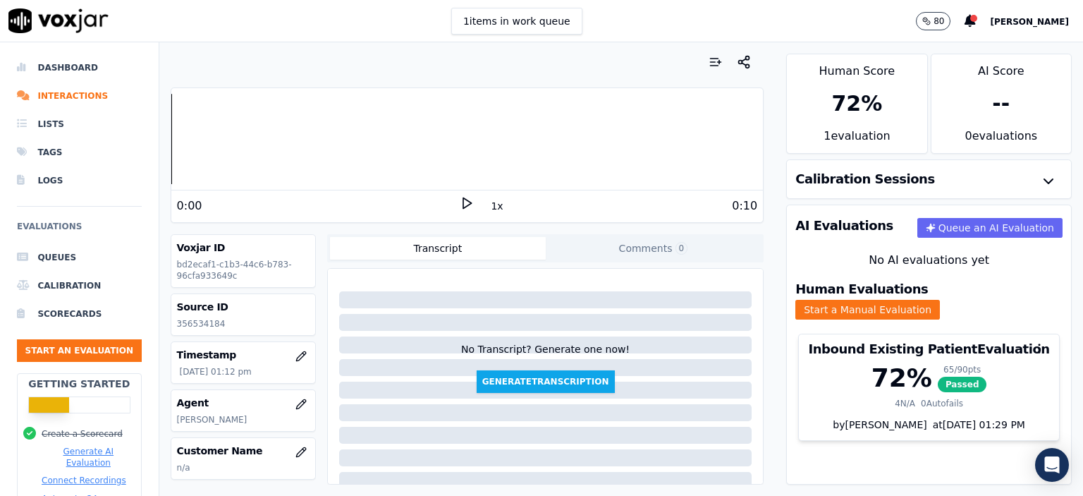
click at [67, 53] on div "Dashboard Interactions Lists Tags Logs Evaluations Queues Calibration Scorecard…" at bounding box center [79, 323] width 125 height 563
click at [66, 63] on li "Dashboard" at bounding box center [79, 68] width 125 height 28
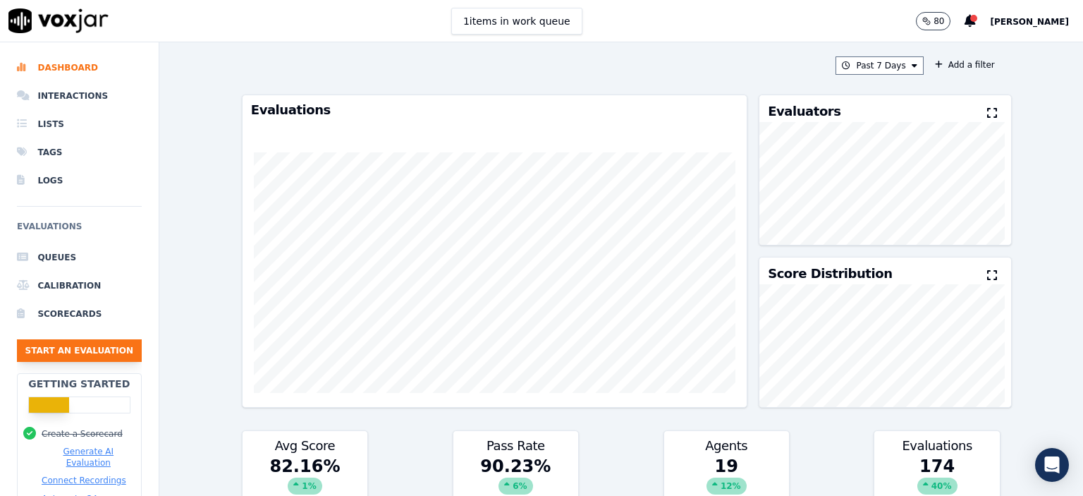
click at [108, 347] on button "Start an Evaluation" at bounding box center [79, 350] width 125 height 23
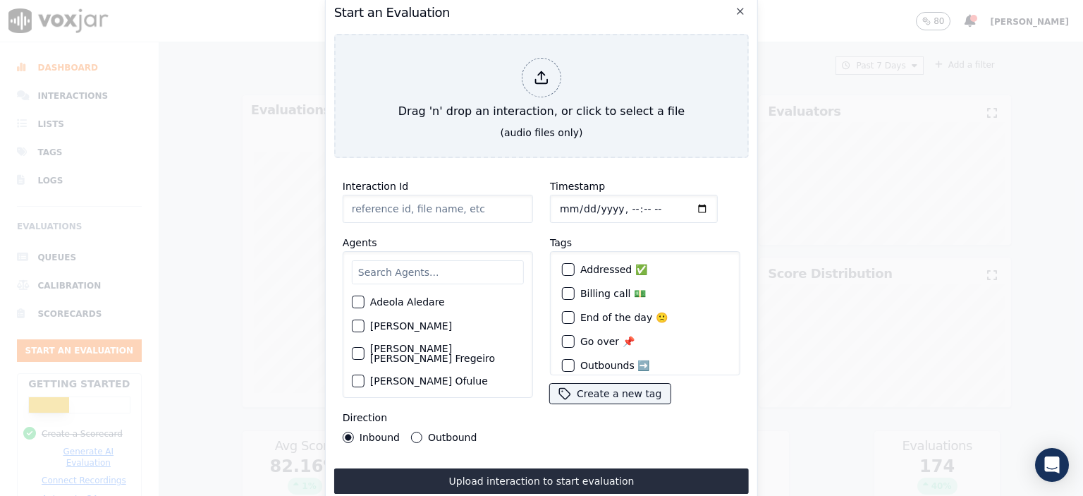
click at [406, 209] on input "Interaction Id" at bounding box center [438, 209] width 190 height 28
paste input "356535983"
type input "356535983"
click at [619, 204] on input "Timestamp" at bounding box center [634, 209] width 168 height 28
click at [627, 203] on input "Timestamp" at bounding box center [634, 209] width 168 height 28
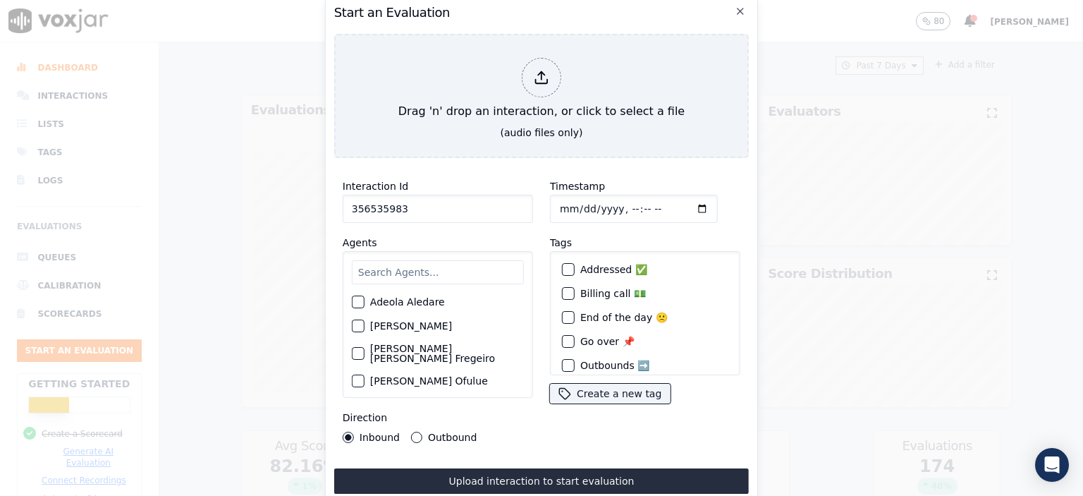
type input "[DATE]T13:15"
click at [437, 267] on input "text" at bounding box center [438, 272] width 172 height 24
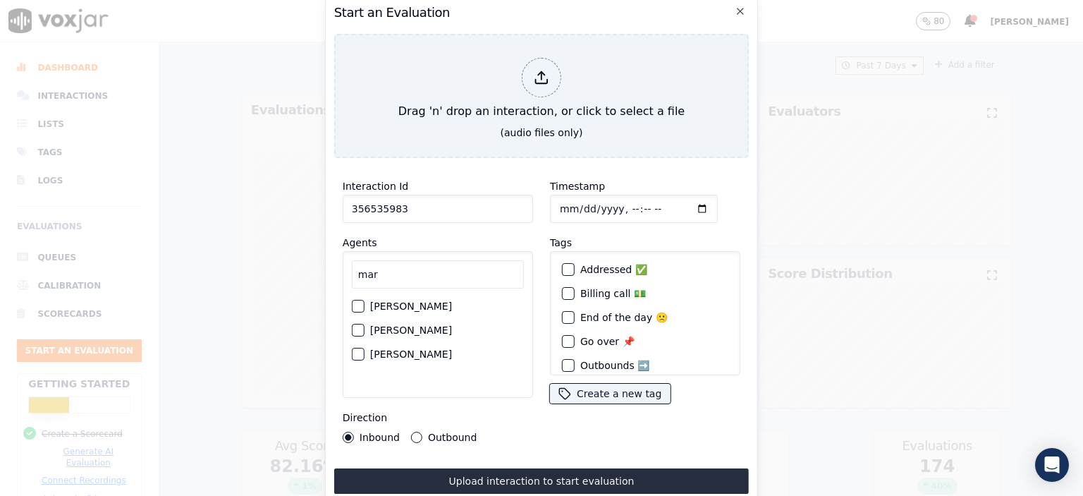
type input "mar"
click at [409, 301] on label "[PERSON_NAME]" at bounding box center [411, 306] width 82 height 10
click at [364, 300] on button "[PERSON_NAME]" at bounding box center [358, 306] width 13 height 13
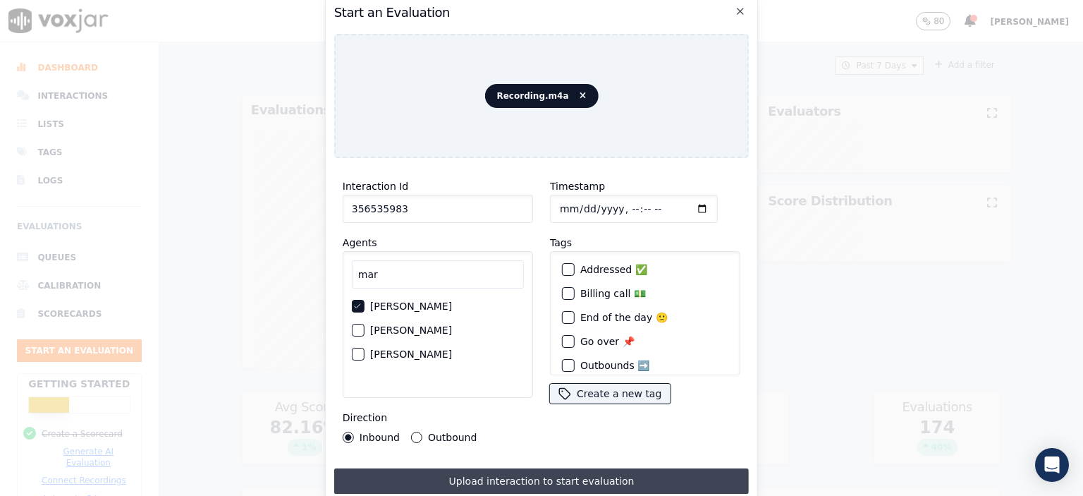
click at [534, 477] on button "Upload interaction to start evaluation" at bounding box center [541, 480] width 415 height 25
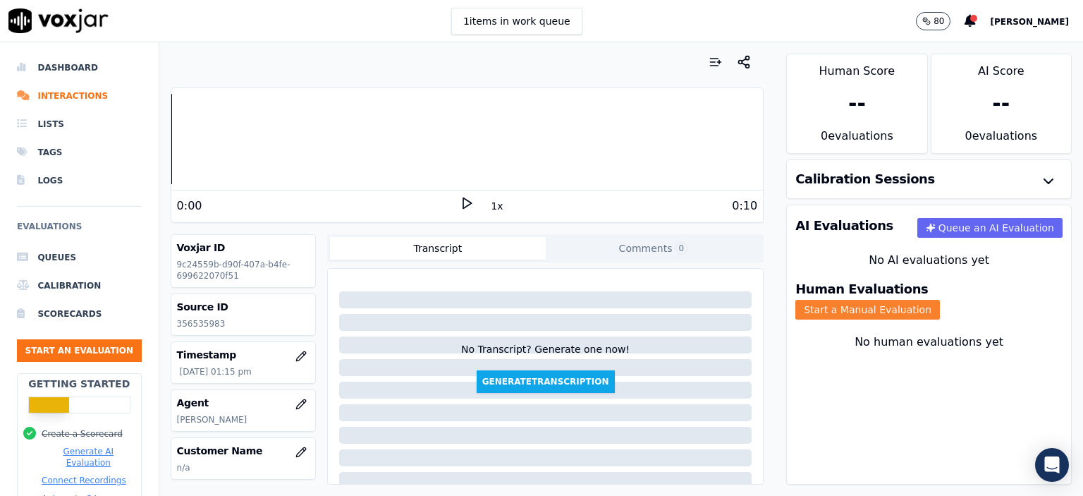
click at [909, 300] on button "Start a Manual Evaluation" at bounding box center [867, 310] width 145 height 20
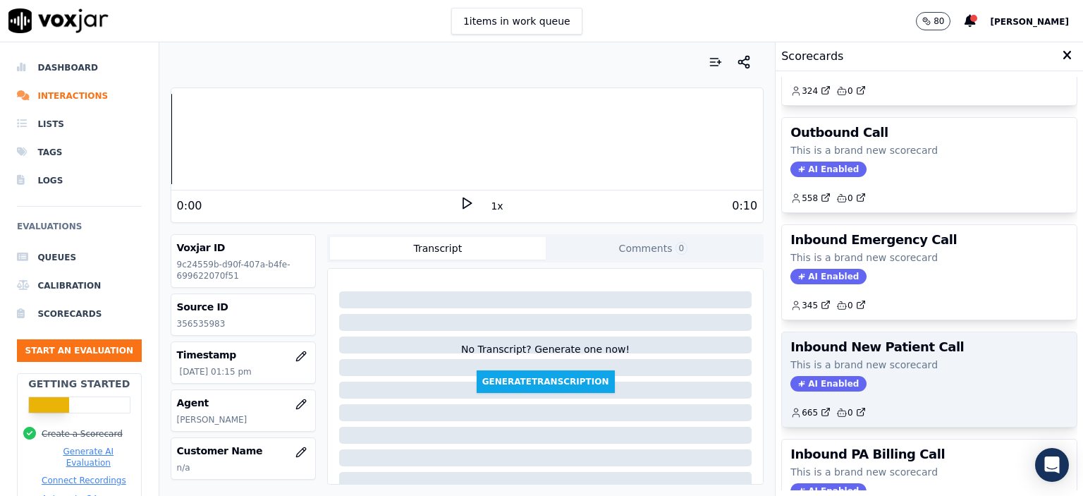
scroll to position [212, 0]
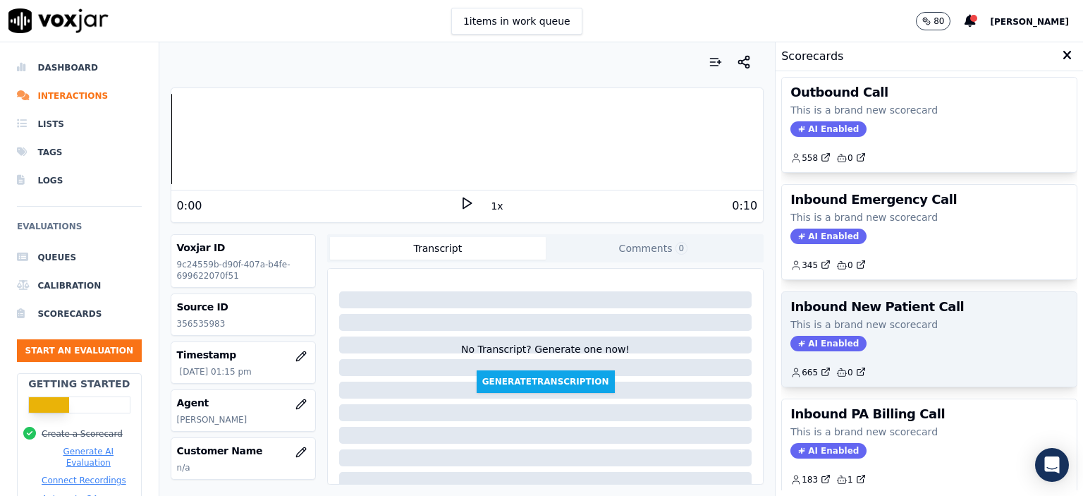
click at [922, 329] on div "Inbound New Patient Call This is a brand new scorecard AI Enabled 665 0" at bounding box center [929, 339] width 295 height 94
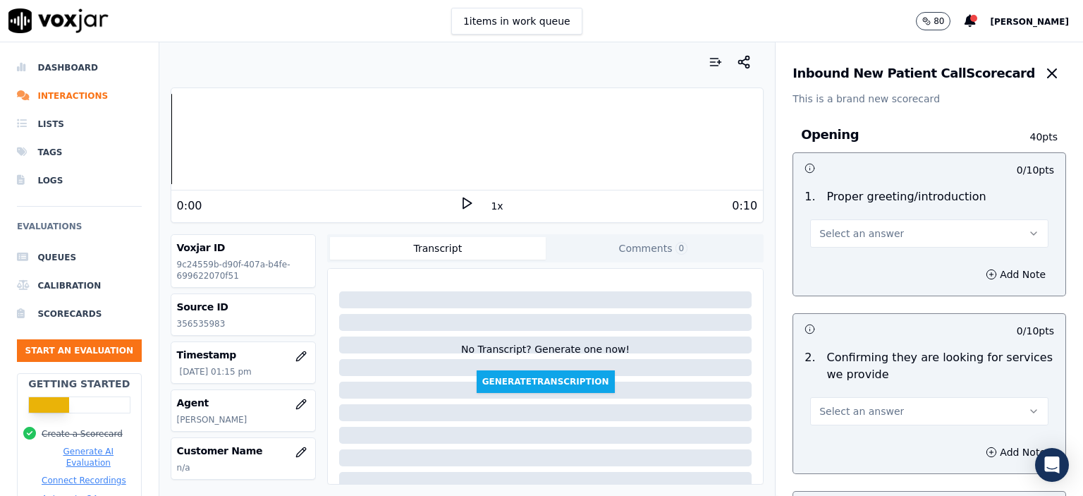
click at [902, 244] on button "Select an answer" at bounding box center [929, 233] width 238 height 28
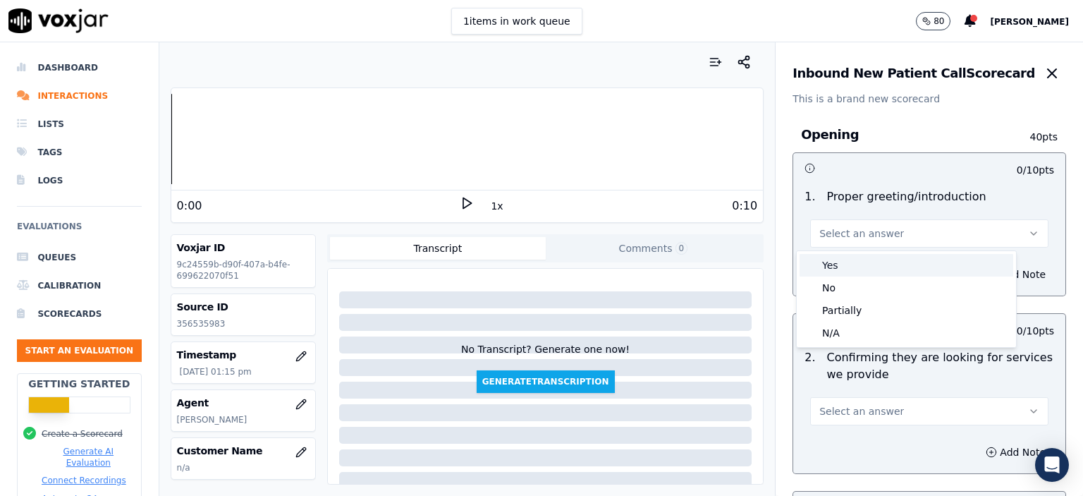
click at [864, 262] on div "Yes" at bounding box center [906, 265] width 214 height 23
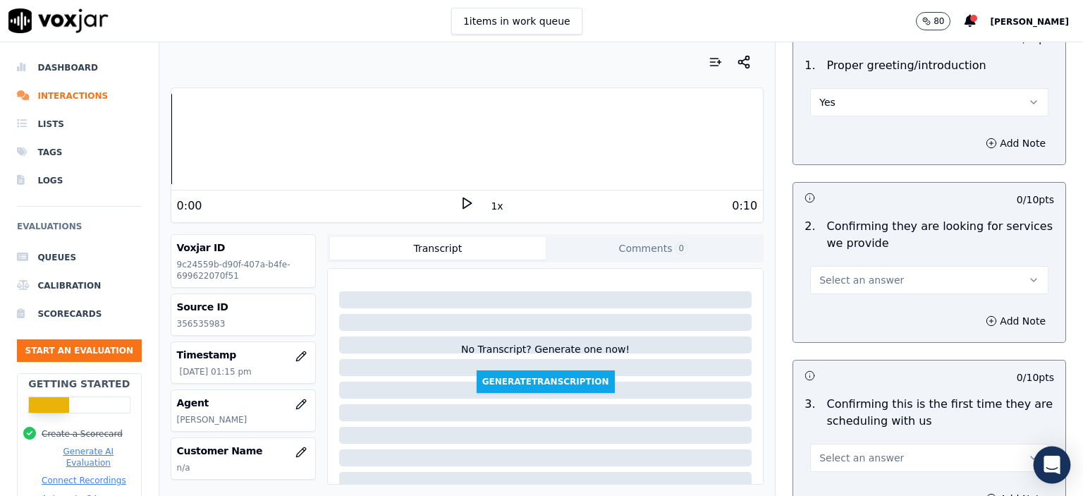
scroll to position [141, 0]
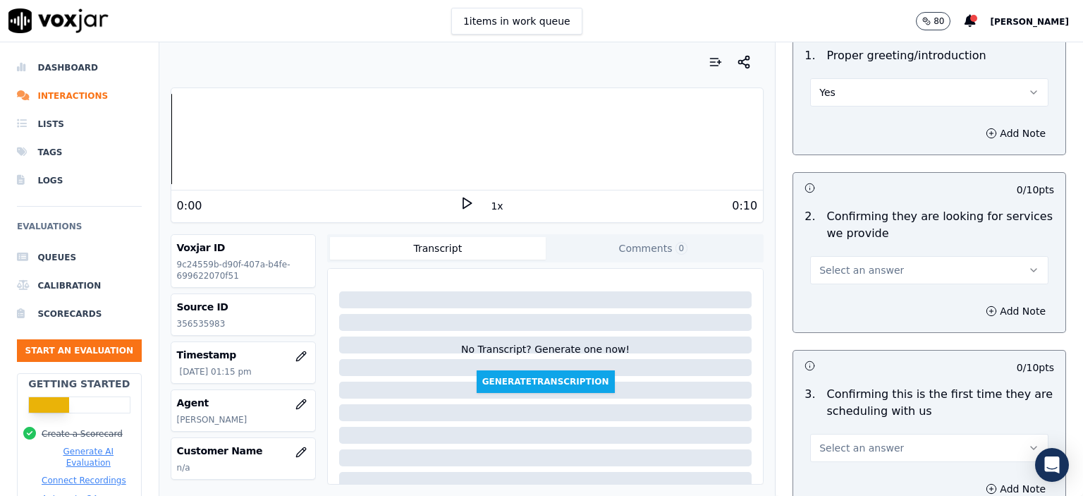
click at [914, 266] on button "Select an answer" at bounding box center [929, 270] width 238 height 28
click at [907, 301] on div "Yes" at bounding box center [906, 301] width 214 height 23
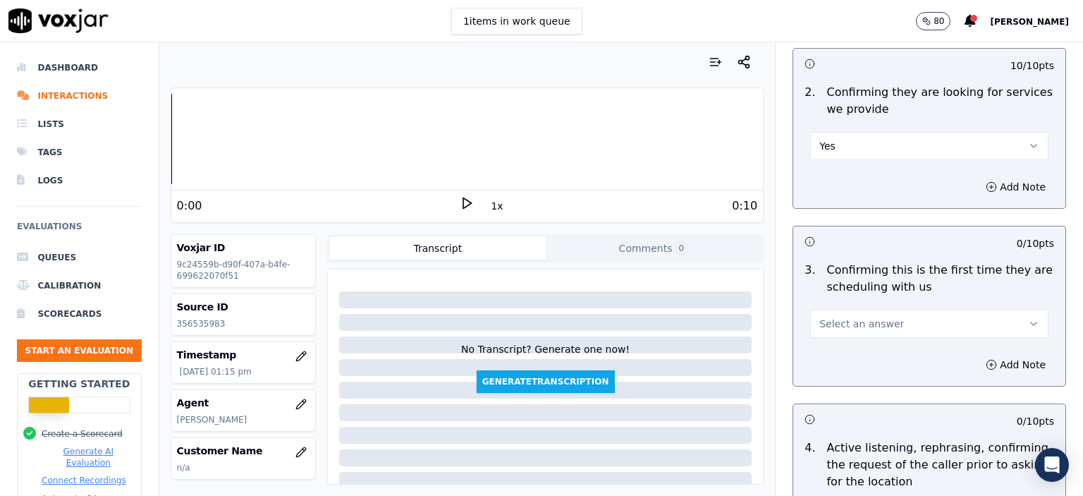
scroll to position [282, 0]
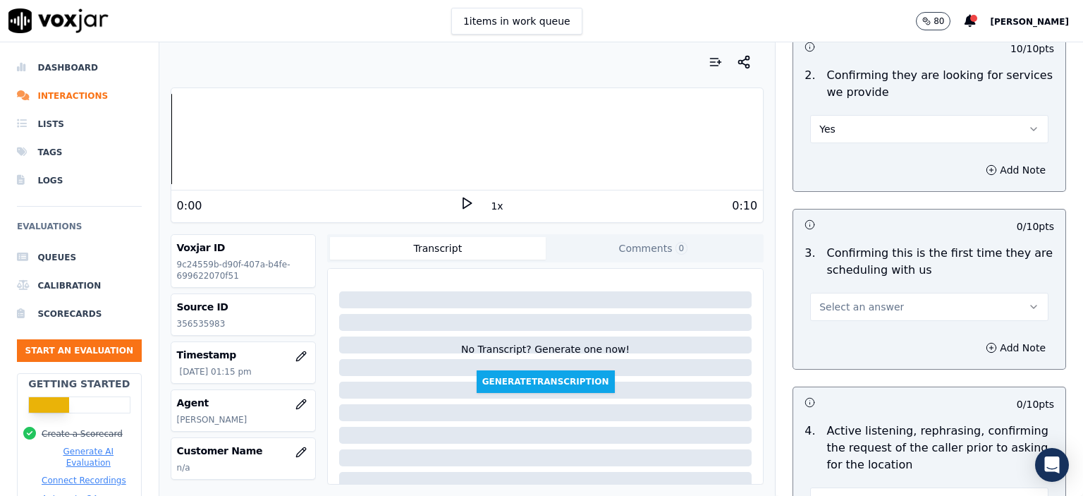
click at [974, 302] on button "Select an answer" at bounding box center [929, 307] width 238 height 28
click at [910, 337] on div "Yes" at bounding box center [906, 337] width 214 height 23
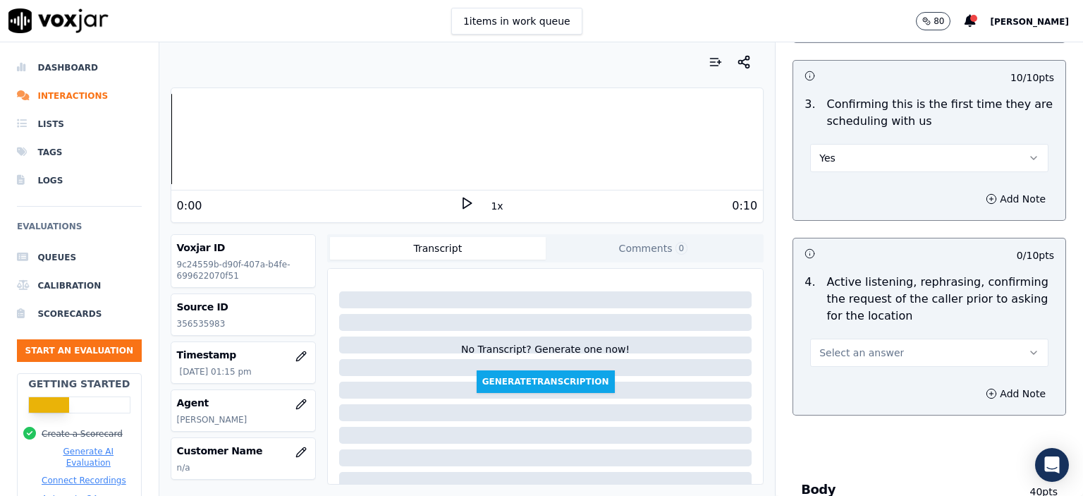
scroll to position [494, 0]
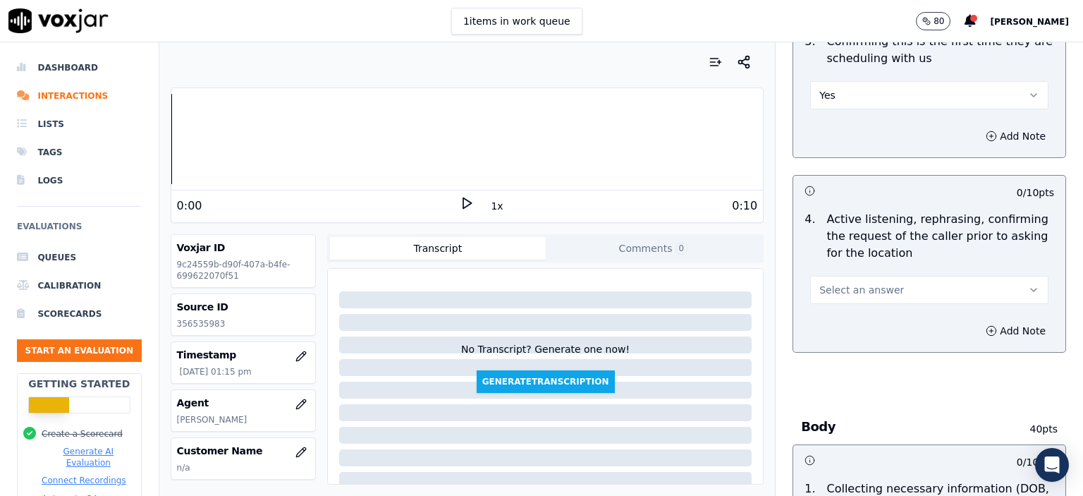
click at [898, 287] on button "Select an answer" at bounding box center [929, 290] width 238 height 28
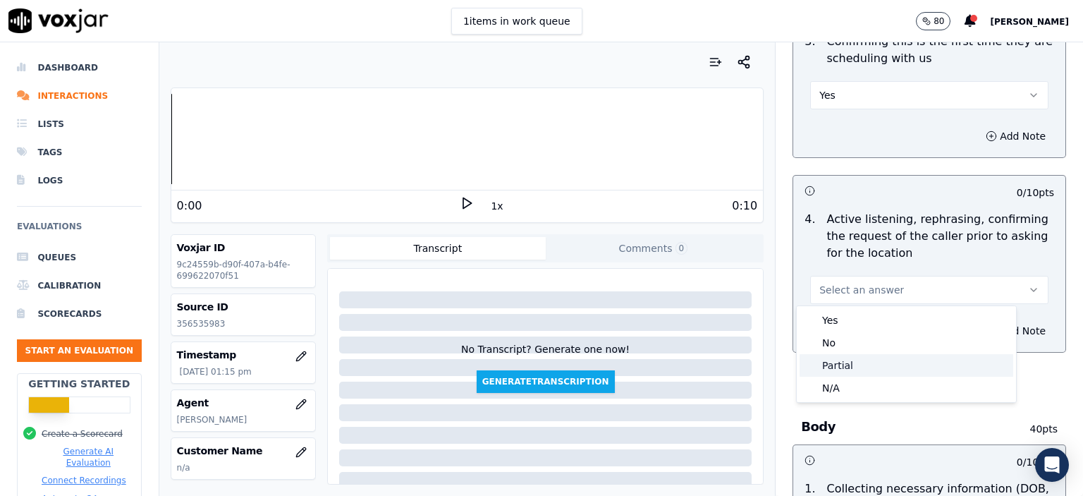
click at [890, 363] on div "Partial" at bounding box center [906, 365] width 214 height 23
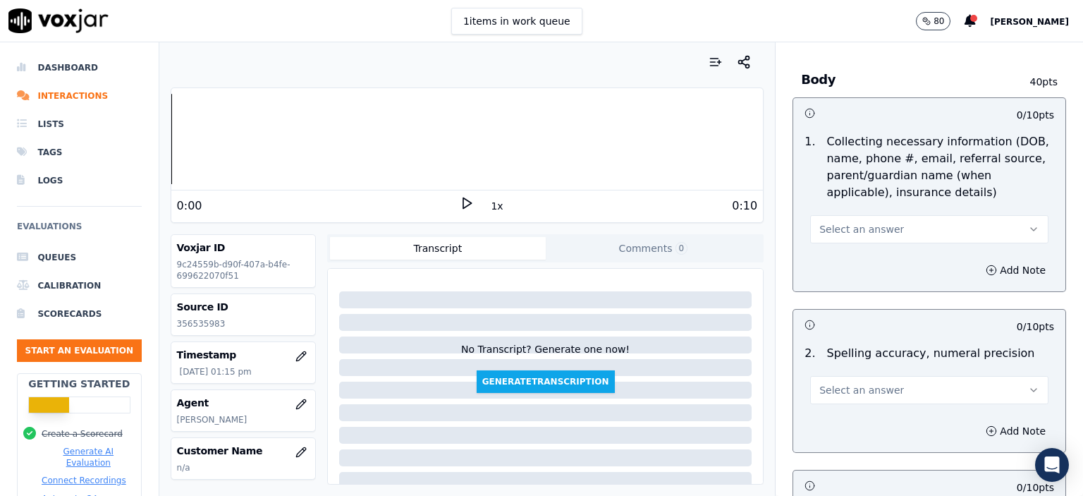
scroll to position [846, 0]
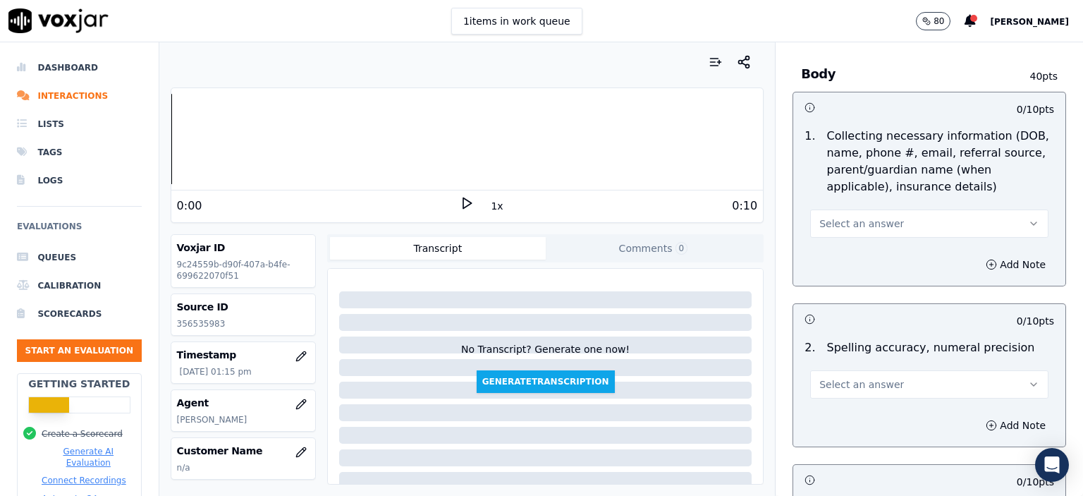
click at [893, 209] on button "Select an answer" at bounding box center [929, 223] width 238 height 28
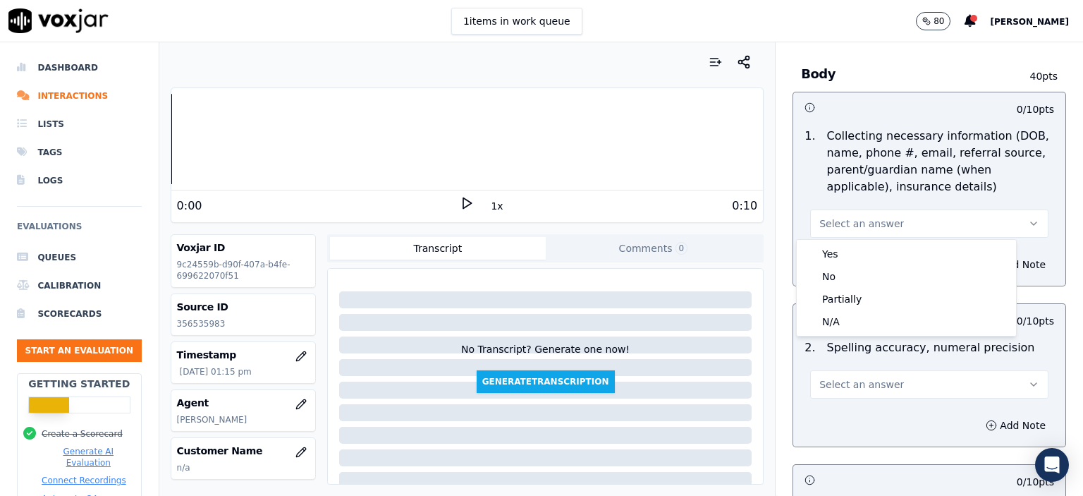
click at [891, 240] on div "Yes No Partially N/A" at bounding box center [906, 288] width 219 height 96
click at [887, 247] on div "Yes" at bounding box center [906, 254] width 214 height 23
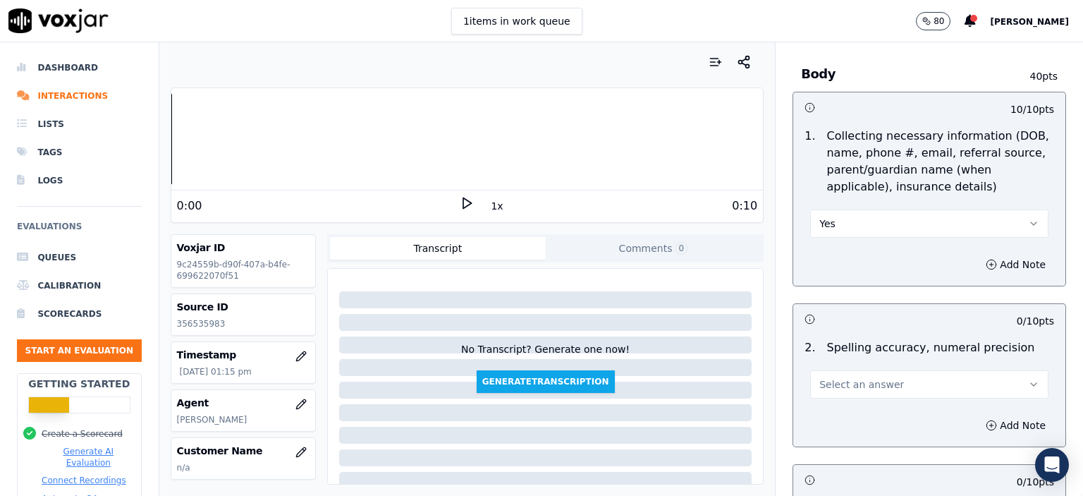
click at [909, 389] on button "Select an answer" at bounding box center [929, 384] width 238 height 28
click at [862, 414] on div "Yes" at bounding box center [906, 414] width 214 height 23
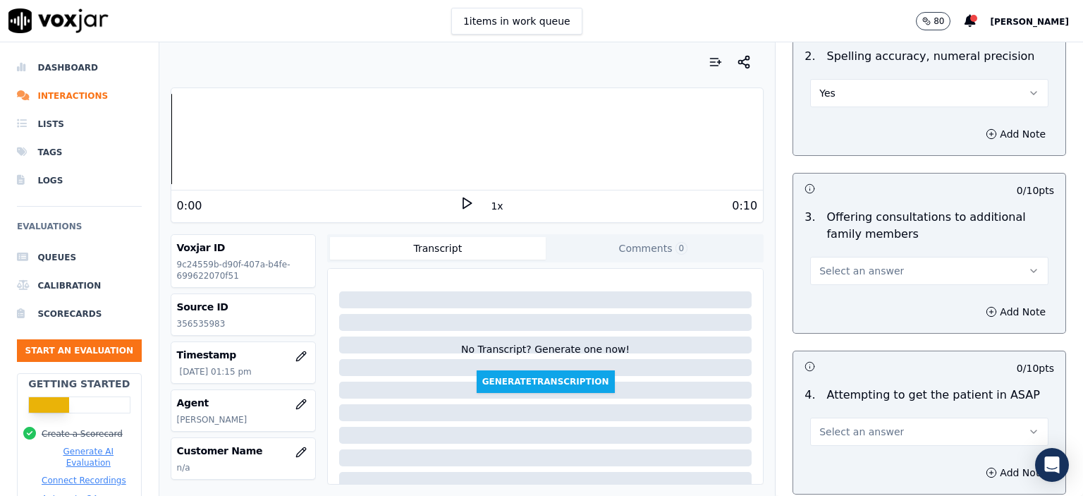
scroll to position [1199, 0]
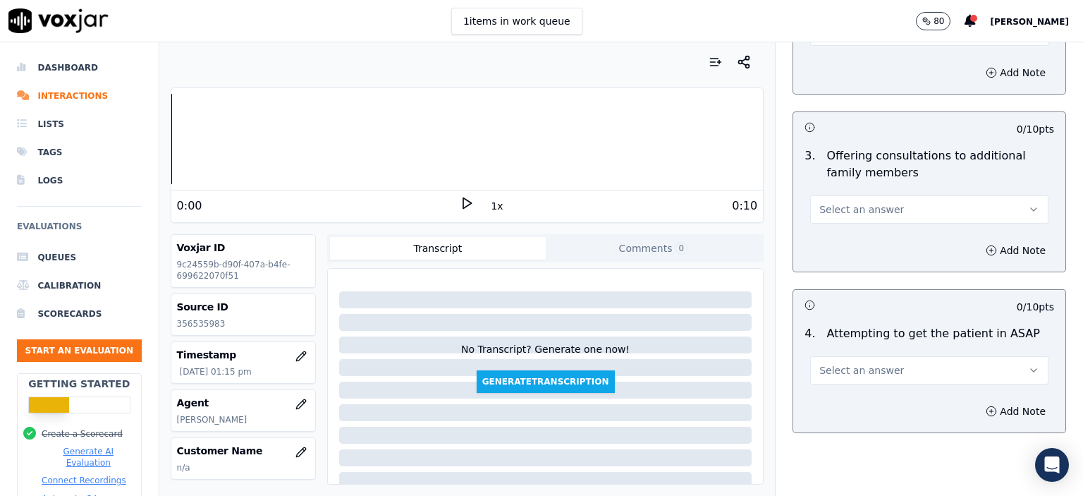
click at [852, 202] on span "Select an answer" at bounding box center [861, 209] width 85 height 14
click at [843, 262] on div "No" at bounding box center [906, 261] width 214 height 23
click at [902, 366] on button "Select an answer" at bounding box center [929, 370] width 238 height 28
click at [906, 410] on div "Yes" at bounding box center [906, 399] width 214 height 23
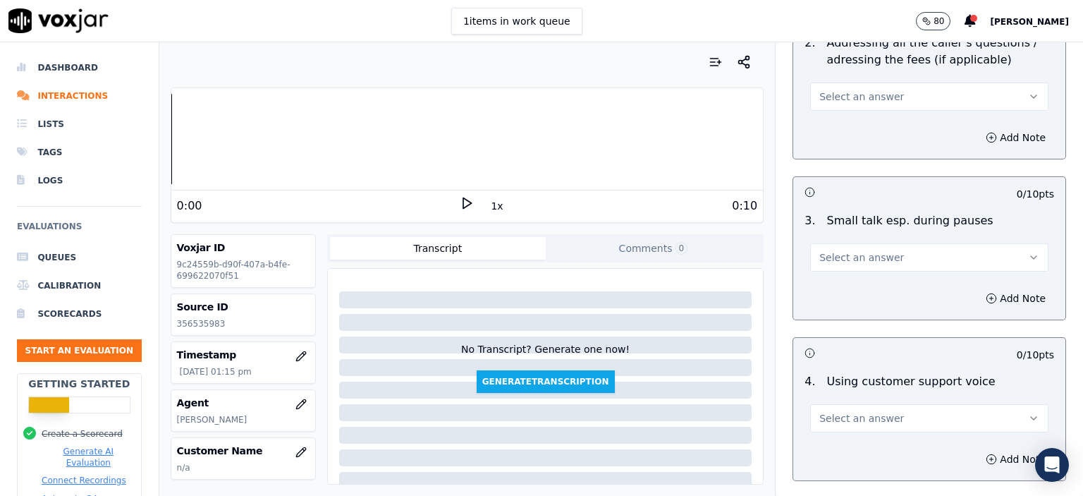
scroll to position [2541, 0]
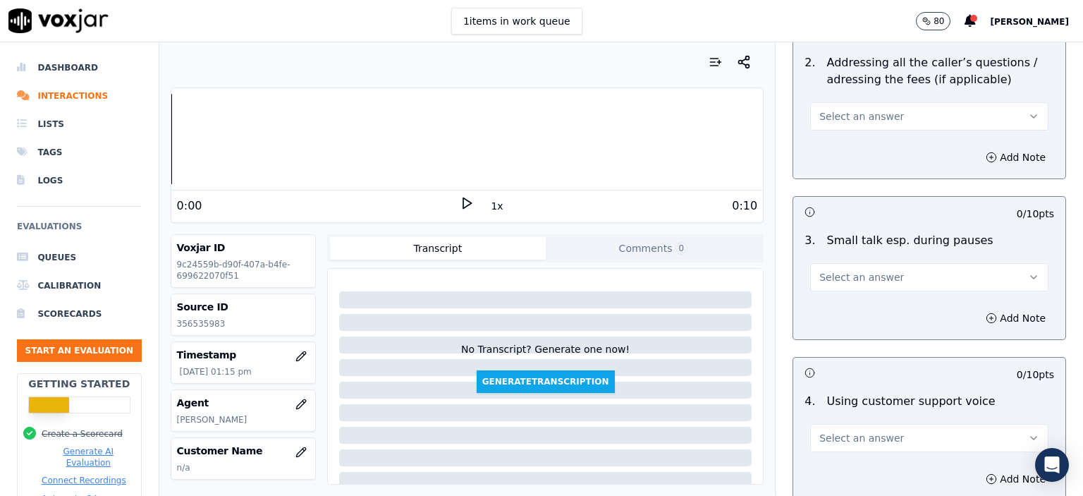
click at [853, 263] on button "Select an answer" at bounding box center [929, 277] width 238 height 28
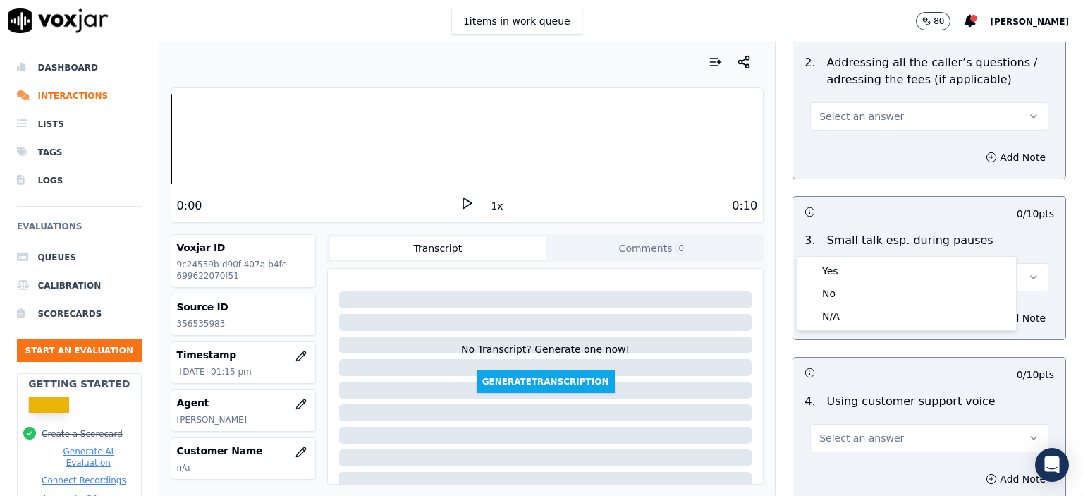
click at [849, 393] on p "Using customer support voice" at bounding box center [910, 401] width 168 height 17
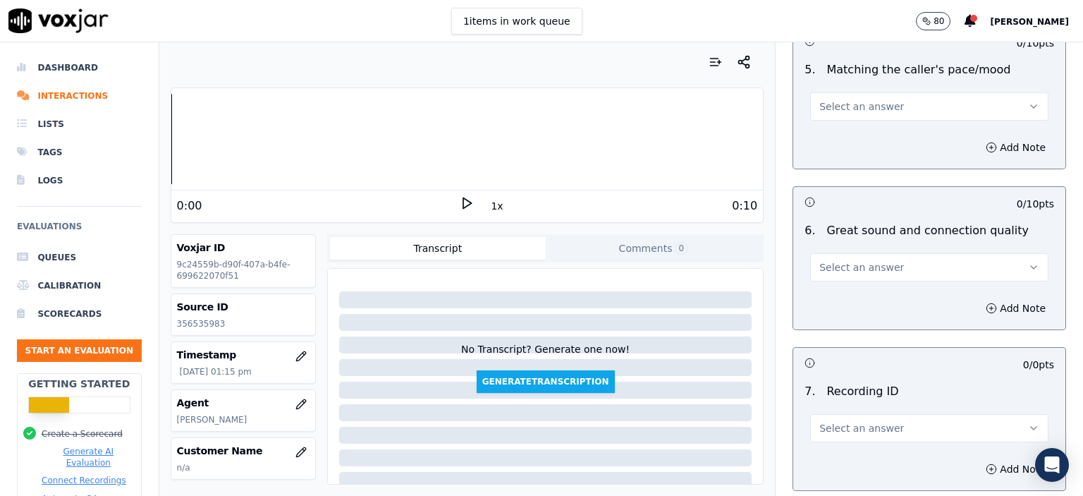
scroll to position [3034, 0]
click at [869, 259] on span "Select an answer" at bounding box center [861, 266] width 85 height 14
click at [871, 300] on div "Partially" at bounding box center [906, 303] width 214 height 23
click at [854, 419] on span "Select an answer" at bounding box center [861, 426] width 85 height 14
click at [848, 424] on div "N/A" at bounding box center [906, 427] width 214 height 23
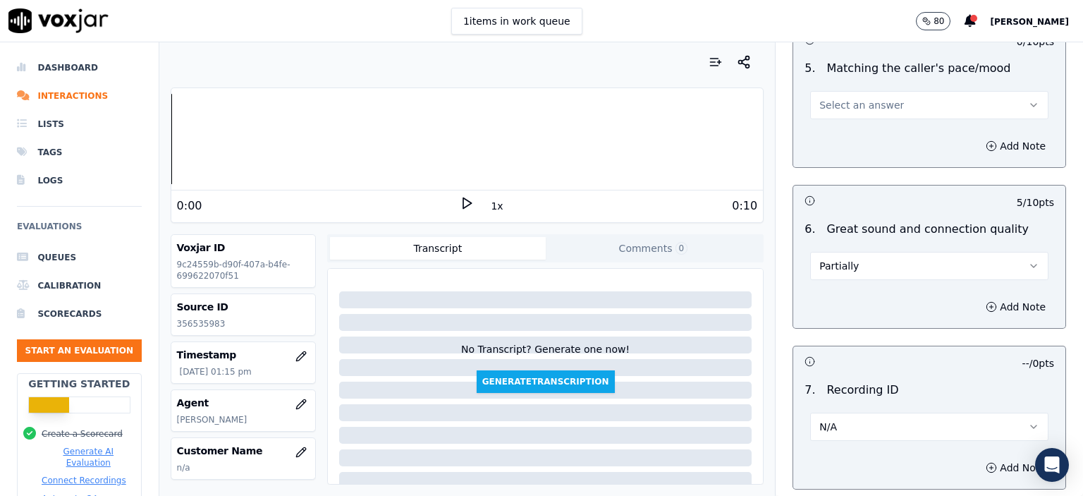
click at [196, 331] on div "Source ID 356535983" at bounding box center [243, 314] width 144 height 41
click at [198, 326] on p "356535983" at bounding box center [243, 323] width 133 height 11
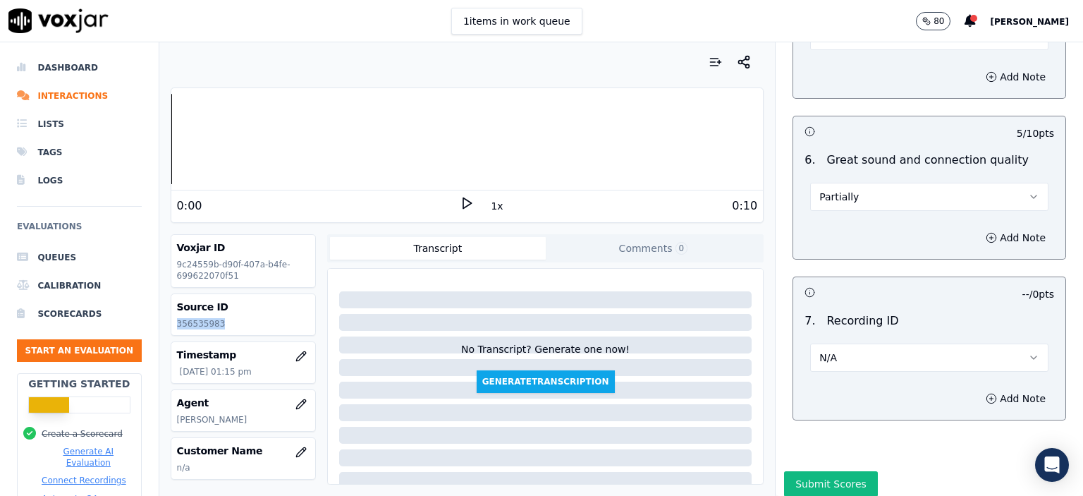
scroll to position [3105, 0]
click at [993, 387] on button "Add Note" at bounding box center [1015, 397] width 77 height 20
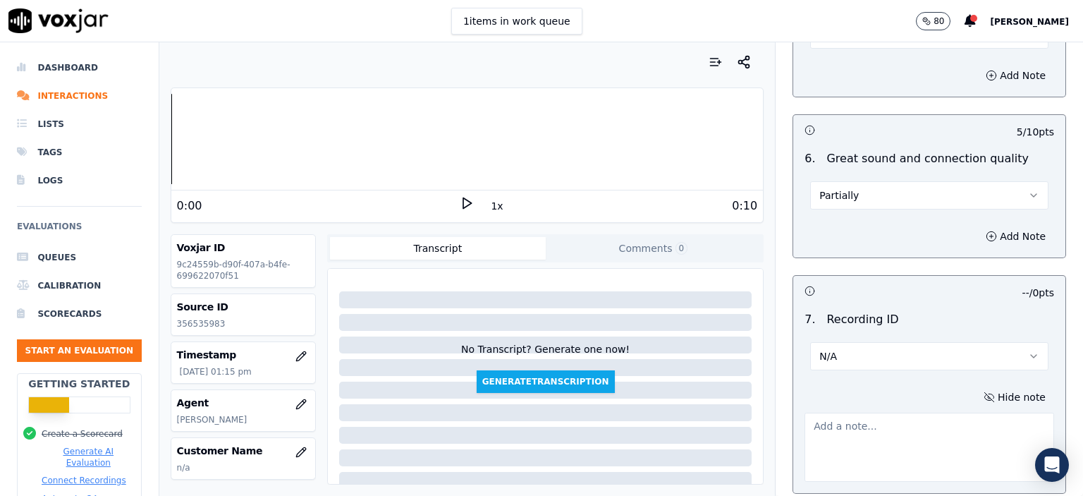
click at [839, 412] on textarea at bounding box center [929, 446] width 250 height 69
paste textarea "356535983"
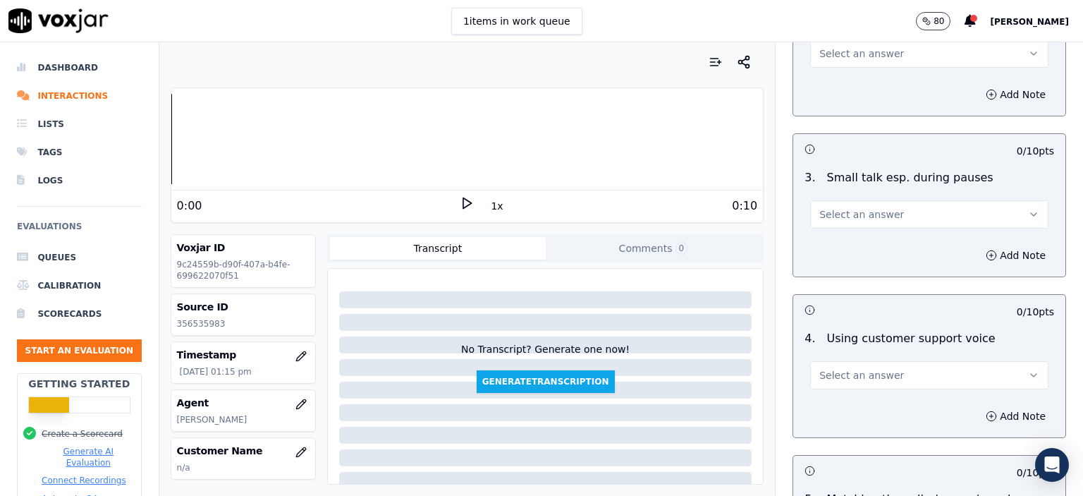
scroll to position [2611, 0]
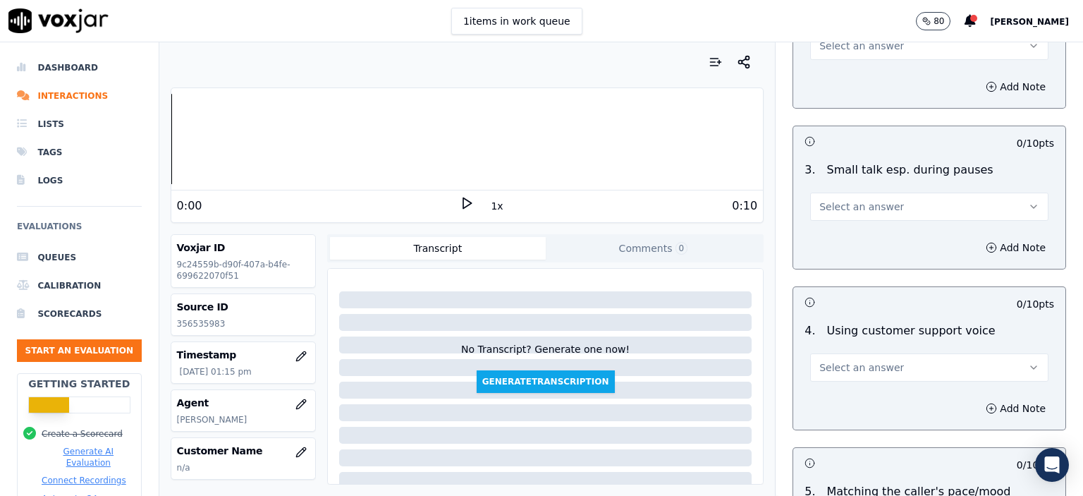
type textarea "356535983"
click at [848, 360] on span "Select an answer" at bounding box center [861, 367] width 85 height 14
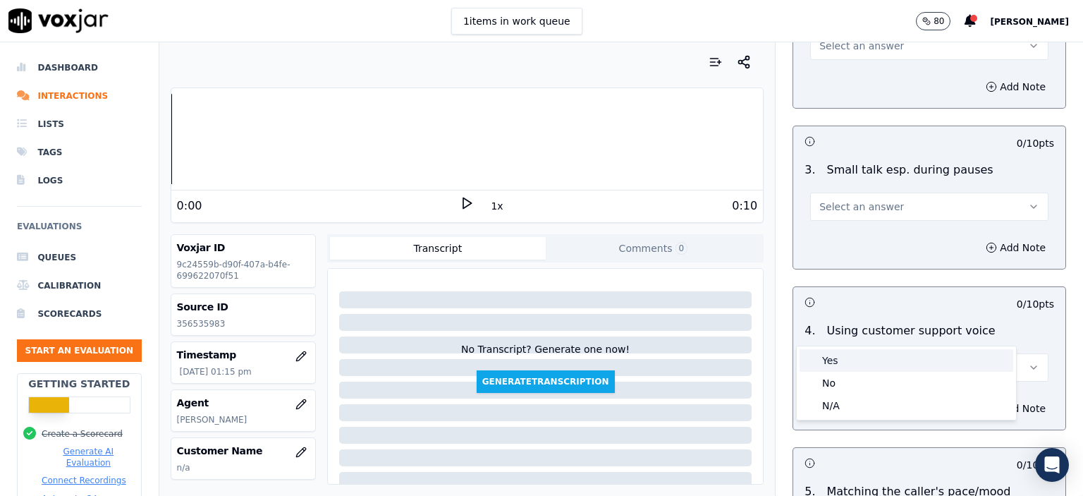
click at [860, 357] on div "Yes" at bounding box center [906, 360] width 214 height 23
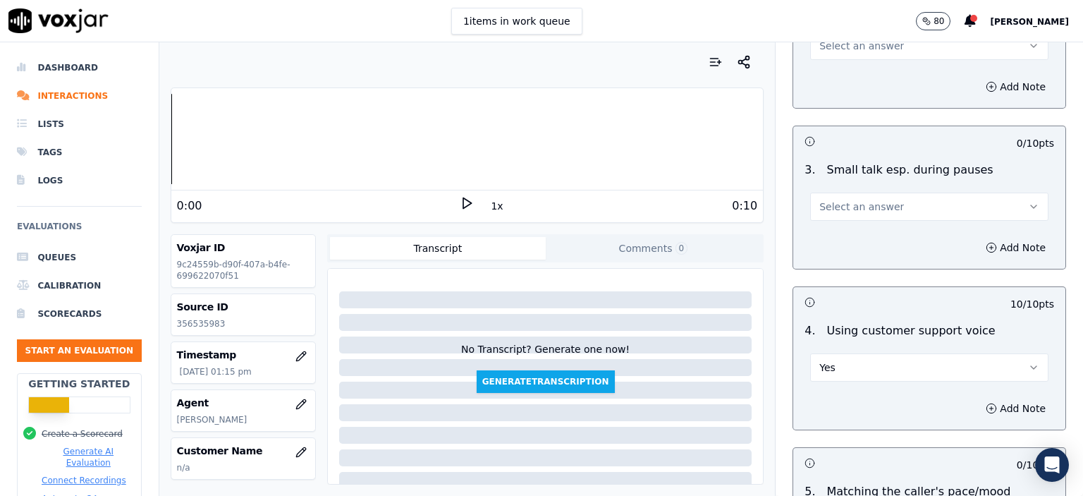
click at [864, 200] on span "Select an answer" at bounding box center [861, 207] width 85 height 14
click at [863, 248] on div "N/A" at bounding box center [906, 245] width 214 height 23
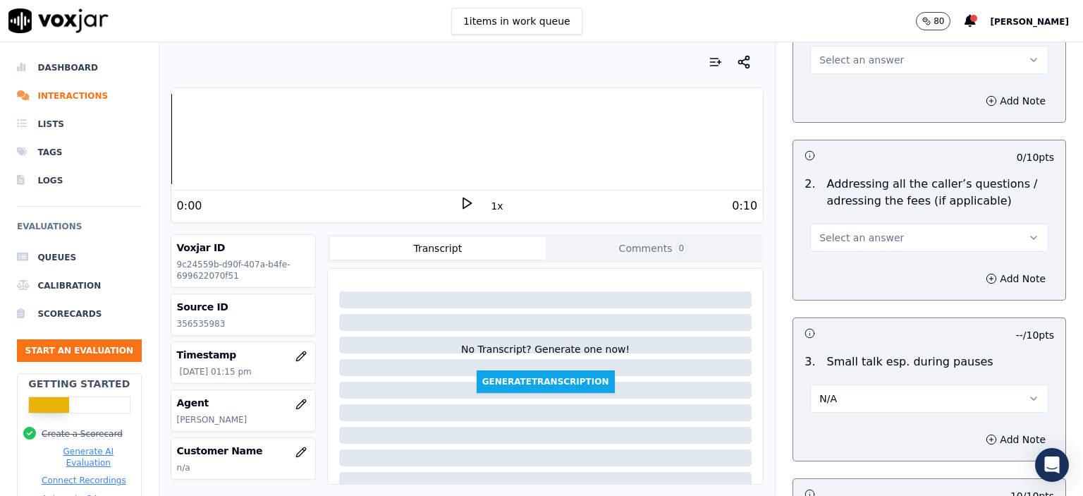
scroll to position [2400, 0]
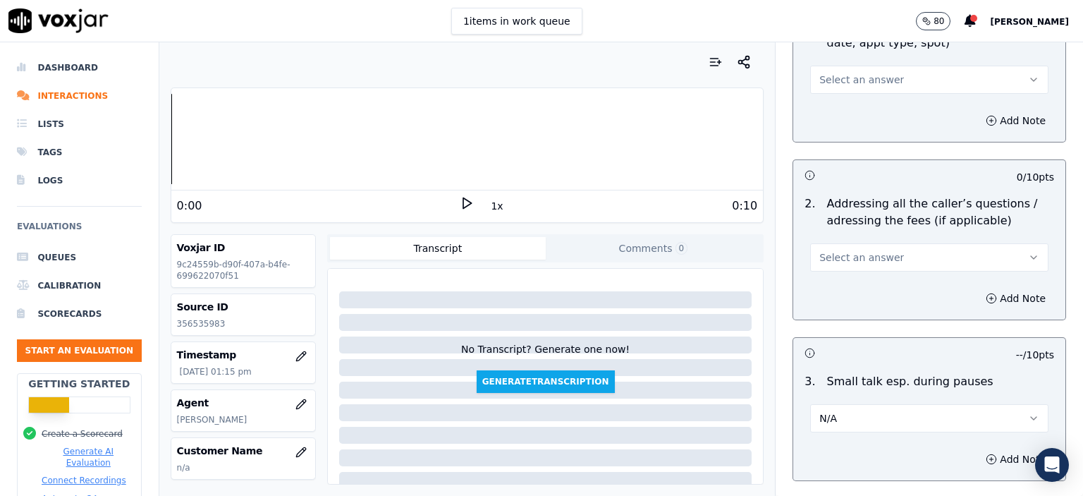
click at [863, 250] on span "Select an answer" at bounding box center [861, 257] width 85 height 14
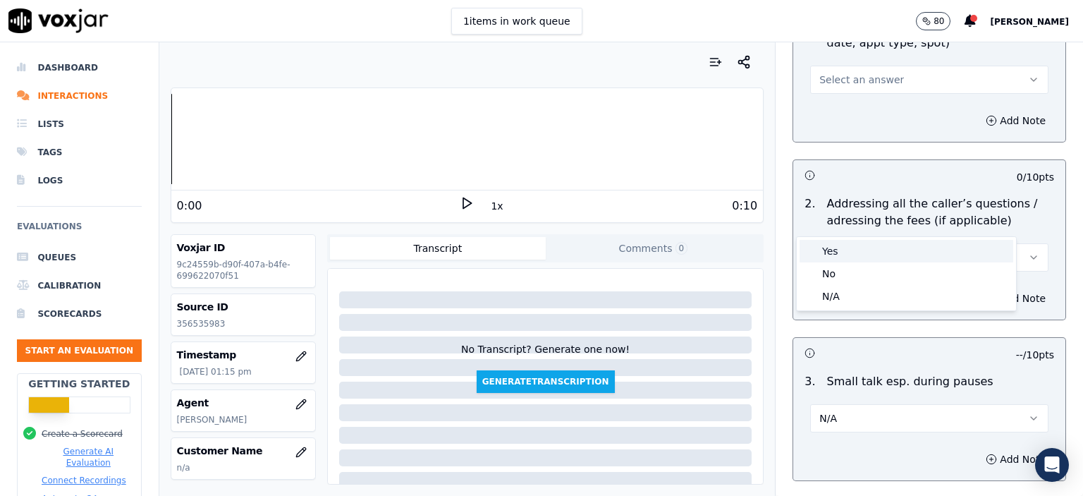
click at [867, 255] on div "Yes" at bounding box center [906, 251] width 214 height 23
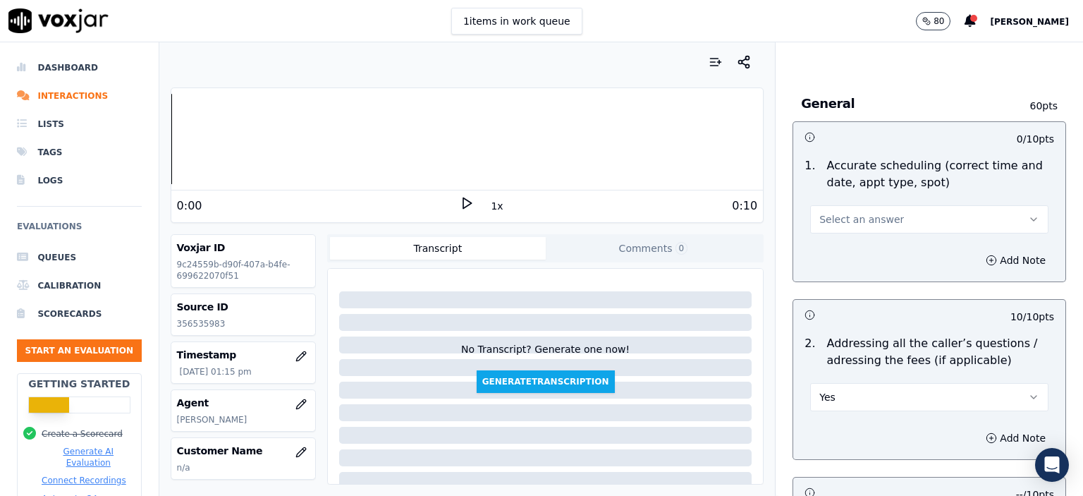
scroll to position [2259, 0]
click at [857, 207] on button "Select an answer" at bounding box center [929, 221] width 238 height 28
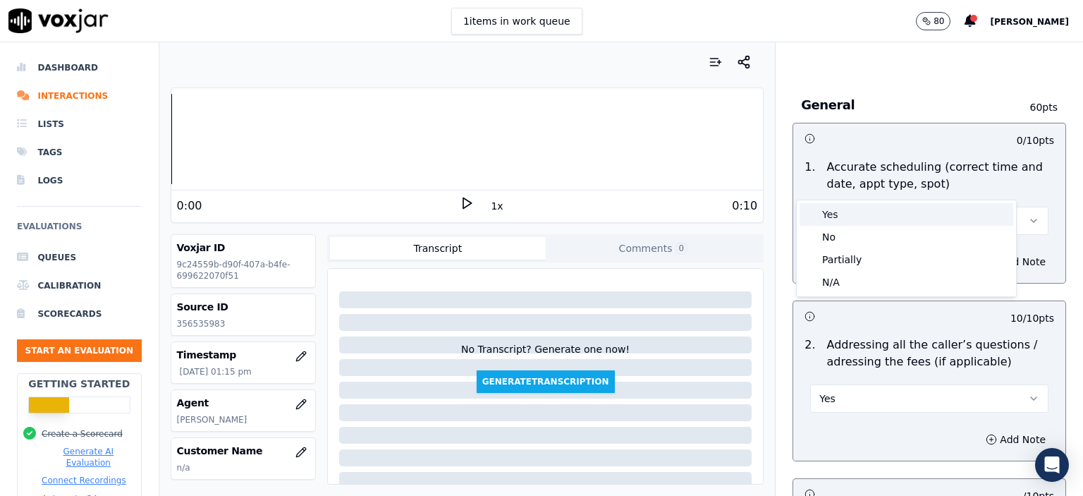
click at [860, 214] on div "Yes" at bounding box center [906, 214] width 214 height 23
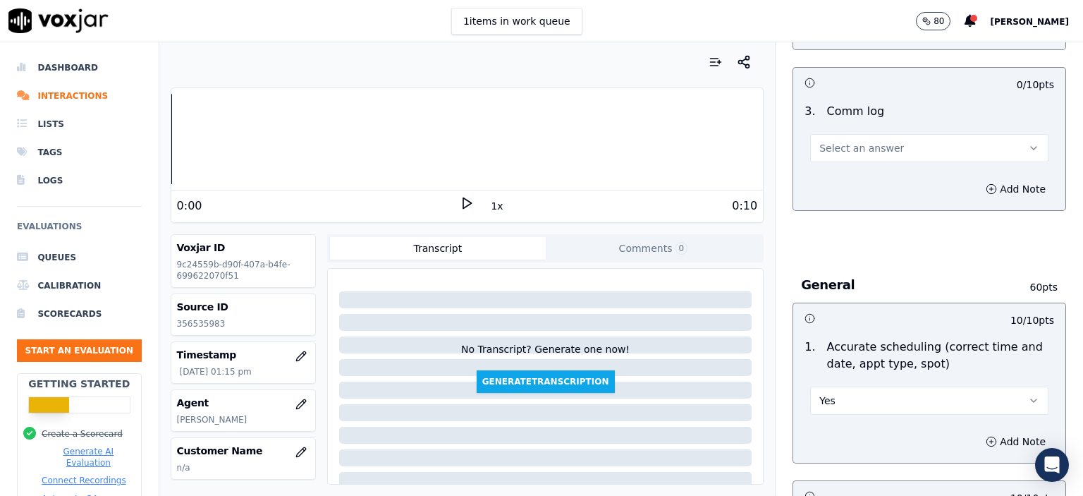
scroll to position [2047, 0]
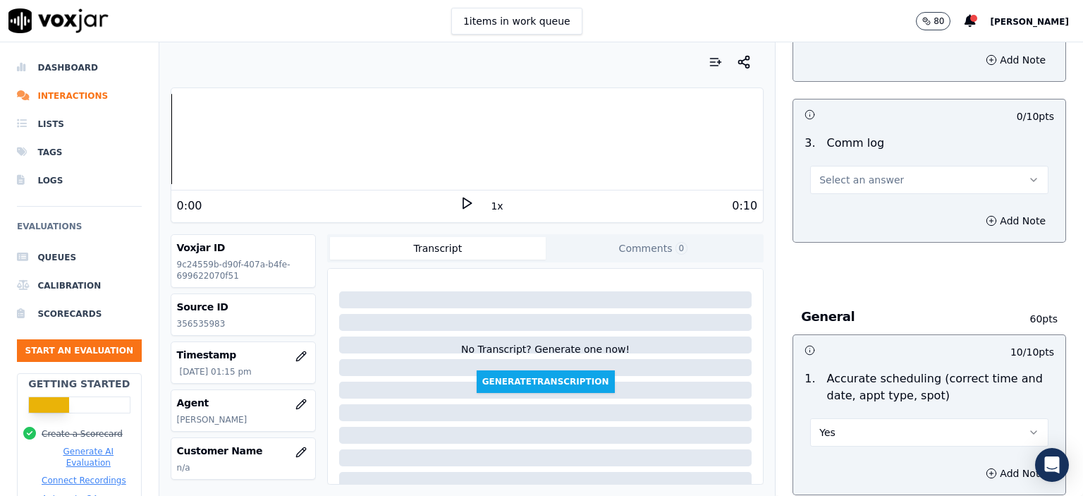
click at [865, 173] on span "Select an answer" at bounding box center [861, 180] width 85 height 14
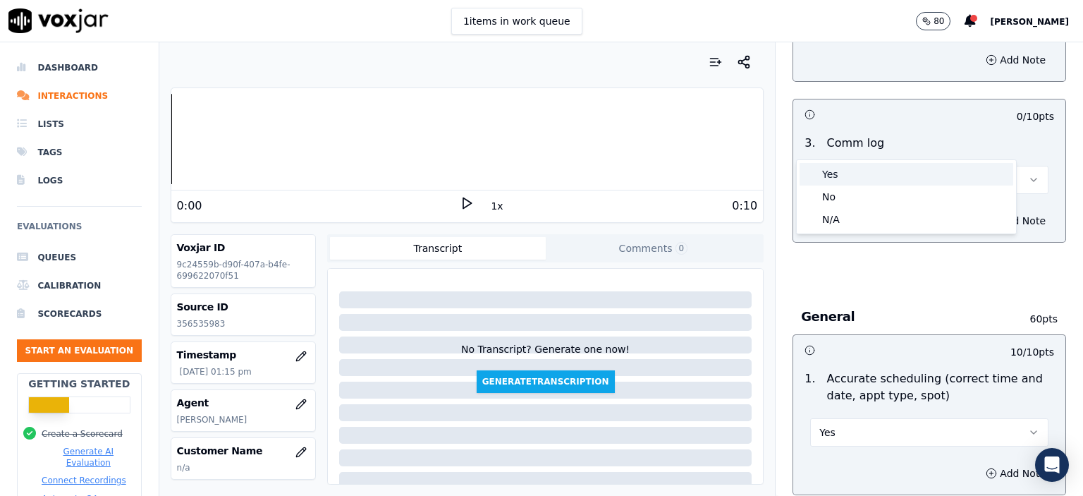
click at [869, 178] on div "Yes" at bounding box center [906, 174] width 214 height 23
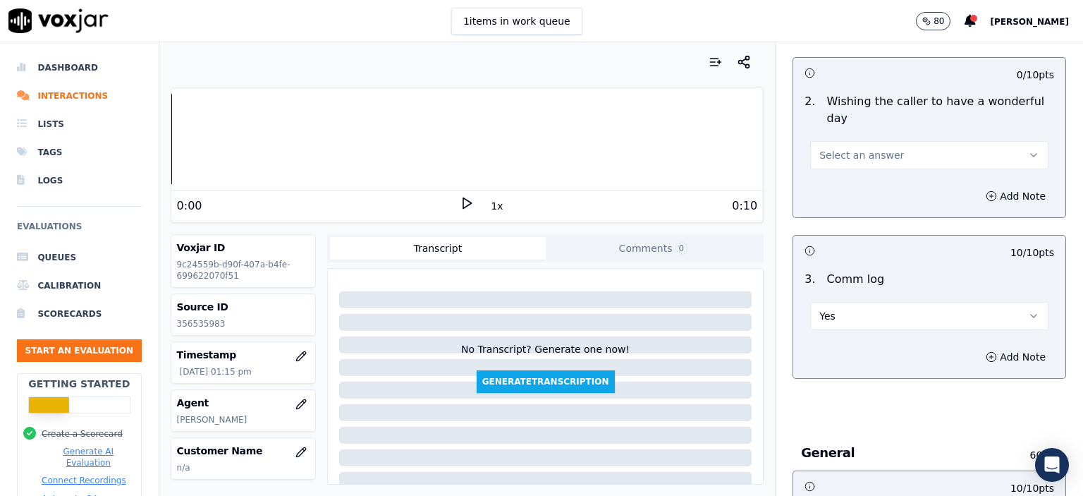
scroll to position [1906, 0]
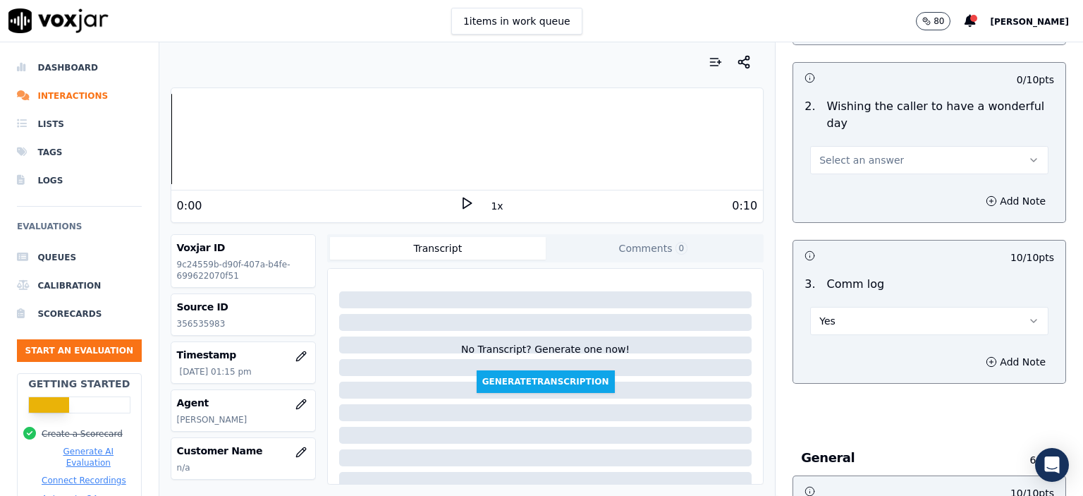
drag, startPoint x: 888, startPoint y: 278, endPoint x: 888, endPoint y: 298, distance: 19.8
click at [888, 307] on button "Yes" at bounding box center [929, 321] width 238 height 28
click at [879, 335] on div "No" at bounding box center [906, 337] width 214 height 23
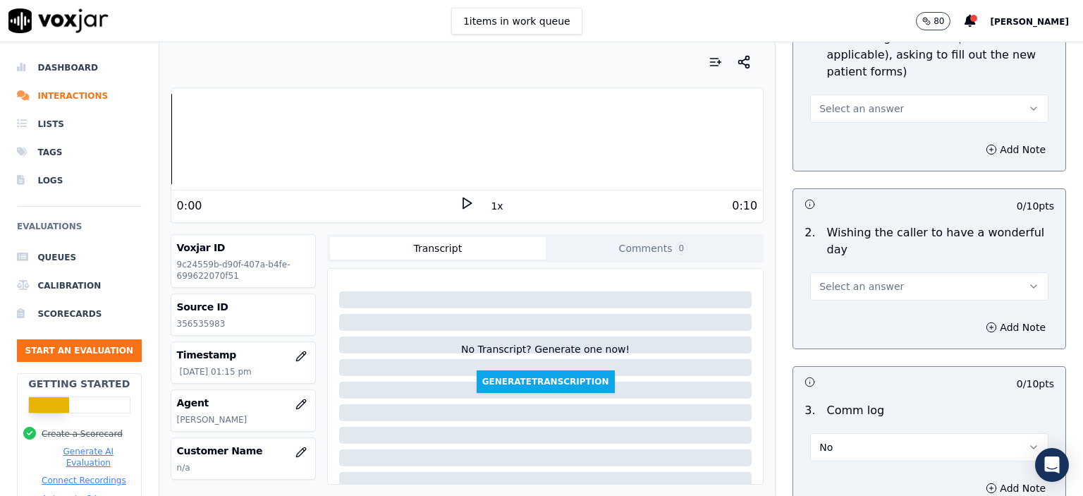
scroll to position [1765, 0]
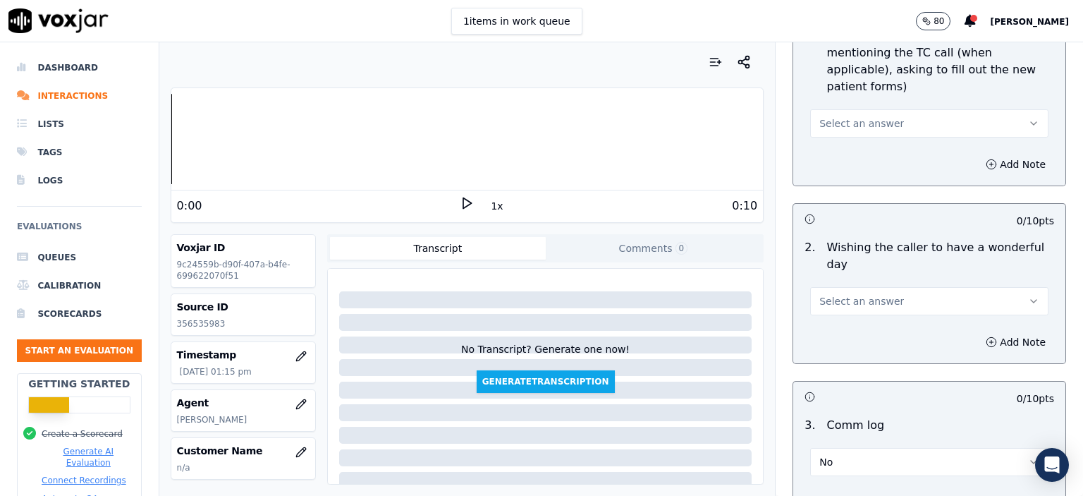
click at [880, 287] on button "Select an answer" at bounding box center [929, 301] width 238 height 28
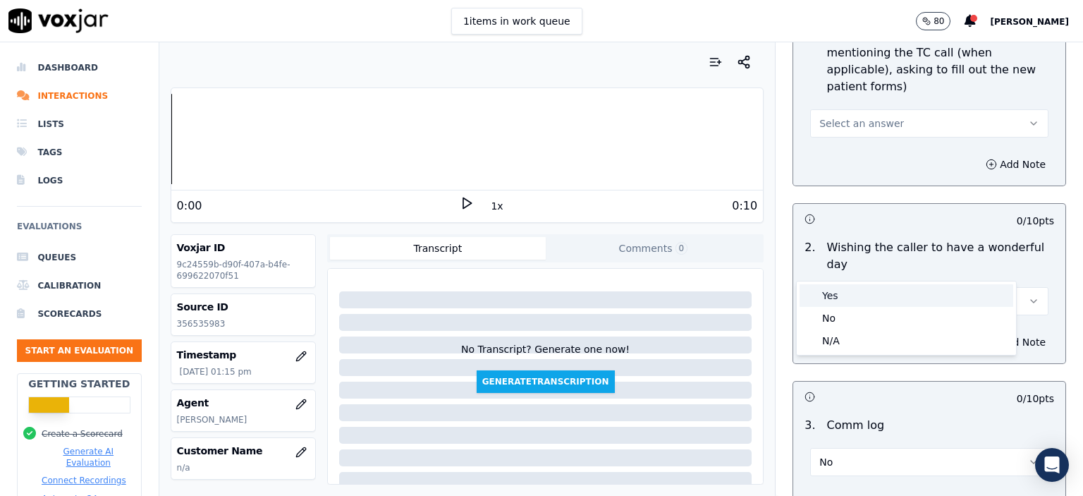
click at [888, 296] on div "Yes" at bounding box center [906, 295] width 214 height 23
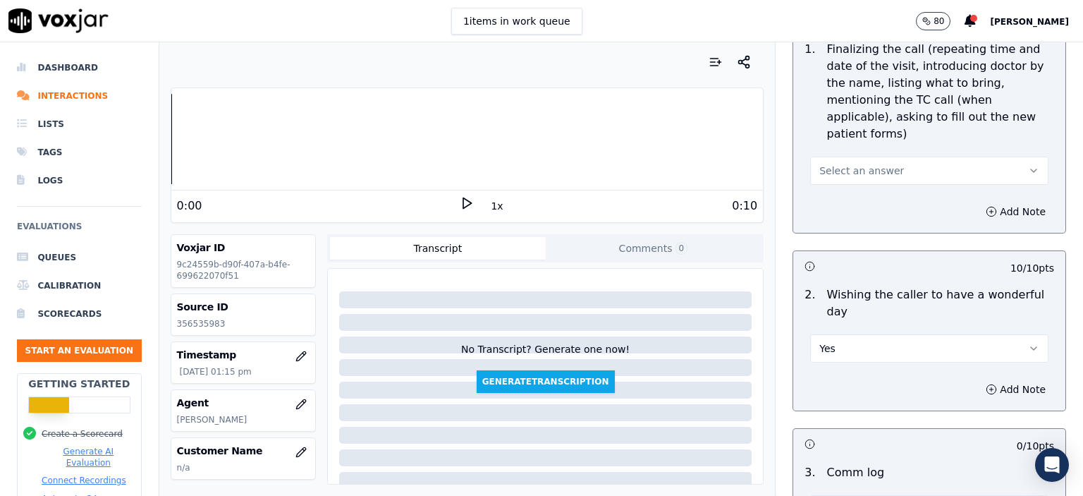
scroll to position [1624, 0]
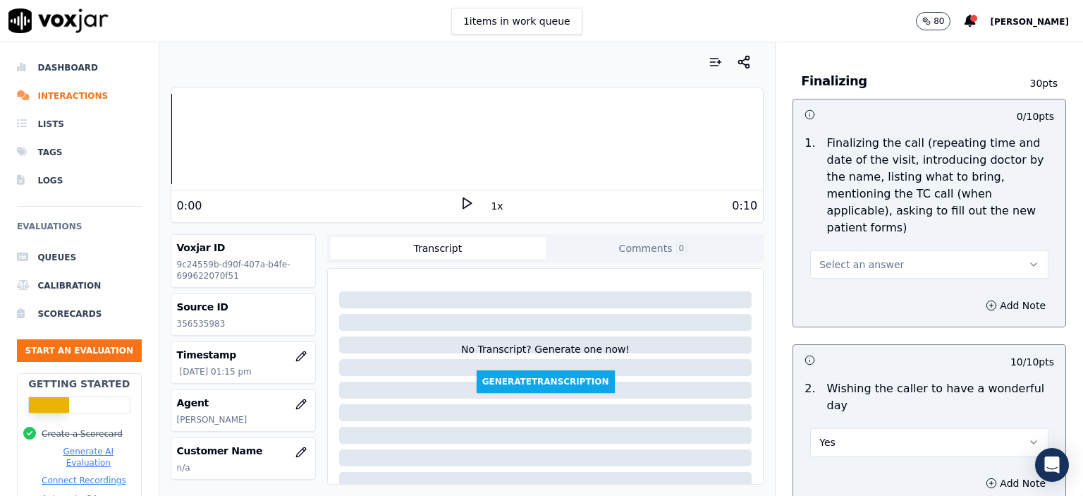
click at [868, 250] on button "Select an answer" at bounding box center [929, 264] width 238 height 28
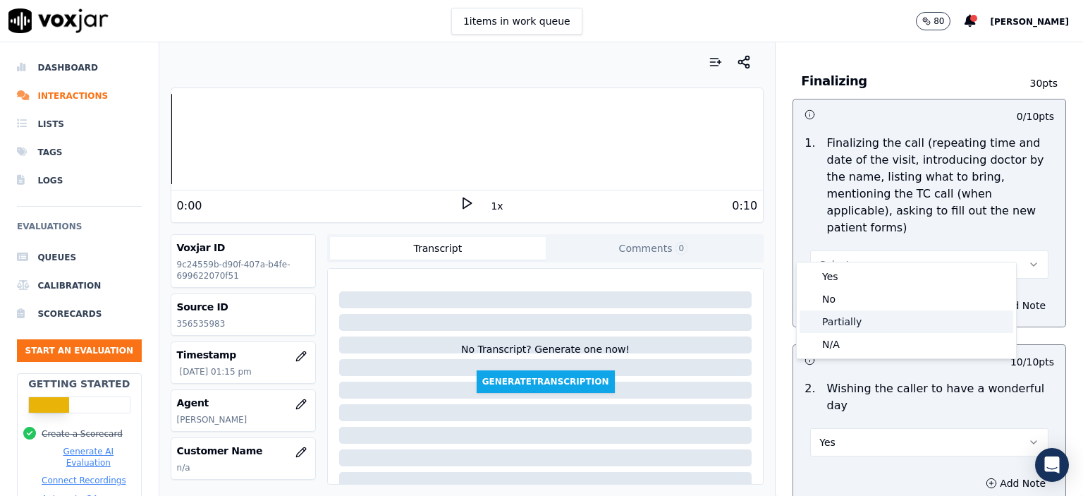
click at [870, 321] on div "Partially" at bounding box center [906, 321] width 214 height 23
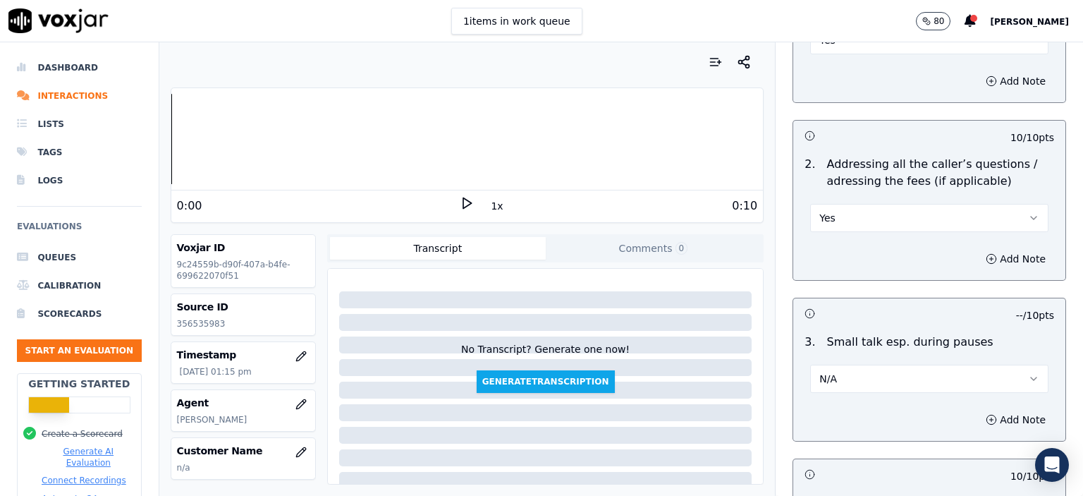
scroll to position [3180, 0]
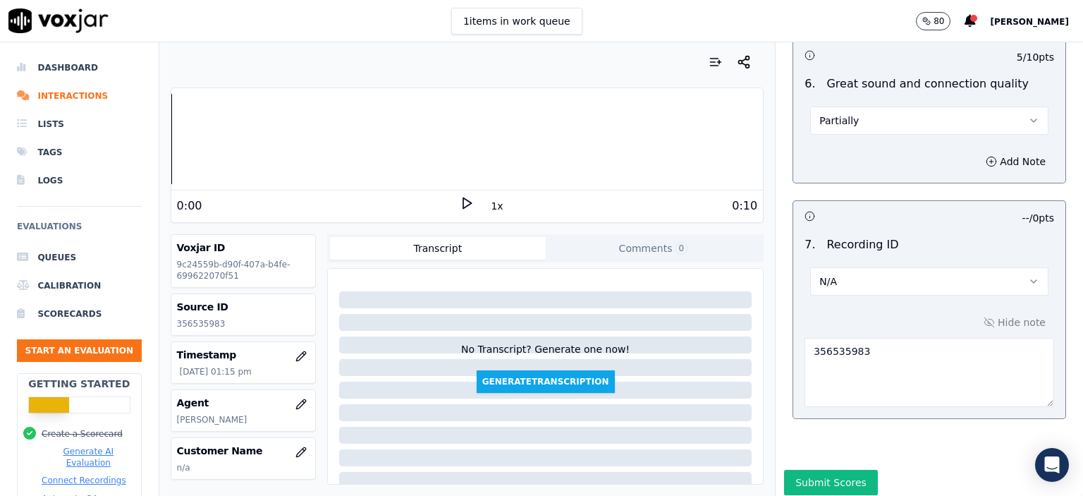
click at [821, 470] on button "Submit Scores" at bounding box center [831, 482] width 94 height 25
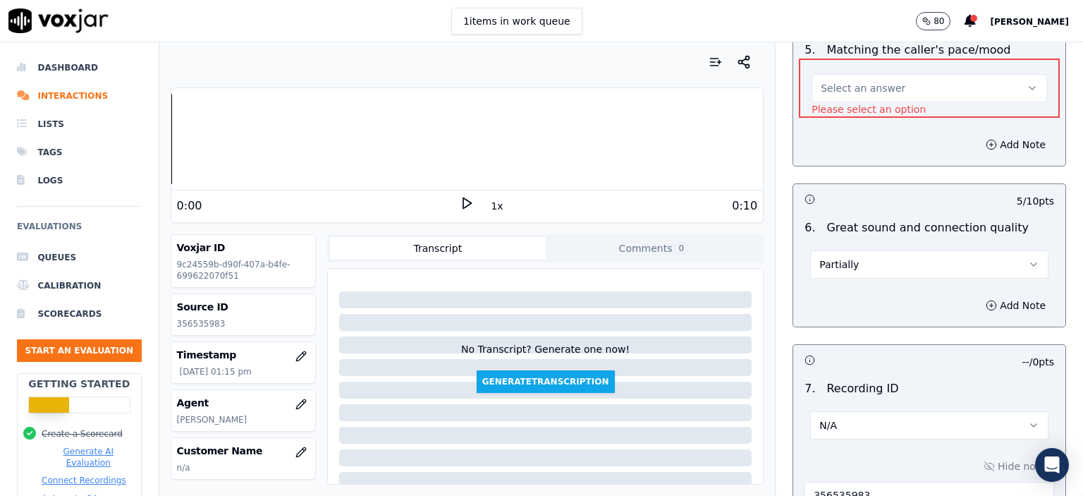
scroll to position [2984, 0]
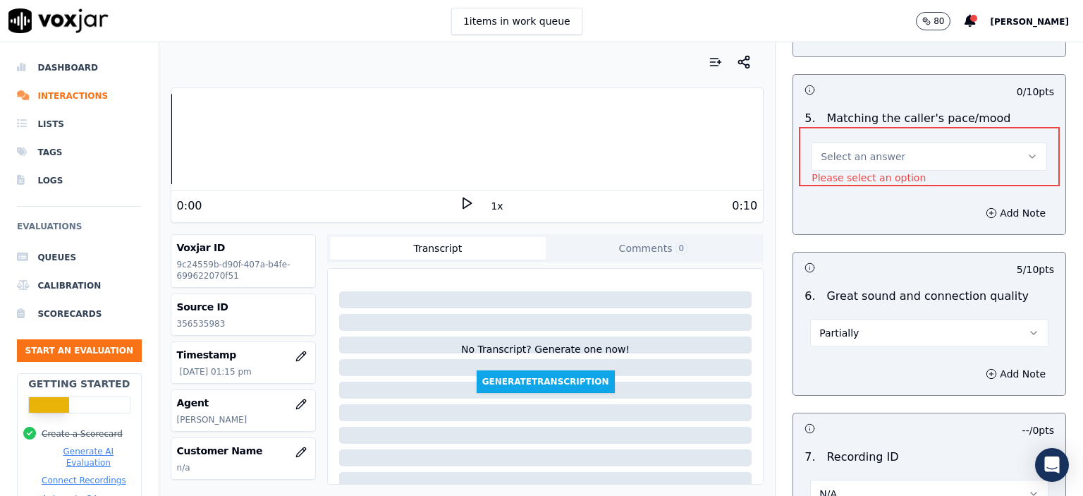
click at [858, 142] on button "Select an answer" at bounding box center [928, 156] width 235 height 28
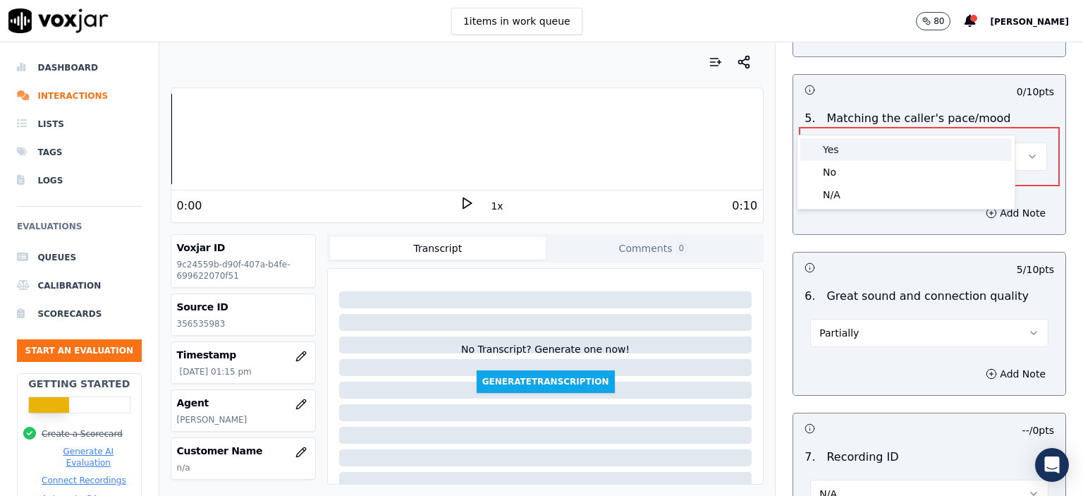
click at [859, 158] on div "Yes" at bounding box center [906, 149] width 212 height 23
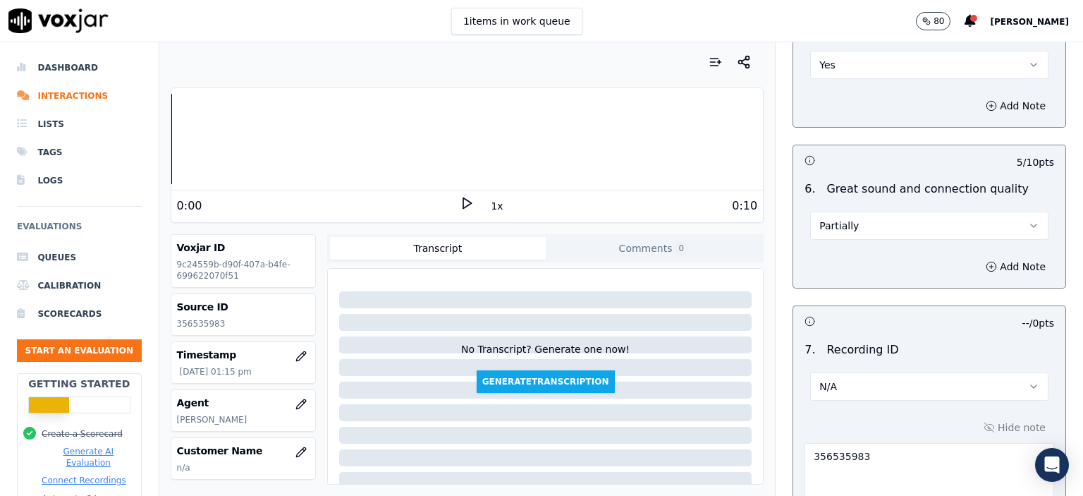
scroll to position [3180, 0]
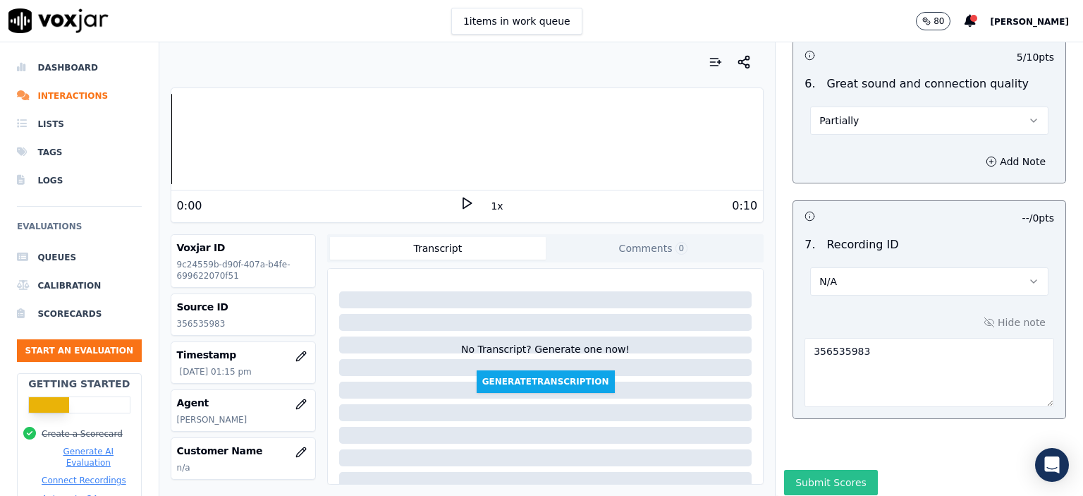
click at [800, 470] on button "Submit Scores" at bounding box center [831, 482] width 94 height 25
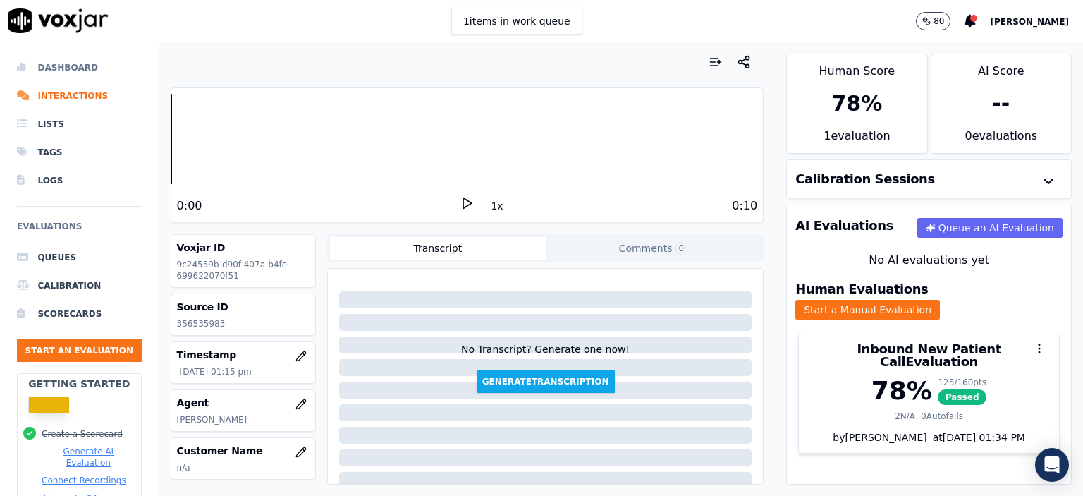
click at [71, 64] on li "Dashboard" at bounding box center [79, 68] width 125 height 28
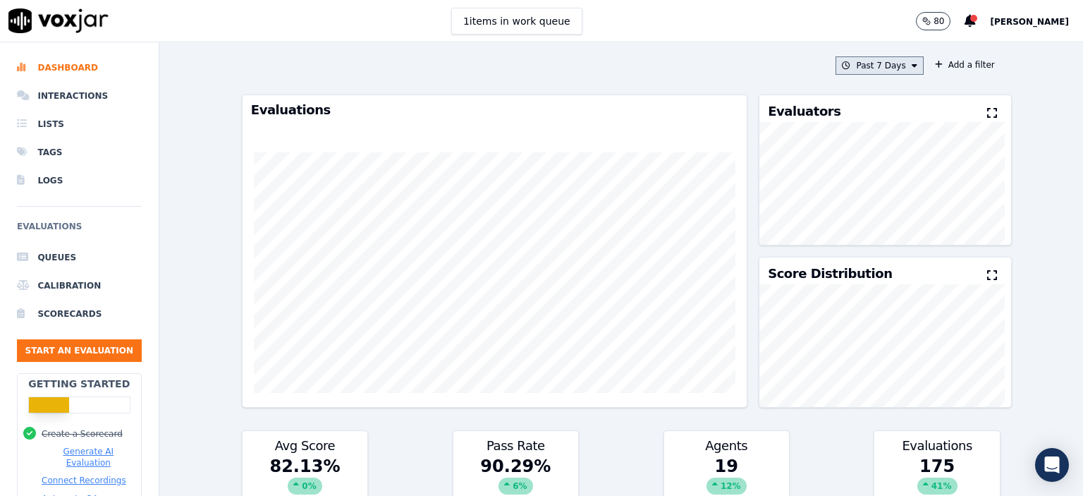
click at [846, 67] on button "Past 7 Days" at bounding box center [878, 65] width 87 height 18
click at [896, 239] on button "Add" at bounding box center [901, 227] width 27 height 23
click at [885, 66] on button "[DATE]" at bounding box center [890, 65] width 67 height 18
click at [888, 239] on button "Add" at bounding box center [901, 227] width 27 height 23
click at [897, 57] on button "[DATE]" at bounding box center [890, 65] width 67 height 18
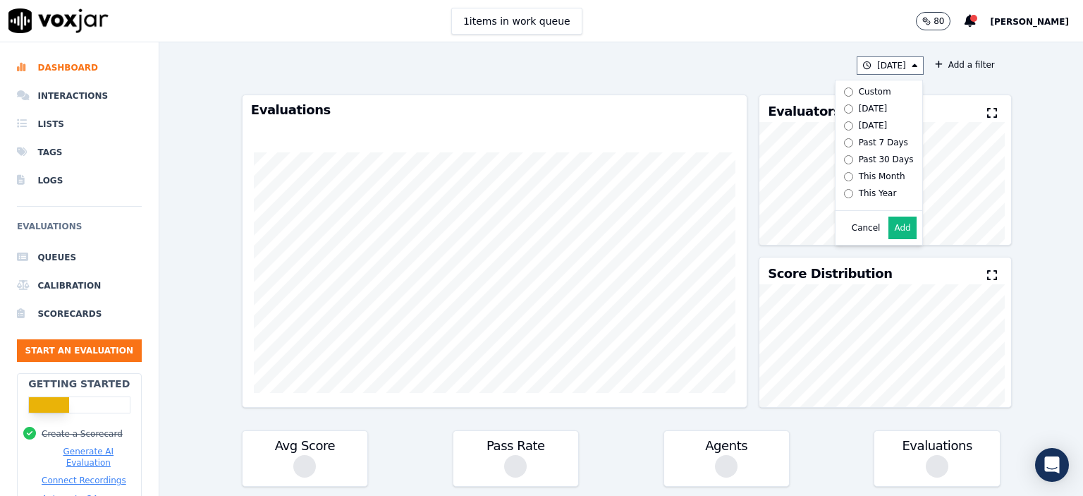
click at [764, 58] on div "[DATE] Custom [DATE] [DATE] Past 7 Days Past 30 Days This Month This Year Cance…" at bounding box center [621, 65] width 759 height 18
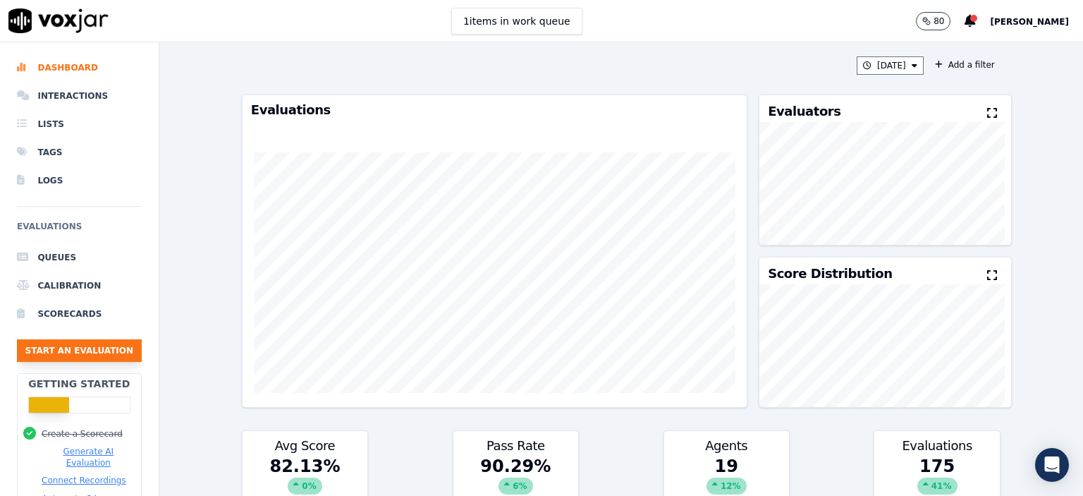
click at [62, 345] on button "Start an Evaluation" at bounding box center [79, 350] width 125 height 23
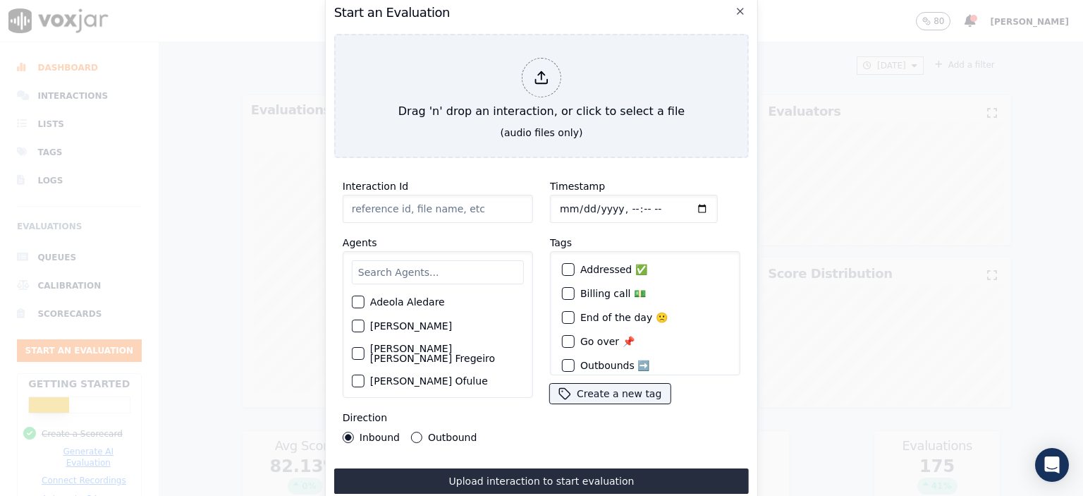
click at [403, 211] on input "Interaction Id" at bounding box center [438, 209] width 190 height 28
paste input "356539961"
type input "356539961"
click at [618, 205] on input "Timestamp" at bounding box center [634, 209] width 168 height 28
click at [628, 206] on input "Timestamp" at bounding box center [634, 209] width 168 height 28
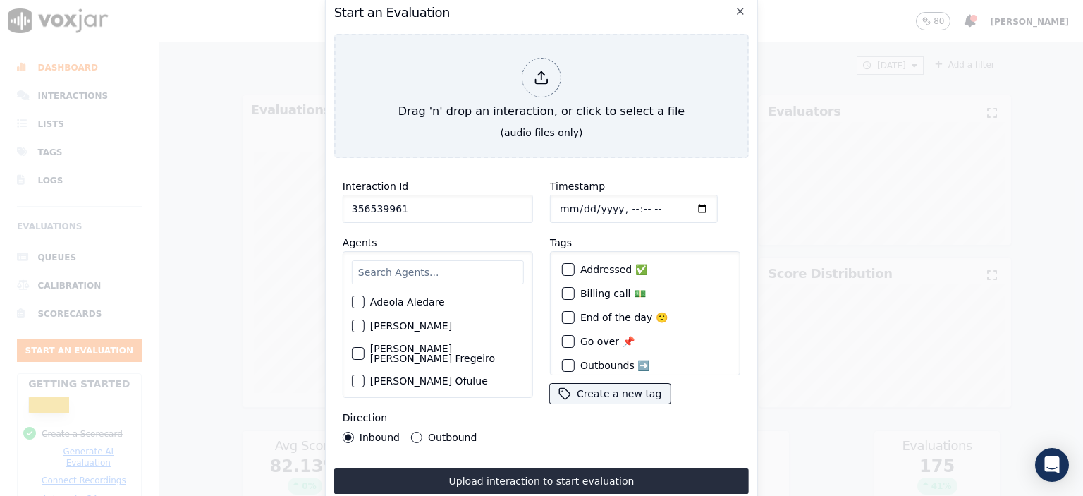
type input "[DATE]T13:42"
click at [449, 267] on input "text" at bounding box center [438, 272] width 172 height 24
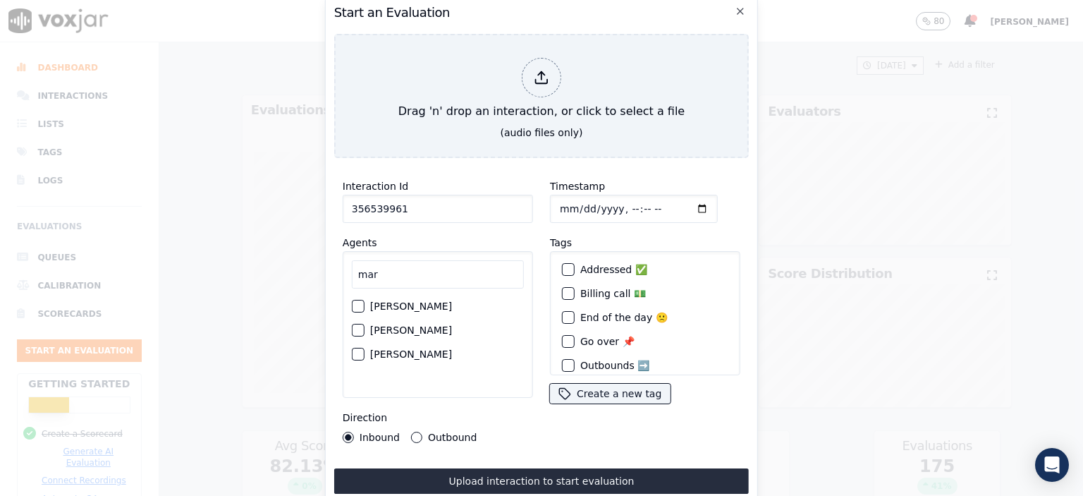
type input "mar"
click at [434, 301] on label "[PERSON_NAME]" at bounding box center [411, 306] width 82 height 10
click at [364, 301] on button "[PERSON_NAME]" at bounding box center [358, 306] width 13 height 13
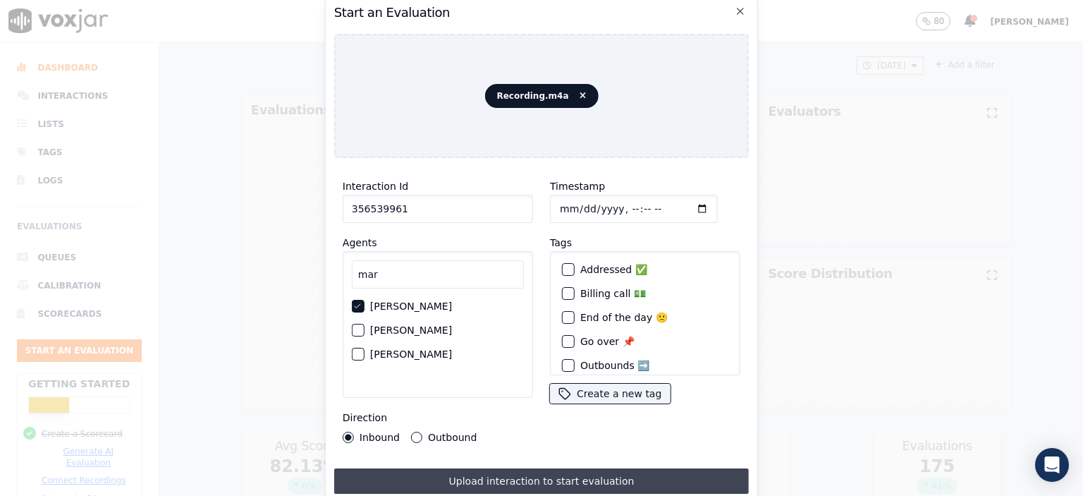
click at [527, 474] on button "Upload interaction to start evaluation" at bounding box center [541, 480] width 415 height 25
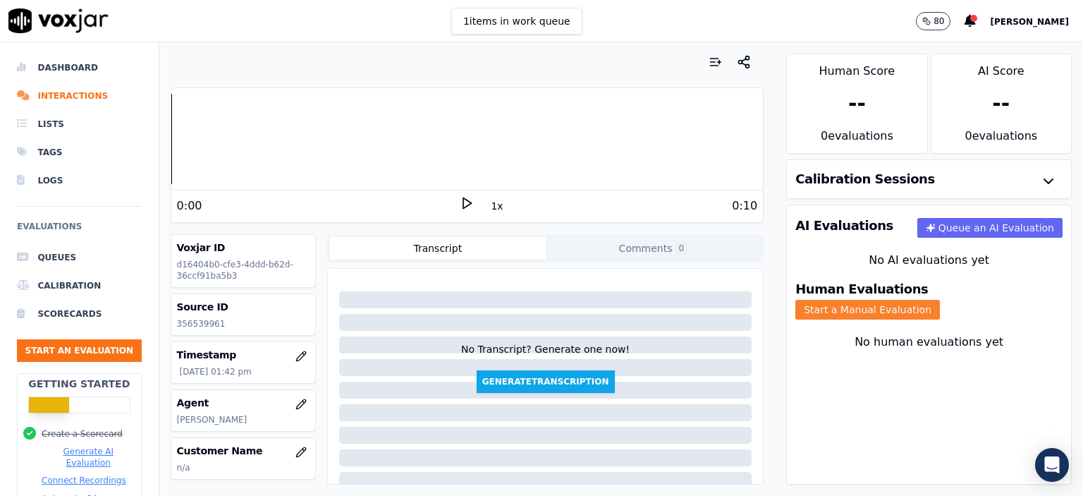
click at [940, 300] on button "Start a Manual Evaluation" at bounding box center [867, 310] width 145 height 20
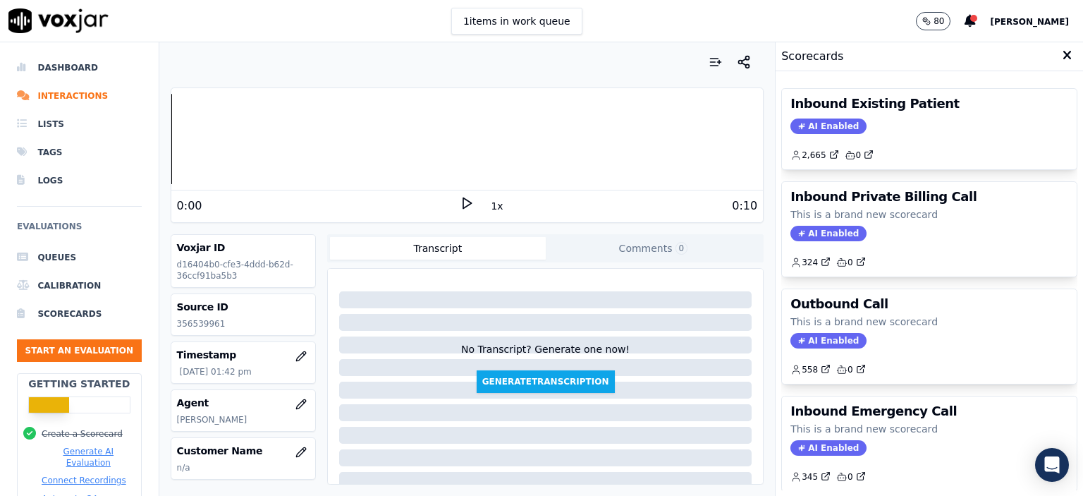
click at [895, 137] on div "Inbound Existing Patient AI Enabled 2,665 0" at bounding box center [929, 129] width 295 height 80
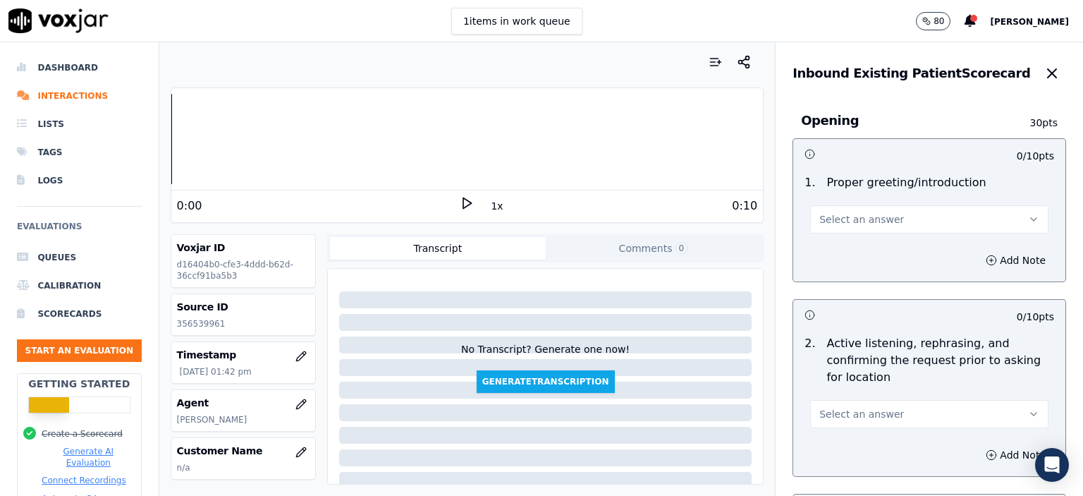
click at [879, 202] on div "Select an answer" at bounding box center [929, 217] width 238 height 31
click at [881, 229] on button "Select an answer" at bounding box center [929, 219] width 238 height 28
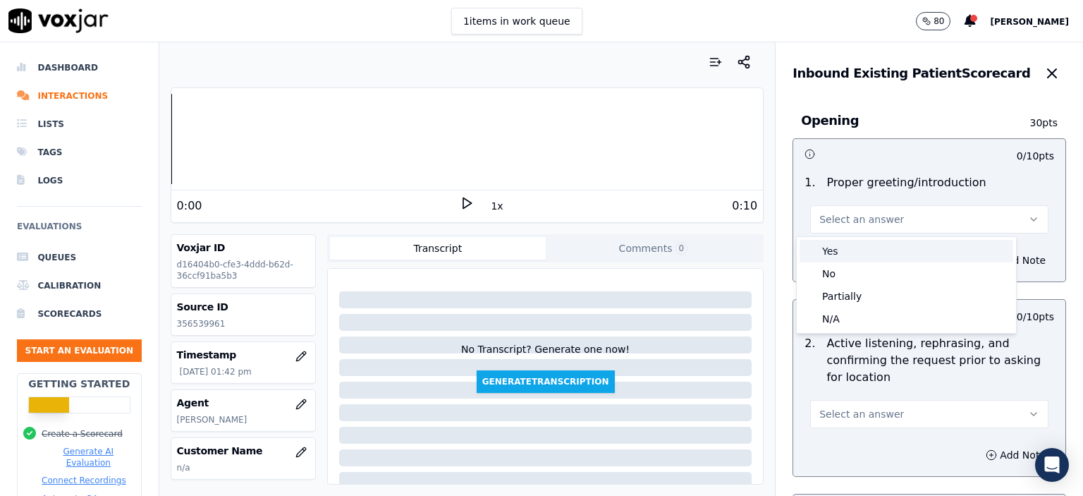
click at [878, 262] on div "Yes" at bounding box center [906, 251] width 214 height 23
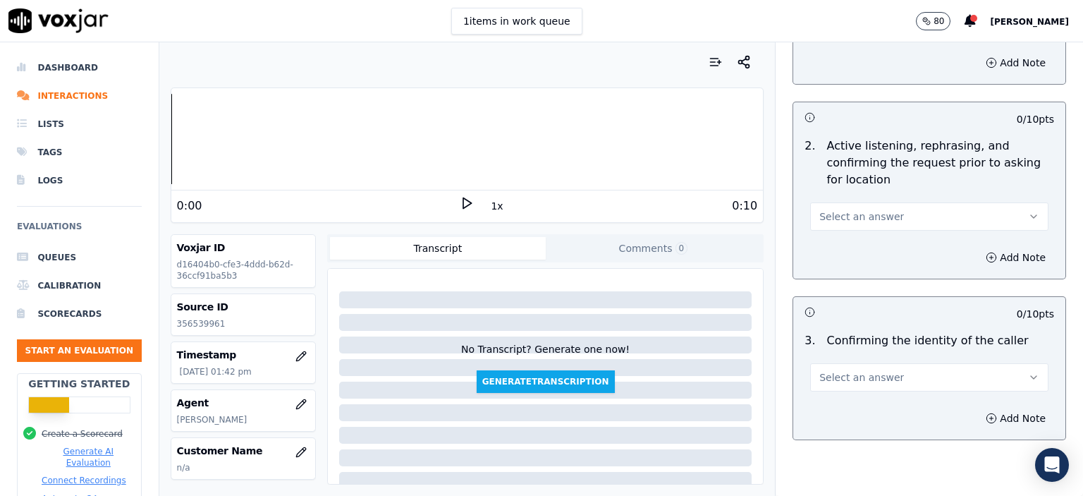
scroll to position [212, 0]
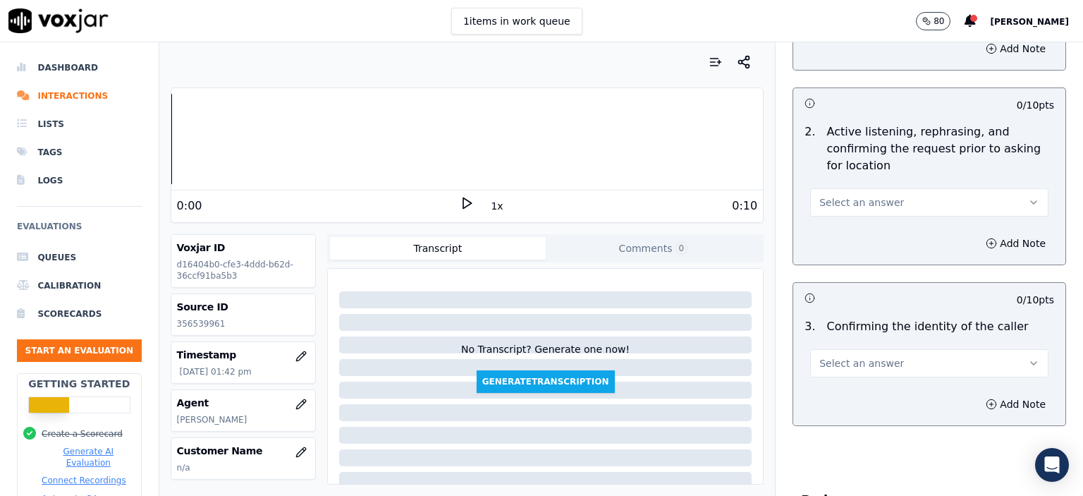
click at [880, 202] on button "Select an answer" at bounding box center [929, 202] width 238 height 28
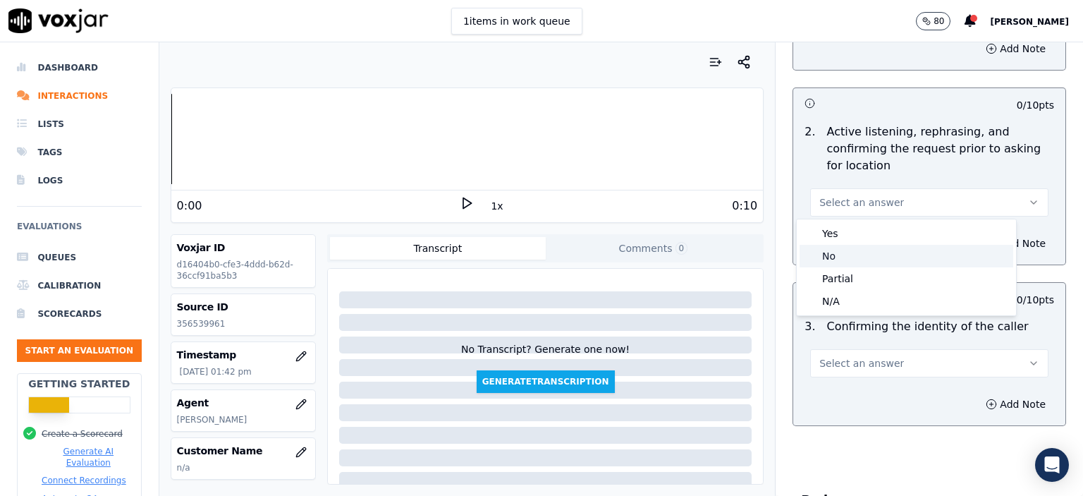
click at [881, 258] on div "No" at bounding box center [906, 256] width 214 height 23
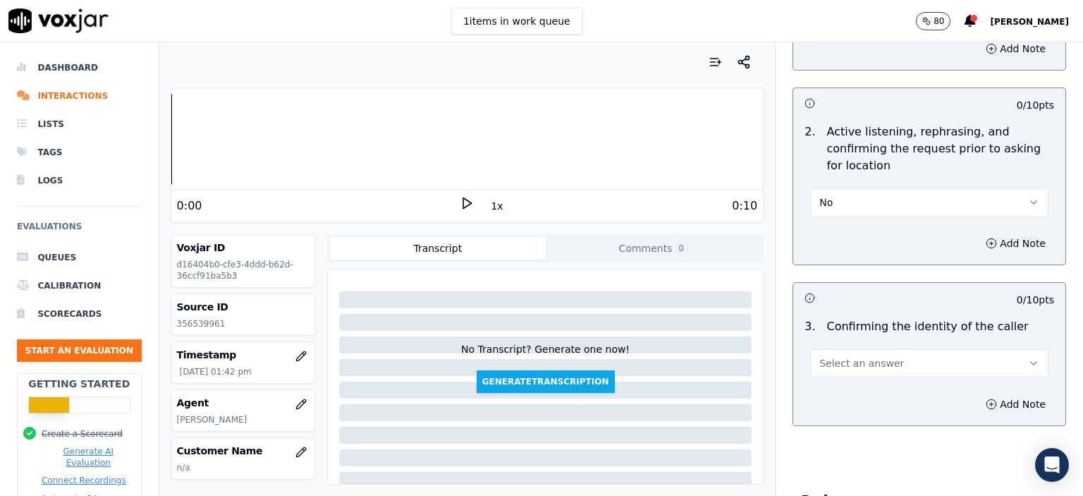
scroll to position [282, 0]
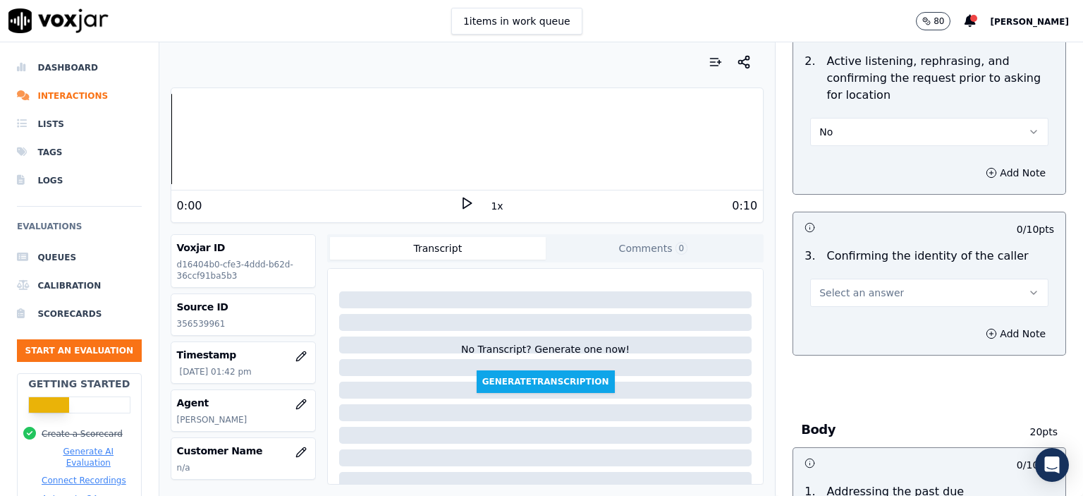
click at [916, 288] on button "Select an answer" at bounding box center [929, 292] width 238 height 28
click at [915, 315] on div "Yes" at bounding box center [906, 323] width 214 height 23
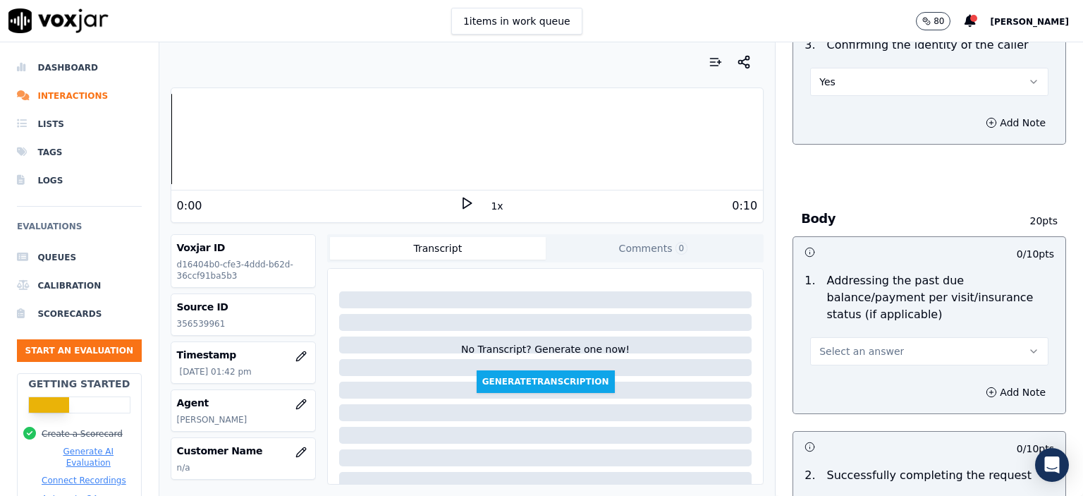
scroll to position [494, 0]
click at [819, 343] on span "Select an answer" at bounding box center [861, 350] width 85 height 14
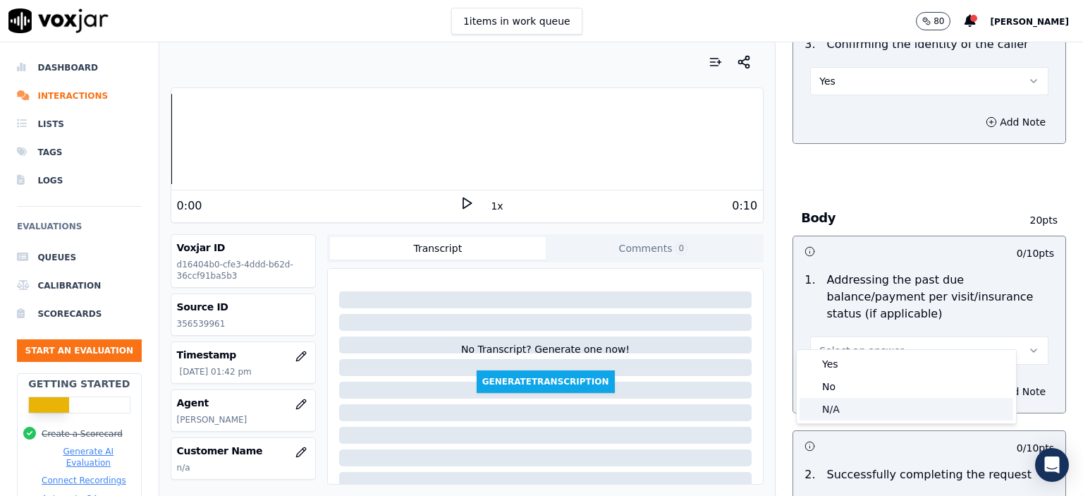
click at [854, 400] on div "N/A" at bounding box center [906, 409] width 214 height 23
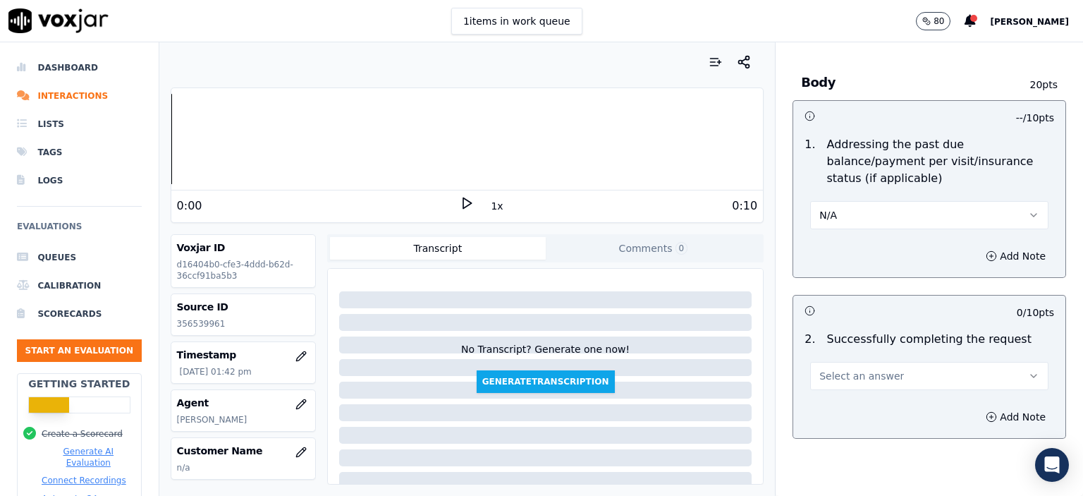
scroll to position [635, 0]
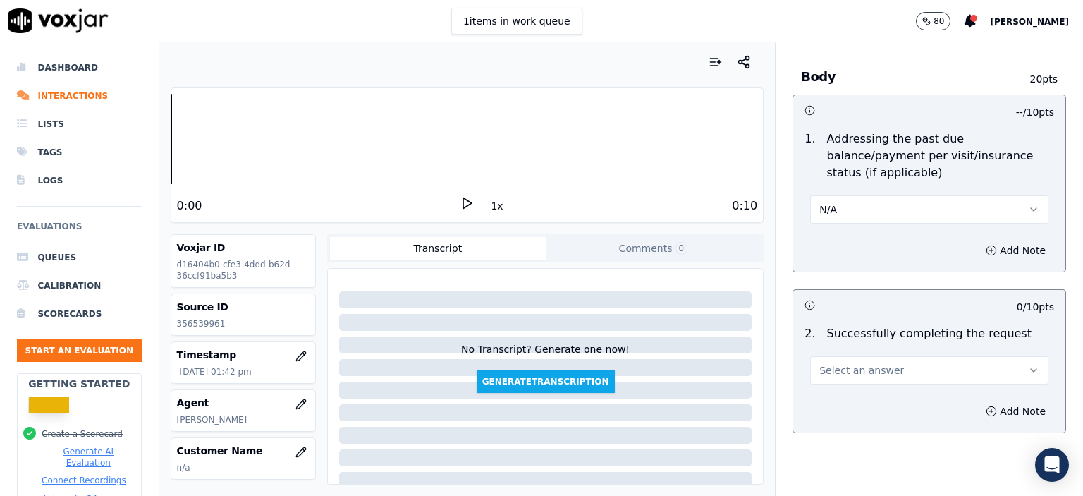
click at [909, 356] on button "Select an answer" at bounding box center [929, 370] width 238 height 28
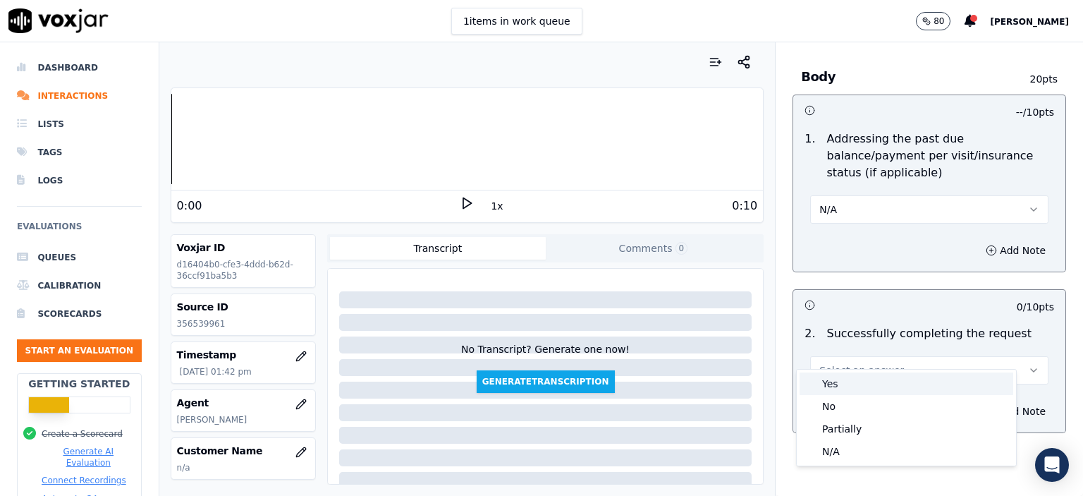
click at [895, 386] on div "Yes" at bounding box center [906, 383] width 214 height 23
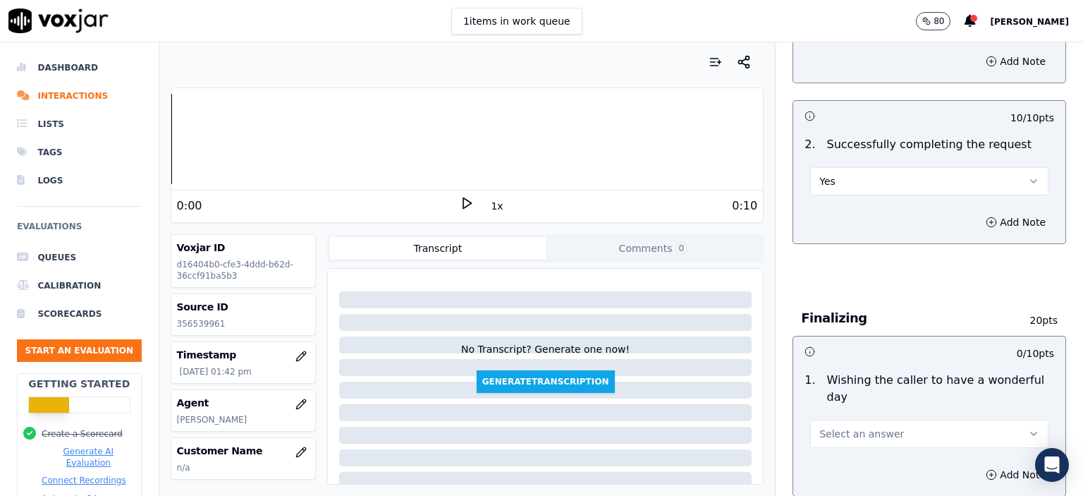
scroll to position [987, 0]
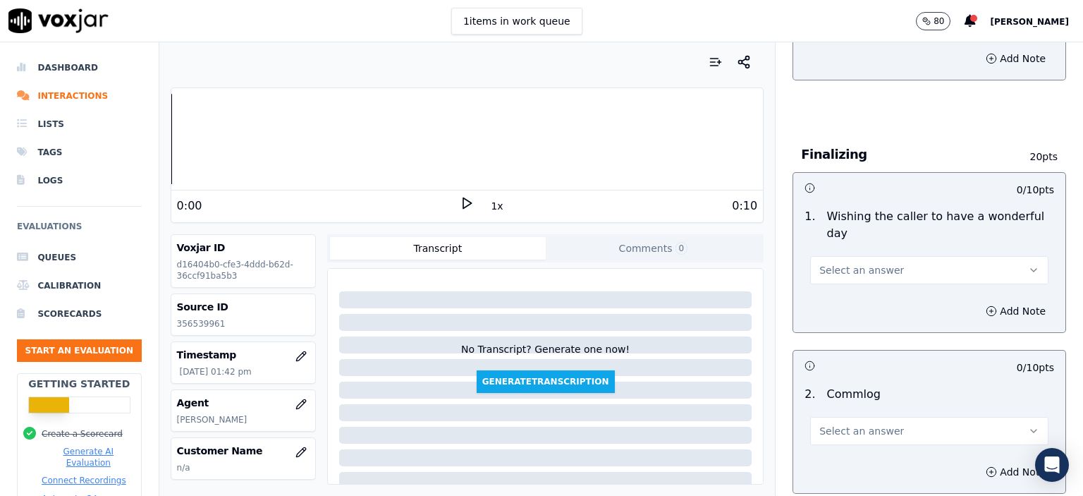
click at [873, 263] on span "Select an answer" at bounding box center [861, 270] width 85 height 14
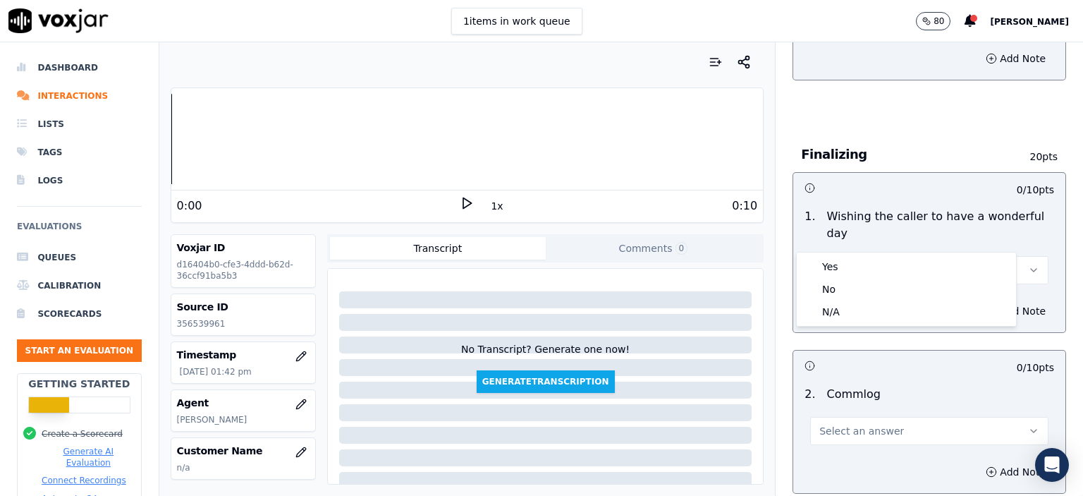
click at [871, 258] on div "Yes" at bounding box center [906, 266] width 214 height 23
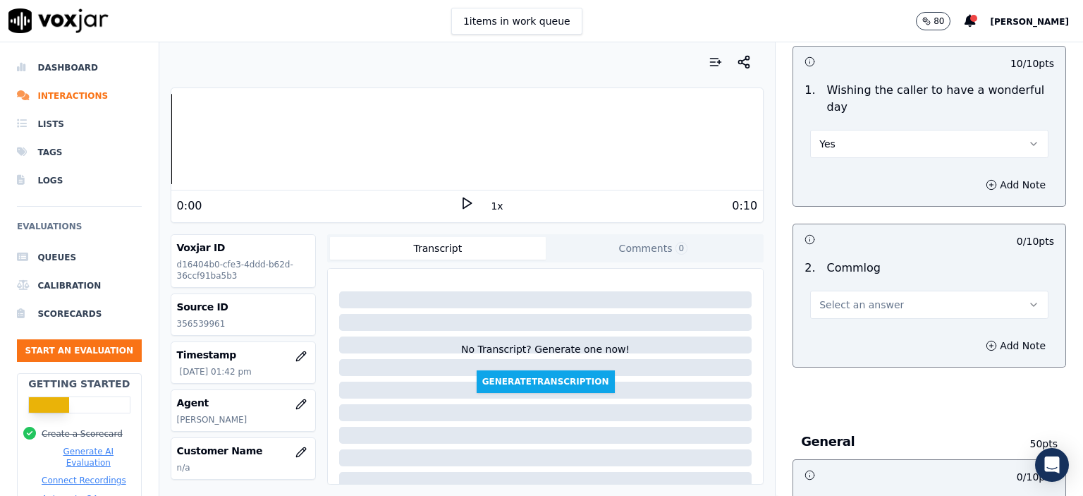
scroll to position [1128, 0]
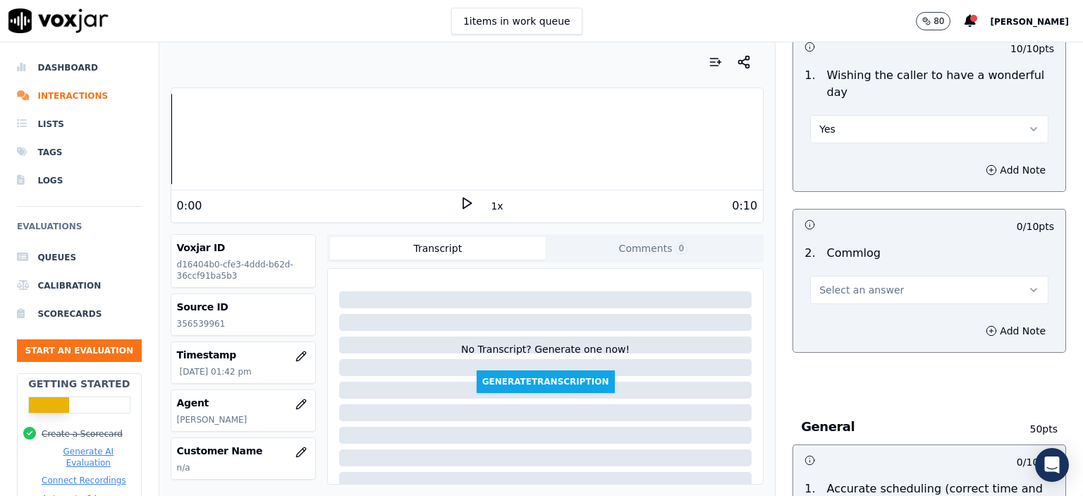
click at [873, 283] on span "Select an answer" at bounding box center [861, 290] width 85 height 14
click at [852, 314] on div "No" at bounding box center [906, 308] width 214 height 23
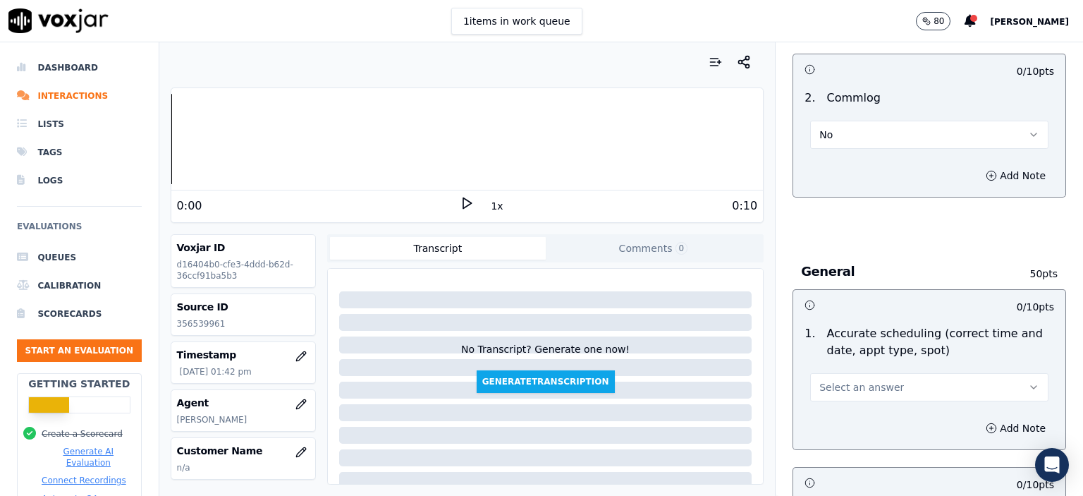
scroll to position [1340, 0]
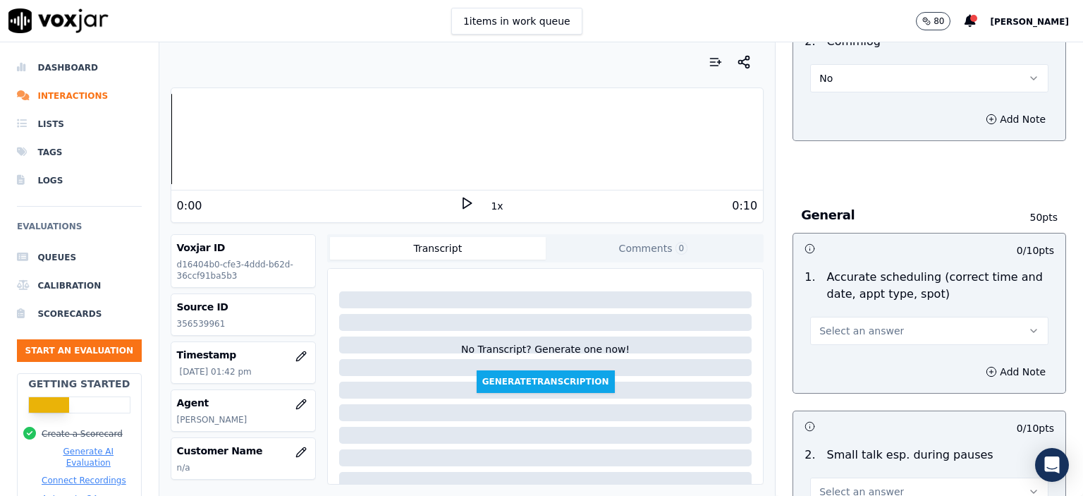
click at [864, 324] on span "Select an answer" at bounding box center [861, 331] width 85 height 14
click at [857, 366] on div "Partially" at bounding box center [906, 371] width 214 height 23
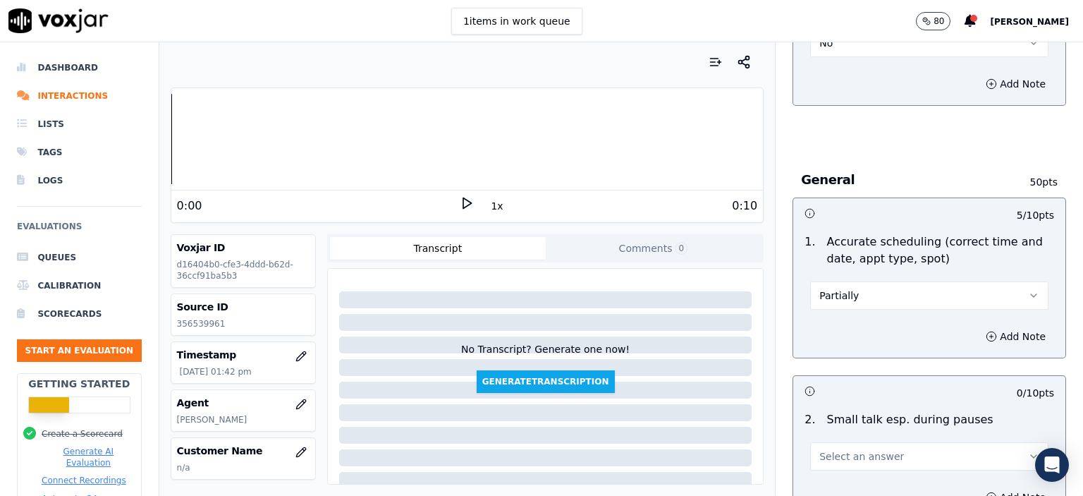
scroll to position [1481, 0]
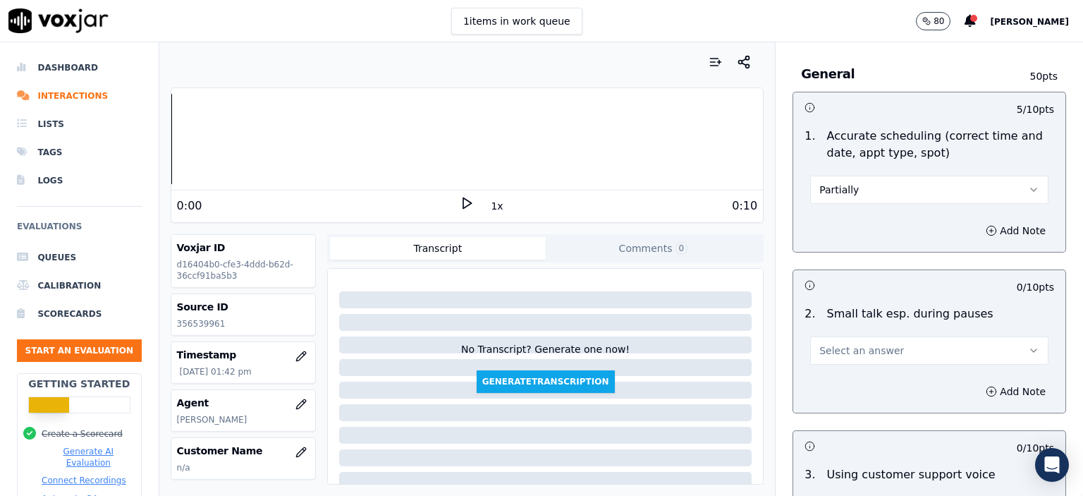
click at [874, 343] on span "Select an answer" at bounding box center [861, 350] width 85 height 14
click at [873, 364] on div "No" at bounding box center [906, 368] width 214 height 23
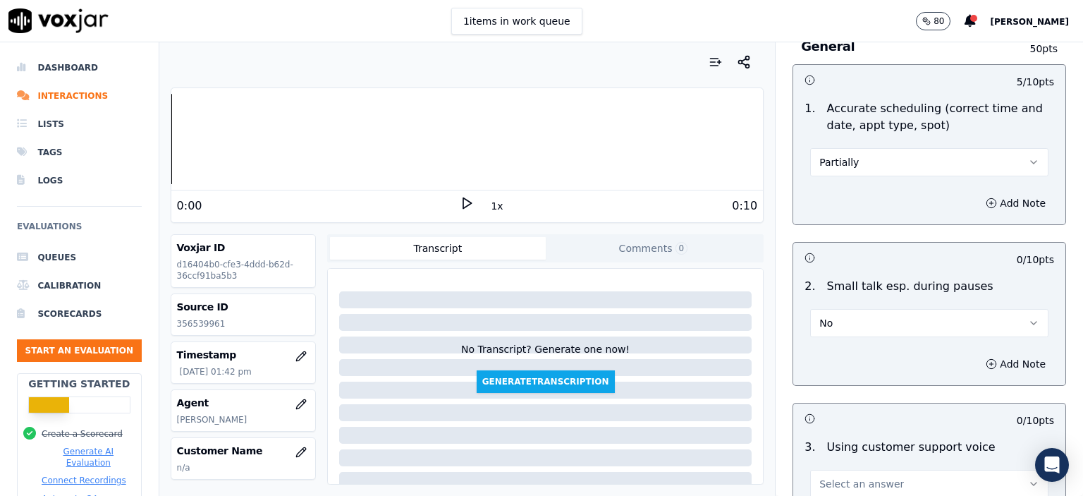
scroll to position [1622, 0]
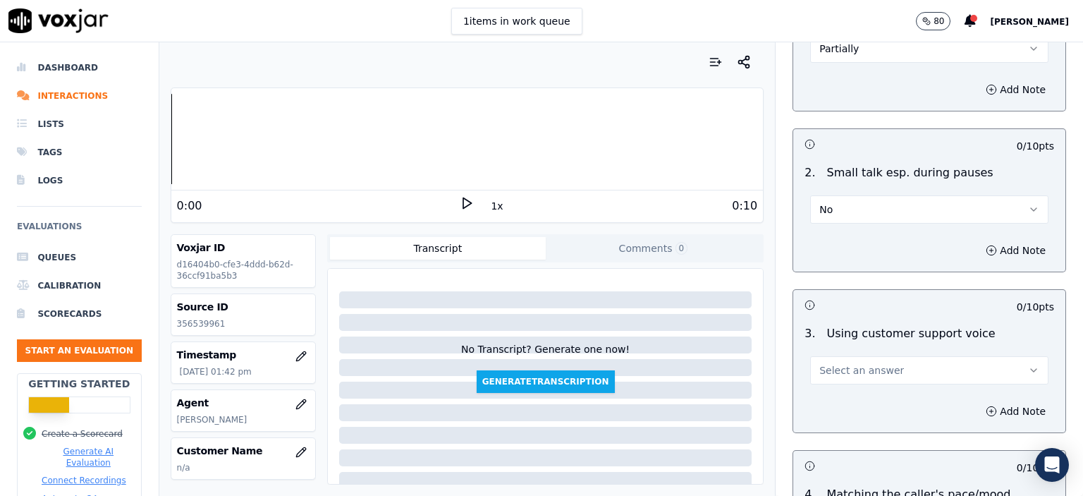
click at [854, 356] on button "Select an answer" at bounding box center [929, 370] width 238 height 28
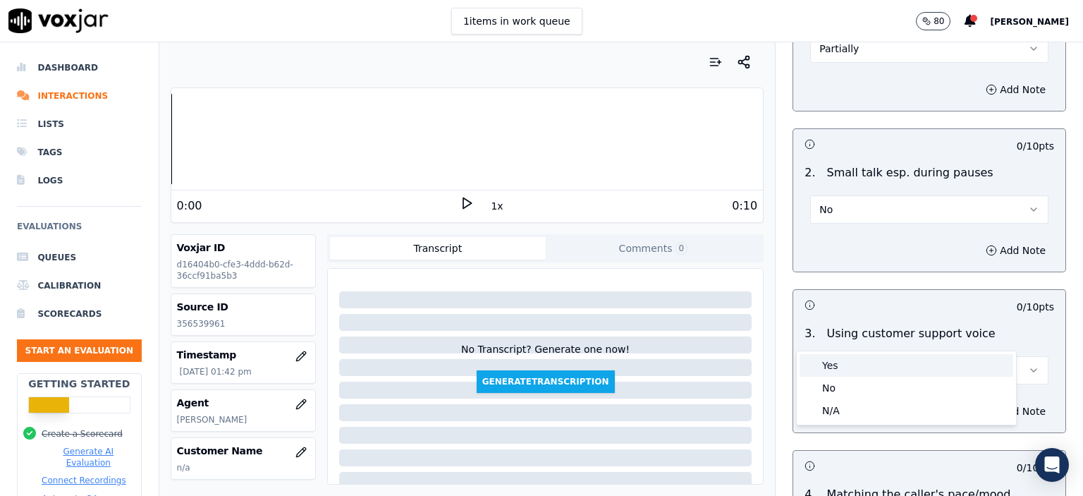
click at [854, 369] on div "Yes" at bounding box center [906, 365] width 214 height 23
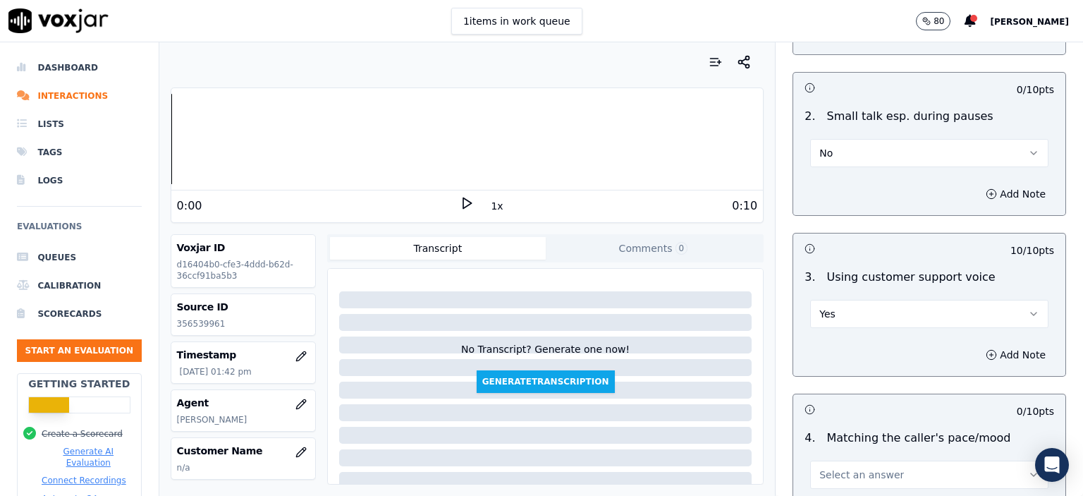
scroll to position [1763, 0]
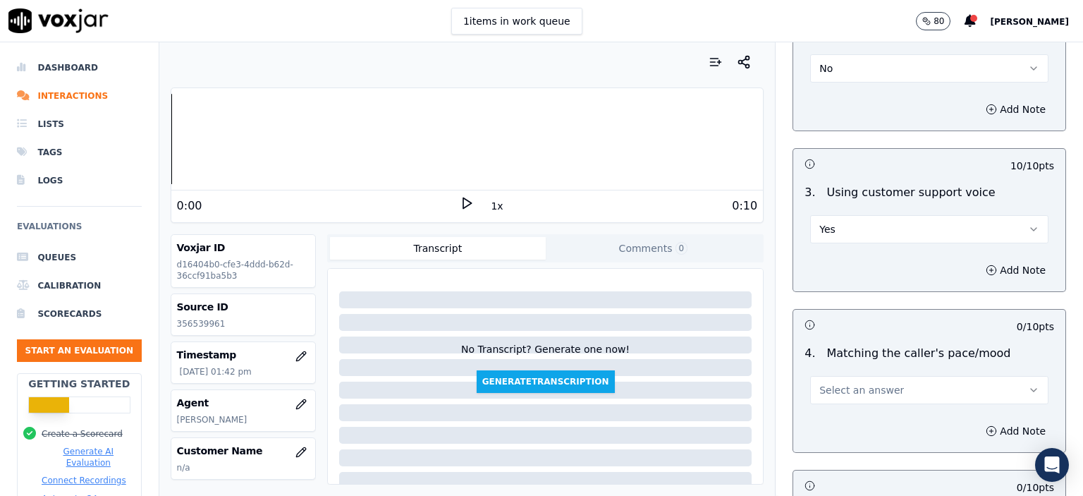
click at [853, 383] on span "Select an answer" at bounding box center [861, 390] width 85 height 14
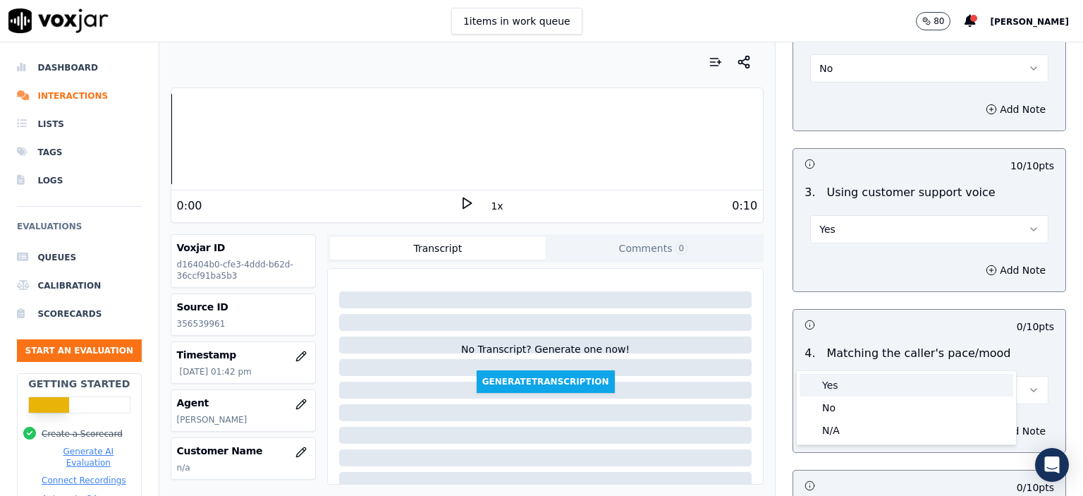
click at [857, 391] on div "Yes" at bounding box center [906, 385] width 214 height 23
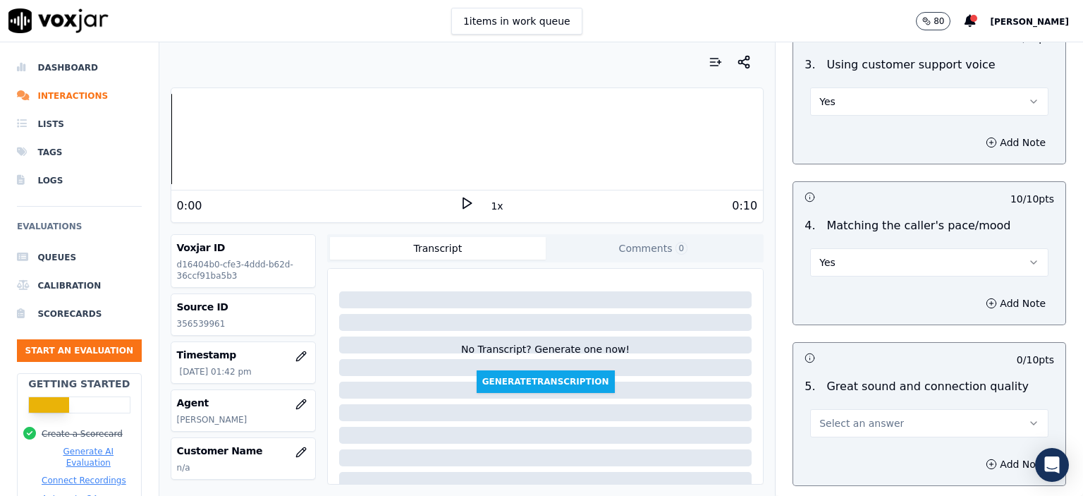
scroll to position [1904, 0]
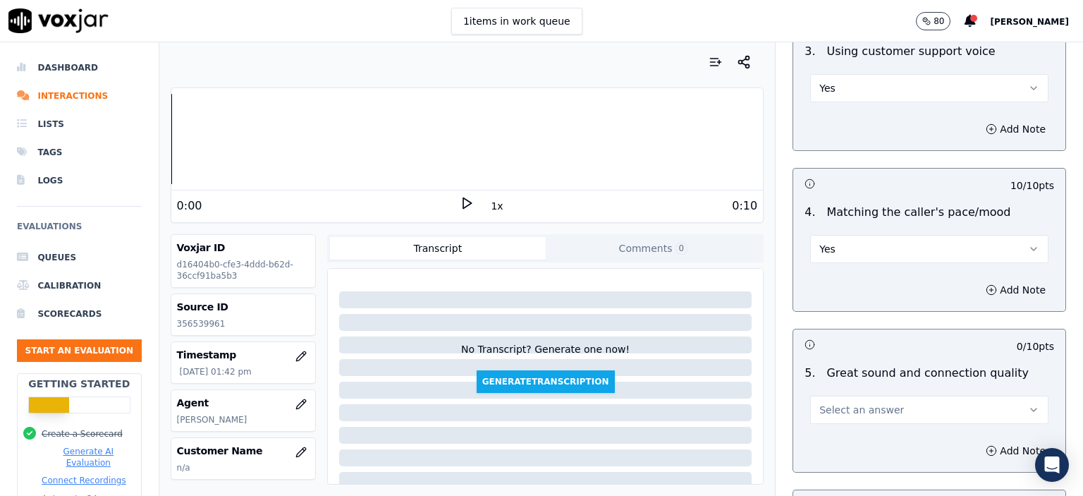
click at [857, 403] on span "Select an answer" at bounding box center [861, 410] width 85 height 14
click at [863, 440] on div "Partially" at bounding box center [906, 449] width 214 height 23
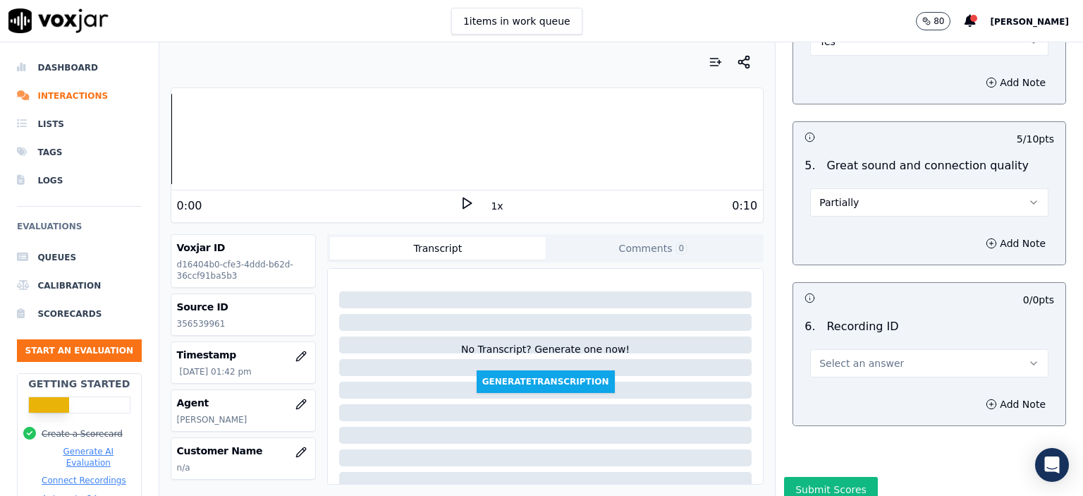
scroll to position [2115, 0]
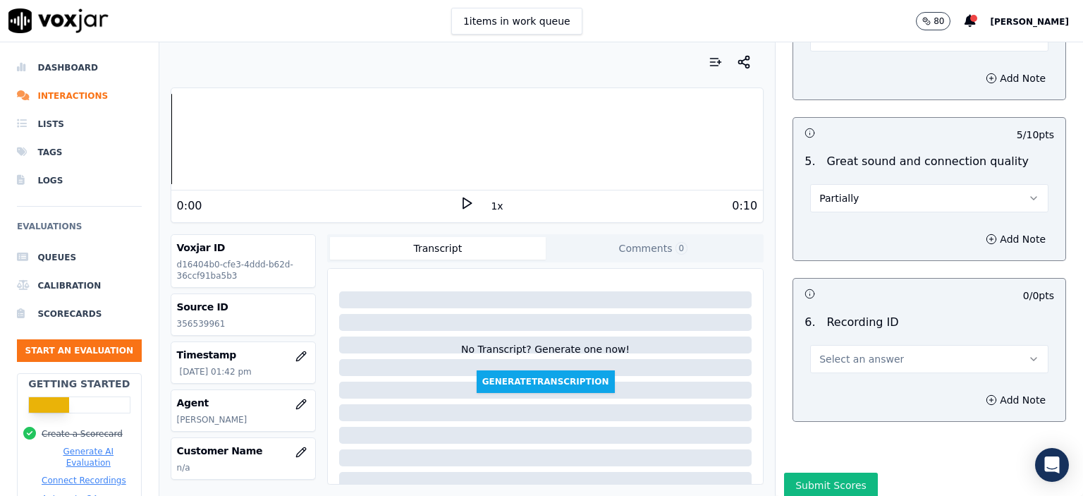
click at [858, 352] on span "Select an answer" at bounding box center [861, 359] width 85 height 14
click at [860, 363] on div "N/A" at bounding box center [906, 361] width 214 height 23
click at [991, 390] on button "Add Note" at bounding box center [1015, 400] width 77 height 20
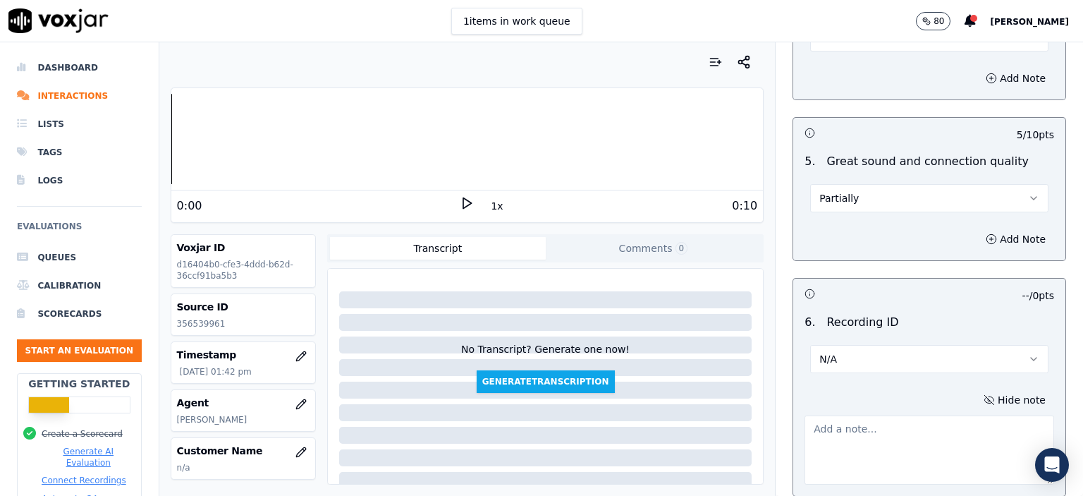
click at [178, 329] on div "Source ID 356539961" at bounding box center [243, 314] width 144 height 41
click at [188, 322] on p "356539961" at bounding box center [243, 323] width 133 height 11
click at [809, 436] on textarea at bounding box center [929, 449] width 250 height 69
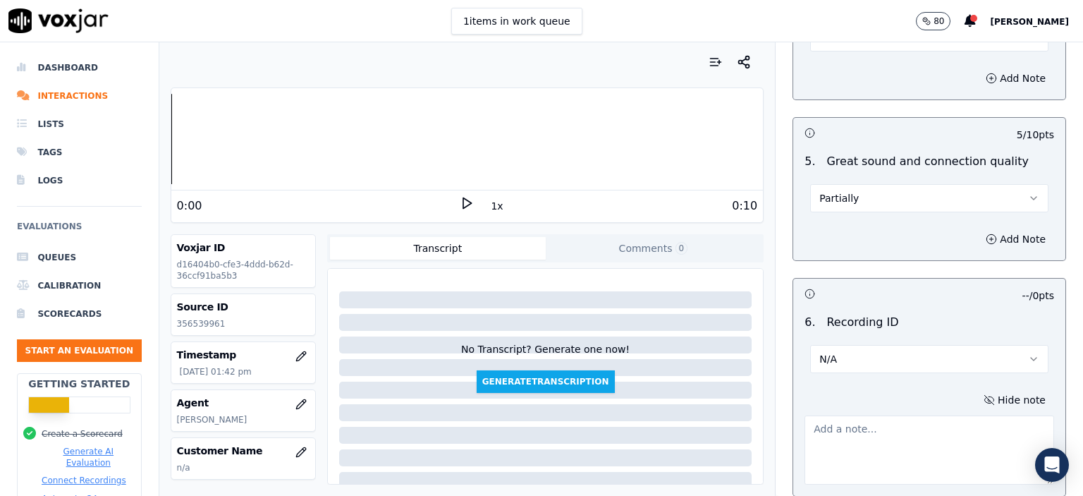
paste textarea "356539961"
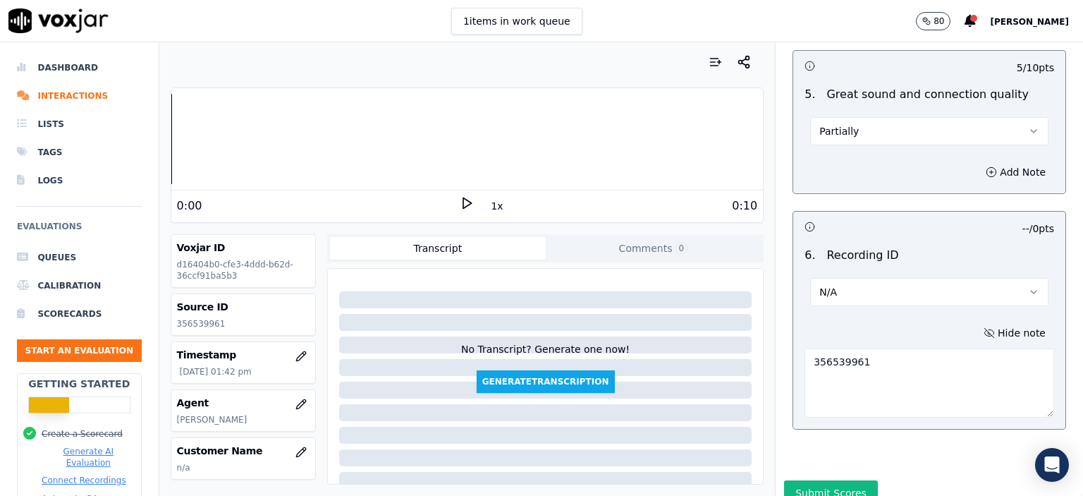
scroll to position [2194, 0]
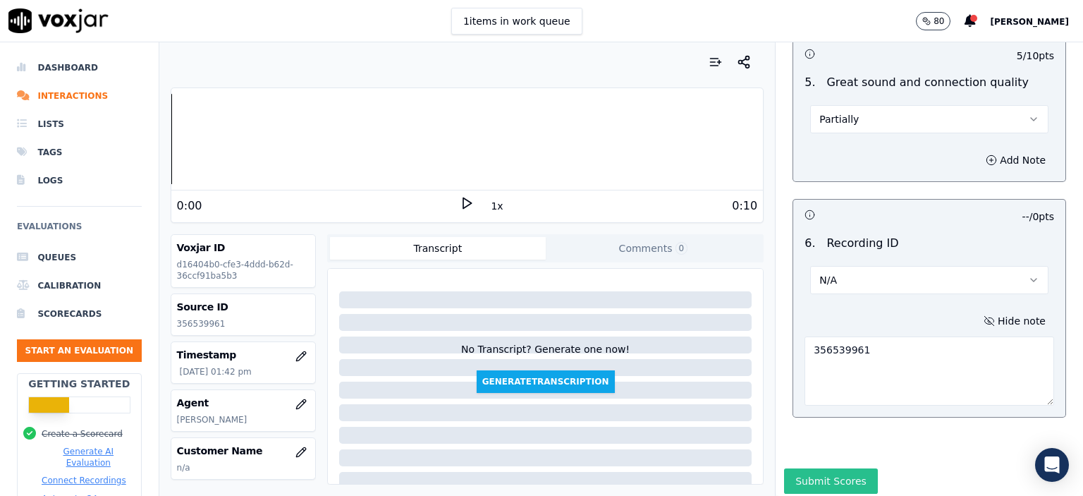
type textarea "356539961"
click at [816, 468] on button "Submit Scores" at bounding box center [831, 480] width 94 height 25
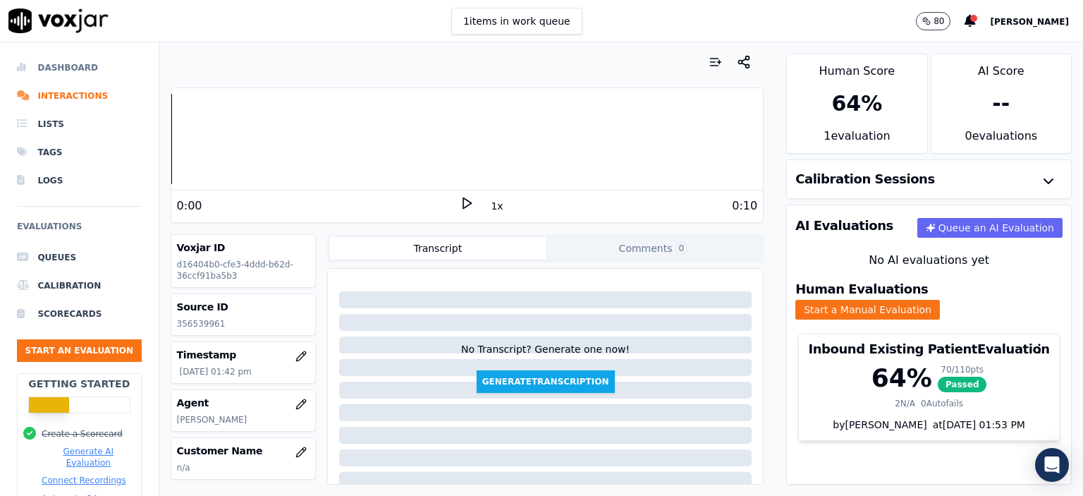
click at [75, 68] on li "Dashboard" at bounding box center [79, 68] width 125 height 28
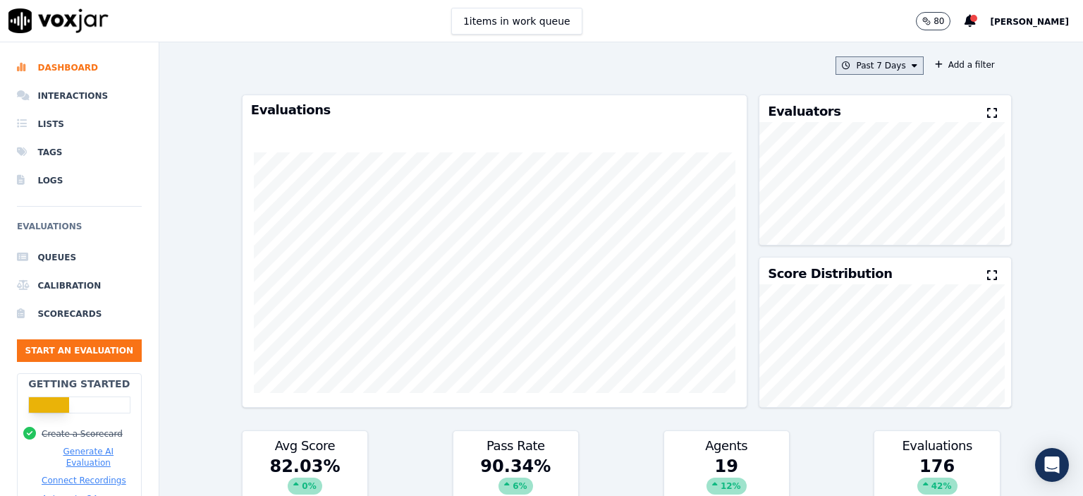
click at [874, 63] on button "Past 7 Days" at bounding box center [878, 65] width 87 height 18
click at [859, 109] on div "[DATE]" at bounding box center [873, 108] width 29 height 11
click at [888, 239] on button "Add" at bounding box center [901, 227] width 27 height 23
click at [864, 61] on button "[DATE]" at bounding box center [890, 65] width 67 height 18
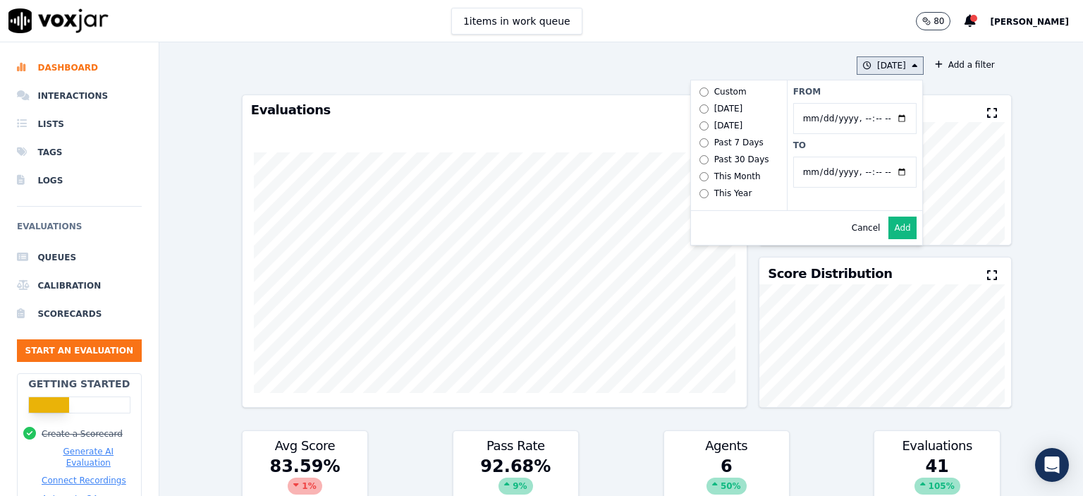
click at [821, 123] on input "From" at bounding box center [854, 118] width 123 height 31
click at [891, 109] on input "From" at bounding box center [854, 118] width 123 height 31
click at [891, 115] on input "From" at bounding box center [854, 118] width 123 height 31
type input "[DATE]T00:00"
click at [860, 87] on label "From" at bounding box center [854, 91] width 123 height 11
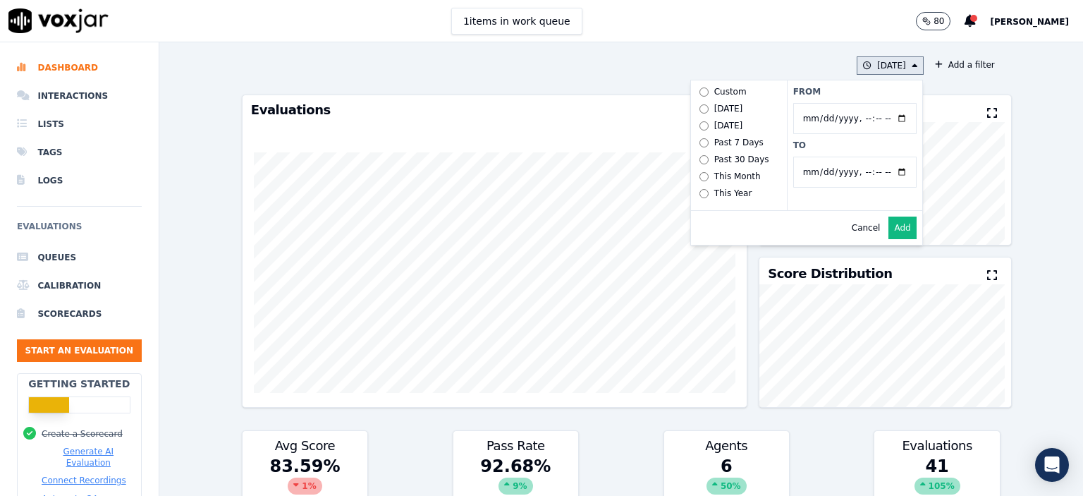
click at [860, 103] on input "From" at bounding box center [854, 118] width 123 height 31
click at [885, 173] on input "To" at bounding box center [854, 172] width 123 height 31
type input "[DATE]T23:59"
click at [838, 145] on label "To" at bounding box center [854, 145] width 123 height 11
click at [838, 157] on input "To" at bounding box center [854, 172] width 123 height 31
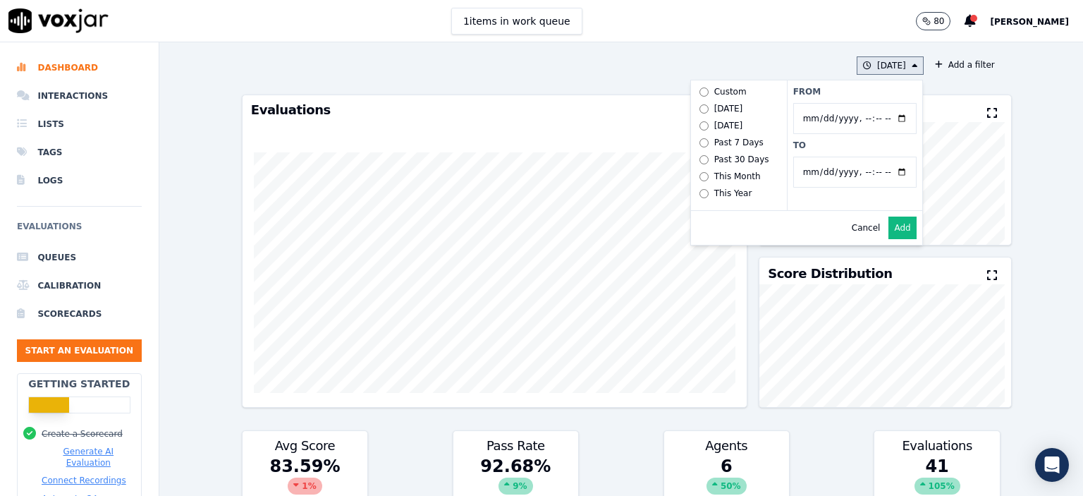
click at [888, 228] on button "Add" at bounding box center [901, 227] width 27 height 23
